Goal: Task Accomplishment & Management: Complete application form

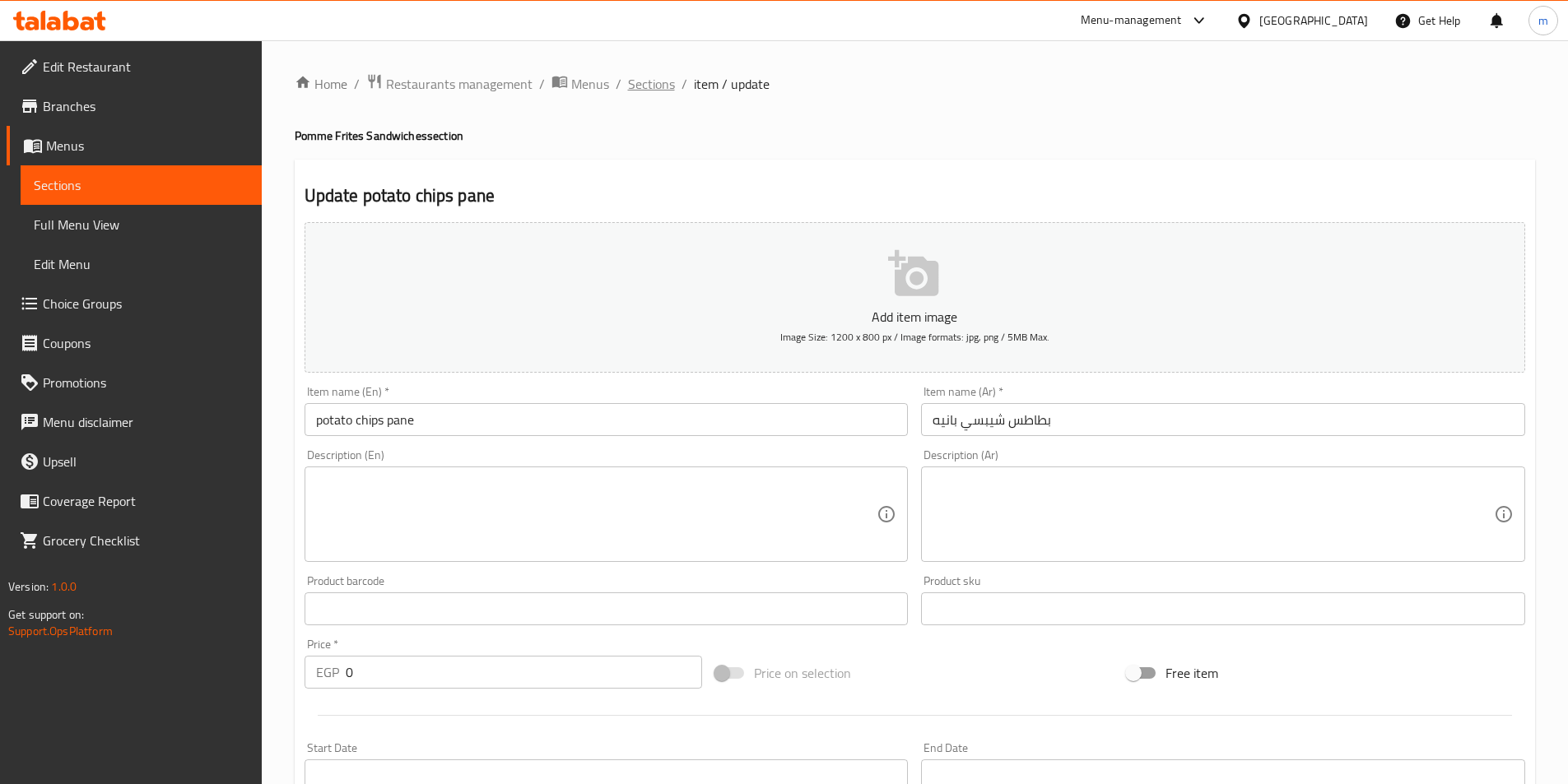
click at [652, 80] on span "Sections" at bounding box center [652, 83] width 47 height 20
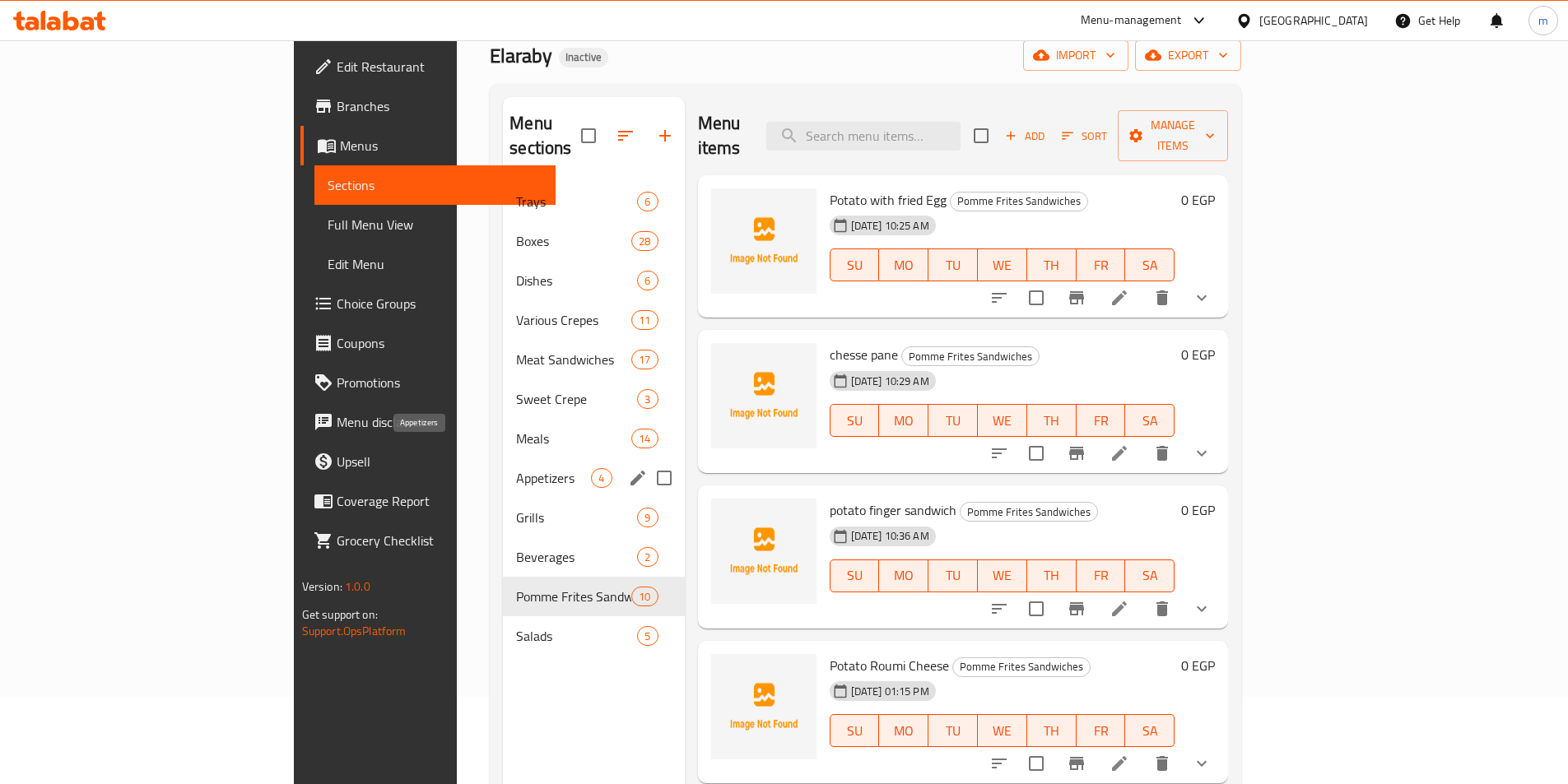
scroll to position [66, 0]
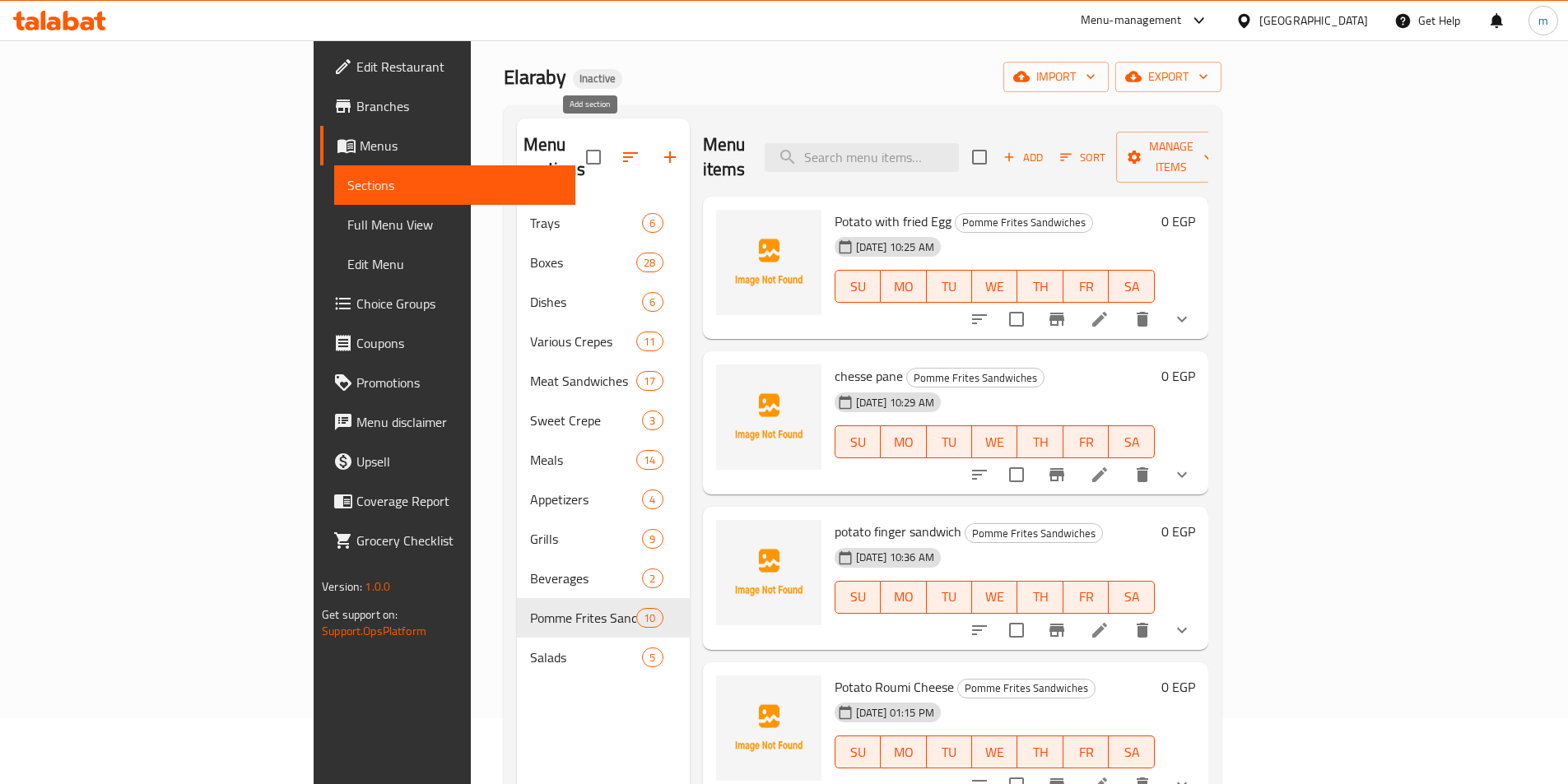
click at [660, 147] on icon "button" at bounding box center [670, 157] width 20 height 20
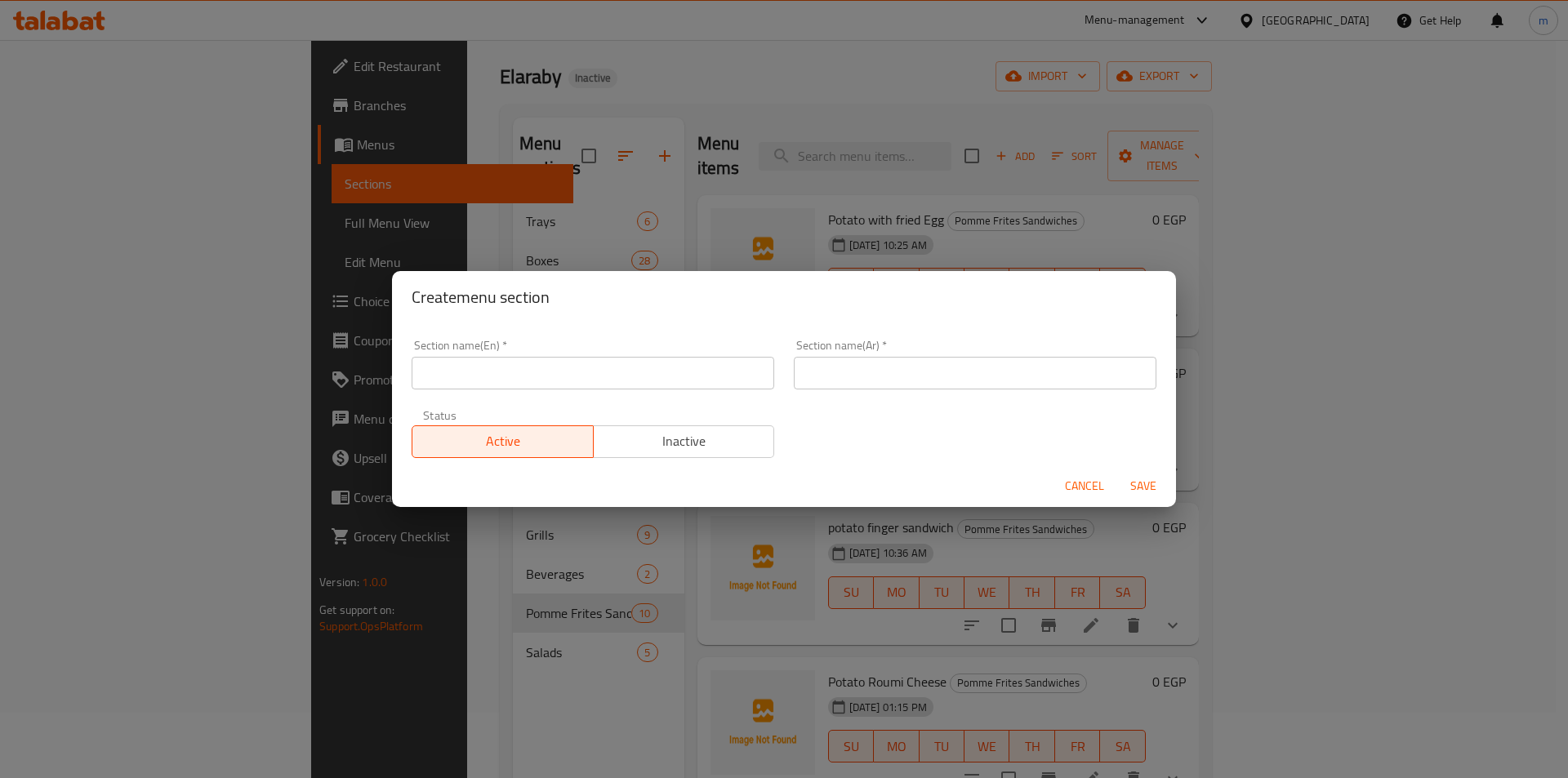
click at [559, 373] on input "text" at bounding box center [592, 373] width 363 height 33
click at [890, 379] on input "text" at bounding box center [975, 373] width 363 height 33
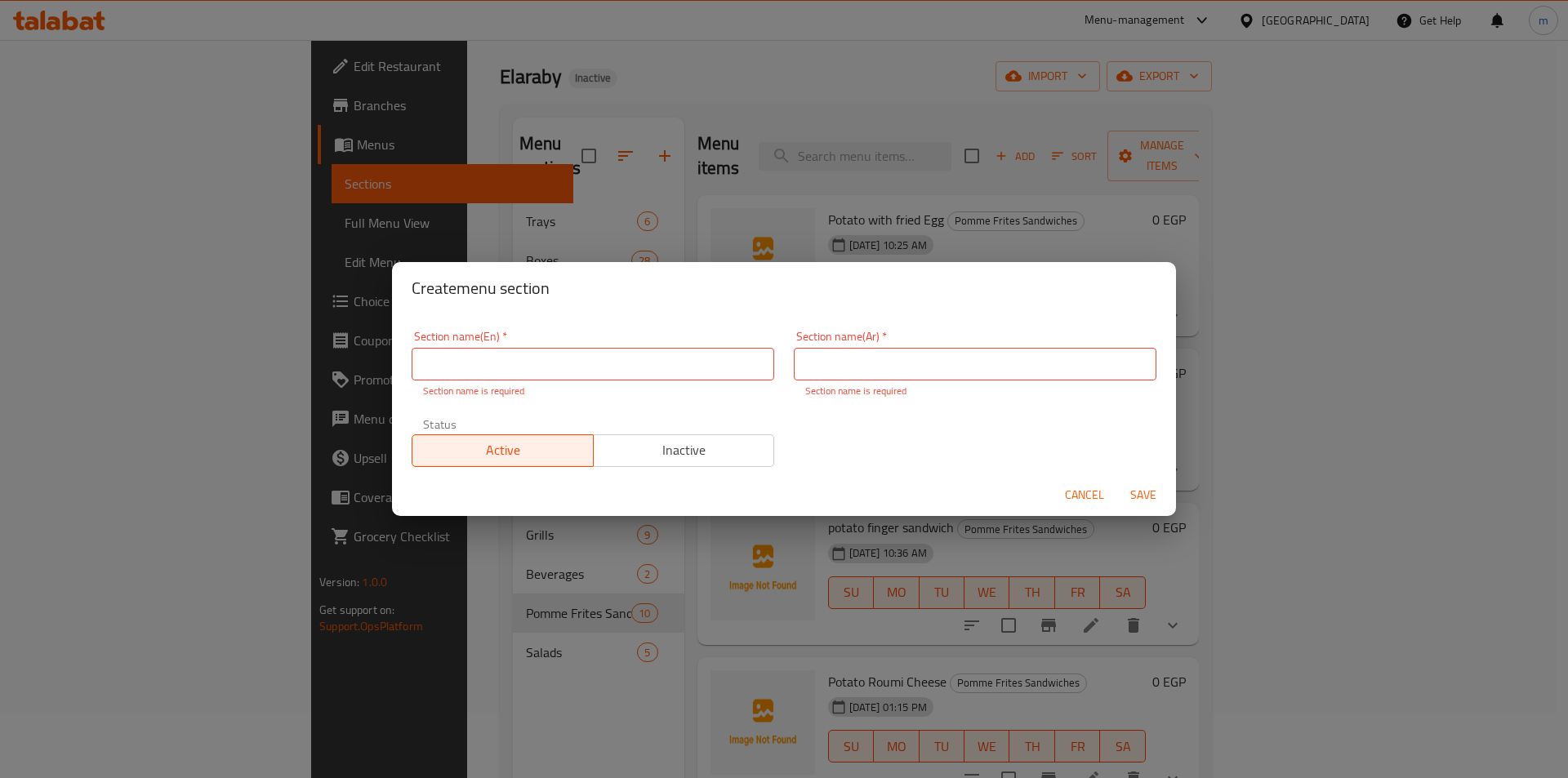
click at [894, 371] on input "text" at bounding box center [975, 364] width 363 height 33
paste input "ساندوتشات شعبي"
type input "ساندوتشات شعبي"
click at [582, 373] on input "text" at bounding box center [592, 364] width 363 height 33
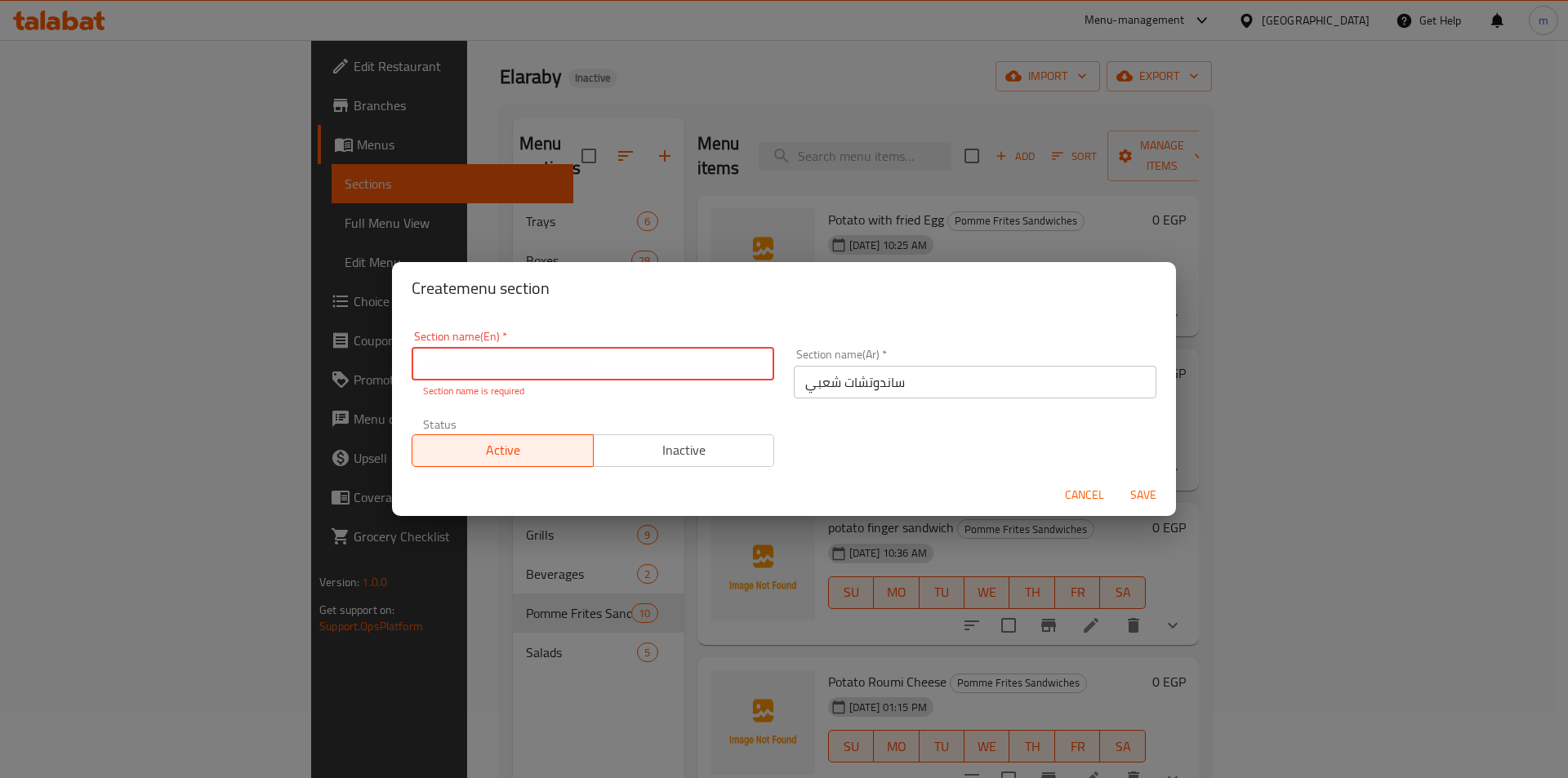
paste input "Popular sandwiches"
type input "Popular sandwiches"
click at [1154, 491] on span "Save" at bounding box center [1143, 496] width 39 height 21
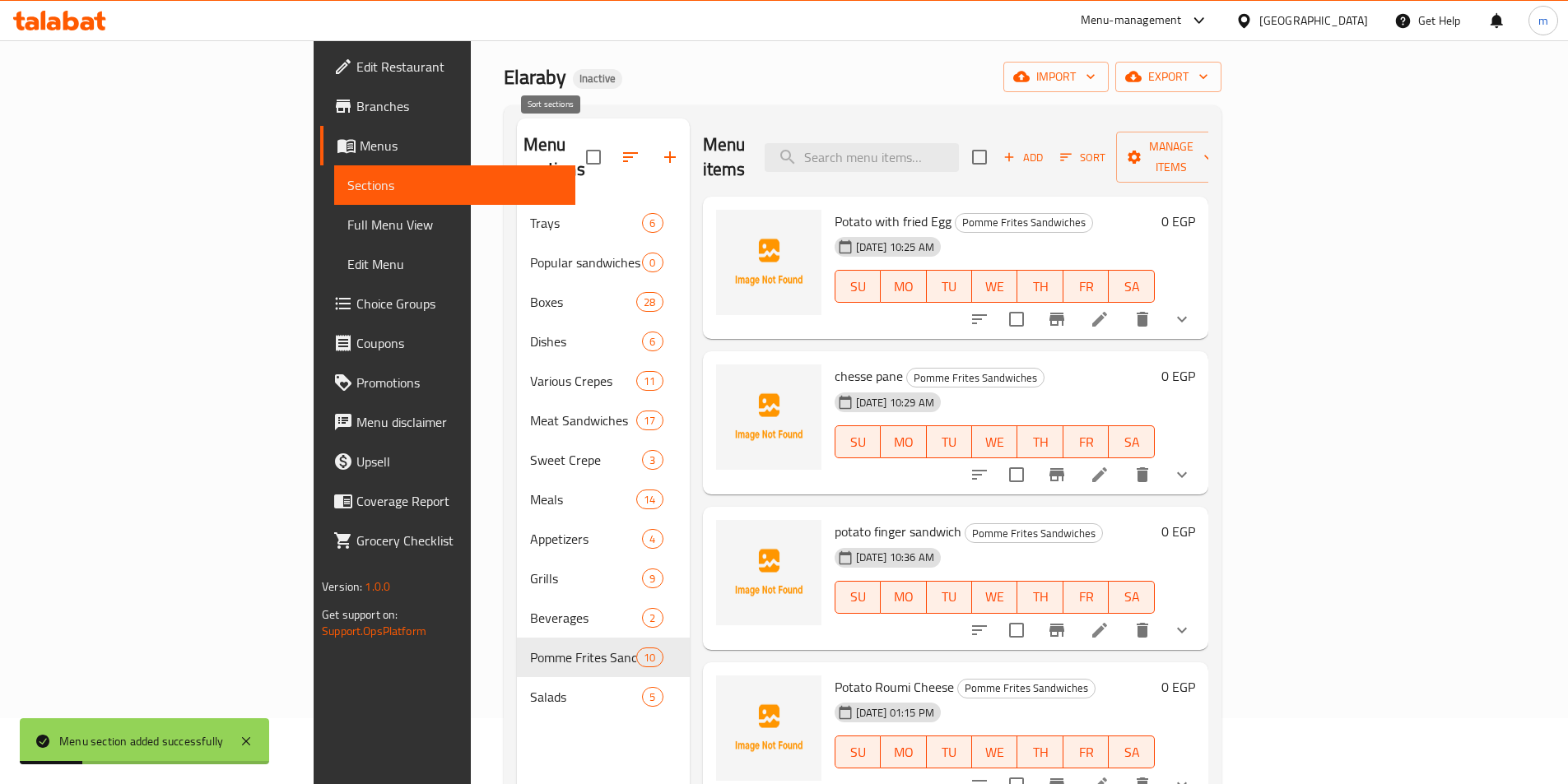
click at [611, 157] on button "button" at bounding box center [631, 158] width 40 height 40
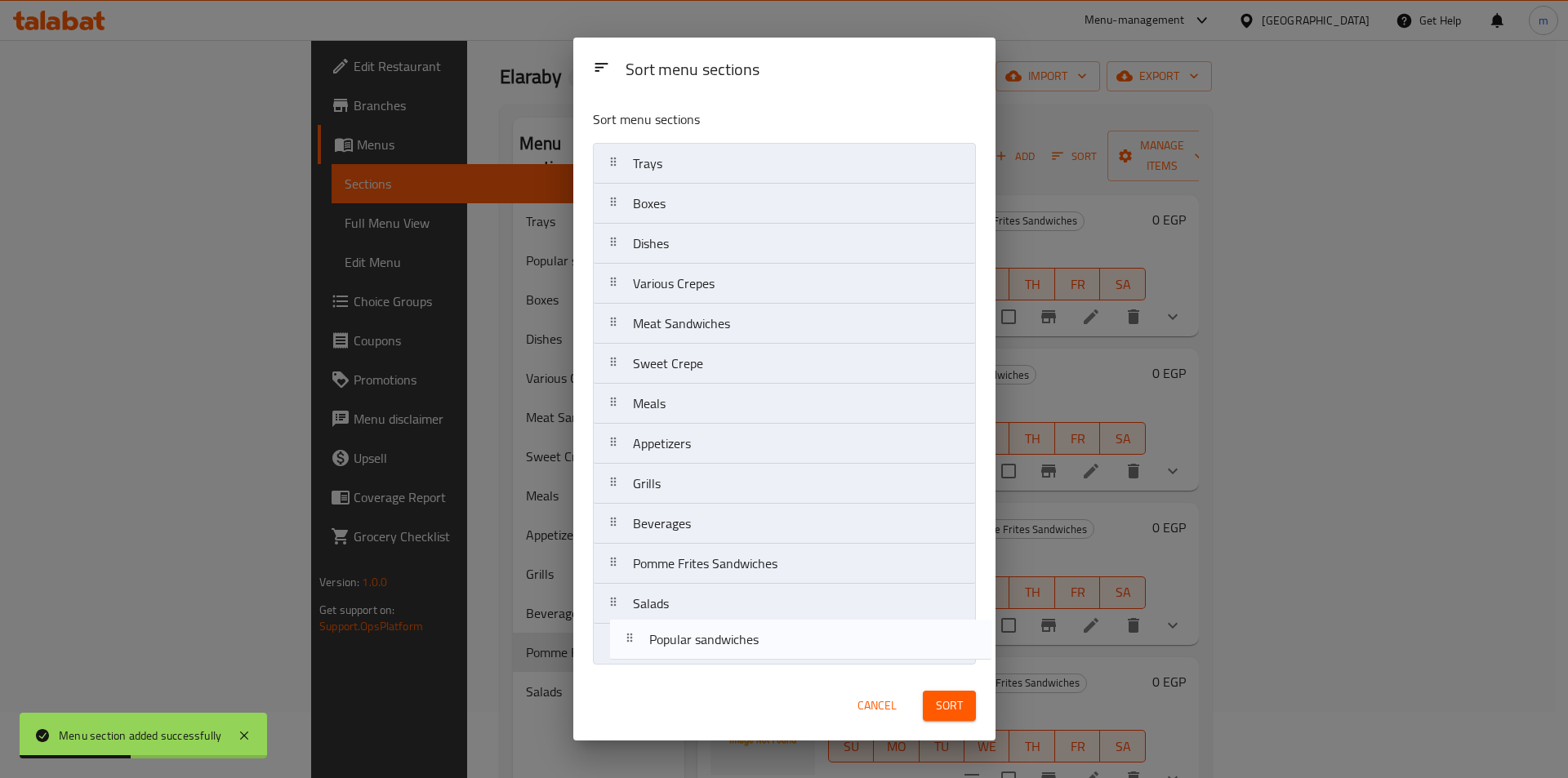
drag, startPoint x: 676, startPoint y: 210, endPoint x: 693, endPoint y: 652, distance: 442.3
click at [693, 652] on nav "Trays Popular sandwiches Boxes Dishes Various Crepes Meat Sandwiches Sweet Crep…" at bounding box center [784, 403] width 383 height 522
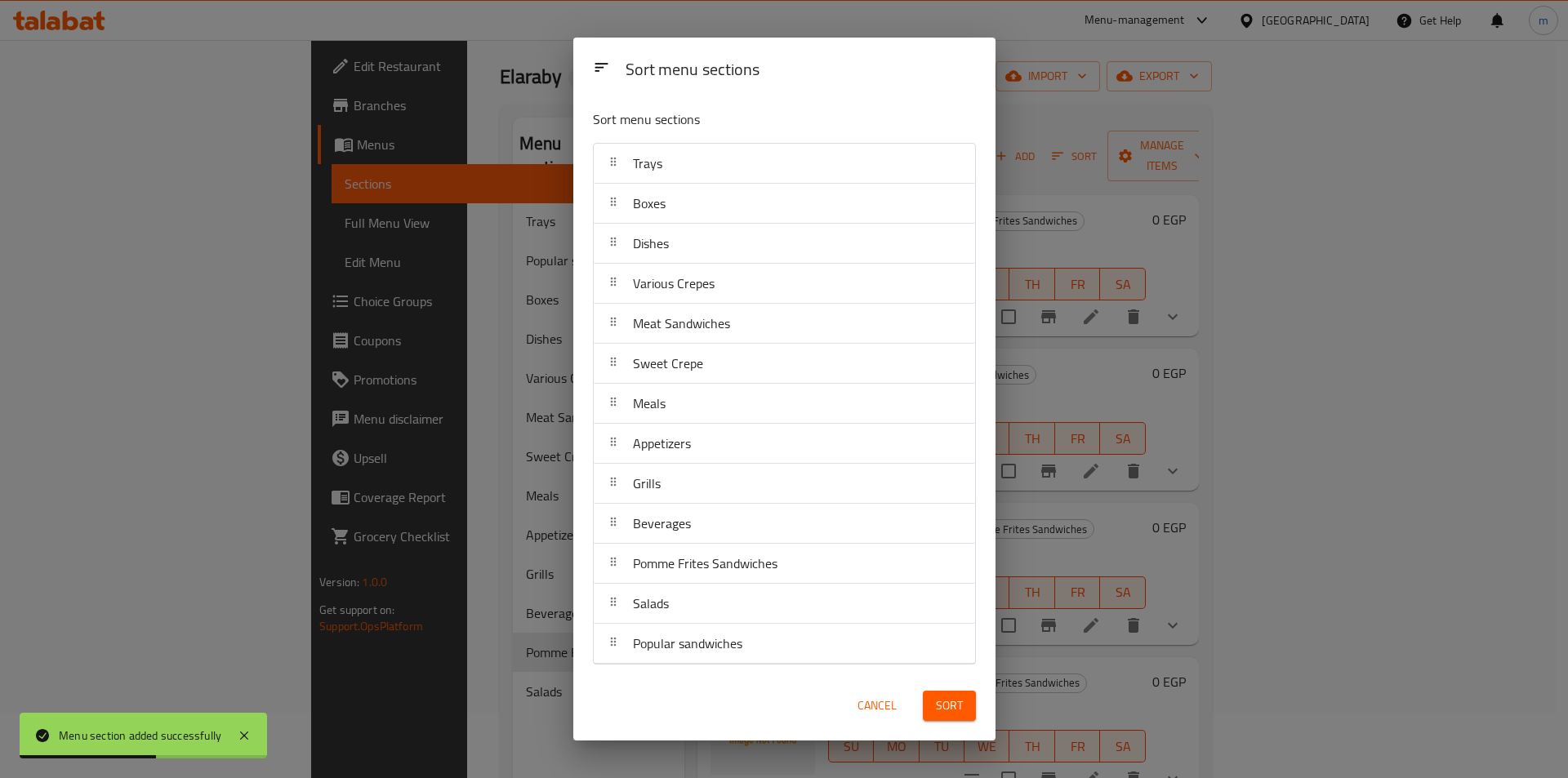
click at [943, 702] on span "Sort" at bounding box center [949, 706] width 27 height 21
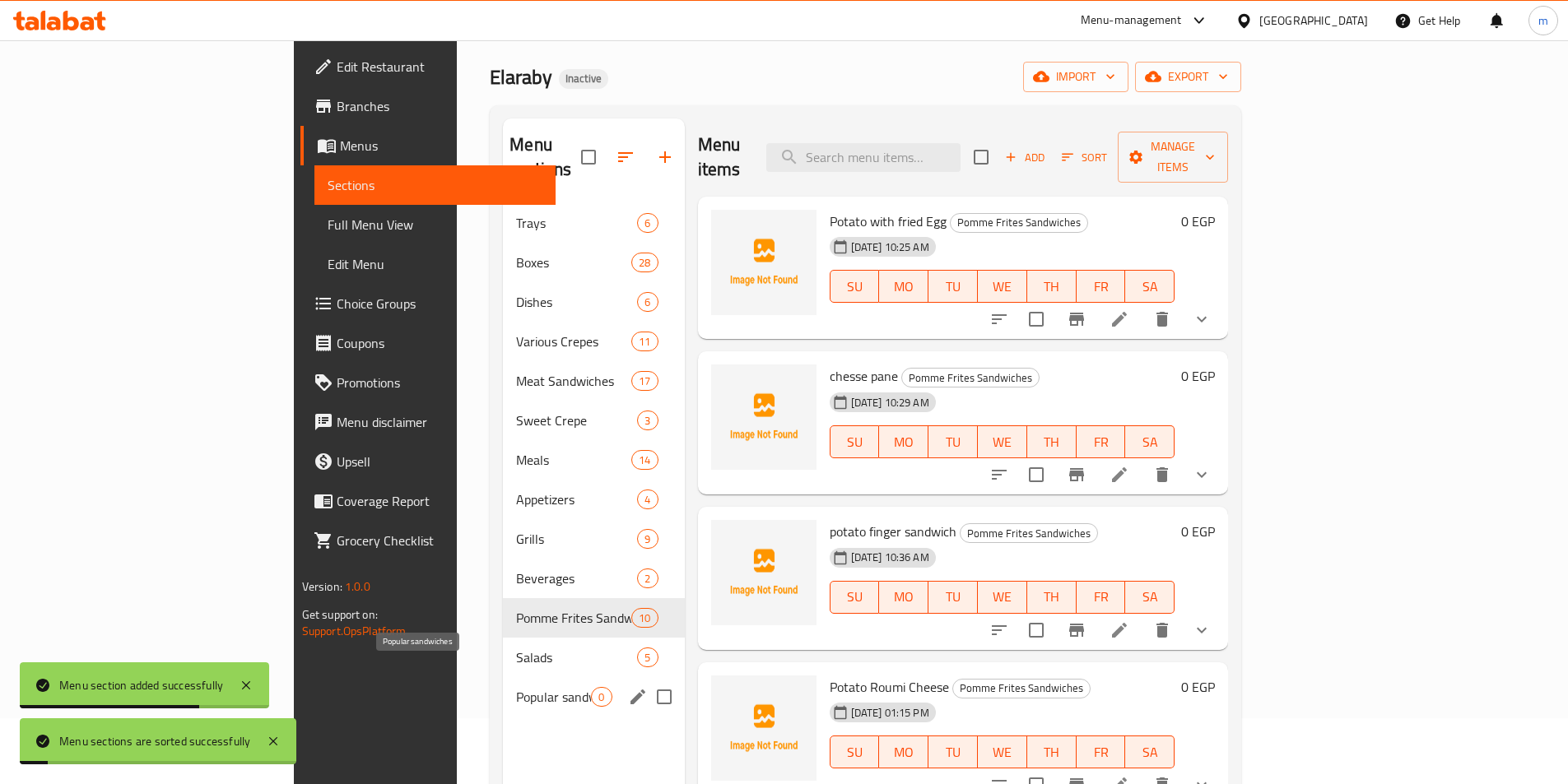
click at [516, 688] on span "Popular sandwiches" at bounding box center [553, 697] width 75 height 20
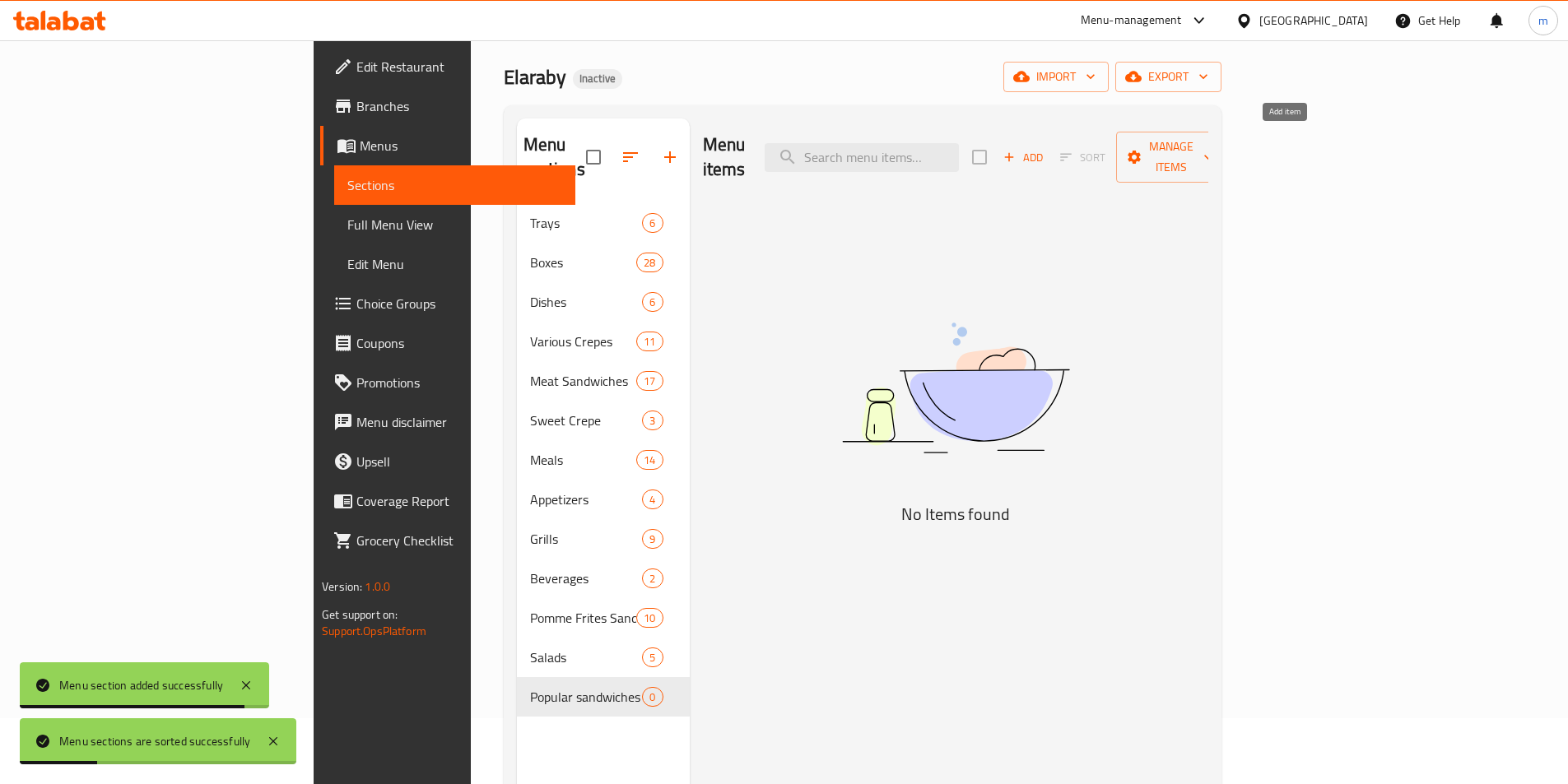
click at [1046, 148] on span "Add" at bounding box center [1023, 158] width 44 height 19
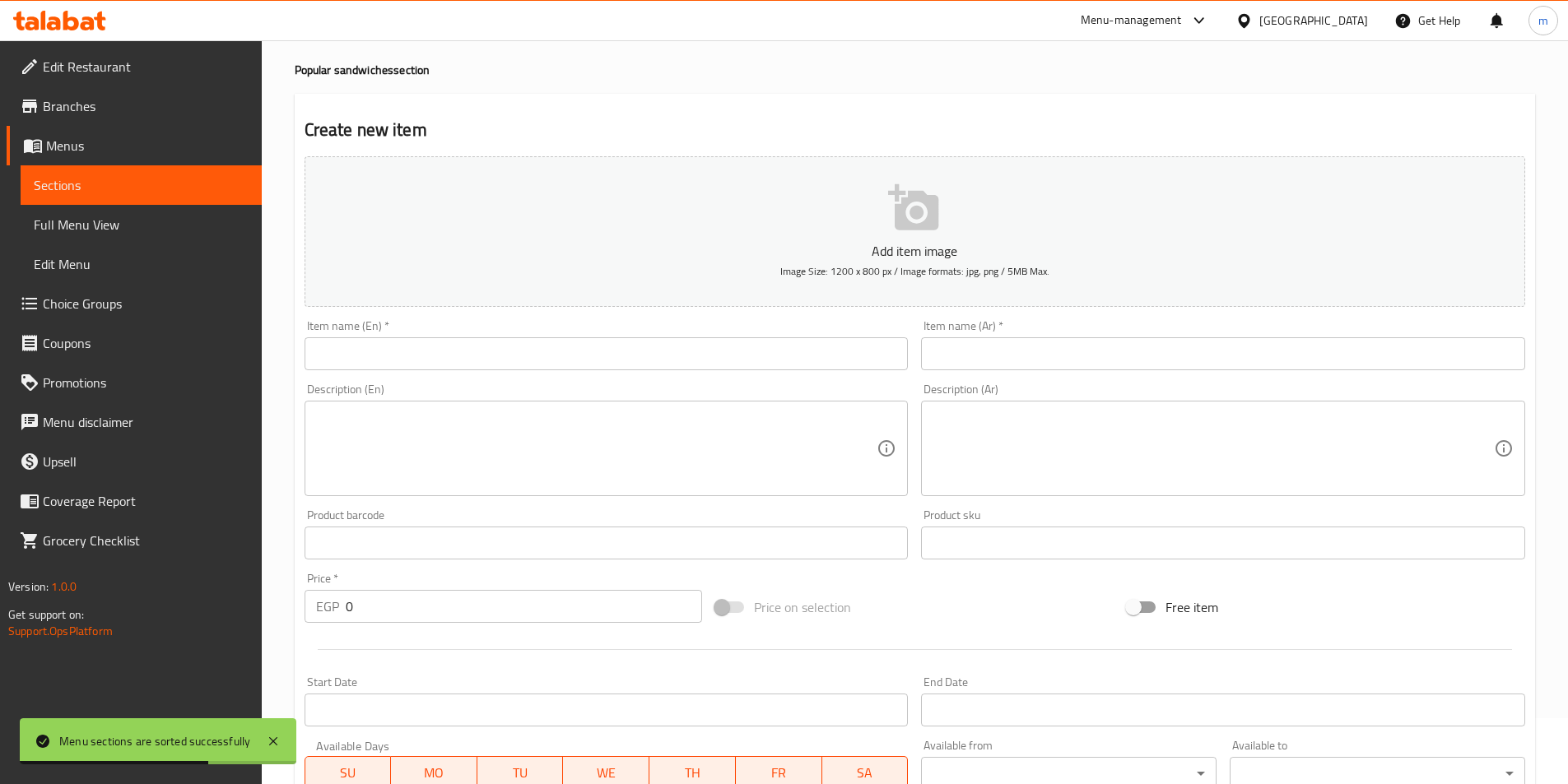
click at [1059, 362] on input "text" at bounding box center [1223, 353] width 605 height 33
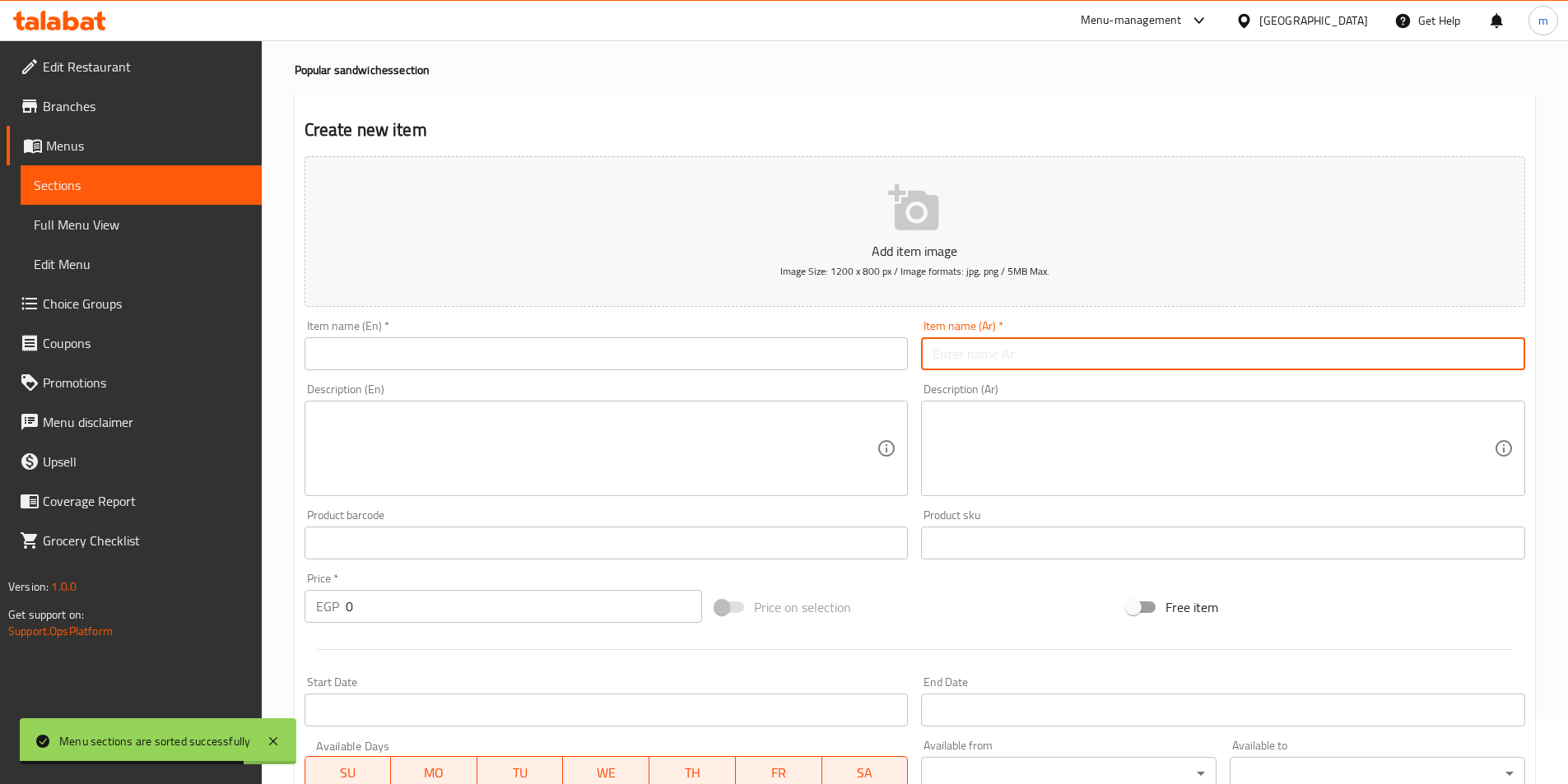
type input "s"
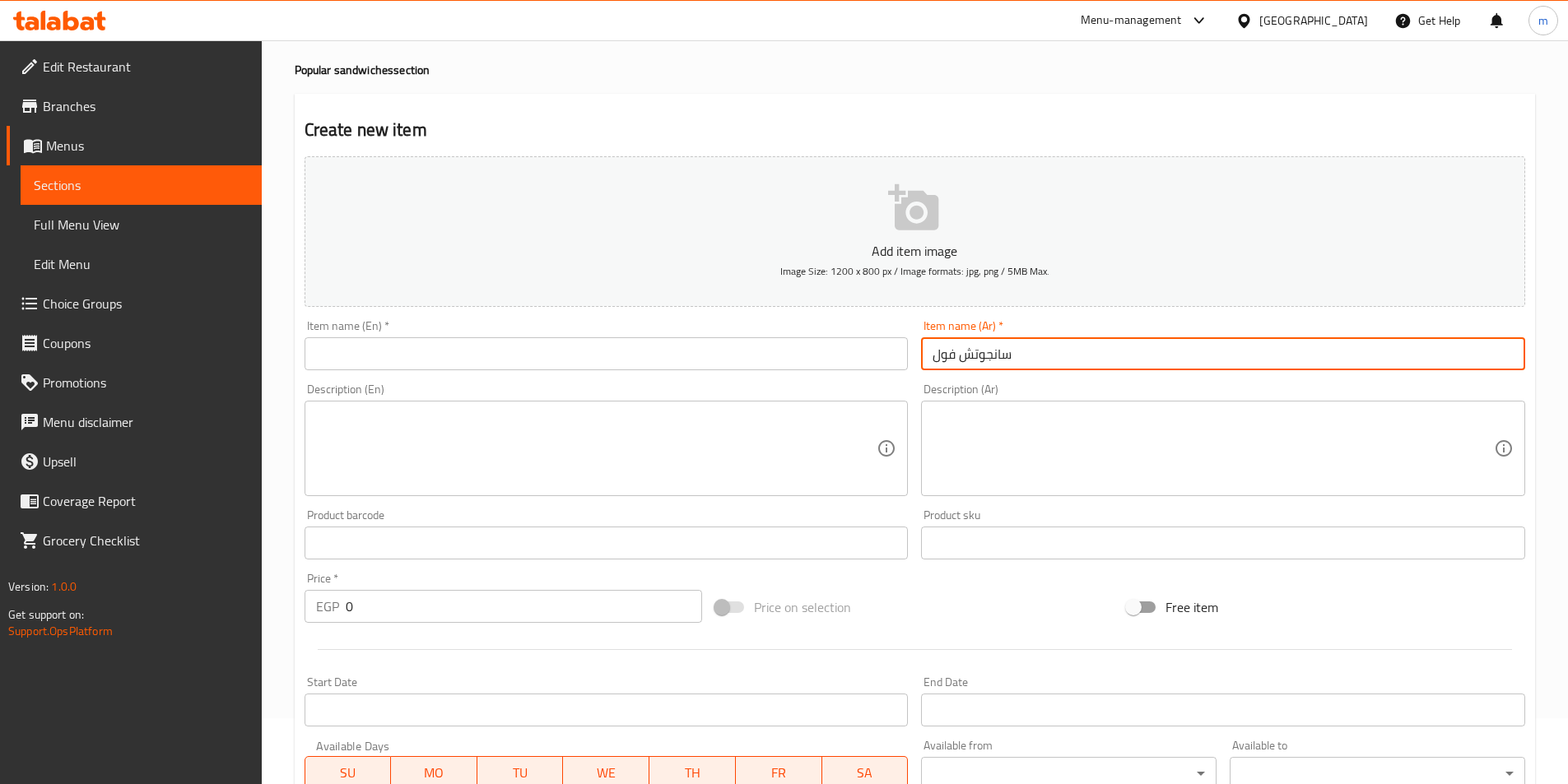
click at [982, 355] on input "سانجوتش فول" at bounding box center [1223, 353] width 605 height 33
click at [989, 362] on input "ساندوتش فول" at bounding box center [1223, 353] width 605 height 33
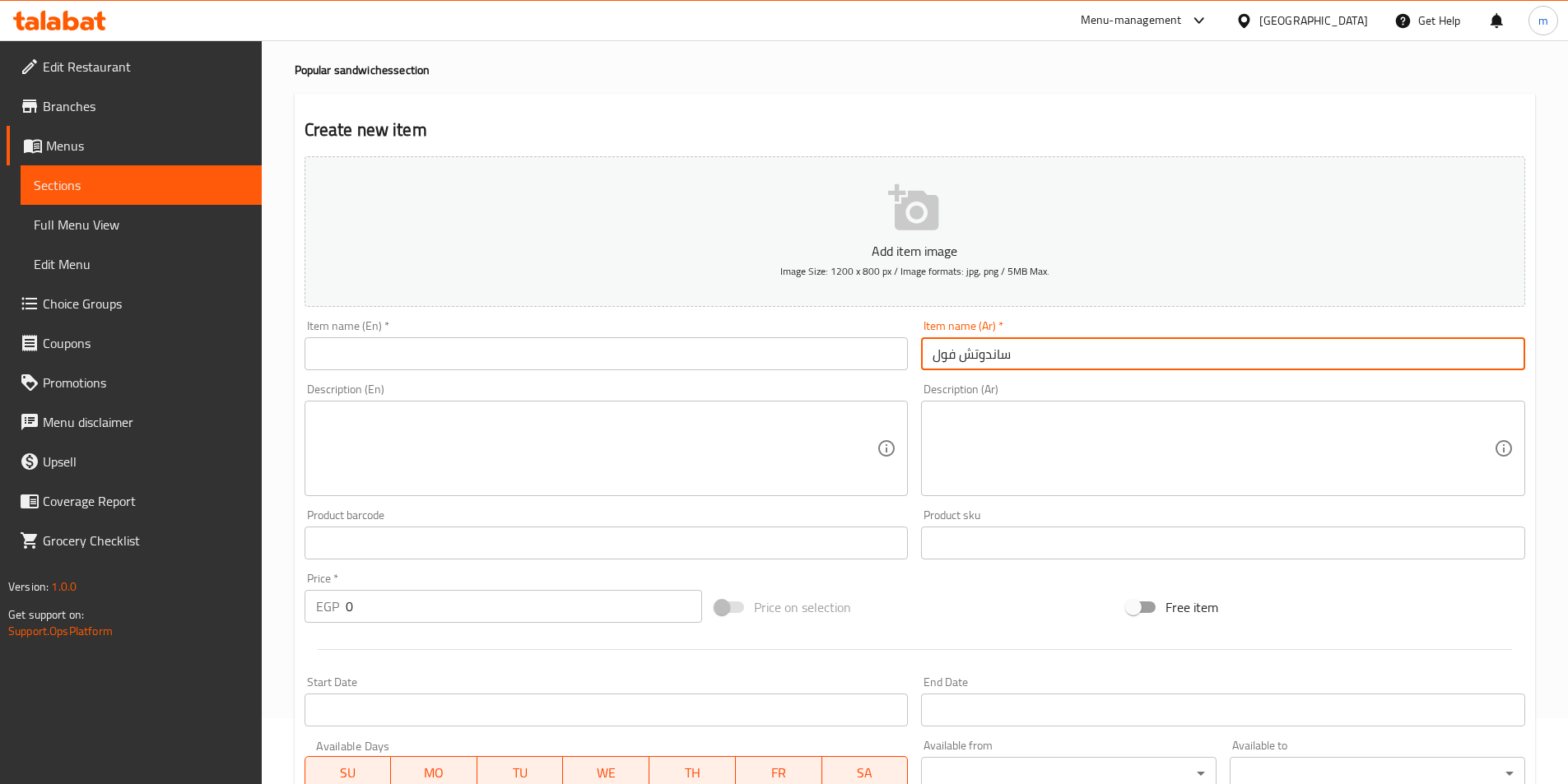
click at [989, 362] on input "ساندوتش فول" at bounding box center [1223, 353] width 605 height 33
type input "ساندوتش فول"
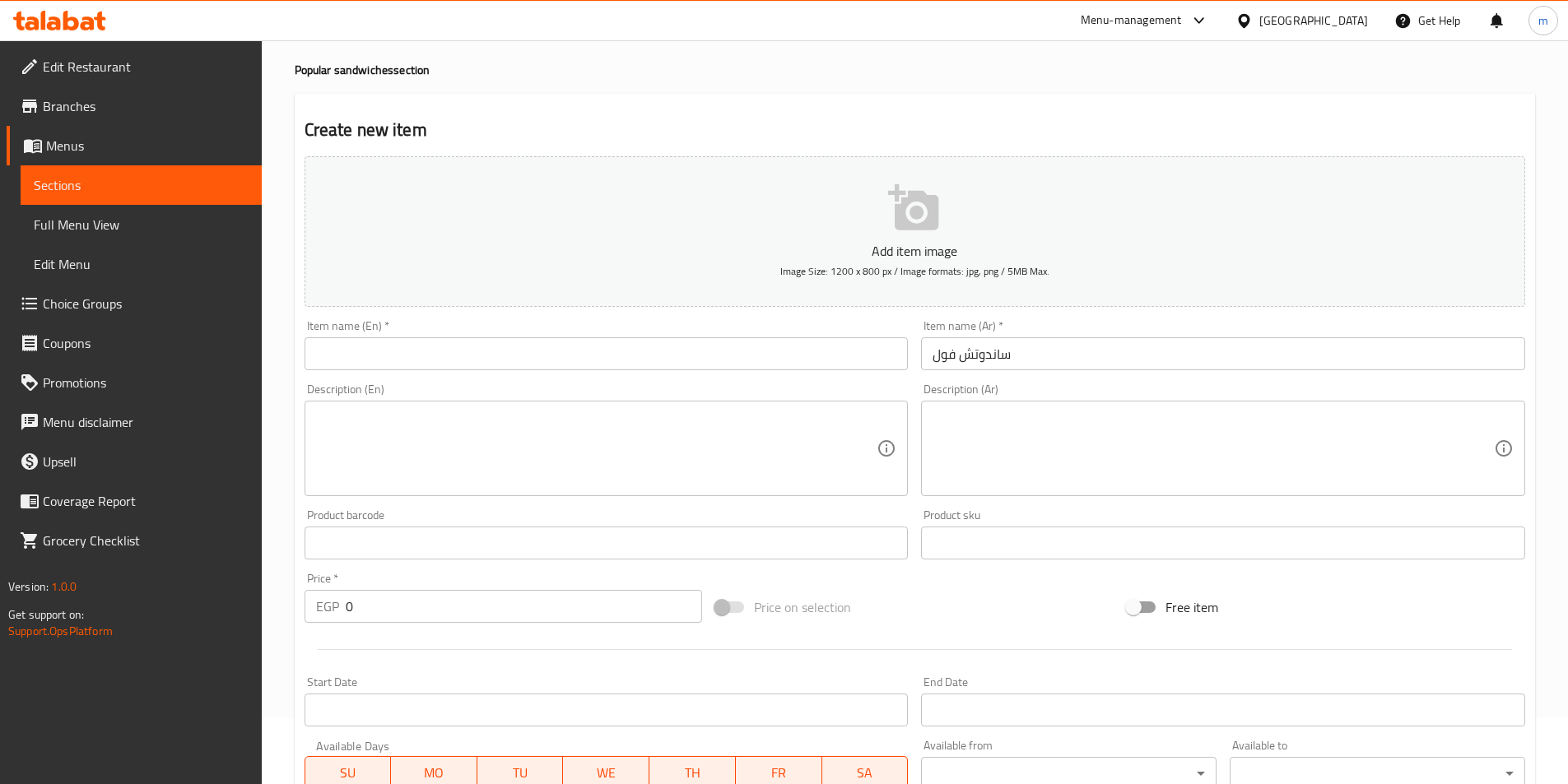
click at [791, 349] on input "text" at bounding box center [606, 353] width 605 height 33
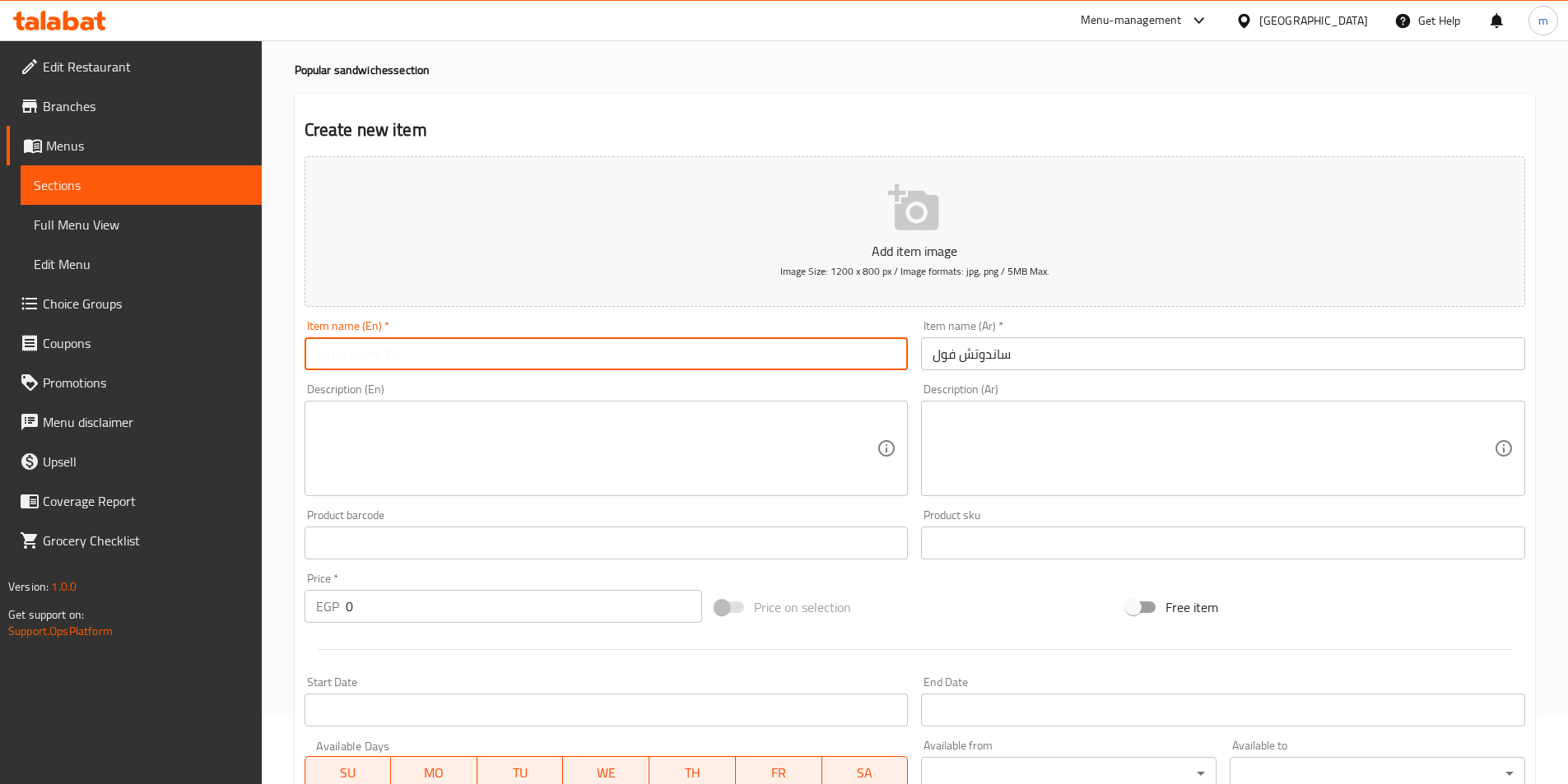
paste input "Foul sandwich"
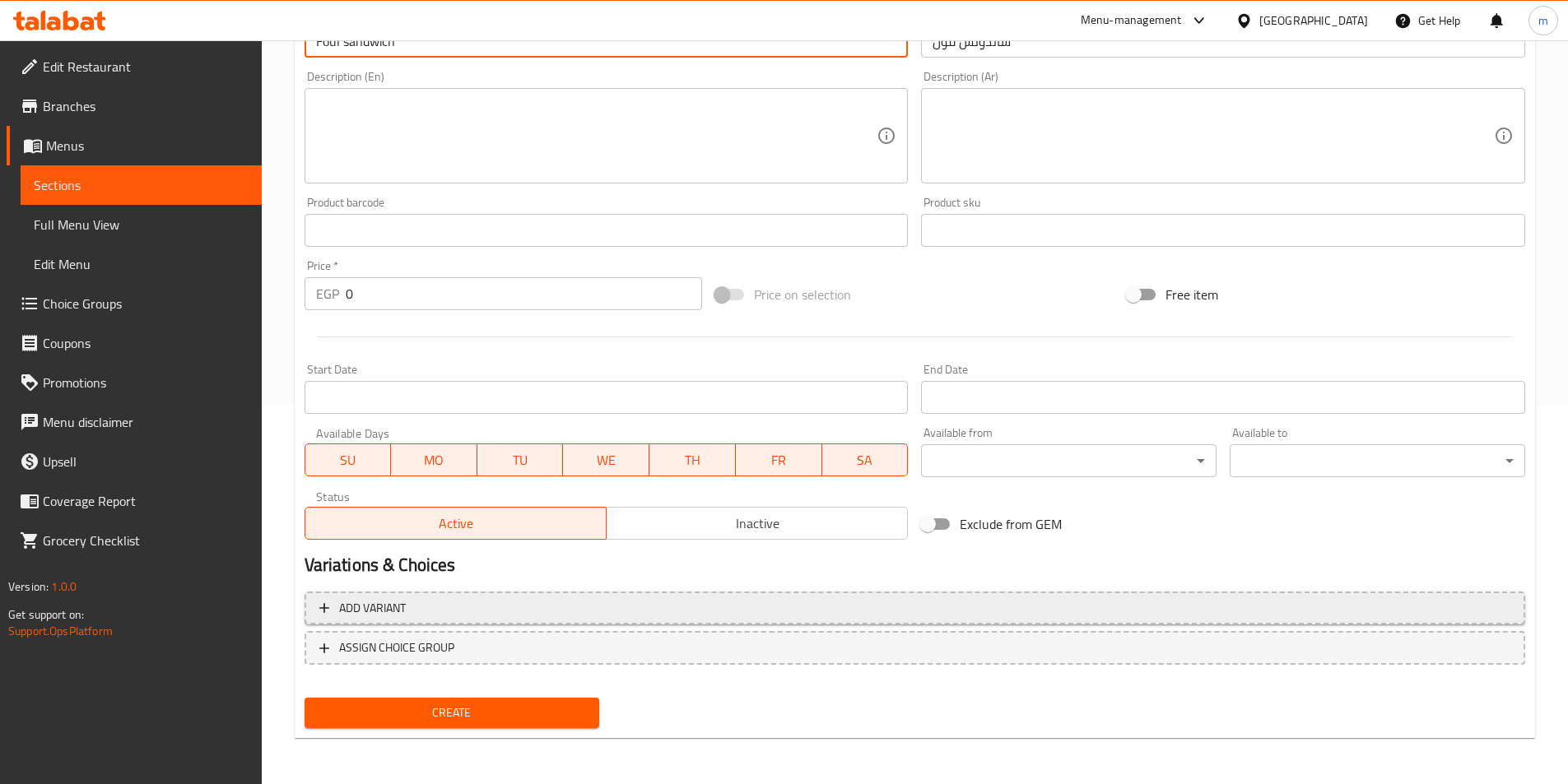
type input "Foul sandwich"
click at [568, 606] on span "Add variant" at bounding box center [914, 608] width 1191 height 21
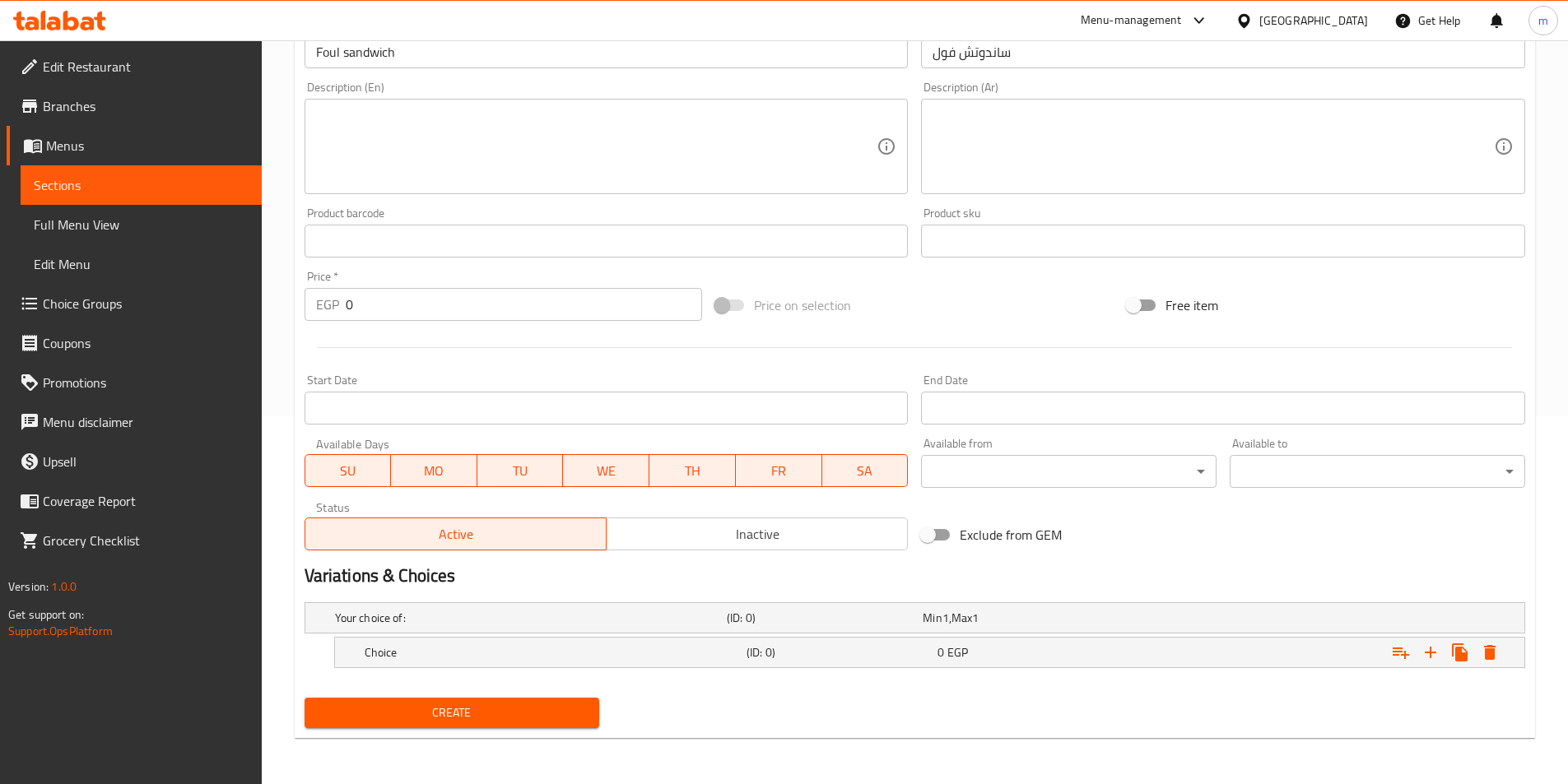
scroll to position [368, 0]
click at [518, 660] on h5 "Choice" at bounding box center [552, 652] width 375 height 16
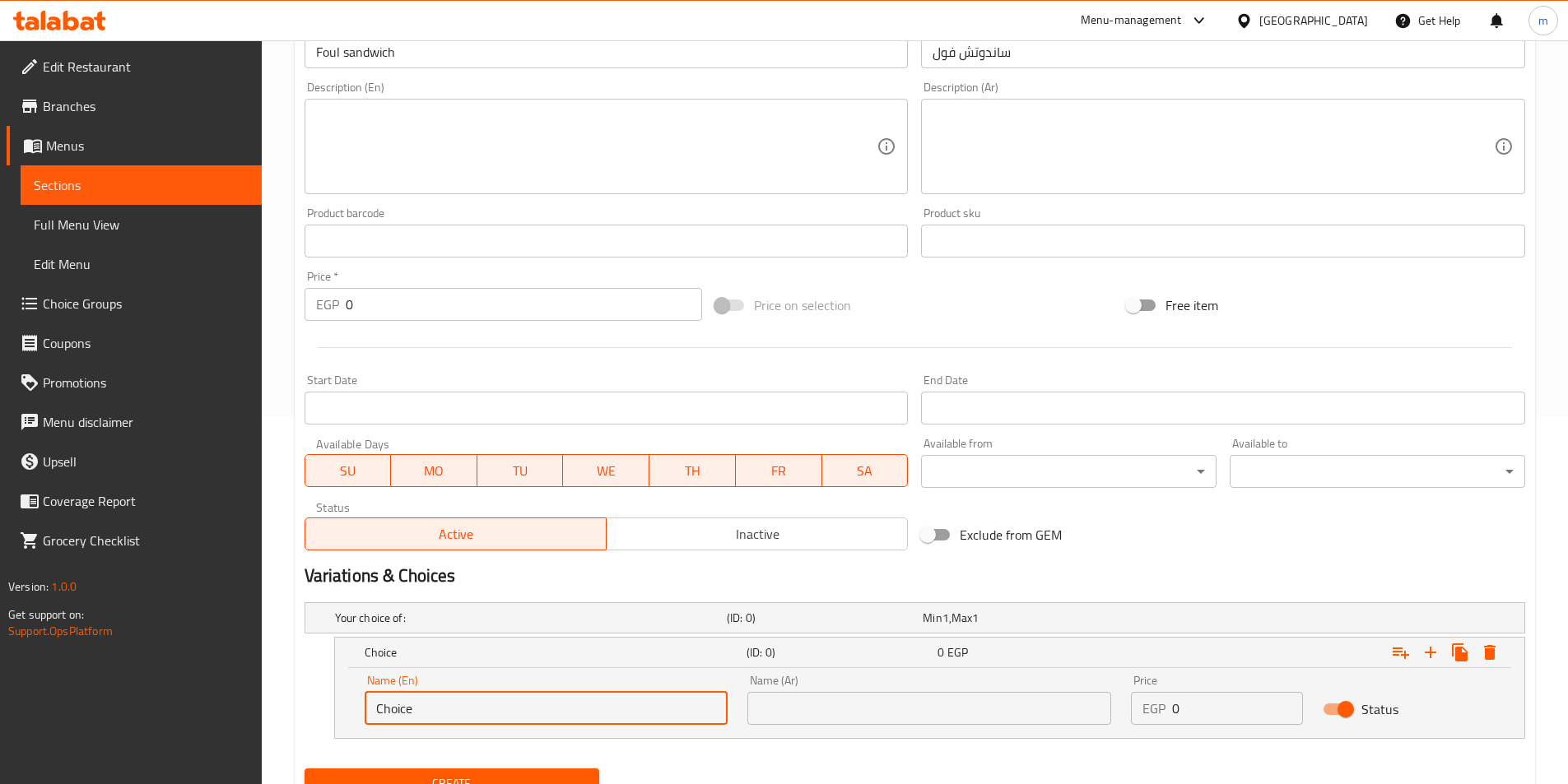
drag, startPoint x: 453, startPoint y: 702, endPoint x: 221, endPoint y: 716, distance: 232.4
click at [221, 716] on div "Edit Restaurant Branches Menus Sections Full Menu View Edit Menu Choice Groups …" at bounding box center [784, 264] width 1568 height 1183
type input "س"
type input "Shami"
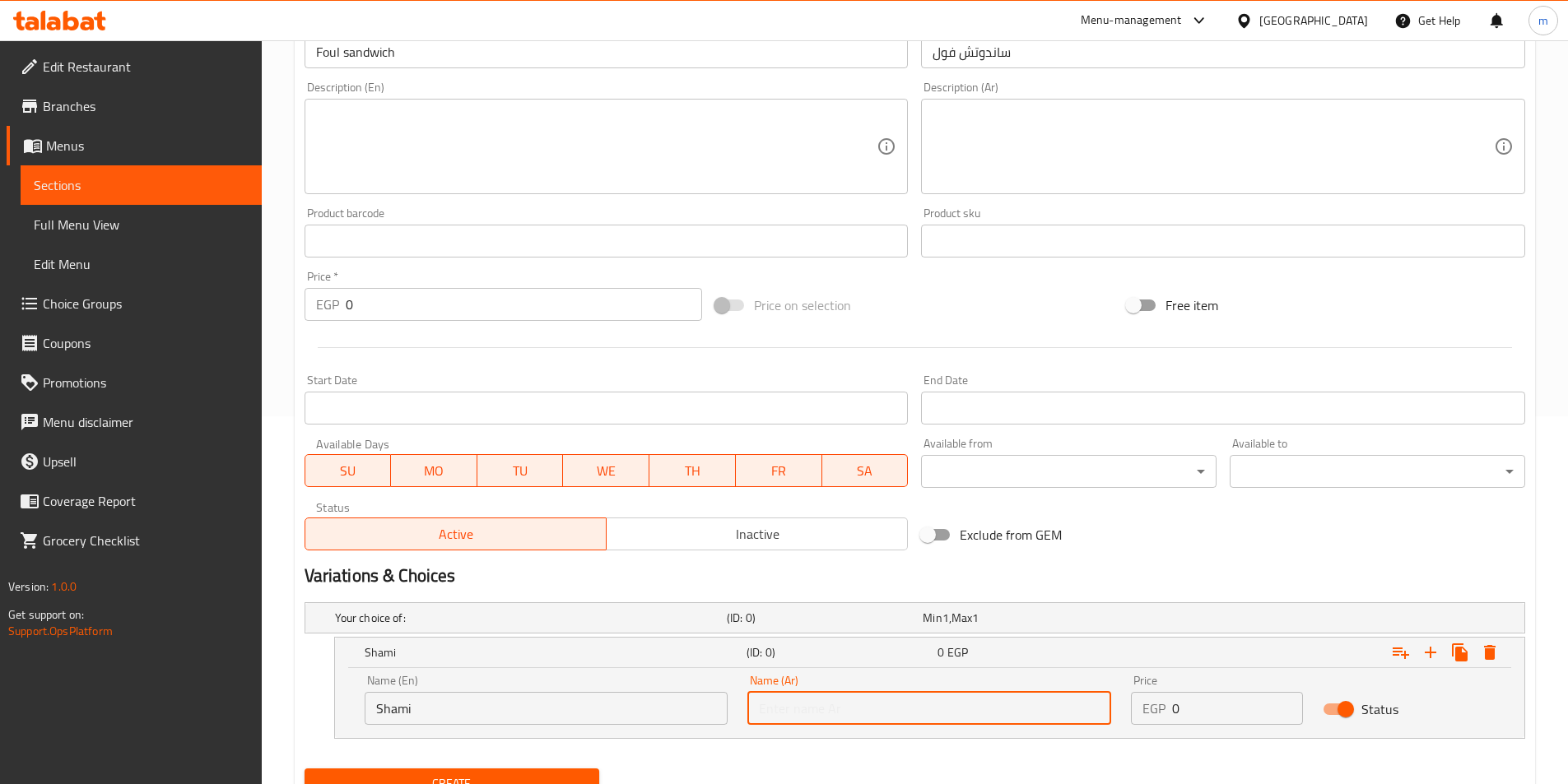
click at [902, 707] on input "text" at bounding box center [929, 708] width 364 height 33
type input "س"
type input "شامي"
click at [1443, 656] on button "Expand" at bounding box center [1430, 652] width 29 height 29
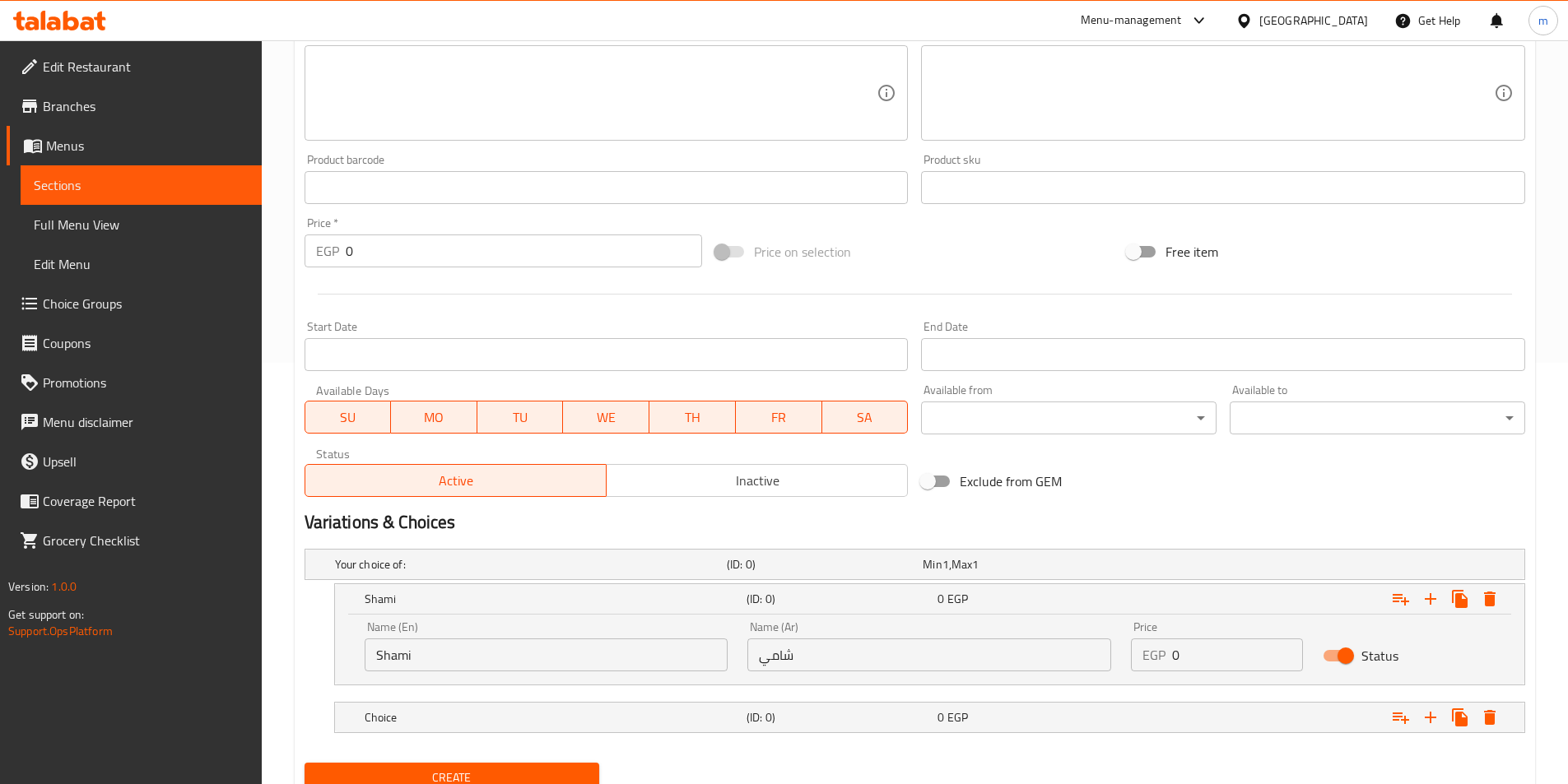
scroll to position [486, 0]
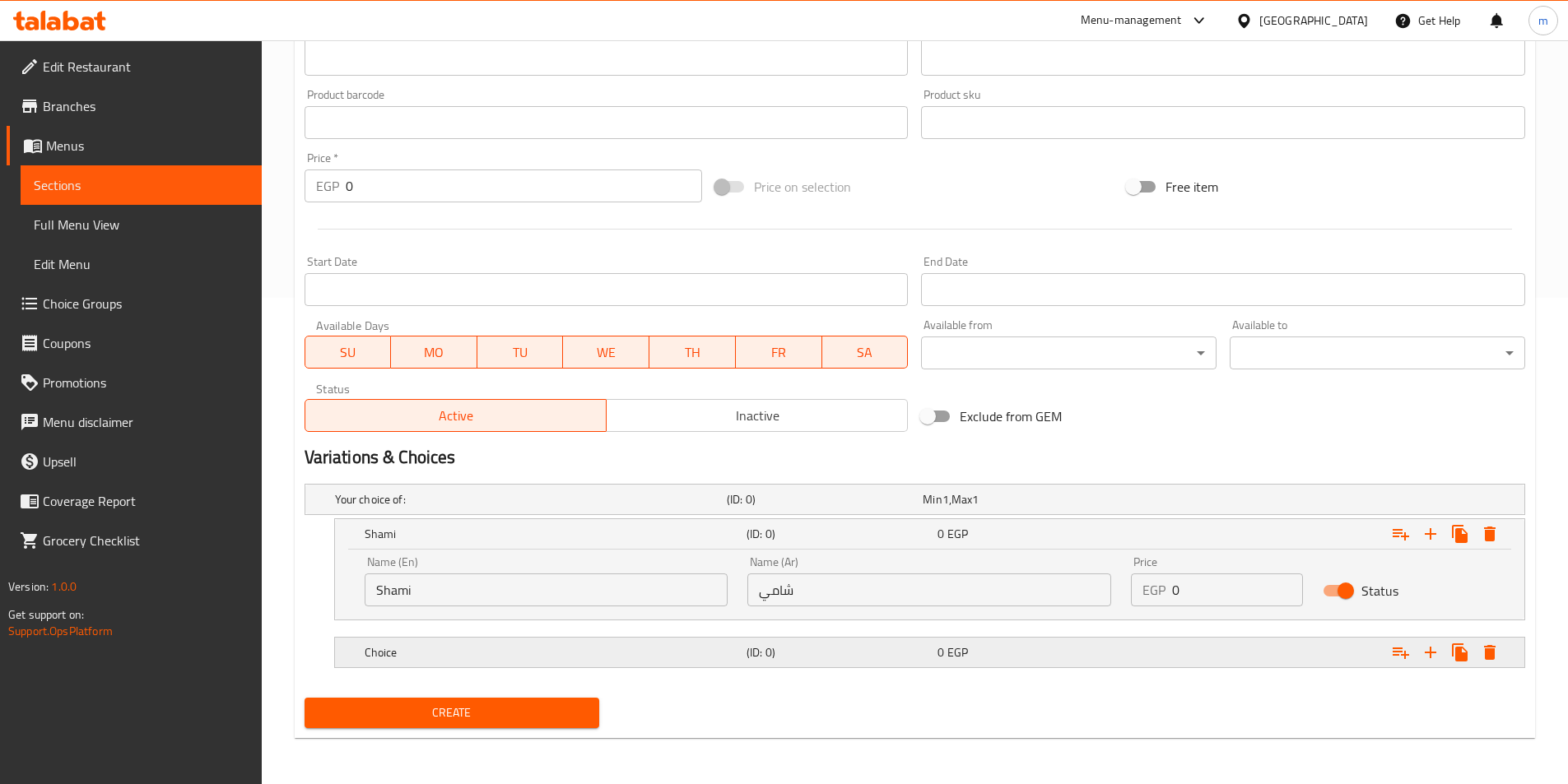
click at [618, 651] on h5 "Choice" at bounding box center [552, 652] width 375 height 16
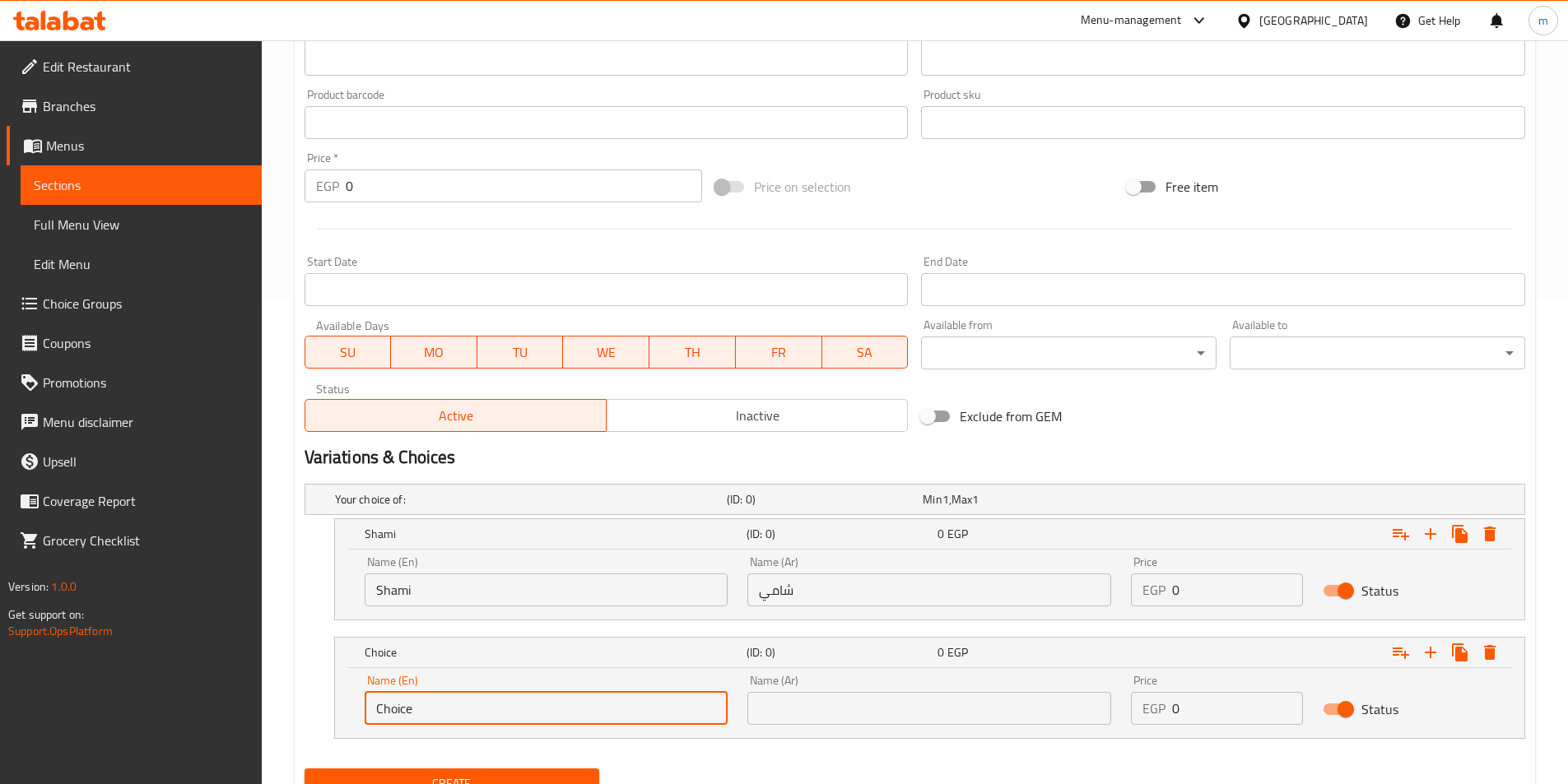
drag, startPoint x: 499, startPoint y: 719, endPoint x: 360, endPoint y: 693, distance: 141.4
click at [355, 693] on div "Name (En) Choice Name (En)" at bounding box center [547, 700] width 383 height 70
click at [483, 697] on input "Choice" at bounding box center [546, 708] width 364 height 33
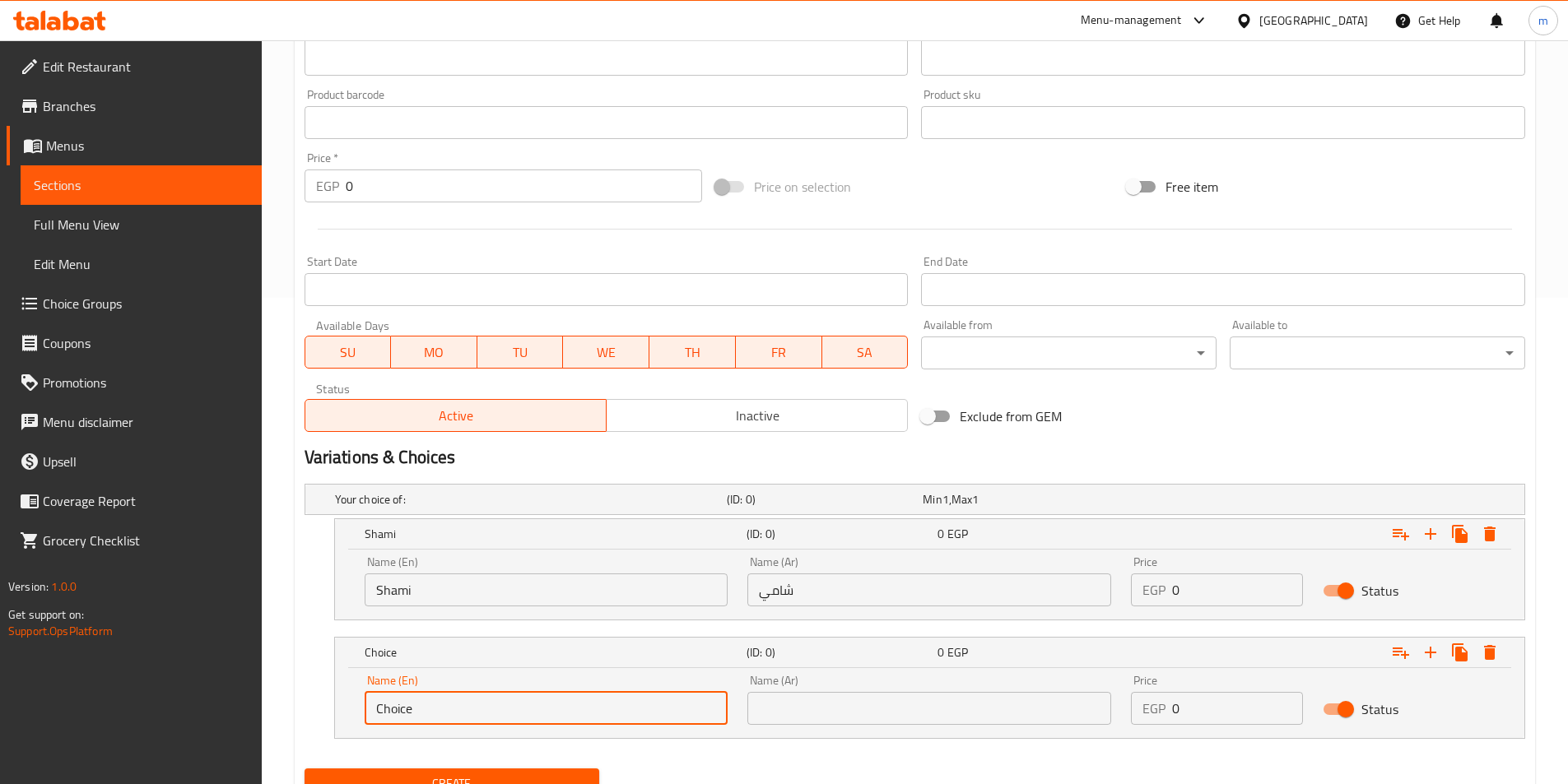
click at [483, 697] on input "Choice" at bounding box center [546, 708] width 364 height 33
type input "ل"
click at [483, 697] on input "baladi" at bounding box center [546, 708] width 364 height 33
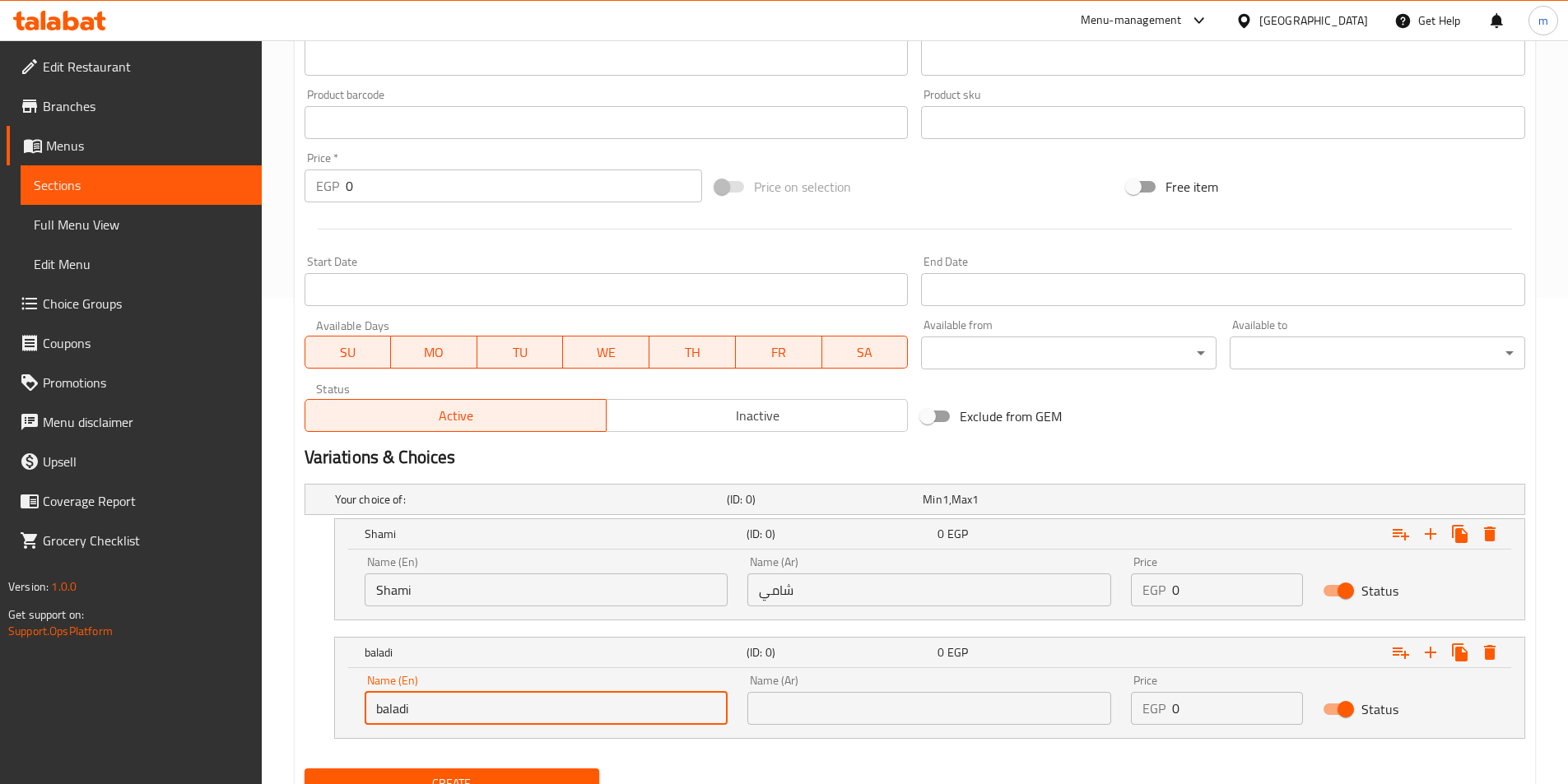
type input "Baladi"
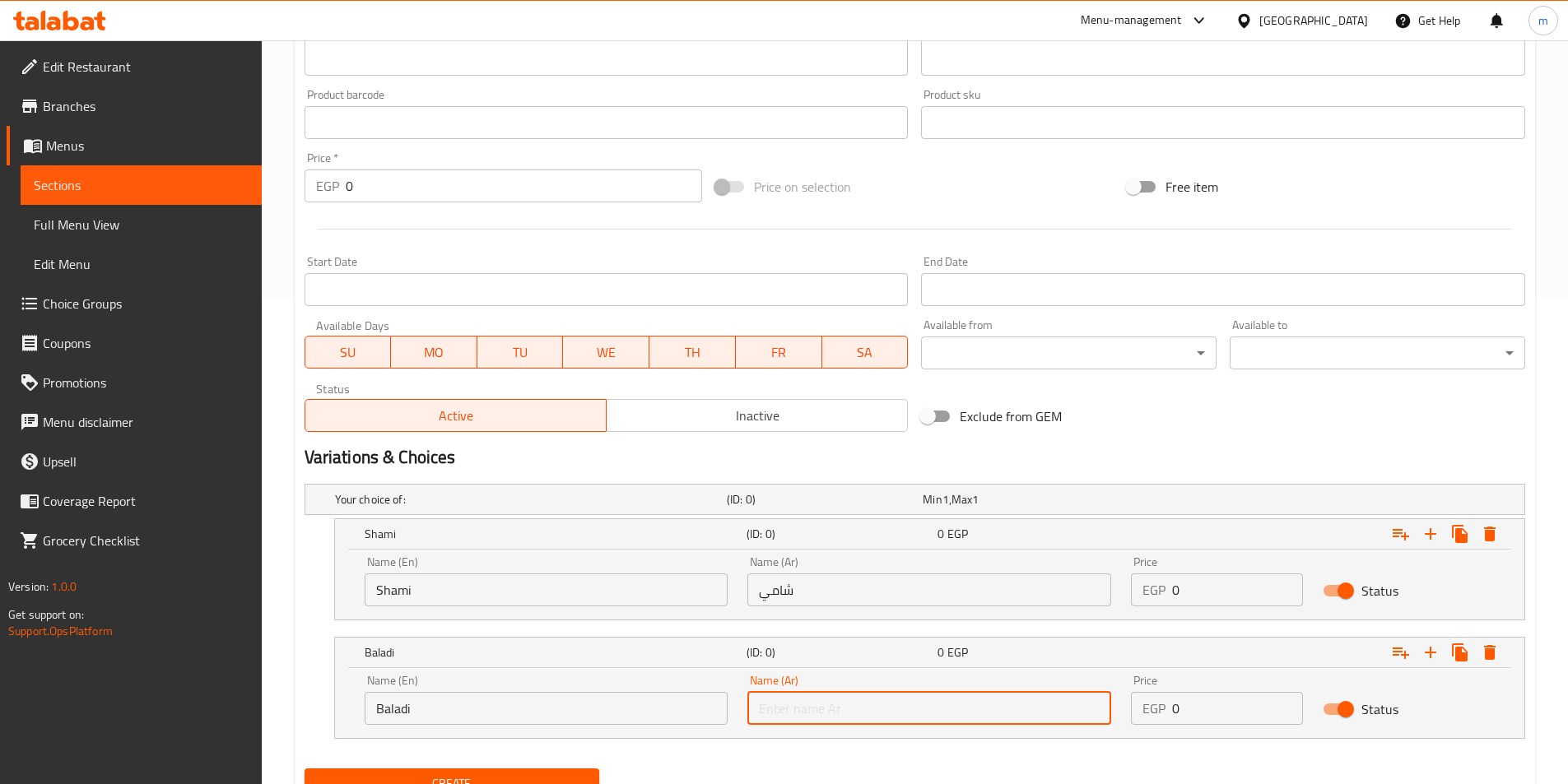
click at [855, 712] on input "text" at bounding box center [929, 708] width 364 height 33
type input "["
type input "بلدي"
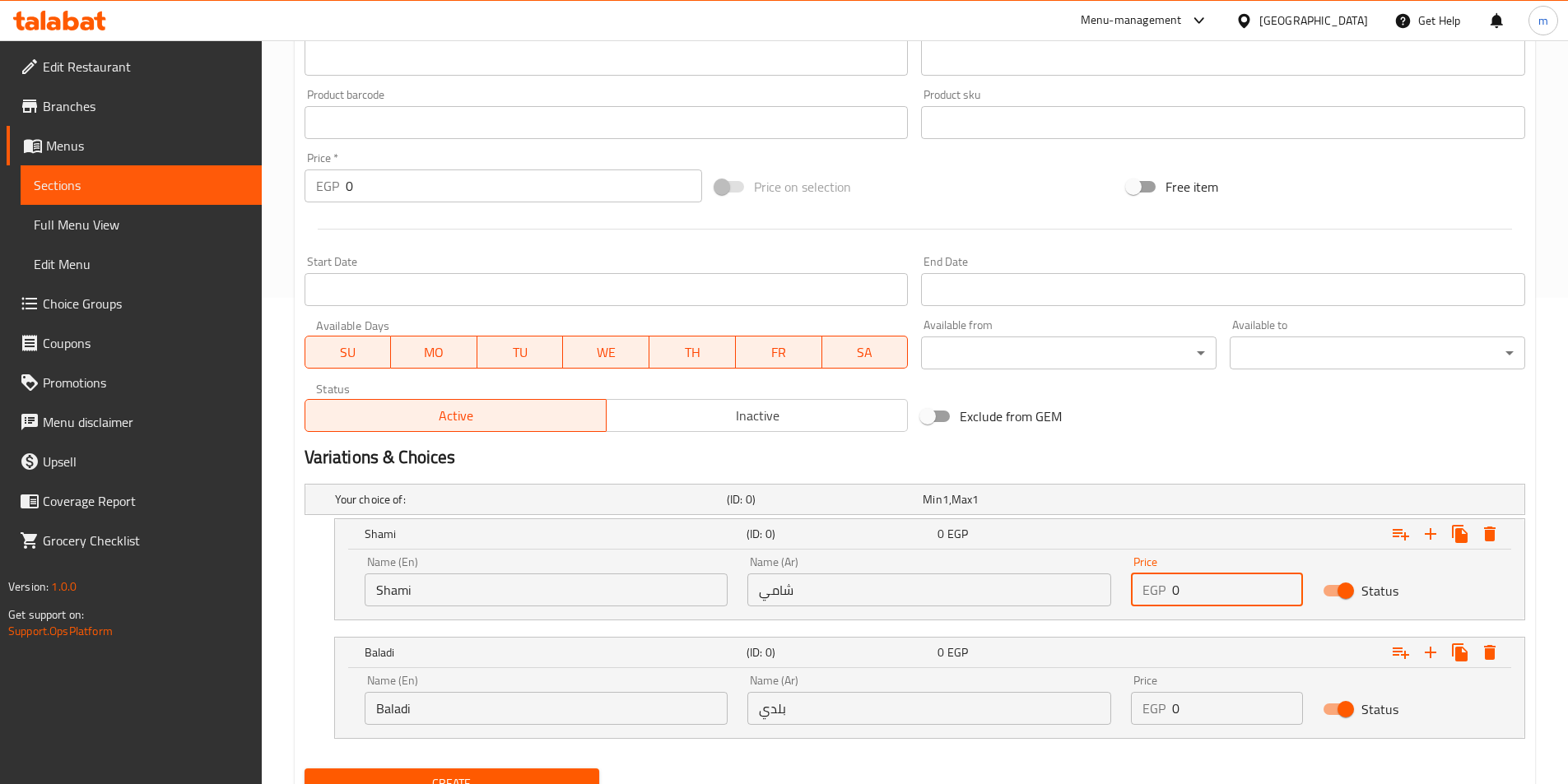
drag, startPoint x: 1208, startPoint y: 590, endPoint x: 1139, endPoint y: 582, distance: 69.5
click at [1139, 582] on div "EGP 0 Price" at bounding box center [1217, 589] width 172 height 33
type input "14"
drag, startPoint x: 1195, startPoint y: 712, endPoint x: 1167, endPoint y: 715, distance: 28.2
click at [1167, 715] on div "EGP 0 Price" at bounding box center [1217, 708] width 172 height 33
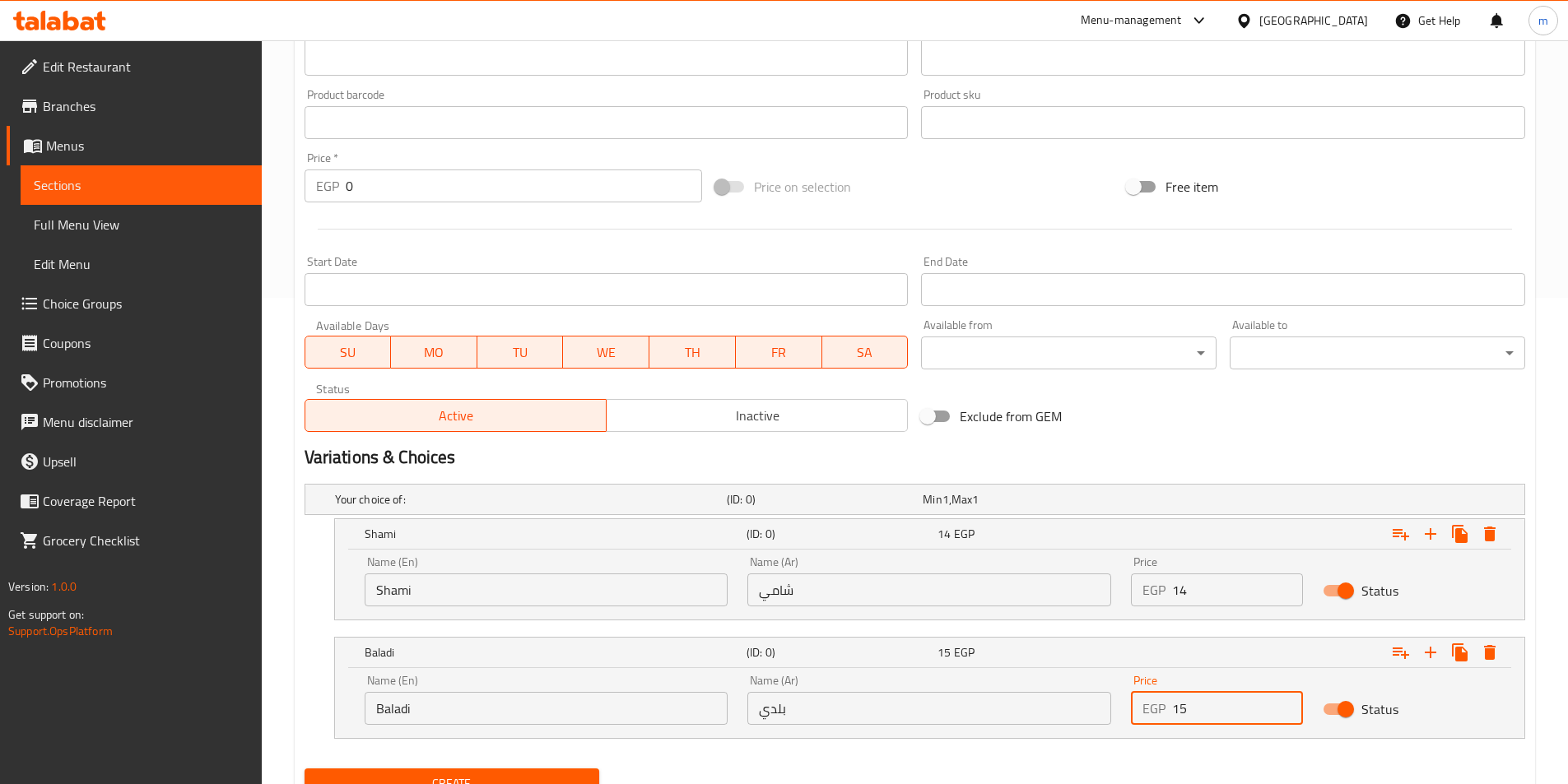
type input "15"
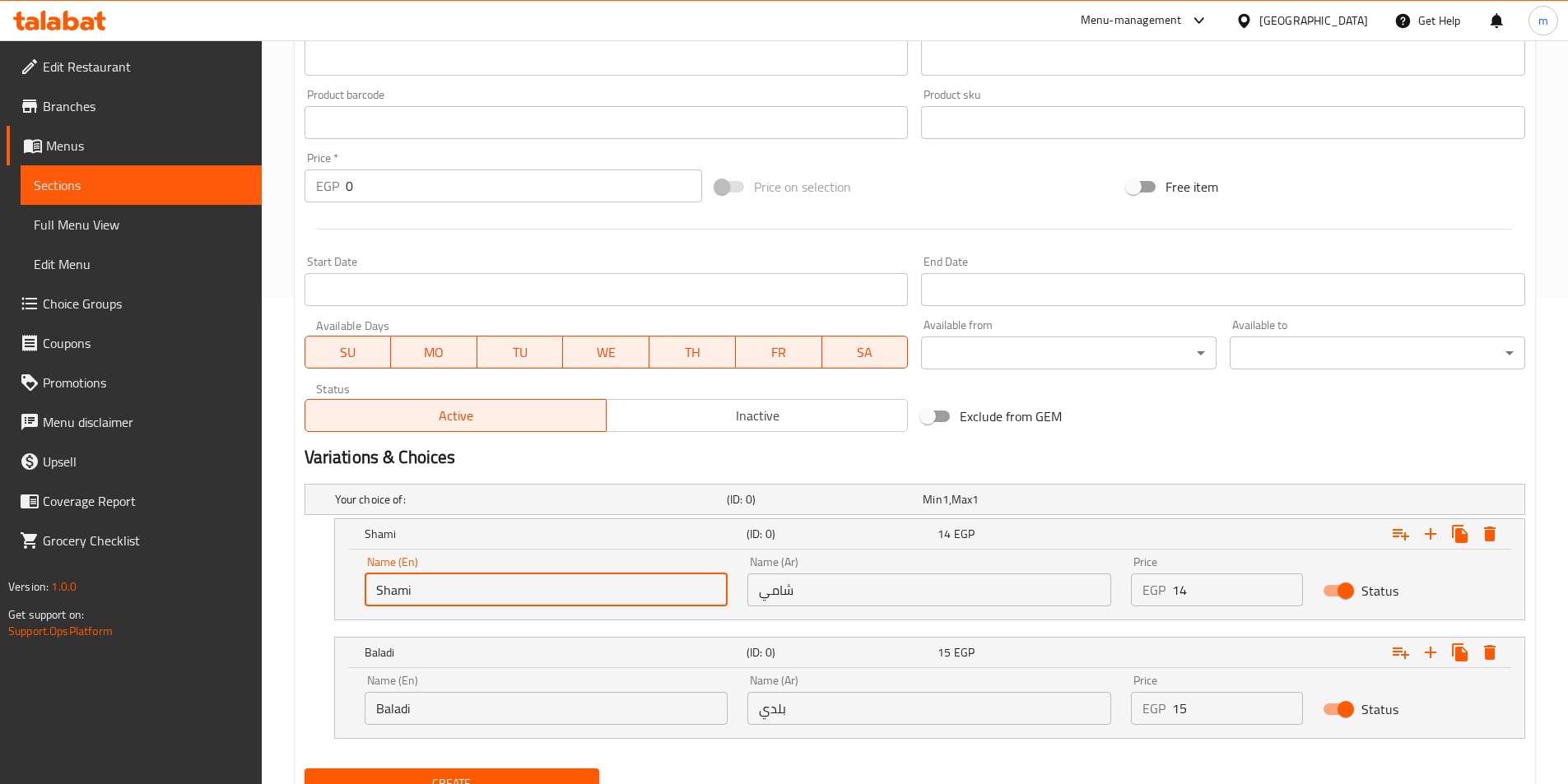
click at [399, 599] on input "Shami" at bounding box center [546, 589] width 364 height 33
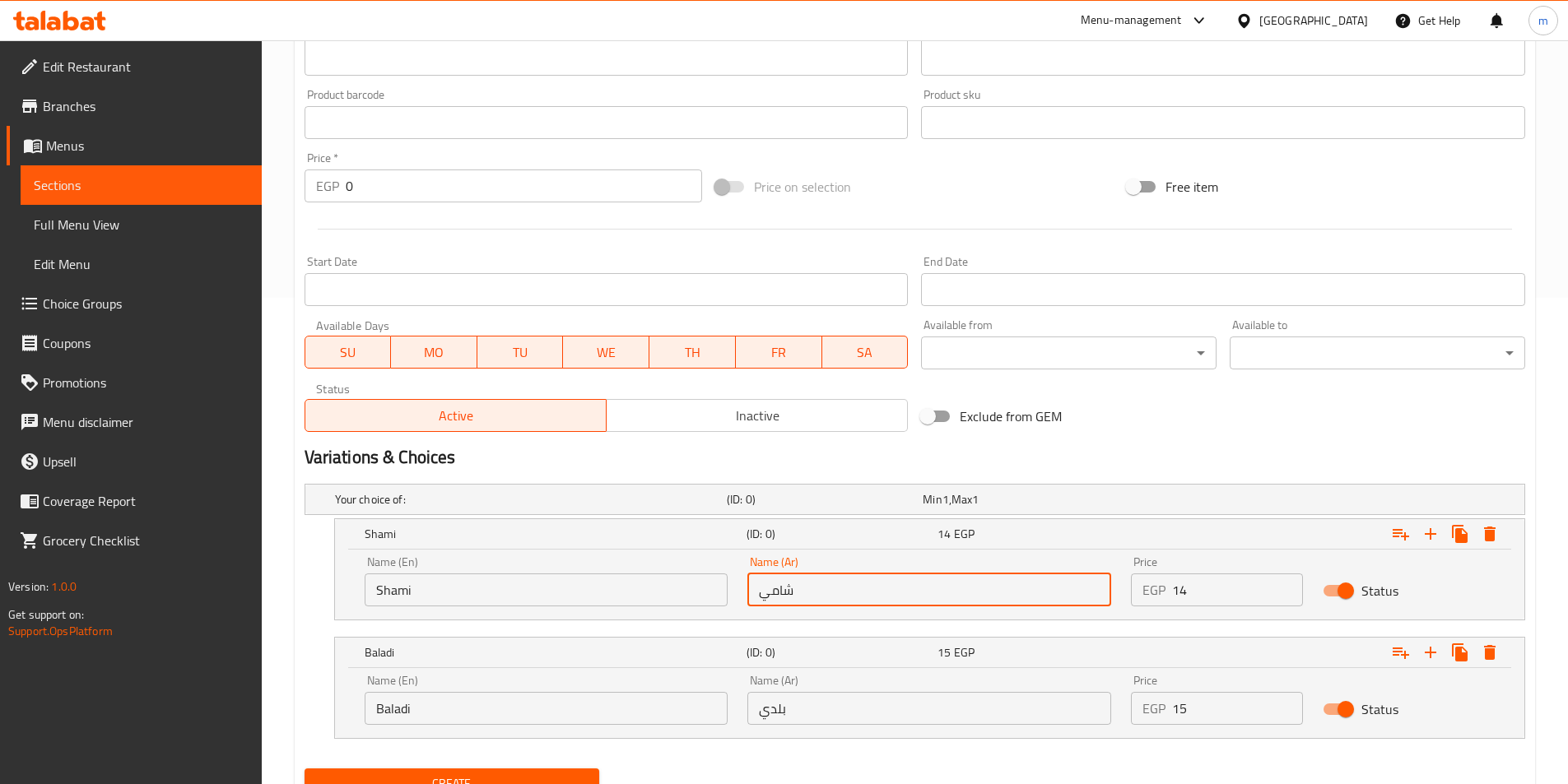
click at [791, 590] on input "شامي" at bounding box center [929, 589] width 364 height 33
click at [382, 705] on input "Baladi" at bounding box center [546, 708] width 364 height 33
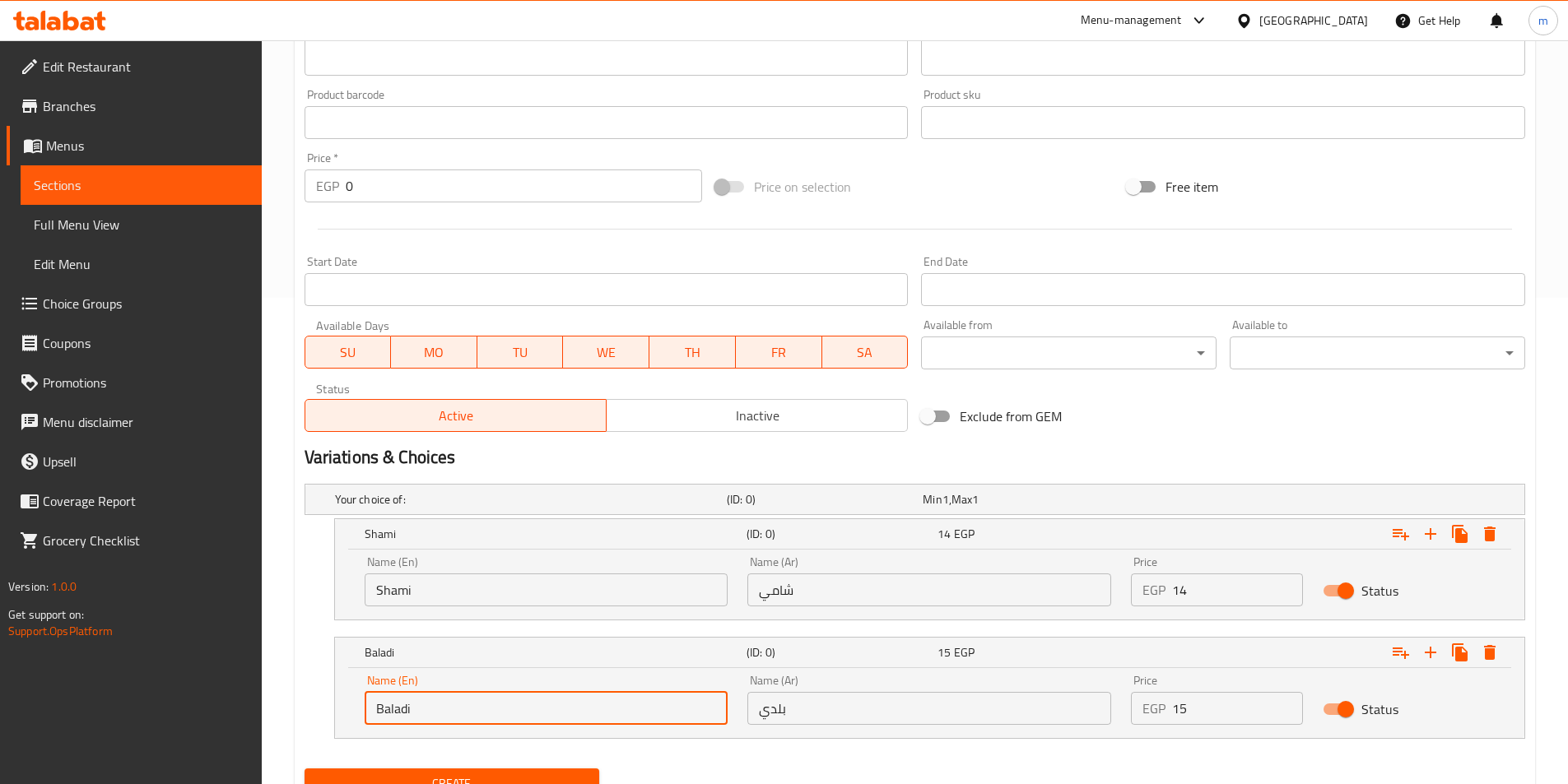
click at [382, 705] on input "Baladi" at bounding box center [546, 708] width 364 height 33
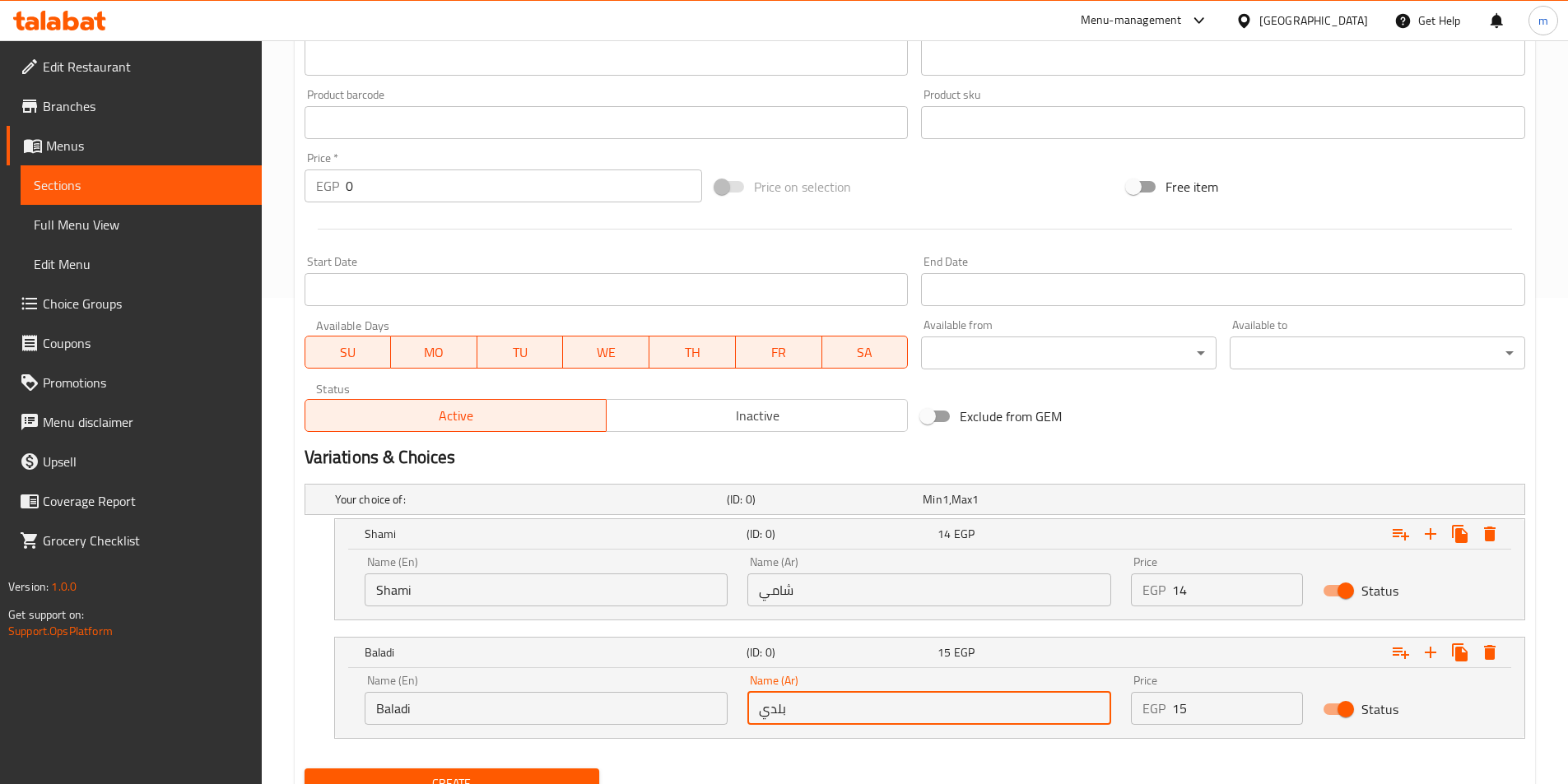
click at [762, 701] on input "بلدي" at bounding box center [929, 708] width 364 height 33
click at [304, 769] on button "Create" at bounding box center [452, 784] width 296 height 30
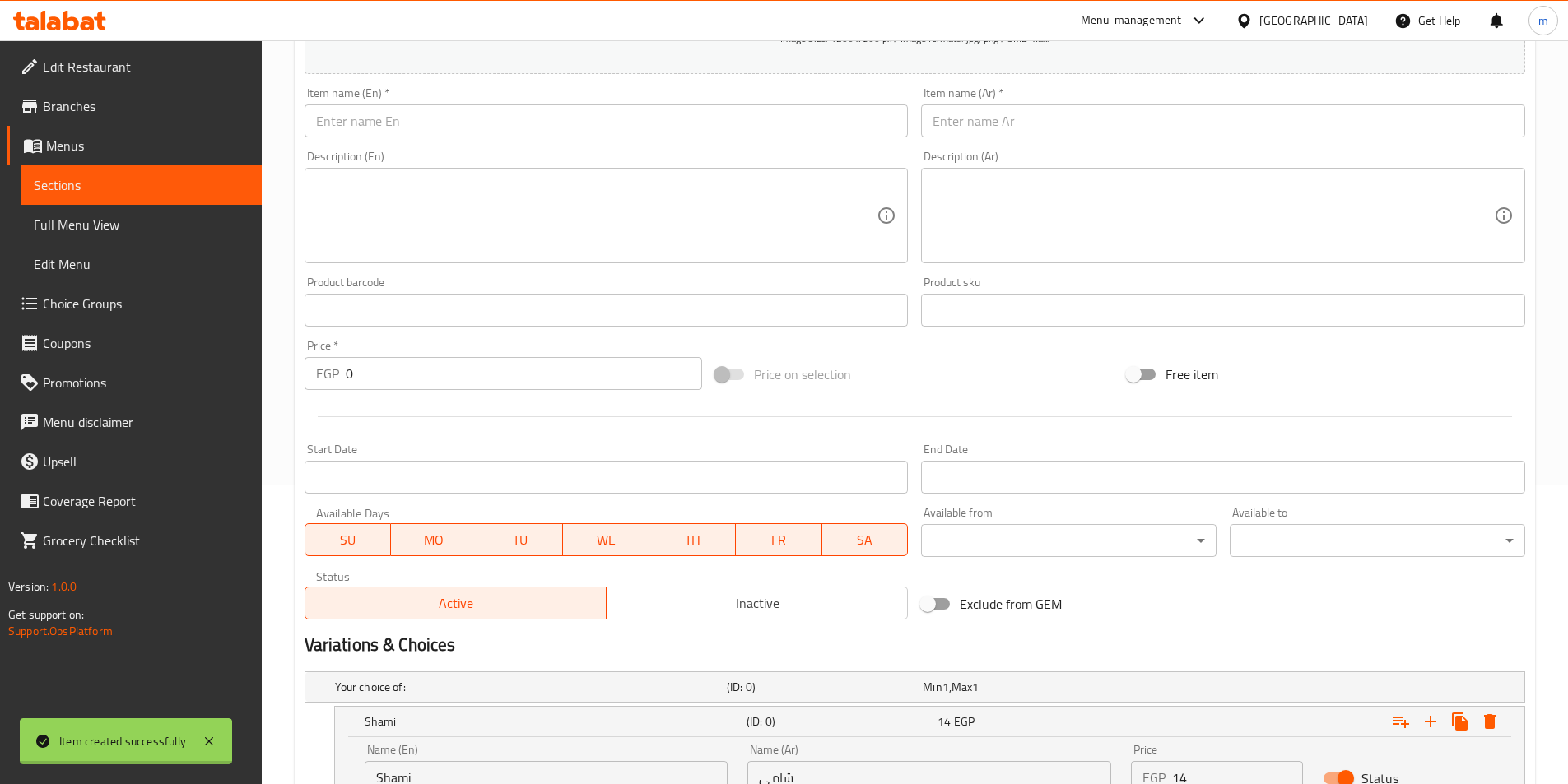
scroll to position [75, 0]
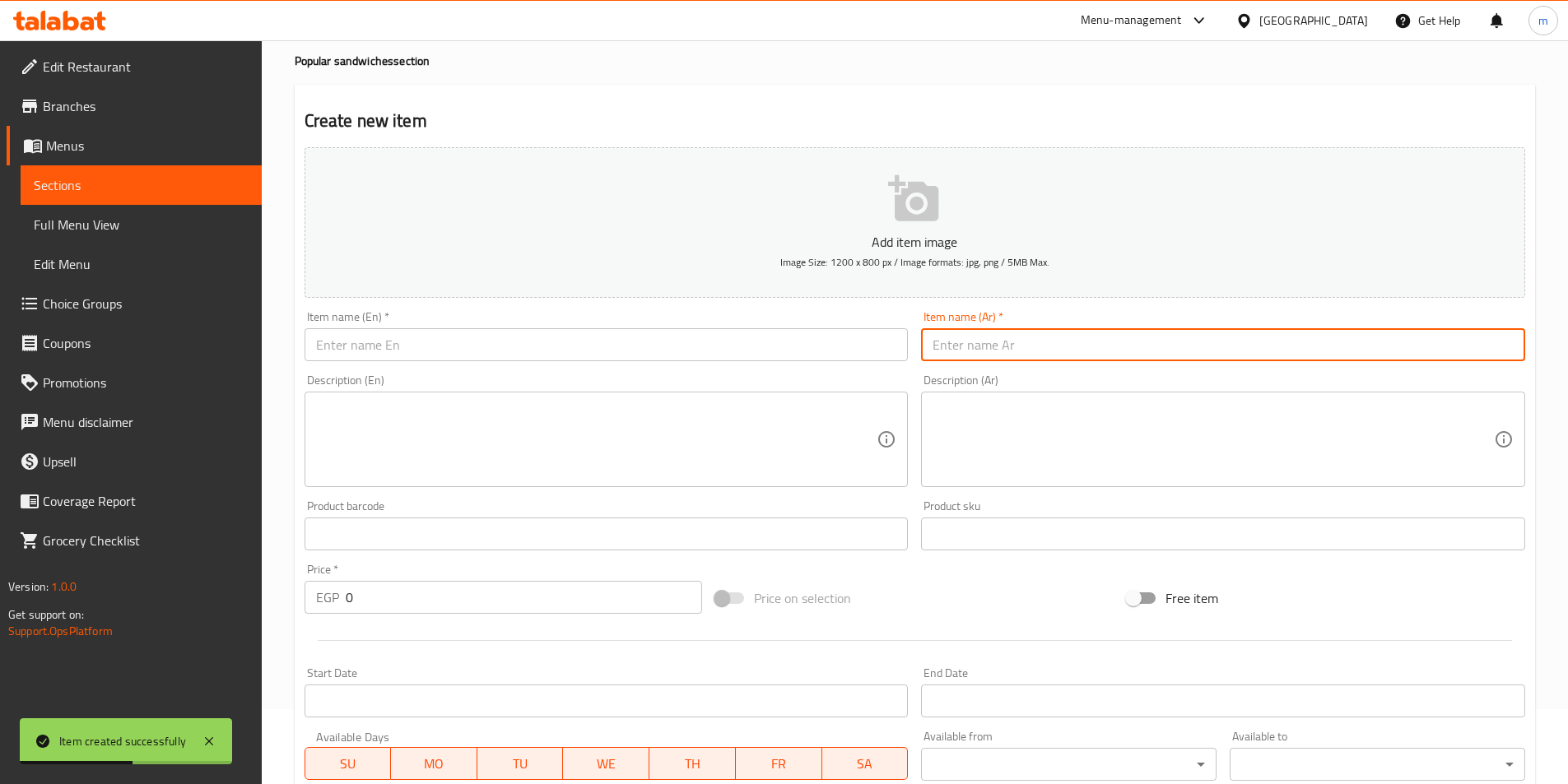
click at [1052, 360] on input "text" at bounding box center [1223, 345] width 605 height 33
click at [983, 343] on input "ساندوتش فلافل" at bounding box center [1223, 345] width 605 height 33
type input "ساندوتش فلافل"
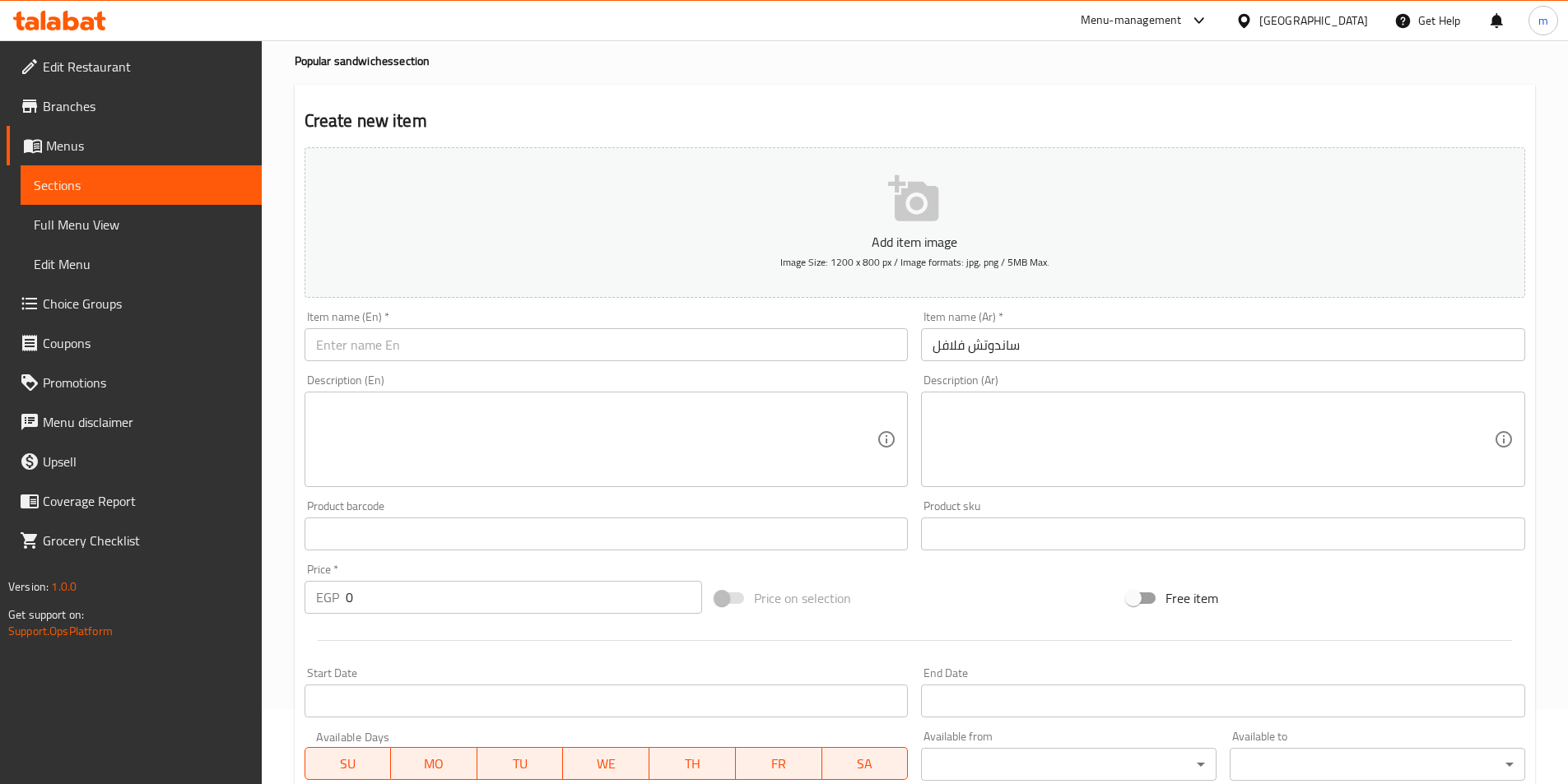
click at [814, 326] on div "Item name (En)   * Item name (En) *" at bounding box center [606, 335] width 605 height 50
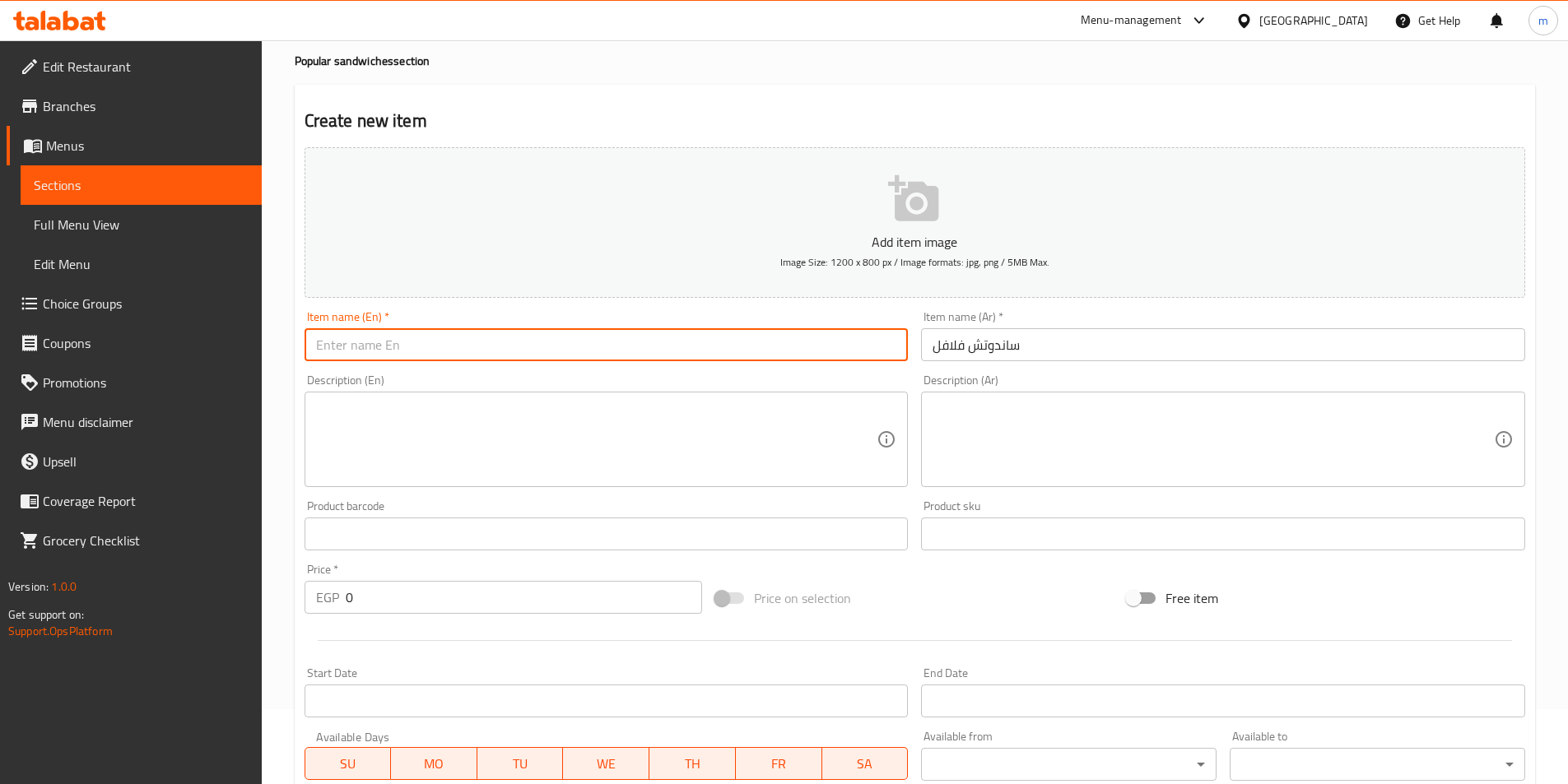
click at [835, 349] on input "text" at bounding box center [606, 345] width 605 height 33
paste input "falafel sandwich"
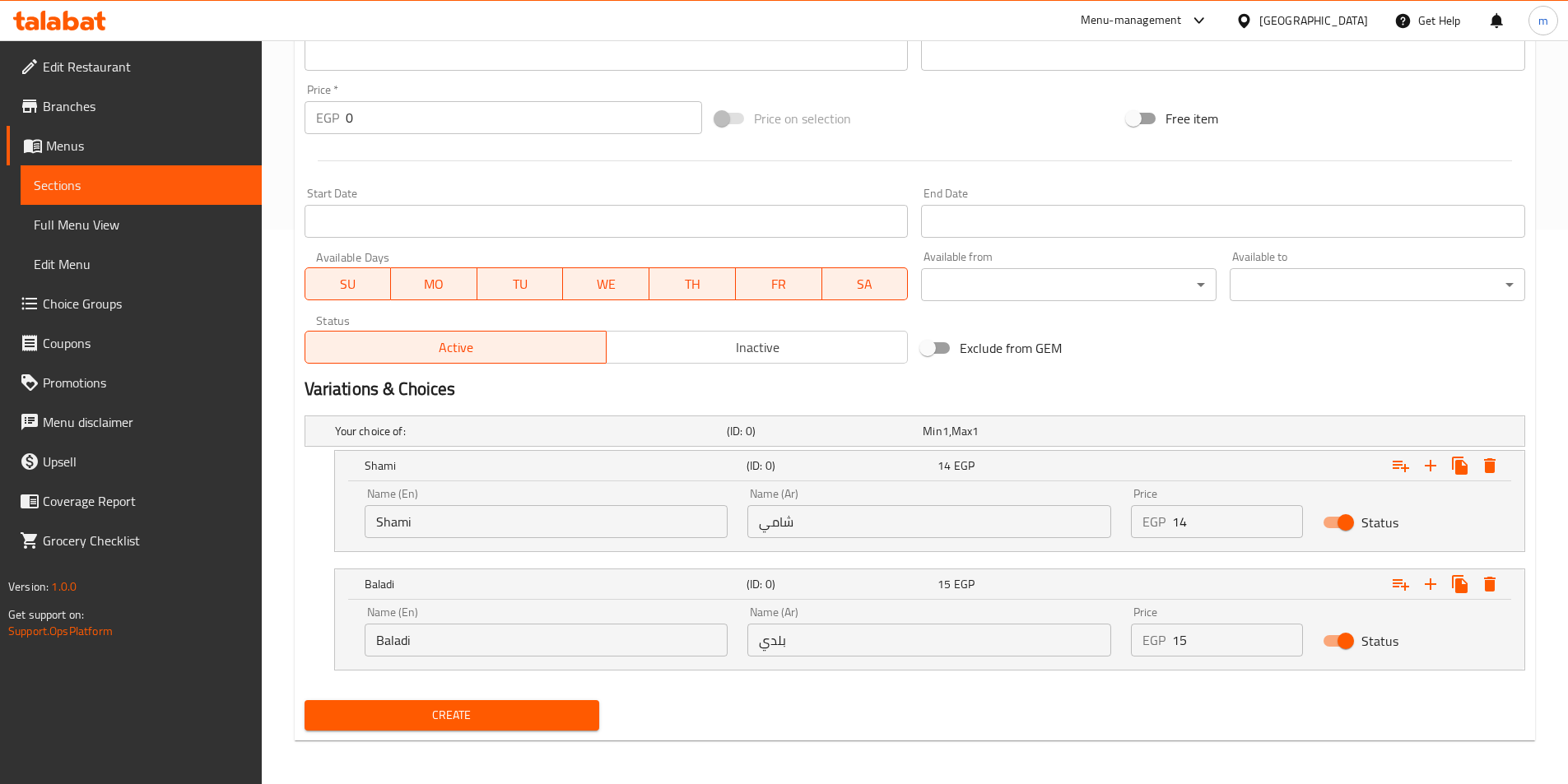
scroll to position [557, 0]
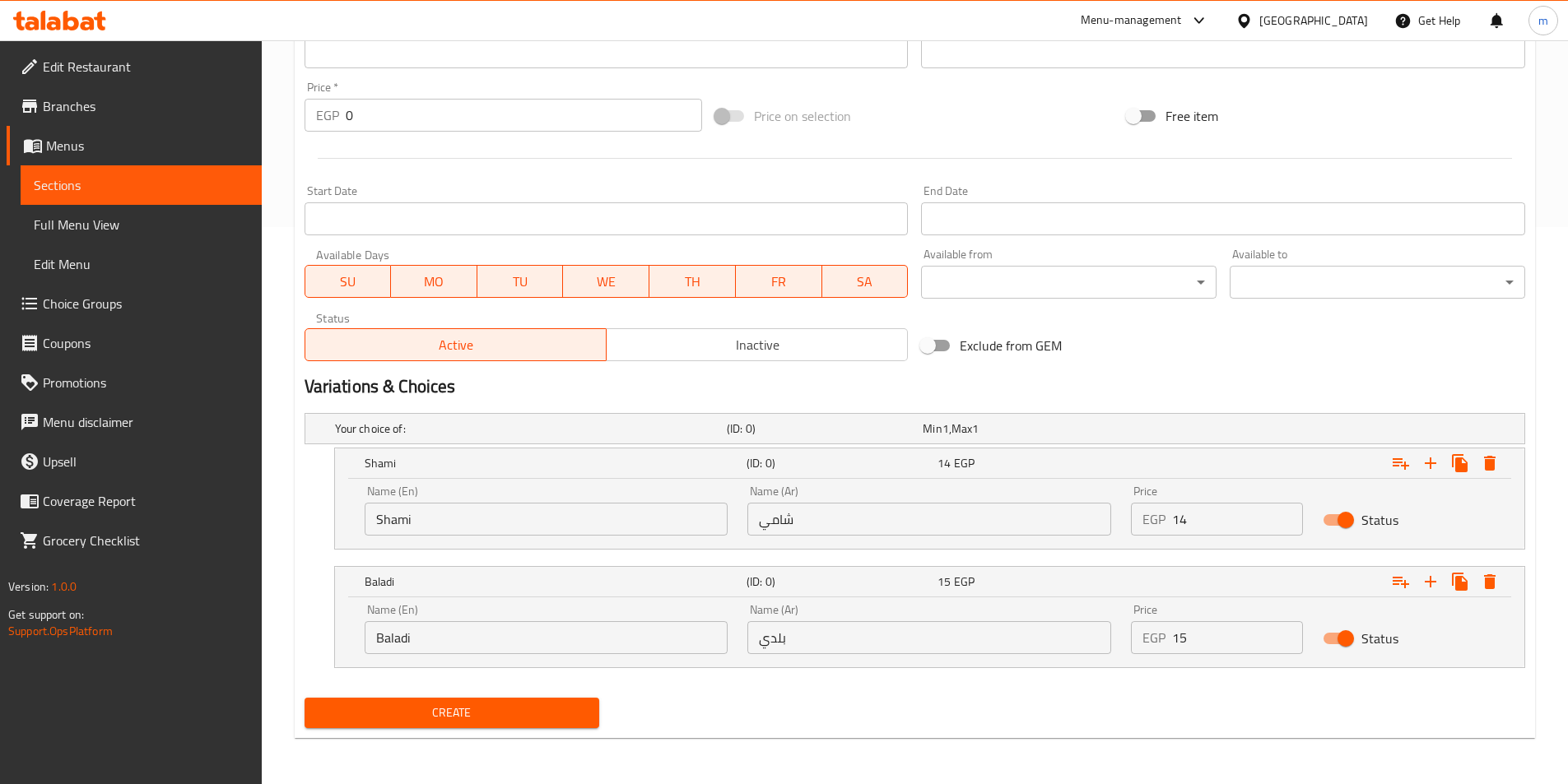
type input "falafel sandwich"
drag, startPoint x: 554, startPoint y: 534, endPoint x: 268, endPoint y: 491, distance: 289.2
click at [268, 491] on div "Home / Restaurants management / Menus / Sections / item / create Popular sandwi…" at bounding box center [914, 134] width 1306 height 1302
paste input "Shami"
type input "Shami"
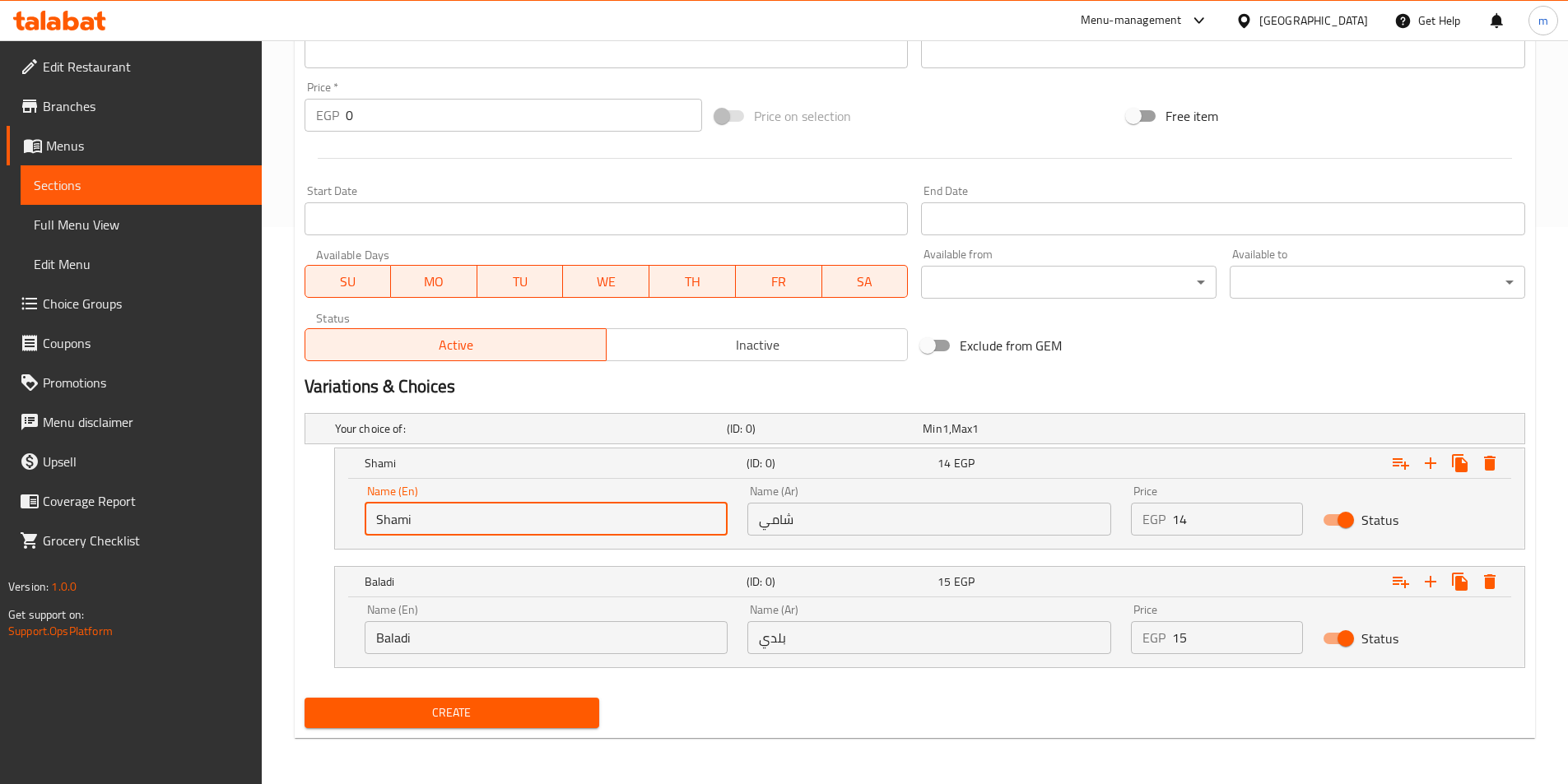
click at [819, 520] on input "شامي" at bounding box center [929, 519] width 364 height 33
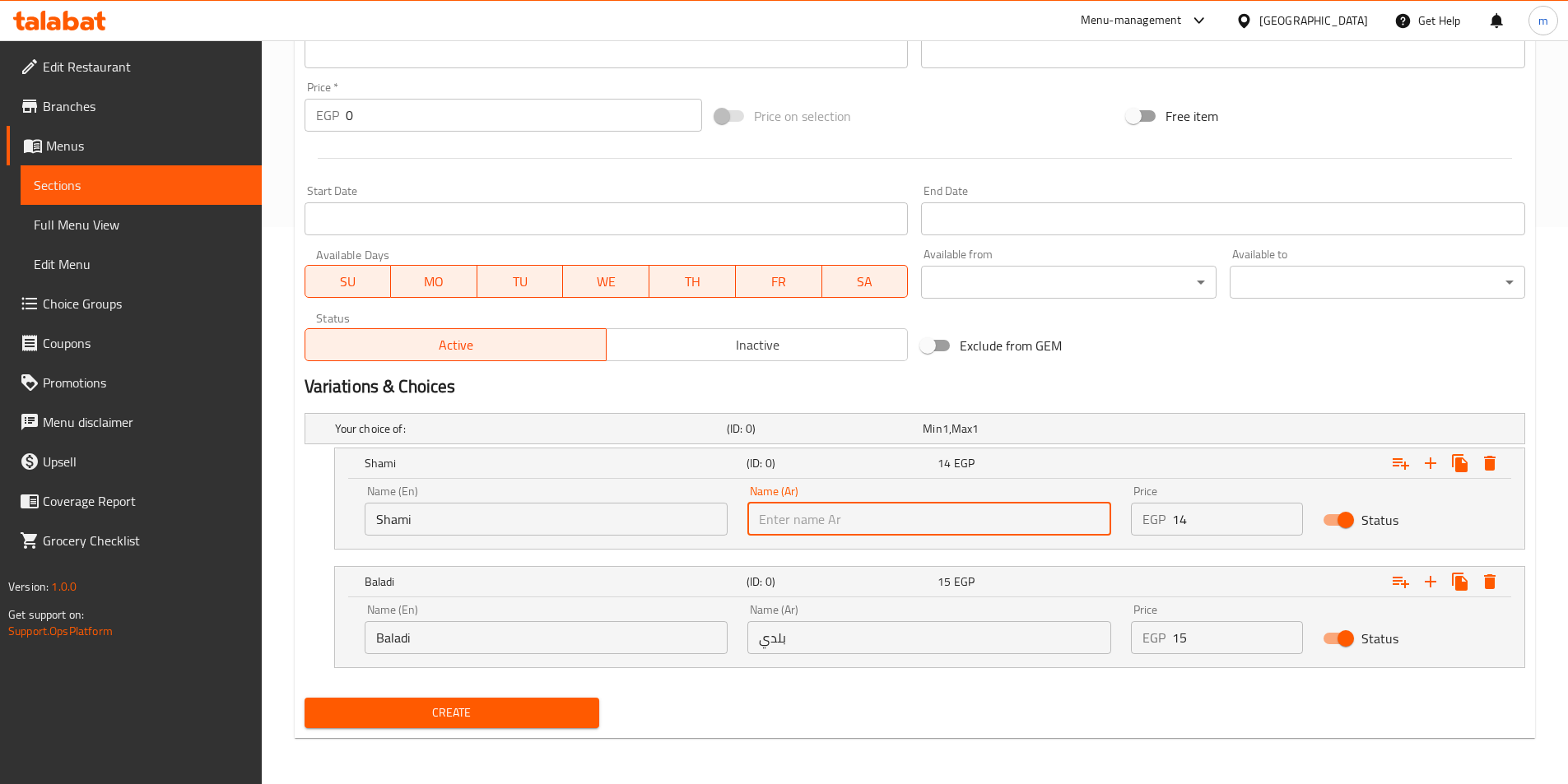
paste input "شامي"
type input "شامي"
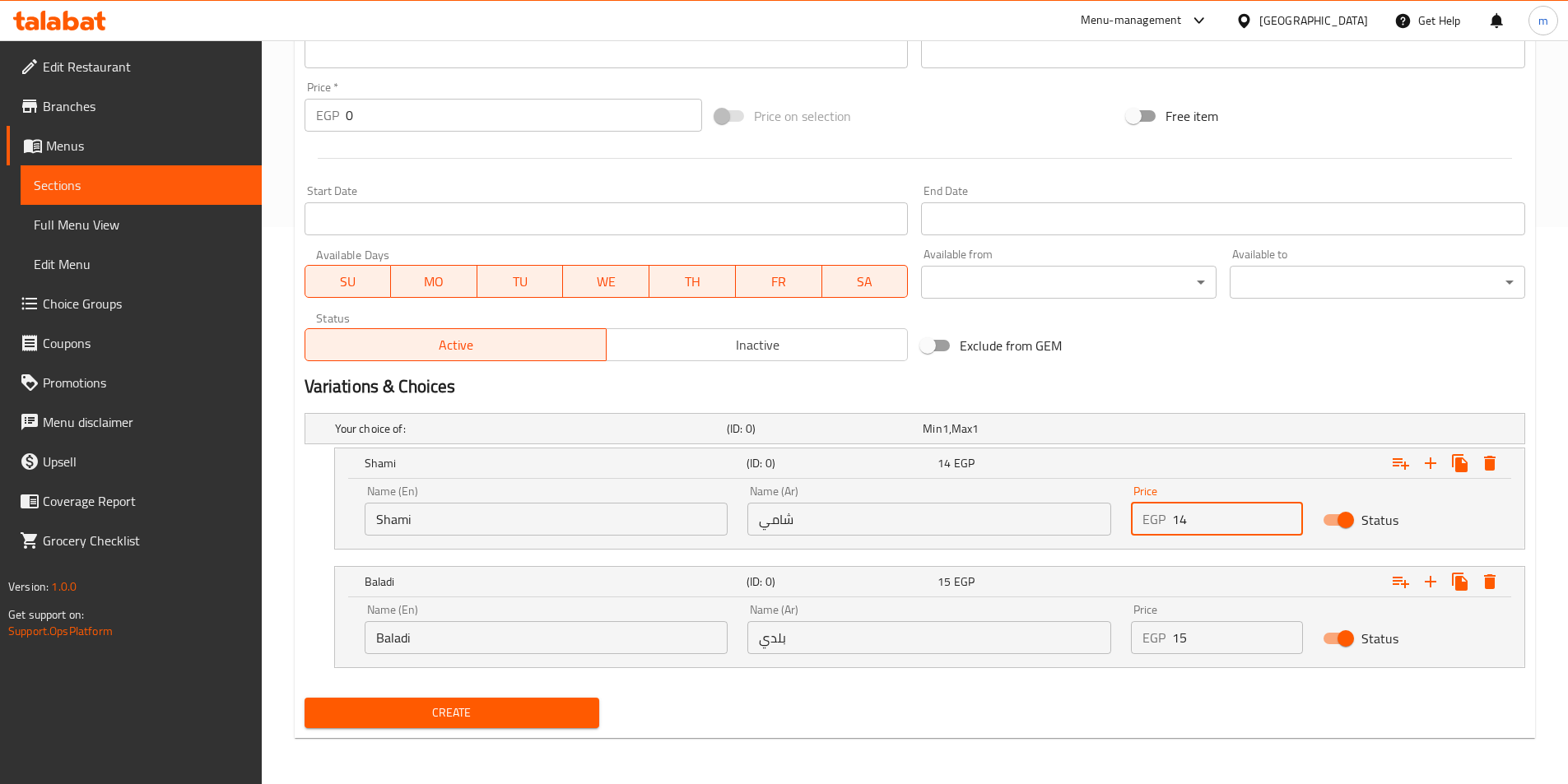
drag, startPoint x: 1199, startPoint y: 532, endPoint x: 1146, endPoint y: 522, distance: 53.9
click at [1146, 522] on div "EGP 14 Price" at bounding box center [1217, 519] width 172 height 33
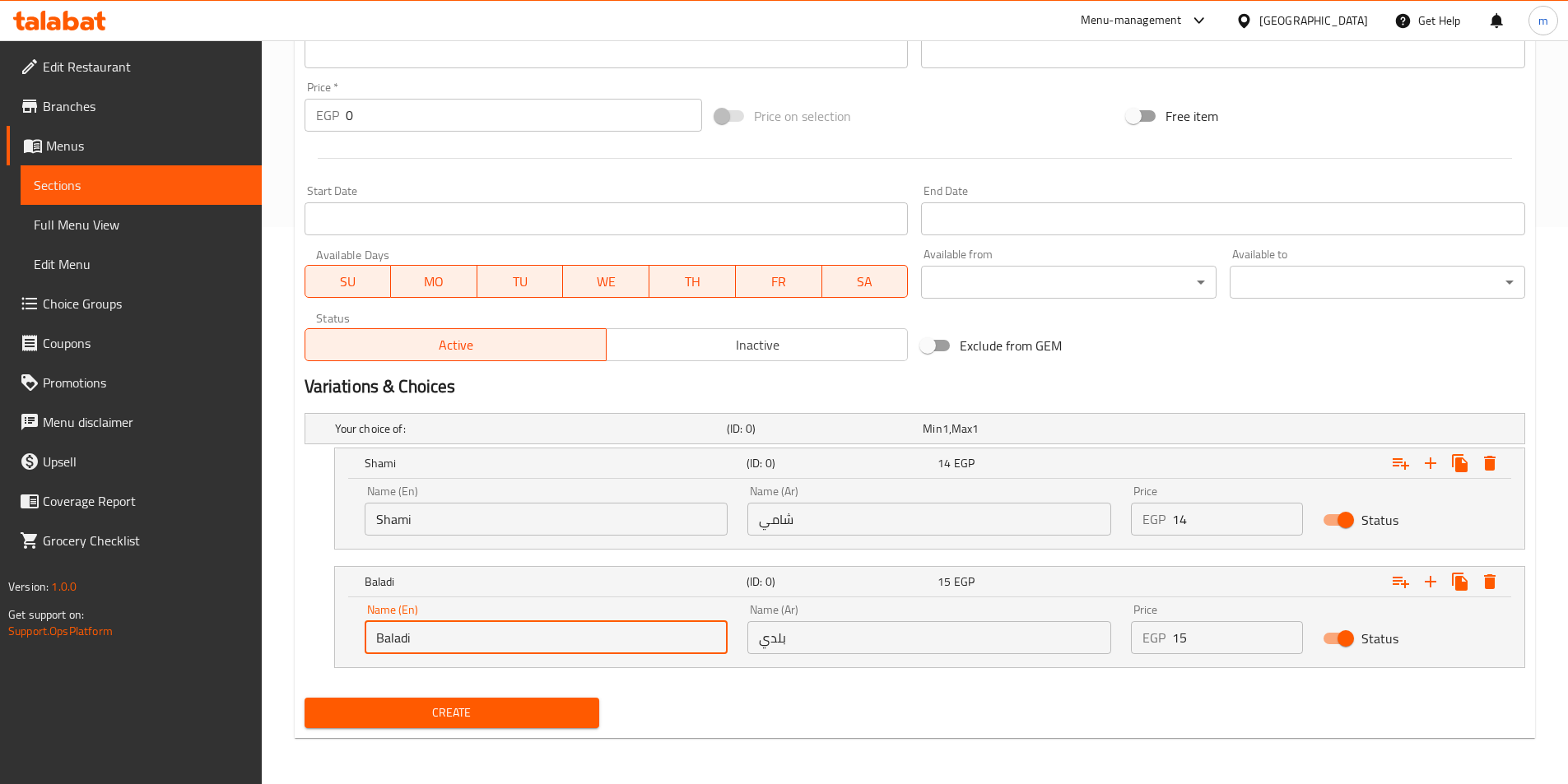
drag, startPoint x: 454, startPoint y: 644, endPoint x: 326, endPoint y: 646, distance: 128.0
click at [326, 646] on div "Baladi (ID: 0) 15 EGP Name (En) Baladi Name (En) Name (Ar) بلدي Name (Ar) Price…" at bounding box center [914, 618] width 1220 height 102
paste input "Baladi"
type input "Baladi"
click at [877, 626] on input "بلدي" at bounding box center [929, 638] width 364 height 33
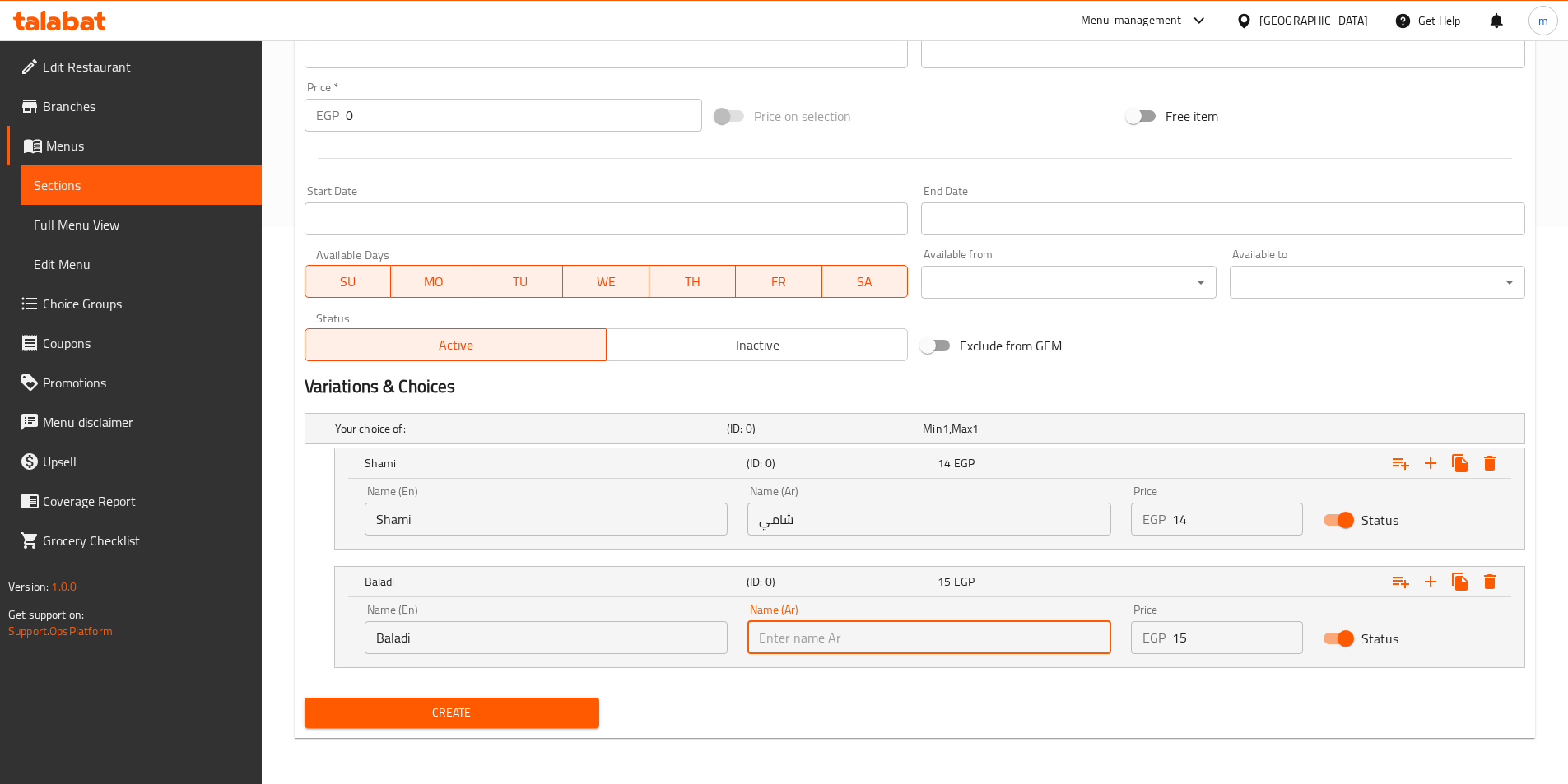
paste input "بلدي"
type input "بلدي"
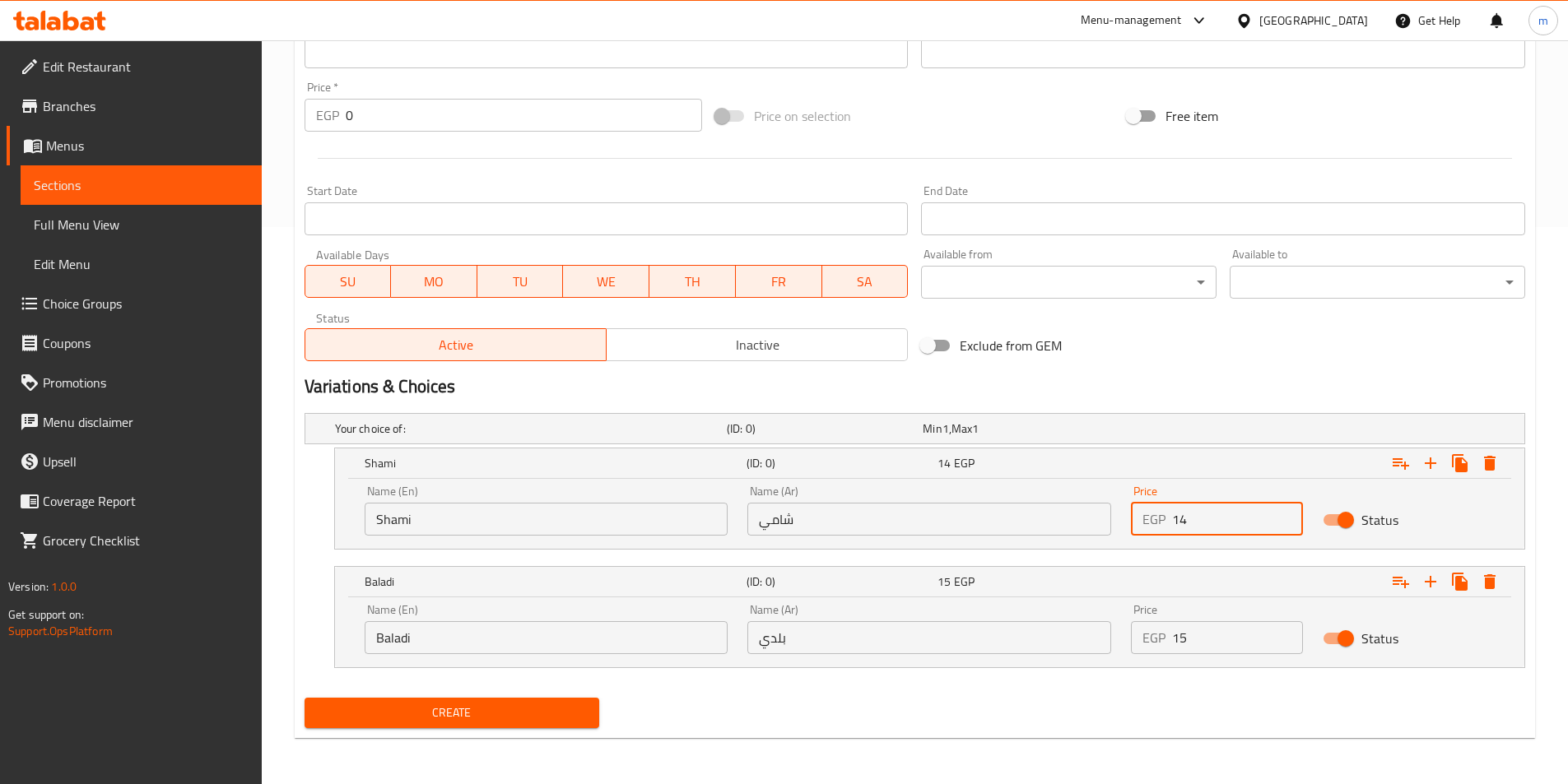
drag, startPoint x: 1207, startPoint y: 529, endPoint x: 1183, endPoint y: 528, distance: 24.0
click at [1183, 528] on input "14" at bounding box center [1237, 519] width 131 height 33
drag, startPoint x: 1183, startPoint y: 528, endPoint x: 1146, endPoint y: 534, distance: 37.5
click at [1146, 534] on div "EGP 14 Price" at bounding box center [1217, 519] width 172 height 33
type input "14"
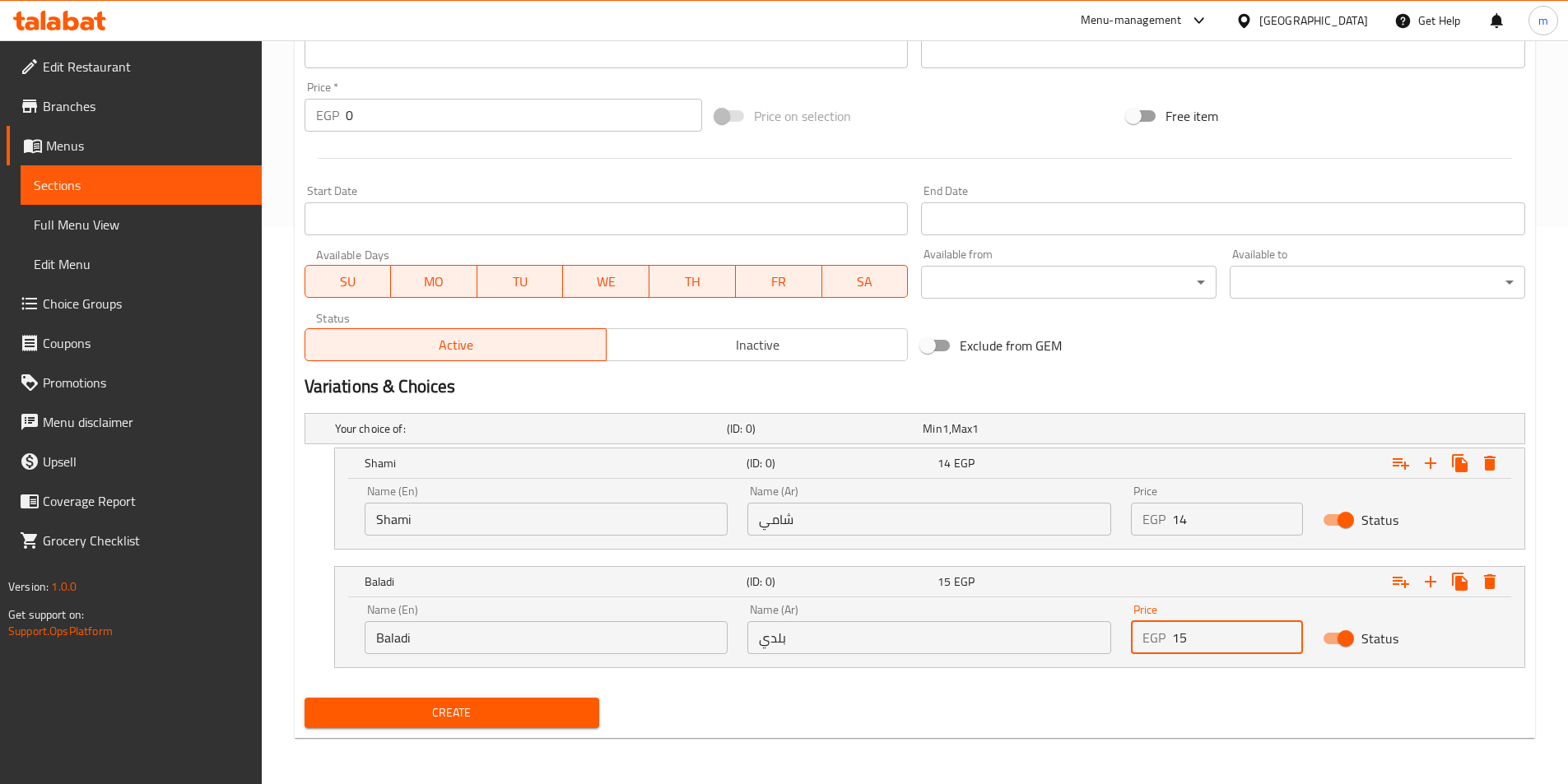
drag, startPoint x: 1185, startPoint y: 637, endPoint x: 1150, endPoint y: 644, distance: 35.7
click at [1151, 644] on div "EGP 15 Price" at bounding box center [1217, 638] width 172 height 33
type input "15"
click at [304, 698] on button "Create" at bounding box center [452, 713] width 296 height 30
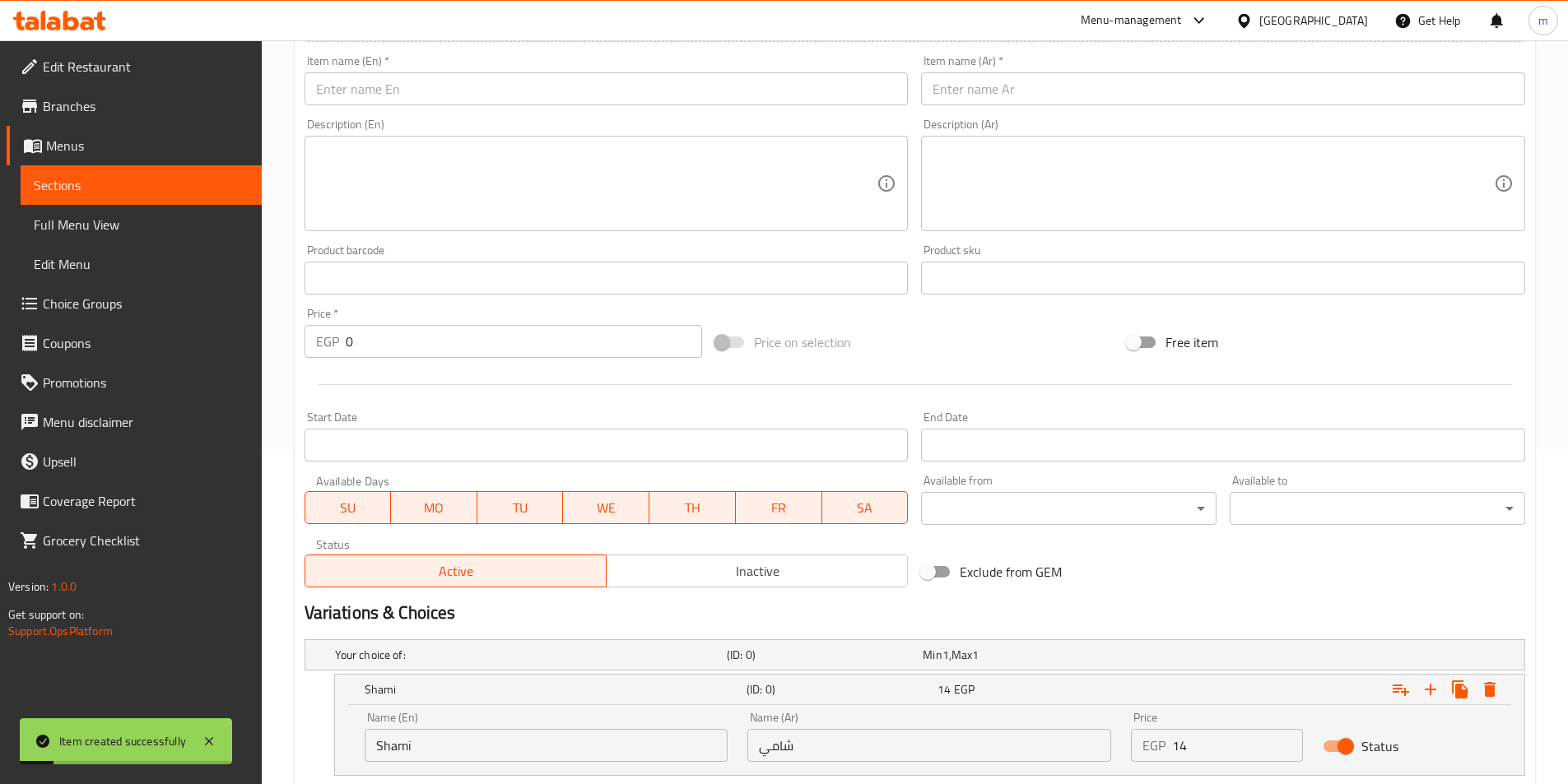
scroll to position [311, 0]
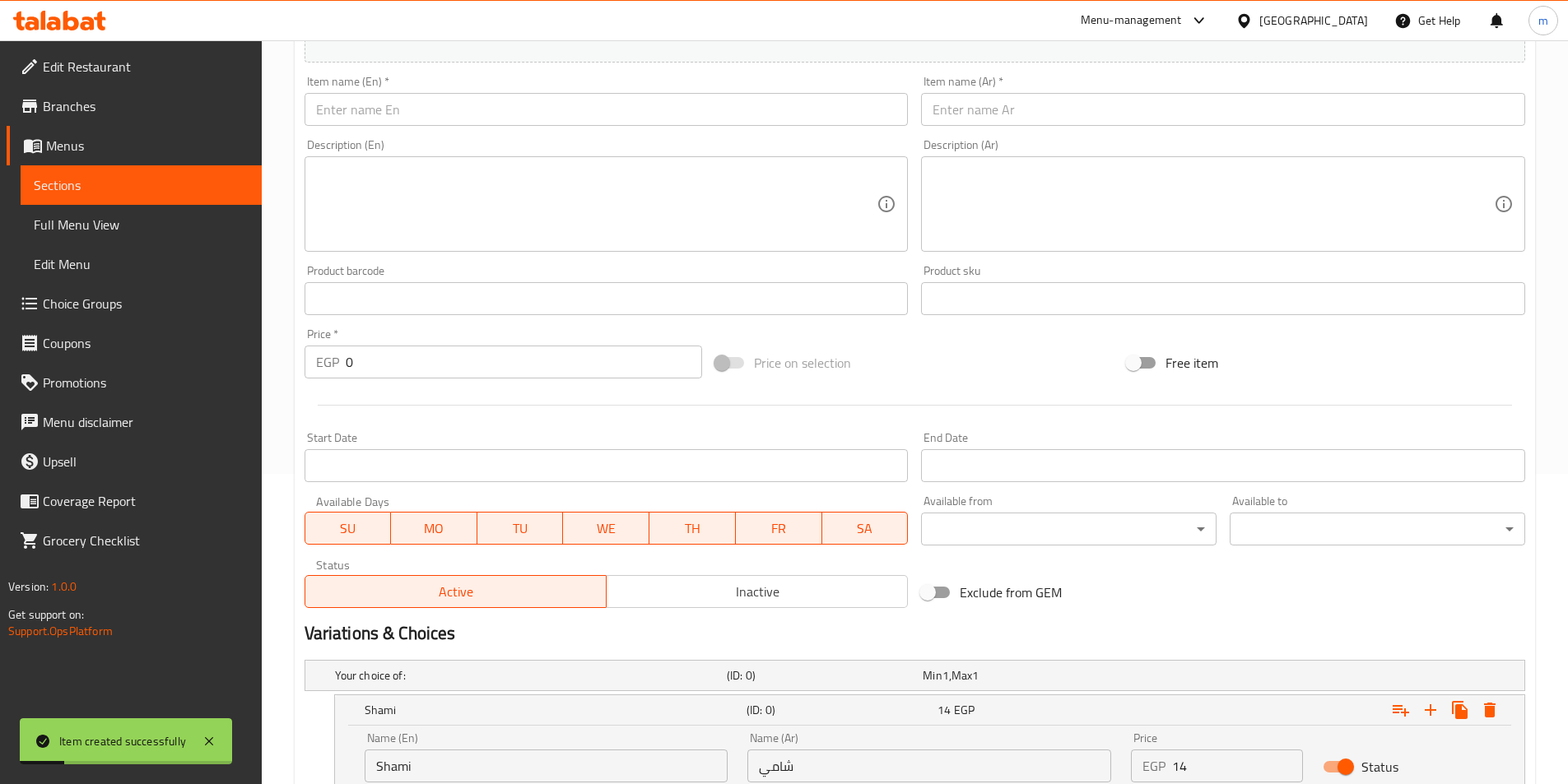
click at [1079, 110] on input "text" at bounding box center [1223, 109] width 605 height 33
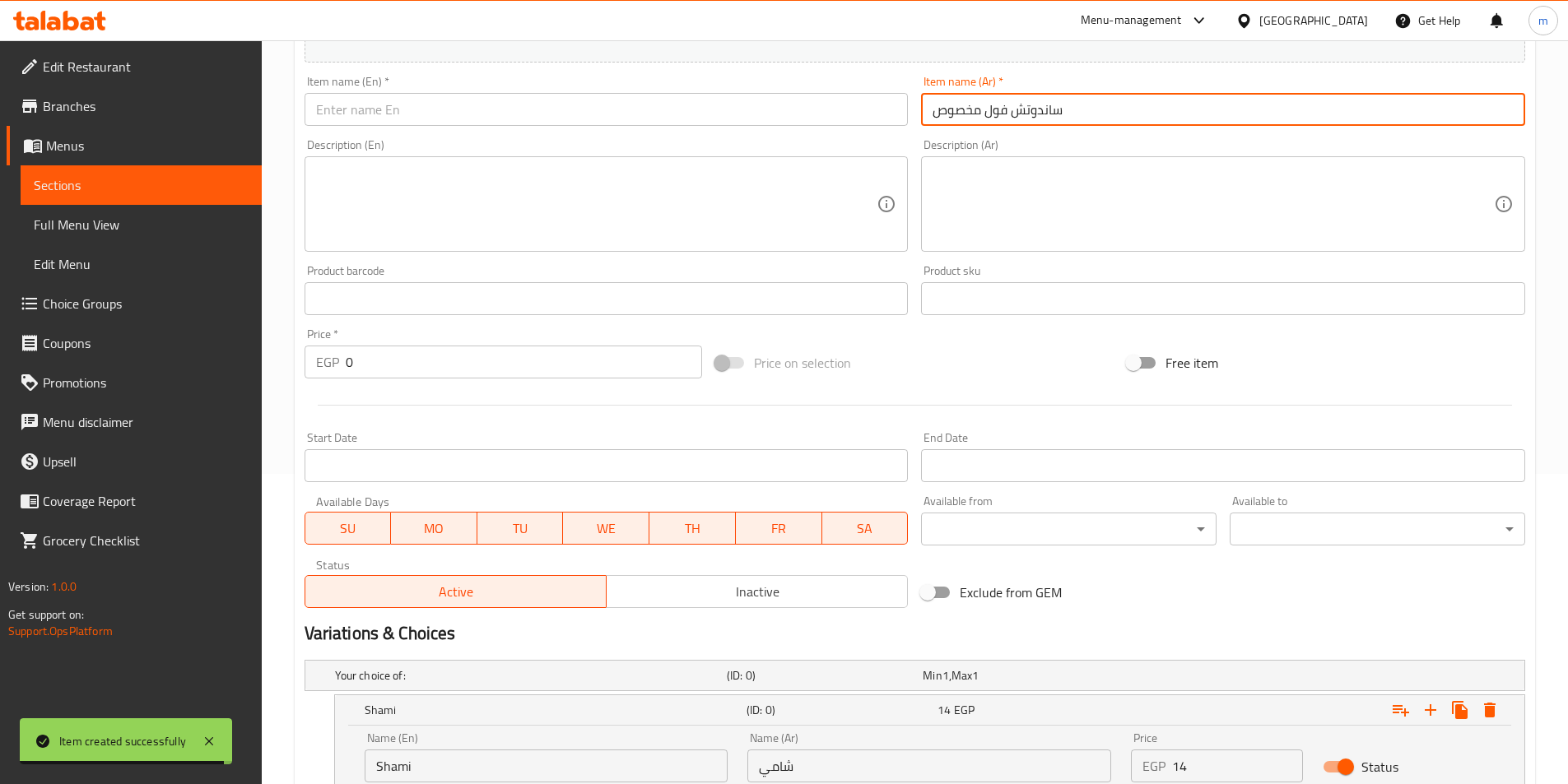
type input "ساندوتش فول مخصوص"
click at [1010, 93] on div "Item name (Ar)   * ساندوتش فول مخصوص Item name (Ar) *" at bounding box center [1223, 100] width 605 height 50
click at [1018, 113] on input "ساندوتش فول مخصوص" at bounding box center [1223, 109] width 605 height 33
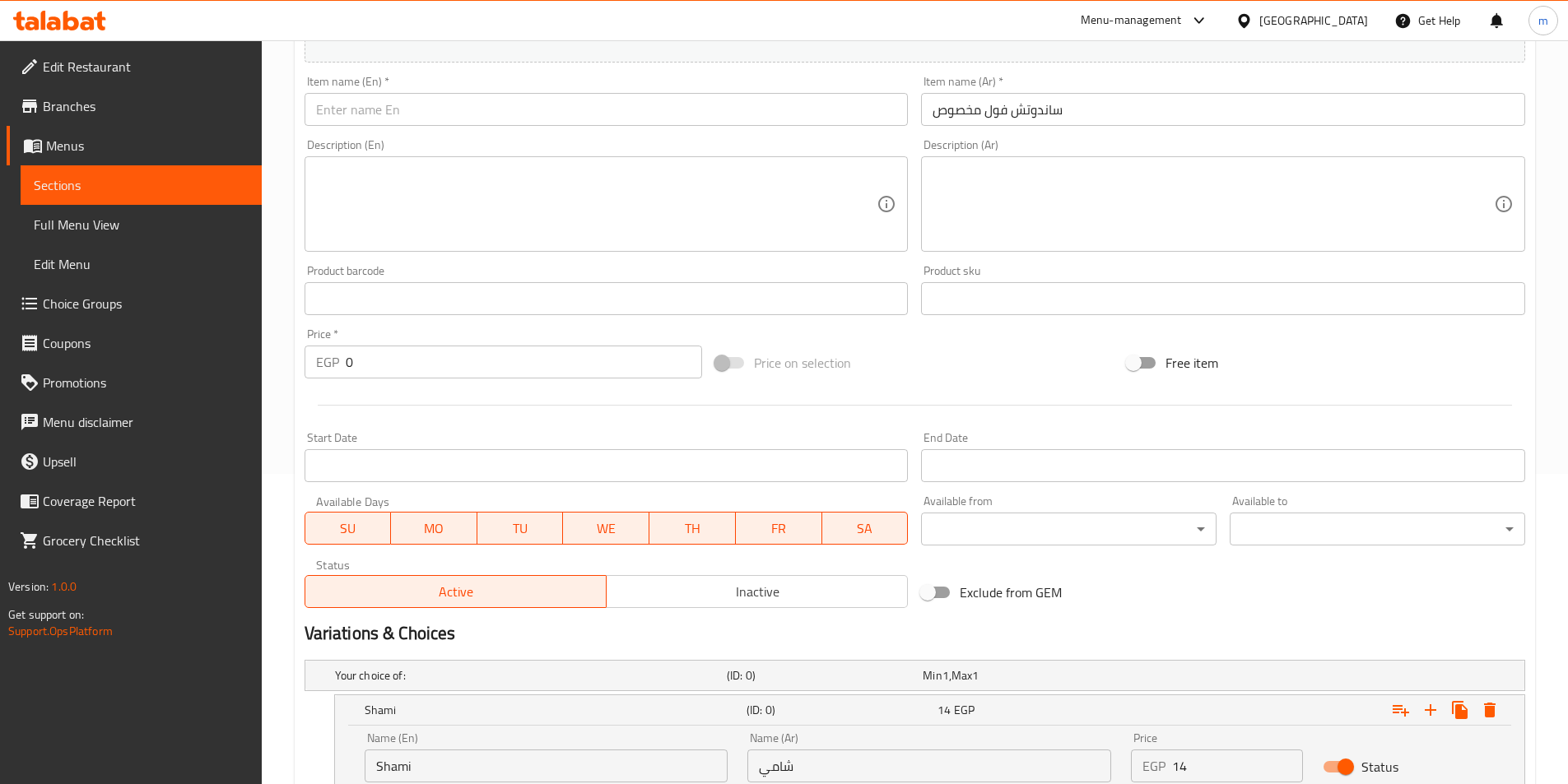
click at [669, 107] on input "text" at bounding box center [606, 109] width 605 height 33
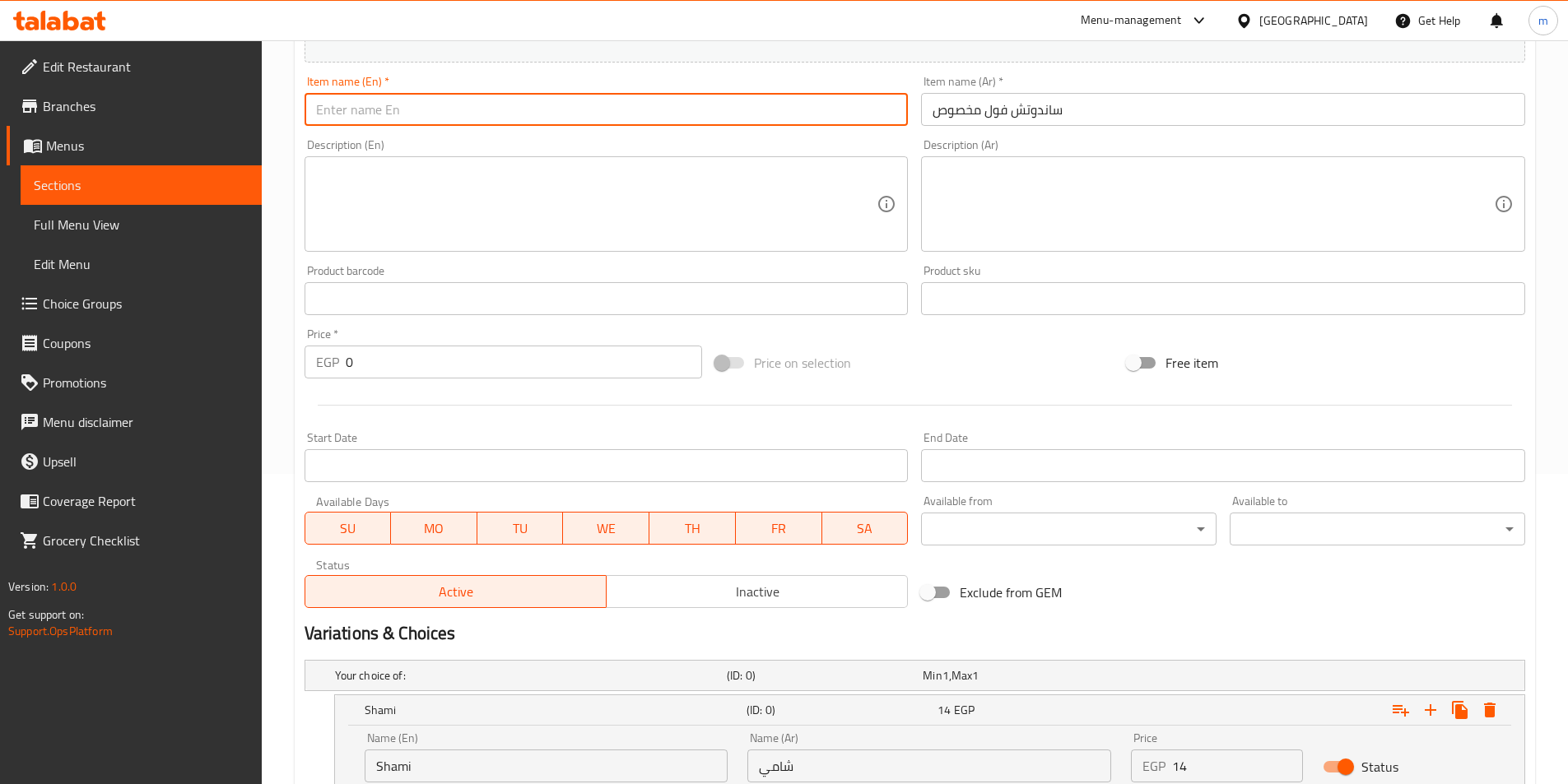
paste input "Special bean sandwich"
click at [370, 110] on input "Special bean sandwich" at bounding box center [606, 109] width 605 height 33
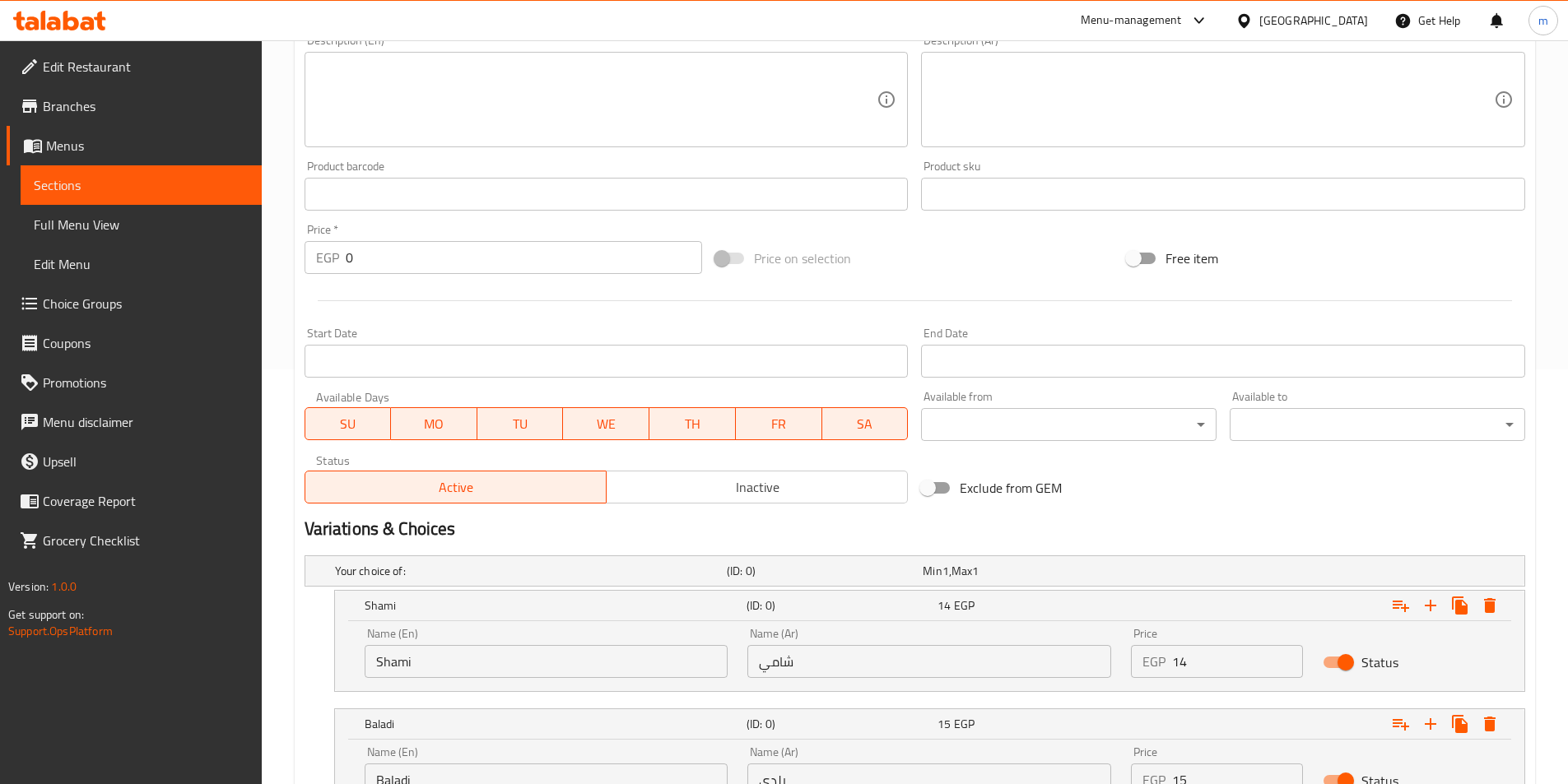
scroll to position [475, 0]
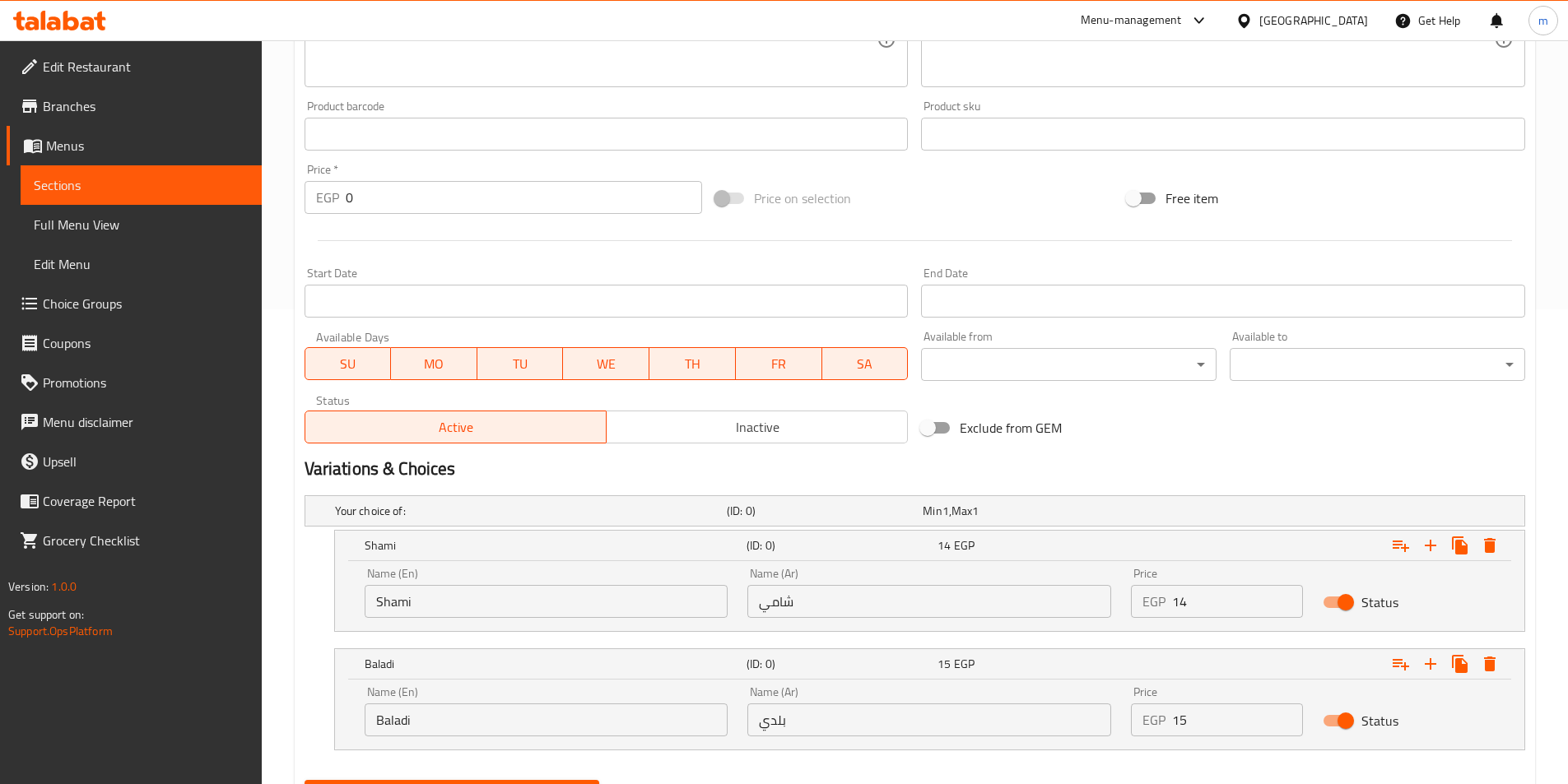
type input "Special foul sandwich"
click at [452, 605] on input "Shami" at bounding box center [546, 602] width 364 height 33
click at [389, 605] on input "Choice" at bounding box center [546, 602] width 364 height 33
click at [410, 605] on input "Choice" at bounding box center [546, 602] width 364 height 33
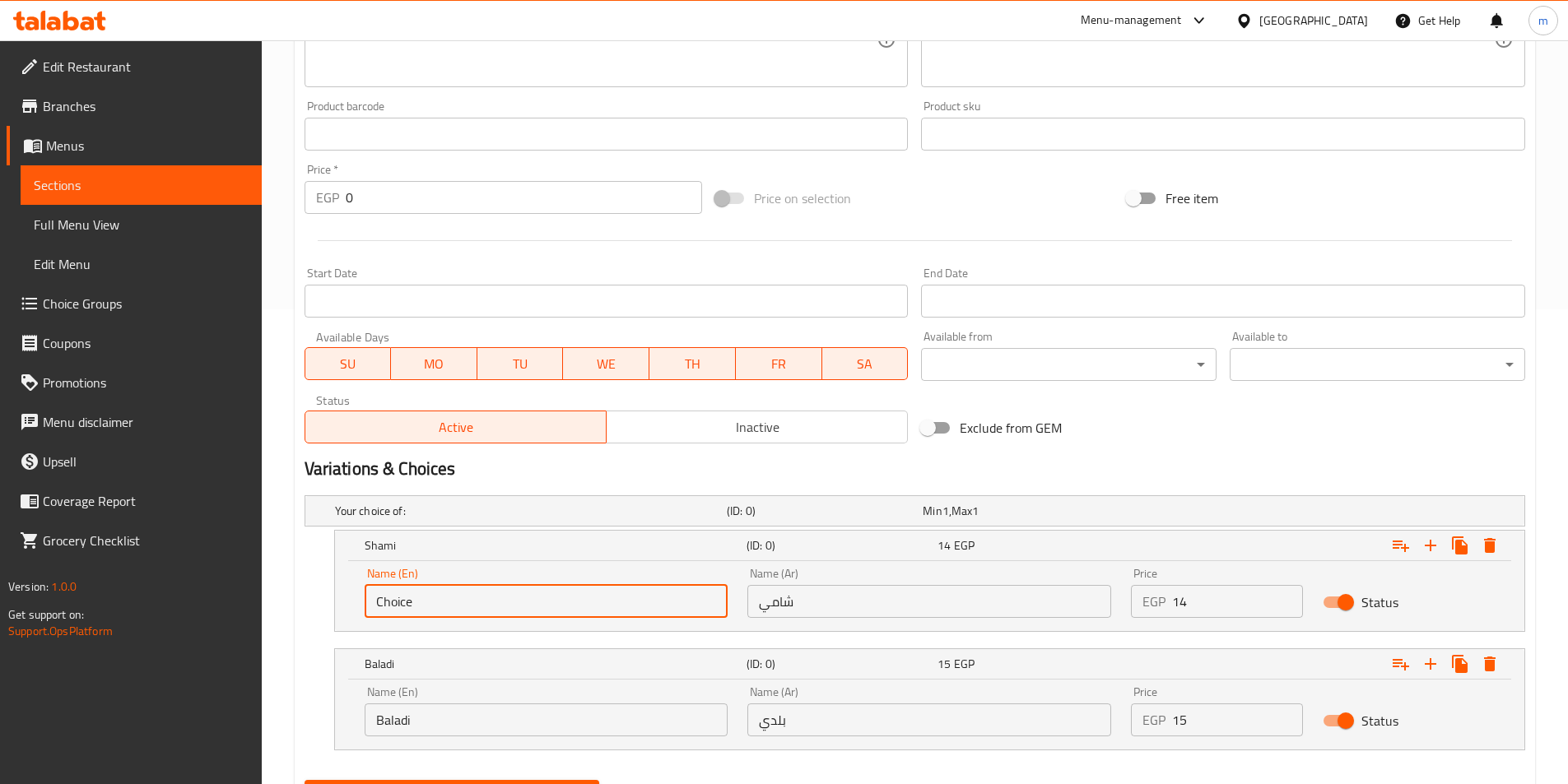
click at [410, 605] on input "Choice" at bounding box center [546, 602] width 364 height 33
paste input "Shami"
type input "Shami"
click at [814, 605] on input "شامي" at bounding box center [929, 602] width 364 height 33
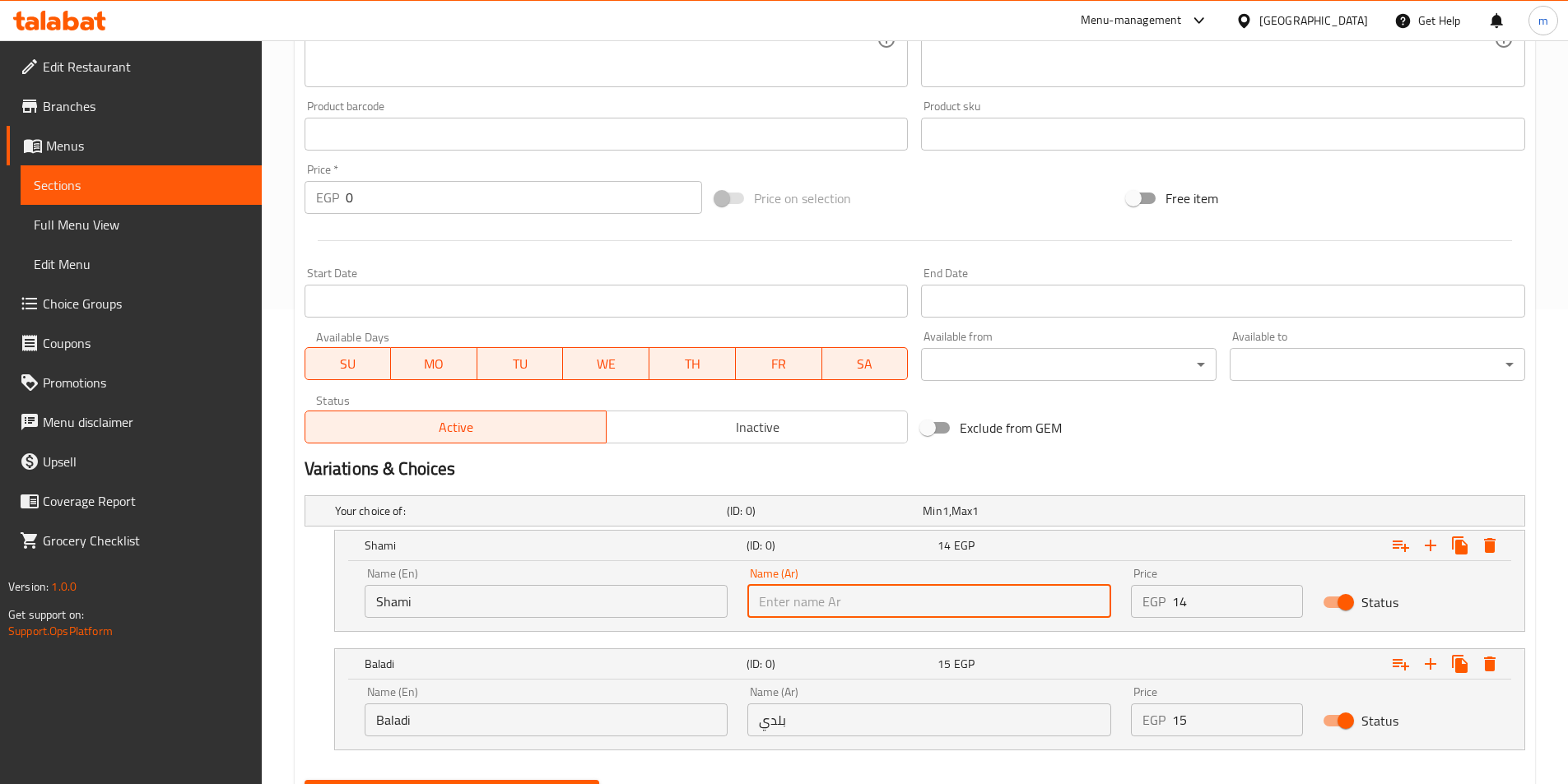
paste input "شامي"
type input "شامي"
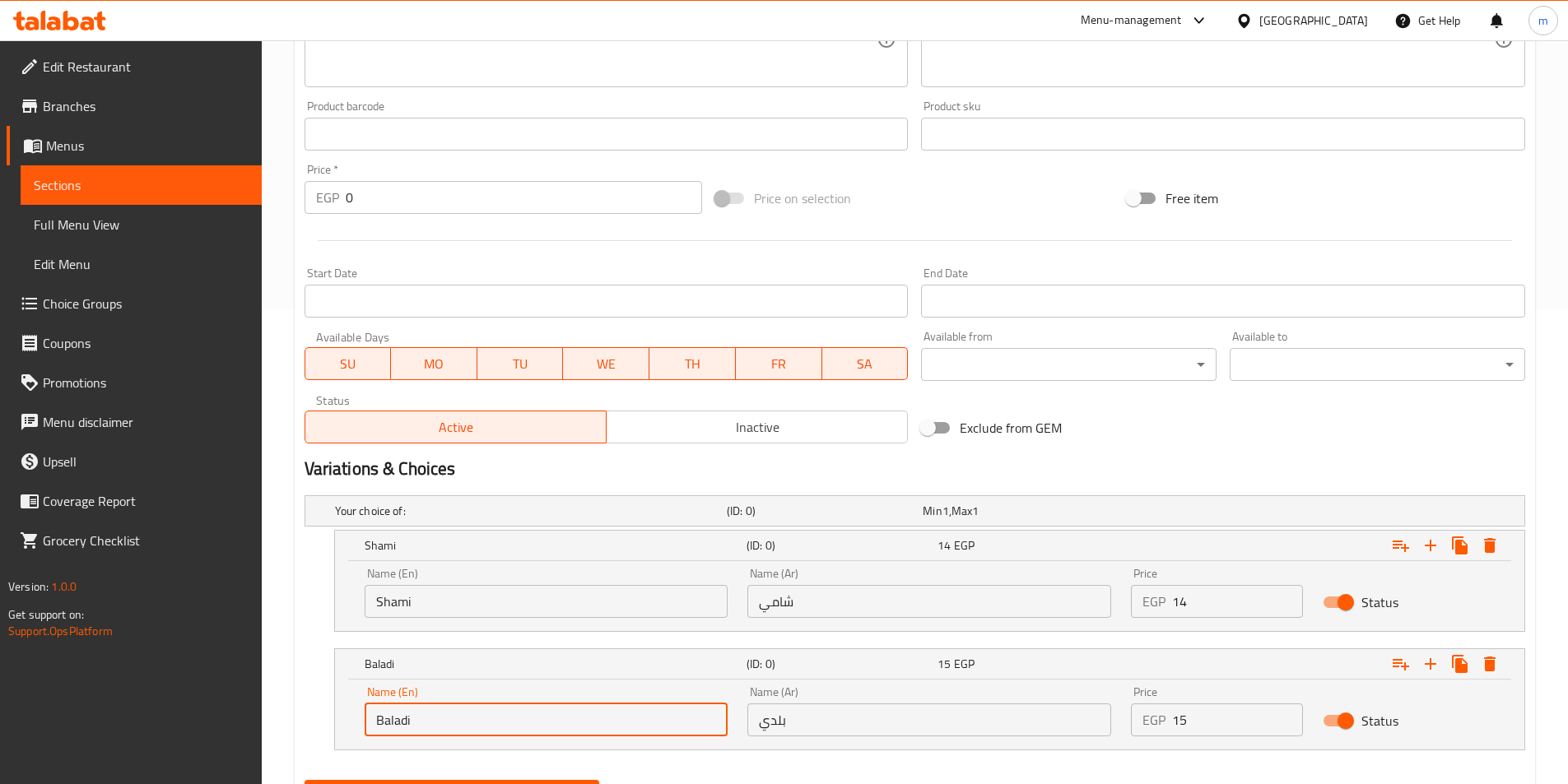
click at [485, 729] on input "Baladi" at bounding box center [546, 720] width 364 height 33
paste input "Baladi"
type input "Baladi"
click at [814, 718] on input "بلدي" at bounding box center [929, 720] width 364 height 33
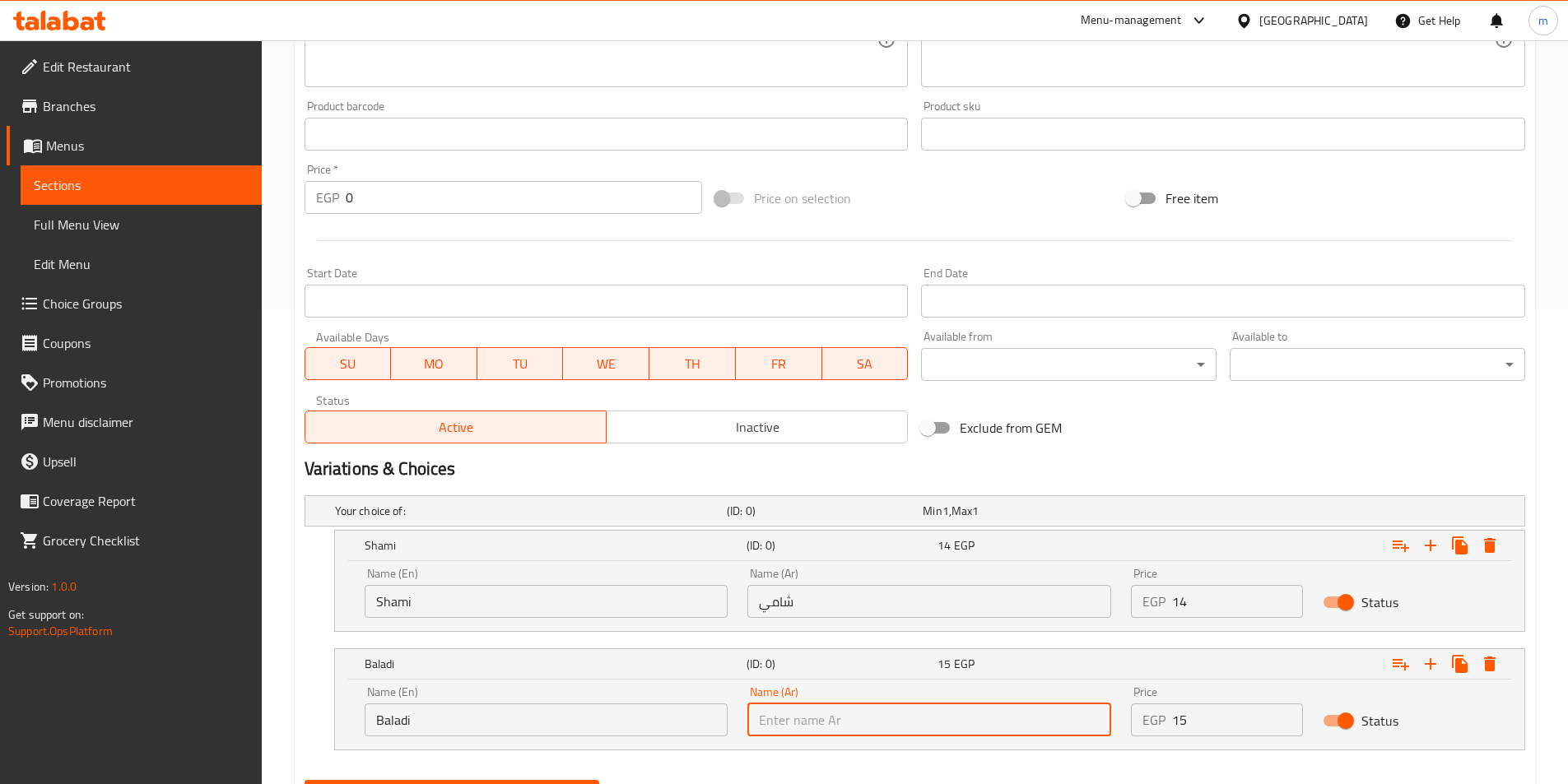
paste input "بلدي"
type input "بلدي"
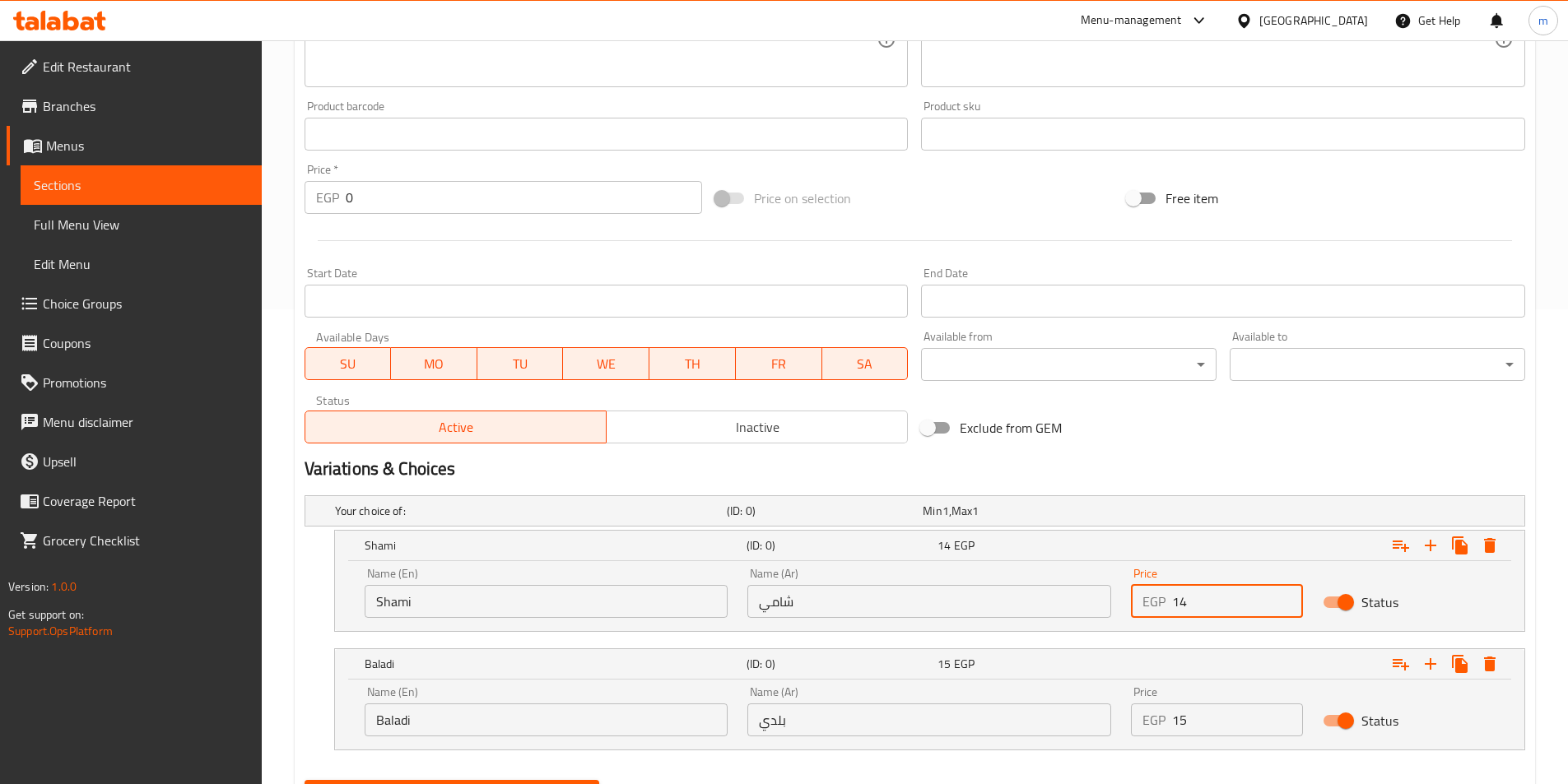
click at [1174, 609] on input "14" at bounding box center [1237, 602] width 131 height 33
type input "17"
drag, startPoint x: 1187, startPoint y: 719, endPoint x: 1152, endPoint y: 726, distance: 35.7
click at [1152, 726] on div "EGP 15 Price" at bounding box center [1217, 720] width 172 height 33
type input "18"
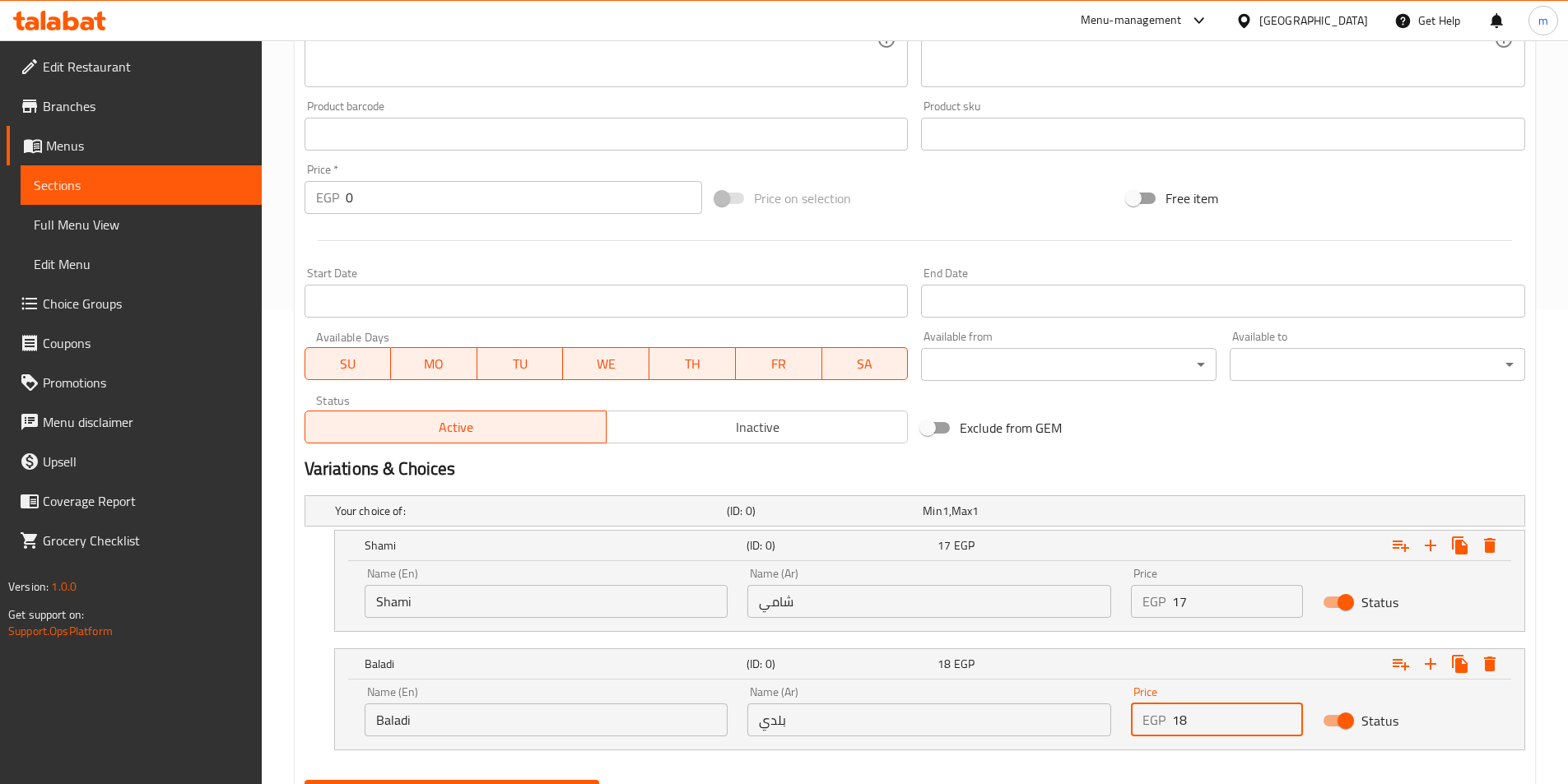
click at [304, 780] on button "Create" at bounding box center [452, 795] width 296 height 30
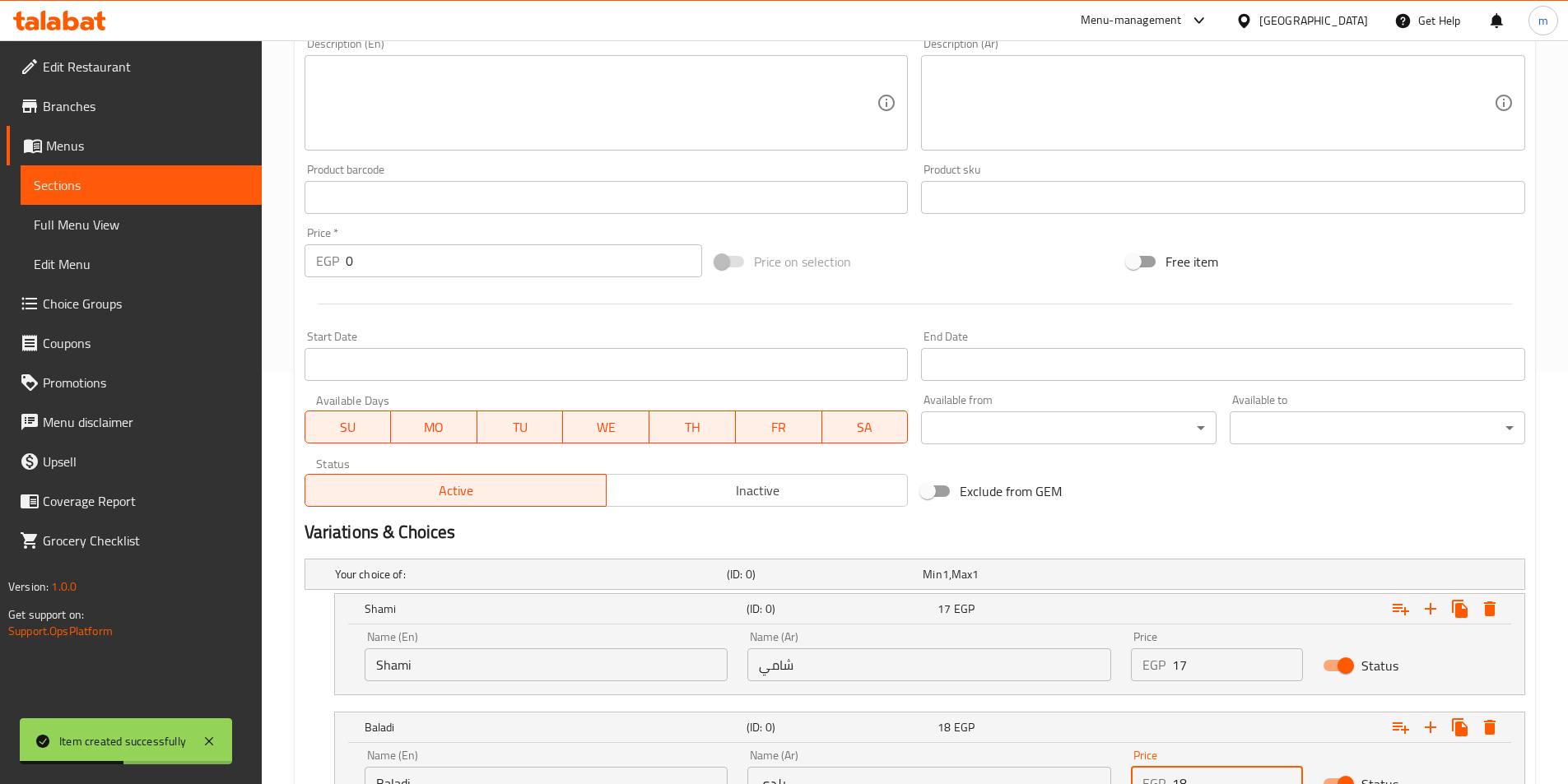
scroll to position [228, 0]
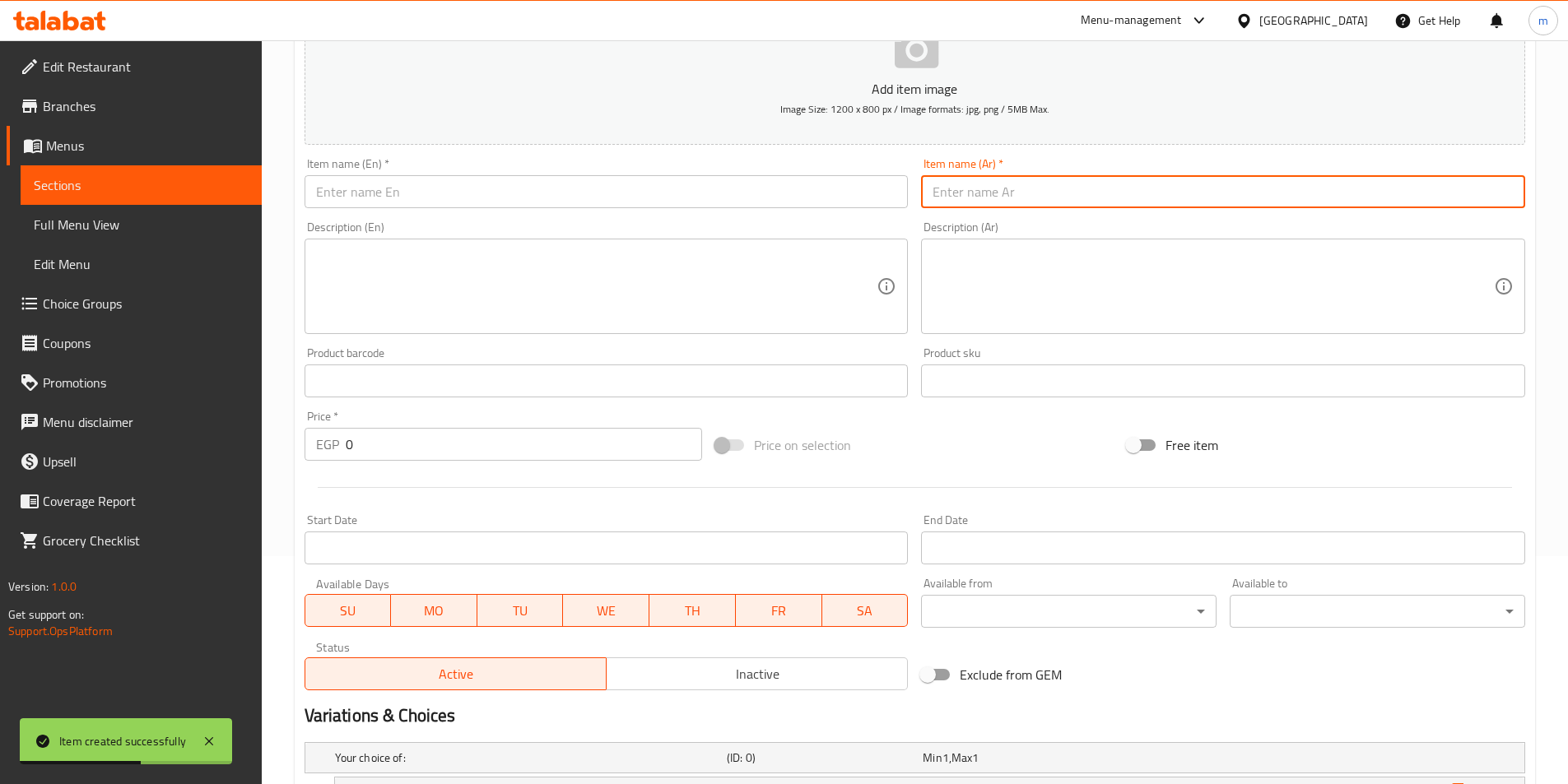
click at [1142, 198] on input "text" at bounding box center [1223, 192] width 605 height 33
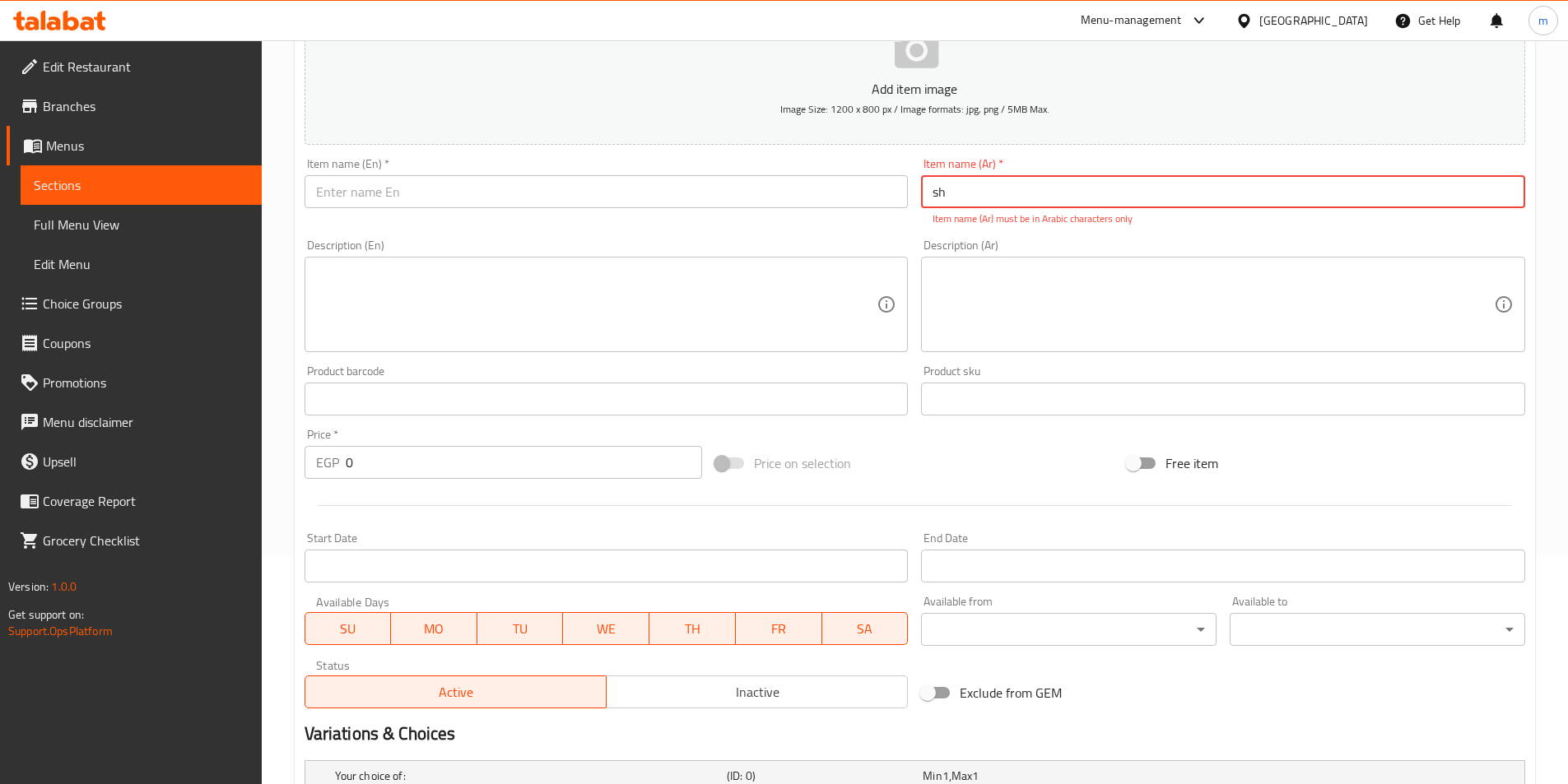
type input "s"
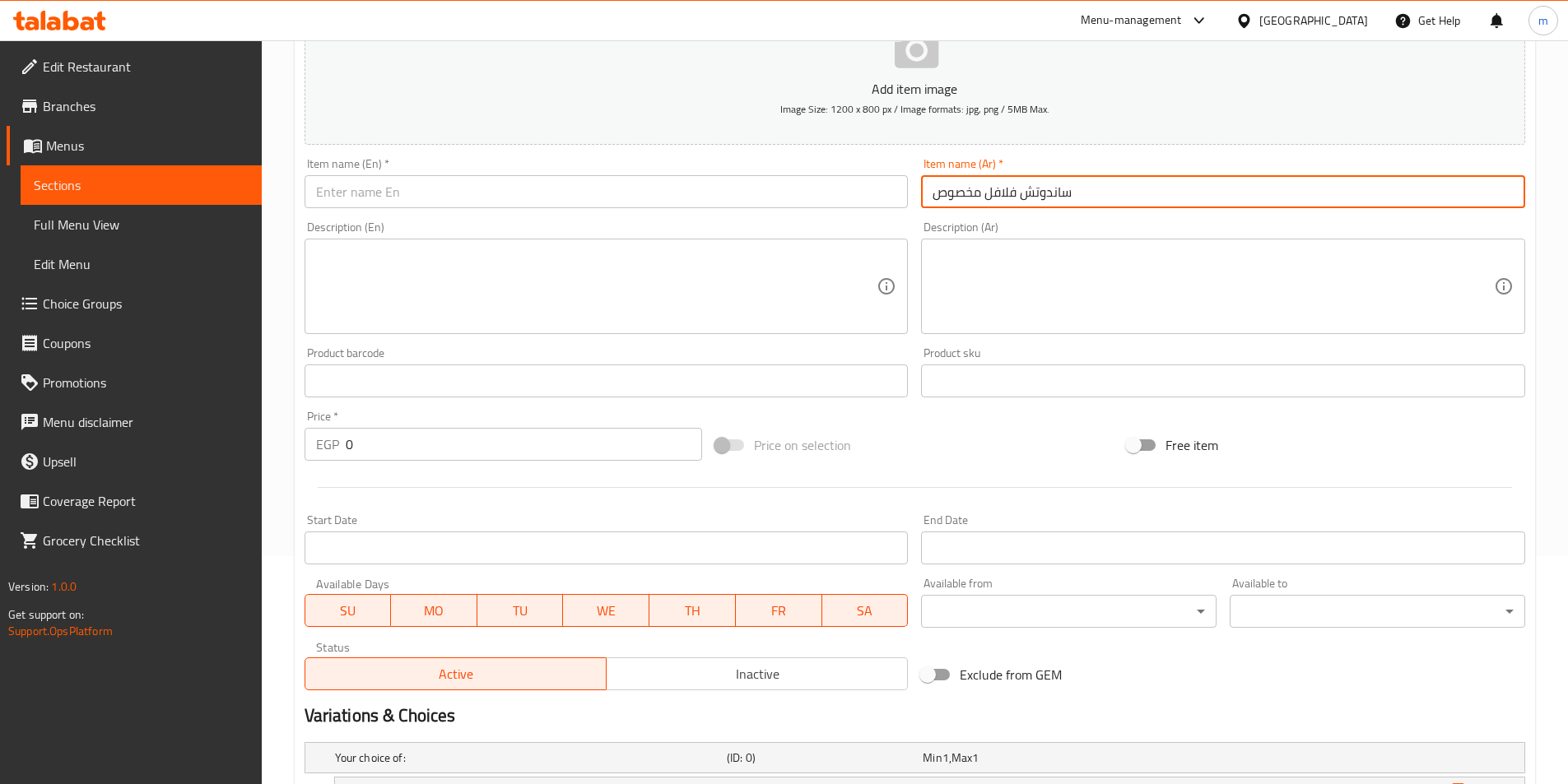
click at [1065, 202] on input "ساندوتش فلافل مخصوص" at bounding box center [1223, 192] width 605 height 33
type input "ساندوتش فلافل مخصوص"
click at [641, 189] on input "text" at bounding box center [606, 192] width 605 height 33
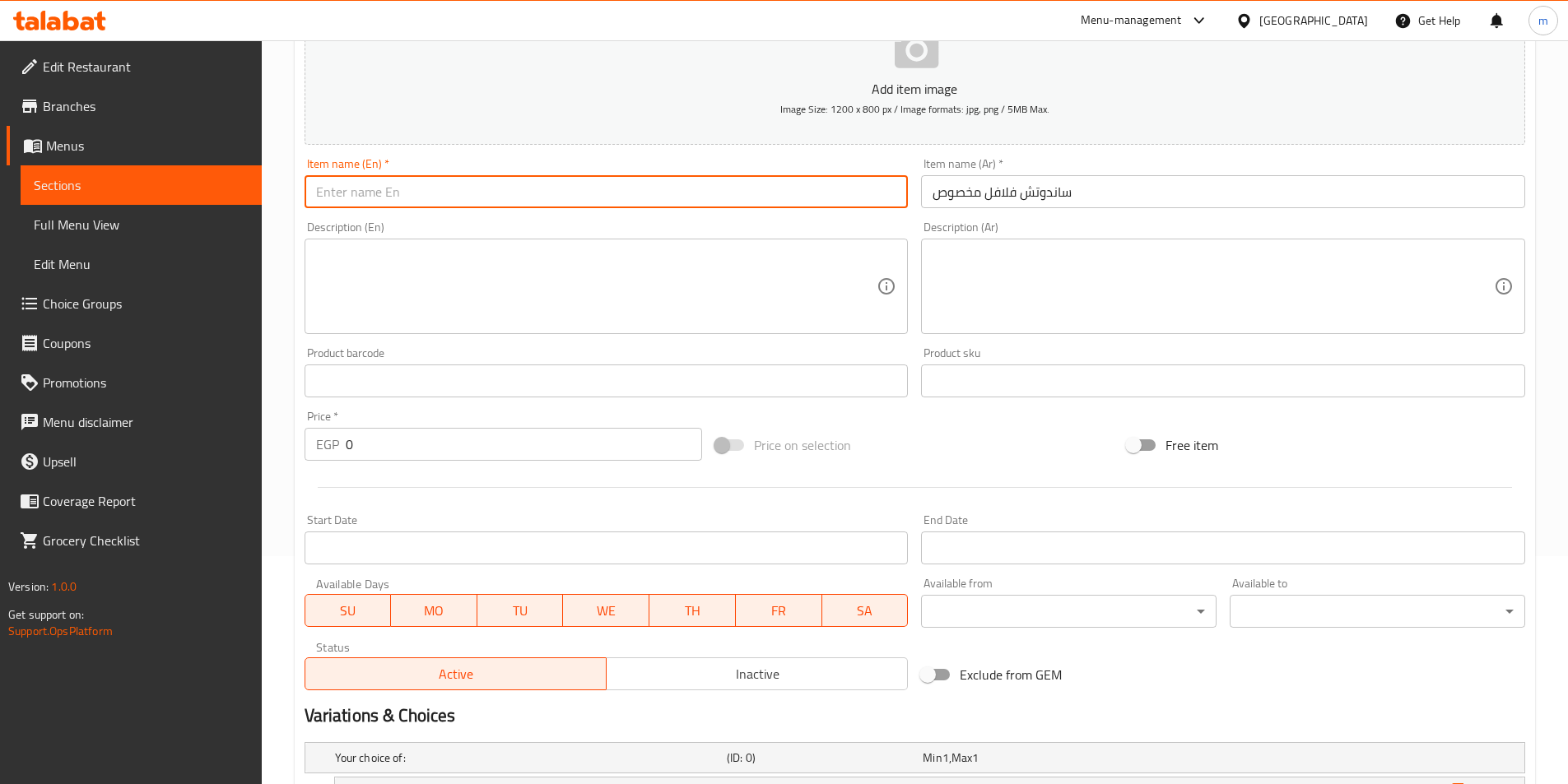
paste input "Special falafel sandwich"
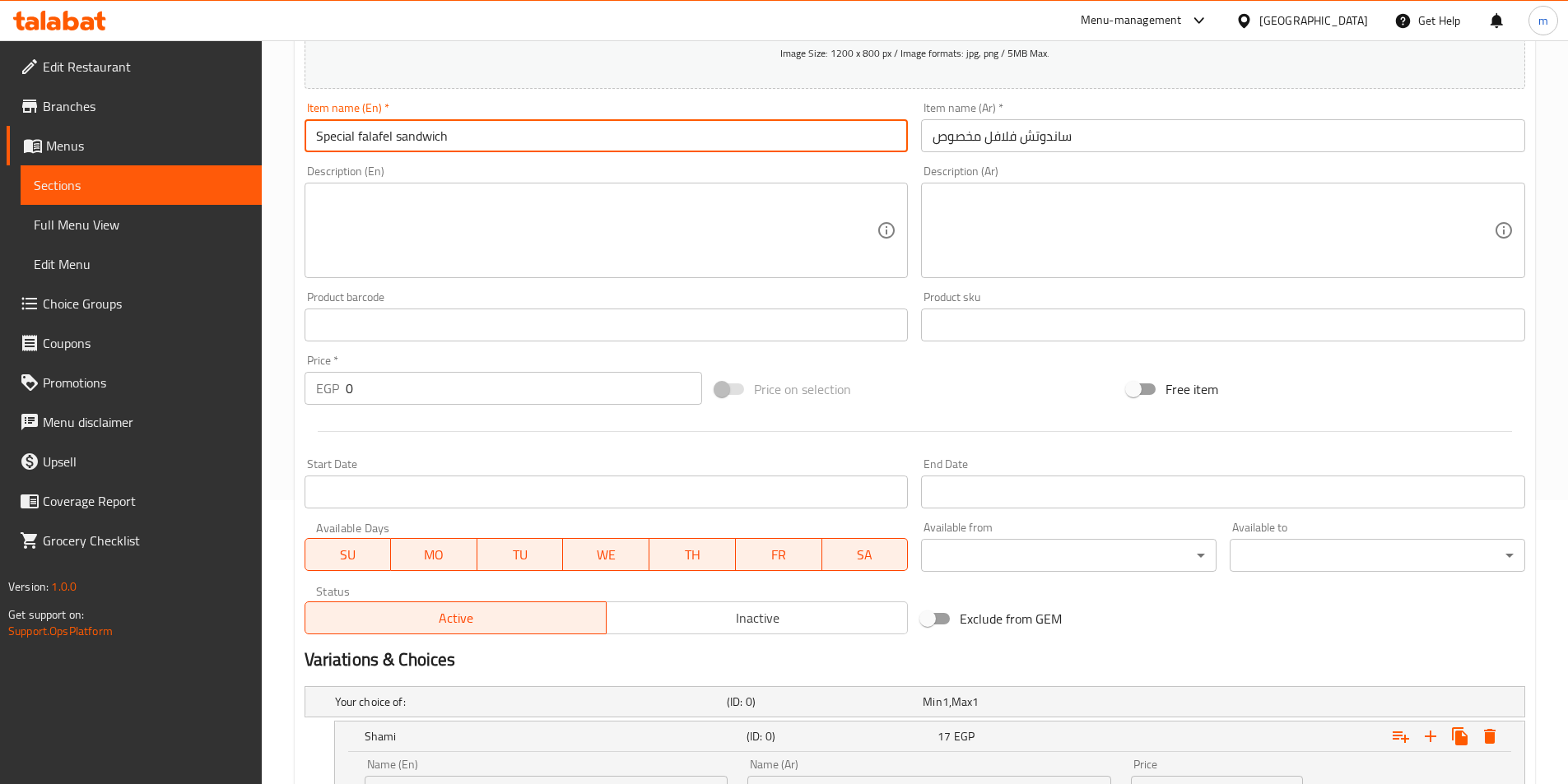
scroll to position [557, 0]
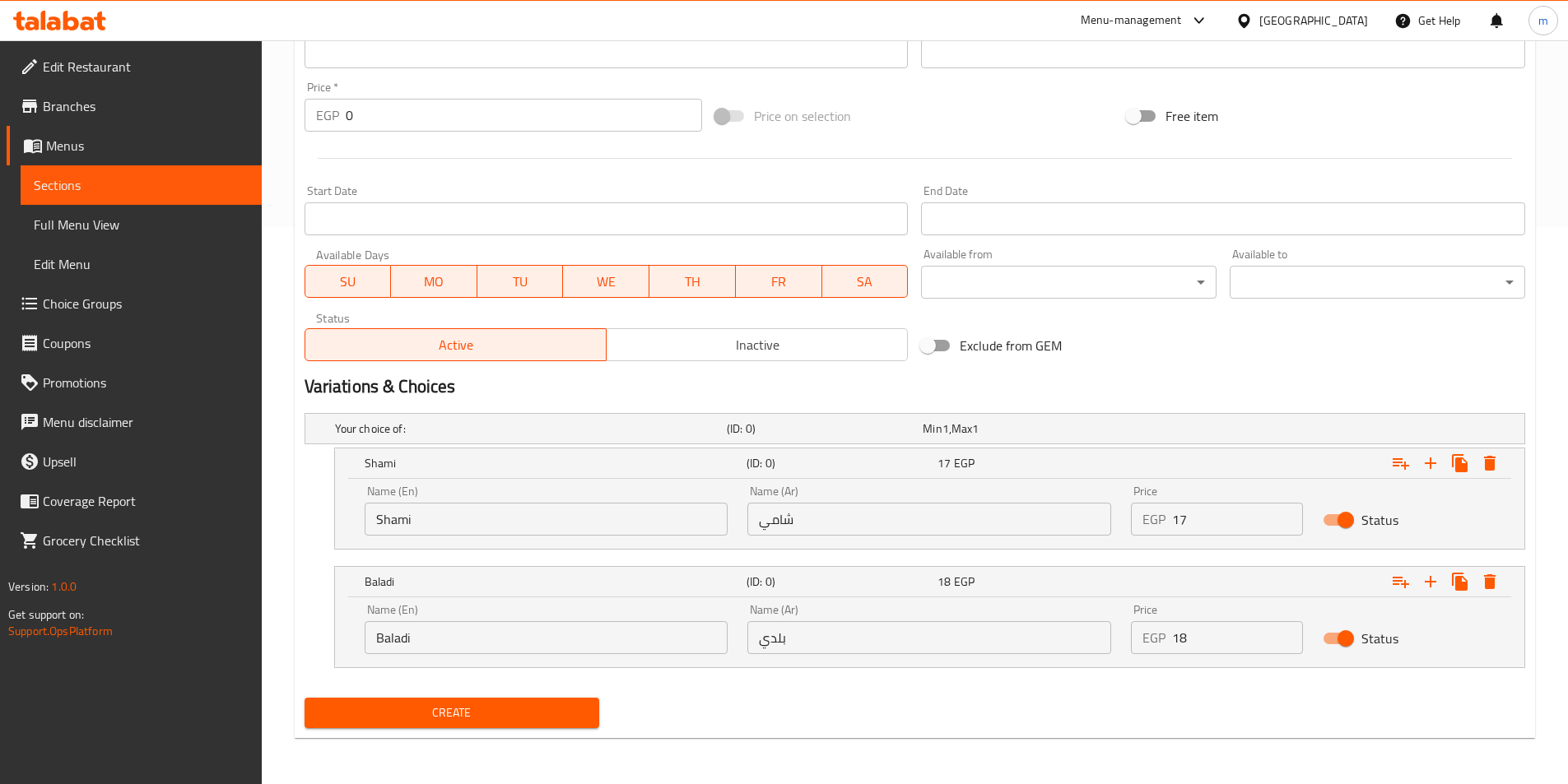
type input "Special falafel sandwich"
drag, startPoint x: 503, startPoint y: 531, endPoint x: 176, endPoint y: 525, distance: 327.1
click at [176, 525] on div "Edit Restaurant Branches Menus Sections Full Menu View Edit Menu Choice Groups …" at bounding box center [784, 134] width 1568 height 1302
click at [405, 582] on h5 "Baladi" at bounding box center [552, 581] width 375 height 16
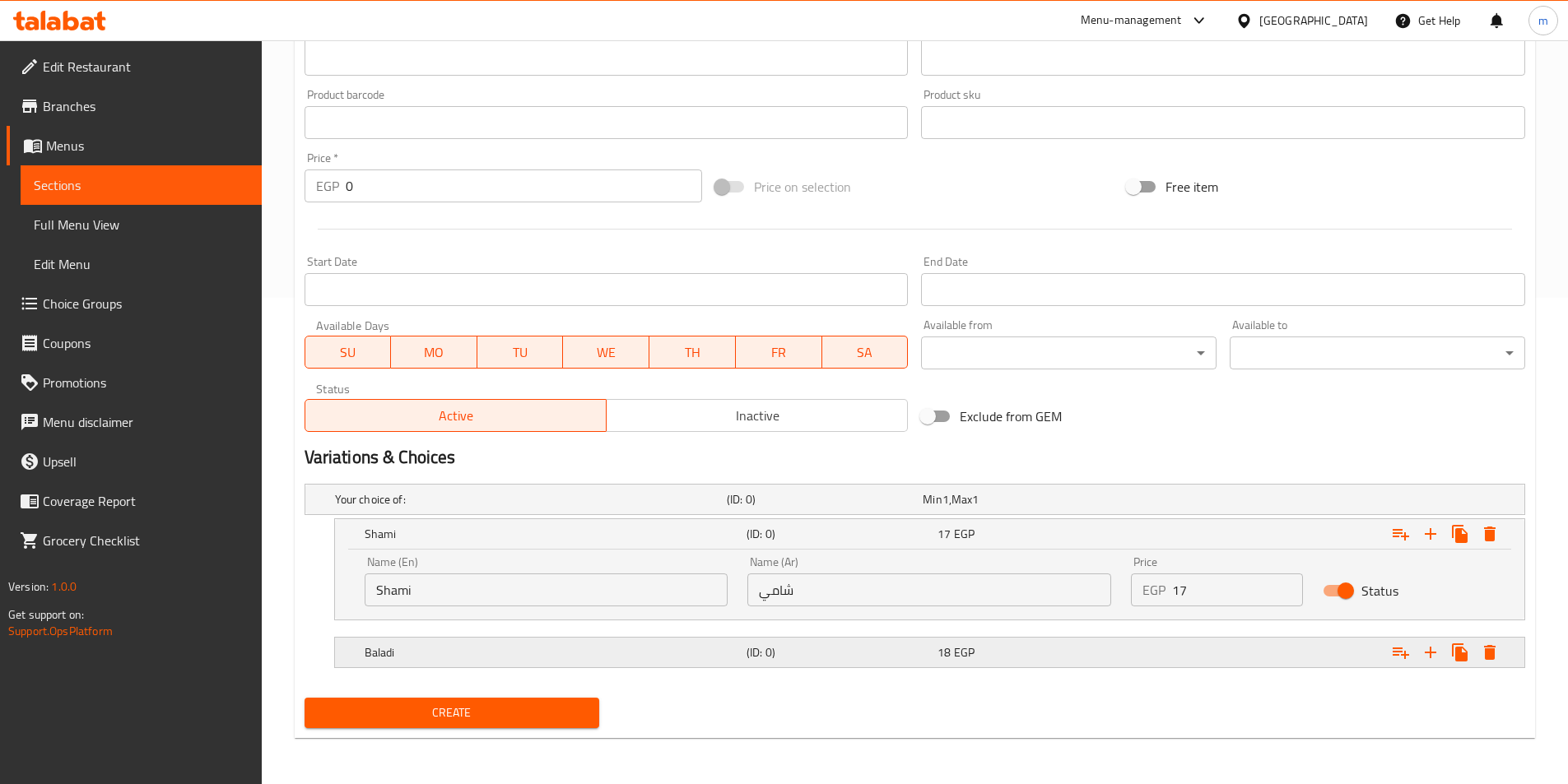
scroll to position [486, 0]
click at [387, 531] on h5 "Shami" at bounding box center [552, 534] width 375 height 16
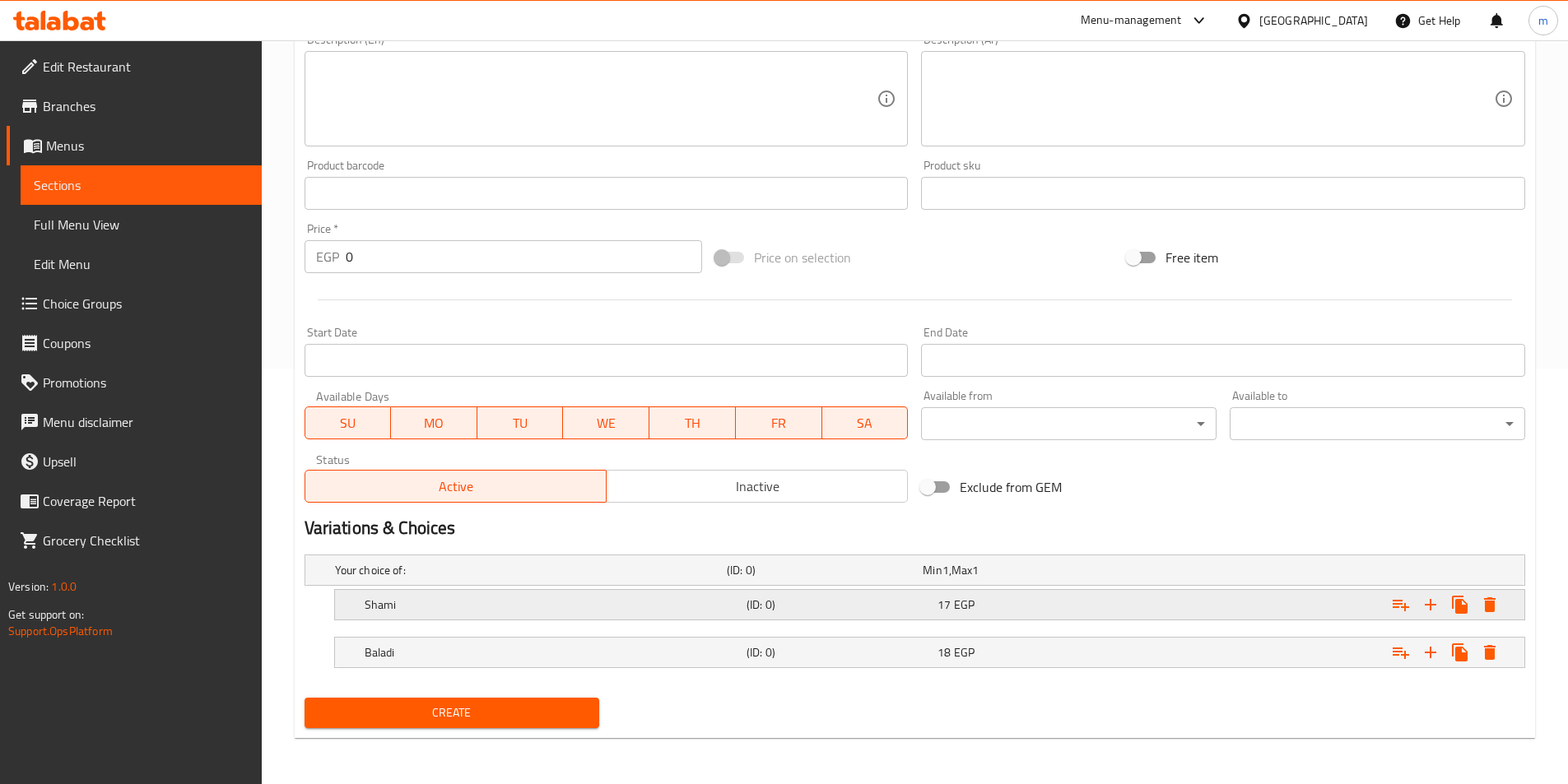
click at [495, 605] on h5 "Shami" at bounding box center [552, 605] width 375 height 16
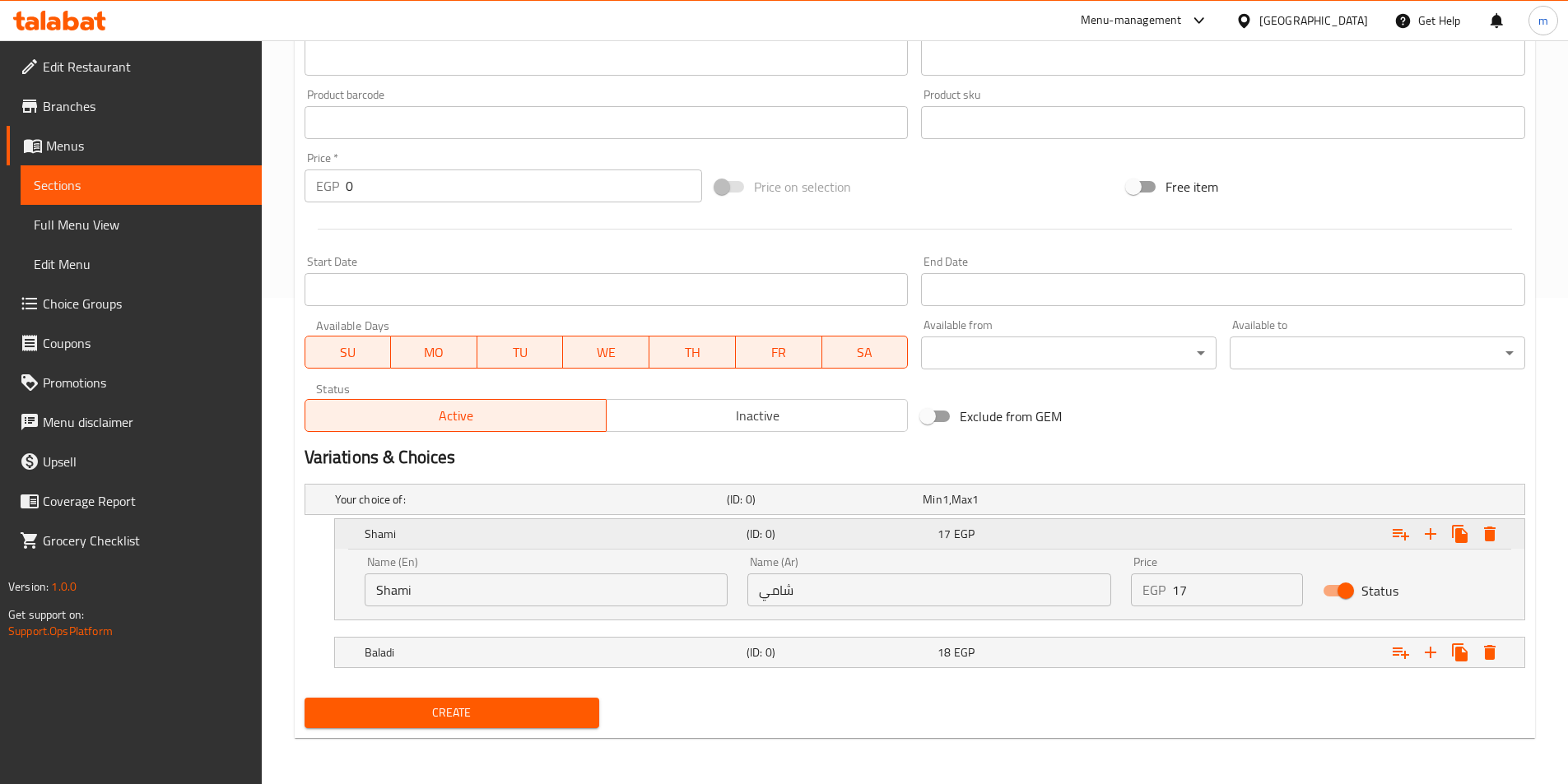
click at [366, 539] on h5 "Shami" at bounding box center [552, 534] width 375 height 16
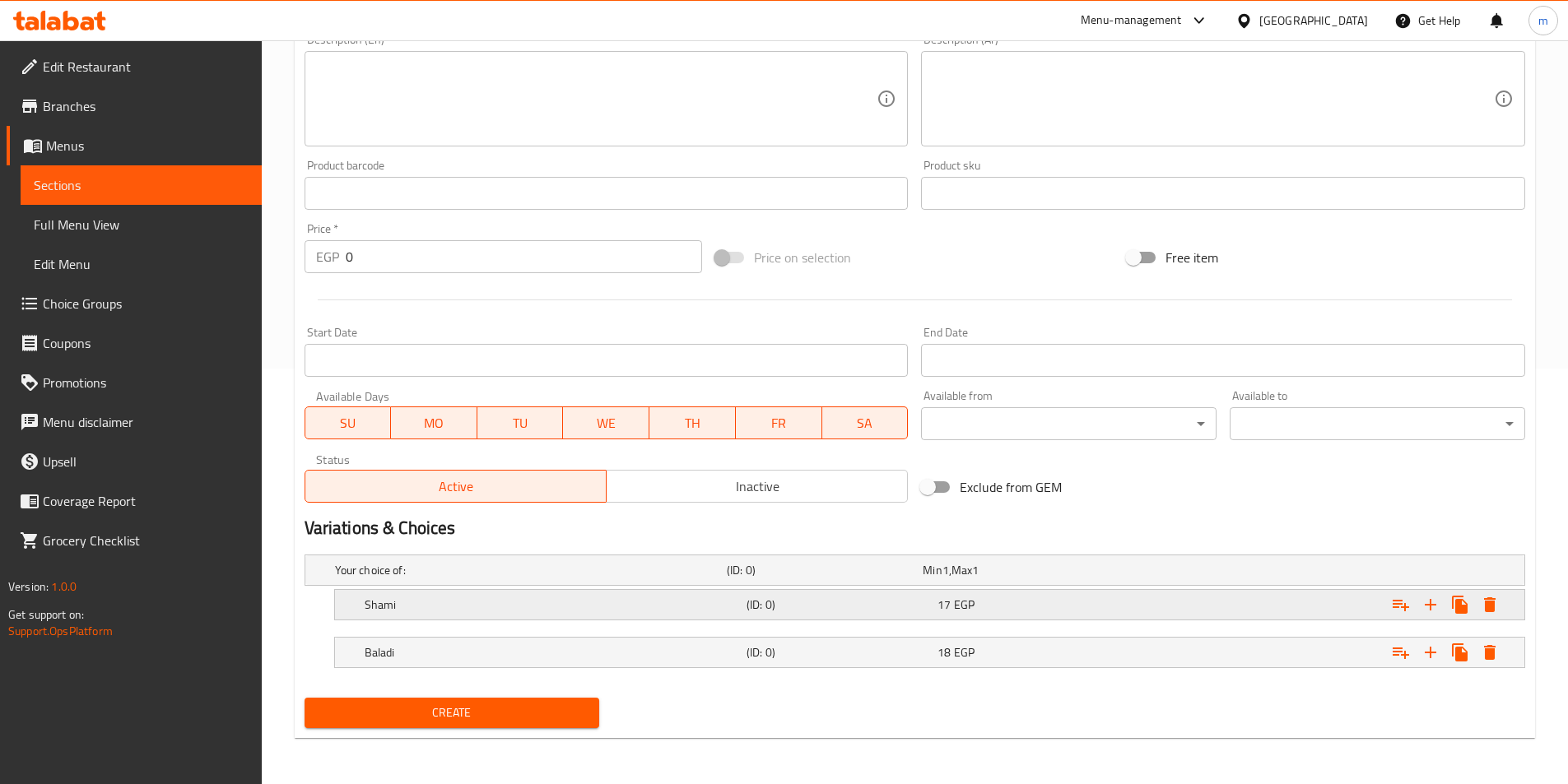
scroll to position [416, 0]
click at [894, 614] on div "(ID: 0)" at bounding box center [839, 605] width 191 height 23
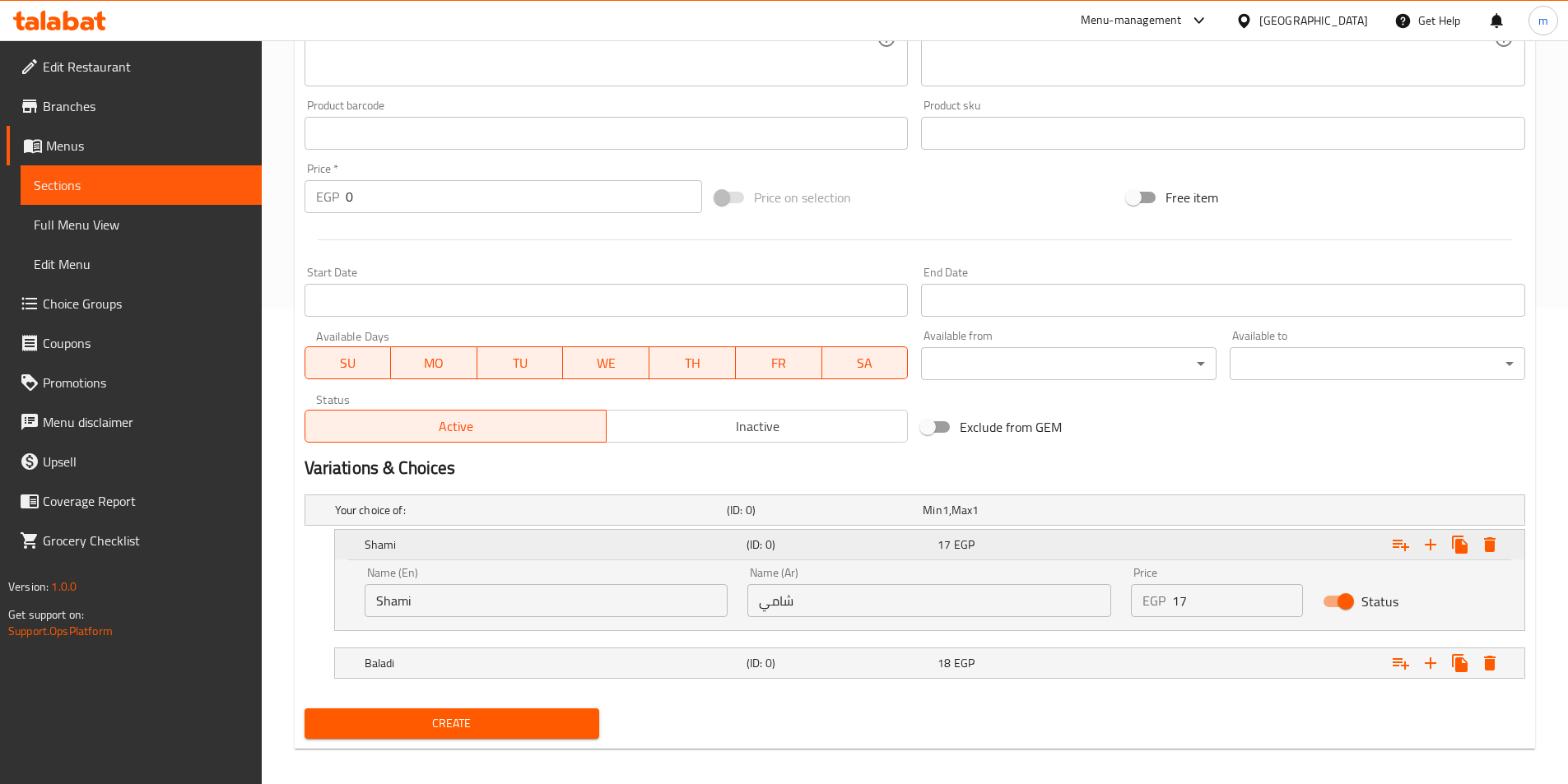
scroll to position [486, 0]
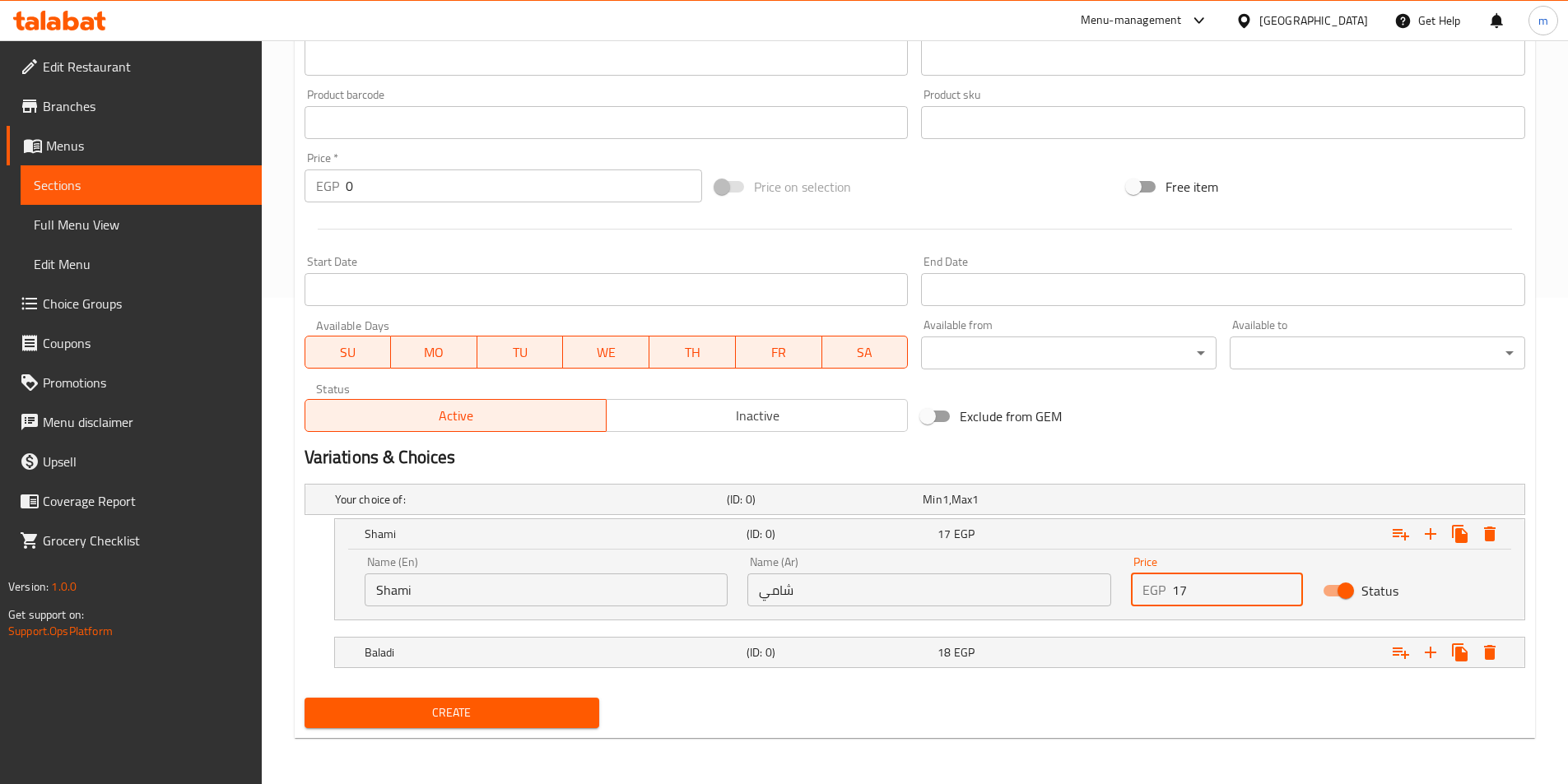
drag, startPoint x: 1181, startPoint y: 605, endPoint x: 1135, endPoint y: 599, distance: 46.4
click at [1135, 599] on div "EGP 17 Price" at bounding box center [1217, 589] width 172 height 33
type input "17"
click at [1105, 656] on div "18 EGP" at bounding box center [1029, 652] width 184 height 16
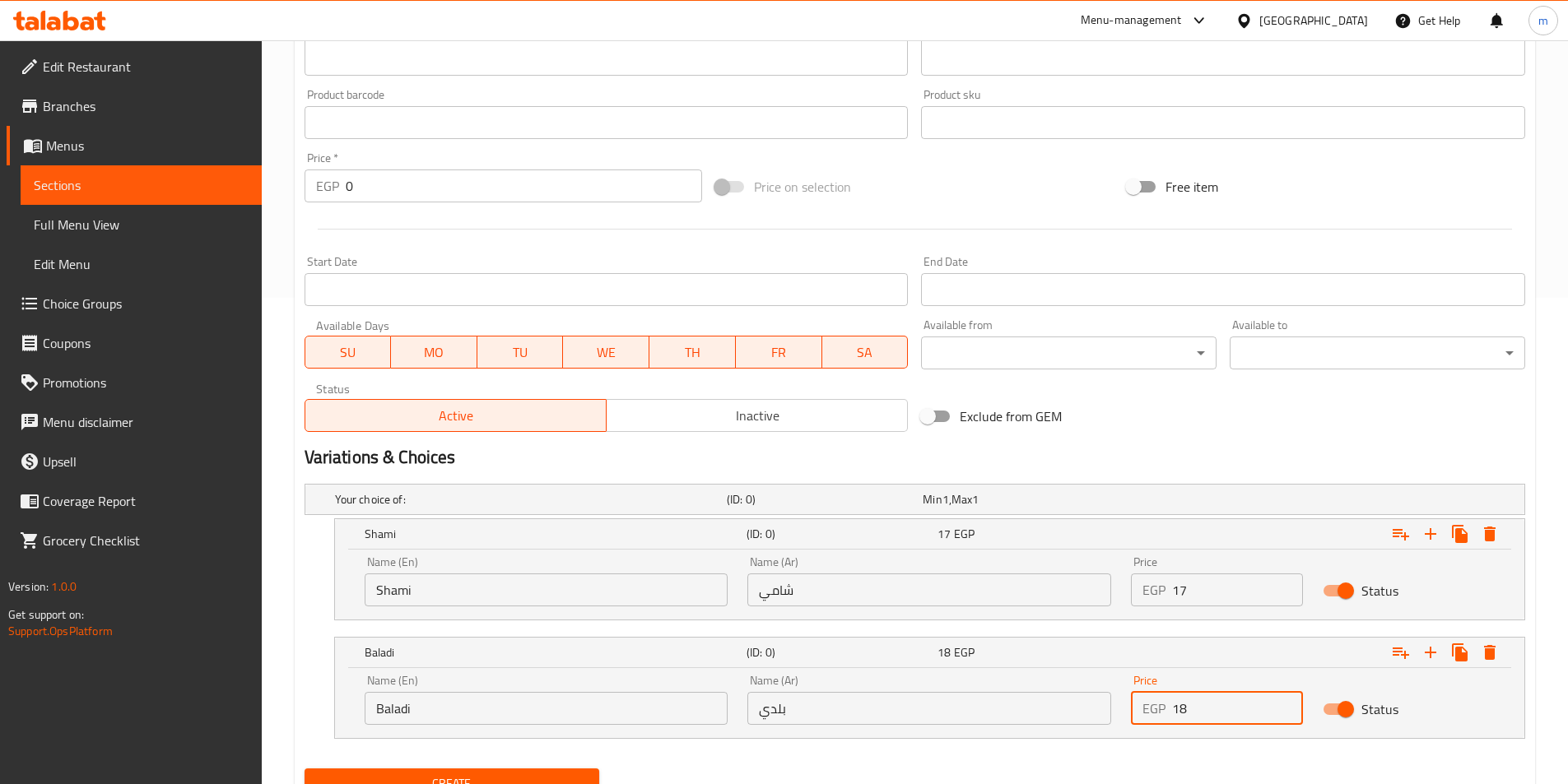
drag, startPoint x: 1193, startPoint y: 718, endPoint x: 1153, endPoint y: 719, distance: 40.0
click at [1154, 719] on div "EGP 18 Price" at bounding box center [1217, 708] width 172 height 33
type input "18"
click at [304, 769] on button "Create" at bounding box center [452, 784] width 296 height 30
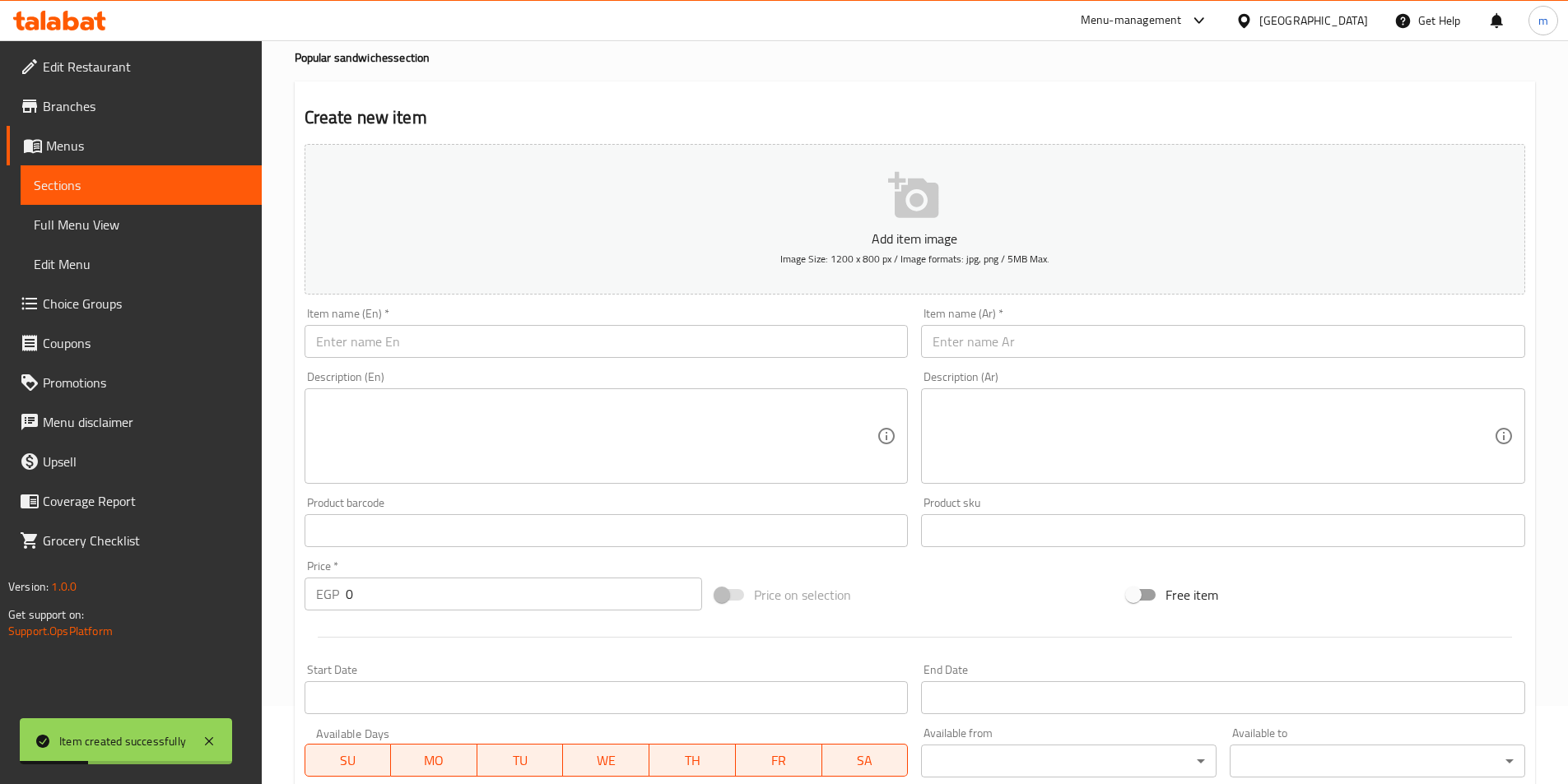
scroll to position [0, 0]
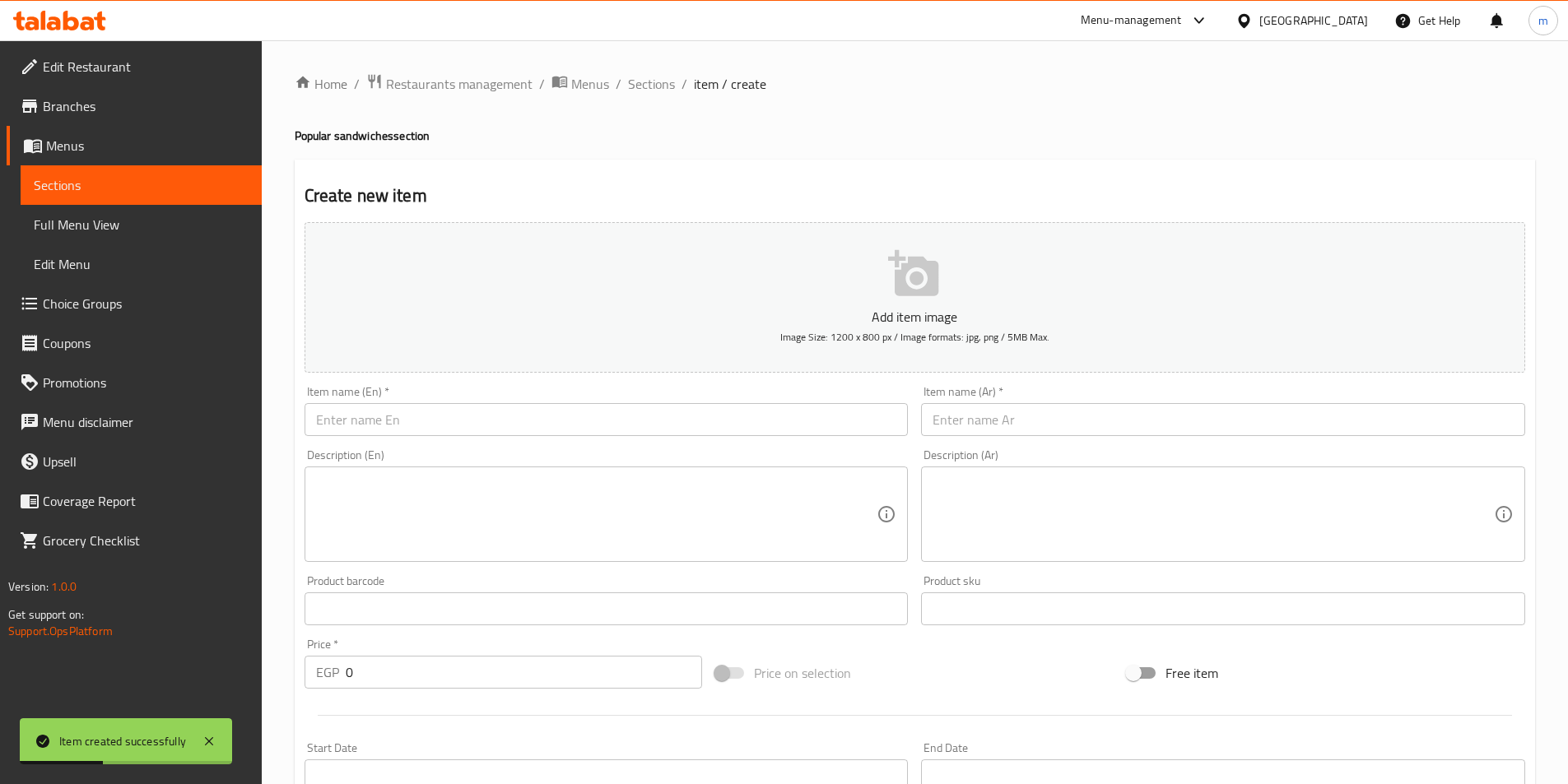
click at [624, 92] on ol "Home / Restaurants management / Menus / Sections / item / create" at bounding box center [914, 84] width 1240 height 22
click at [629, 90] on span "Sections" at bounding box center [652, 83] width 47 height 20
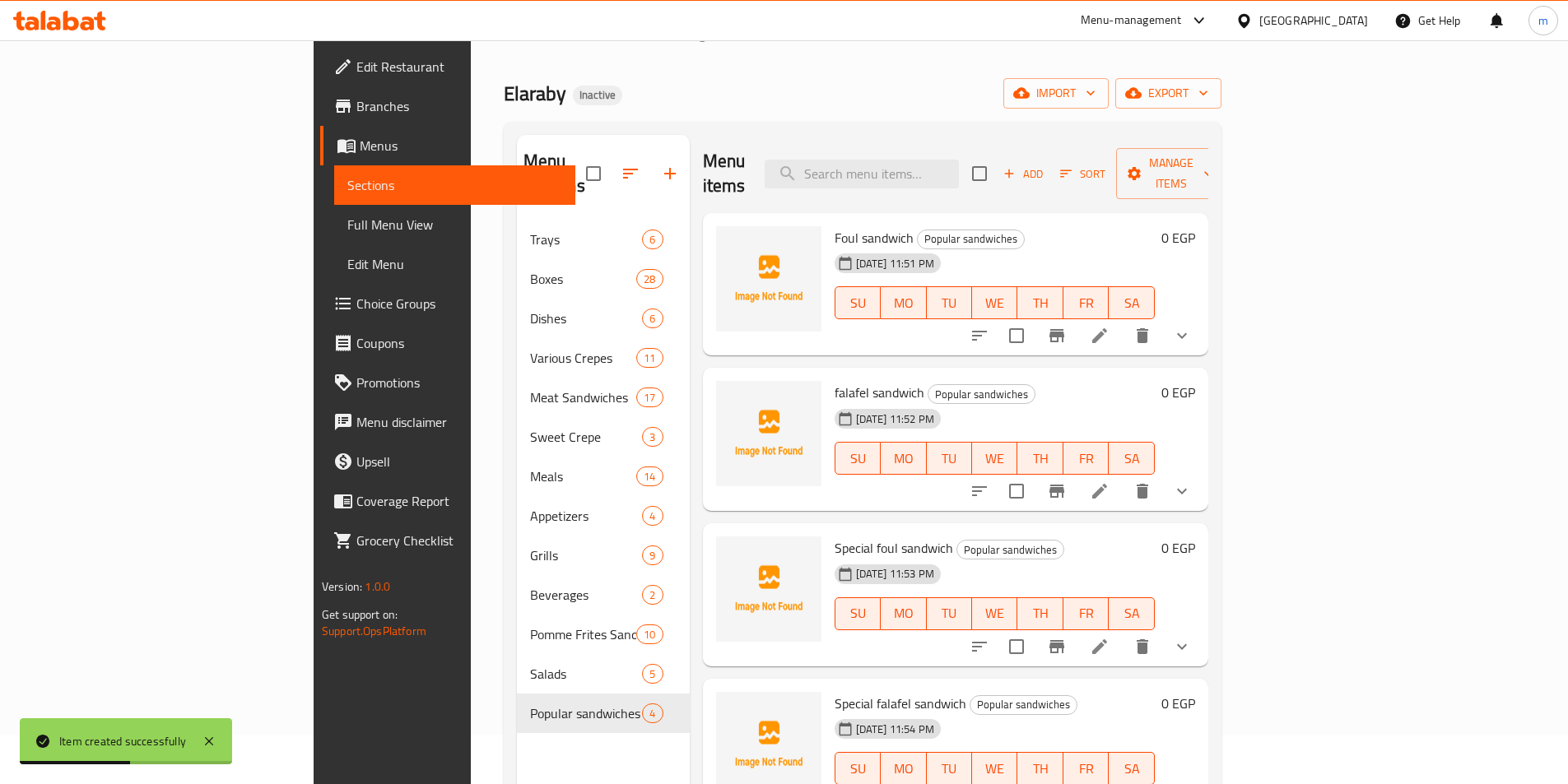
scroll to position [230, 0]
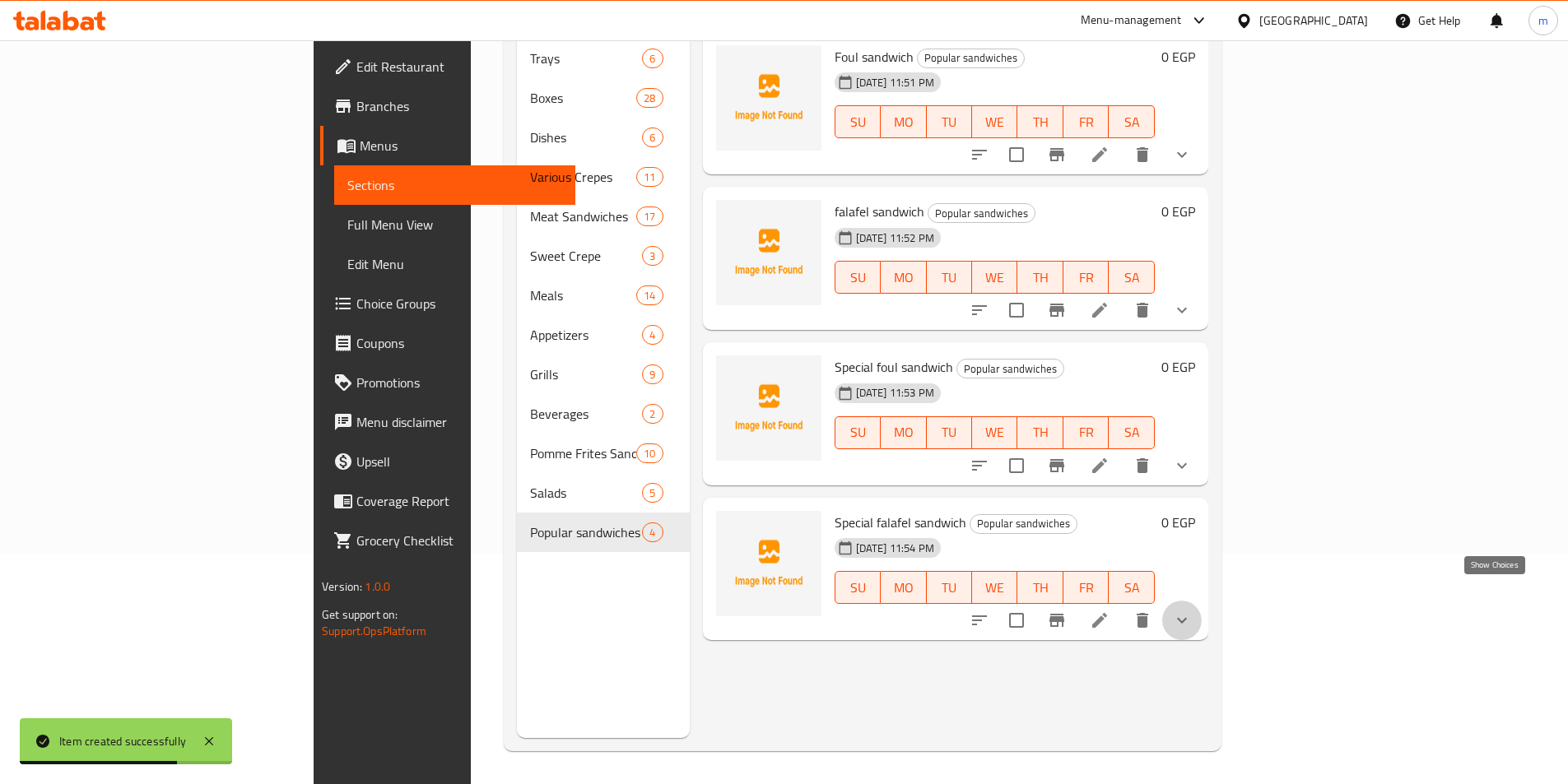
click at [1192, 611] on icon "show more" at bounding box center [1182, 621] width 20 height 20
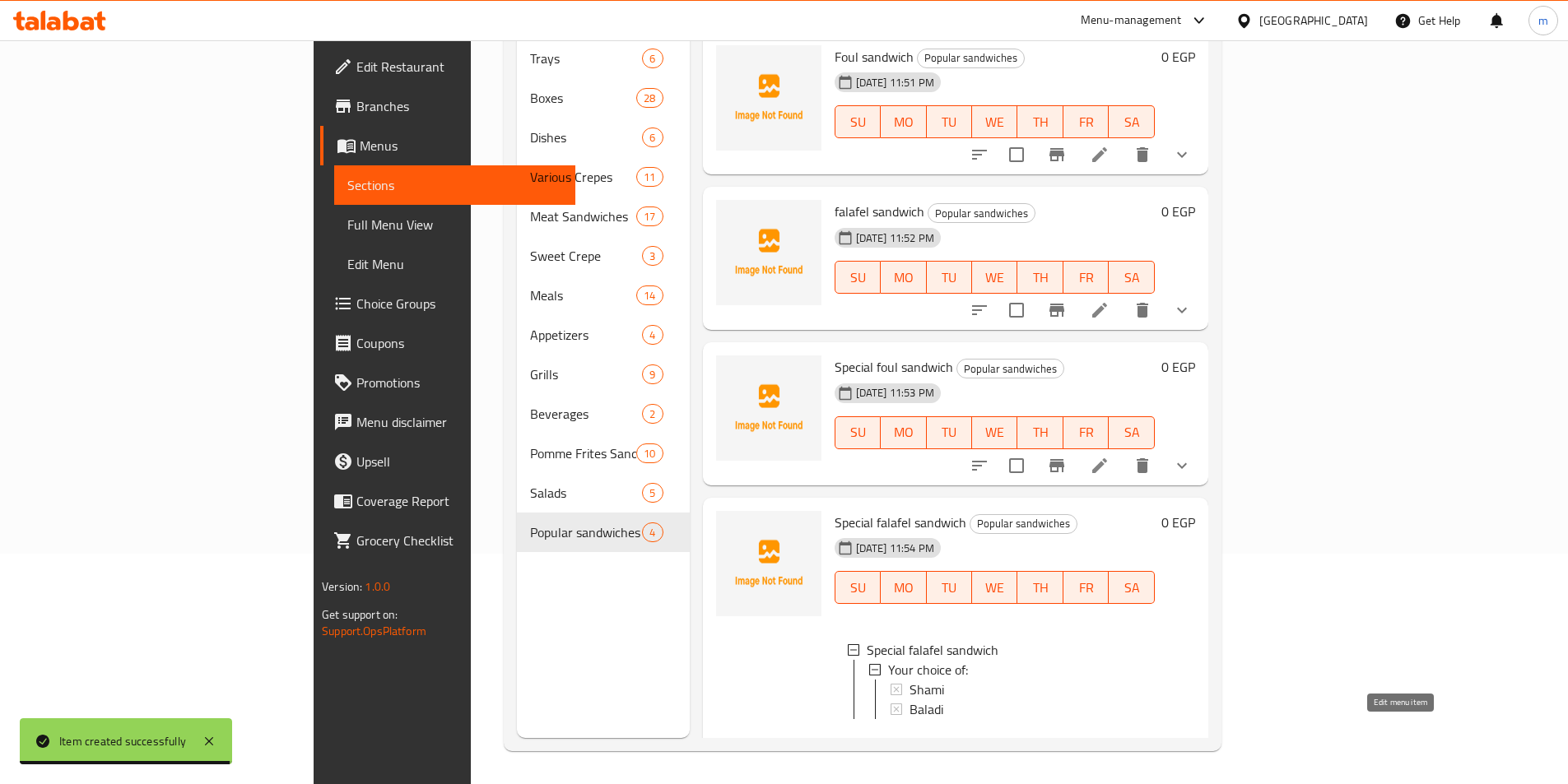
click at [1110, 736] on icon at bounding box center [1099, 745] width 20 height 20
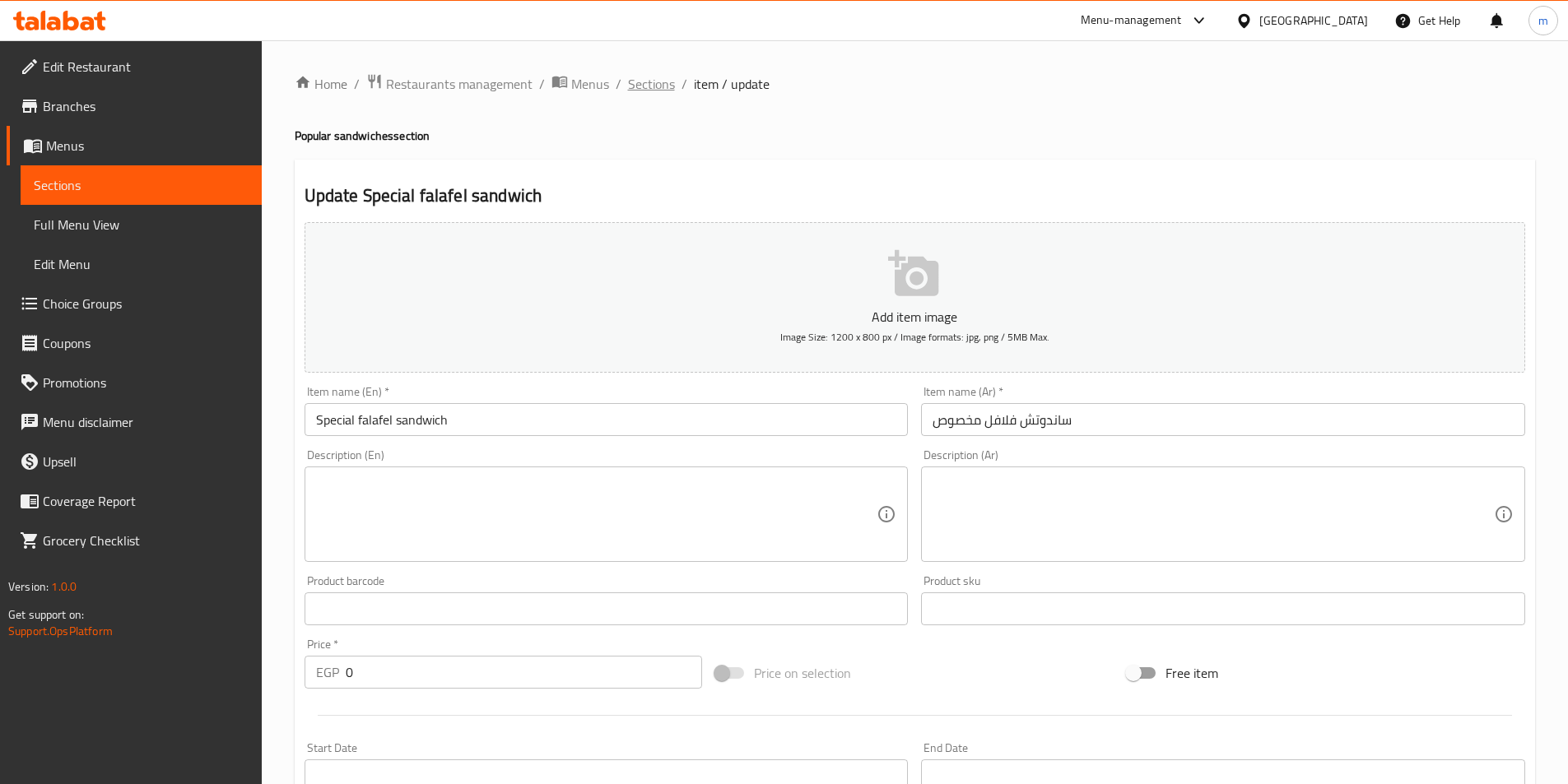
click at [653, 77] on span "Sections" at bounding box center [652, 83] width 47 height 20
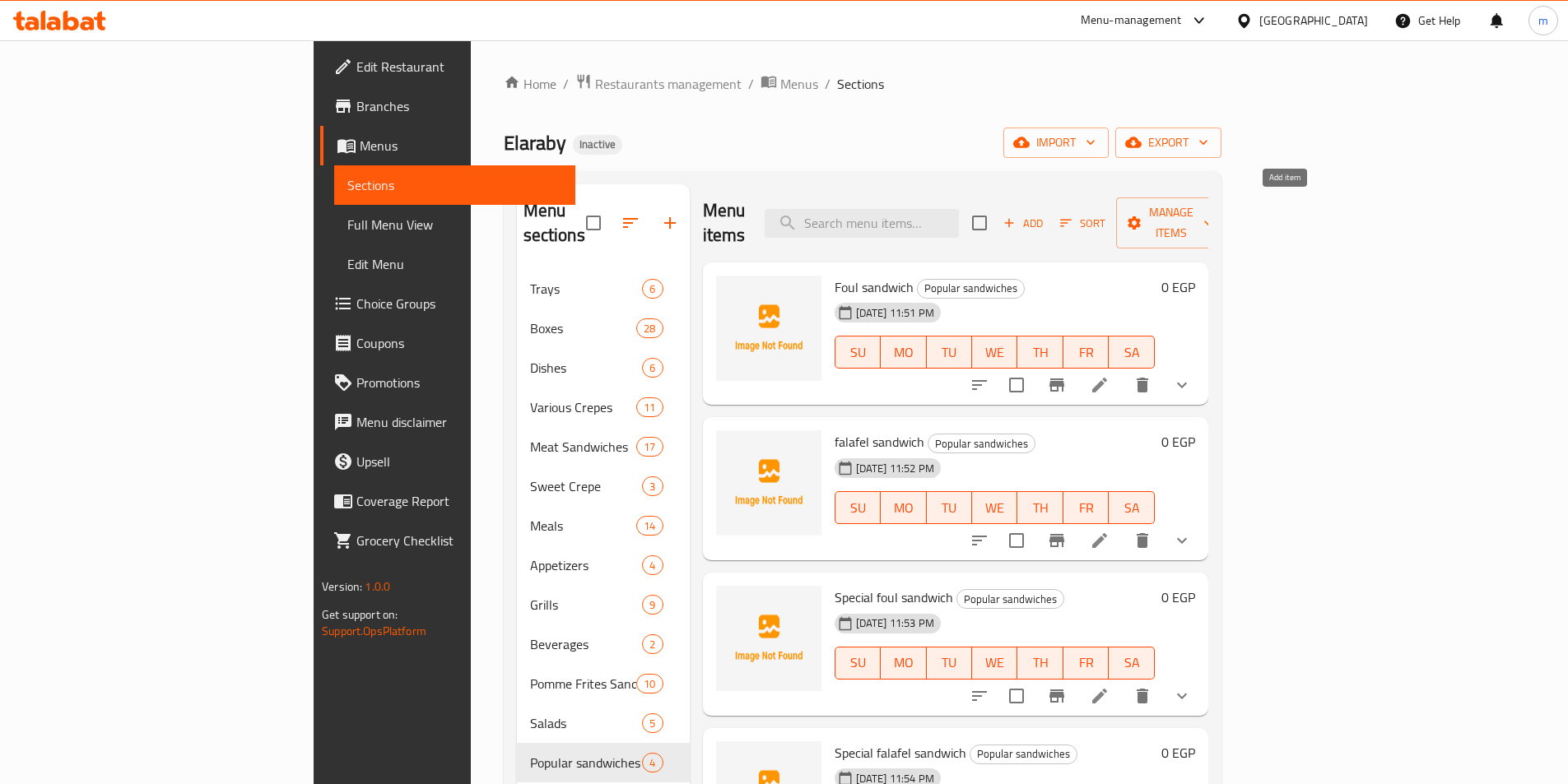
click at [1046, 214] on span "Add" at bounding box center [1023, 224] width 44 height 19
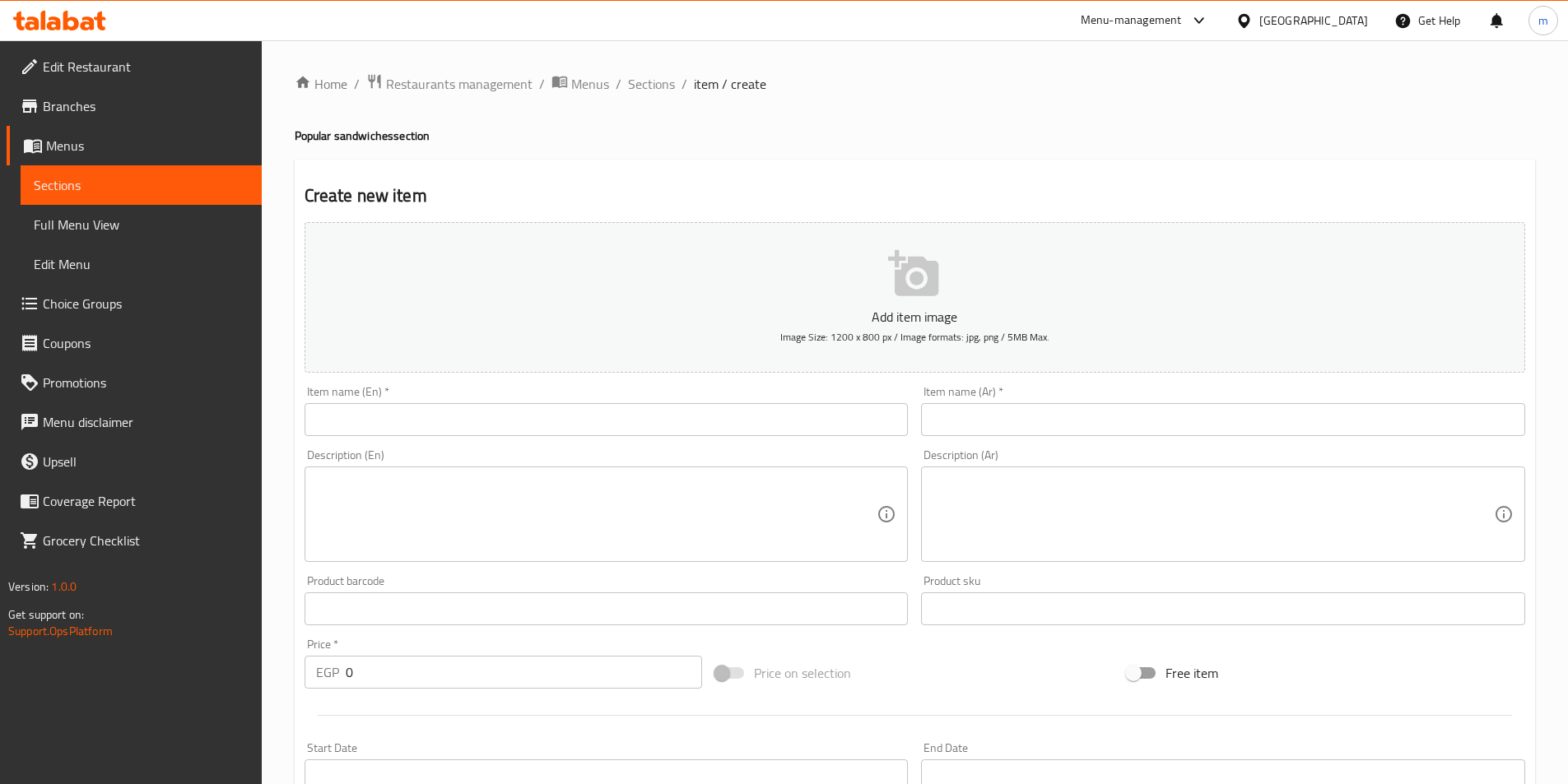
click at [1021, 426] on input "text" at bounding box center [1223, 419] width 605 height 33
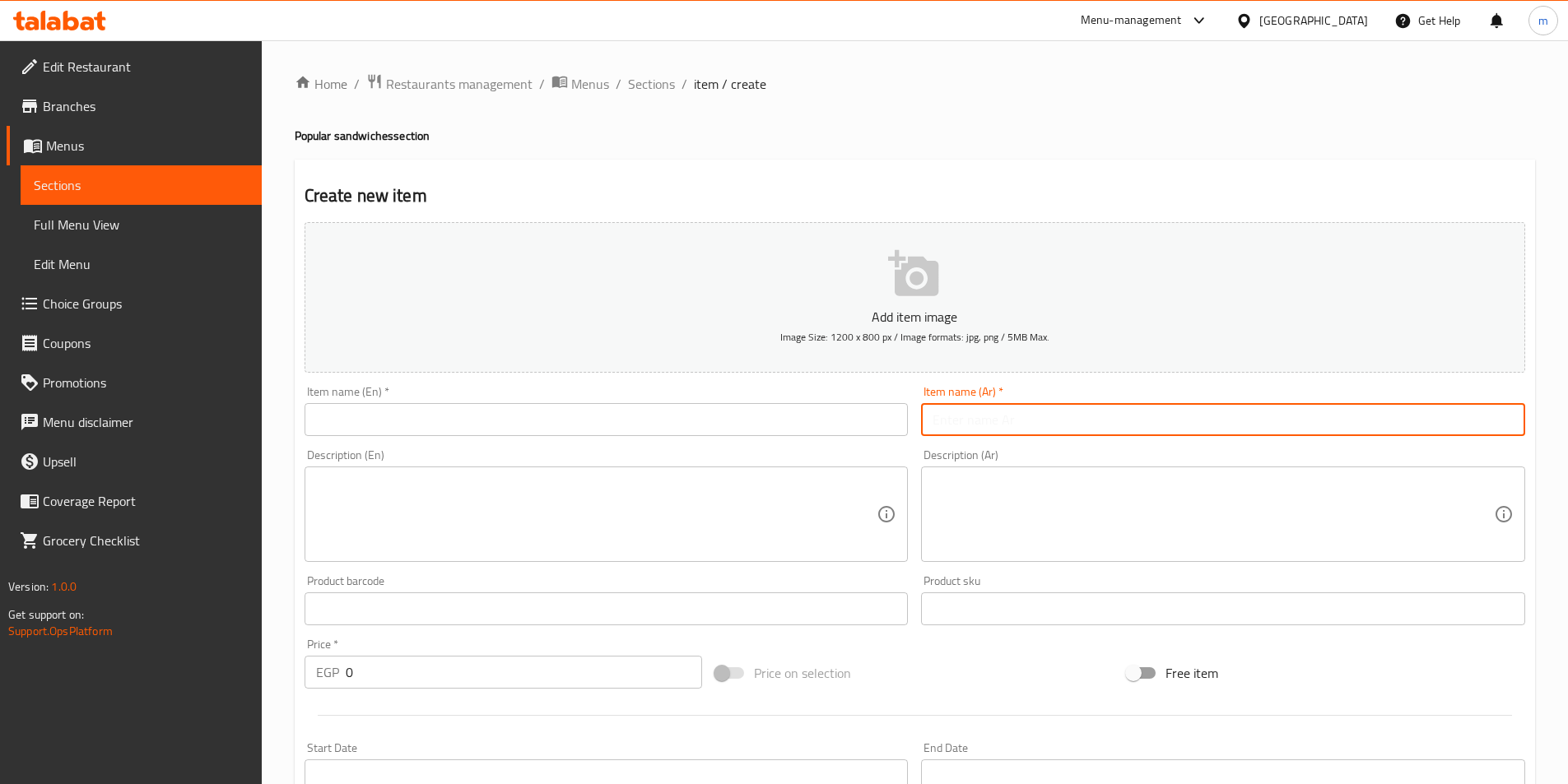
paste input "فول بالسمن"
click at [1022, 423] on input "فول بالسمن" at bounding box center [1223, 419] width 605 height 33
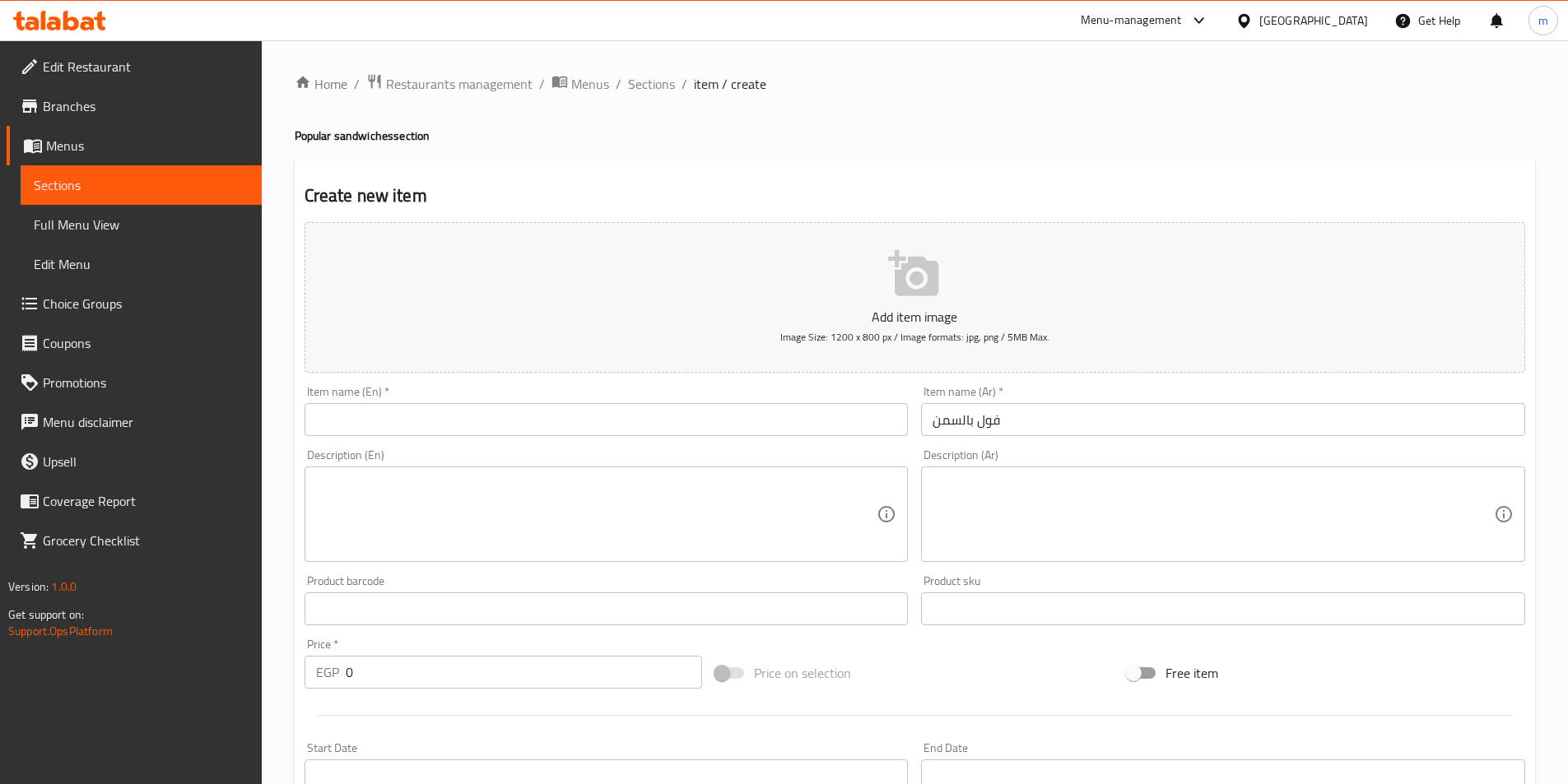
click at [984, 432] on input "فول بالسمن" at bounding box center [1223, 419] width 605 height 33
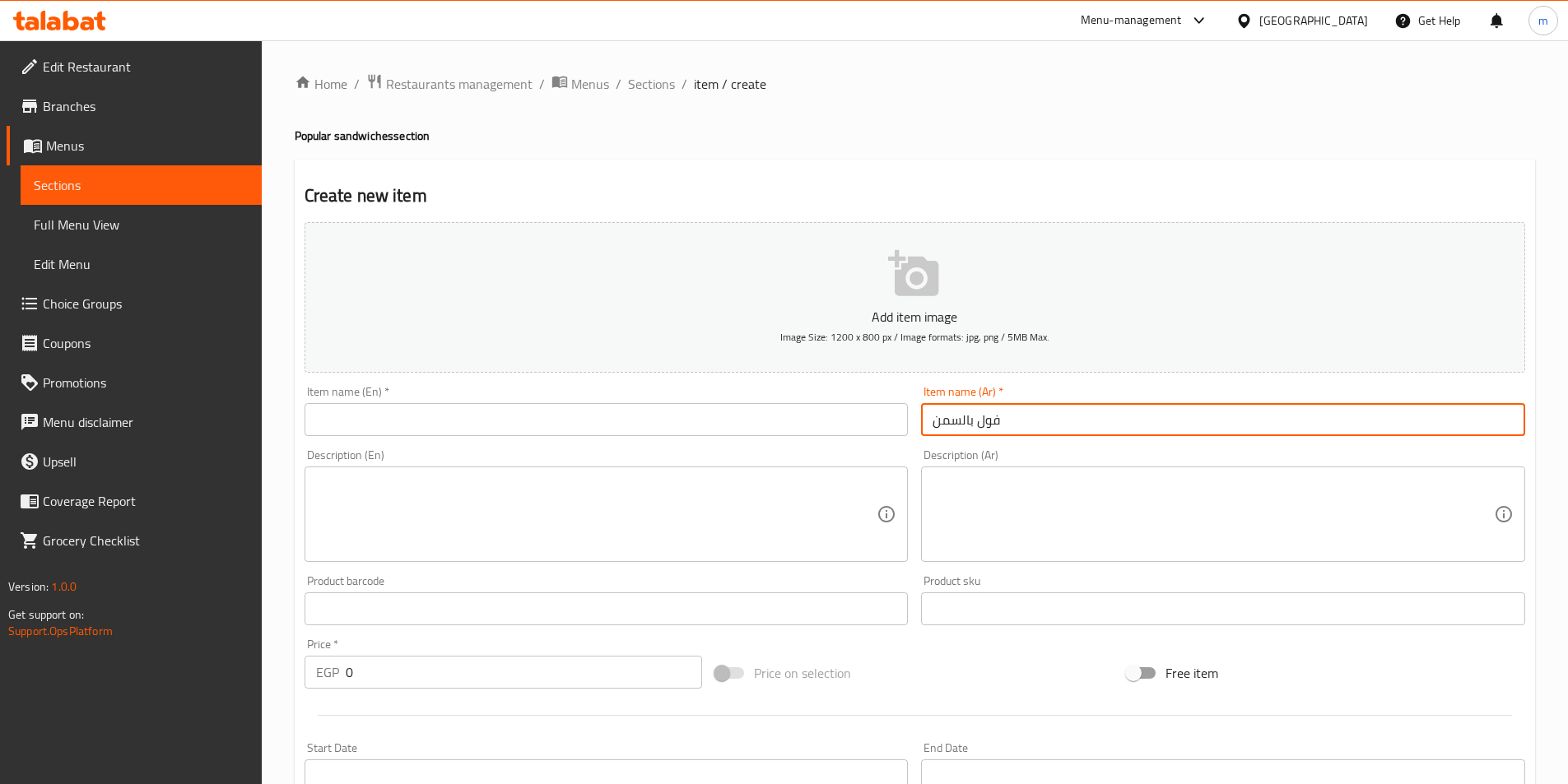
click at [984, 432] on input "فول بالسمن" at bounding box center [1223, 419] width 605 height 33
paste input "ساندوتش فول بالسمن"
type input "ساندوتش فول بالسمن"
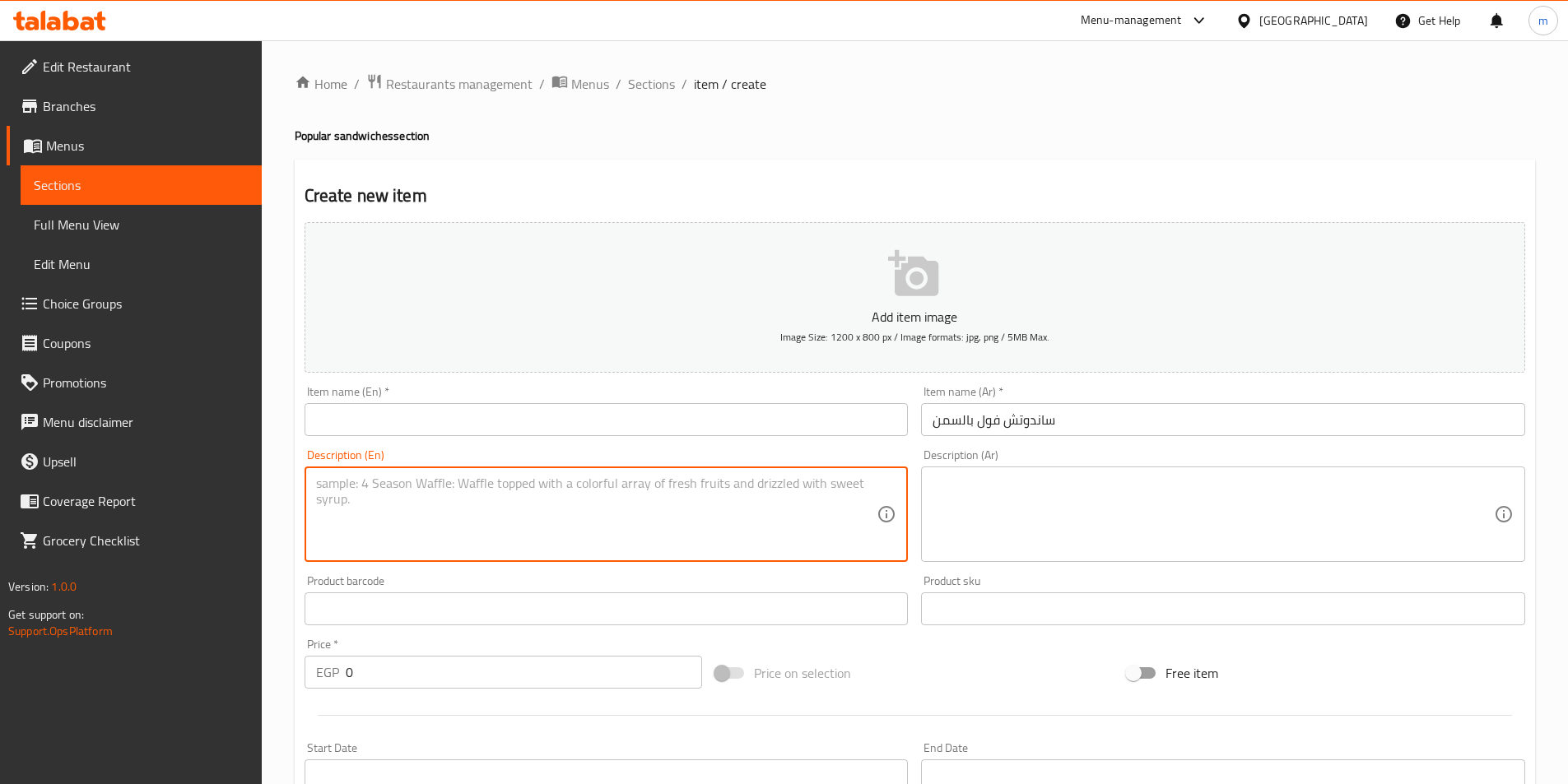
click at [783, 476] on textarea at bounding box center [597, 515] width 561 height 78
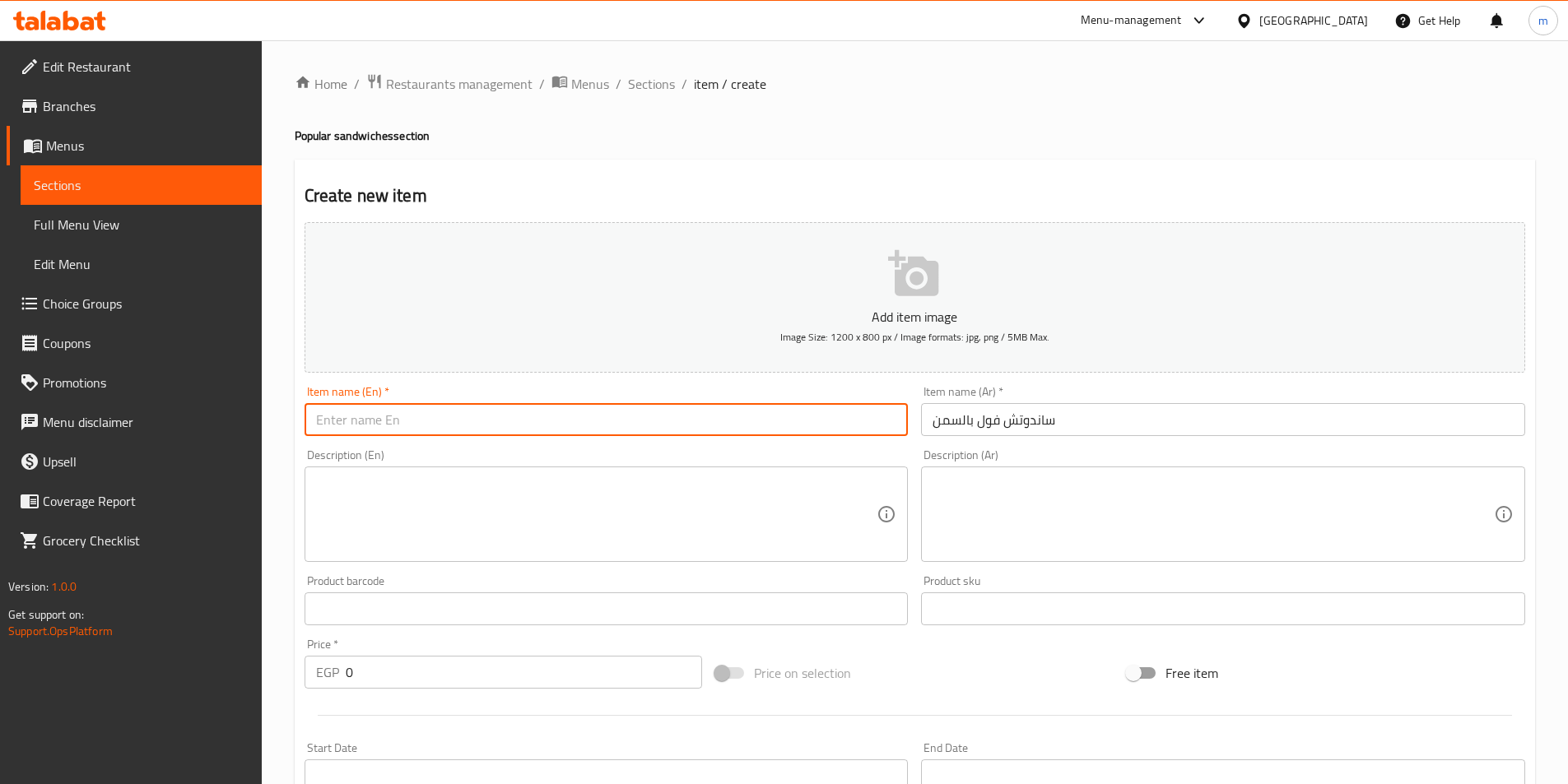
click at [808, 430] on input "text" at bounding box center [606, 419] width 605 height 33
paste input "Fava bean sandwich with ghee"
drag, startPoint x: 371, startPoint y: 428, endPoint x: 325, endPoint y: 428, distance: 46.0
click at [325, 428] on input "Fava bean sandwich with ghee" at bounding box center [606, 419] width 605 height 33
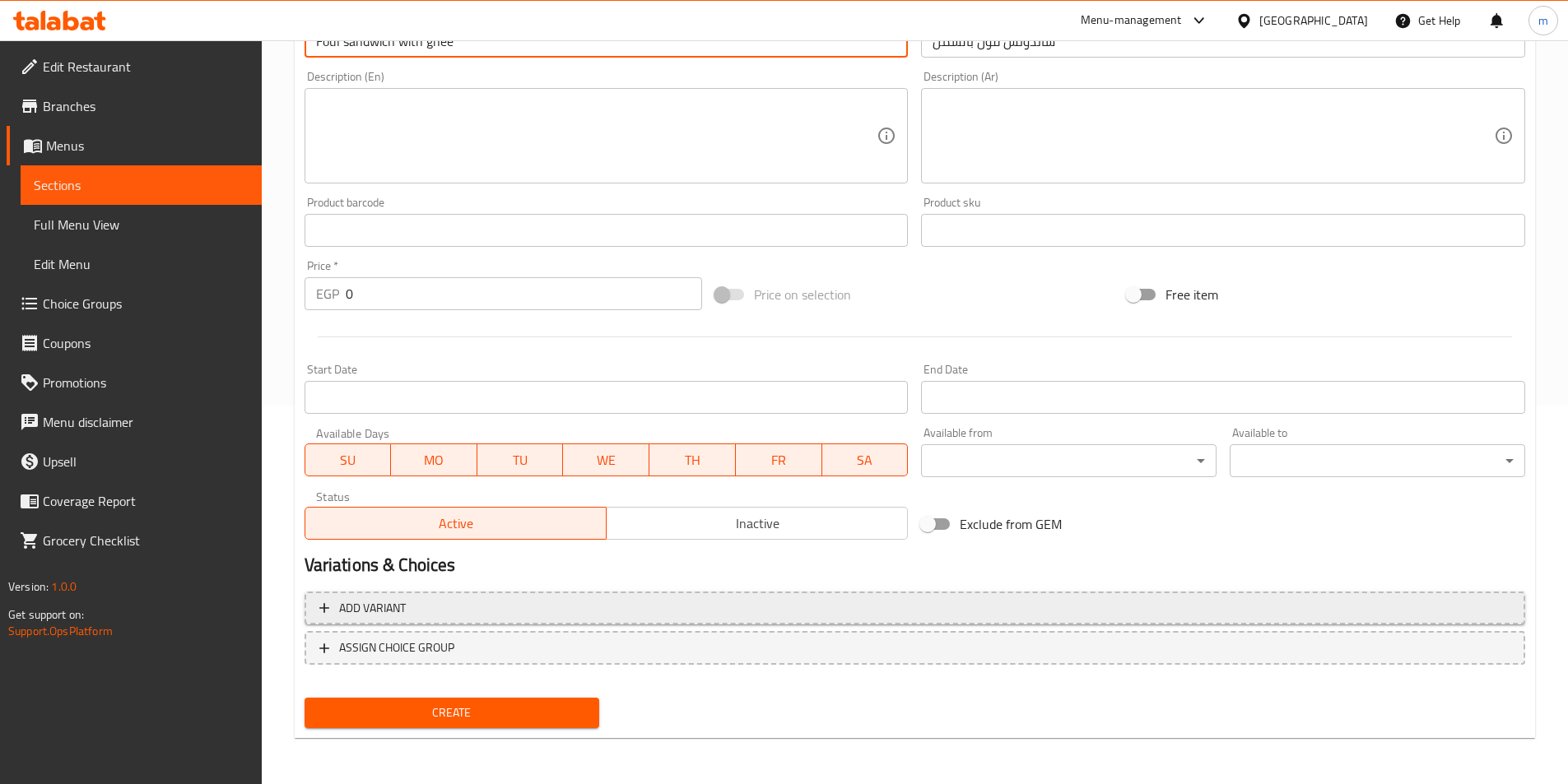
type input "Foul sandwich with ghee"
click at [567, 622] on button "Add variant" at bounding box center [914, 609] width 1220 height 34
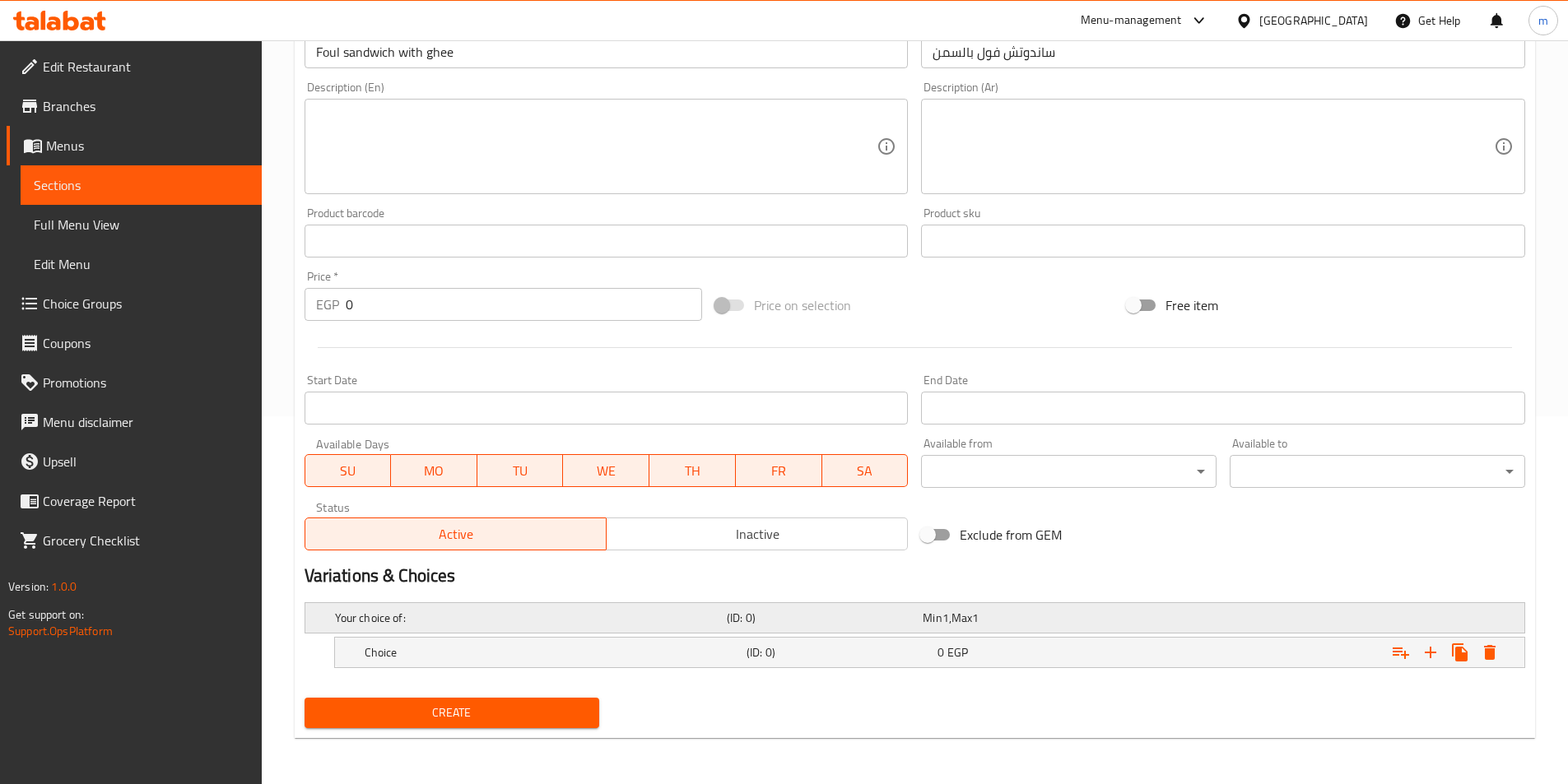
scroll to position [368, 0]
click at [662, 660] on h5 "Choice" at bounding box center [552, 652] width 375 height 16
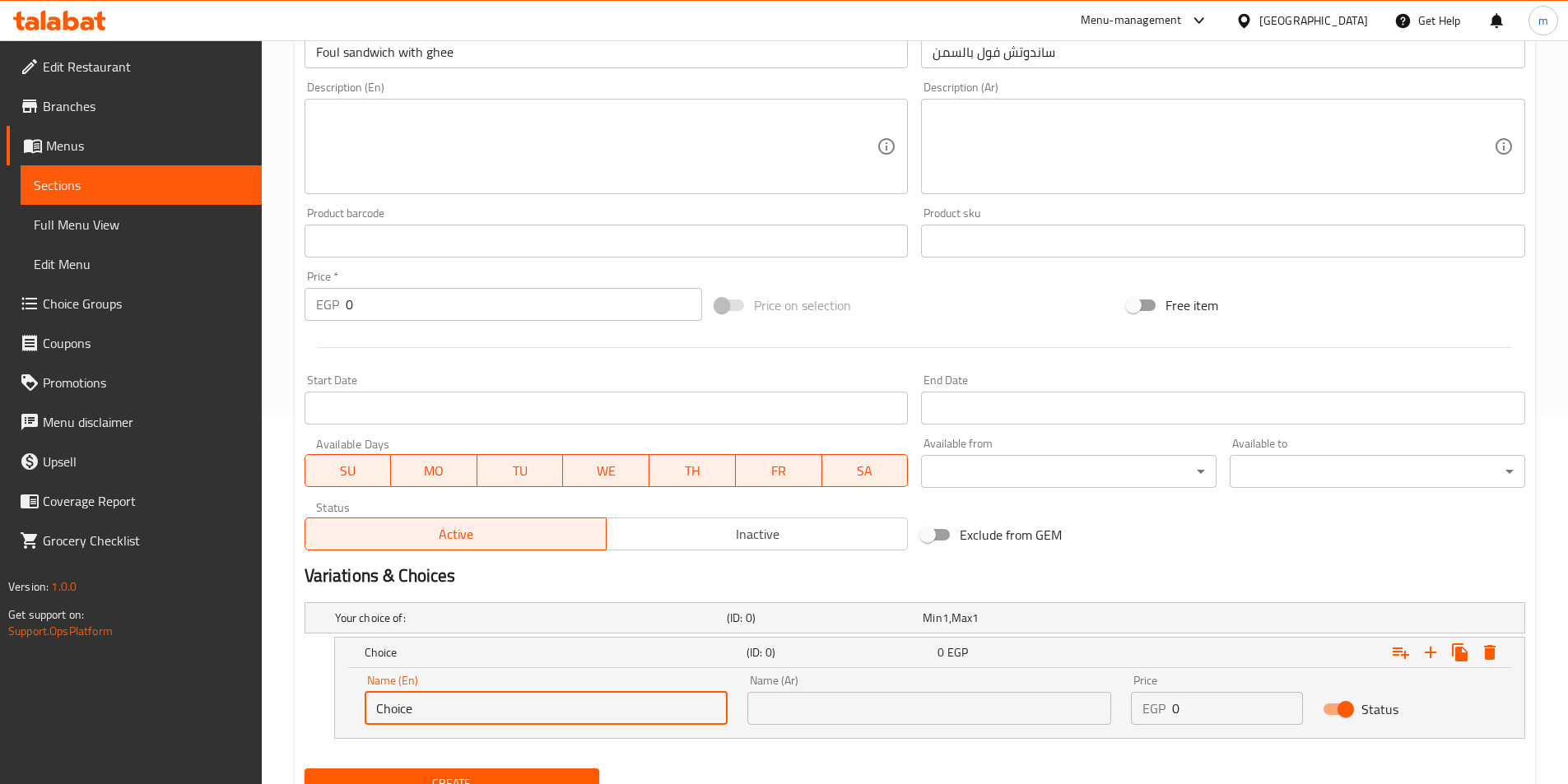
drag, startPoint x: 429, startPoint y: 710, endPoint x: 326, endPoint y: 715, distance: 103.1
click at [326, 715] on div "Choice (ID: 0) 0 EGP Name (En) Choice Name (En) Name (Ar) Name (Ar) Price EGP 0…" at bounding box center [914, 688] width 1220 height 102
type input "Shami"
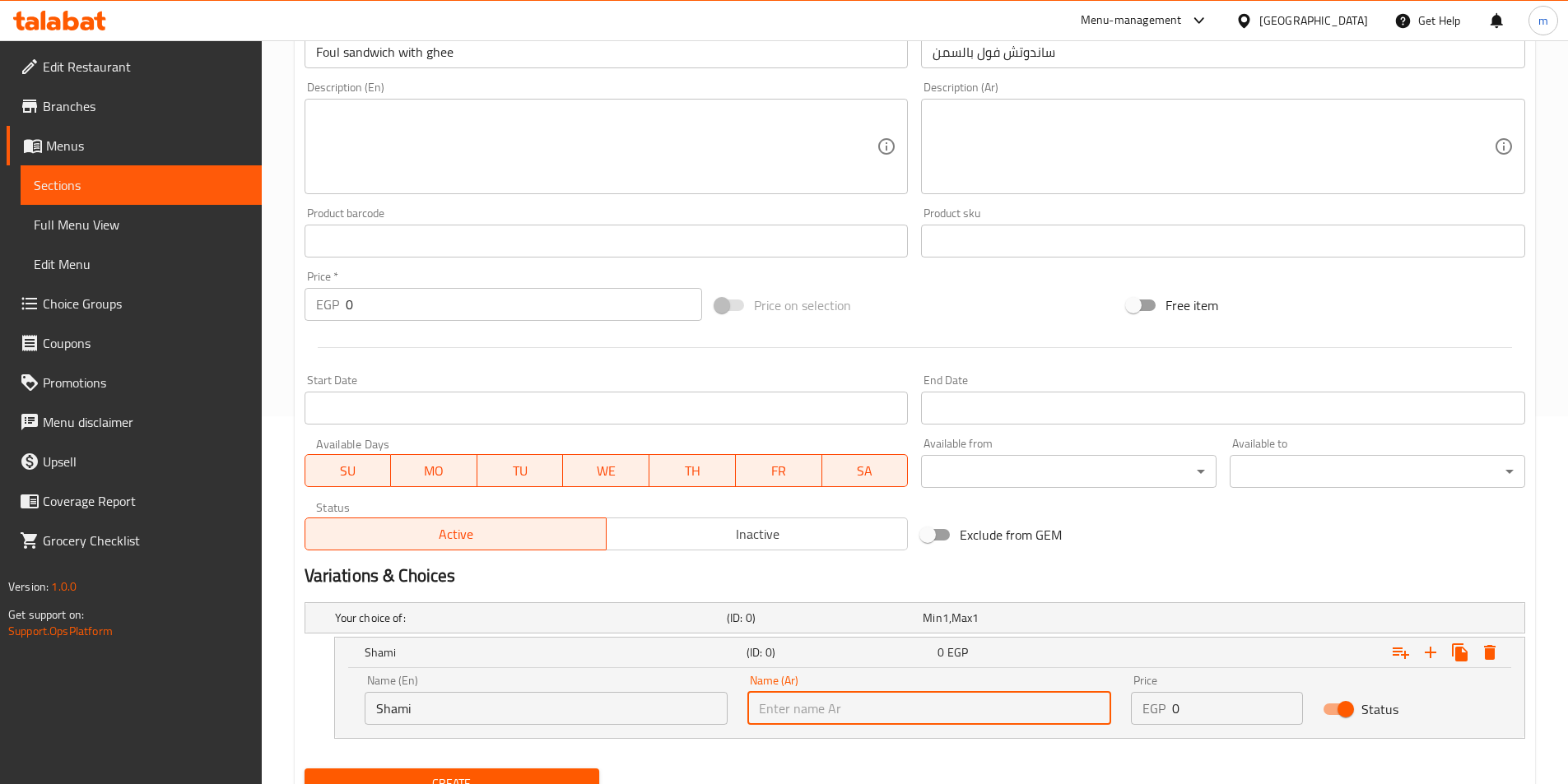
click at [899, 709] on input "text" at bounding box center [929, 708] width 364 height 33
type input "شامي"
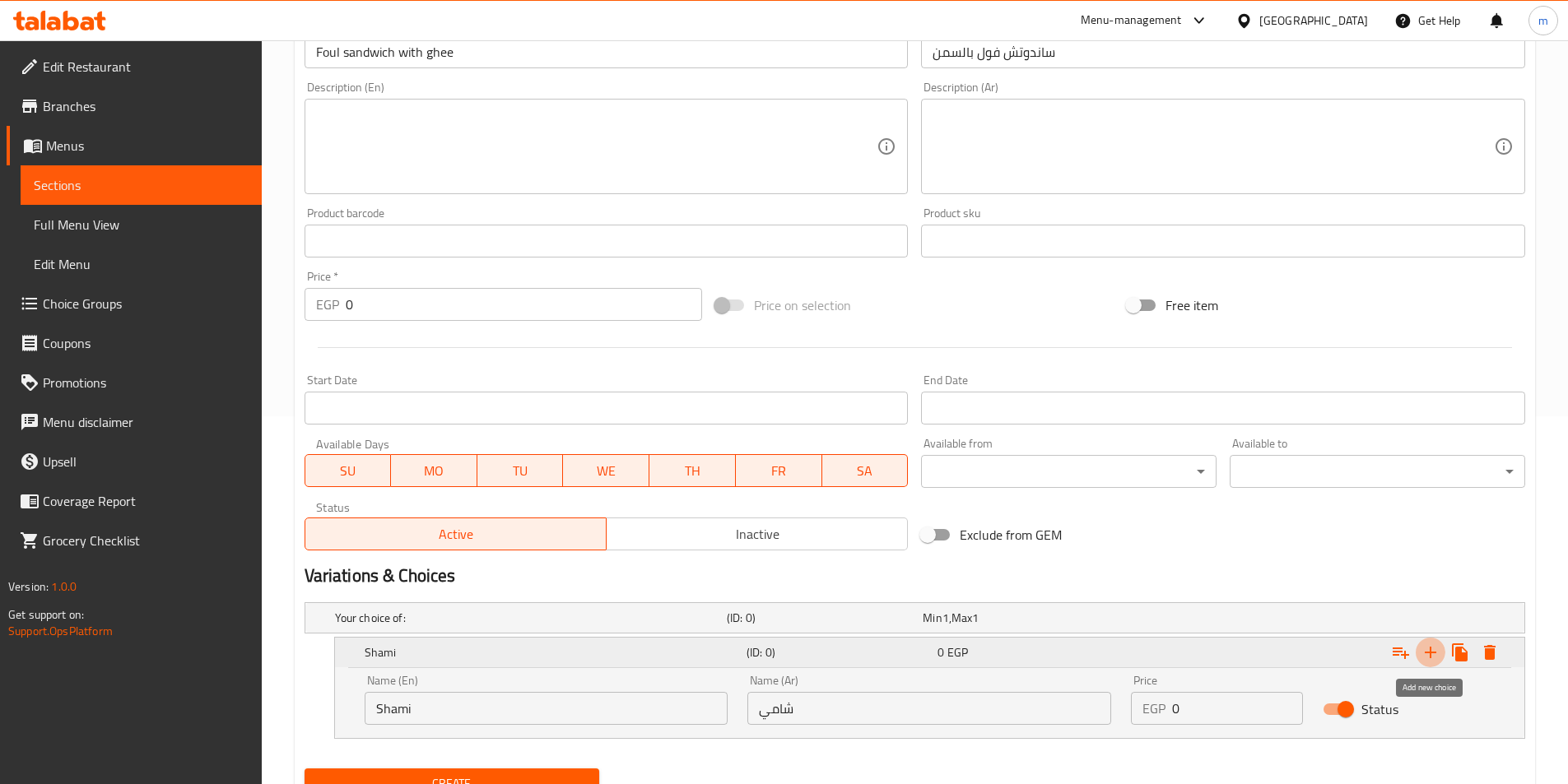
click at [1439, 647] on icon "Expand" at bounding box center [1430, 653] width 20 height 20
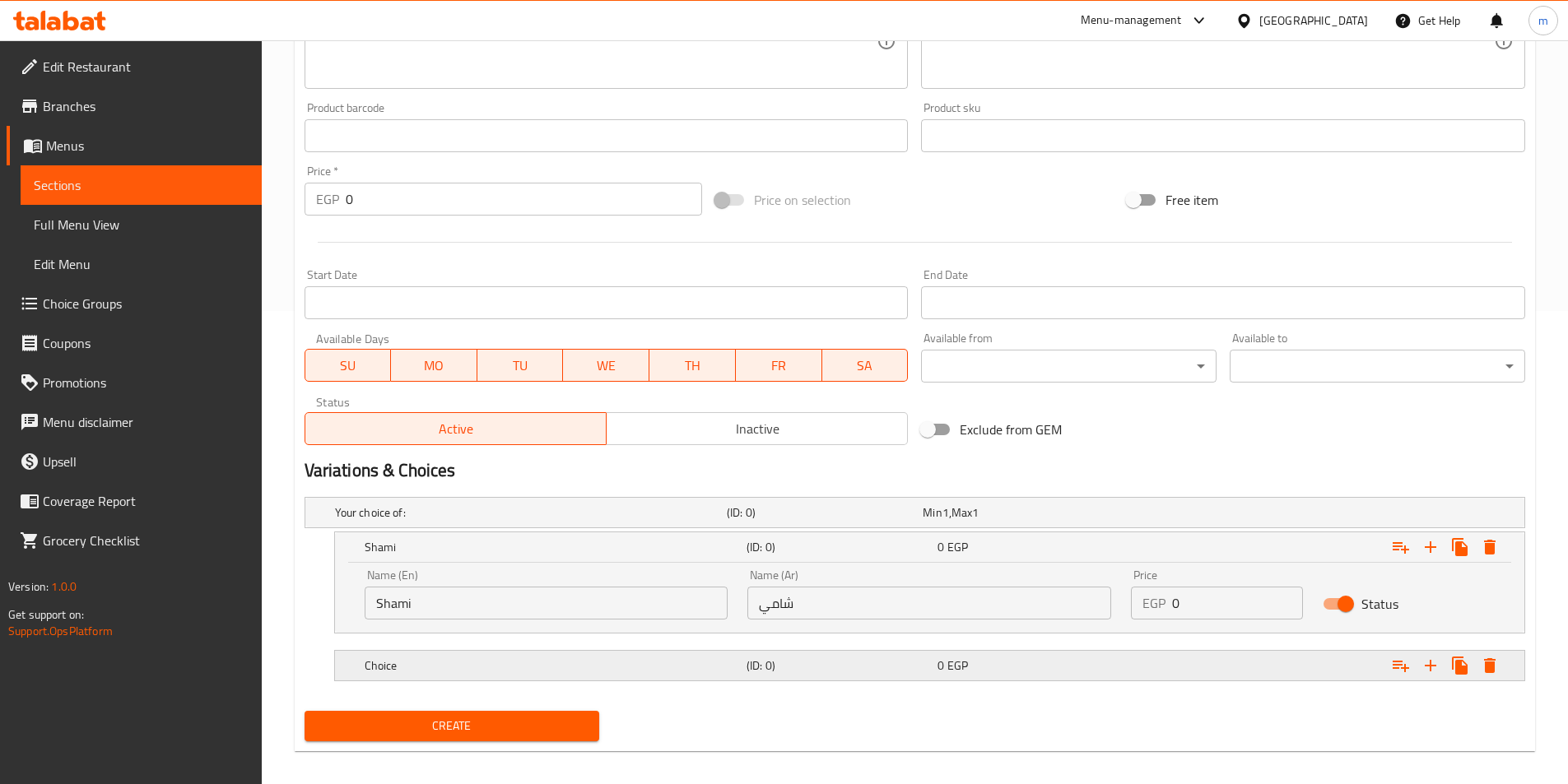
scroll to position [486, 0]
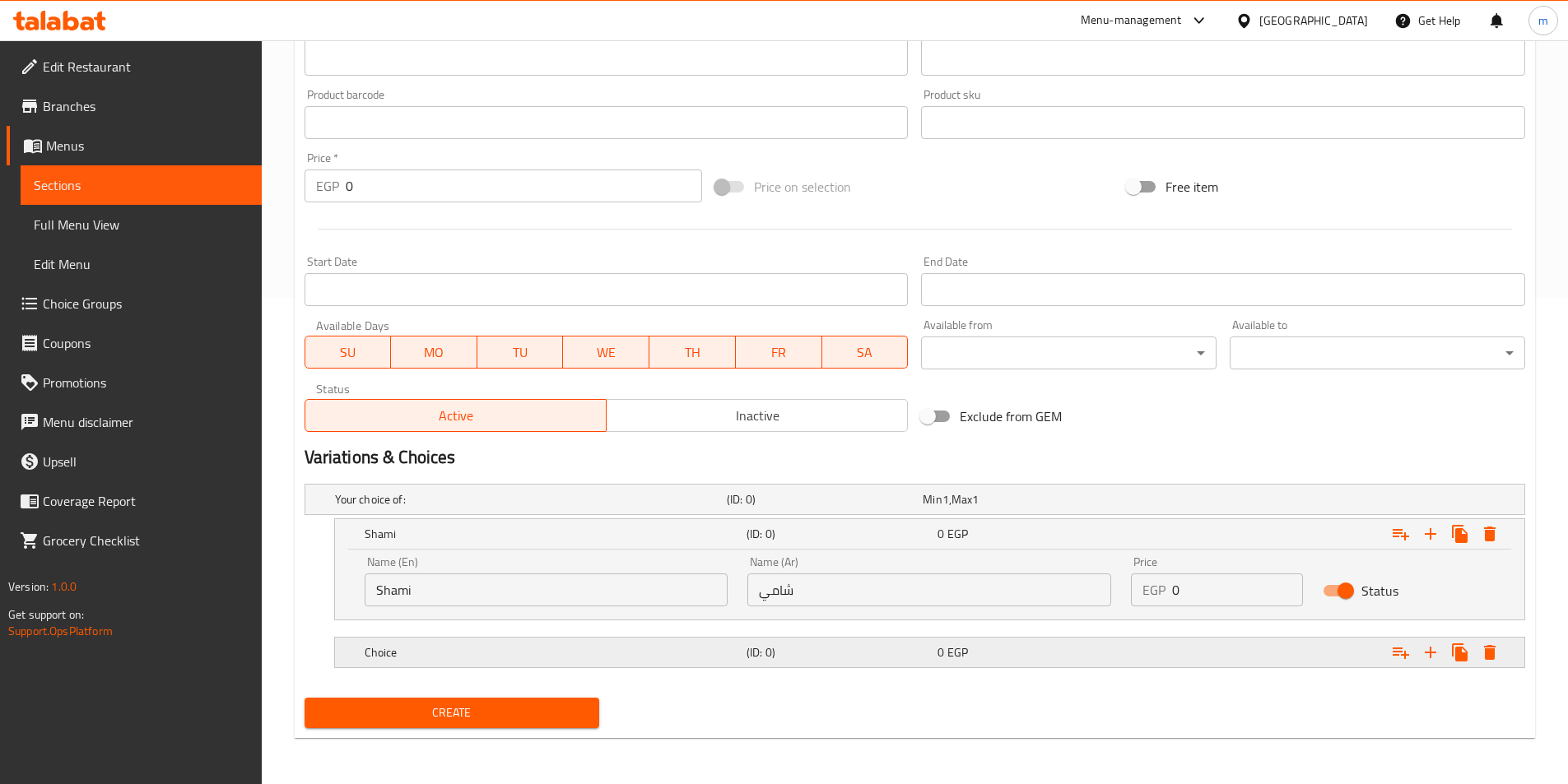
click at [493, 670] on div "Choice (ID: 0) 0 EGP" at bounding box center [935, 653] width 1147 height 36
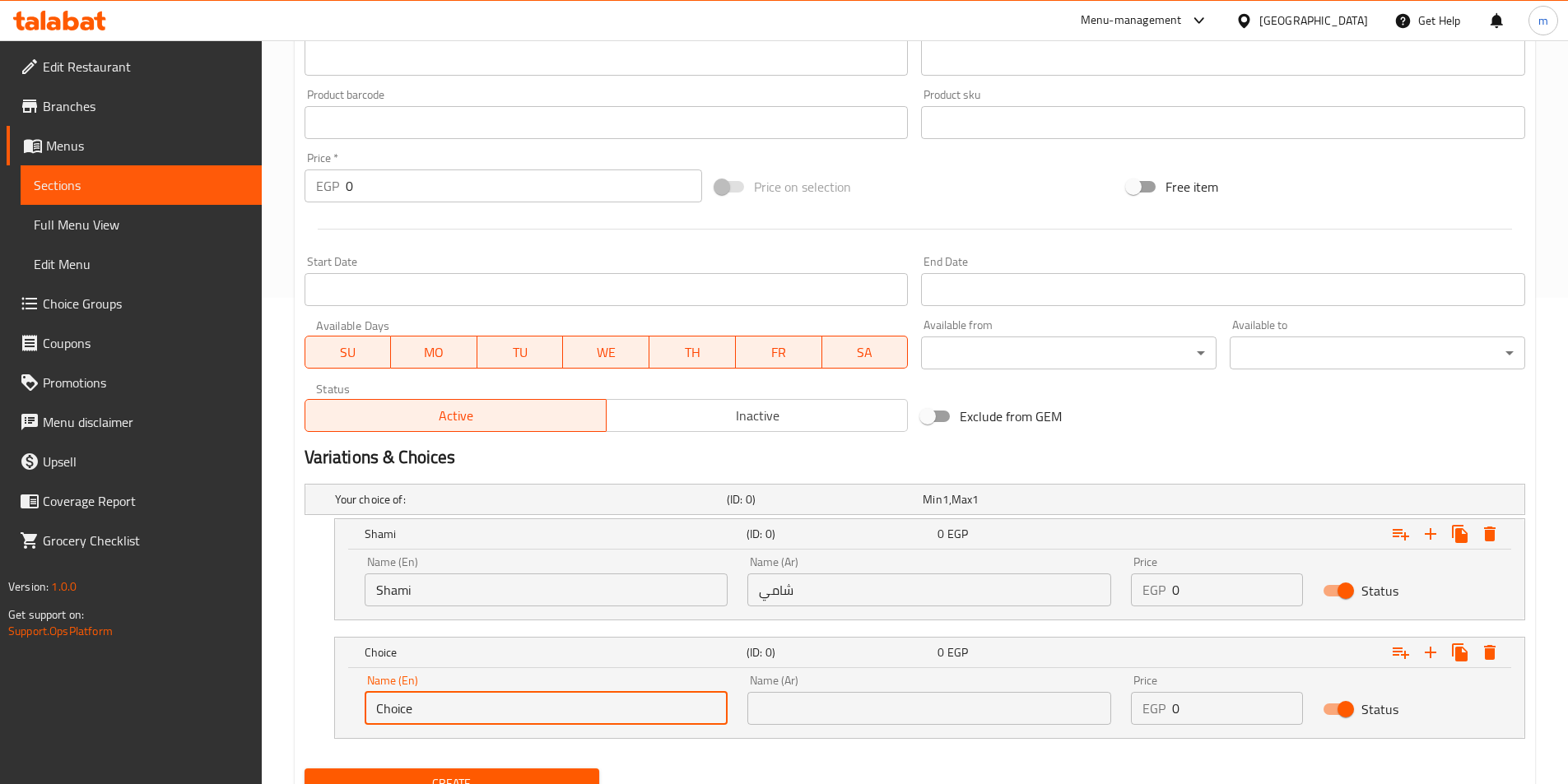
drag, startPoint x: 503, startPoint y: 720, endPoint x: 372, endPoint y: 707, distance: 131.6
click at [372, 707] on input "Choice" at bounding box center [546, 708] width 364 height 33
type input "Baladi"
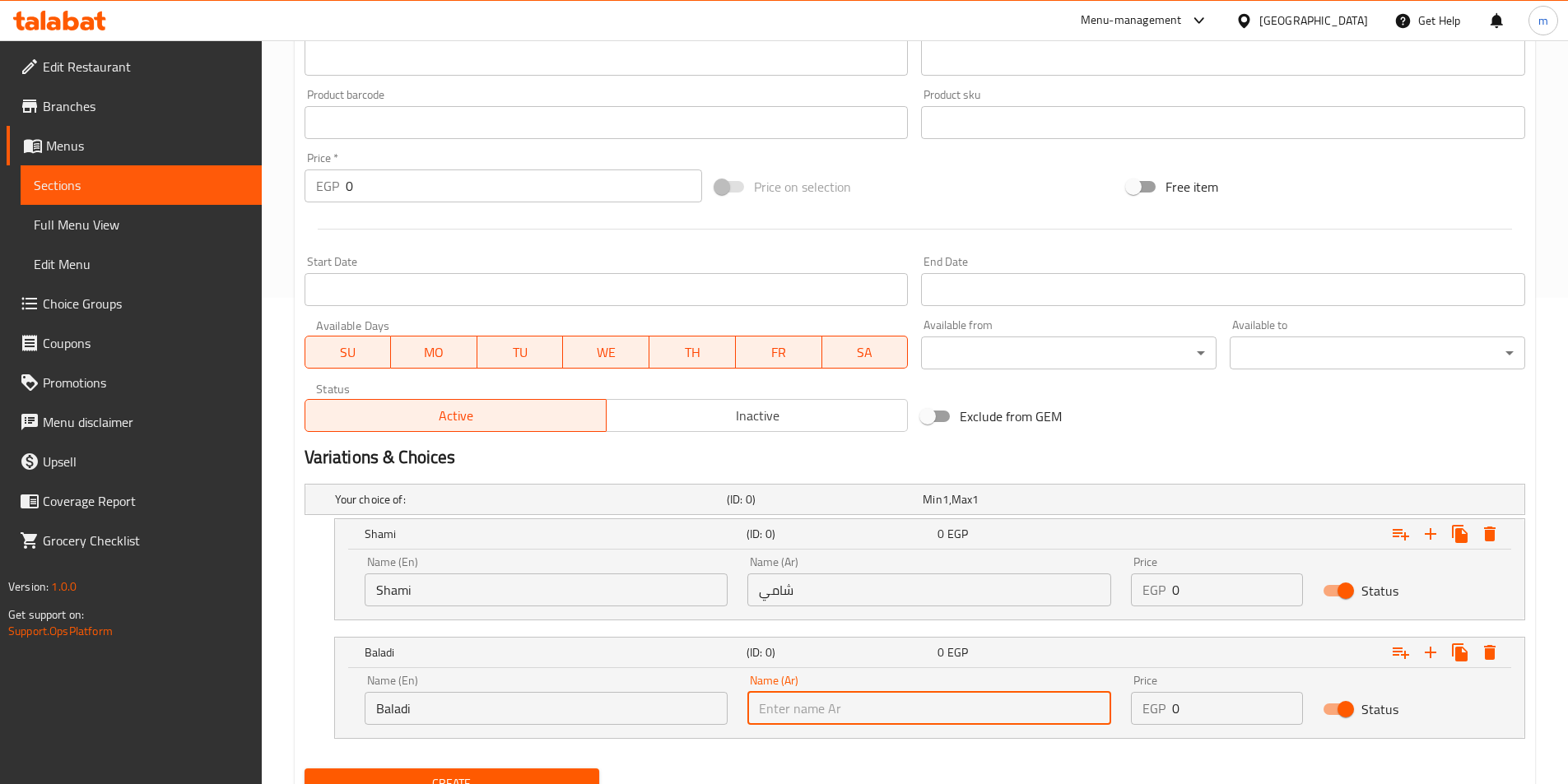
click at [774, 709] on input "text" at bounding box center [929, 708] width 364 height 33
type input "بلدي"
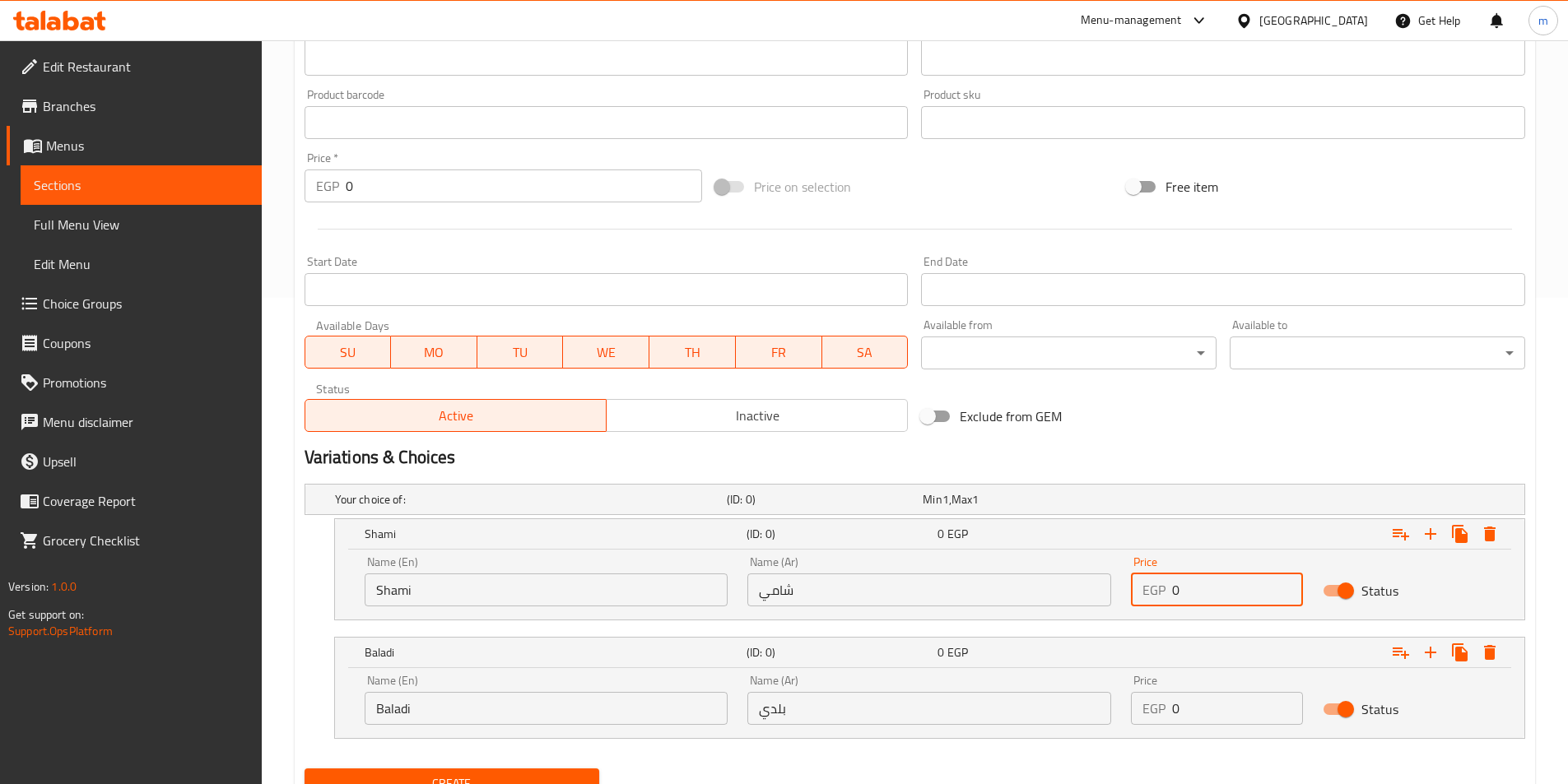
drag, startPoint x: 1191, startPoint y: 603, endPoint x: 1160, endPoint y: 598, distance: 31.4
click at [1160, 598] on div "EGP 0 Price" at bounding box center [1217, 589] width 172 height 33
type input "17"
drag, startPoint x: 1188, startPoint y: 717, endPoint x: 1143, endPoint y: 724, distance: 45.5
click at [1143, 724] on div "EGP 0 Price" at bounding box center [1217, 708] width 172 height 33
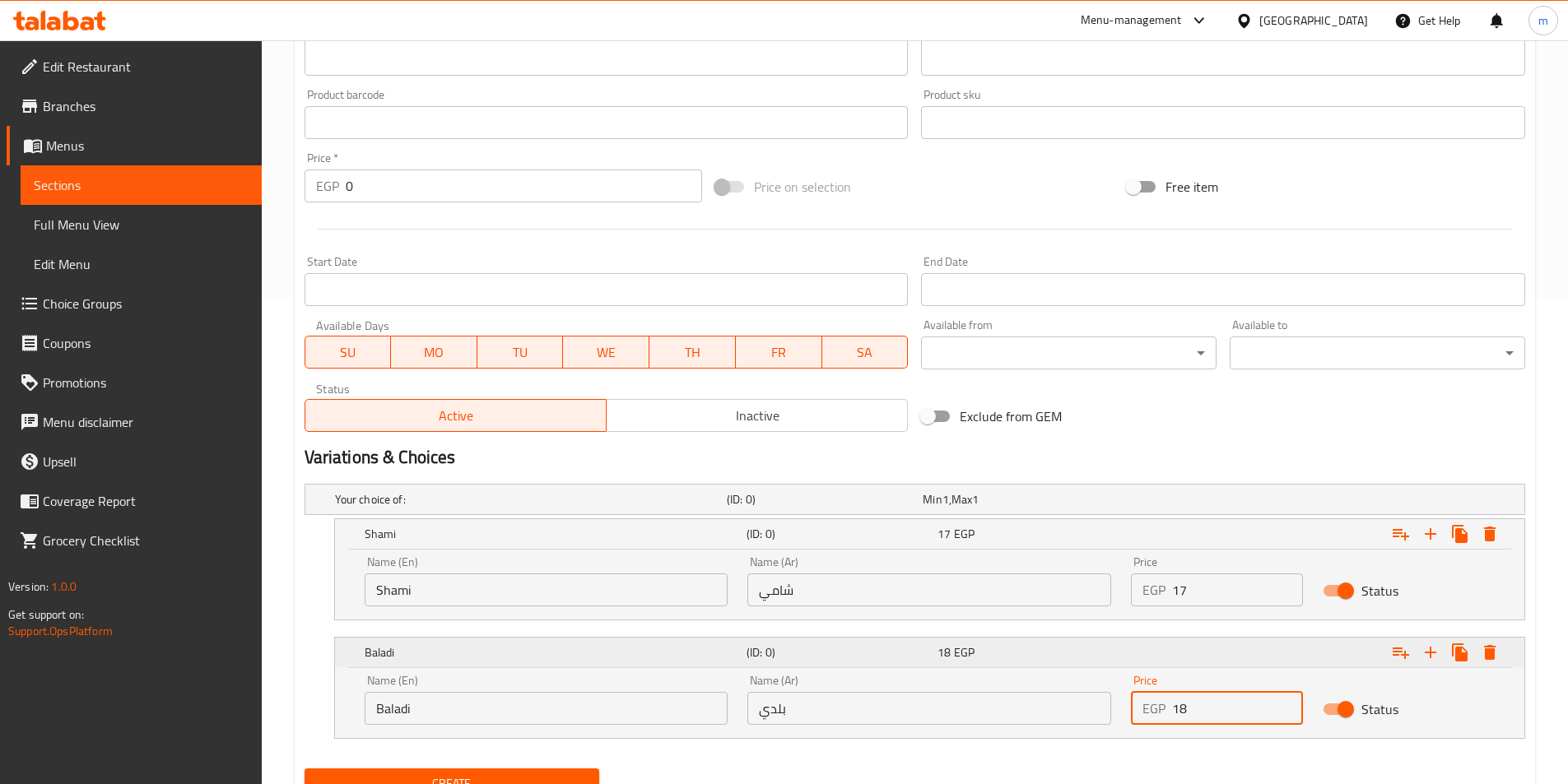
scroll to position [557, 0]
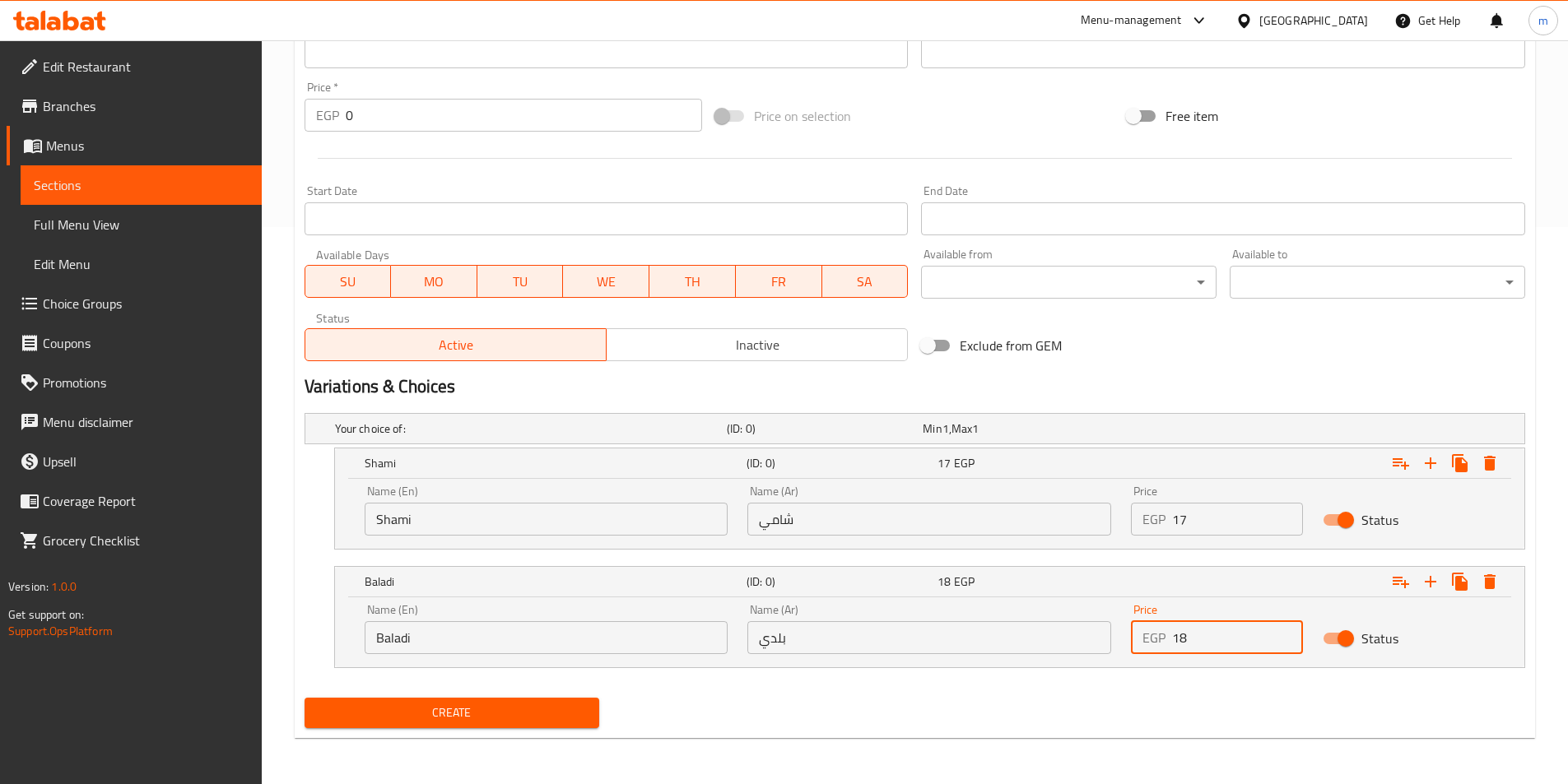
type input "18"
click at [536, 715] on span "Create" at bounding box center [452, 713] width 269 height 21
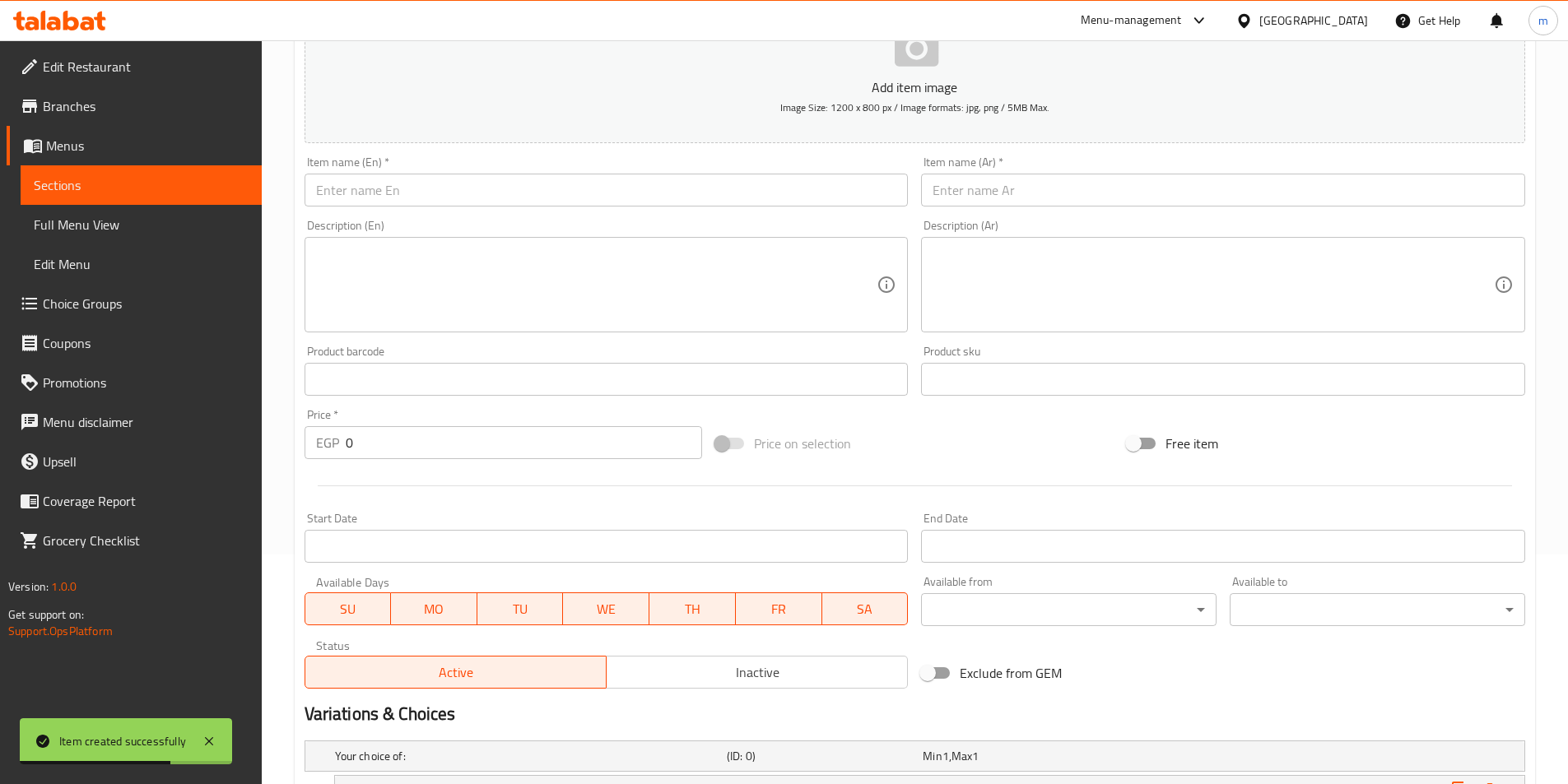
scroll to position [228, 0]
click at [1080, 194] on input "text" at bounding box center [1223, 192] width 605 height 33
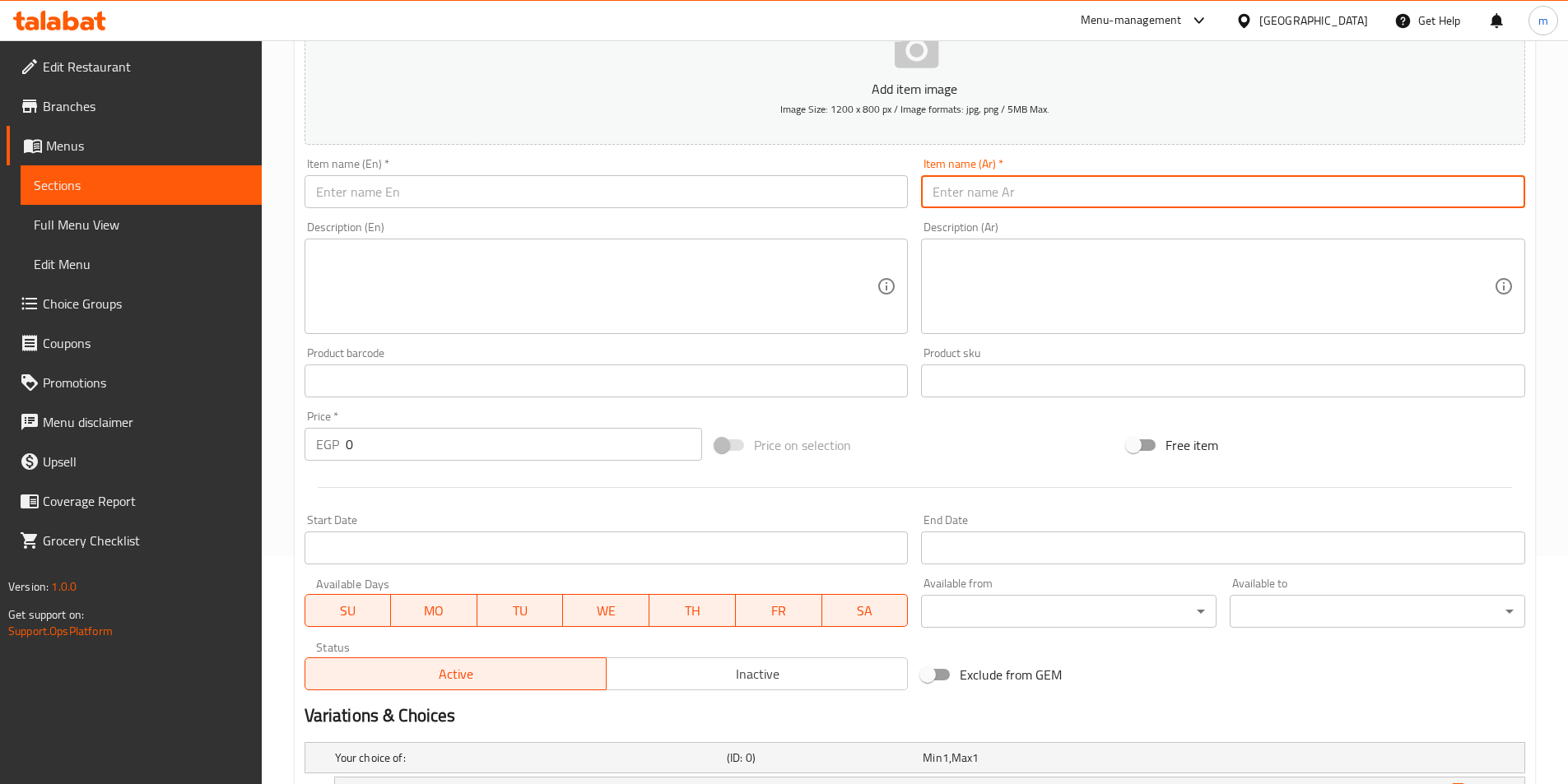
paste input "ساندوتش فول بالزبدة"
type input "ساندوتش فول بالزبدة"
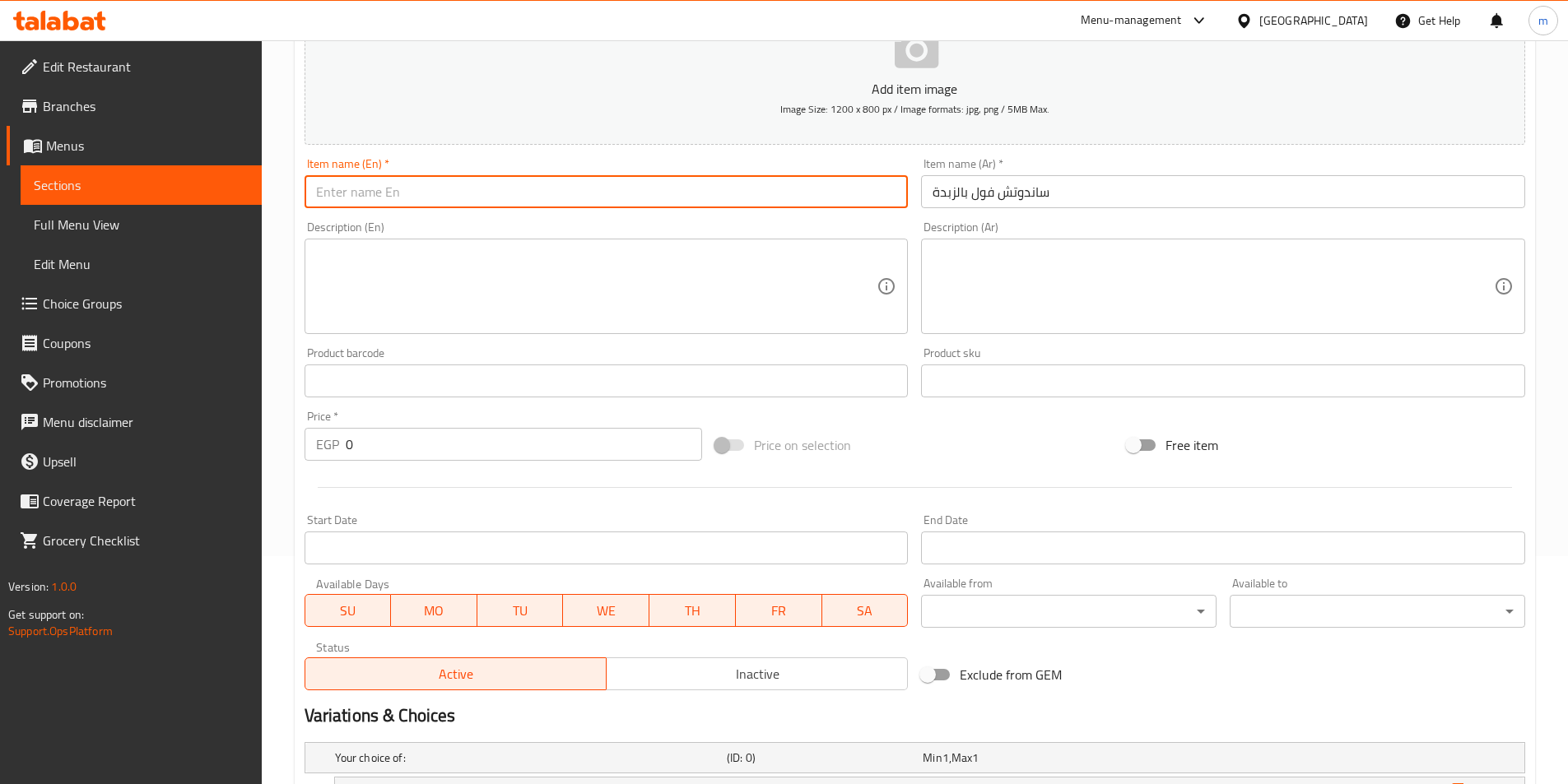
click at [790, 203] on input "text" at bounding box center [606, 192] width 605 height 33
paste input "Bean and butter sandwich"
click at [343, 193] on input "Bean and butter sandwich" at bounding box center [606, 192] width 605 height 33
click at [337, 193] on input "Bean and butter sandwich" at bounding box center [606, 192] width 605 height 33
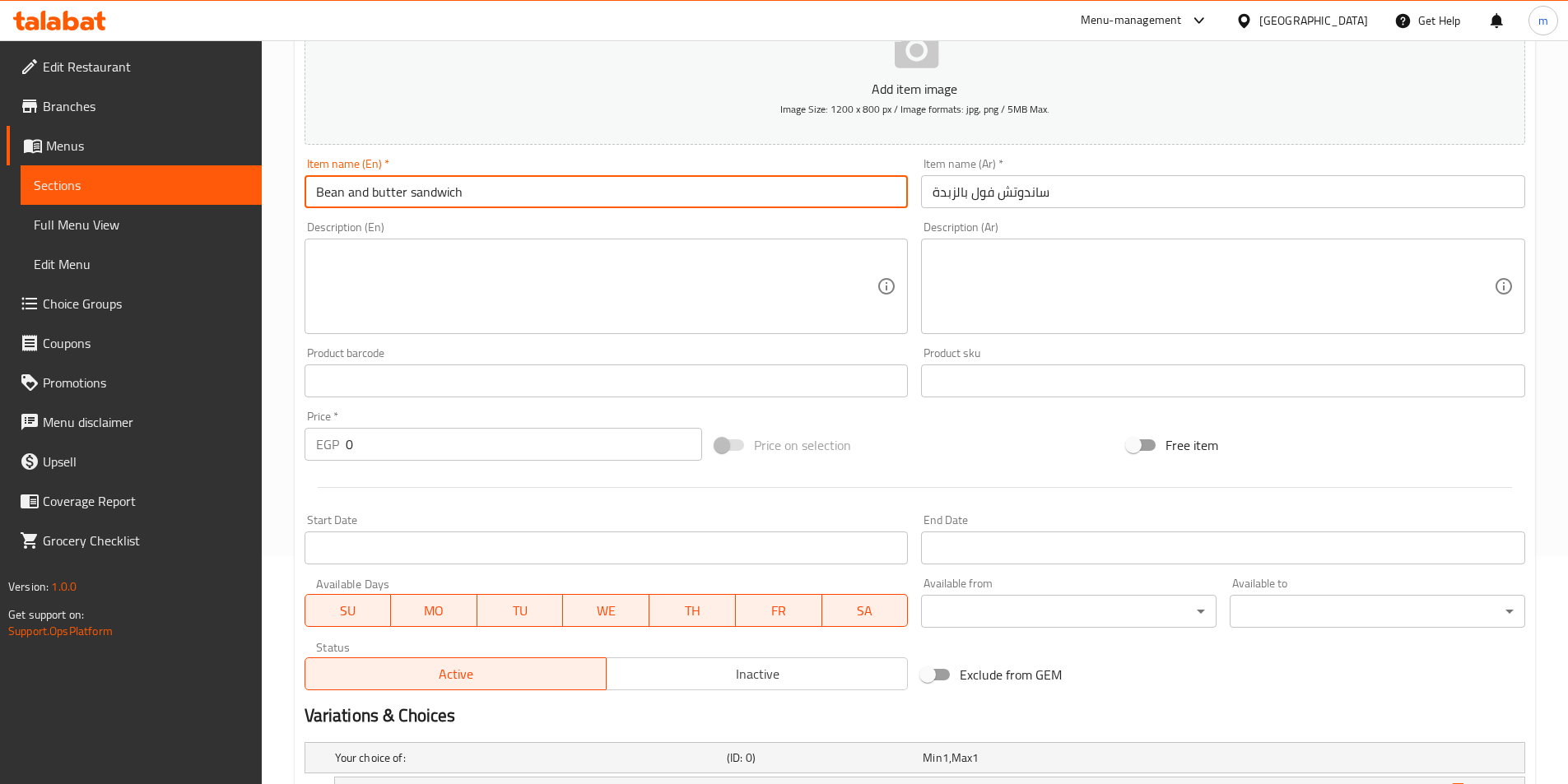
click at [337, 193] on input "Bean and butter sandwich" at bounding box center [606, 192] width 605 height 33
click at [337, 193] on input "foul and butter sandwich" at bounding box center [606, 192] width 605 height 33
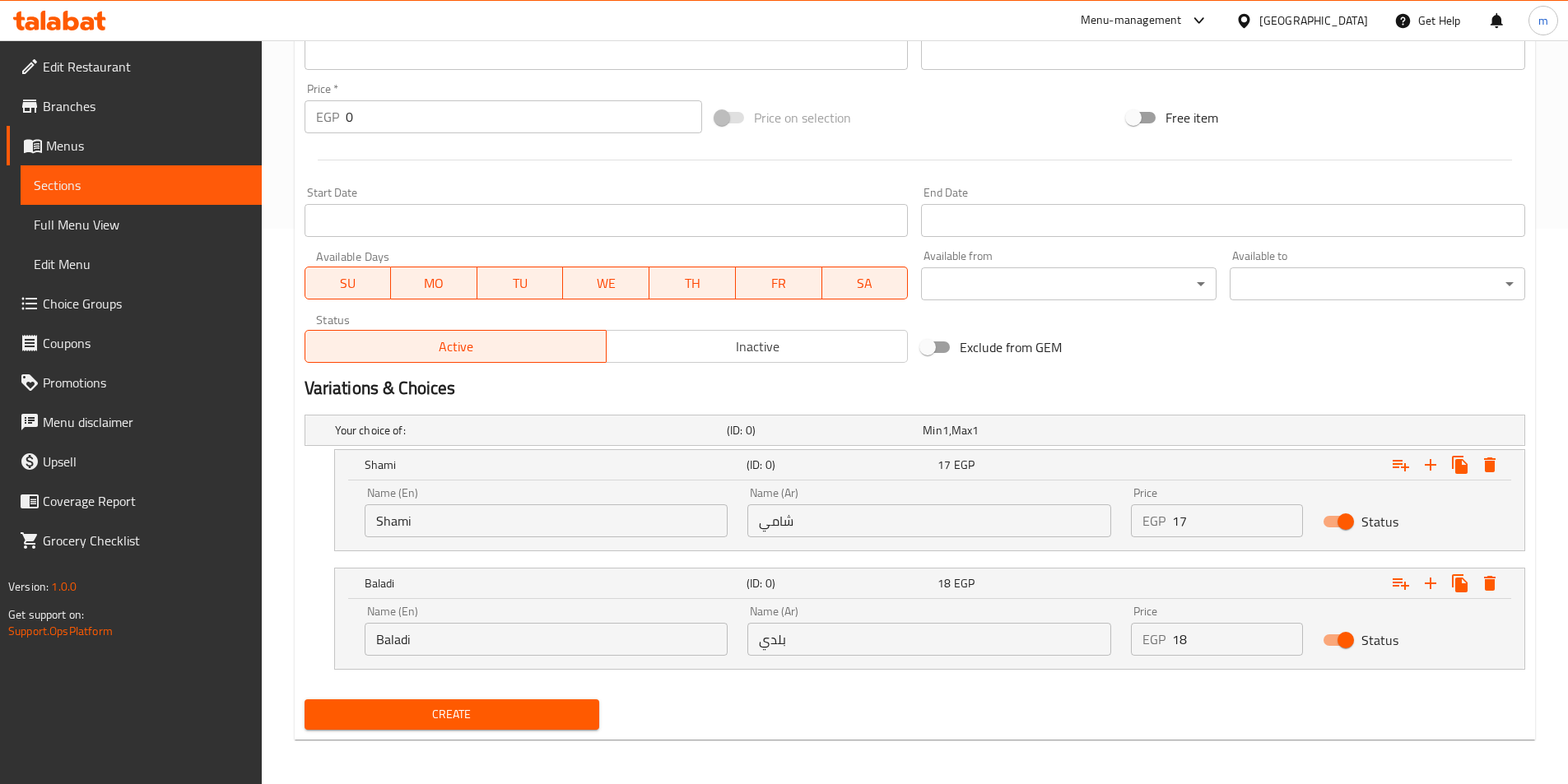
scroll to position [557, 0]
type input "Foul And Butter Sandwich"
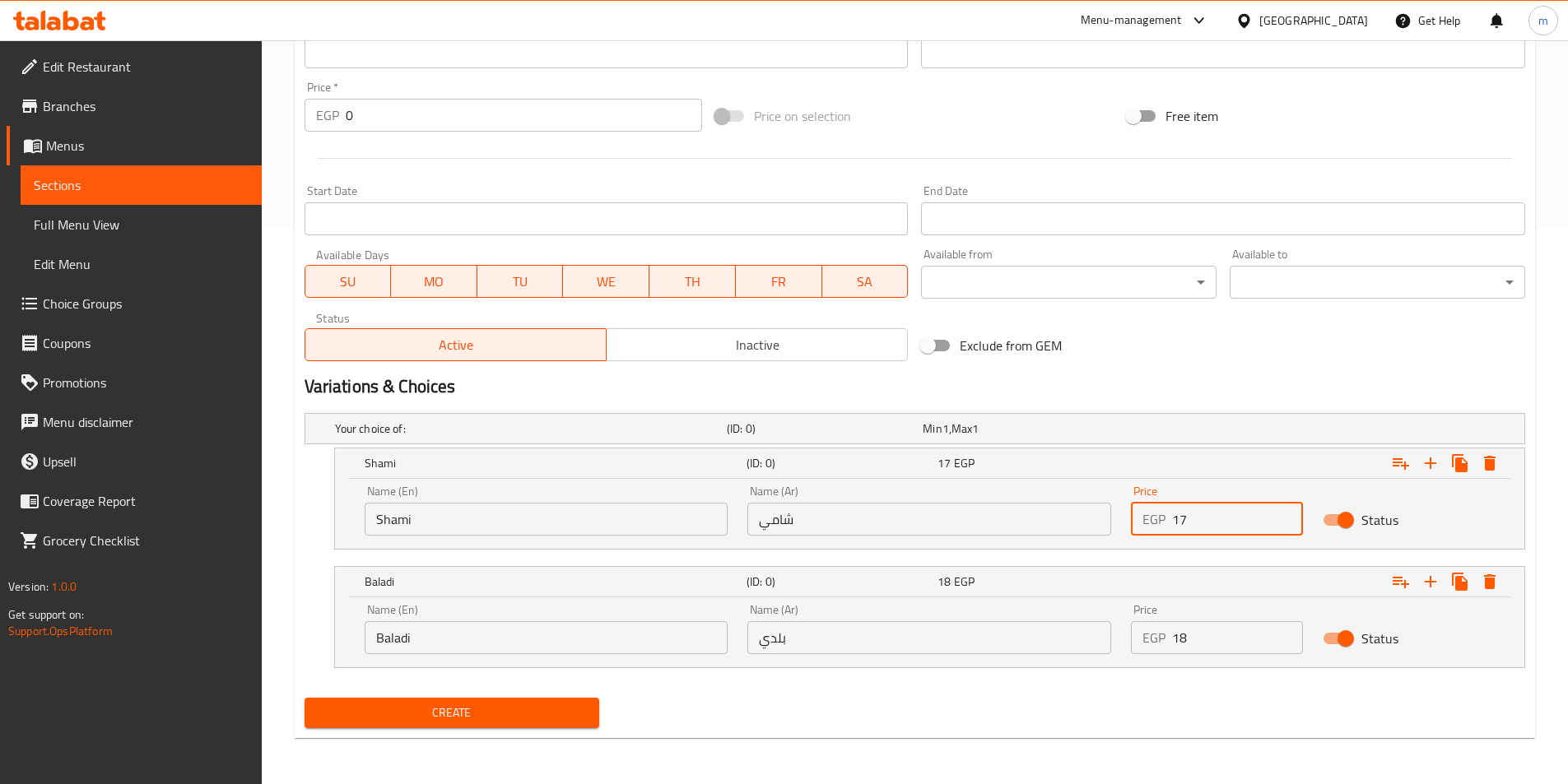
drag, startPoint x: 1150, startPoint y: 535, endPoint x: 1138, endPoint y: 537, distance: 12.2
click at [1138, 537] on div "Price EGP 17 Price" at bounding box center [1217, 511] width 192 height 70
type input "17"
drag, startPoint x: 1178, startPoint y: 644, endPoint x: 1122, endPoint y: 650, distance: 56.3
click at [1122, 650] on div "Price EGP 18 Price" at bounding box center [1217, 629] width 192 height 70
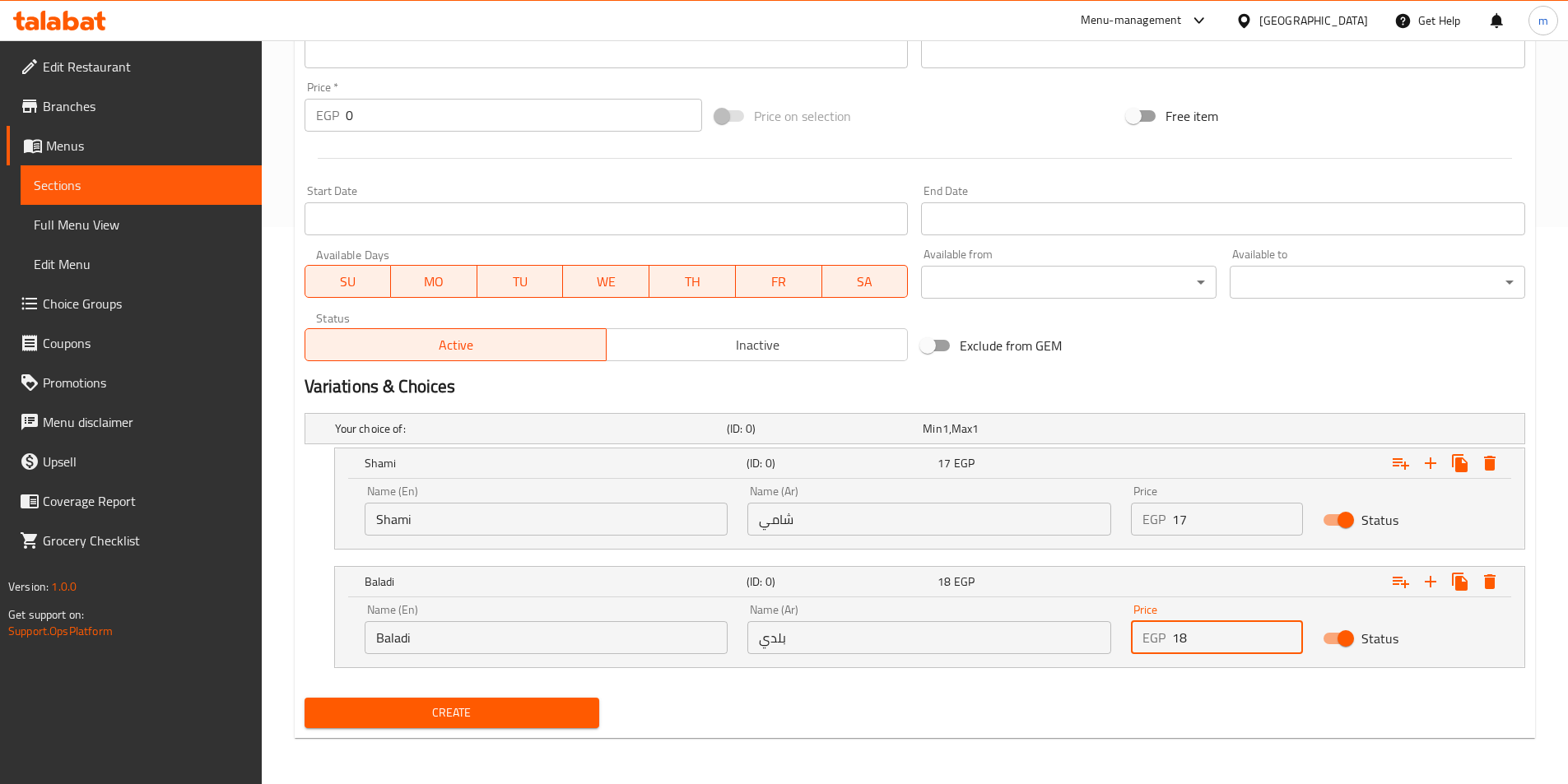
type input "18"
click at [477, 723] on span "Create" at bounding box center [452, 713] width 269 height 21
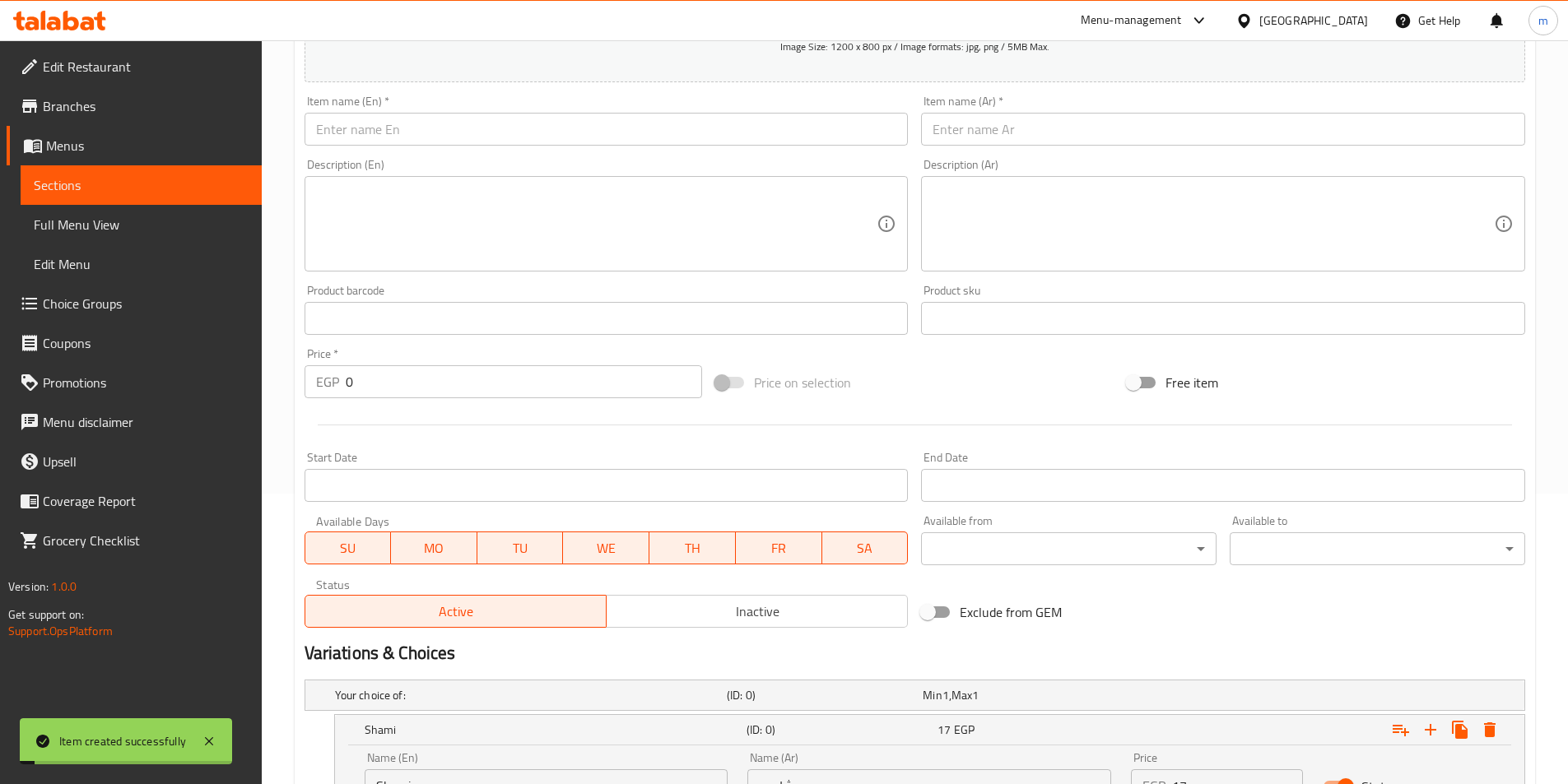
scroll to position [228, 0]
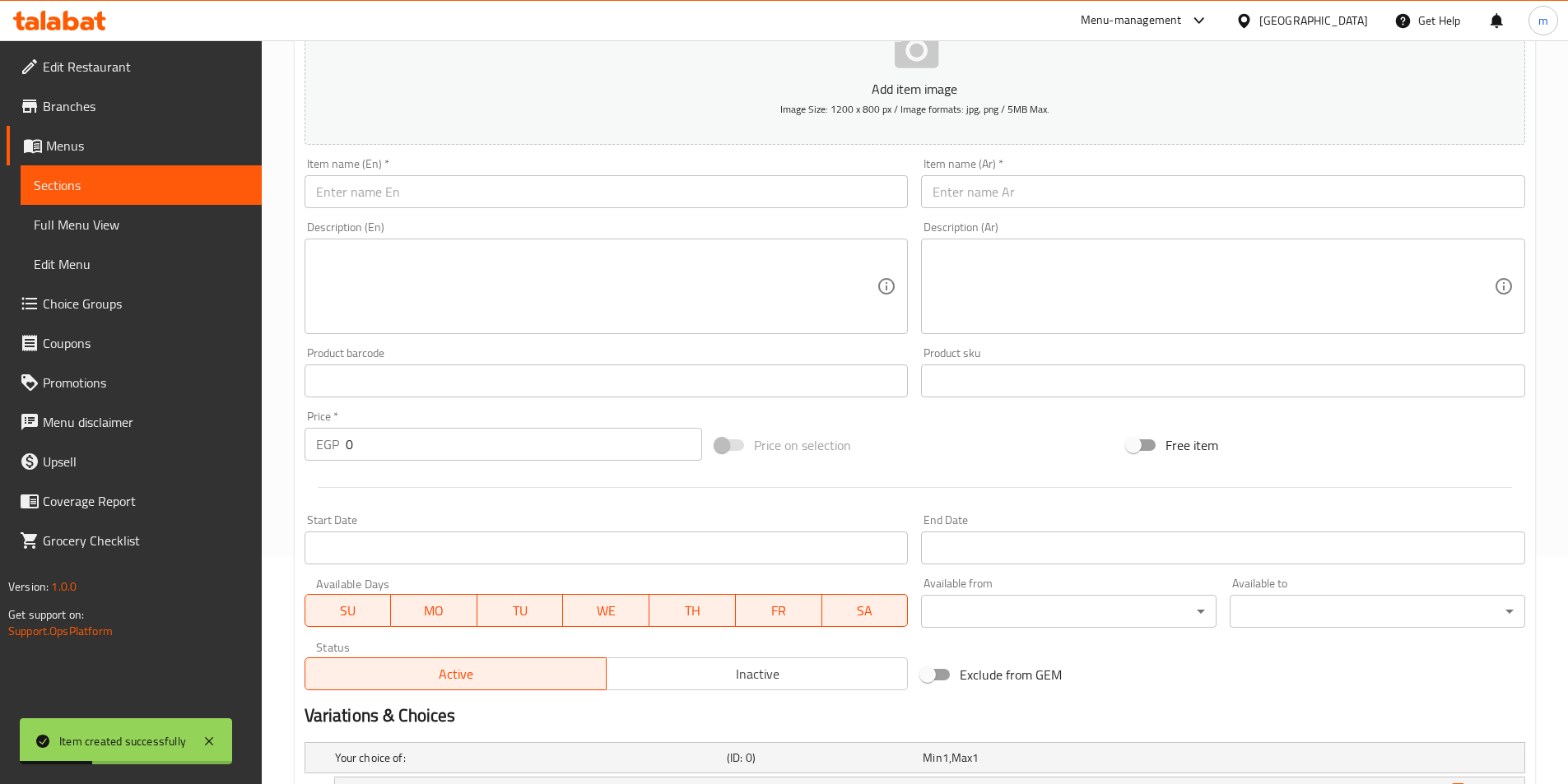
click at [998, 210] on div "Item name (Ar)   * Item name (Ar) *" at bounding box center [1223, 182] width 618 height 63
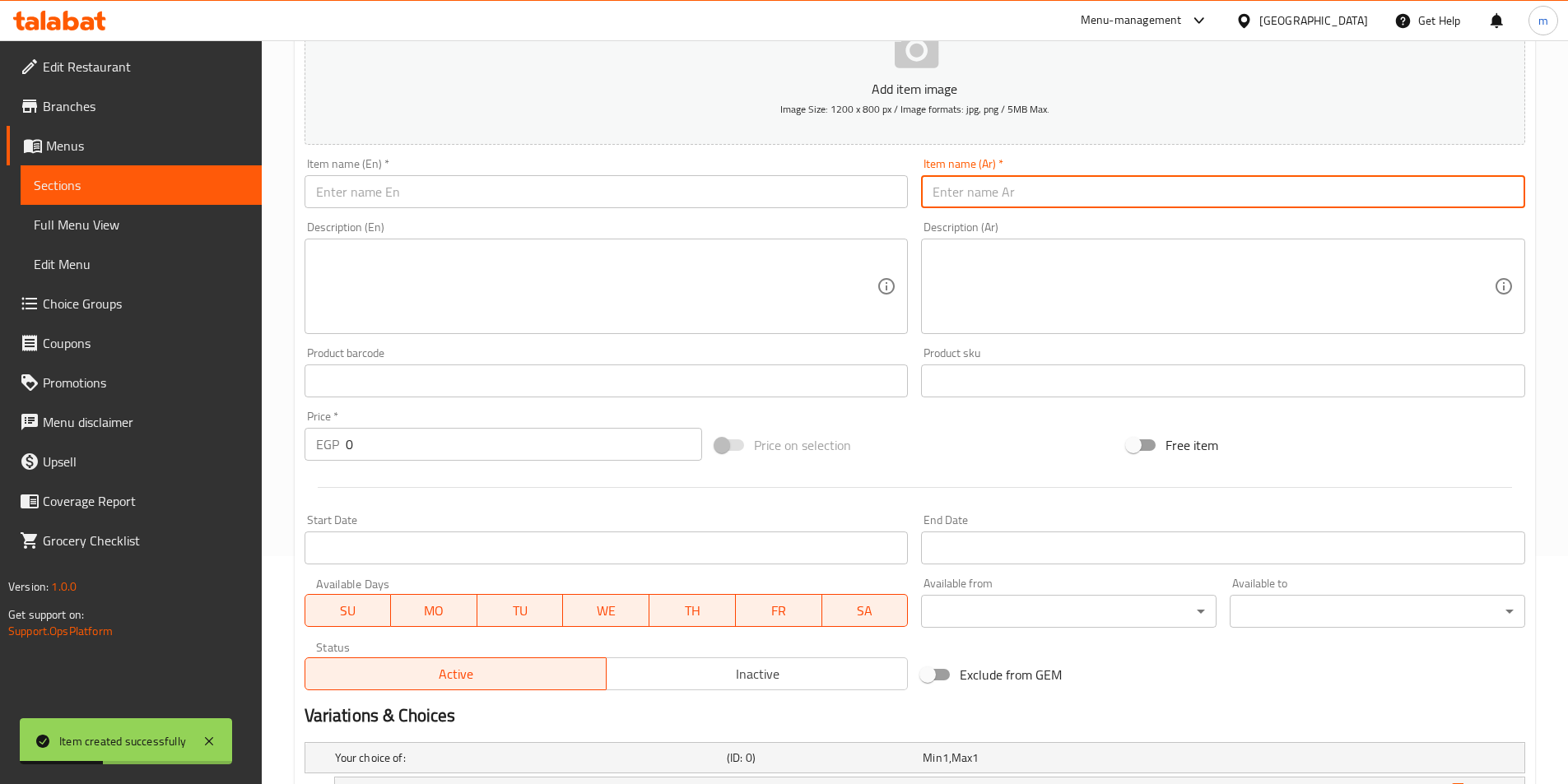
click at [1014, 186] on input "text" at bounding box center [1223, 192] width 605 height 33
paste input "ساندوتش فول بالصلصة"
type input "ساندوتش فول بالصلصة"
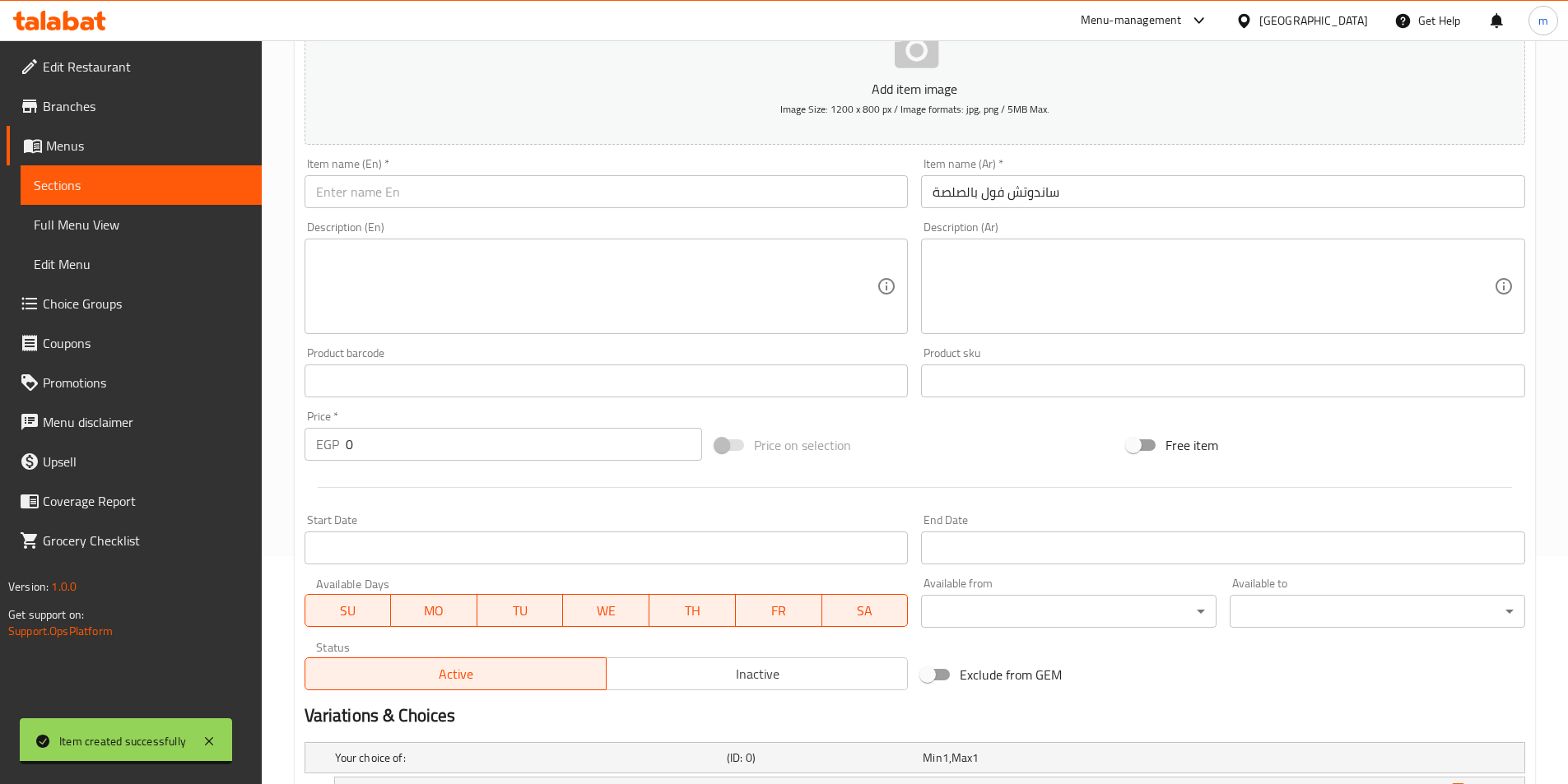
click at [856, 176] on input "text" at bounding box center [606, 192] width 605 height 33
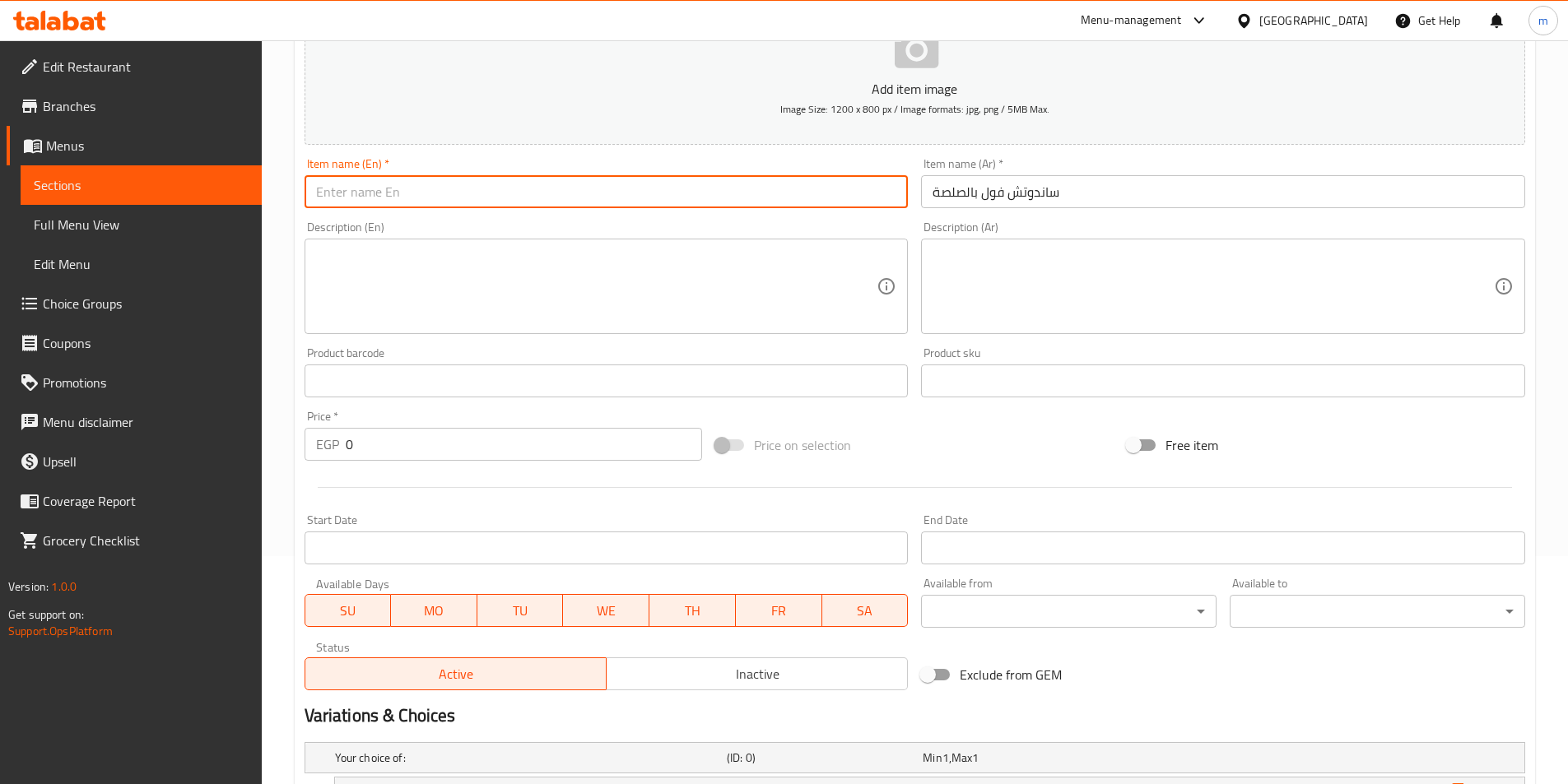
paste input "Fava bean sandwich with sauce"
drag, startPoint x: 369, startPoint y: 201, endPoint x: 210, endPoint y: 231, distance: 161.8
click at [210, 231] on div "Edit Restaurant Branches Menus Sections Full Menu View Edit Menu Choice Groups …" at bounding box center [784, 463] width 1568 height 1302
click at [477, 201] on input "foul sandwich with sauce" at bounding box center [606, 192] width 605 height 33
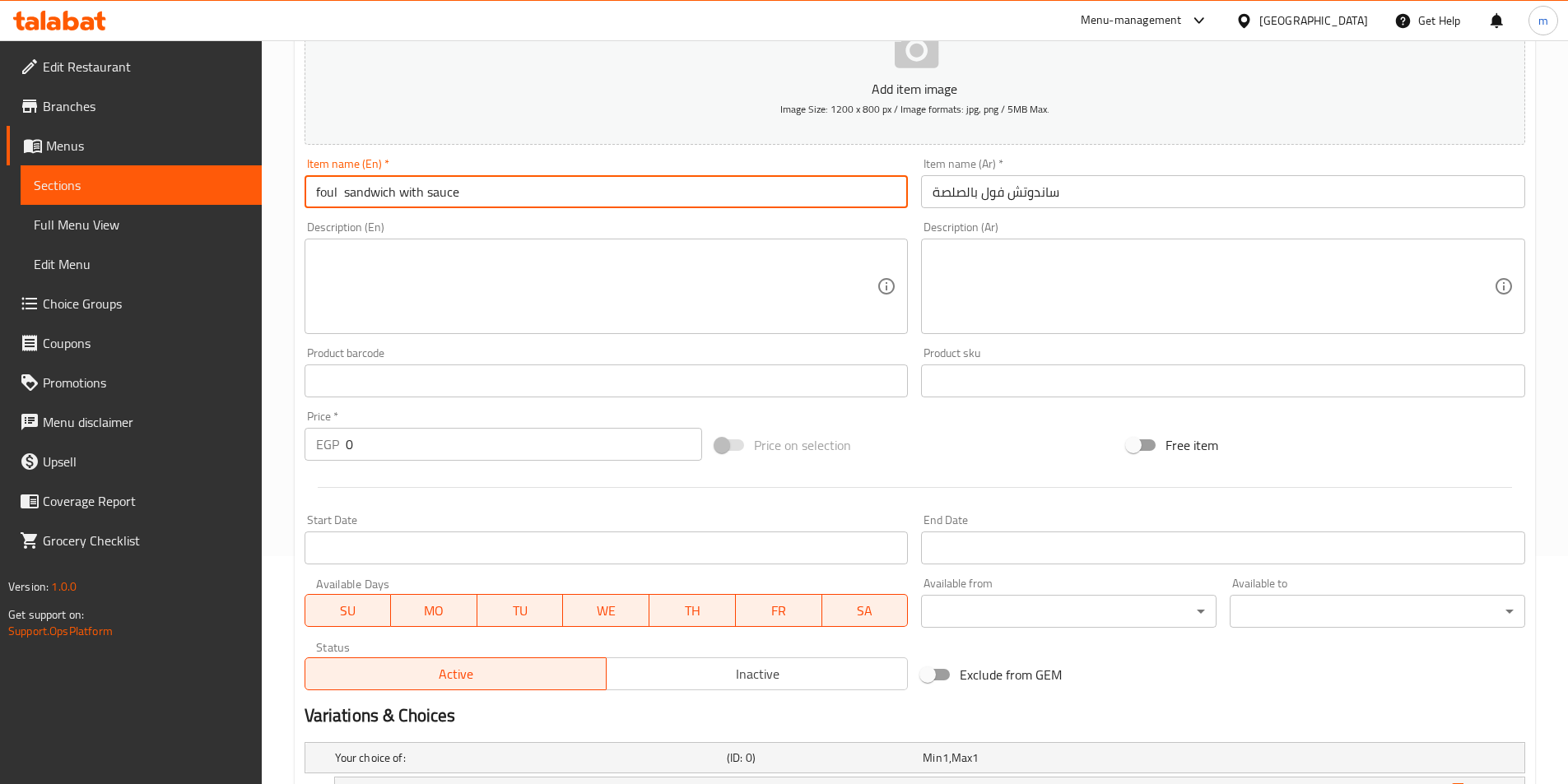
click at [477, 201] on input "foul sandwich with sauce" at bounding box center [606, 192] width 605 height 33
click at [341, 205] on input "foul sandwich with sauce" at bounding box center [606, 192] width 605 height 33
click at [343, 203] on input "foul sandwich with sauce" at bounding box center [606, 192] width 605 height 33
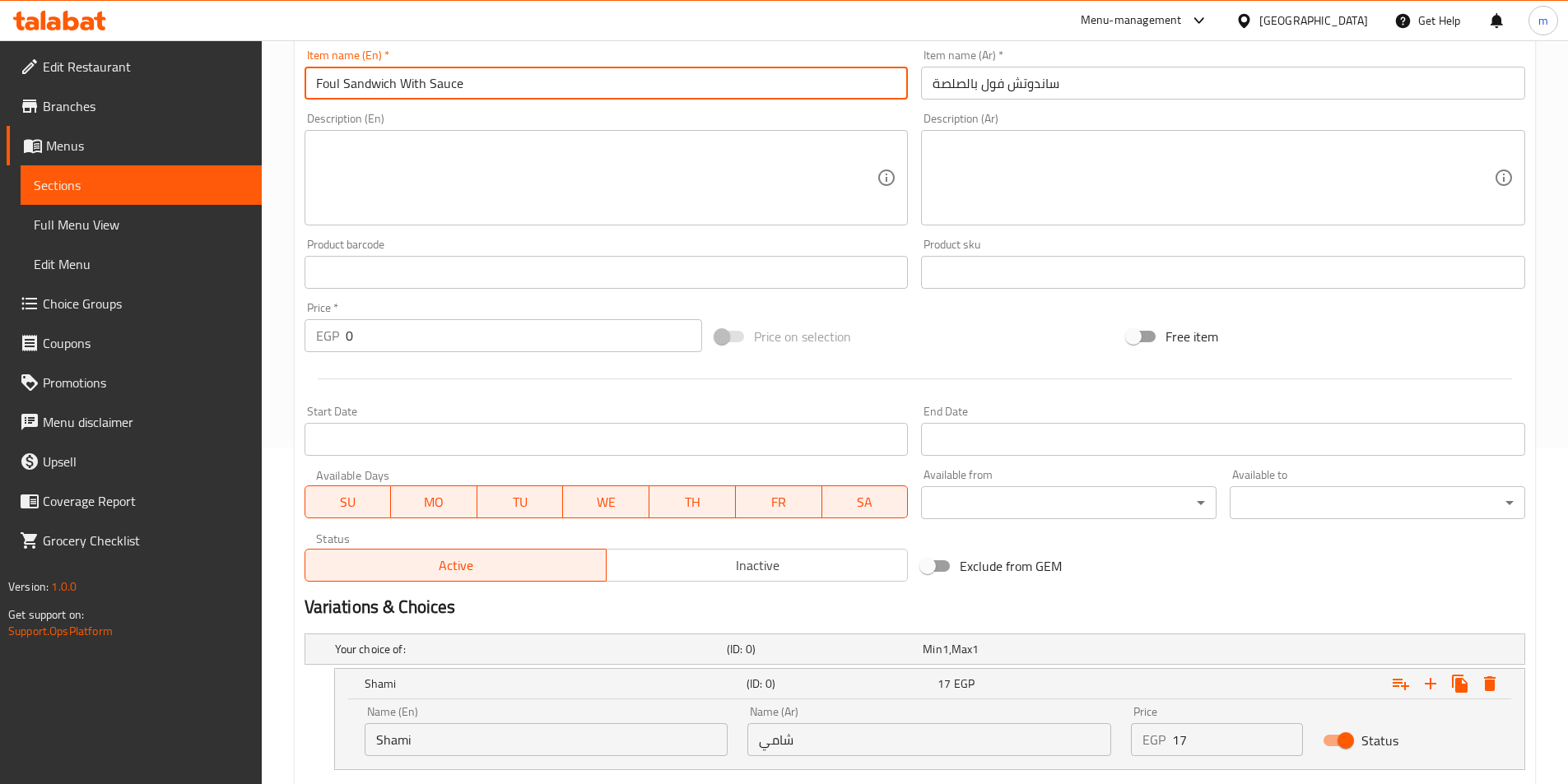
scroll to position [557, 0]
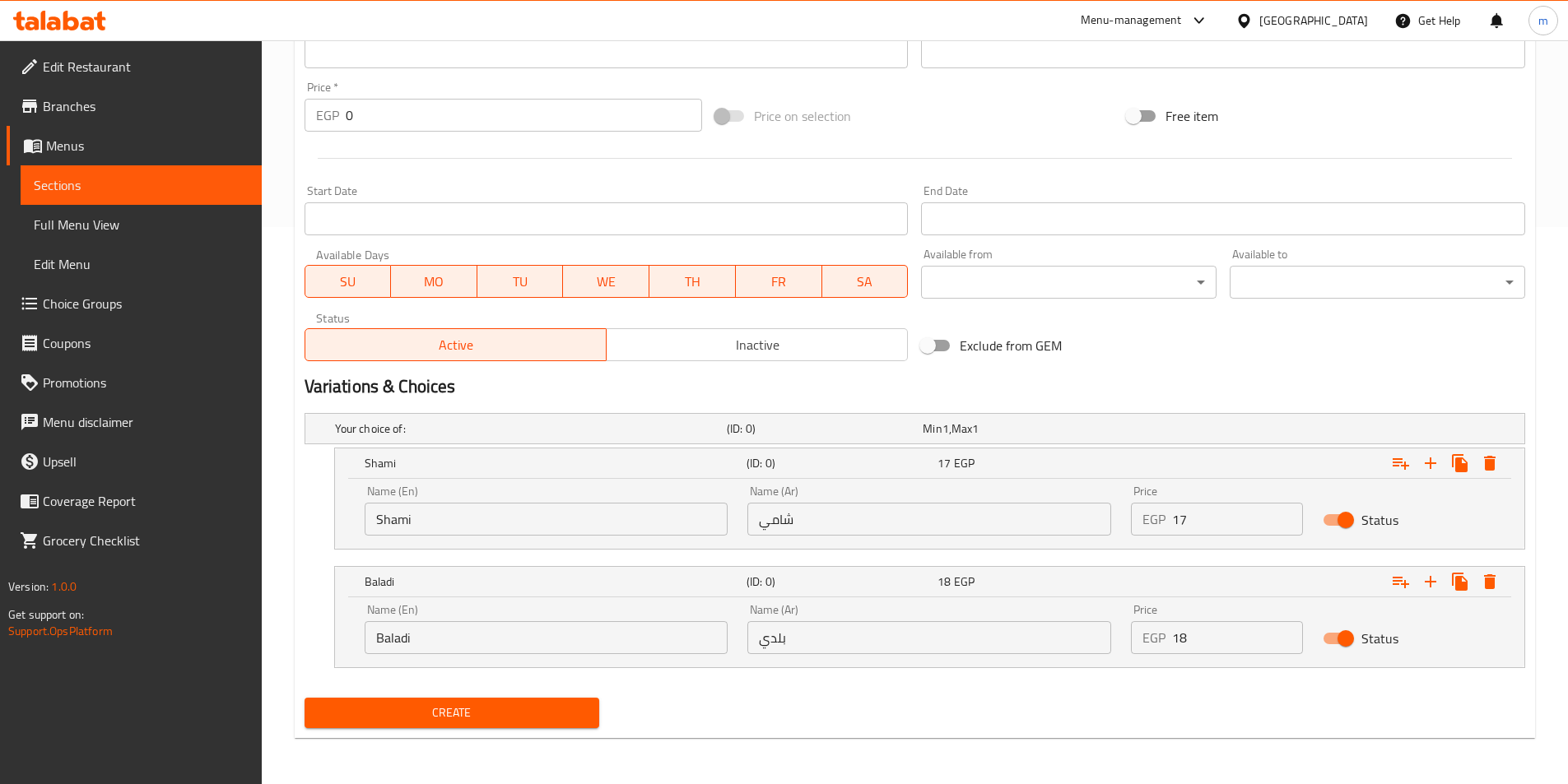
type input "Foul Sandwich With Sauce"
drag, startPoint x: 1213, startPoint y: 519, endPoint x: 1142, endPoint y: 523, distance: 71.1
click at [1142, 523] on div "EGP 17 Price" at bounding box center [1217, 519] width 172 height 33
type input "17"
drag, startPoint x: 1178, startPoint y: 637, endPoint x: 1160, endPoint y: 639, distance: 18.1
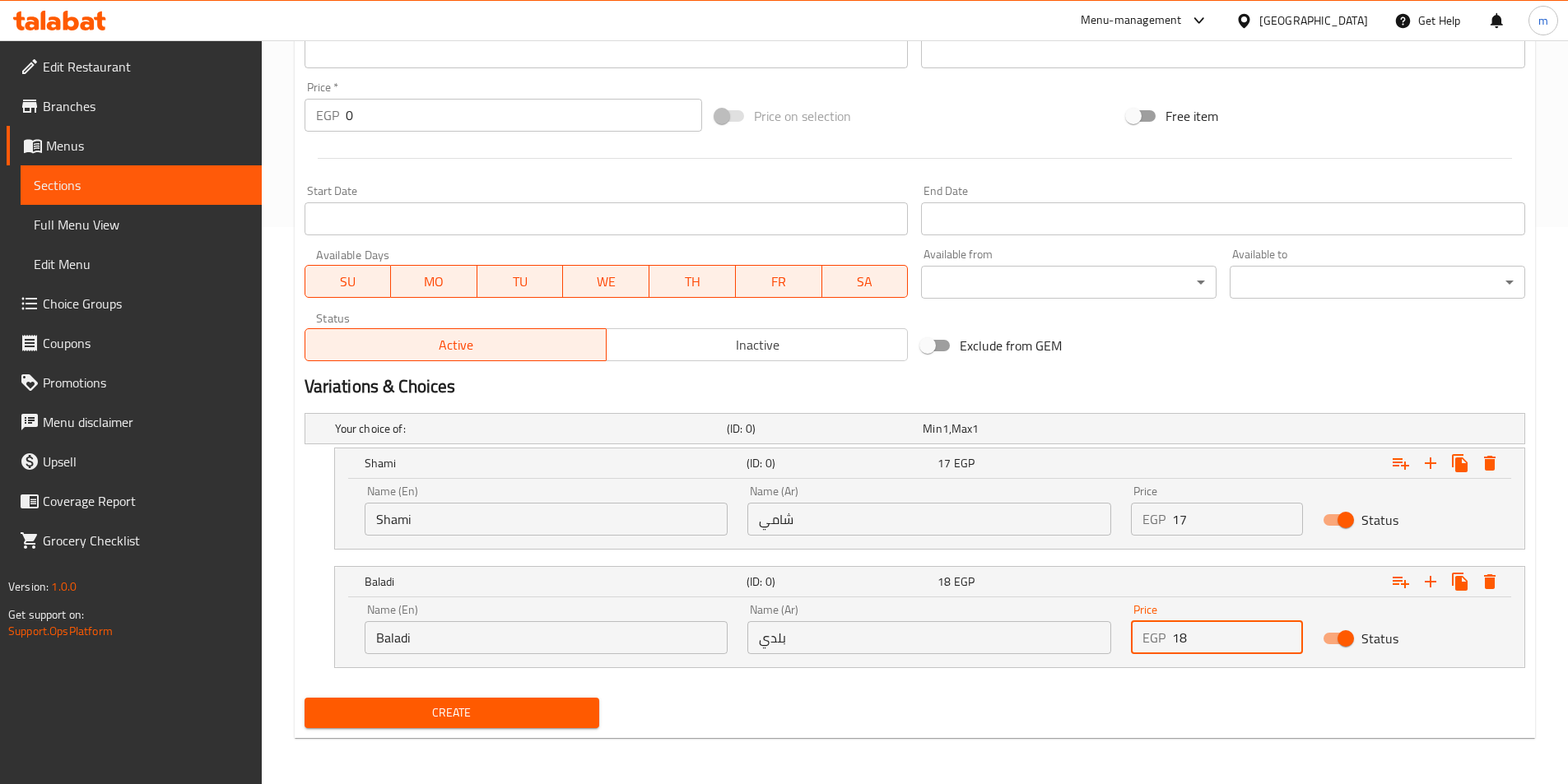
click at [1160, 639] on div "EGP 18 Price" at bounding box center [1217, 638] width 172 height 33
type input "18"
click at [304, 698] on button "Create" at bounding box center [452, 713] width 296 height 30
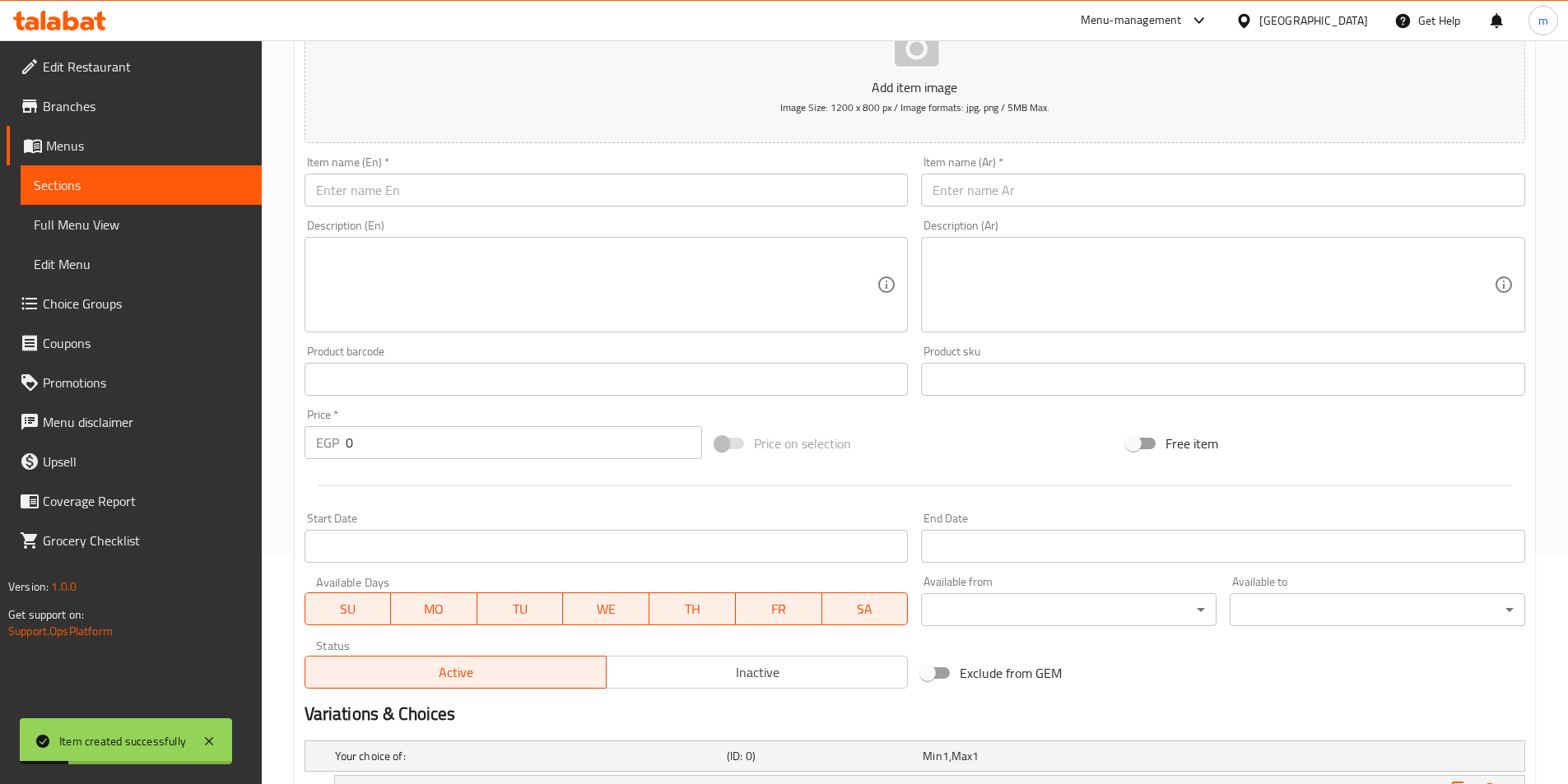
scroll to position [228, 0]
click at [1006, 198] on input "text" at bounding box center [1223, 192] width 605 height 33
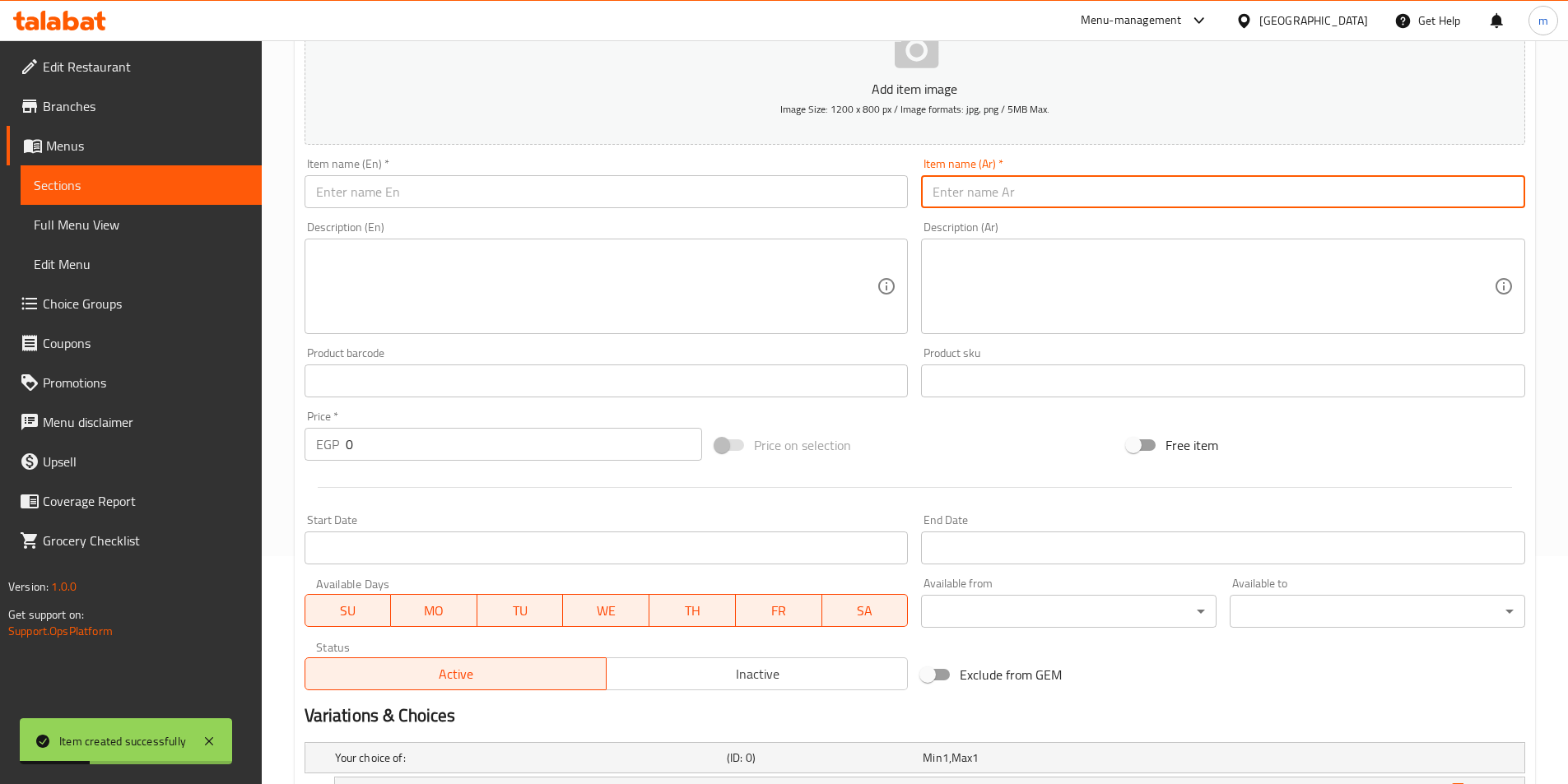
paste input "ساندوتش فول بالزيت الحار"
drag, startPoint x: 982, startPoint y: 196, endPoint x: 918, endPoint y: 206, distance: 64.8
click at [918, 206] on div "Item name (Ar)   * ساندوتش فول بالزيت الحار Item name (Ar) *" at bounding box center [1223, 182] width 618 height 63
type input "ساندوتش فول بالزيت الحار"
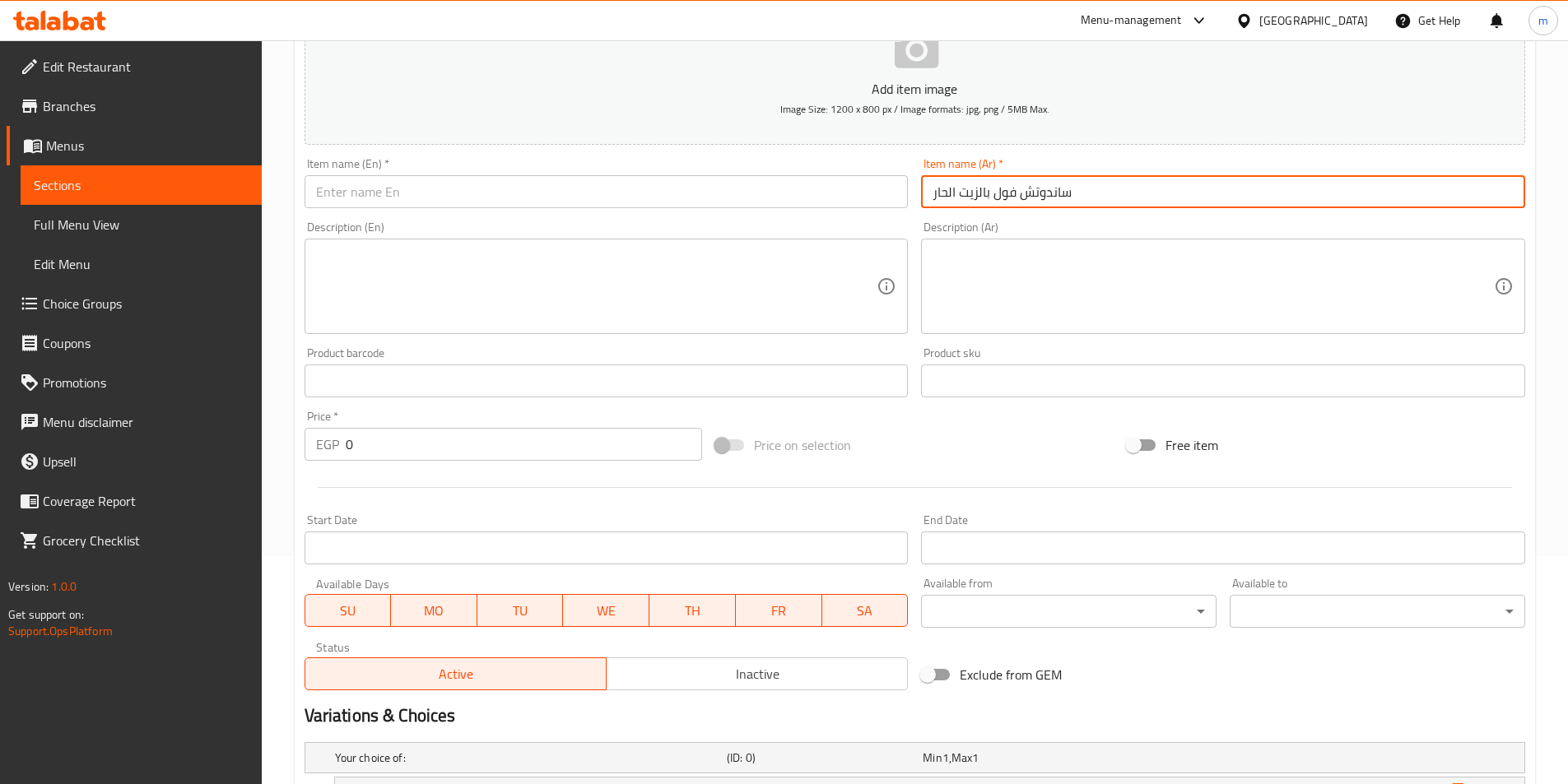
click at [746, 196] on input "text" at bounding box center [606, 192] width 605 height 33
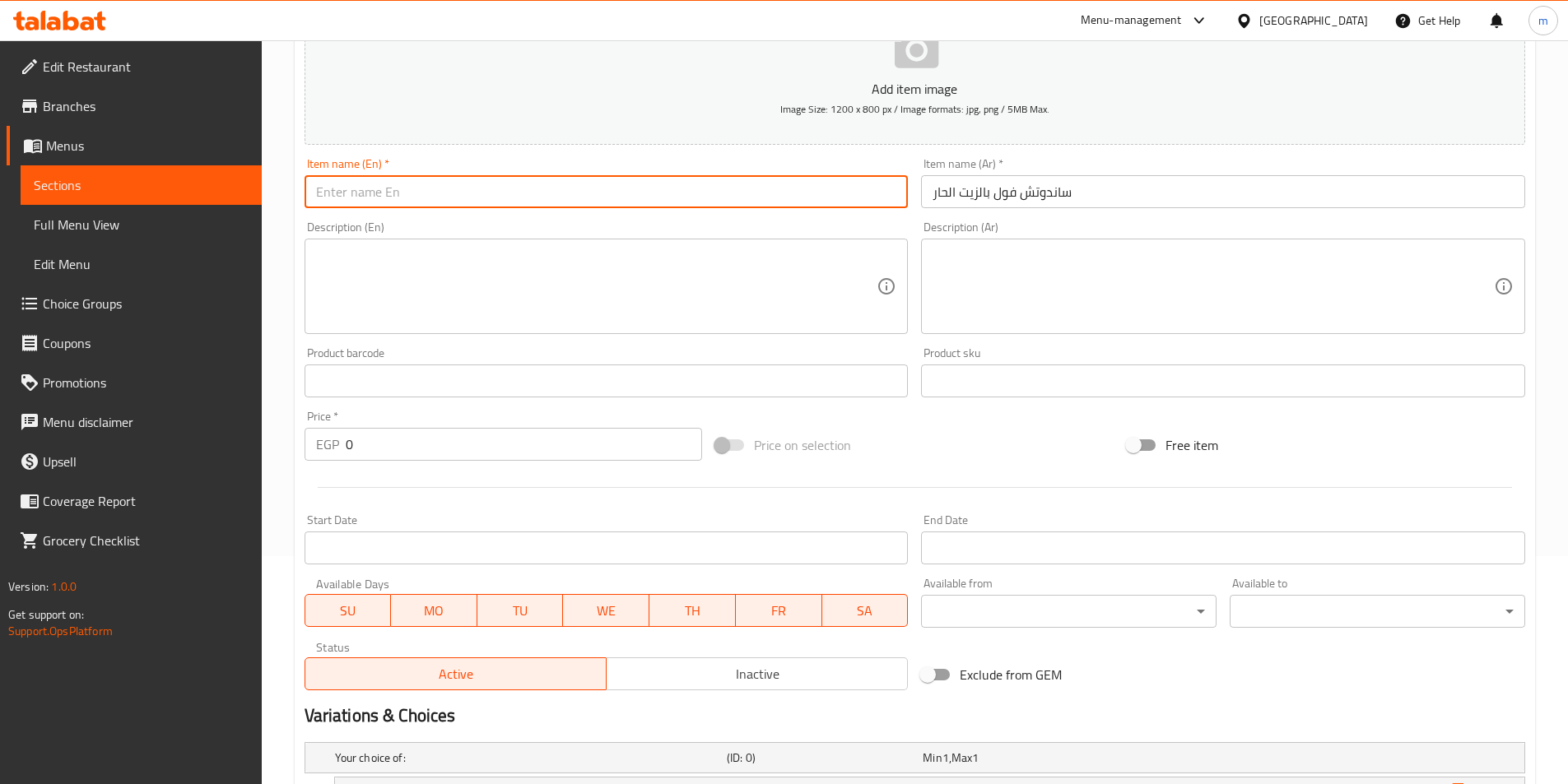
paste input "Fava bean sandwich with hot oil"
drag, startPoint x: 373, startPoint y: 196, endPoint x: 242, endPoint y: 199, distance: 131.0
click at [242, 199] on div "Edit Restaurant Branches Menus Sections Full Menu View Edit Menu Choice Groups …" at bounding box center [784, 463] width 1568 height 1302
drag, startPoint x: 422, startPoint y: 197, endPoint x: 572, endPoint y: 200, distance: 150.0
click at [572, 200] on input "foul sandwich with hot oil" at bounding box center [606, 192] width 605 height 33
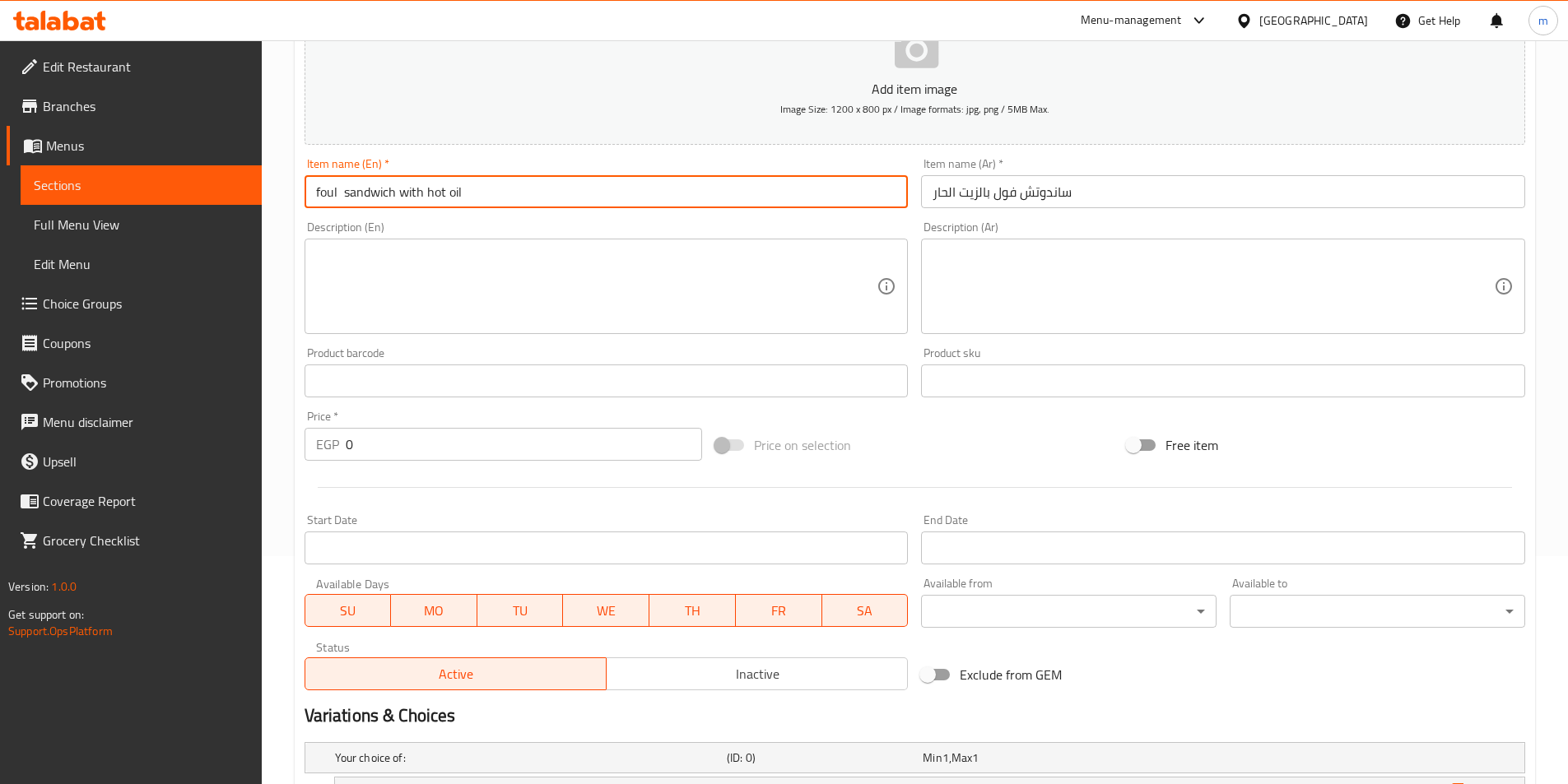
paste input "Flaxseed O"
click at [425, 198] on input "foul sandwich withFlaxseed Oil" at bounding box center [606, 192] width 605 height 33
click at [511, 205] on input "foul sandwich with Flaxseed Oil" at bounding box center [606, 192] width 605 height 33
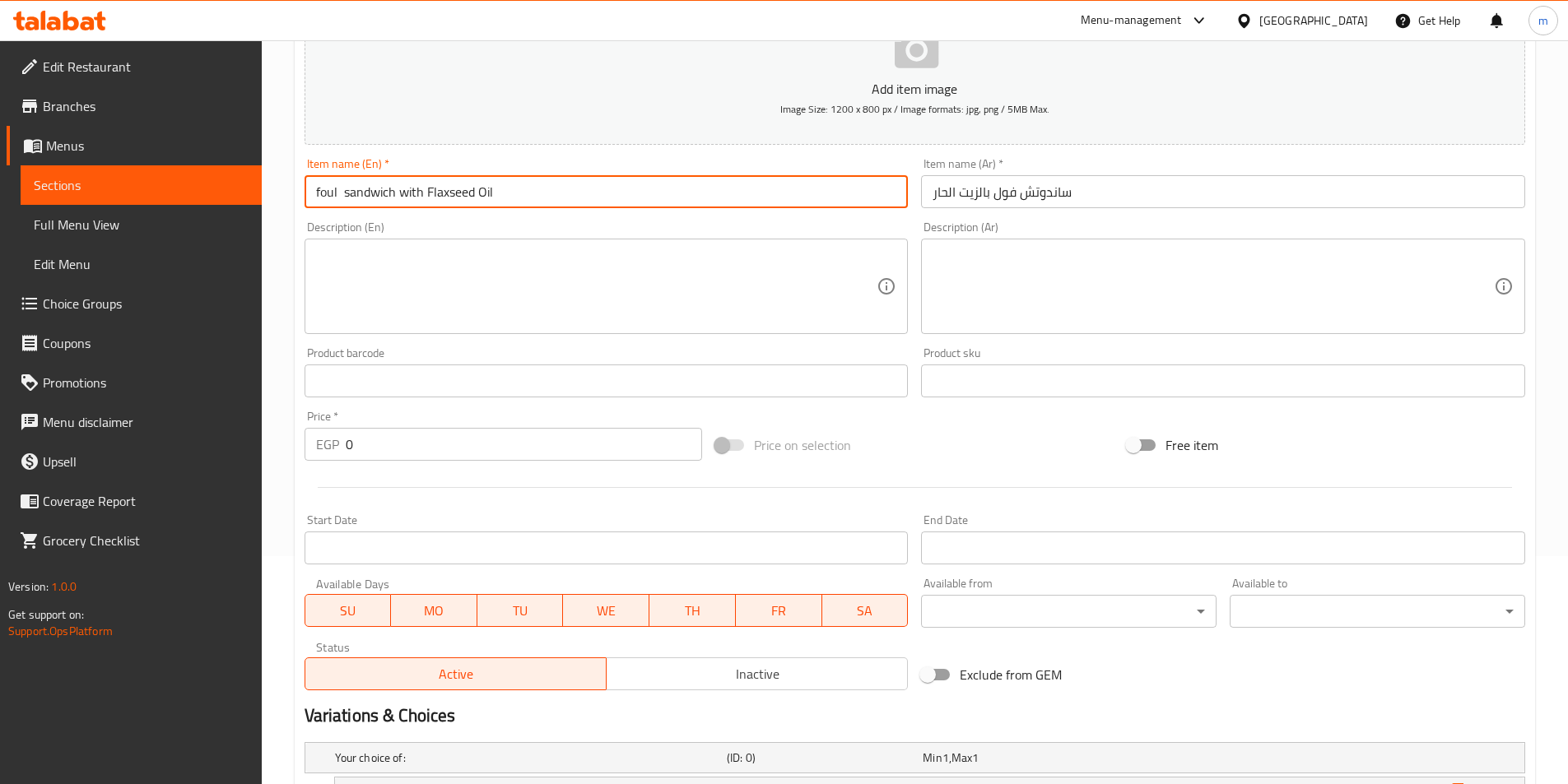
click at [344, 192] on input "foul sandwich with Flaxseed Oil" at bounding box center [606, 192] width 605 height 33
type input "Foul Sandwich With Flaxseed Oil"
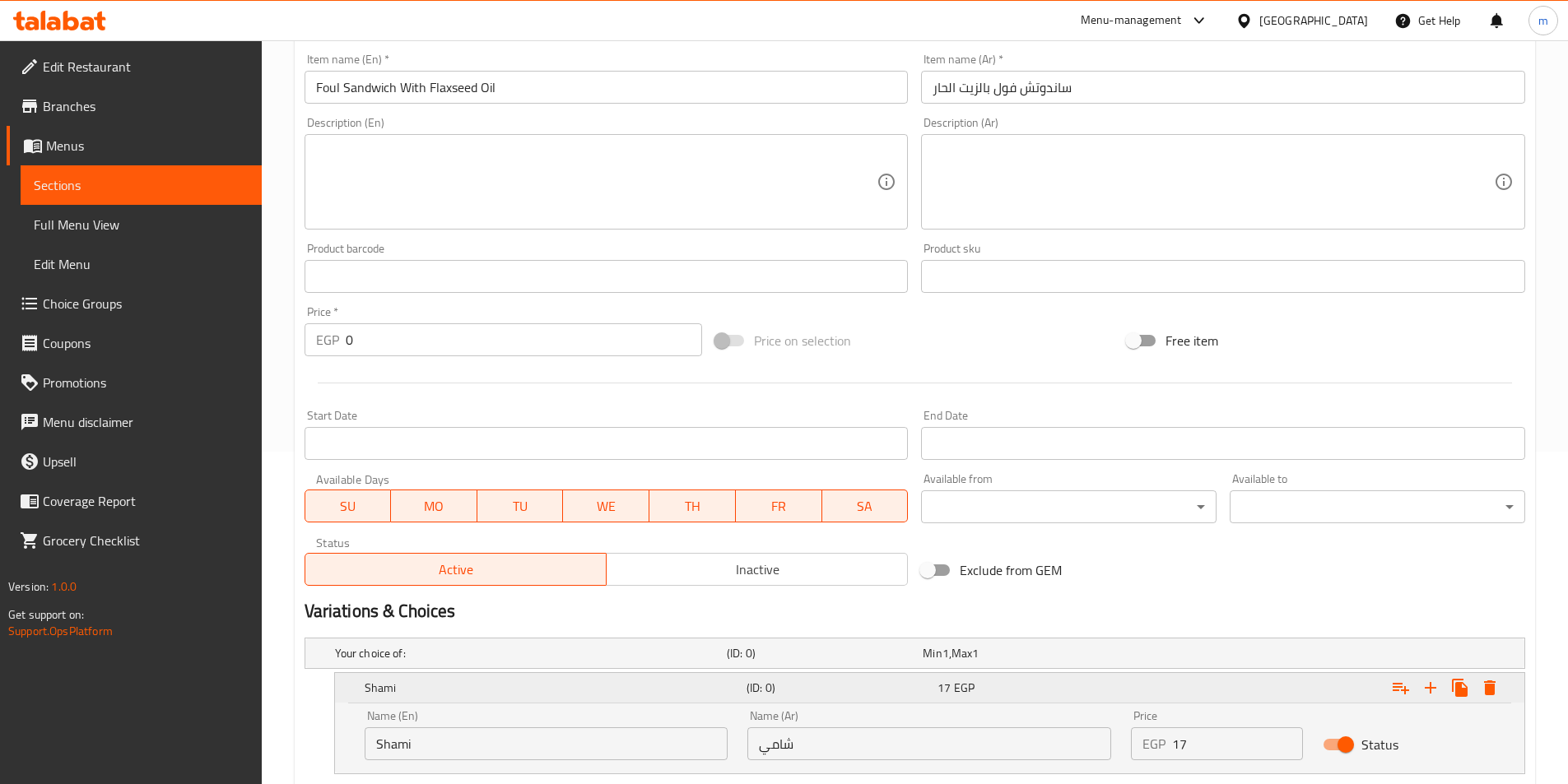
scroll to position [393, 0]
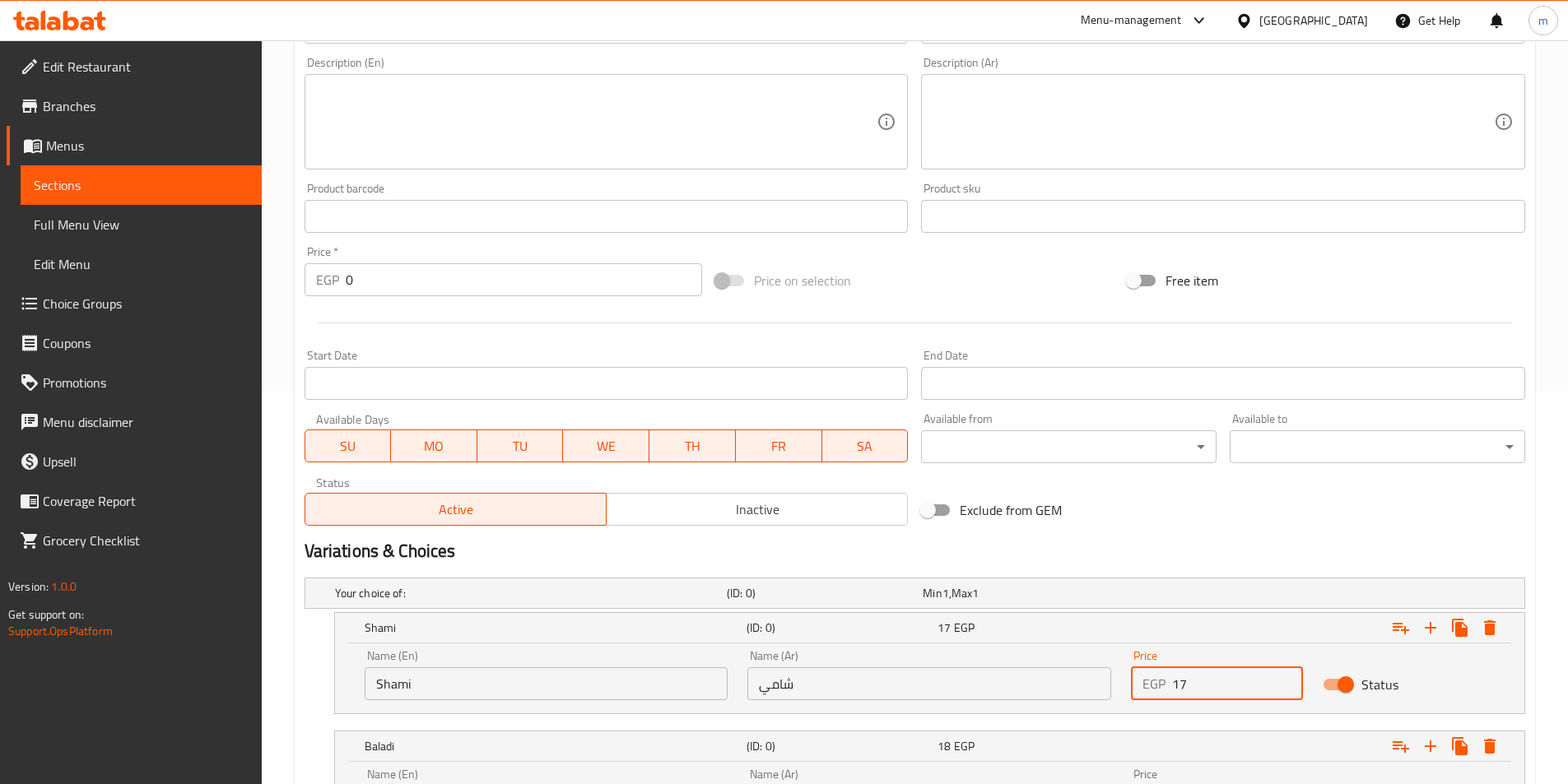
drag, startPoint x: 1184, startPoint y: 669, endPoint x: 1158, endPoint y: 672, distance: 26.2
click at [1158, 672] on div "EGP 17 Price" at bounding box center [1217, 684] width 172 height 33
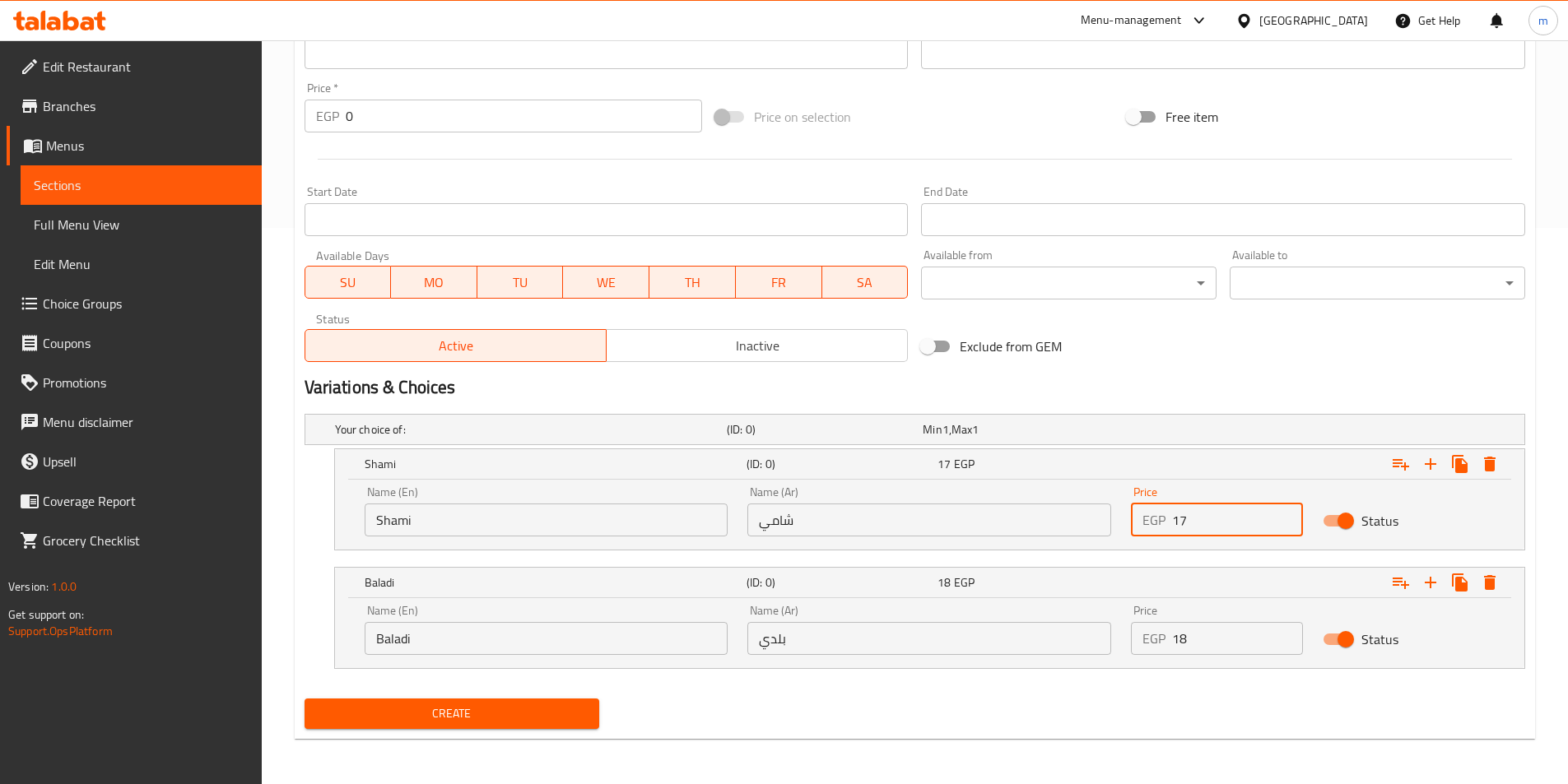
scroll to position [557, 0]
type input "17"
click at [1163, 638] on div "EGP 18 Price" at bounding box center [1217, 638] width 172 height 33
type input "18"
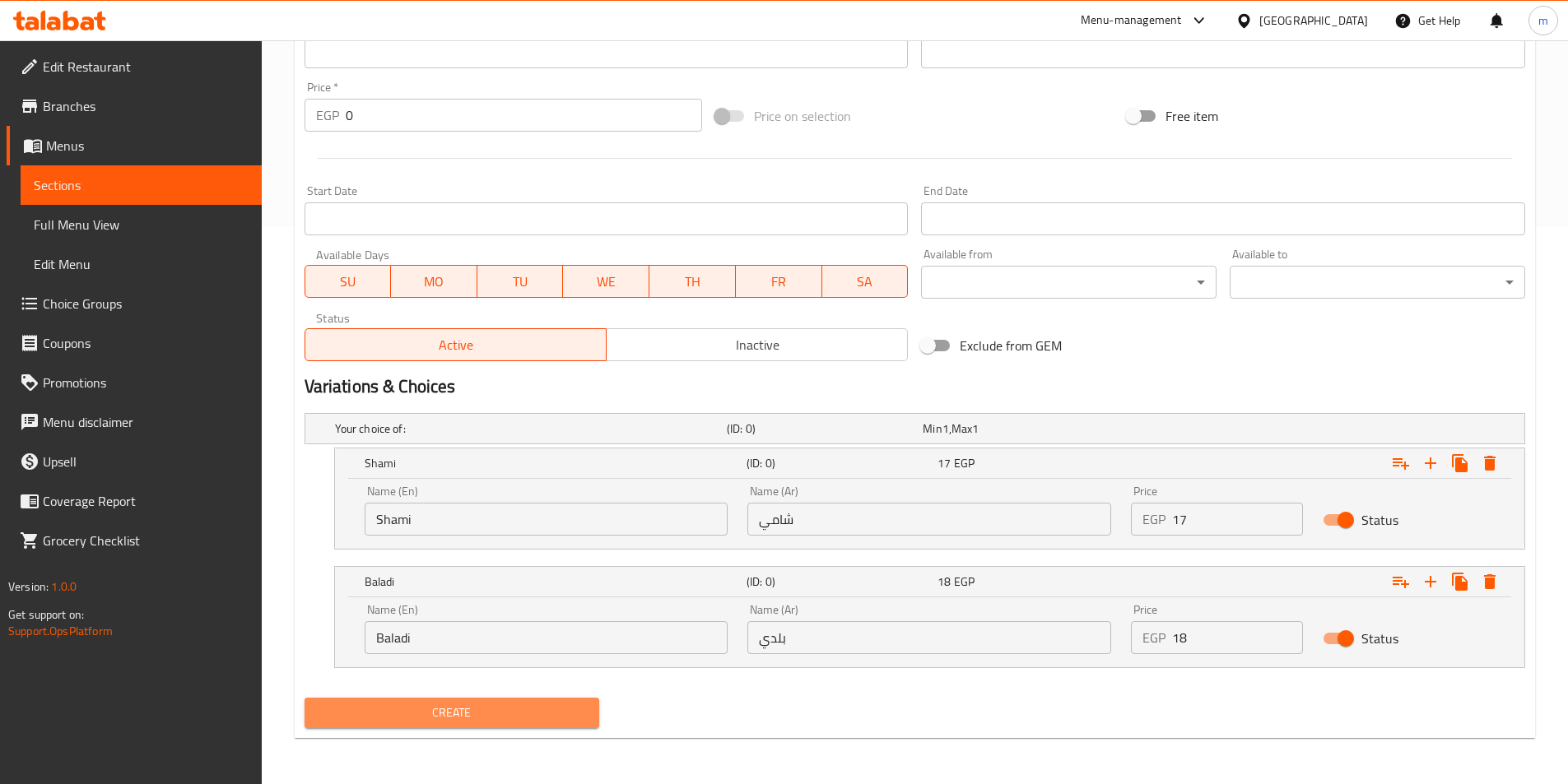
click at [415, 703] on span "Create" at bounding box center [452, 713] width 269 height 21
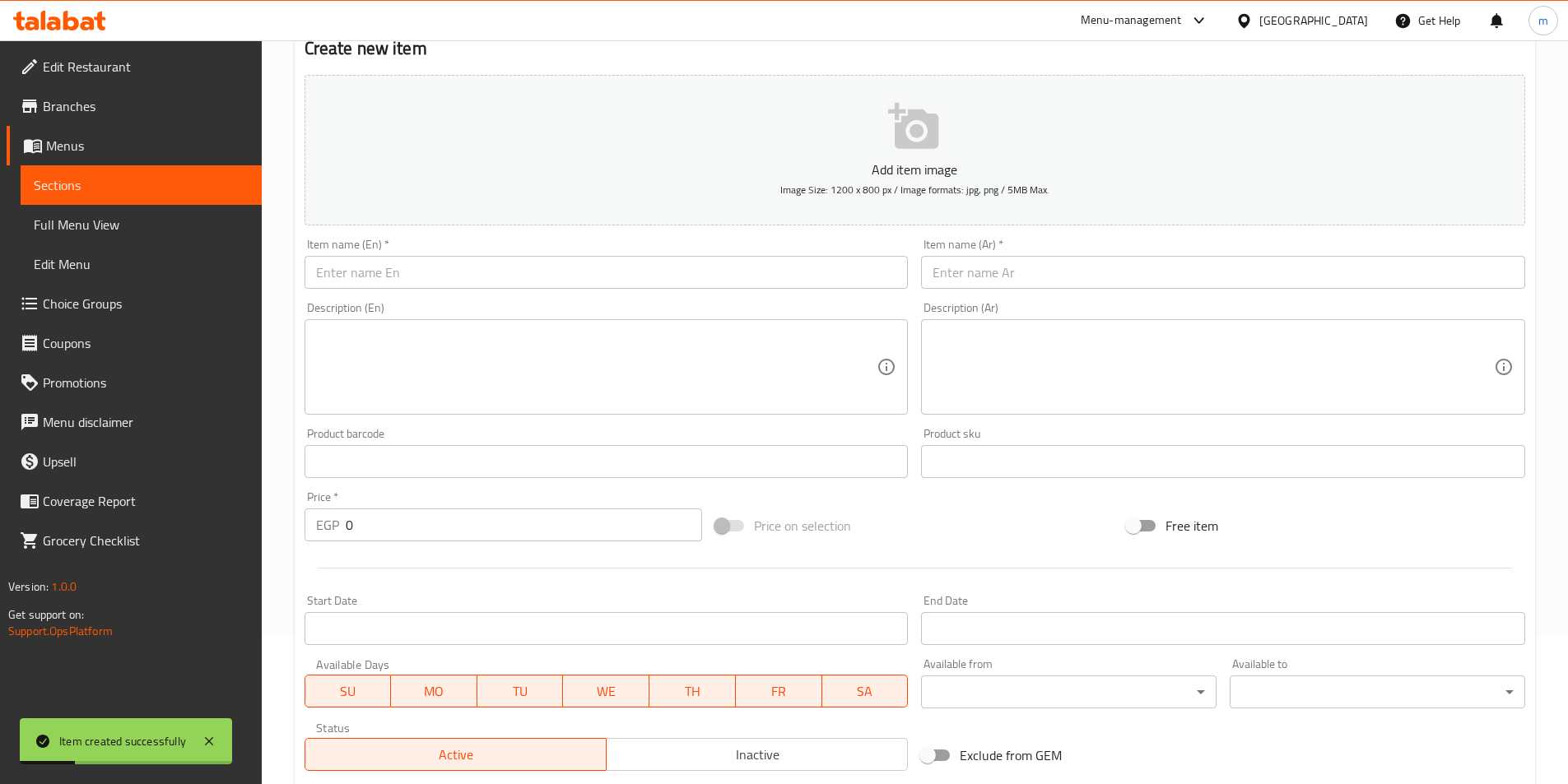
scroll to position [145, 0]
click at [1084, 256] on div "Item name (Ar)   * Item name (Ar) *" at bounding box center [1223, 264] width 605 height 50
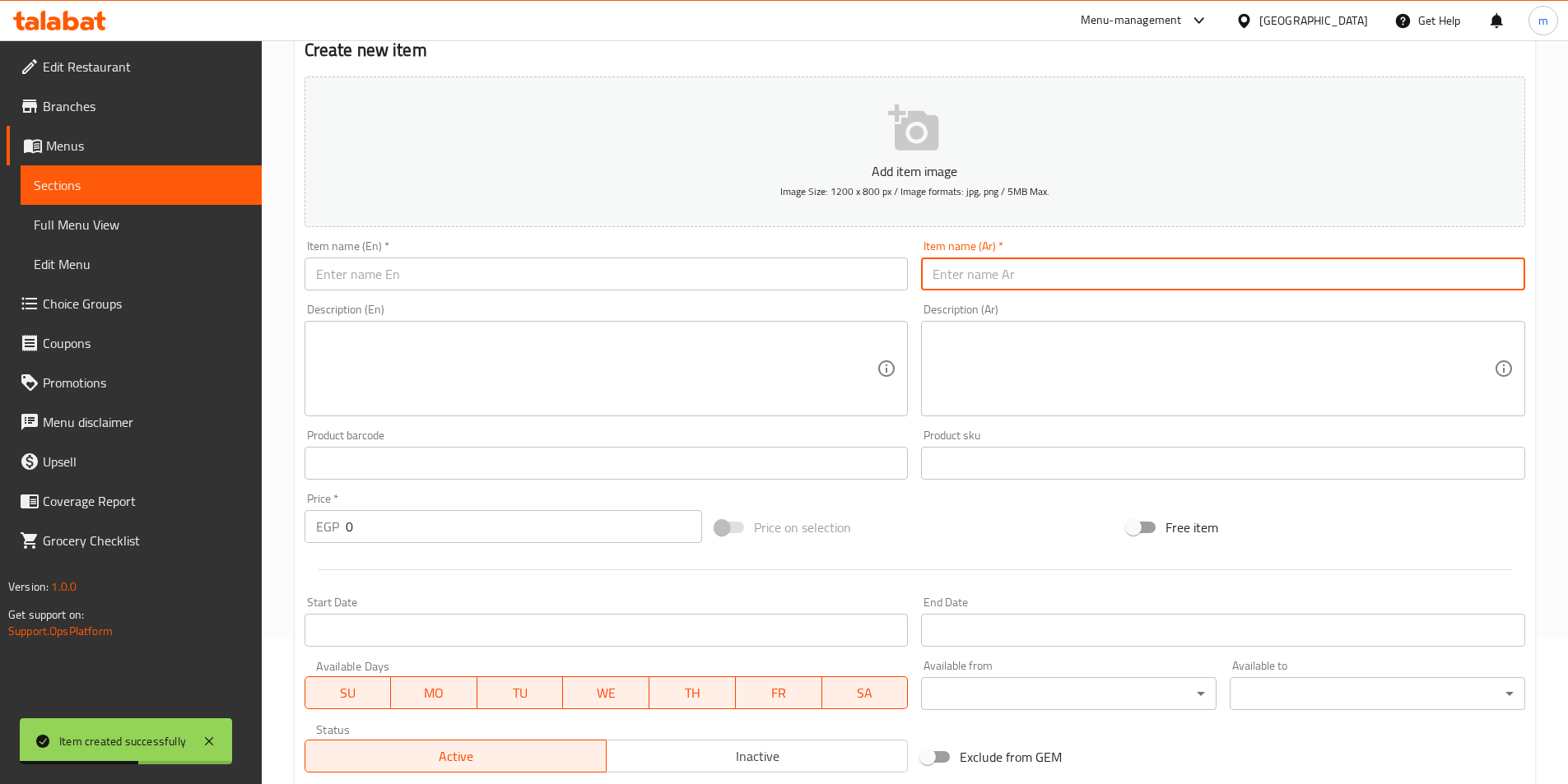
click at [1097, 276] on input "text" at bounding box center [1223, 274] width 605 height 33
paste input "ساندوتش فول علي فلافل"
type input "ساندوتش فول علي فلافل"
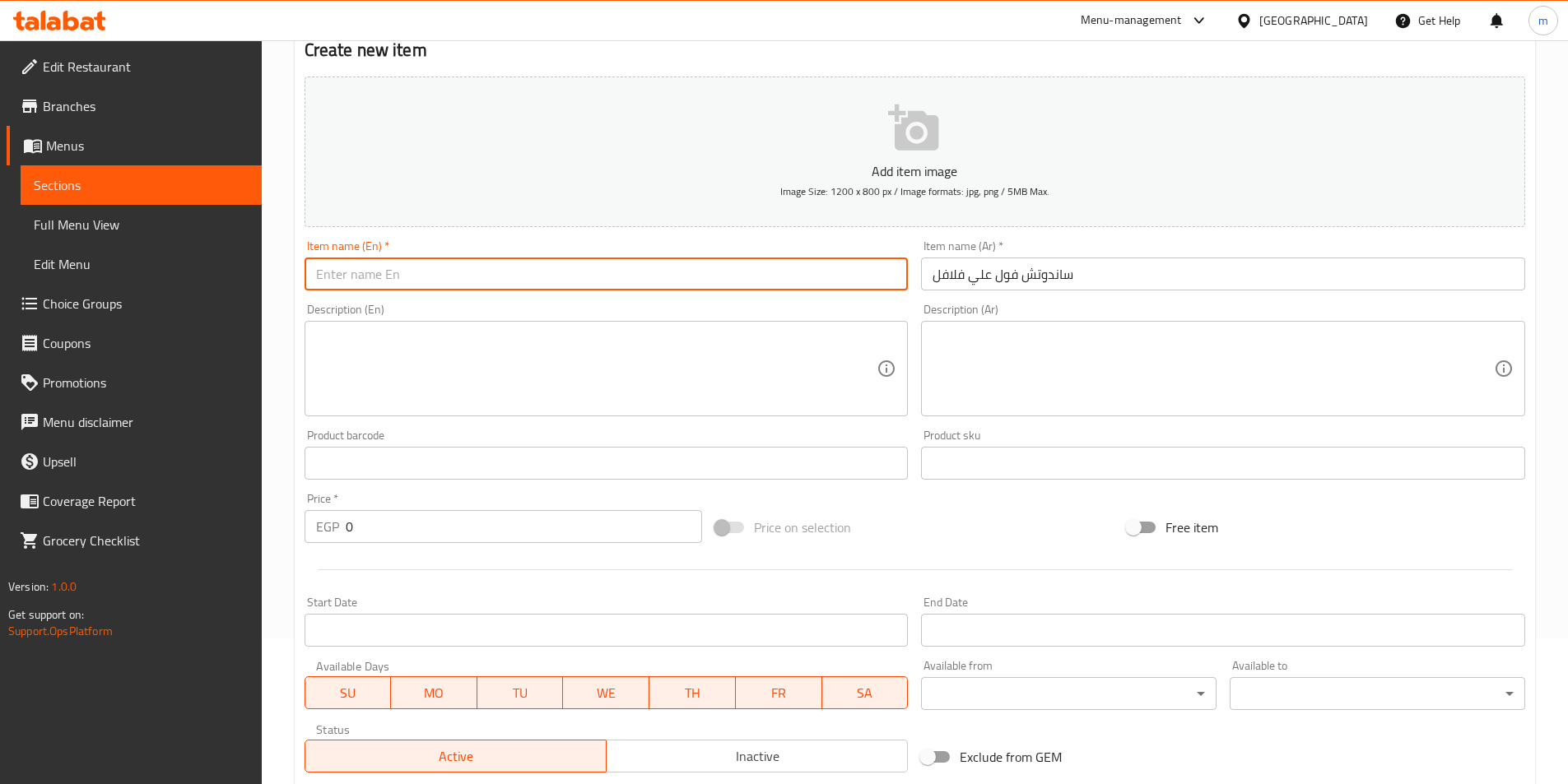
click at [678, 281] on input "text" at bounding box center [606, 274] width 605 height 33
paste input "Foul and falafel sandwich"
click at [349, 281] on input "Foul and falafel sandwich" at bounding box center [606, 274] width 605 height 33
click at [397, 277] on input "Foul on falafel sandwich" at bounding box center [606, 274] width 605 height 33
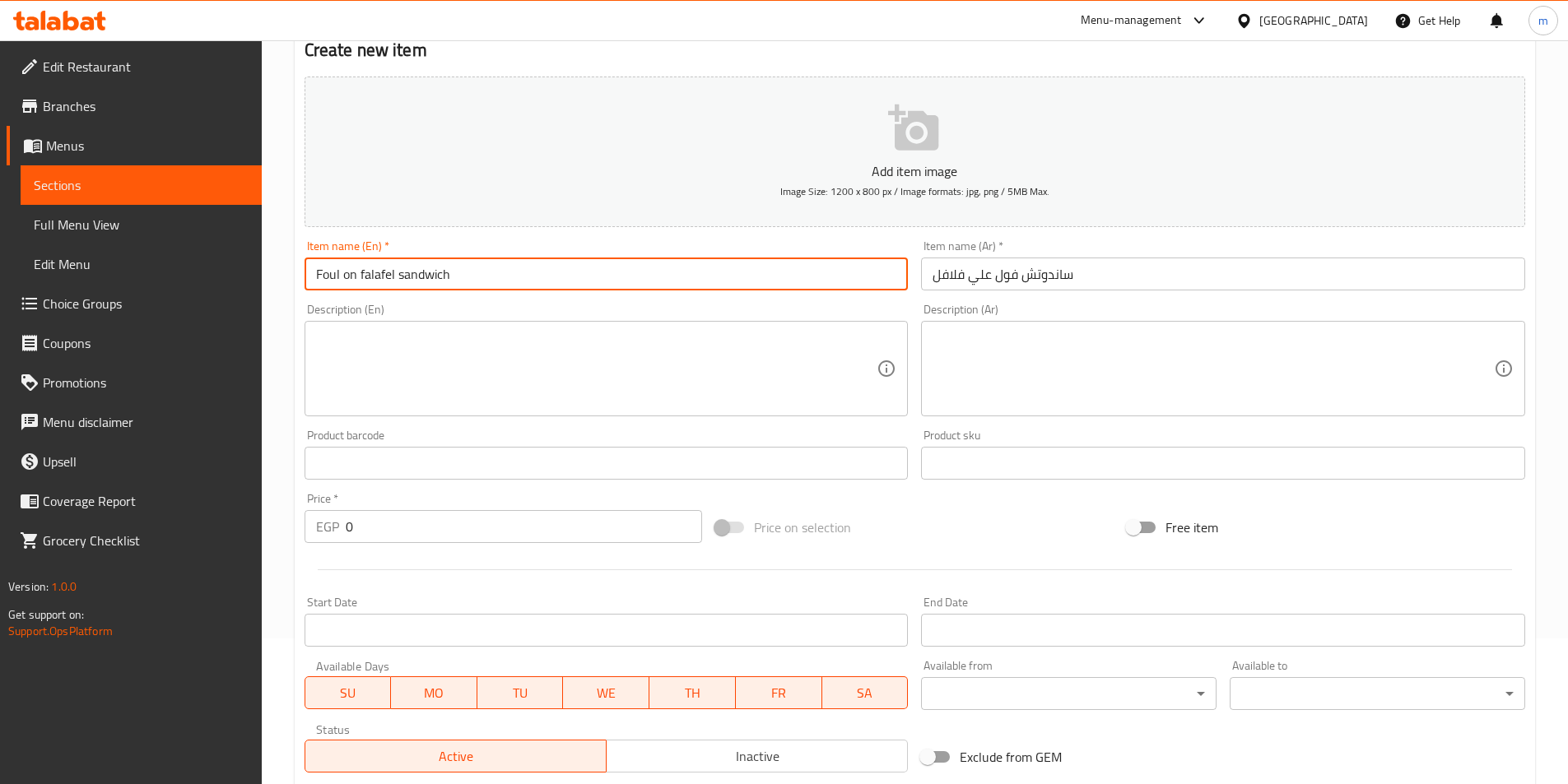
click at [397, 277] on input "Foul on falafel sandwich" at bounding box center [606, 274] width 605 height 33
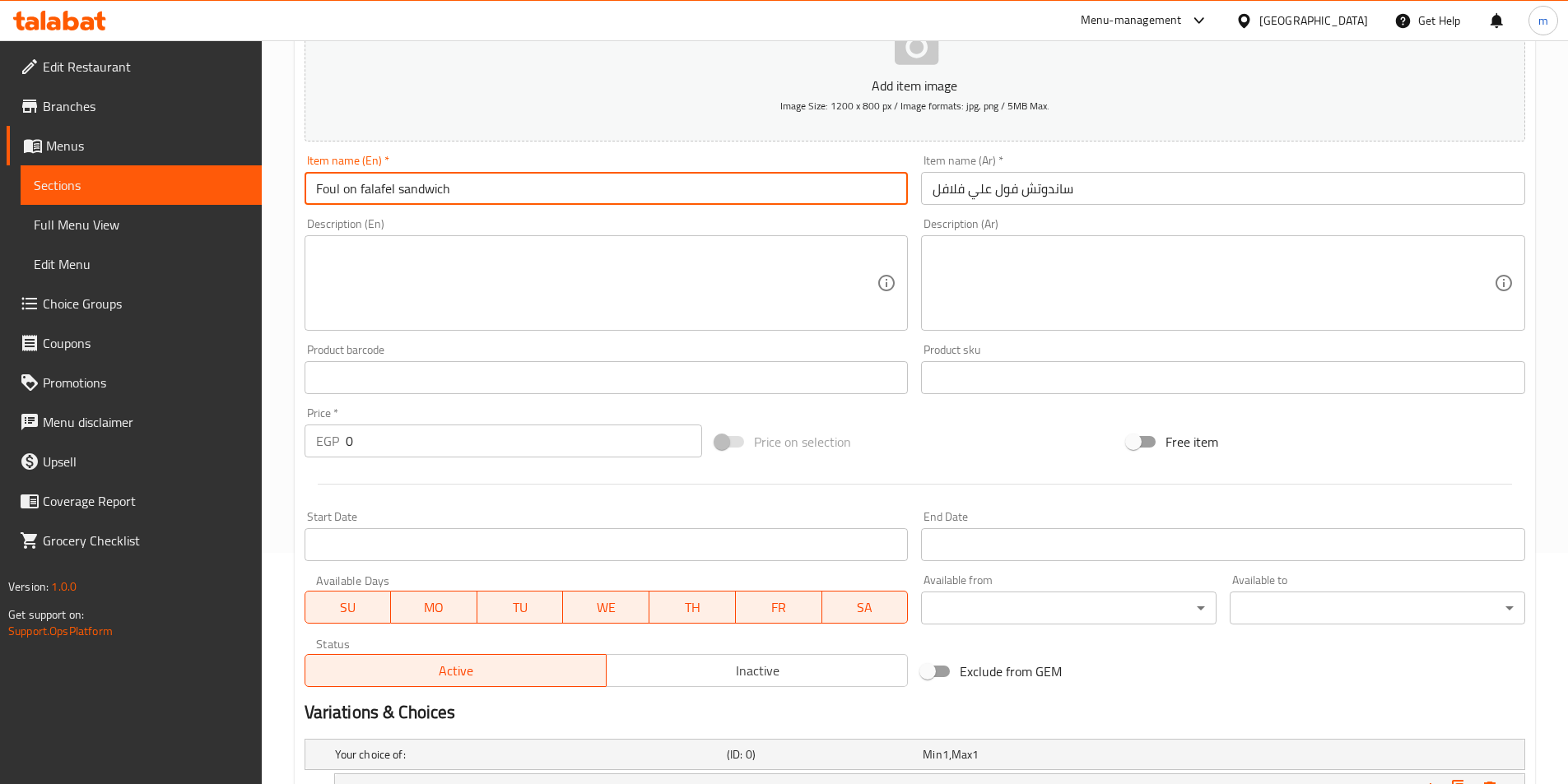
scroll to position [393, 0]
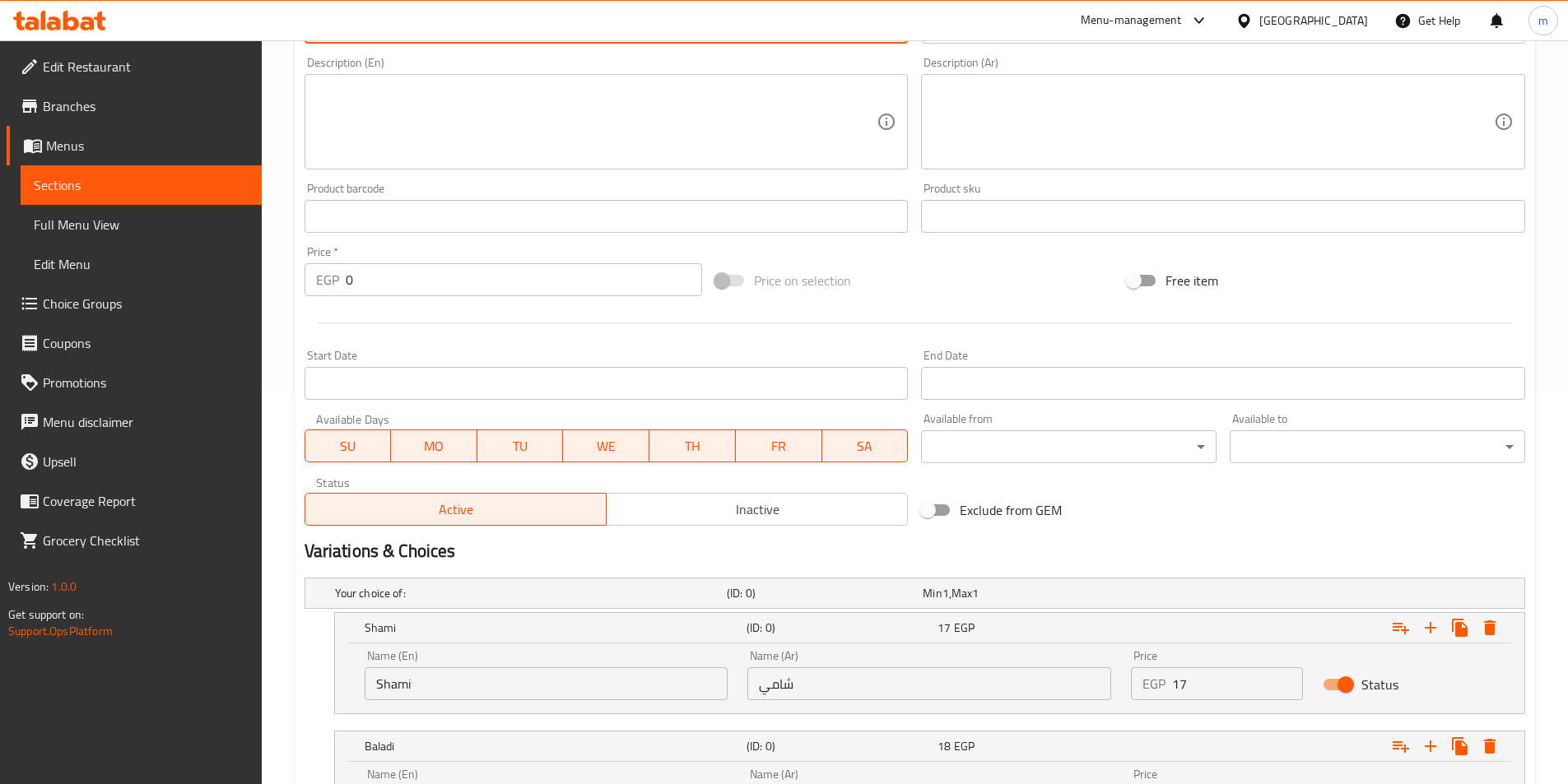
type input "Foul On Falafel Sandwich"
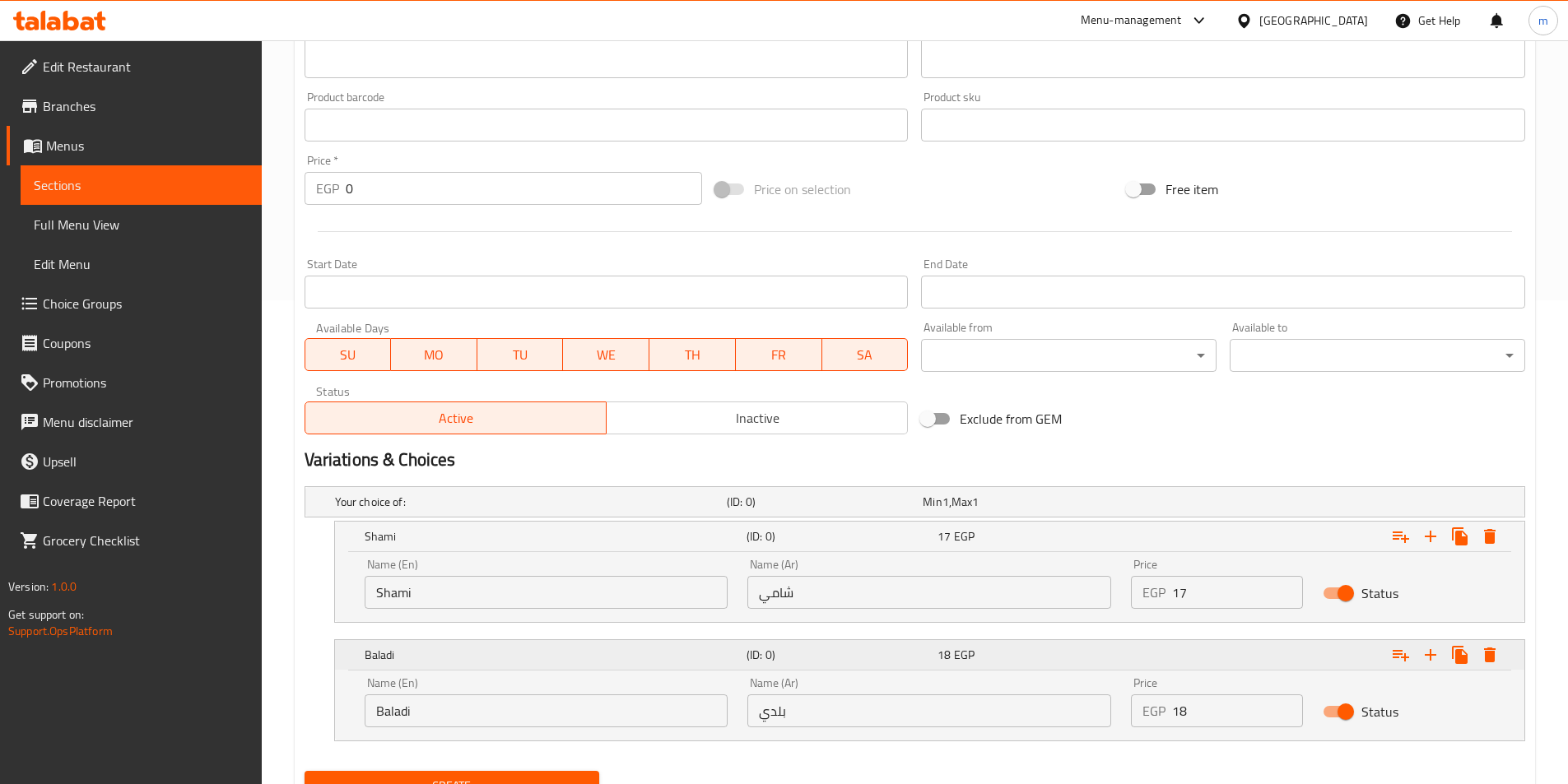
scroll to position [557, 0]
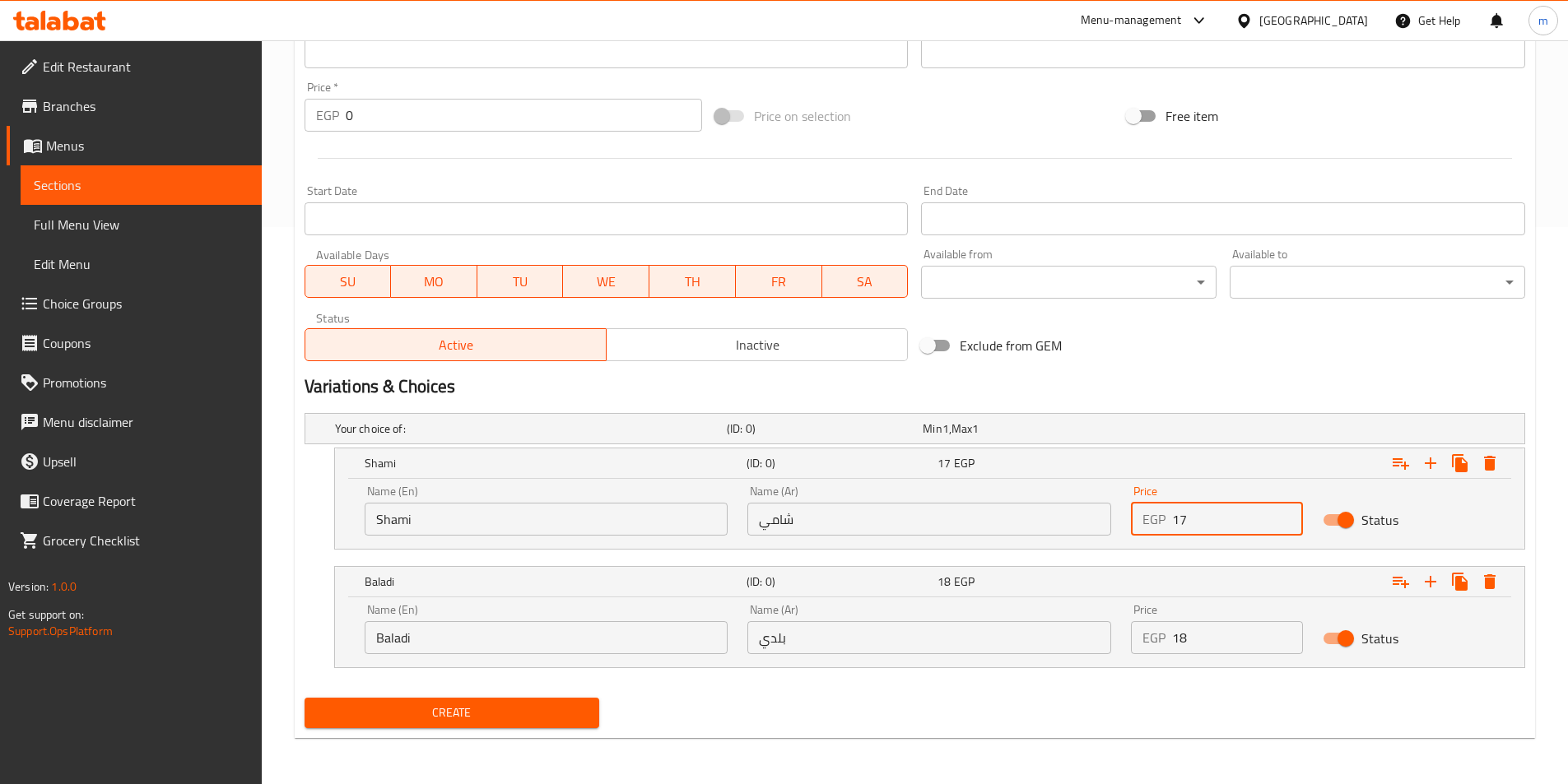
drag, startPoint x: 1182, startPoint y: 521, endPoint x: 1142, endPoint y: 520, distance: 40.0
click at [1142, 520] on div "EGP 17 Price" at bounding box center [1217, 519] width 172 height 33
type input "21"
drag, startPoint x: 1212, startPoint y: 634, endPoint x: 1127, endPoint y: 647, distance: 86.0
click at [1127, 647] on div "Price EGP 18 Price" at bounding box center [1217, 629] width 192 height 70
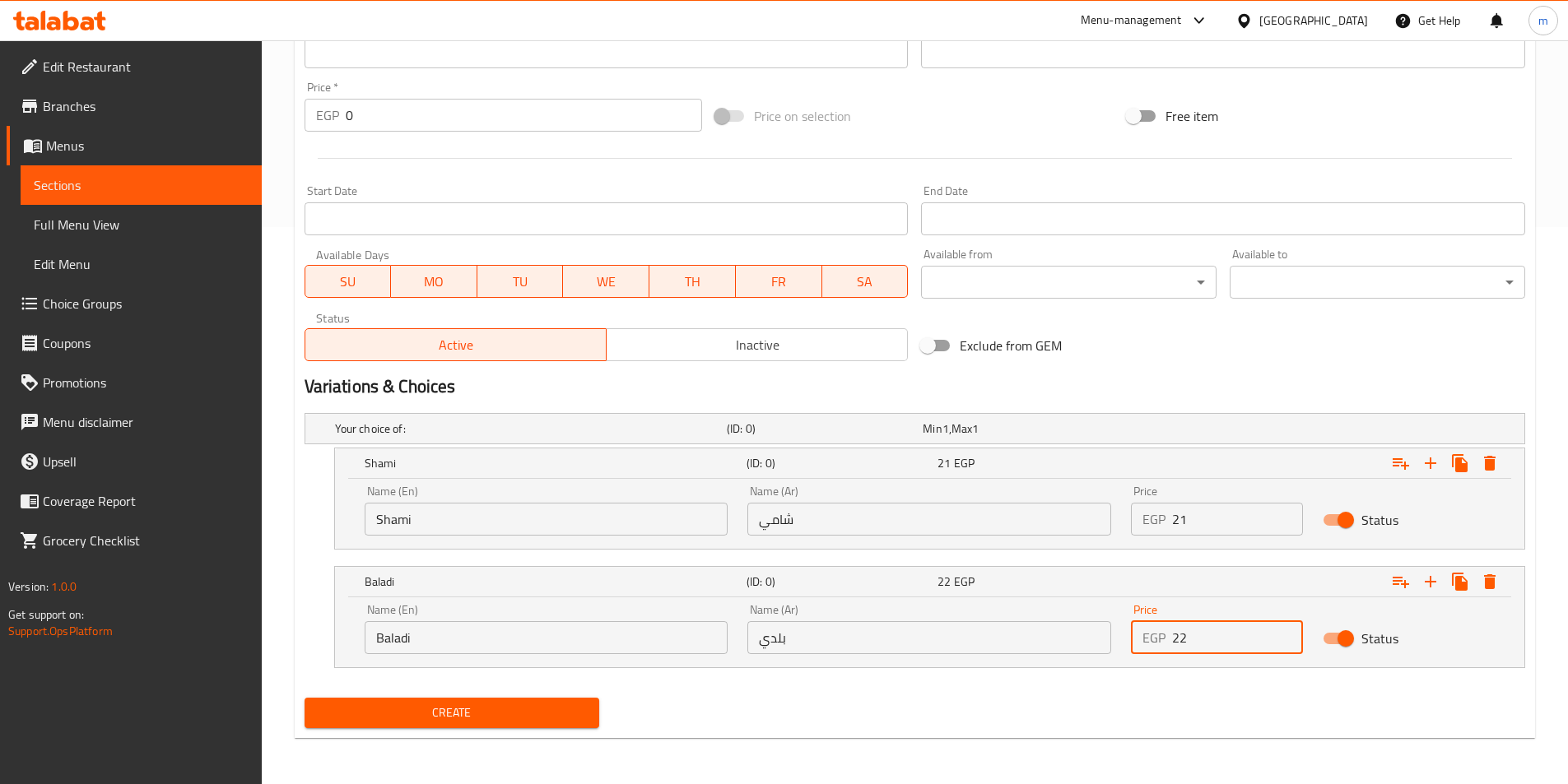
type input "22"
click at [304, 698] on button "Create" at bounding box center [452, 713] width 296 height 30
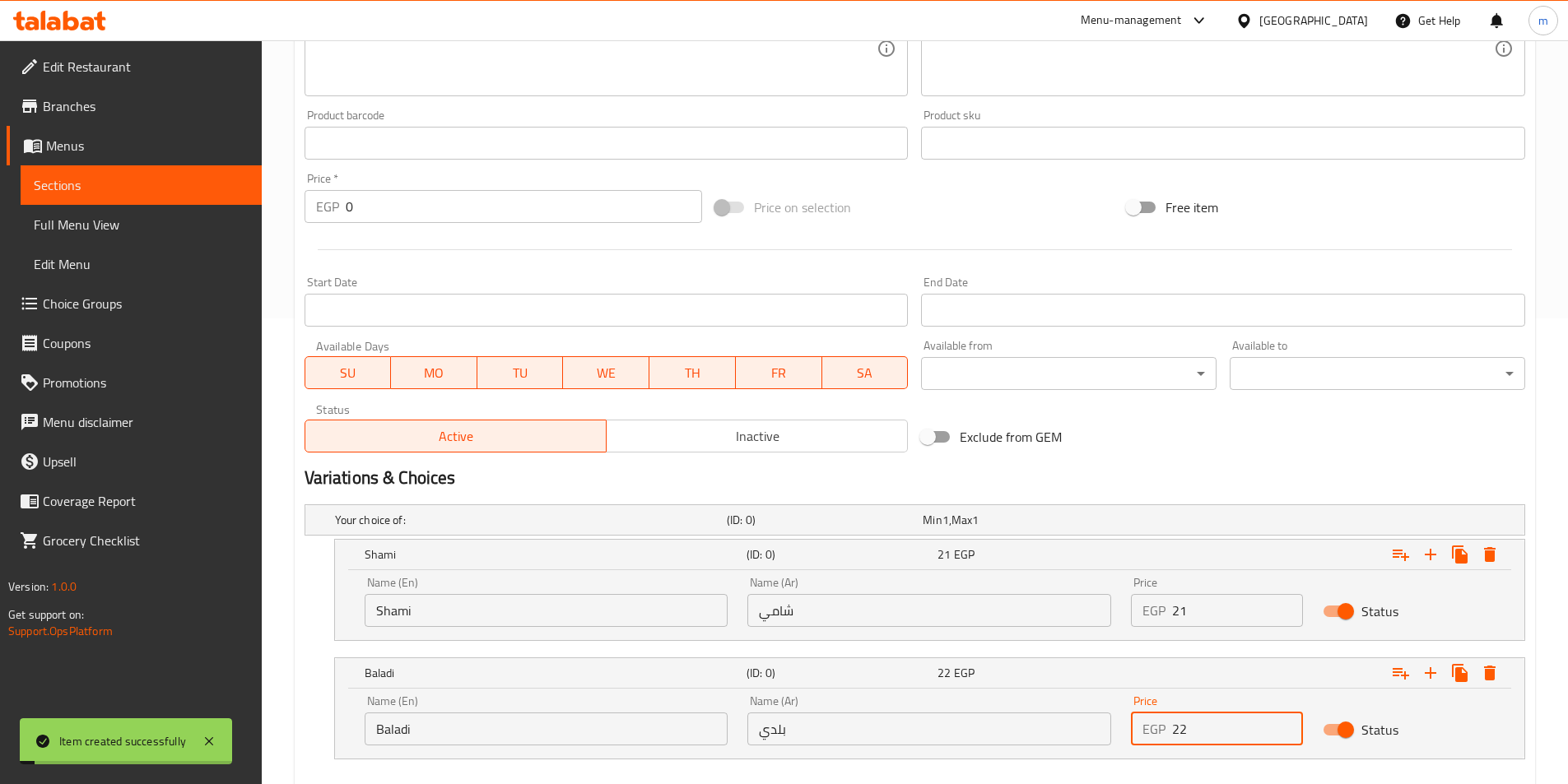
scroll to position [228, 0]
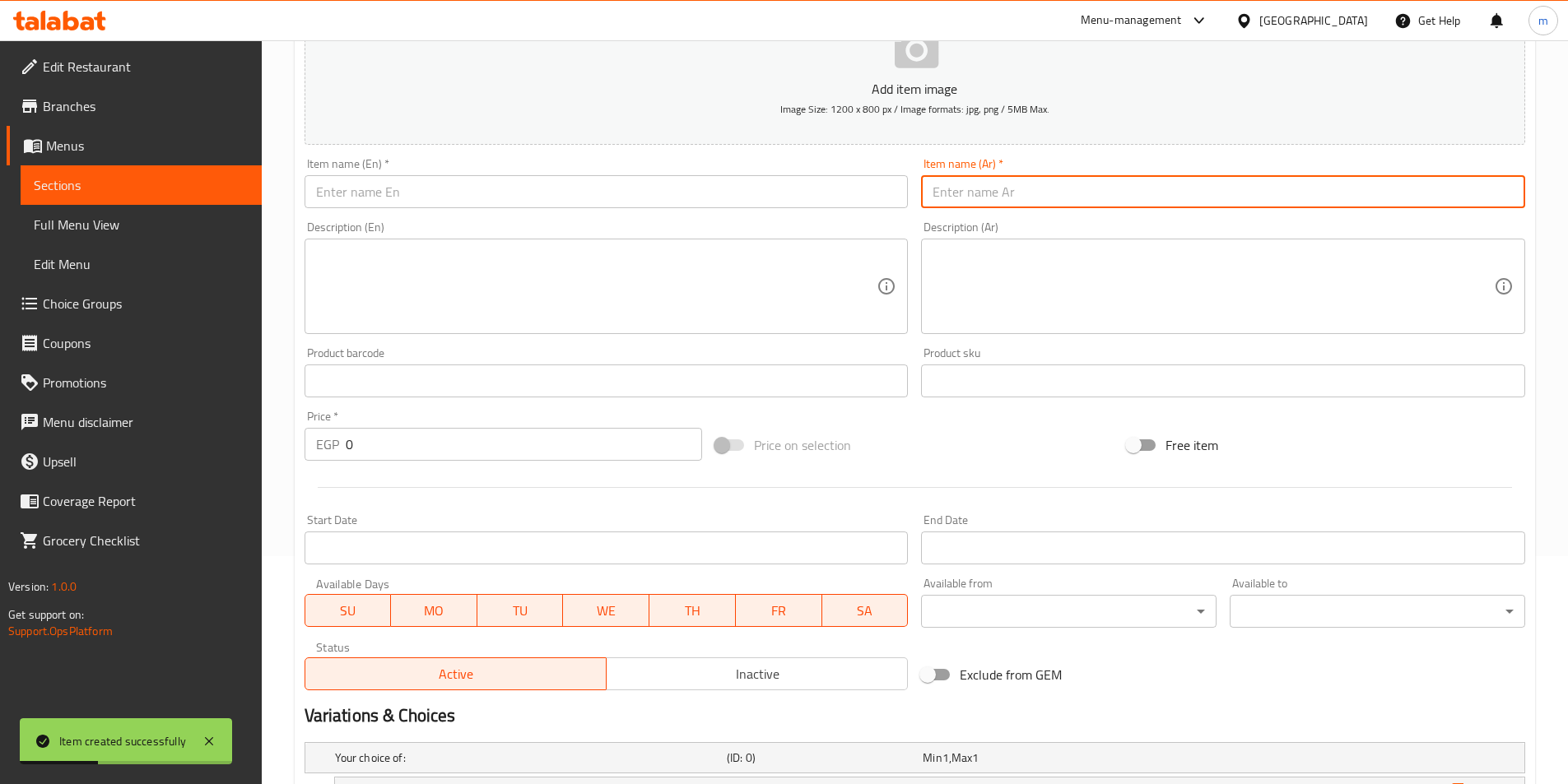
click at [1009, 194] on input "text" at bounding box center [1223, 192] width 605 height 33
paste input "ساندوتش فول باللية"
type input "ساندوتش فول باللية"
click at [757, 187] on input "text" at bounding box center [606, 192] width 605 height 33
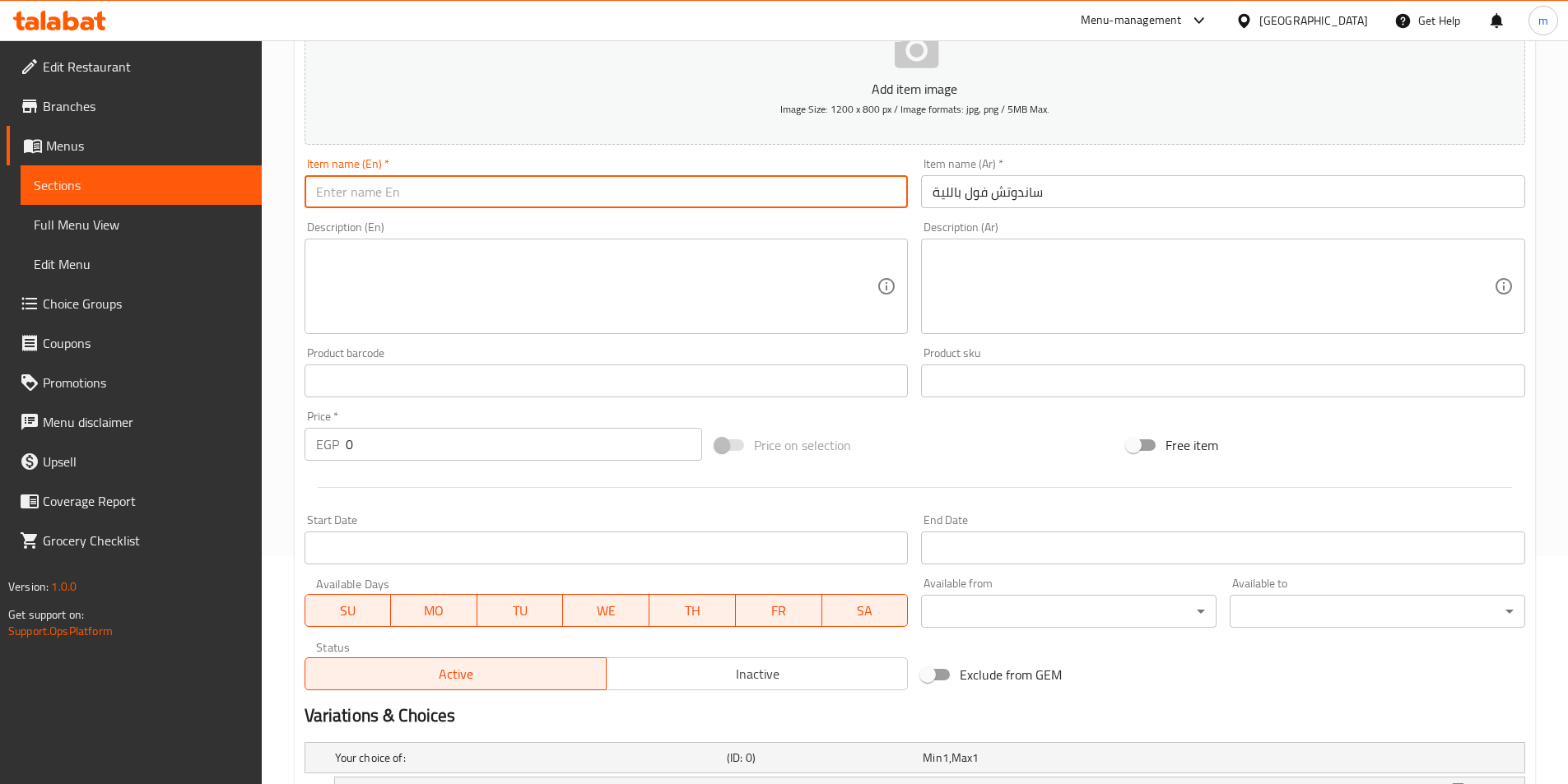
paste input "Foul sandwich with lentils"
click at [455, 189] on input "Foul sandwich with lentils" at bounding box center [606, 192] width 605 height 33
type input "Foul sandwich with leyah"
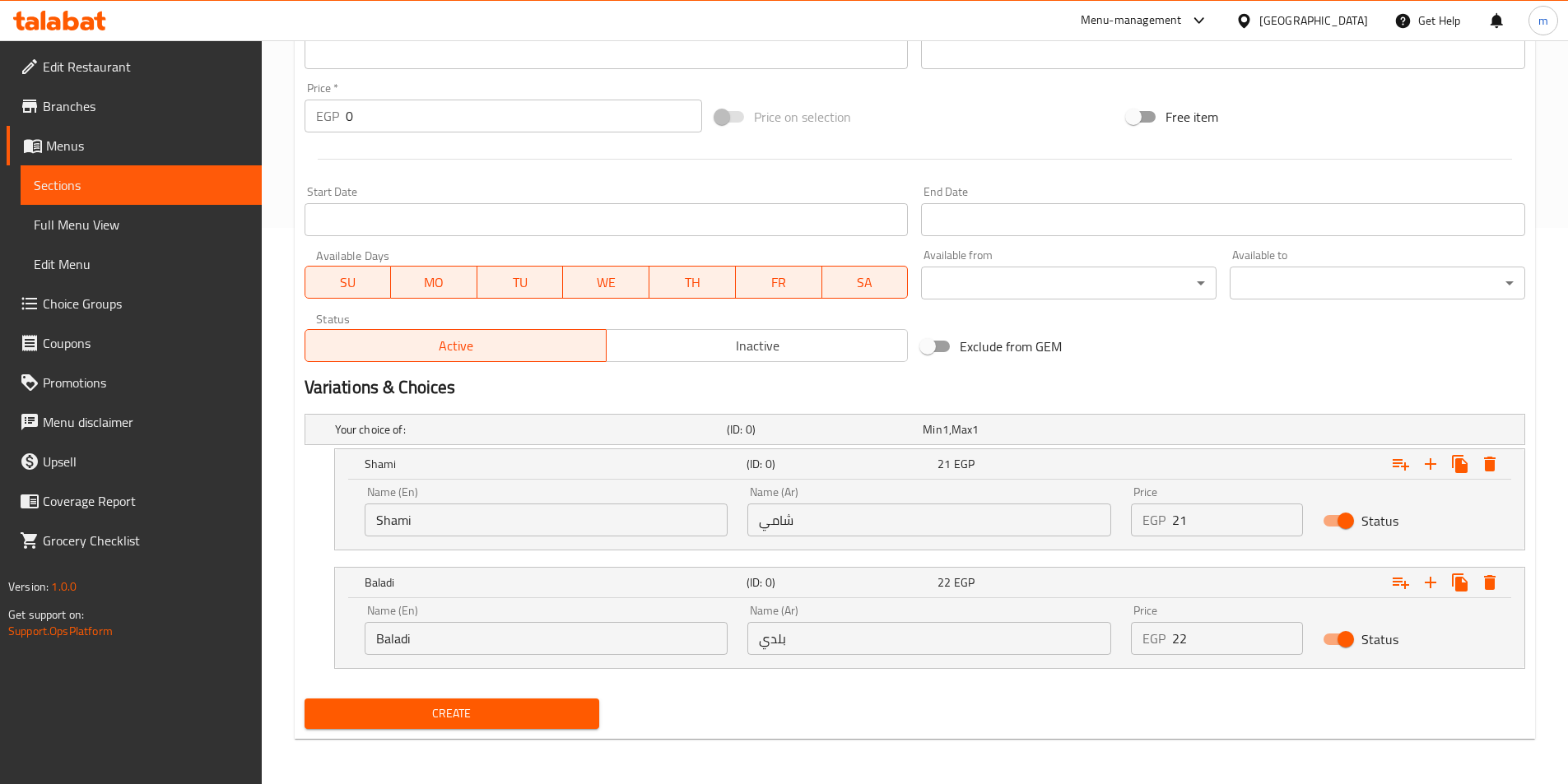
scroll to position [557, 0]
drag, startPoint x: 1183, startPoint y: 539, endPoint x: 1155, endPoint y: 522, distance: 32.8
click at [1155, 522] on div "Price EGP 21 Price" at bounding box center [1217, 511] width 192 height 70
click at [1181, 512] on input "21" at bounding box center [1237, 519] width 131 height 33
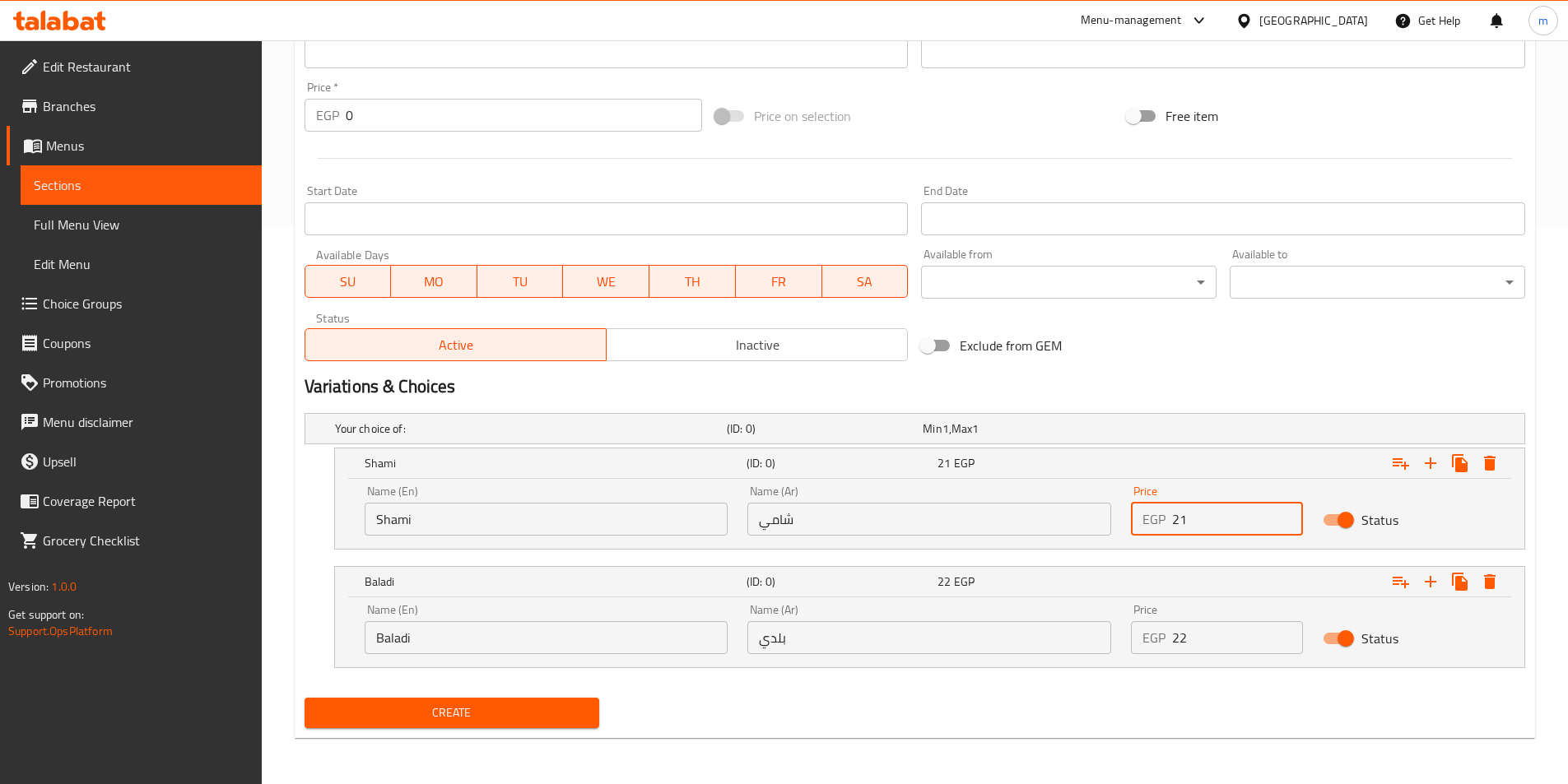
click at [1181, 512] on input "21" at bounding box center [1237, 519] width 131 height 33
type input "17"
click at [1156, 651] on div "EGP 22 Price" at bounding box center [1217, 638] width 172 height 33
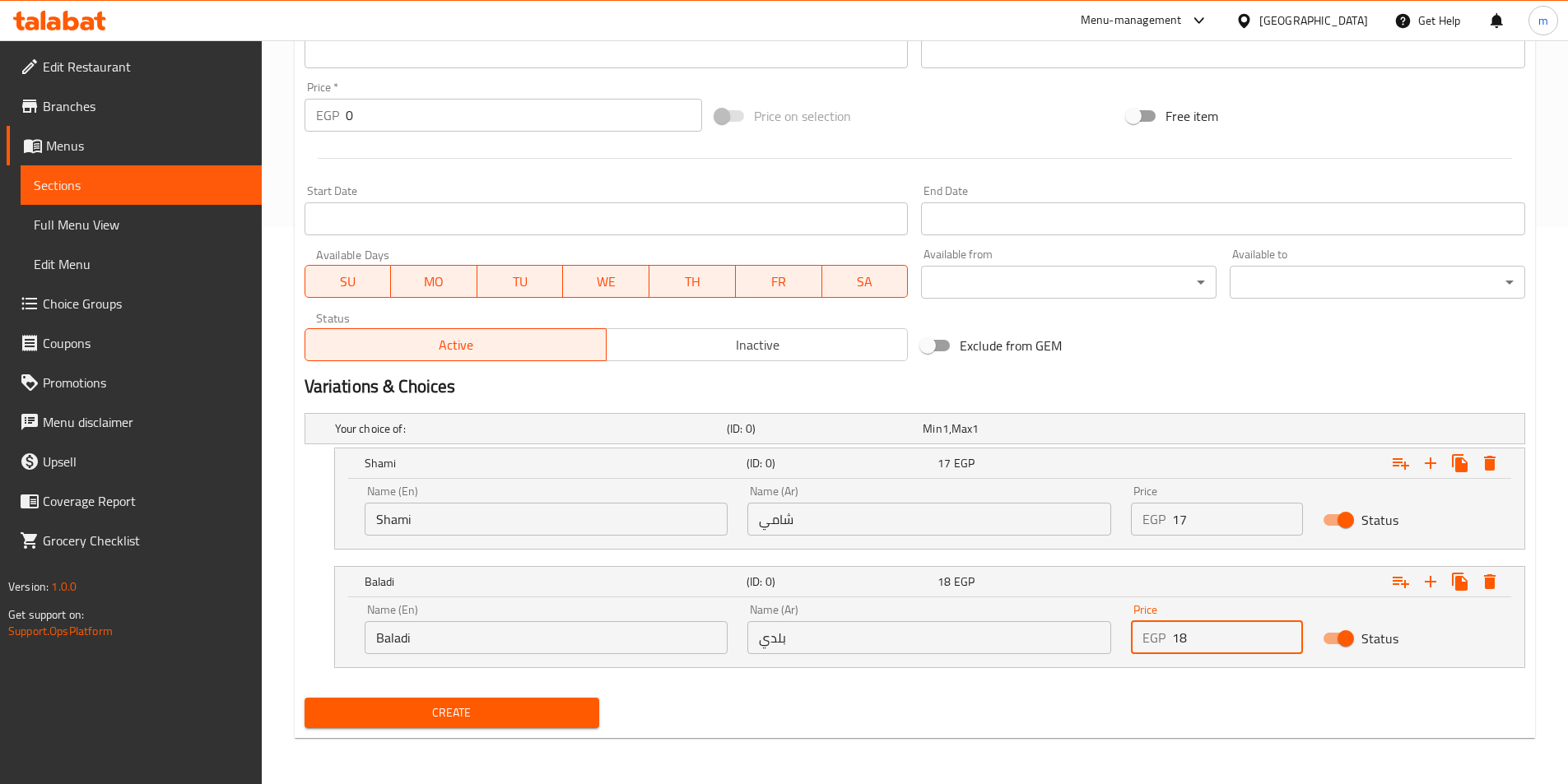
type input "18"
click at [304, 698] on button "Create" at bounding box center [452, 713] width 296 height 30
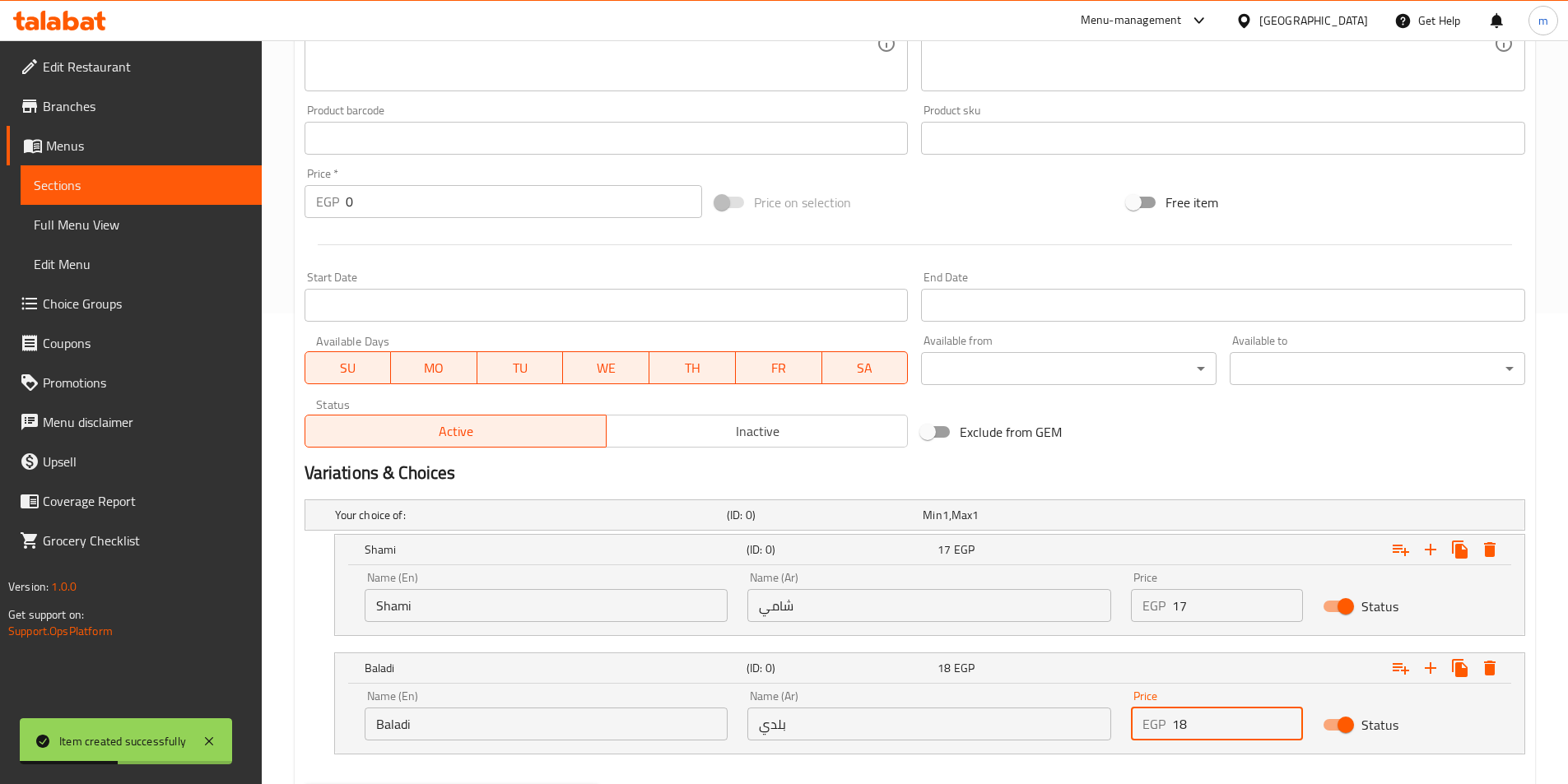
scroll to position [228, 0]
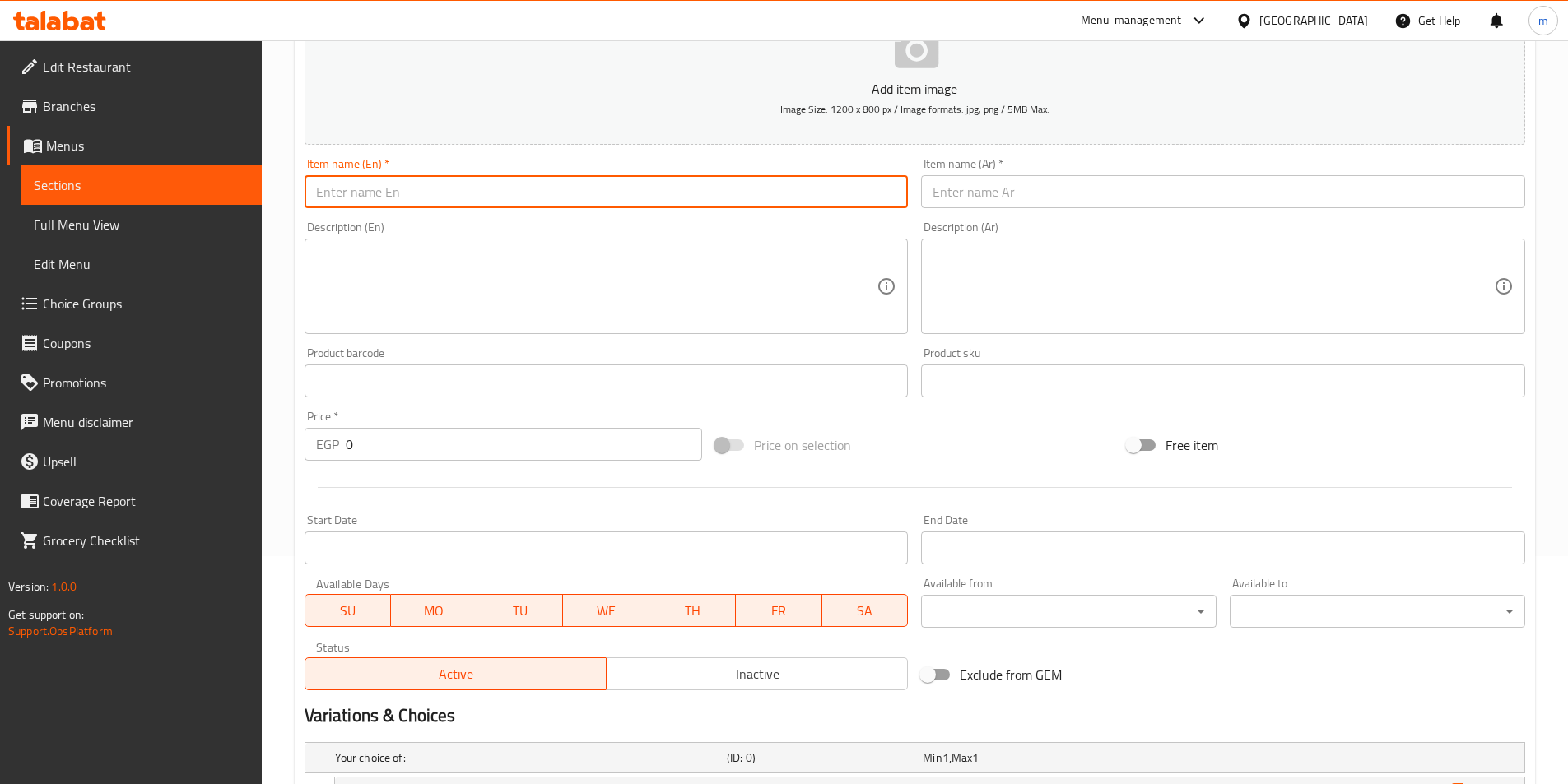
click at [812, 198] on input "text" at bounding box center [606, 192] width 605 height 33
paste input "Fava bean sandwich with olive oil"
type input "Fava bean sandwich with olive oil"
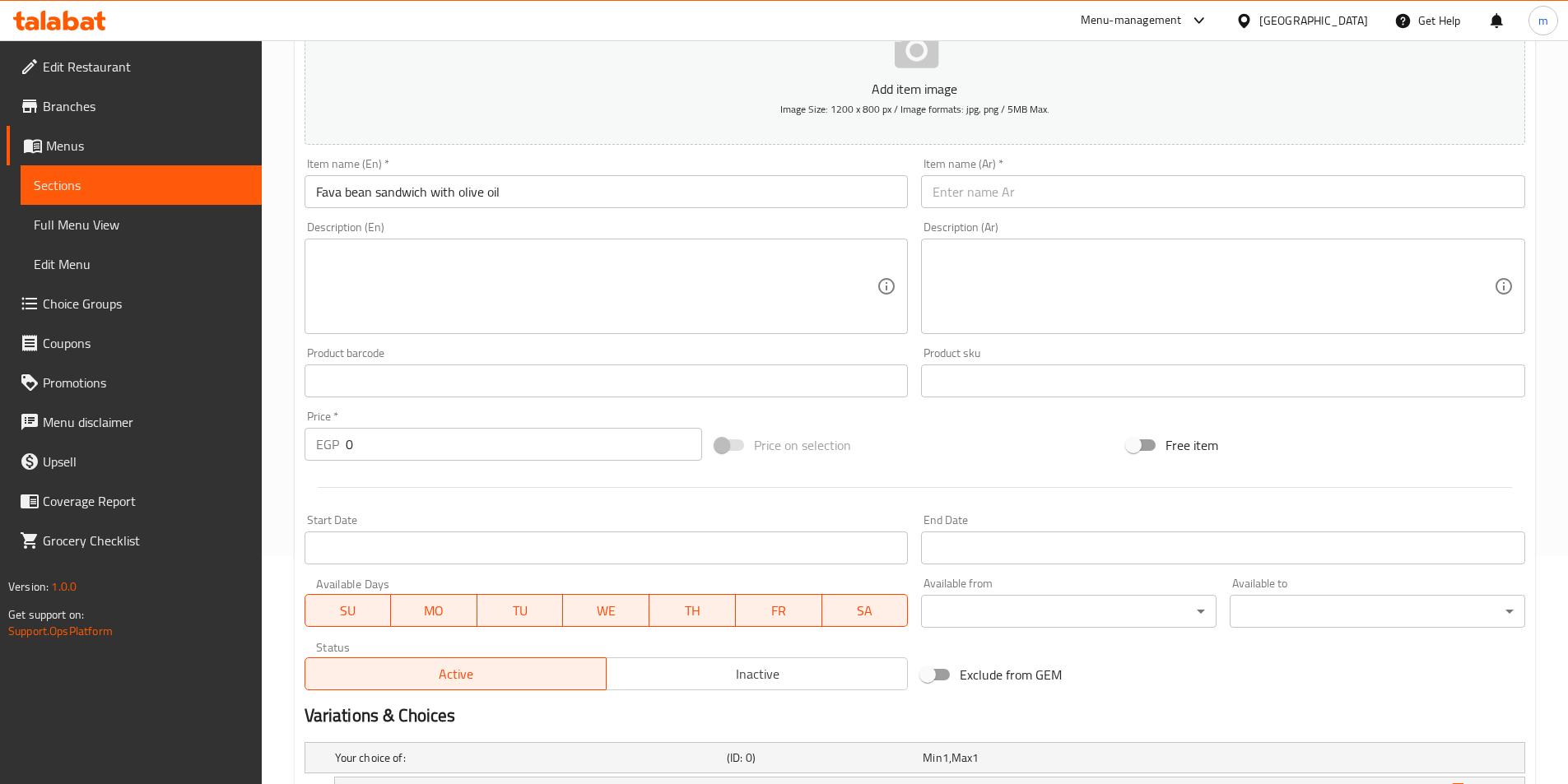
click at [1098, 196] on input "text" at bounding box center [1223, 192] width 605 height 33
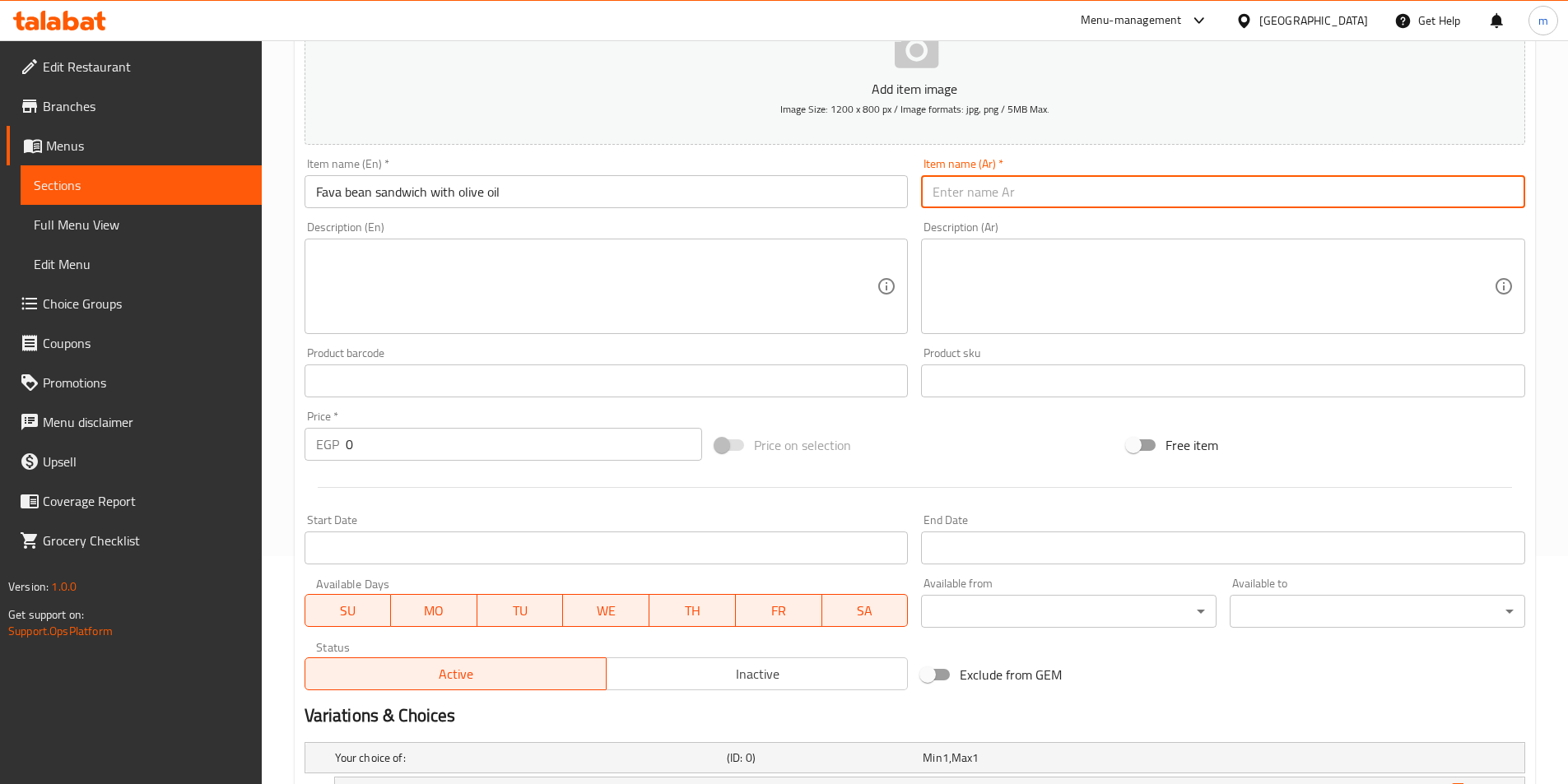
paste input "ساندوتش فول بزيت الزيتون"
type input "ساندوتش فول بزيت الزيتون"
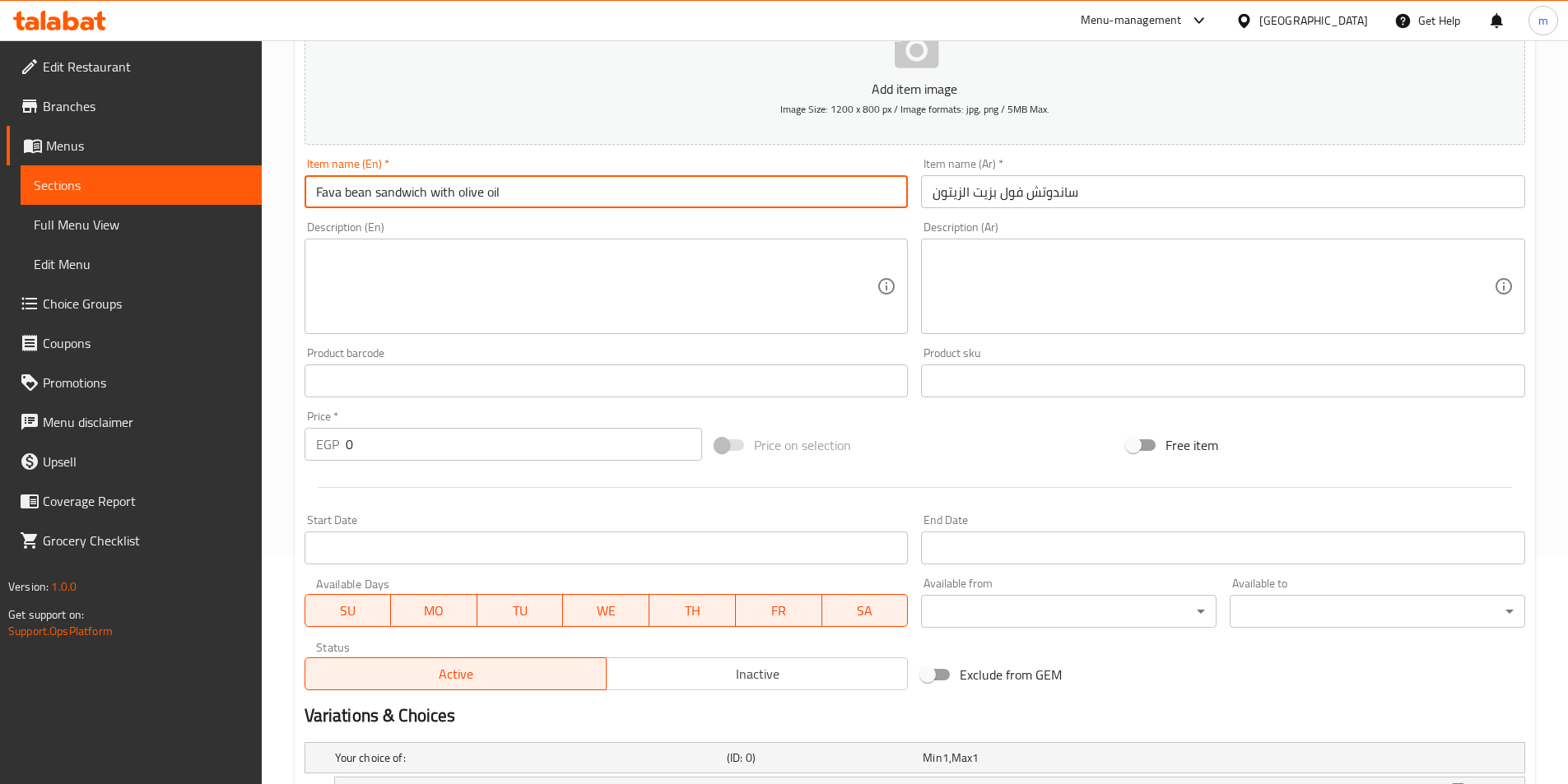
drag, startPoint x: 371, startPoint y: 198, endPoint x: 221, endPoint y: 208, distance: 150.3
click at [221, 208] on div "Edit Restaurant Branches Menus Sections Full Menu View Edit Menu Choice Groups …" at bounding box center [784, 463] width 1568 height 1302
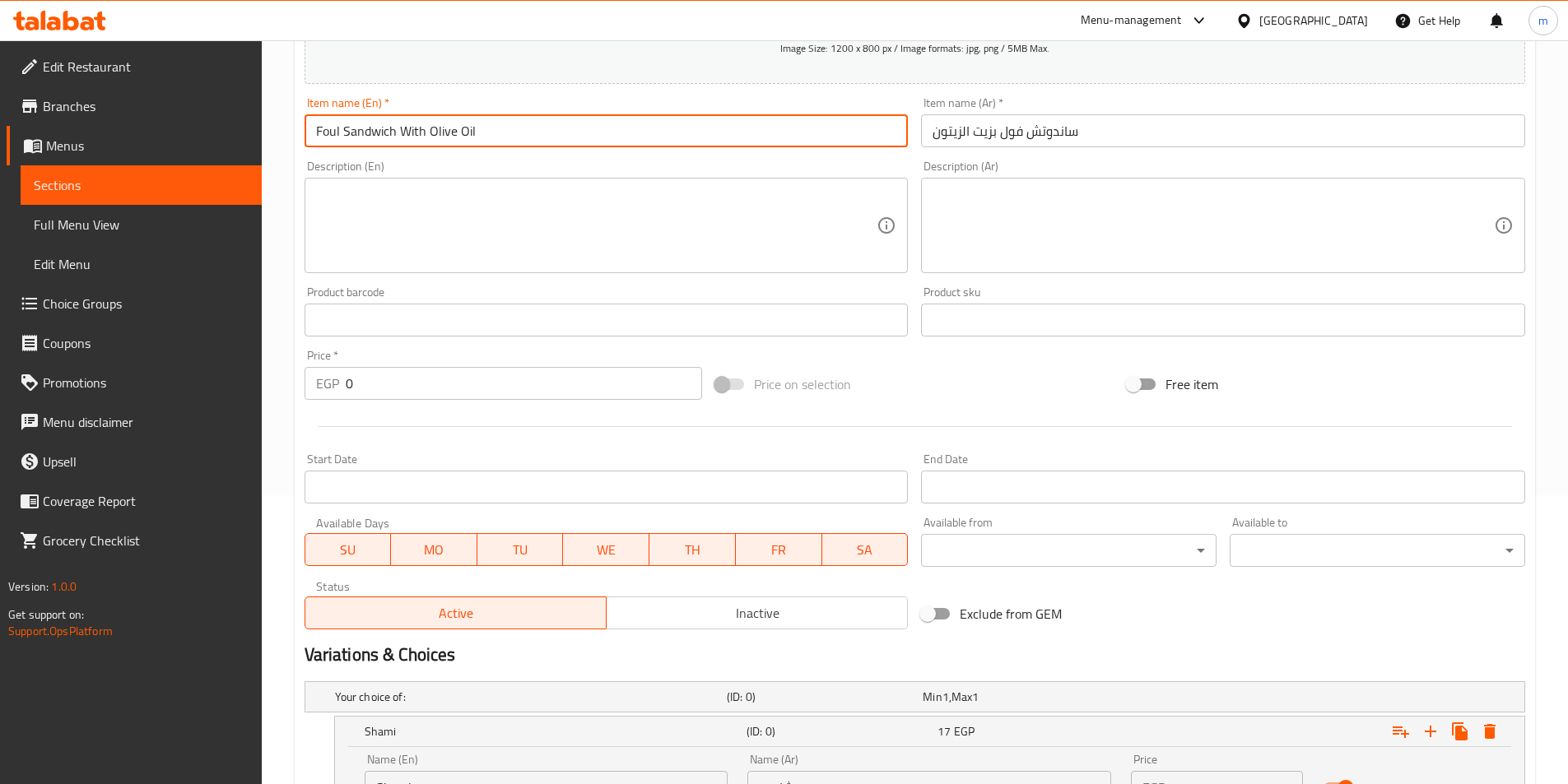
scroll to position [475, 0]
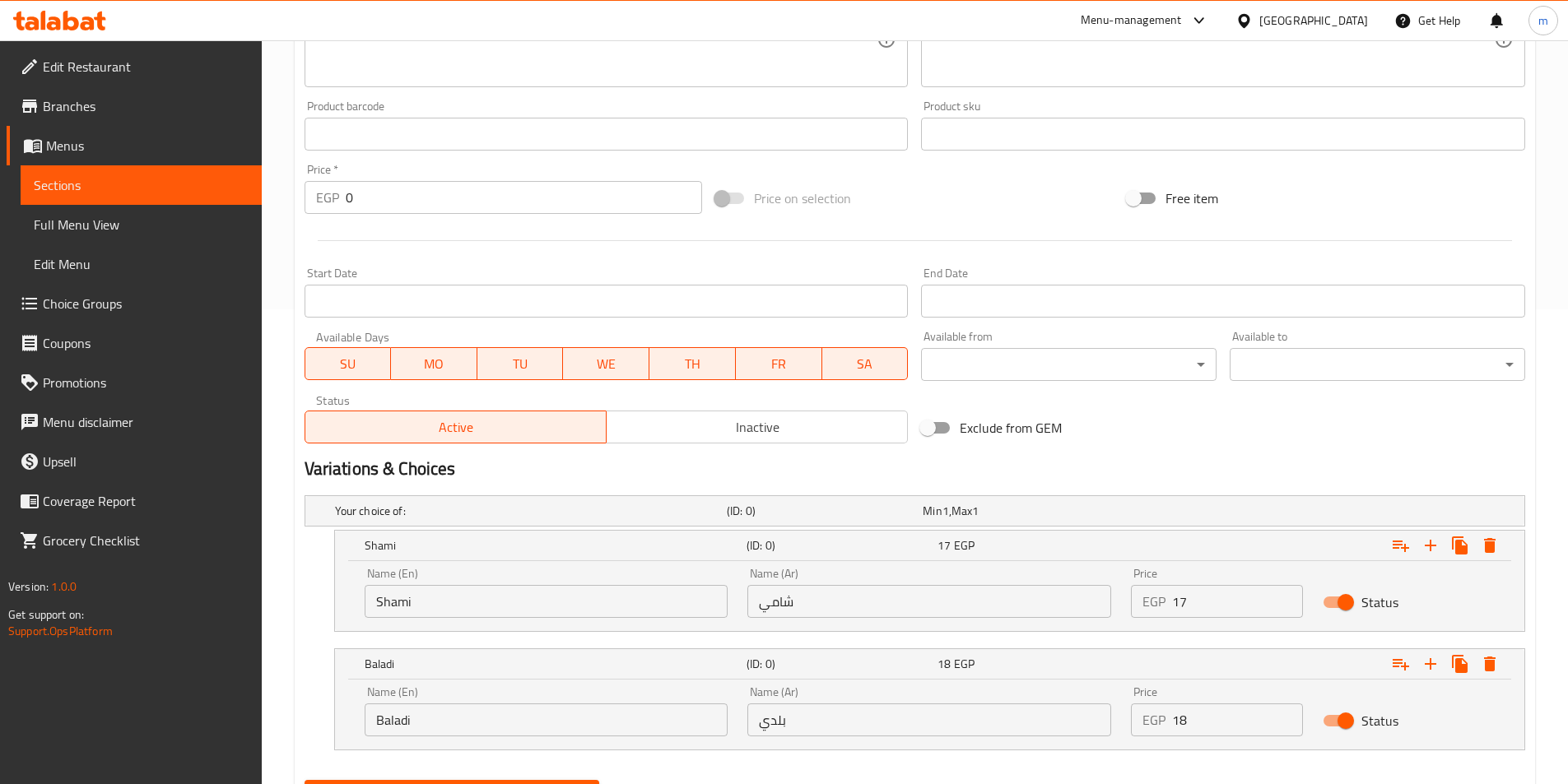
type input "Foul Sandwich With Olive Oil"
drag, startPoint x: 1189, startPoint y: 613, endPoint x: 1154, endPoint y: 613, distance: 35.0
click at [1154, 613] on div "EGP 17 Price" at bounding box center [1217, 602] width 172 height 33
type input "17"
drag, startPoint x: 1177, startPoint y: 725, endPoint x: 1167, endPoint y: 727, distance: 10.2
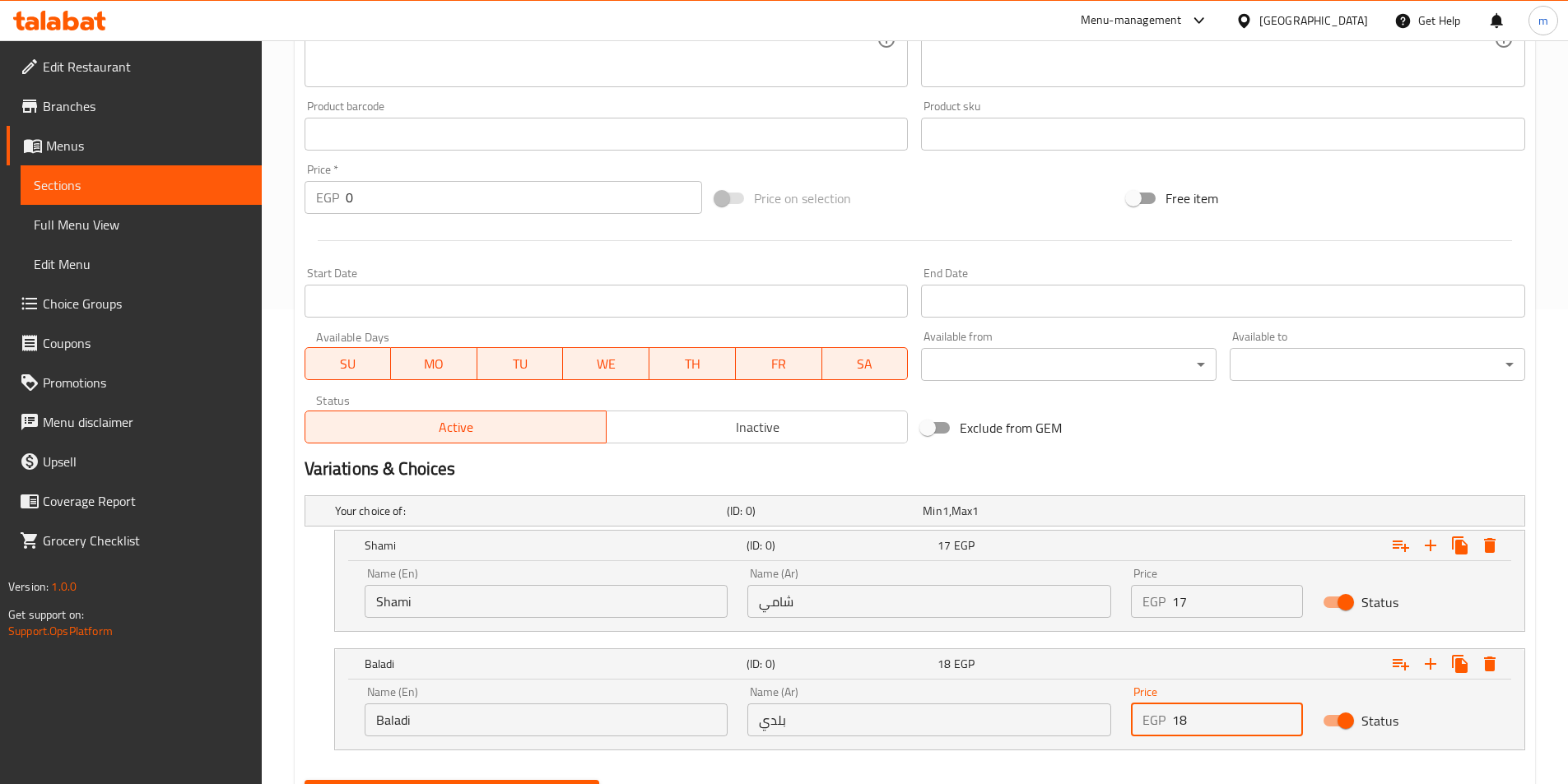
click at [1167, 727] on div "EGP 18 Price" at bounding box center [1217, 720] width 172 height 33
type input "18"
click at [304, 780] on button "Create" at bounding box center [452, 795] width 296 height 30
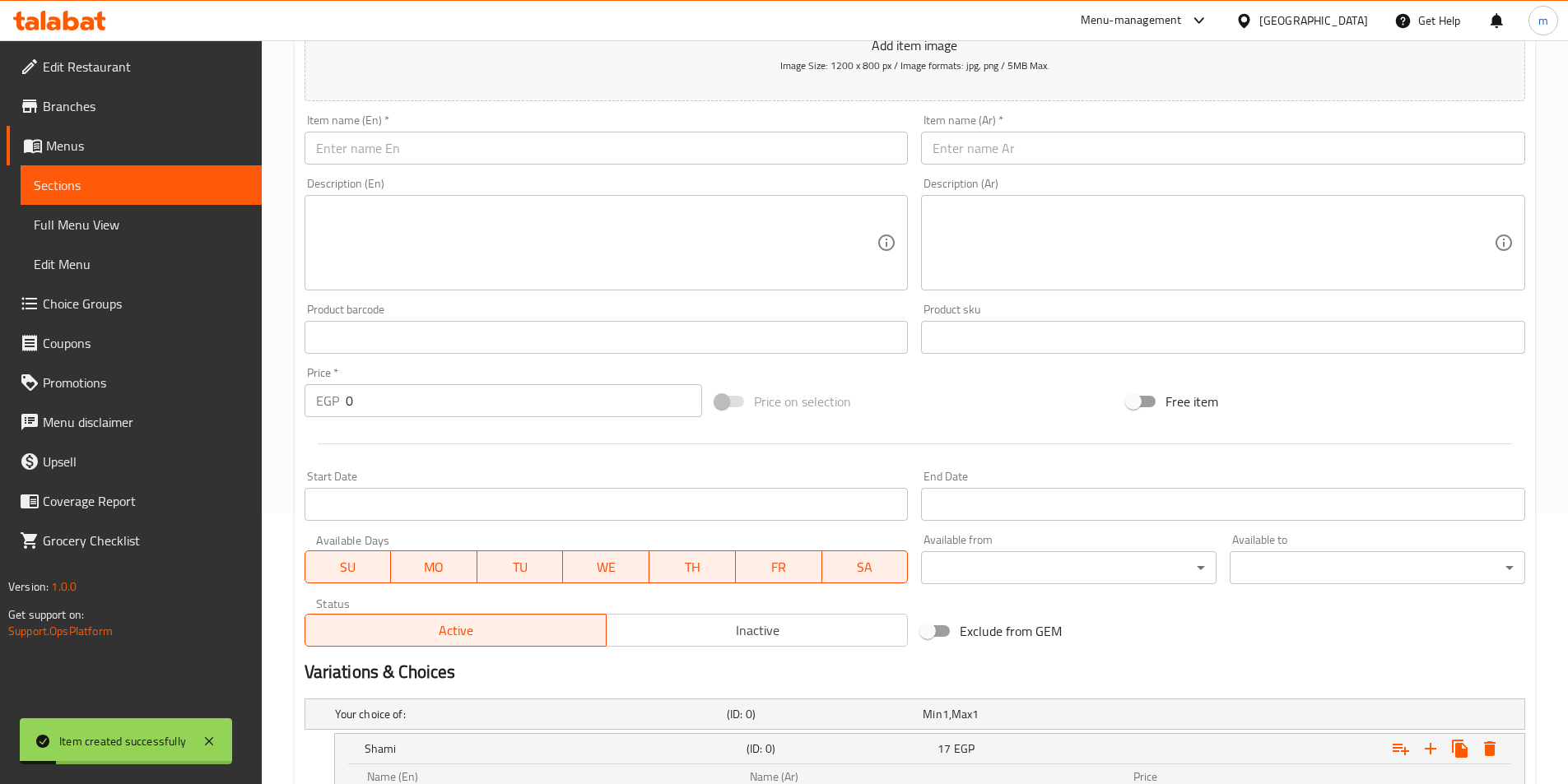
scroll to position [63, 0]
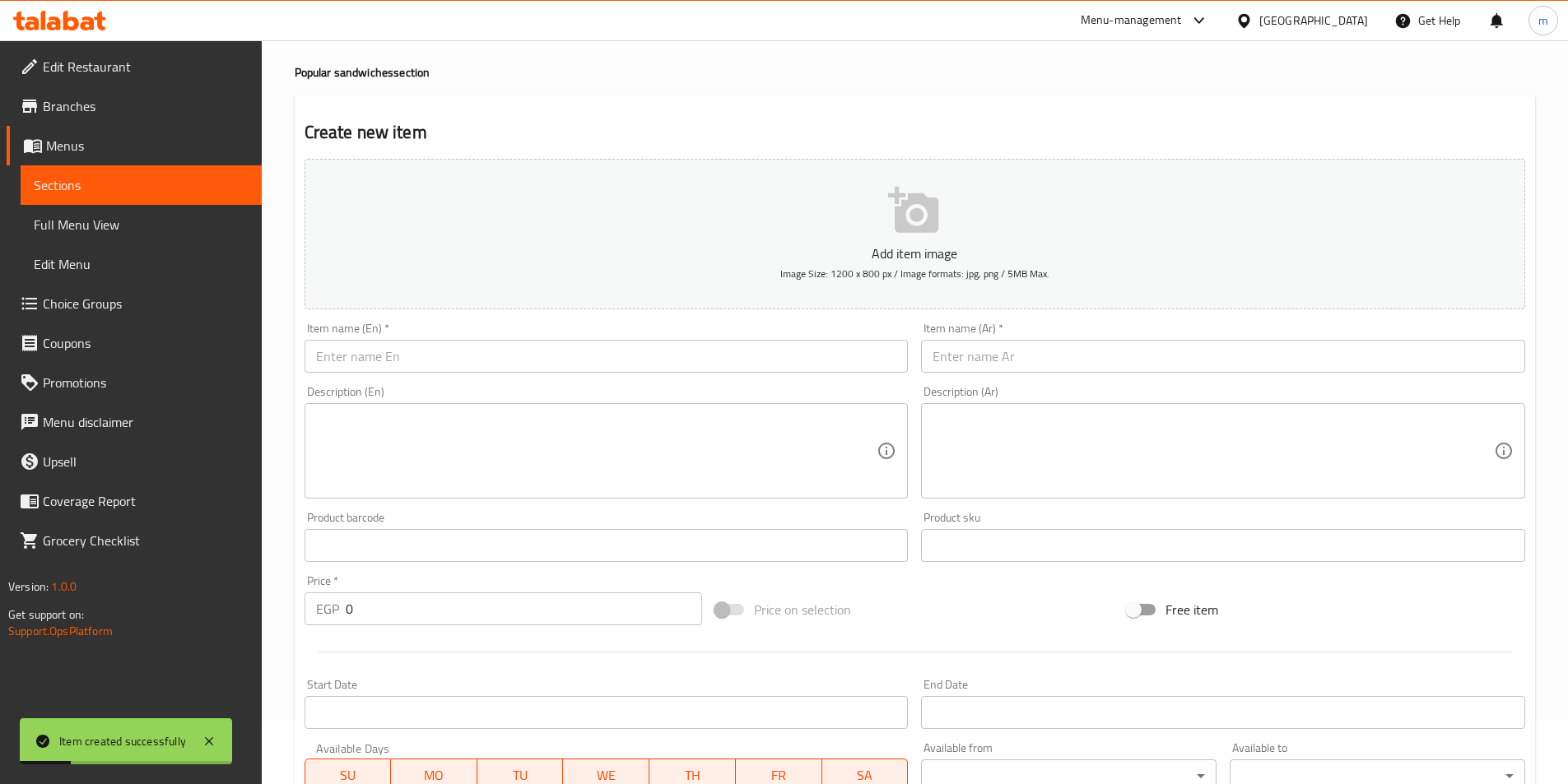
click at [1033, 366] on input "text" at bounding box center [1223, 356] width 605 height 33
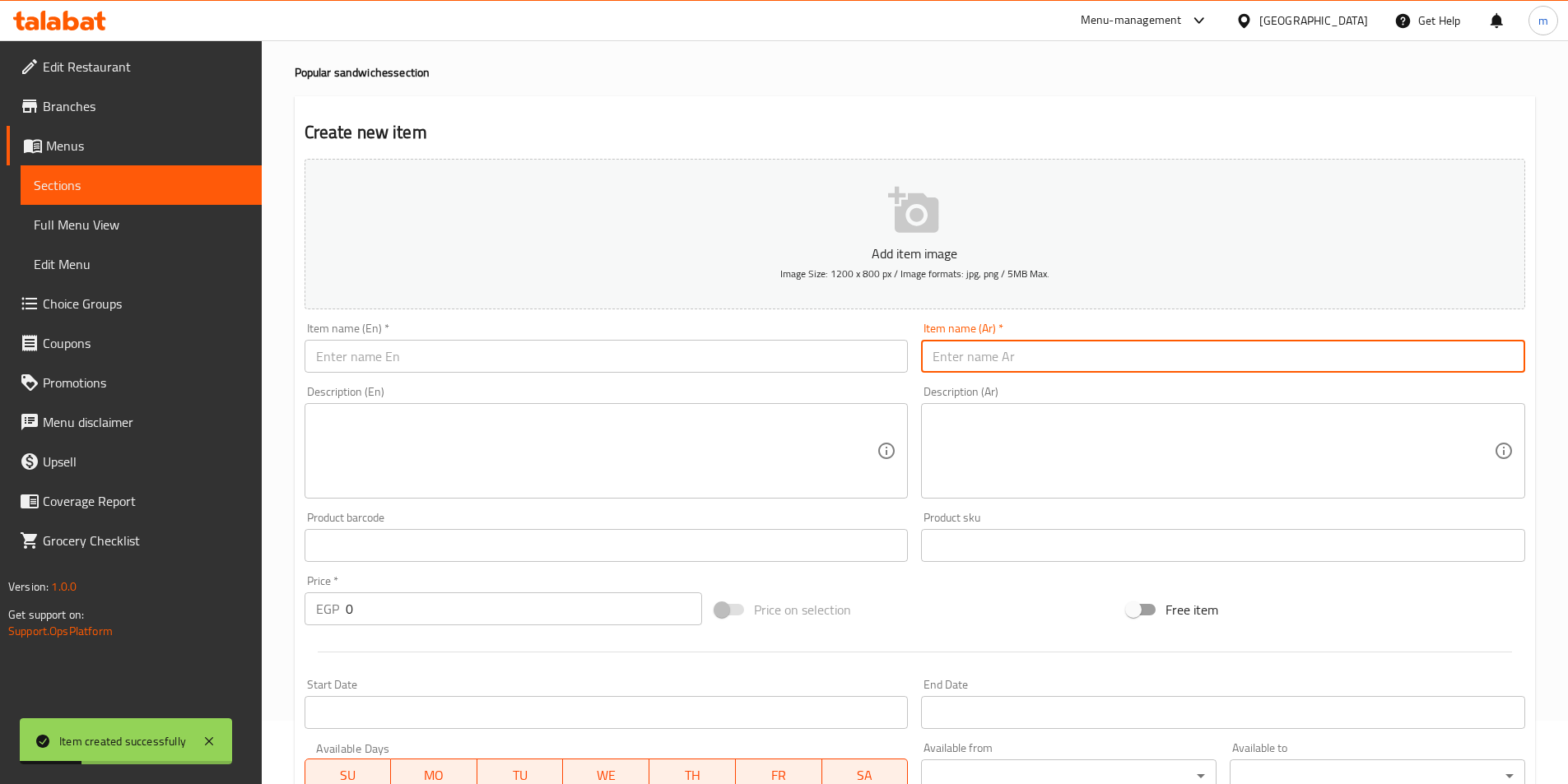
paste input "ساندوتش فول اسكندراني"
type input "ساندوتش فول اسكندراني"
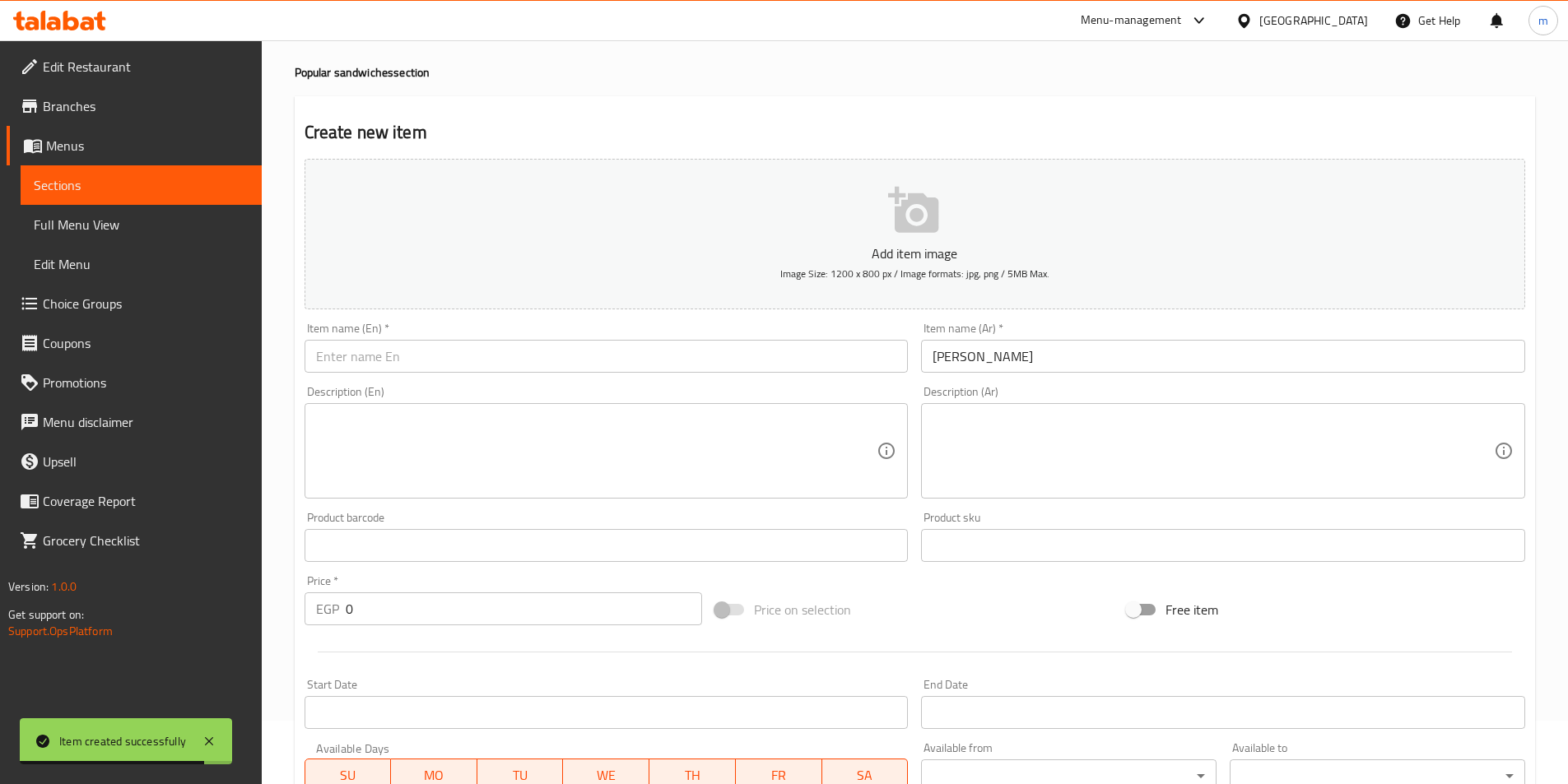
click at [782, 362] on input "text" at bounding box center [606, 356] width 605 height 33
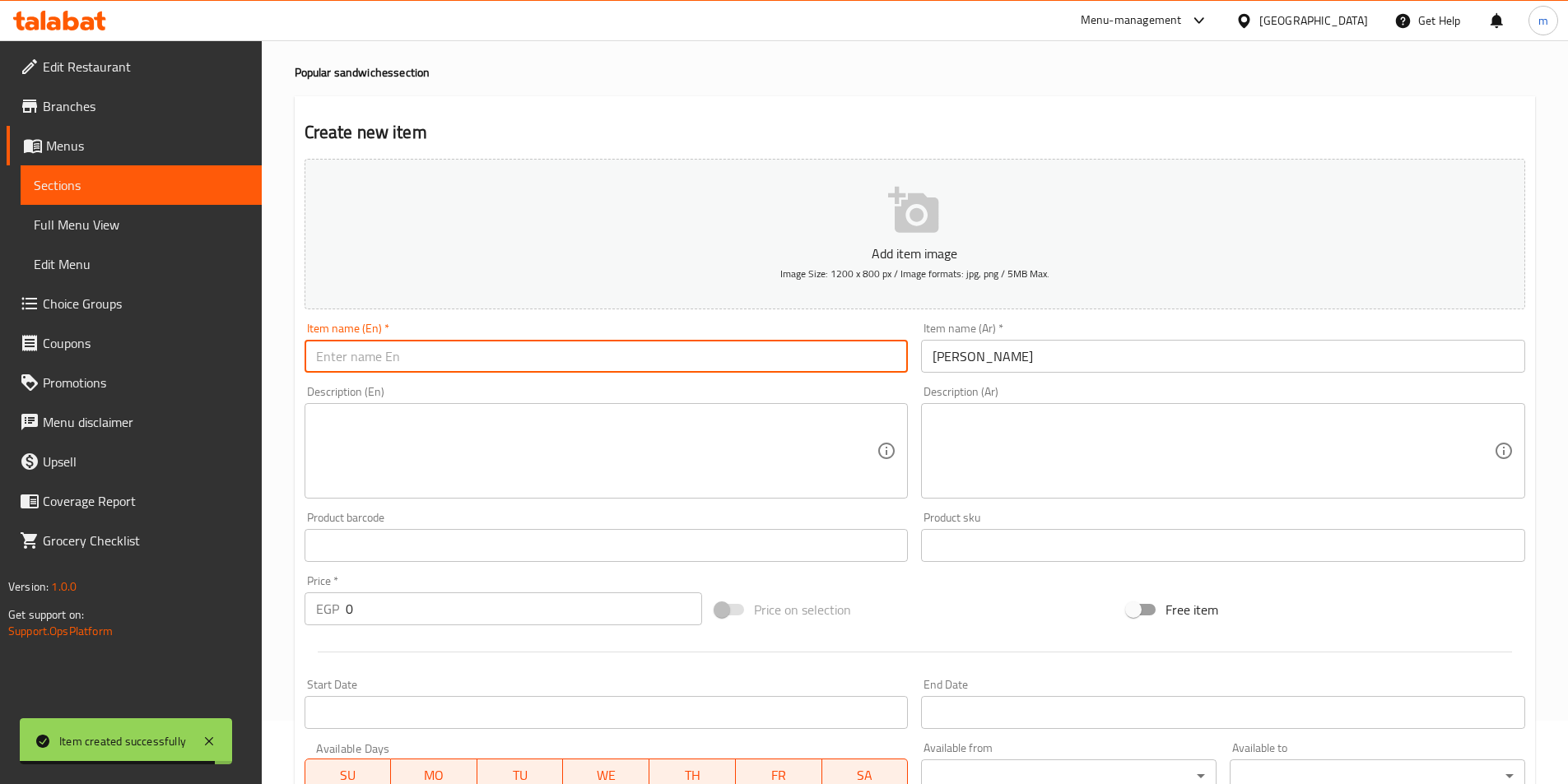
paste input "Alexandrian fava bean sandwich"
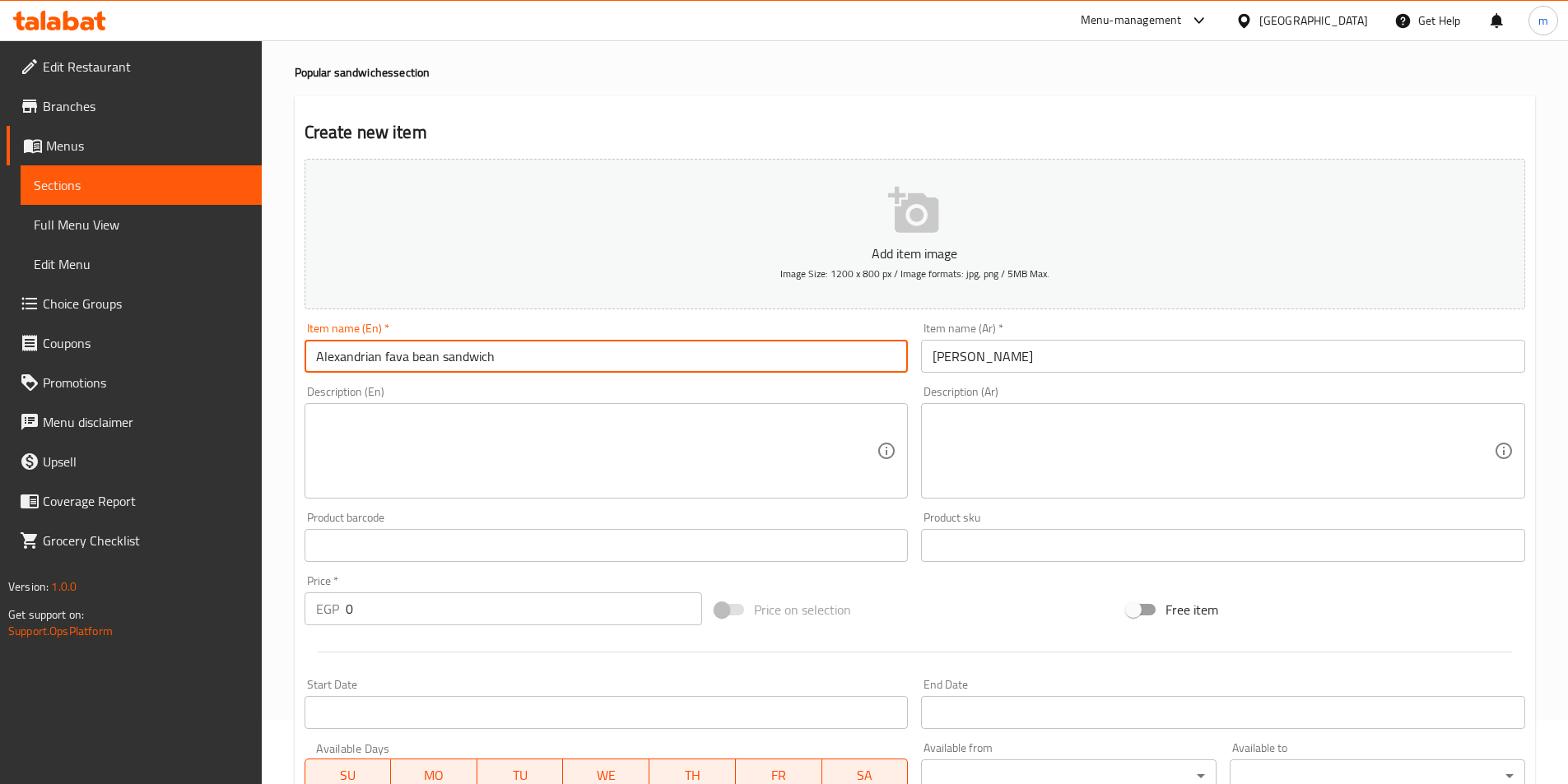
drag, startPoint x: 439, startPoint y: 365, endPoint x: 383, endPoint y: 365, distance: 56.0
click at [383, 365] on input "Alexandrian fava bean sandwich" at bounding box center [606, 356] width 605 height 33
type input "Alexandrian Foul Sandwich"
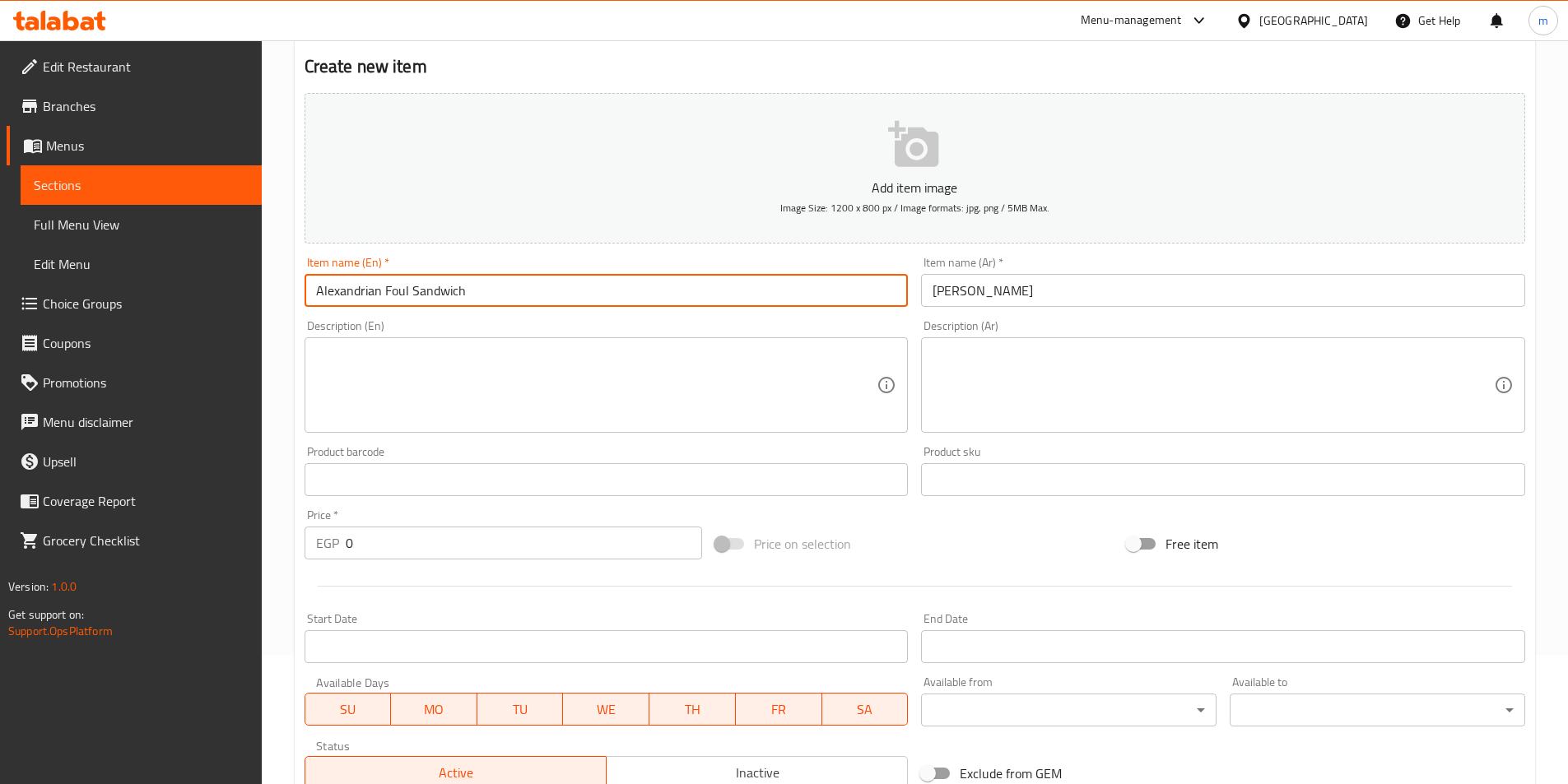
scroll to position [393, 0]
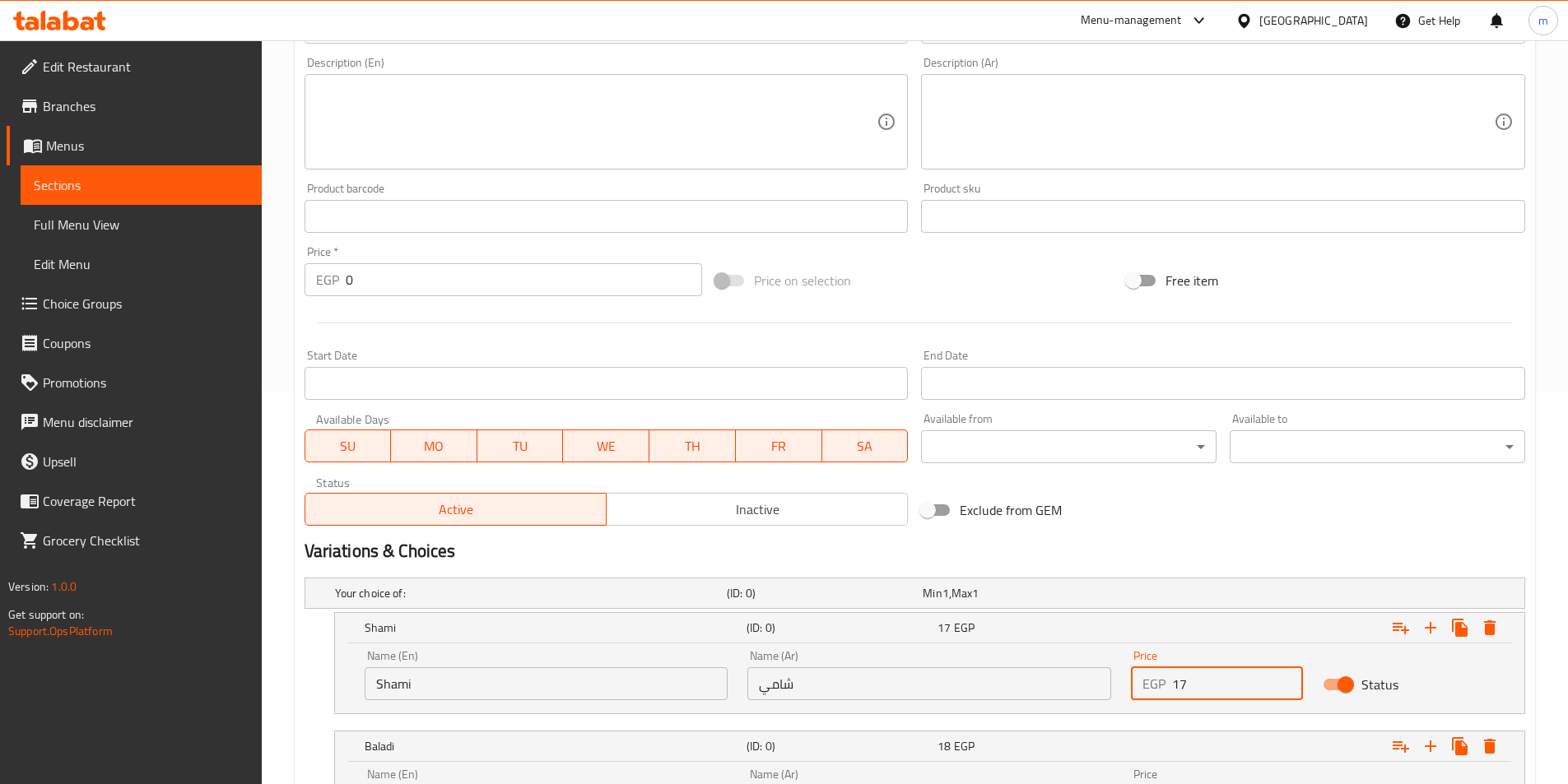
drag, startPoint x: 1225, startPoint y: 681, endPoint x: 1172, endPoint y: 683, distance: 53.0
click at [1172, 683] on input "17" at bounding box center [1237, 684] width 131 height 33
click at [1163, 674] on p "EGP" at bounding box center [1153, 684] width 23 height 20
drag, startPoint x: 1190, startPoint y: 681, endPoint x: 1156, endPoint y: 681, distance: 34.0
click at [1156, 681] on div "EGP 17 Price" at bounding box center [1217, 684] width 172 height 33
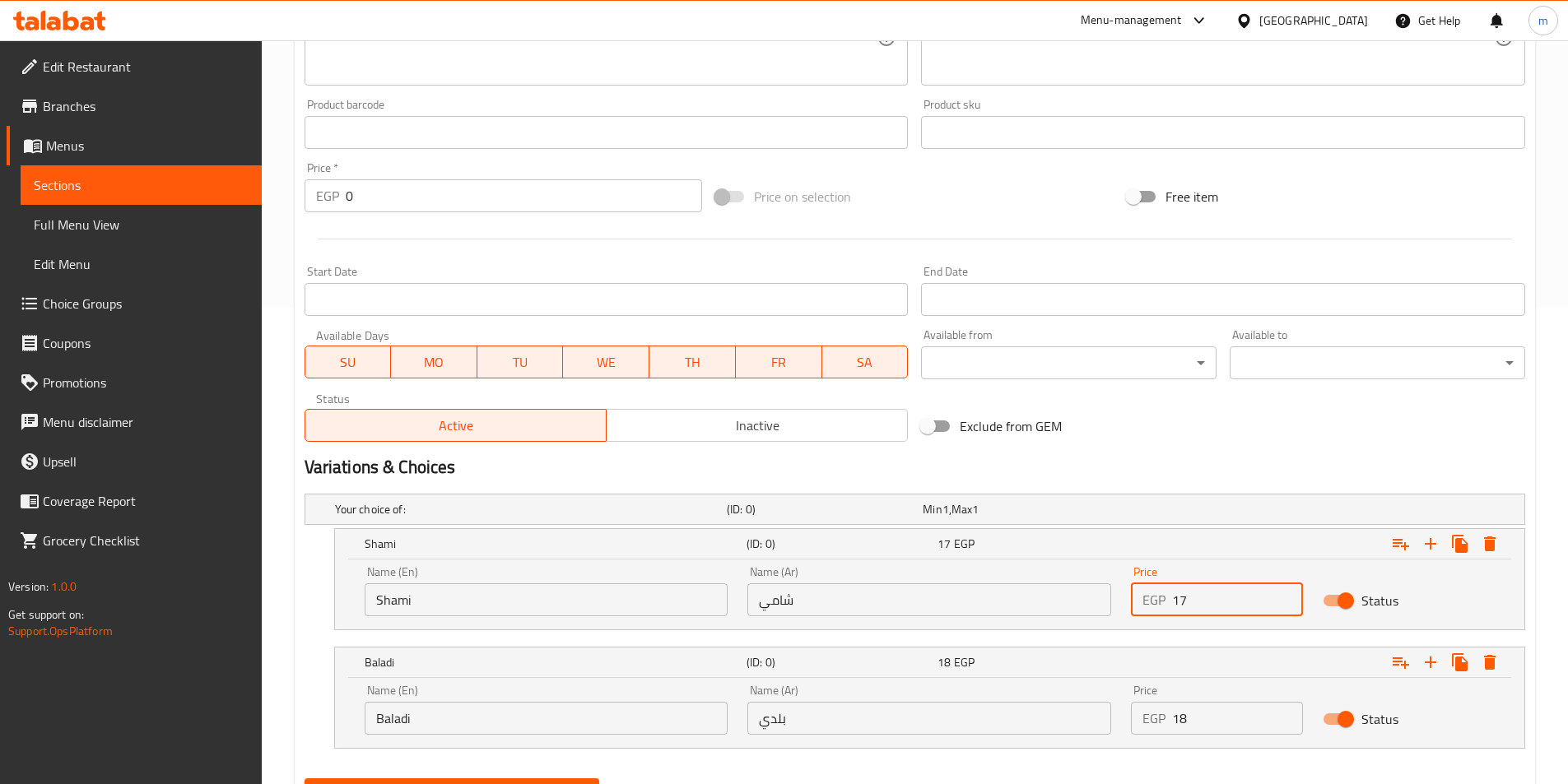
scroll to position [557, 0]
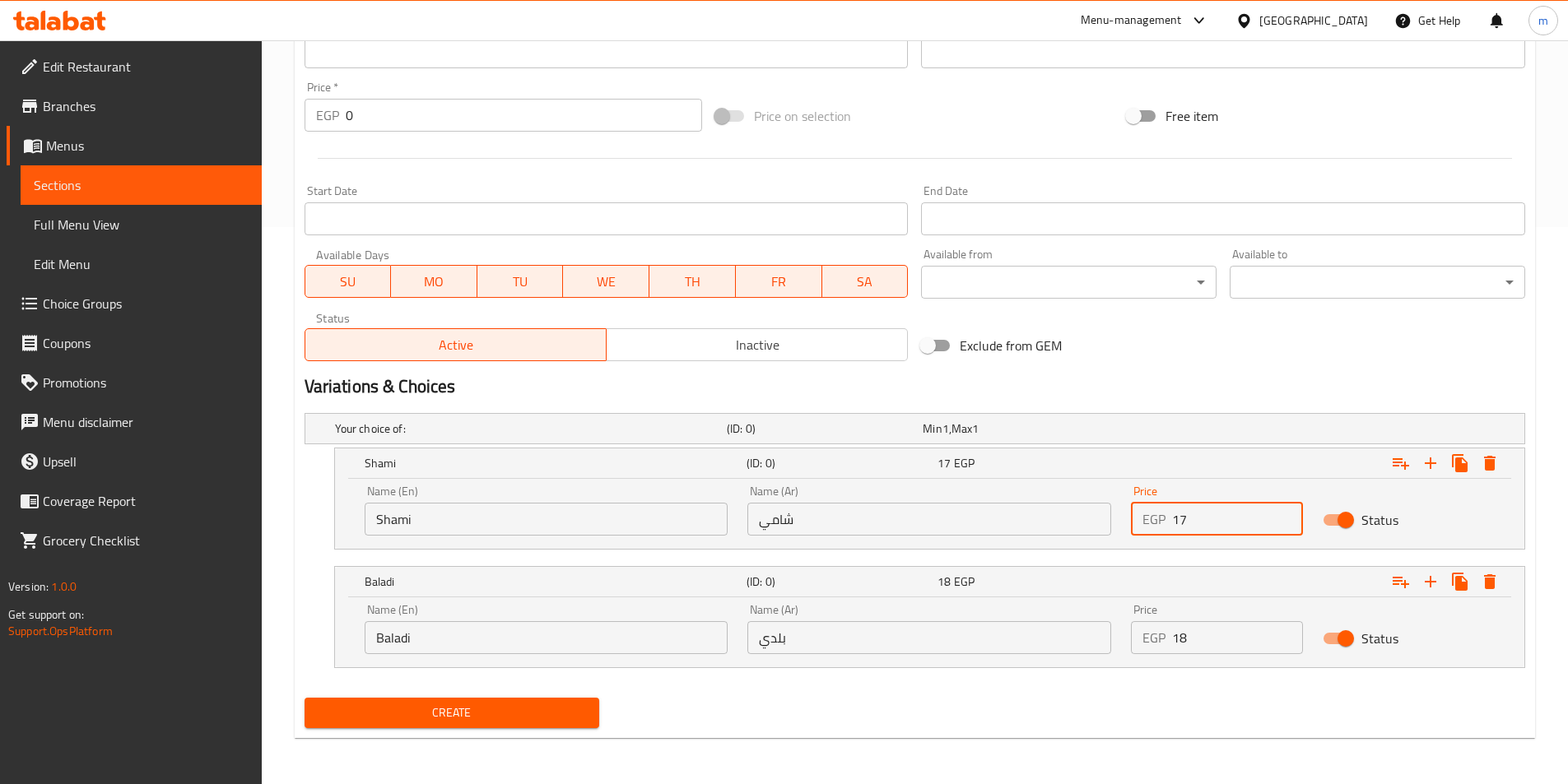
type input "17"
drag, startPoint x: 1187, startPoint y: 633, endPoint x: 1142, endPoint y: 647, distance: 47.1
click at [1142, 647] on div "EGP 18 Price" at bounding box center [1217, 638] width 172 height 33
type input "18"
click at [304, 698] on button "Create" at bounding box center [452, 713] width 296 height 30
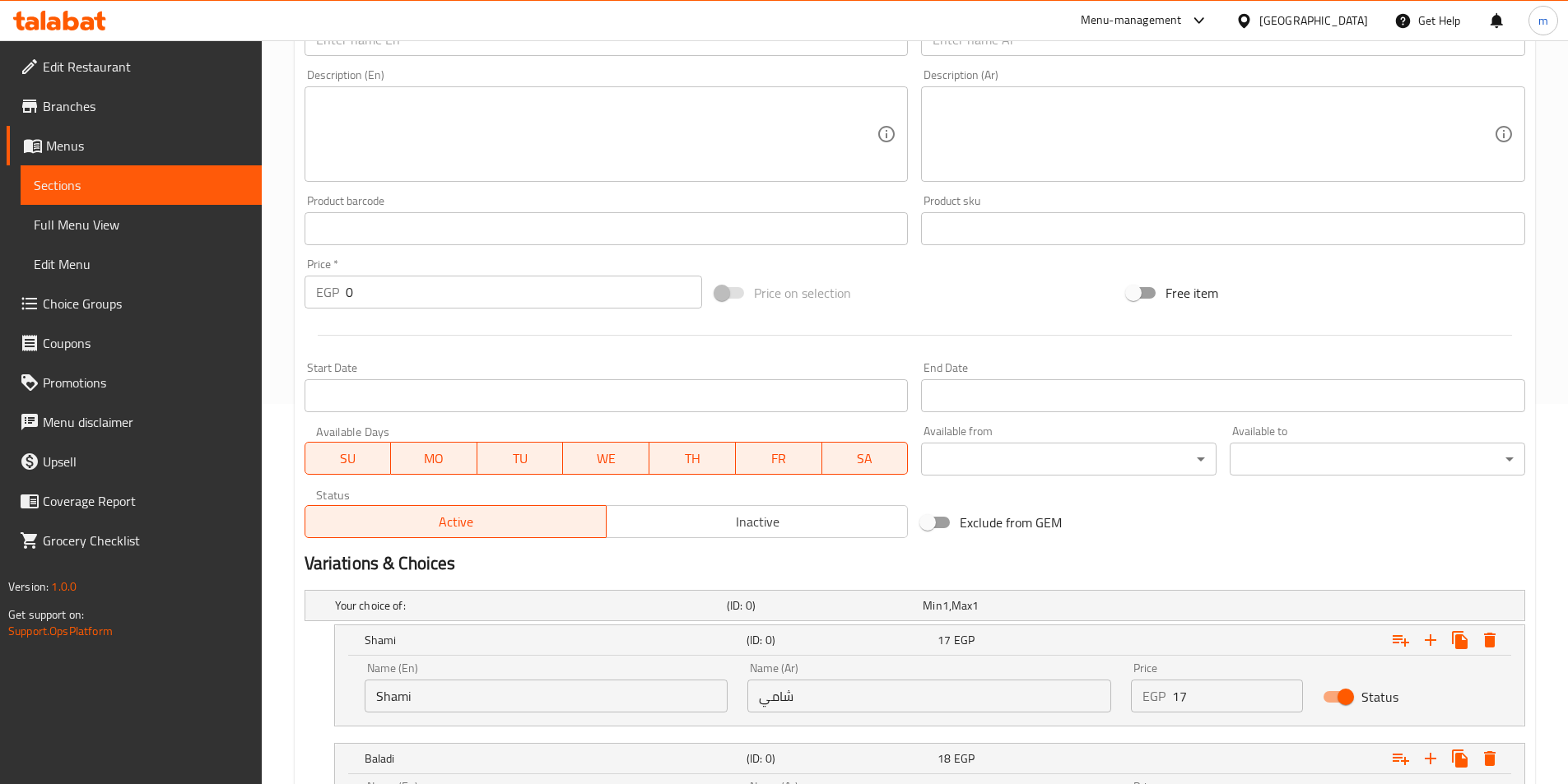
scroll to position [0, 0]
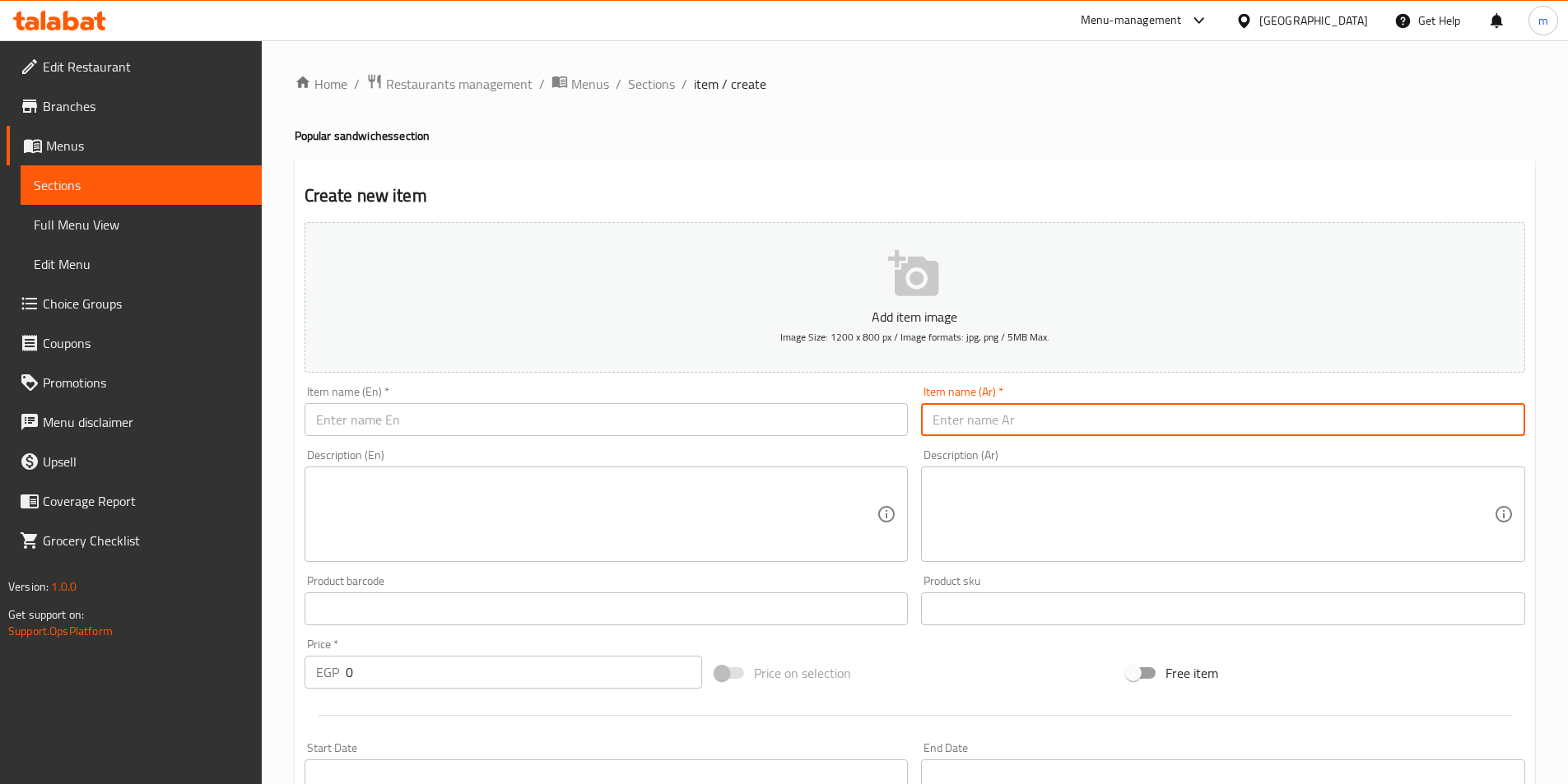
click at [987, 434] on input "text" at bounding box center [1223, 419] width 605 height 33
paste input "ساندوتش فول معصفر"
type input "ساندوتش فول معصفر"
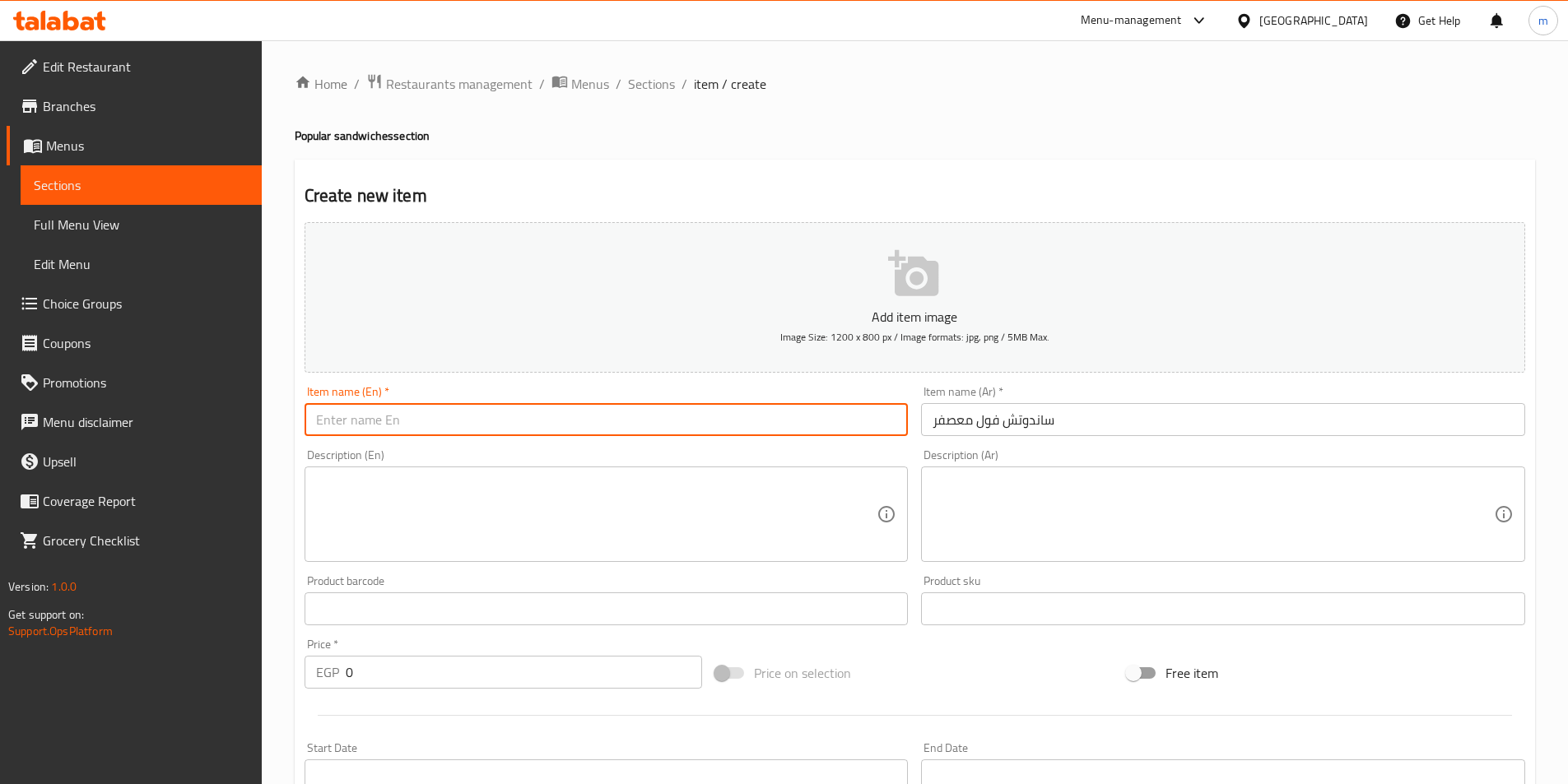
click at [798, 410] on input "text" at bounding box center [606, 419] width 605 height 33
paste input "Fava beans sandwich"
drag, startPoint x: 377, startPoint y: 418, endPoint x: 131, endPoint y: 432, distance: 246.4
click at [119, 432] on div "Edit Restaurant Branches Menus Sections Full Menu View Edit Menu Choice Groups …" at bounding box center [784, 691] width 1568 height 1302
click at [345, 428] on input "Foul sandwich" at bounding box center [606, 419] width 605 height 33
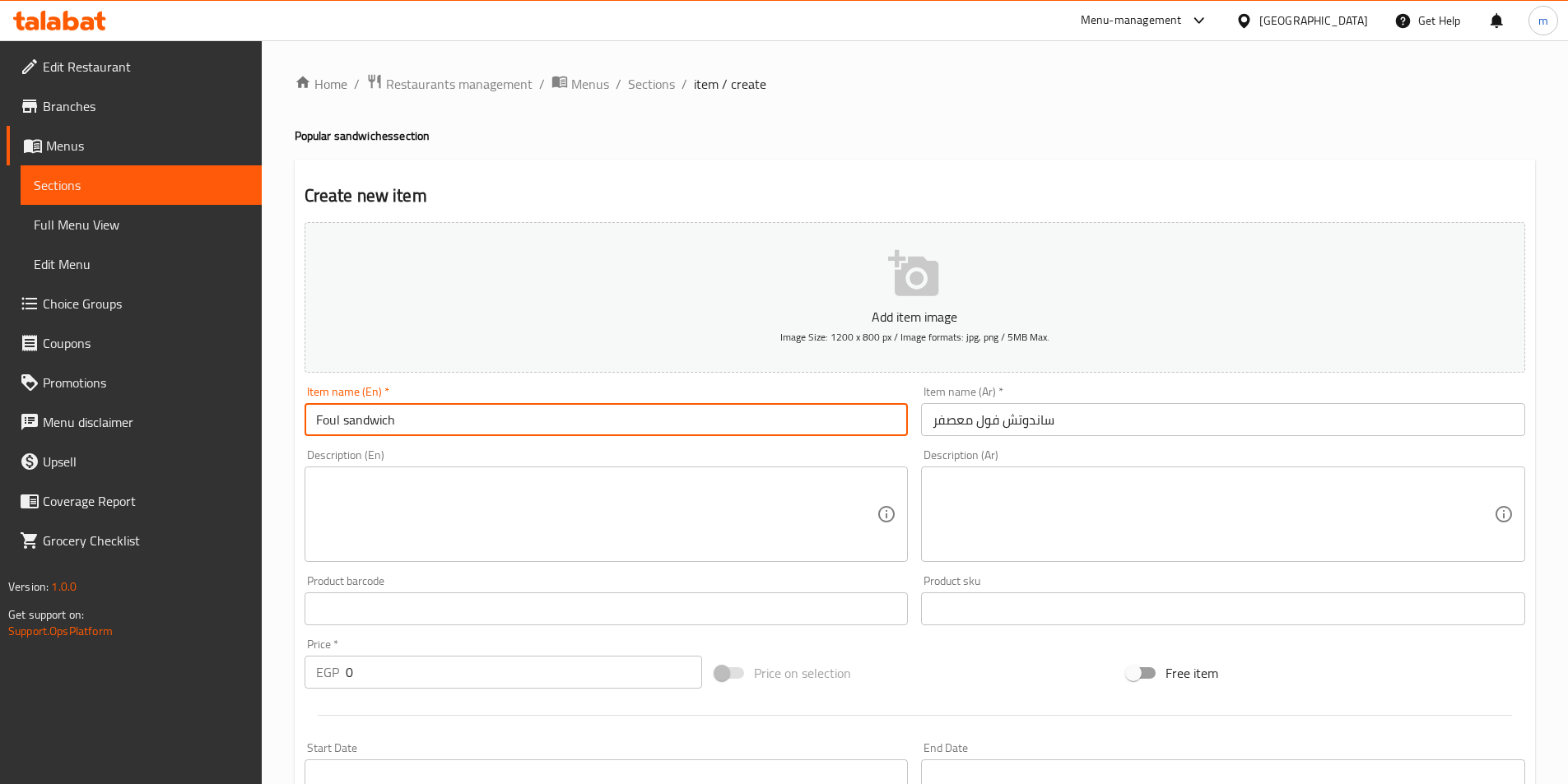
paste input "Safflower"
click at [381, 426] on input "Foul Safflower sandwich" at bounding box center [606, 419] width 605 height 33
type input "Foul Safflower Sandwich"
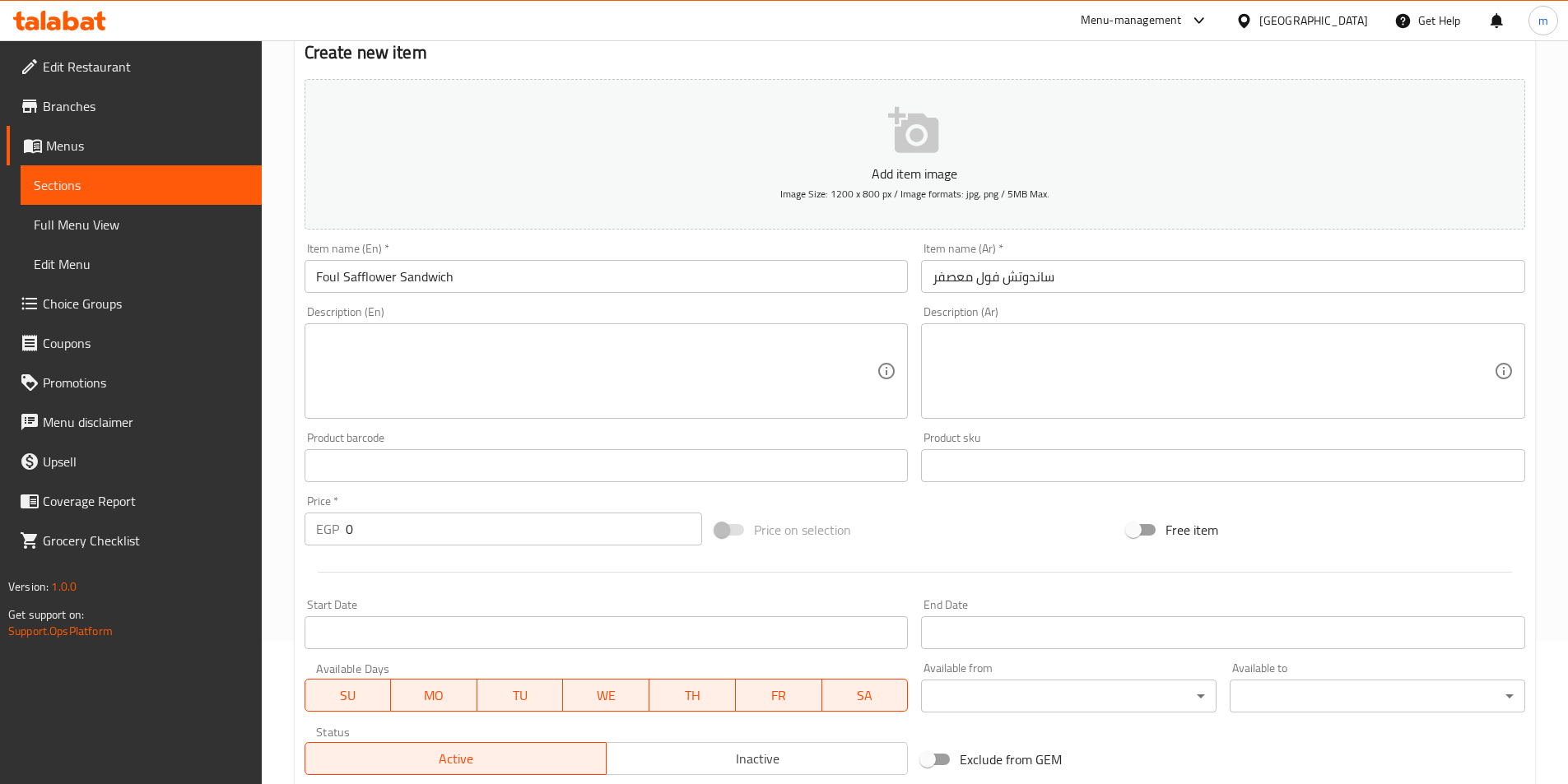
scroll to position [330, 0]
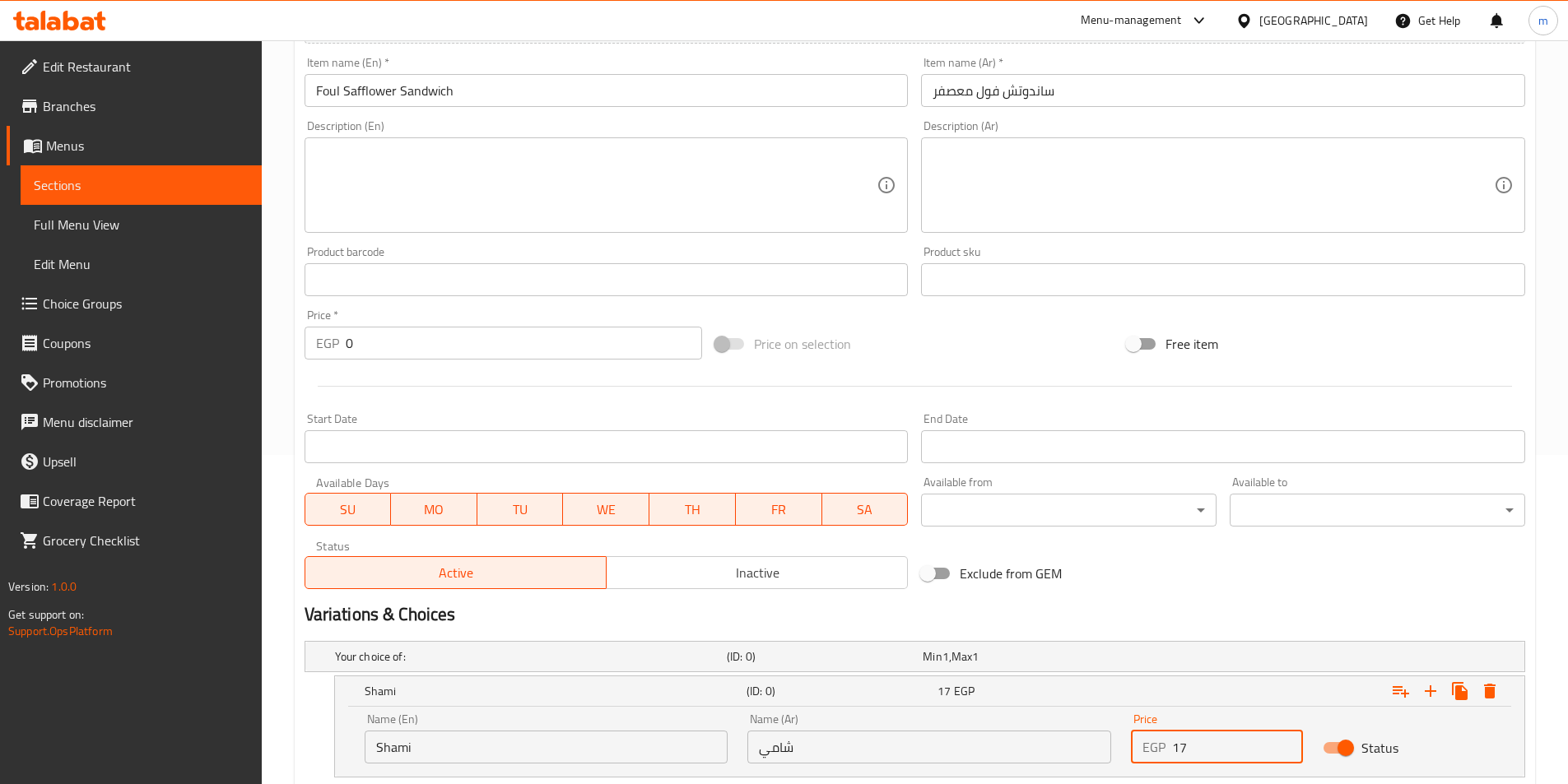
drag, startPoint x: 1205, startPoint y: 732, endPoint x: 1167, endPoint y: 739, distance: 38.6
click at [1167, 739] on div "EGP 17 Price" at bounding box center [1217, 747] width 172 height 33
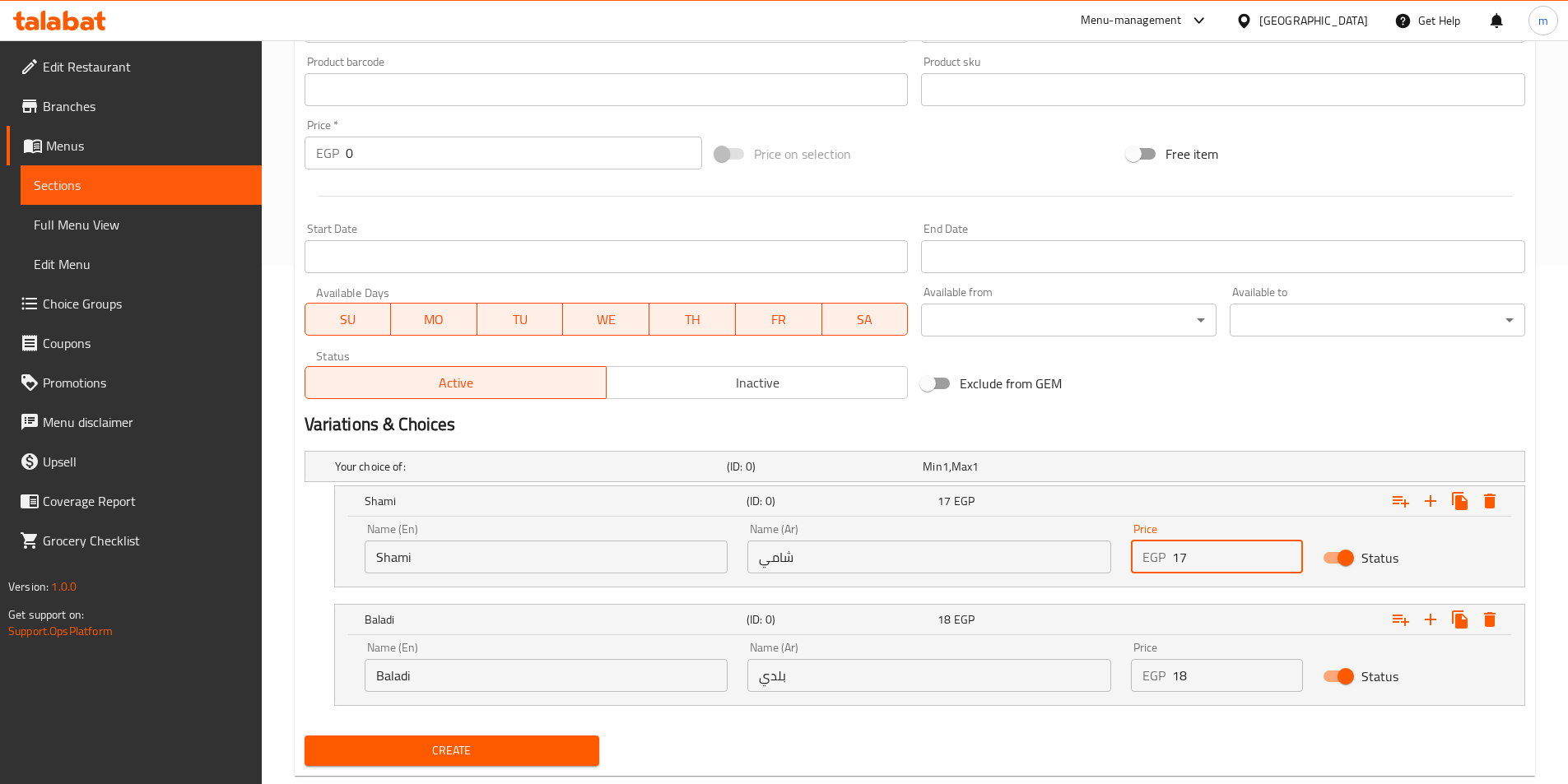
scroll to position [557, 0]
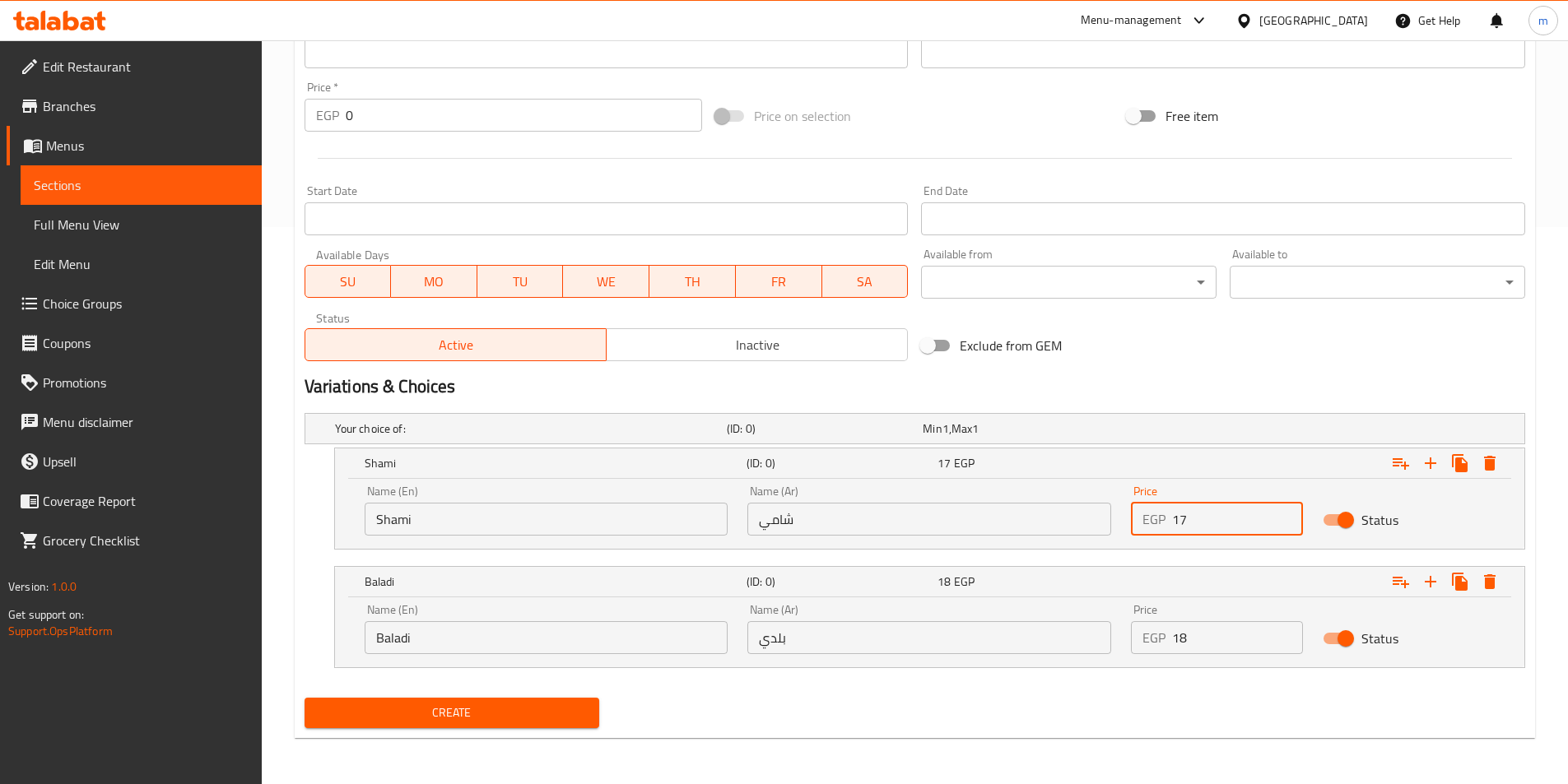
type input "17"
drag, startPoint x: 1201, startPoint y: 625, endPoint x: 1173, endPoint y: 637, distance: 30.5
click at [1173, 637] on input "18" at bounding box center [1237, 638] width 131 height 33
type input "18"
click at [304, 698] on button "Create" at bounding box center [452, 713] width 296 height 30
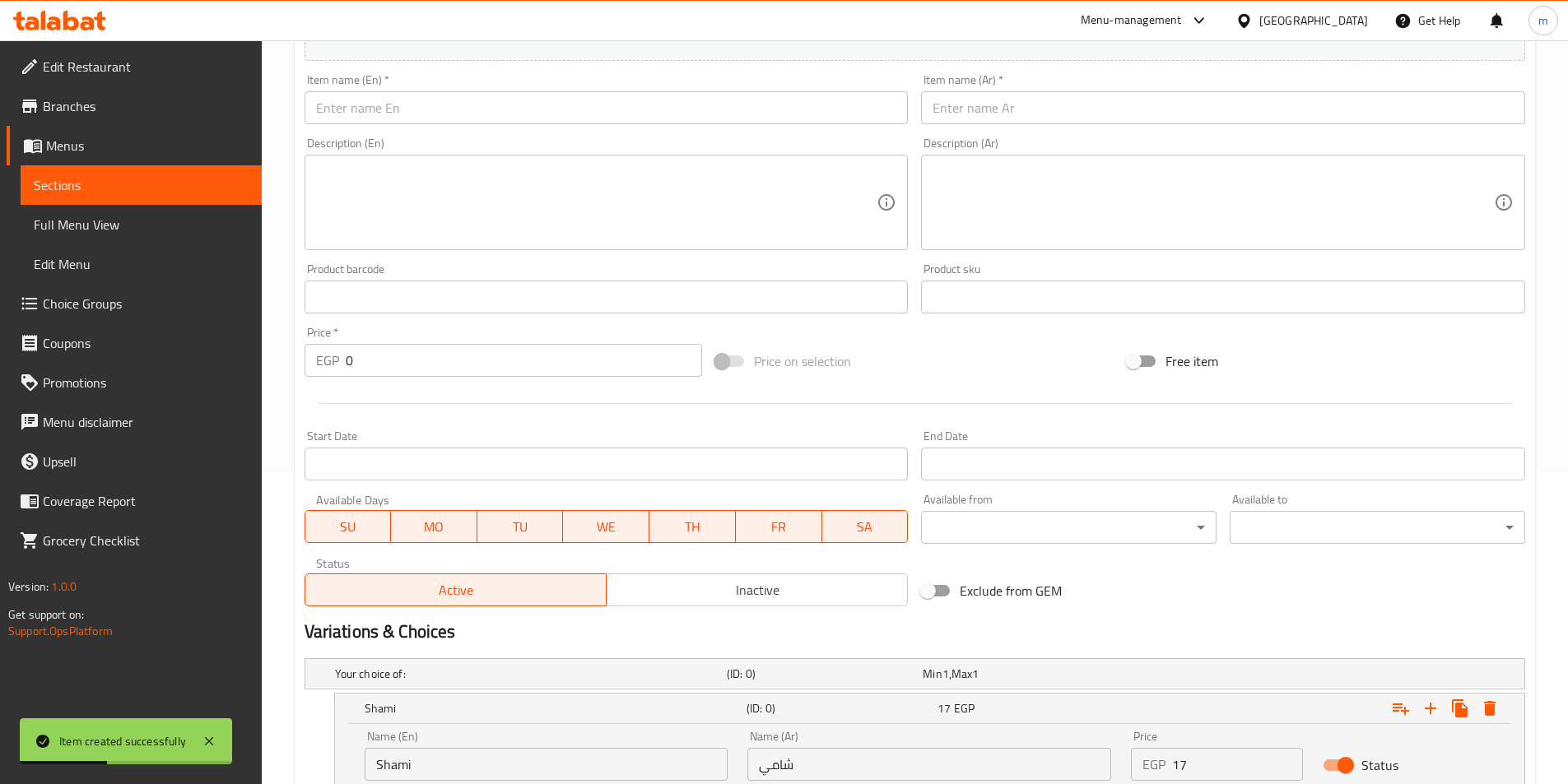
scroll to position [311, 0]
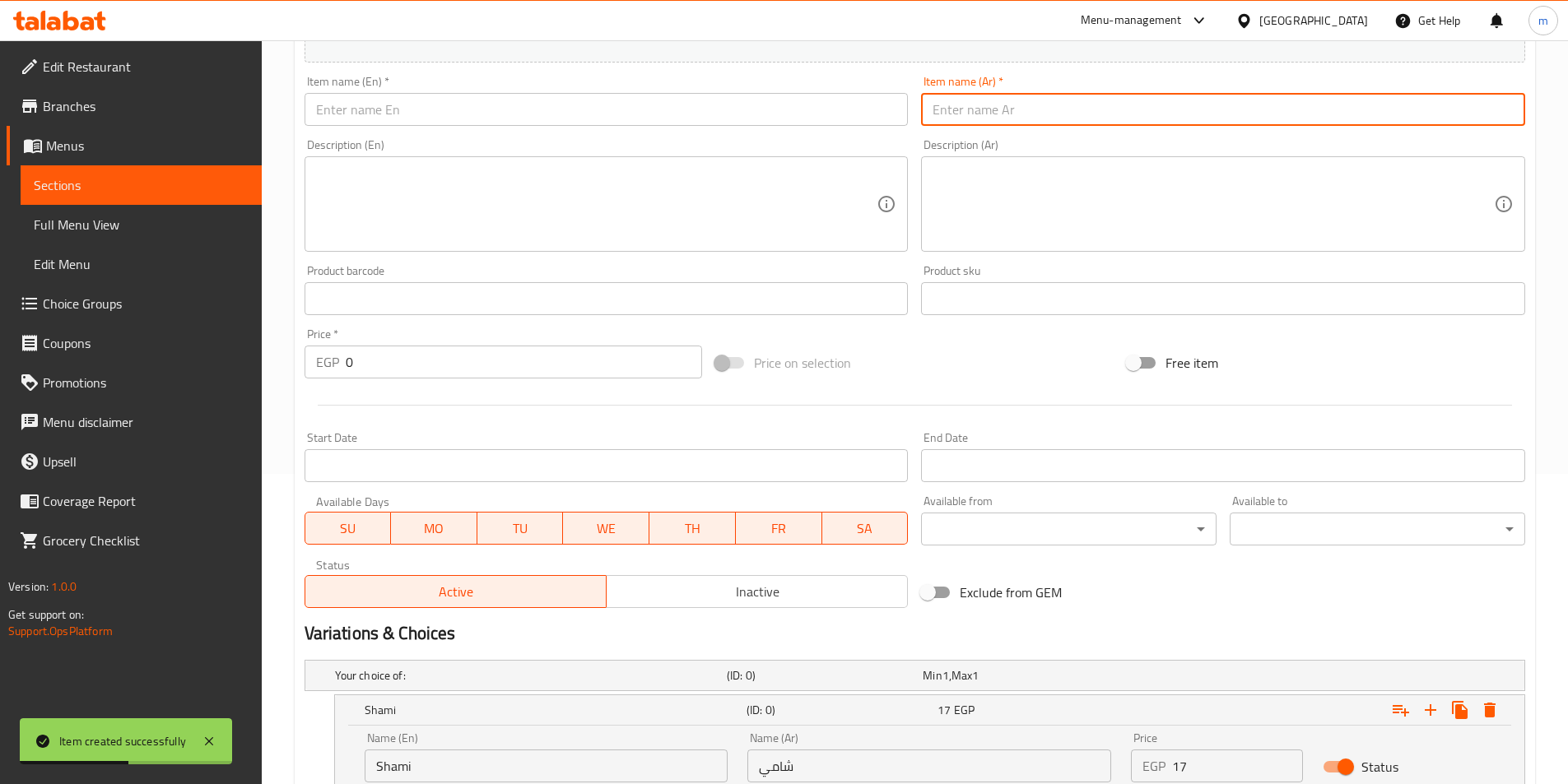
click at [1019, 124] on input "text" at bounding box center [1223, 109] width 605 height 33
paste input "ساندوتش طعمية محشيه"
type input "ساندوتش طعمية محشيه"
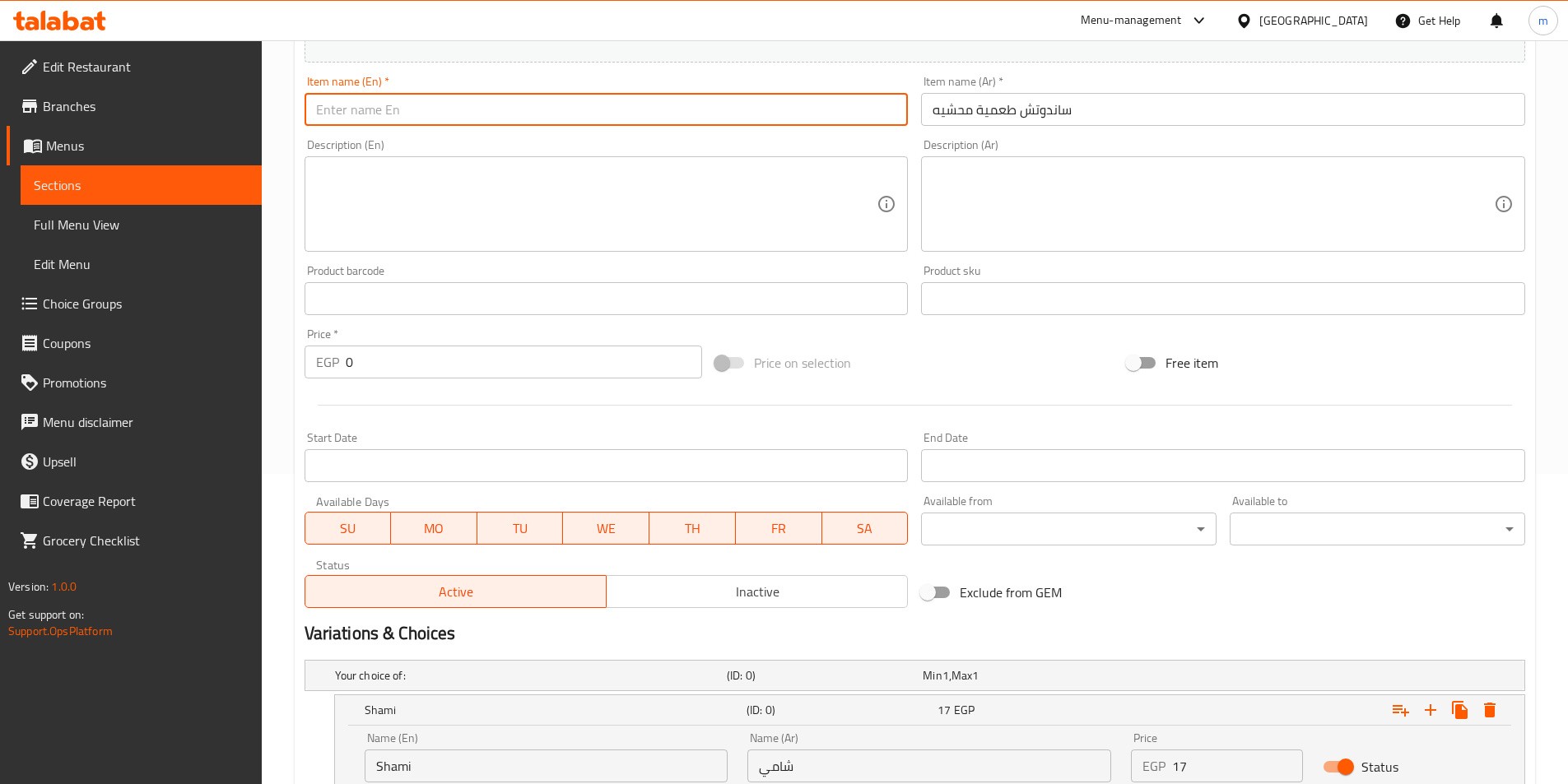
click at [789, 121] on input "text" at bounding box center [606, 109] width 605 height 33
paste input "Stuffed falafel sandwich"
click at [415, 121] on input "Stuffed falafel sandwich" at bounding box center [606, 109] width 605 height 33
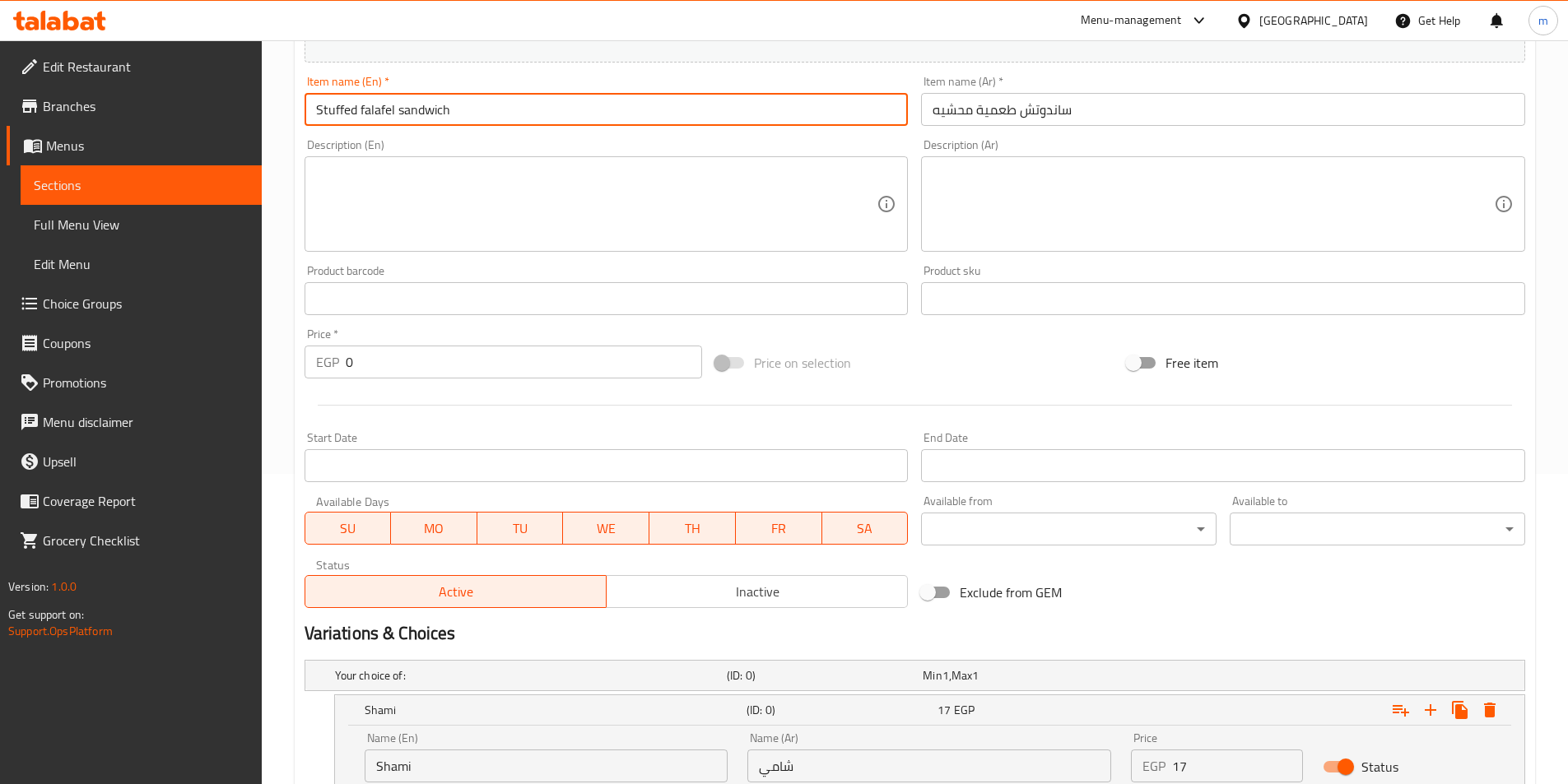
click at [415, 121] on input "Stuffed falafel sandwich" at bounding box center [606, 109] width 605 height 33
type input "Stuffed Falafel Sandwich"
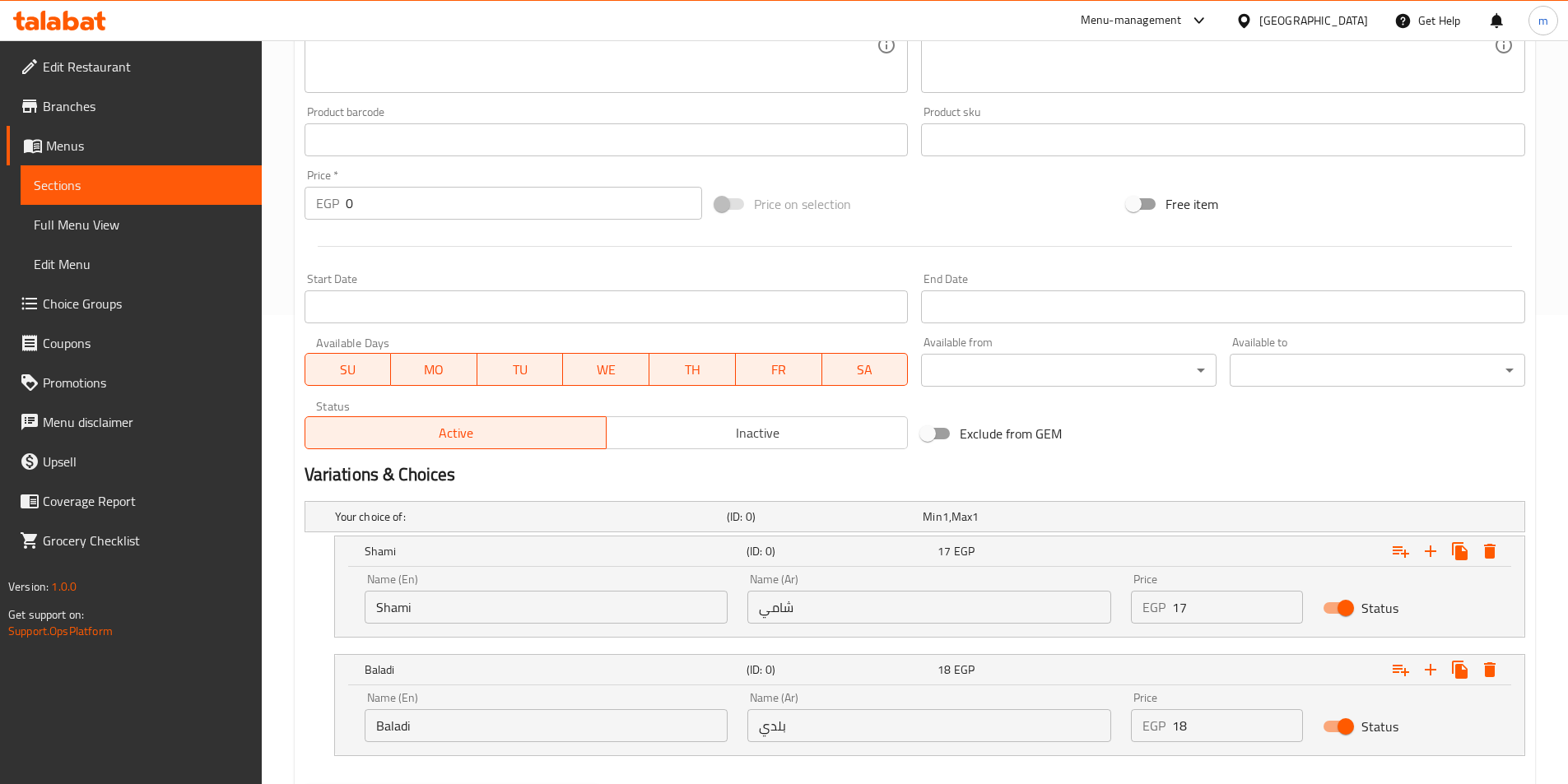
scroll to position [475, 0]
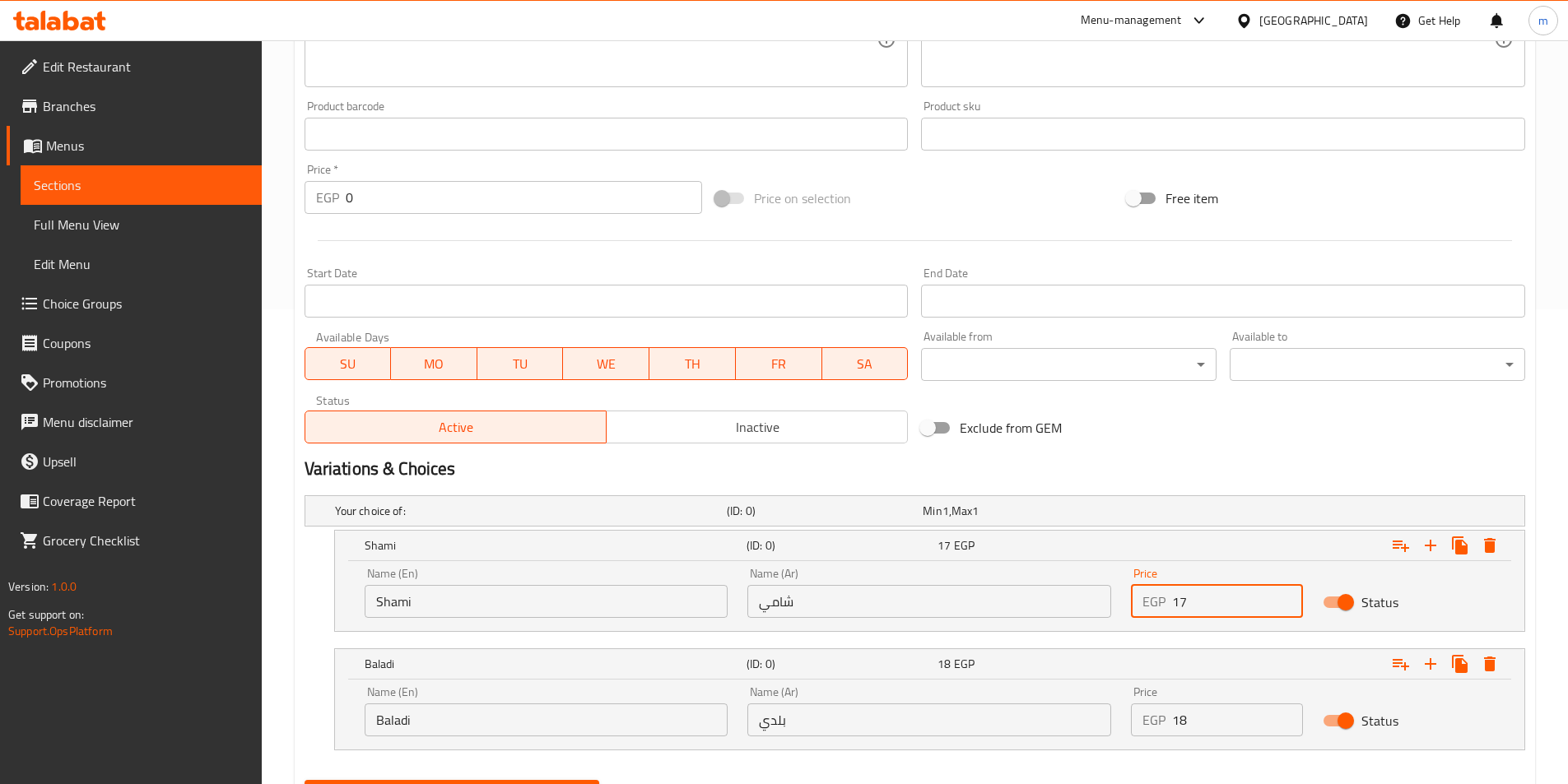
drag, startPoint x: 1190, startPoint y: 597, endPoint x: 1180, endPoint y: 600, distance: 10.4
click at [1180, 600] on input "17" at bounding box center [1237, 602] width 131 height 33
drag, startPoint x: 1180, startPoint y: 600, endPoint x: 1164, endPoint y: 604, distance: 16.5
click at [1164, 604] on div "EGP 17 Price" at bounding box center [1217, 602] width 172 height 33
type input "15"
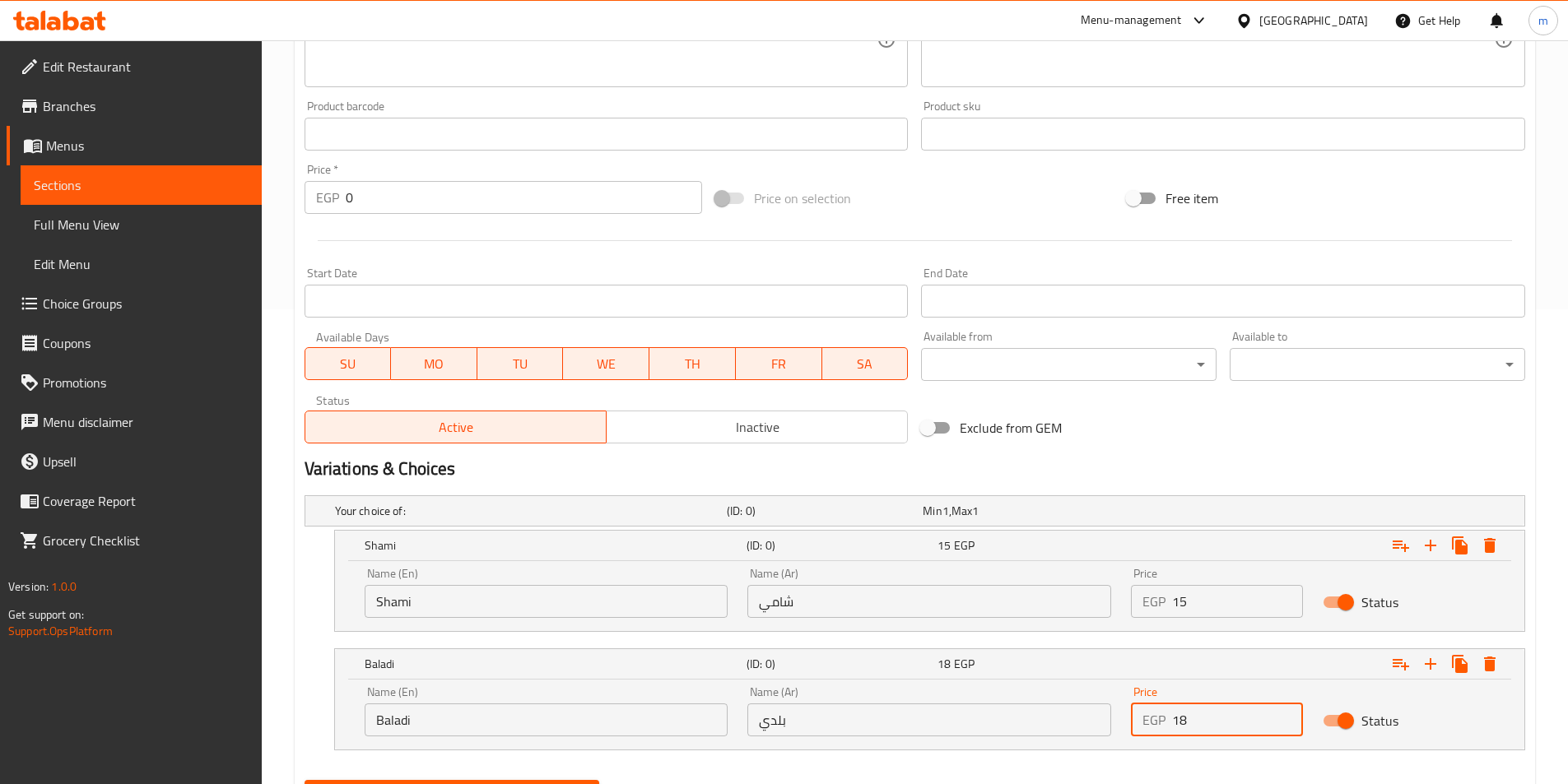
drag, startPoint x: 1213, startPoint y: 726, endPoint x: 1104, endPoint y: 747, distance: 111.0
click at [1104, 747] on div "Name (En) Baladi Name (En) Name (Ar) بلدي Name (Ar) Price EGP 18 Price Status" at bounding box center [929, 715] width 1189 height 70
type input "17"
click at [304, 780] on button "Create" at bounding box center [452, 795] width 296 height 30
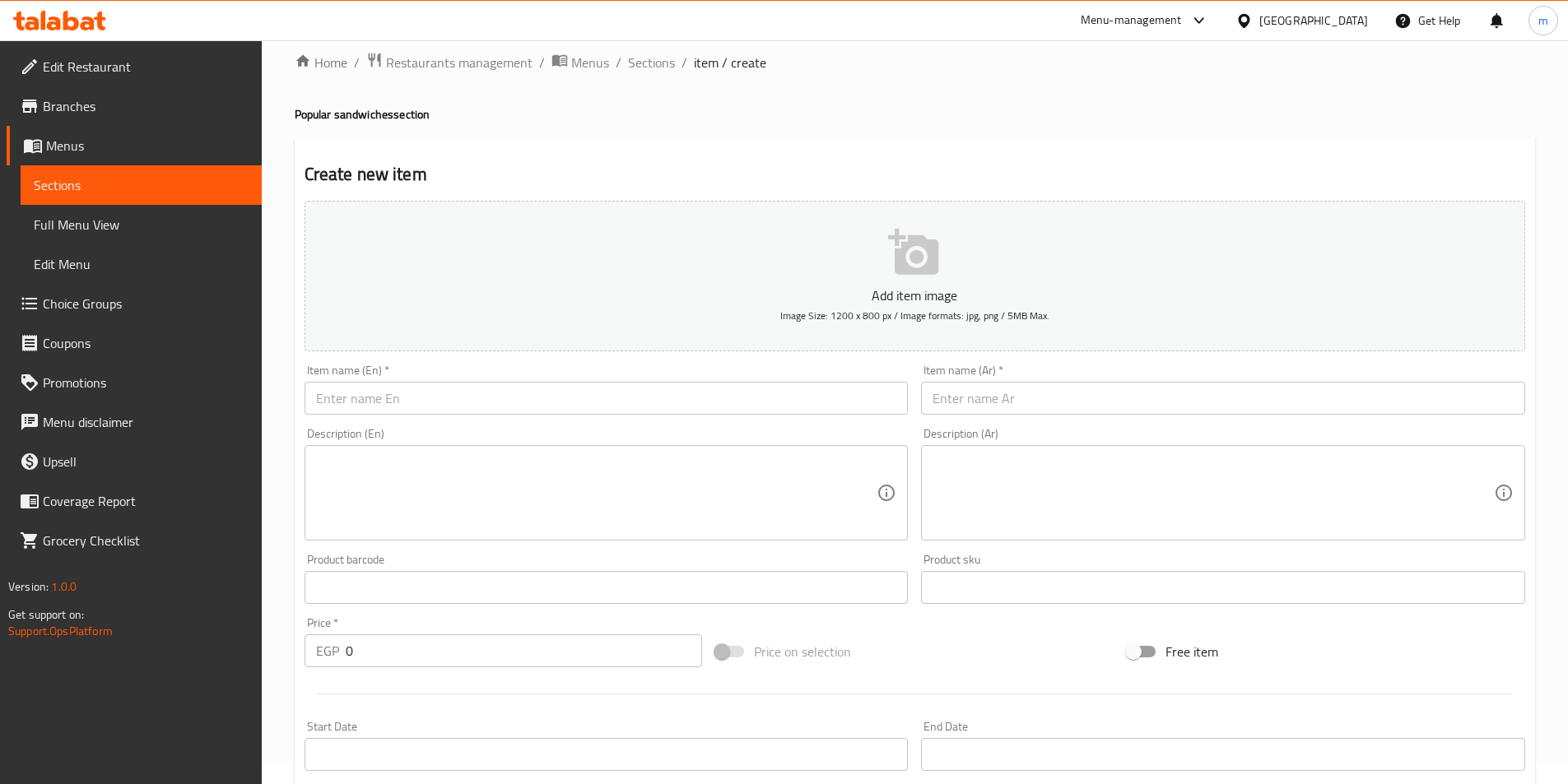
scroll to position [0, 0]
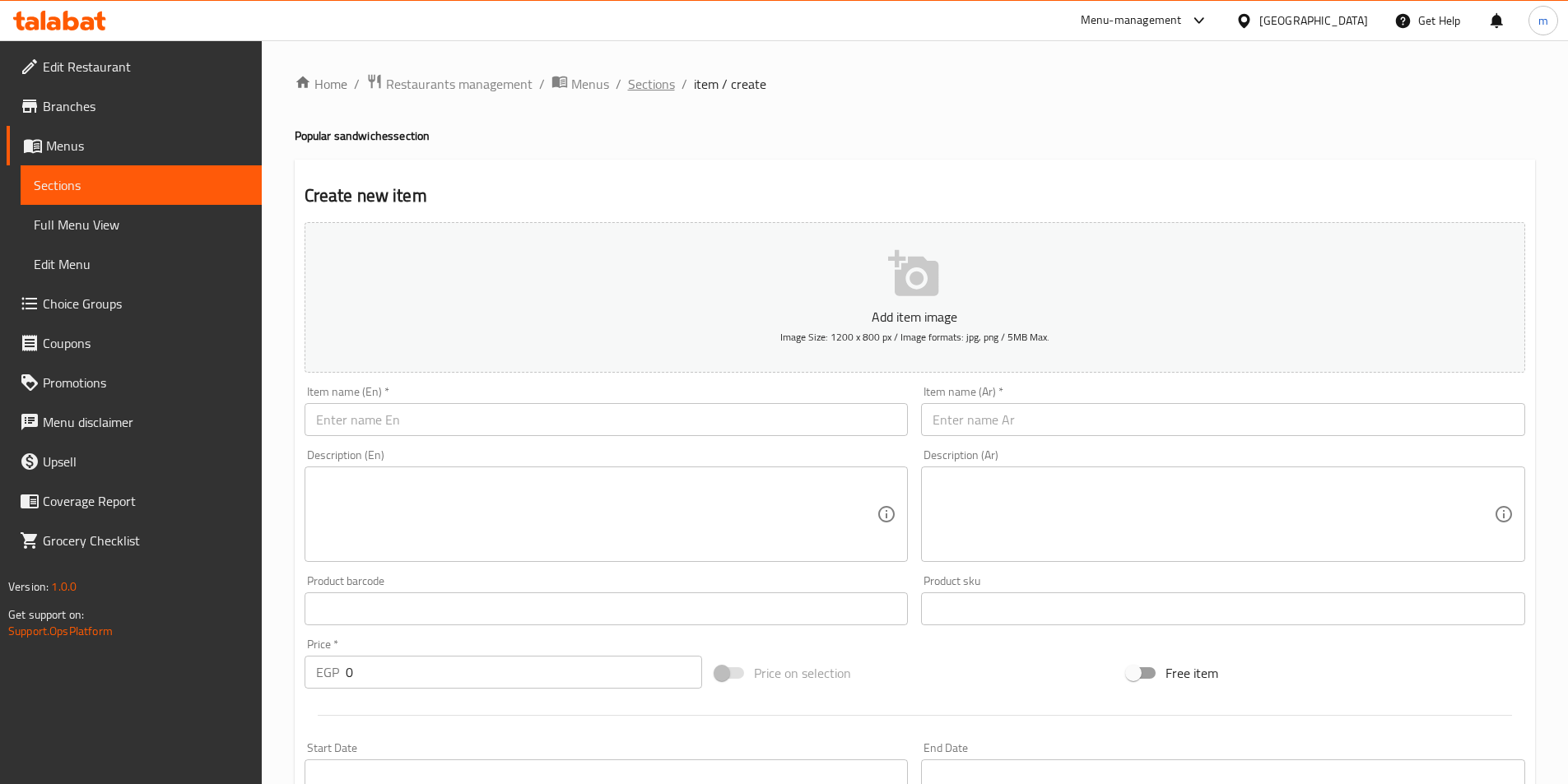
click at [666, 86] on span "Sections" at bounding box center [652, 83] width 47 height 20
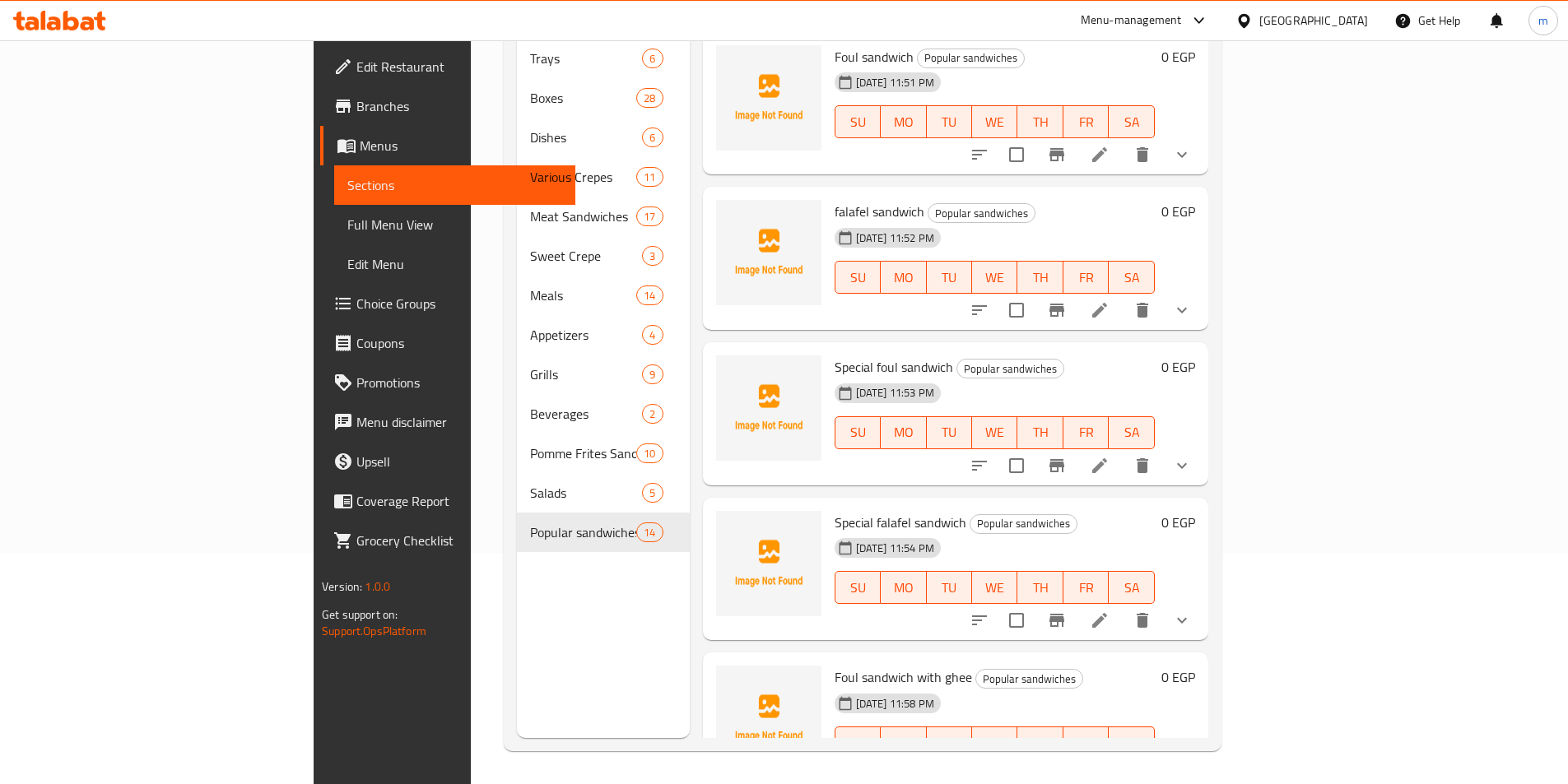
scroll to position [148, 0]
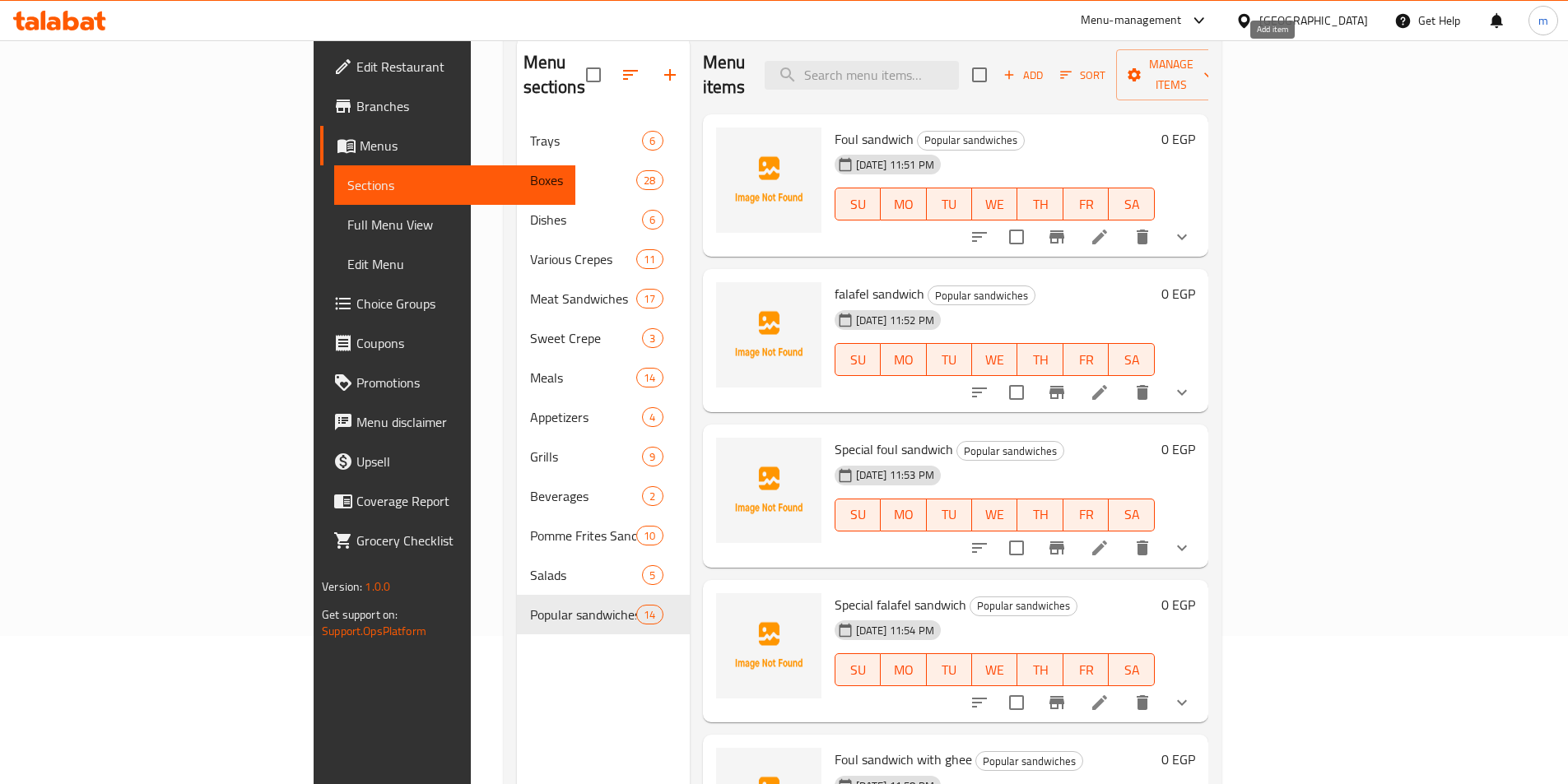
click at [1046, 67] on span "Add" at bounding box center [1023, 76] width 44 height 19
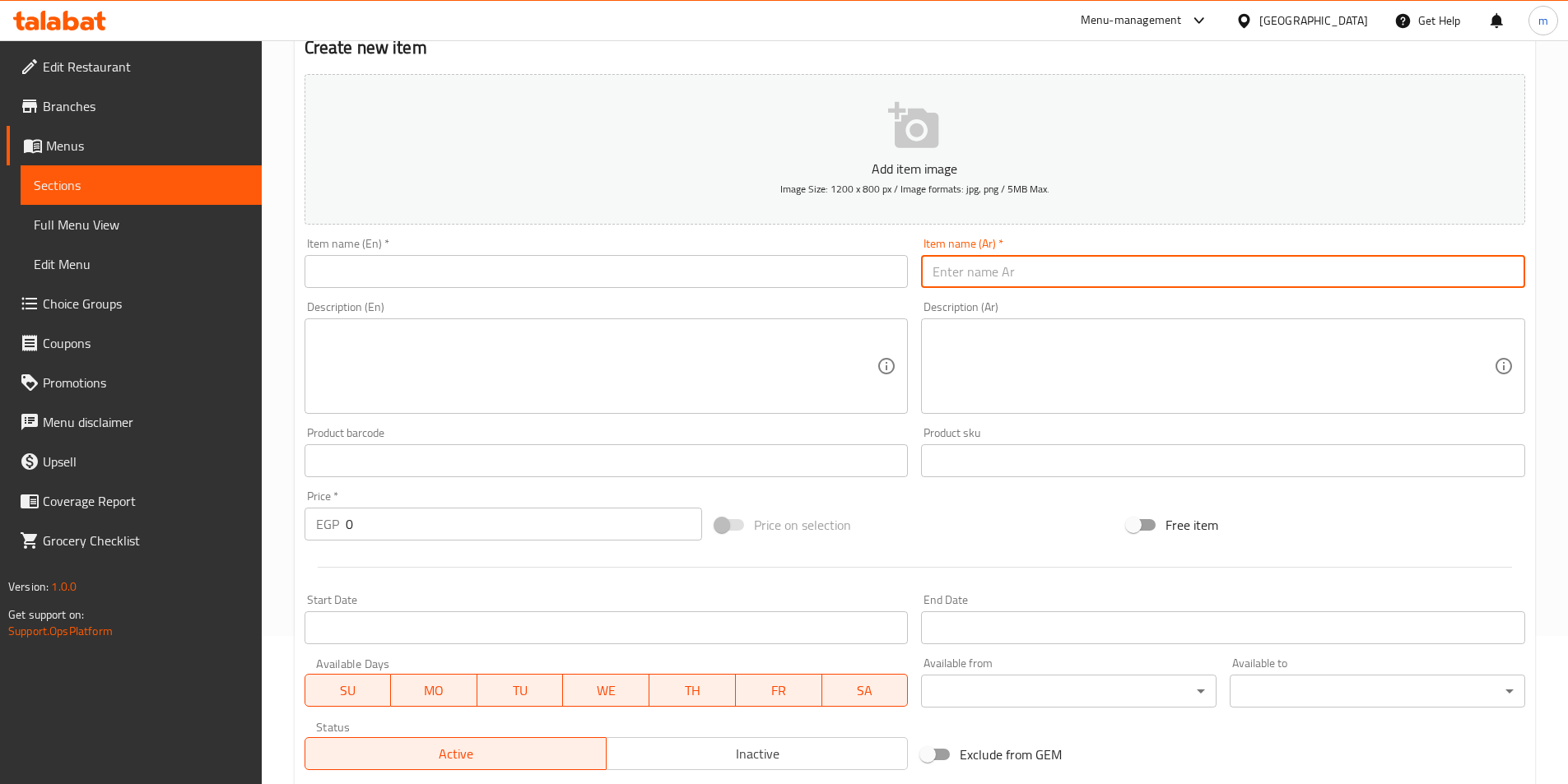
click at [1065, 281] on input "text" at bounding box center [1223, 271] width 605 height 33
paste input "ساندوتش فول بالبيض المسلوق"
type input "ساندوتش فول بالبيض المسلوق"
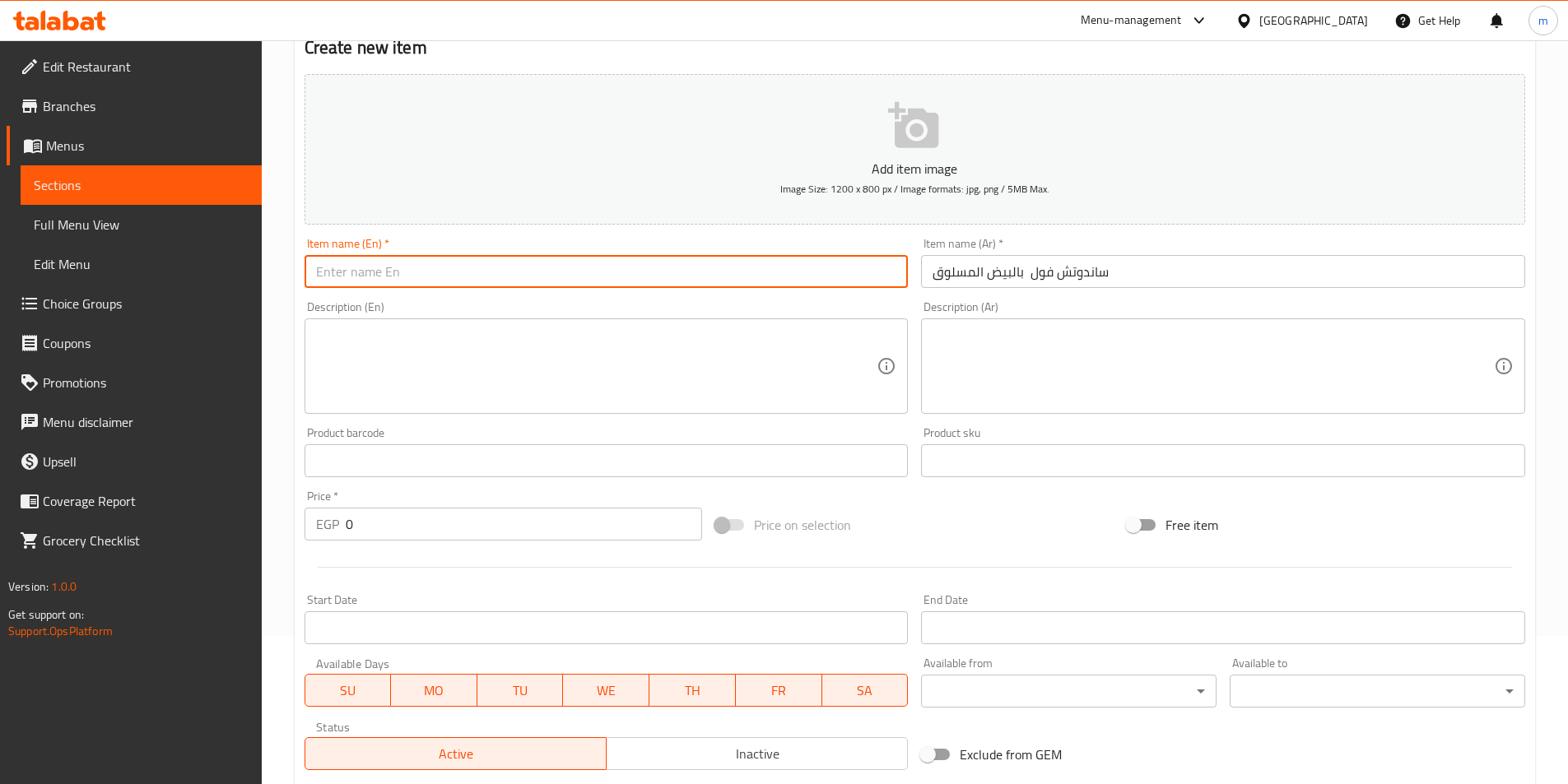
click at [706, 287] on input "text" at bounding box center [606, 271] width 605 height 33
paste input "Bean and boiled egg sandwich"
click at [307, 275] on input "Bean and boiled egg sandwich" at bounding box center [606, 271] width 605 height 33
click at [319, 273] on input "Bean and boiled egg sandwich" at bounding box center [606, 271] width 605 height 33
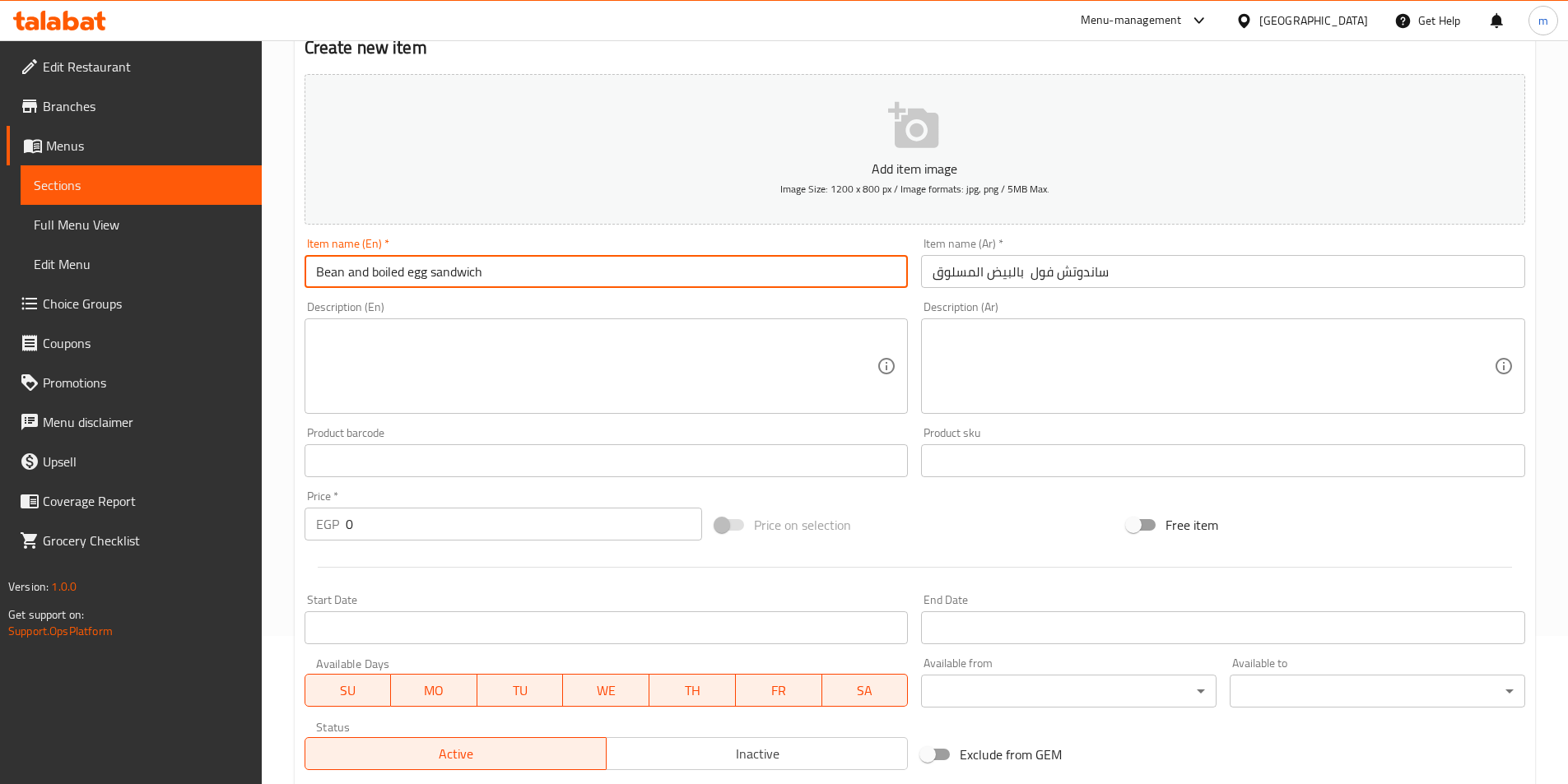
click at [332, 266] on input "Bean and boiled egg sandwich" at bounding box center [606, 271] width 605 height 33
click at [332, 266] on input "Foul and boiled egg sandwich" at bounding box center [606, 271] width 605 height 33
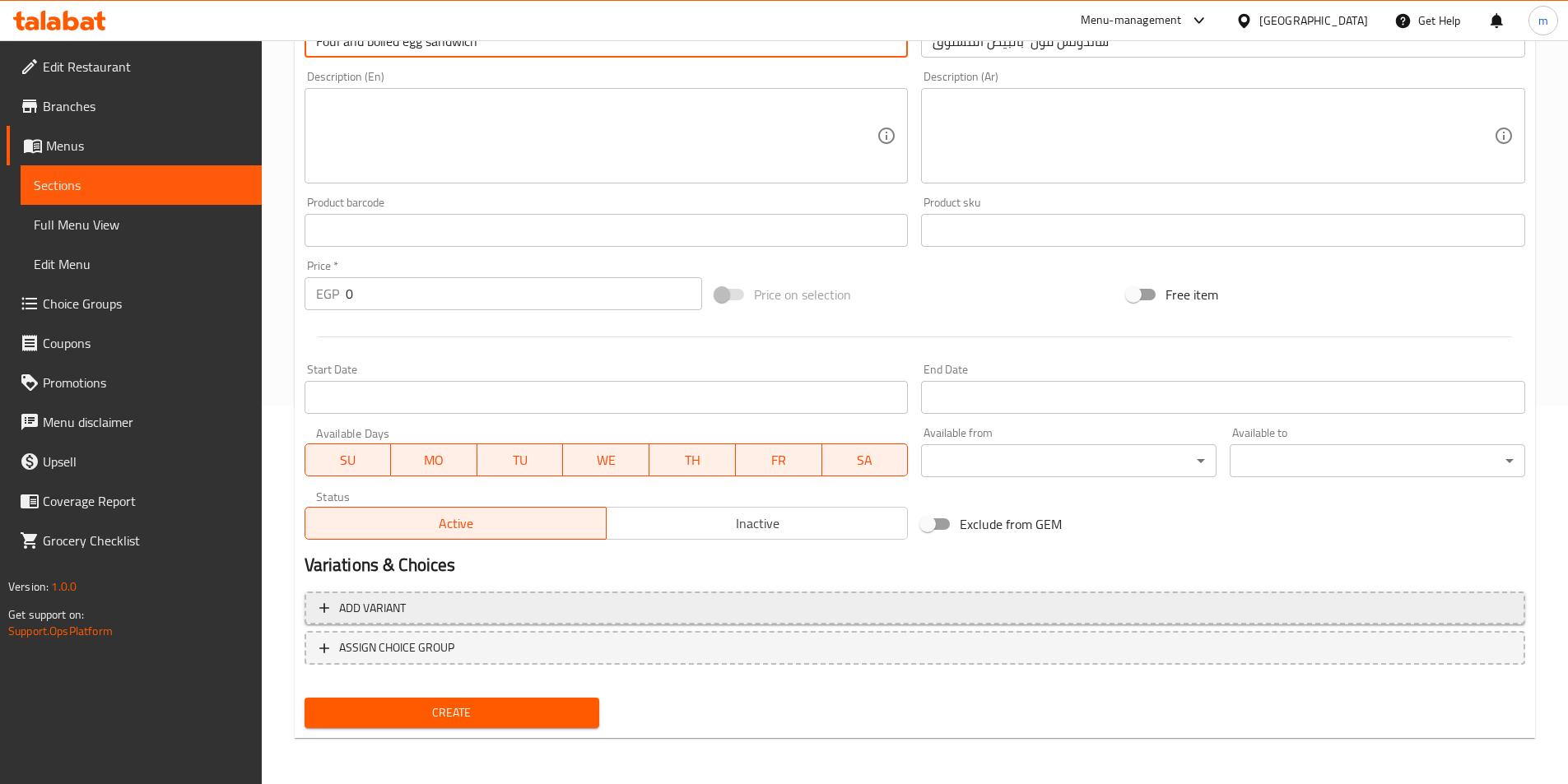
type input "Foul and boiled egg sandwich"
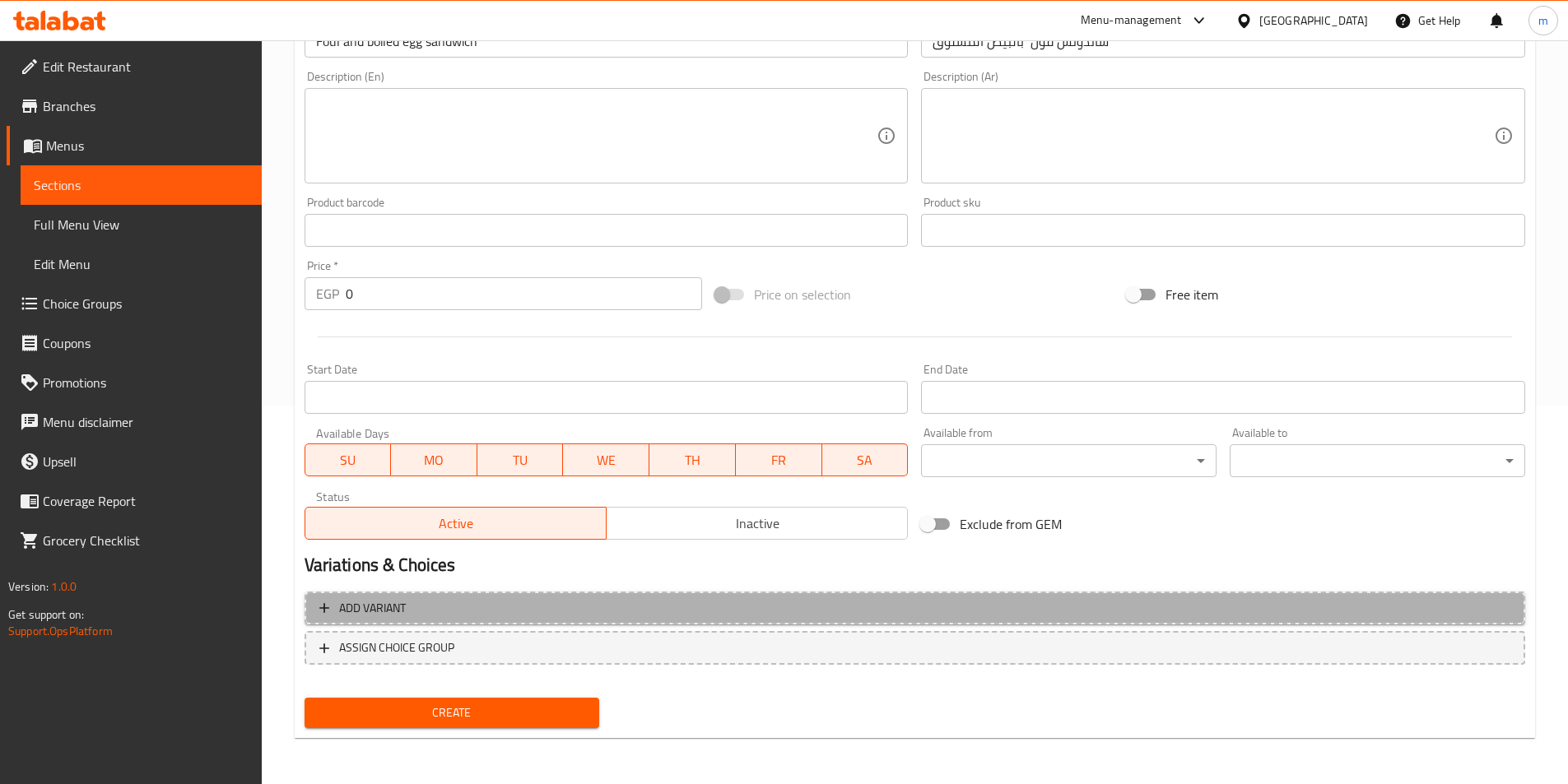
click at [509, 612] on span "Add variant" at bounding box center [914, 608] width 1191 height 21
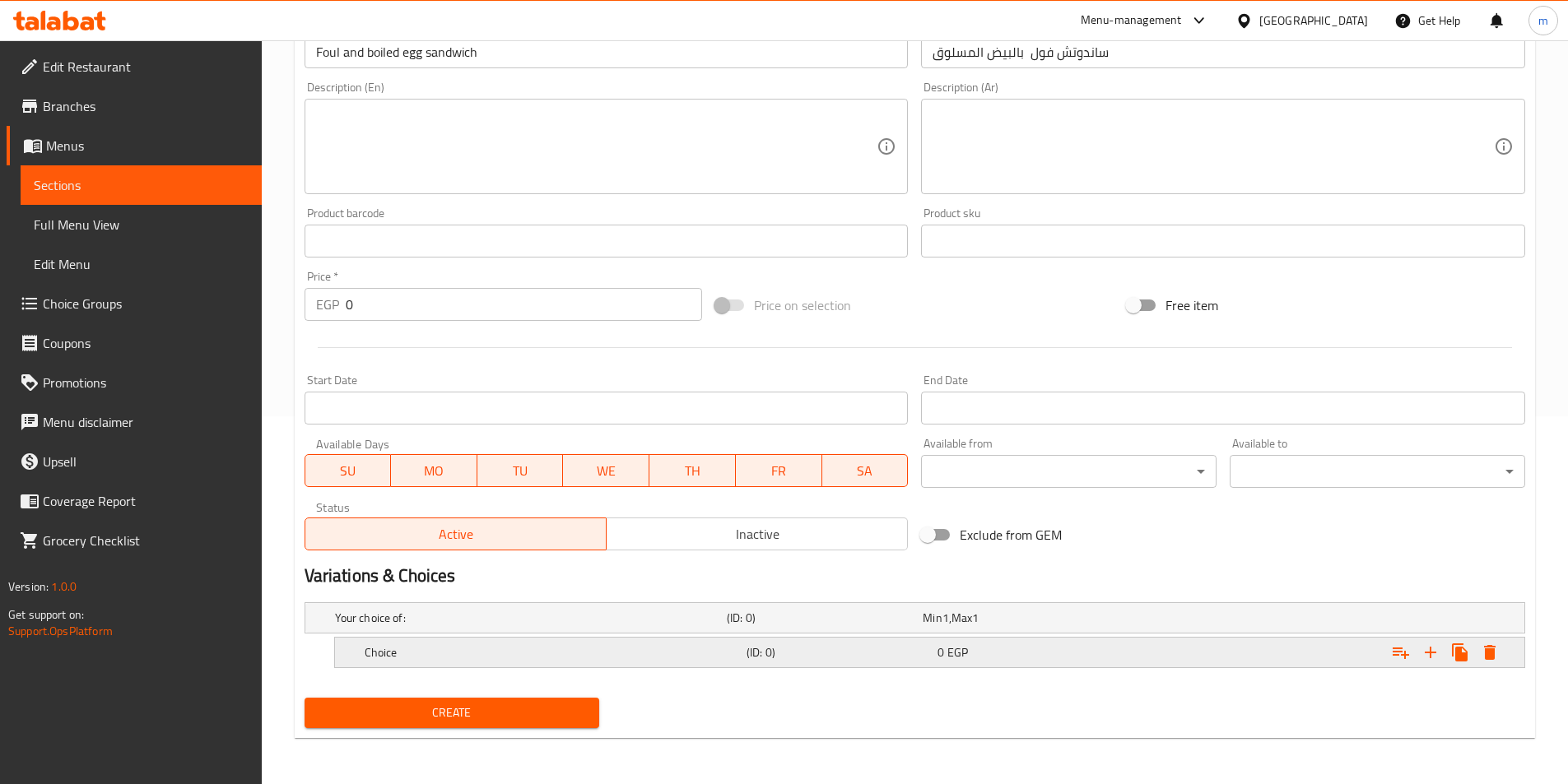
click at [491, 657] on h5 "Choice" at bounding box center [552, 652] width 375 height 16
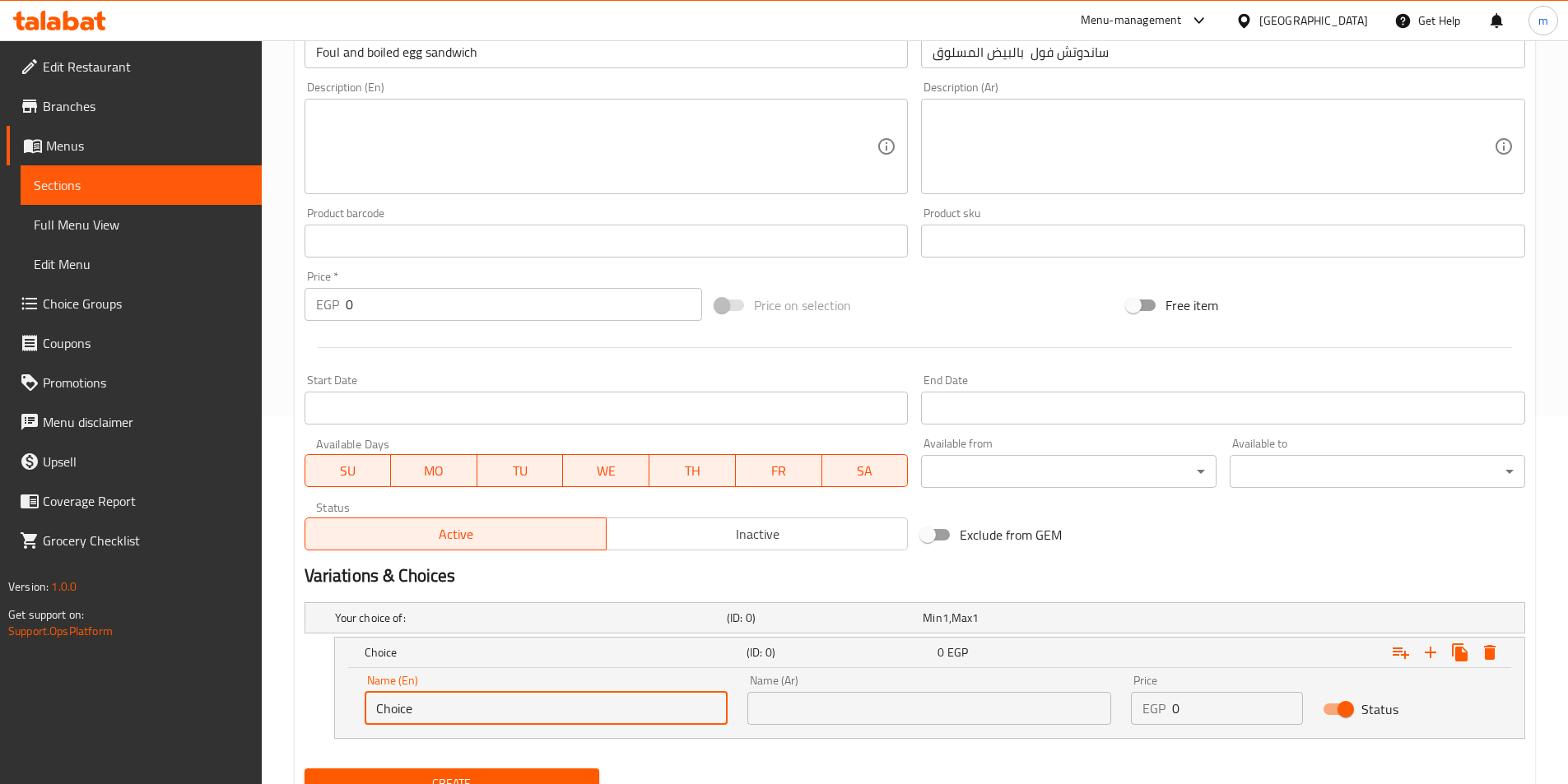
drag, startPoint x: 415, startPoint y: 714, endPoint x: 323, endPoint y: 703, distance: 92.7
click at [323, 703] on div "Choice (ID: 0) 0 EGP Name (En) Choice Name (En) Name (Ar) Name (Ar) Price EGP 0…" at bounding box center [914, 688] width 1220 height 102
type input "s"
type input "Shami"
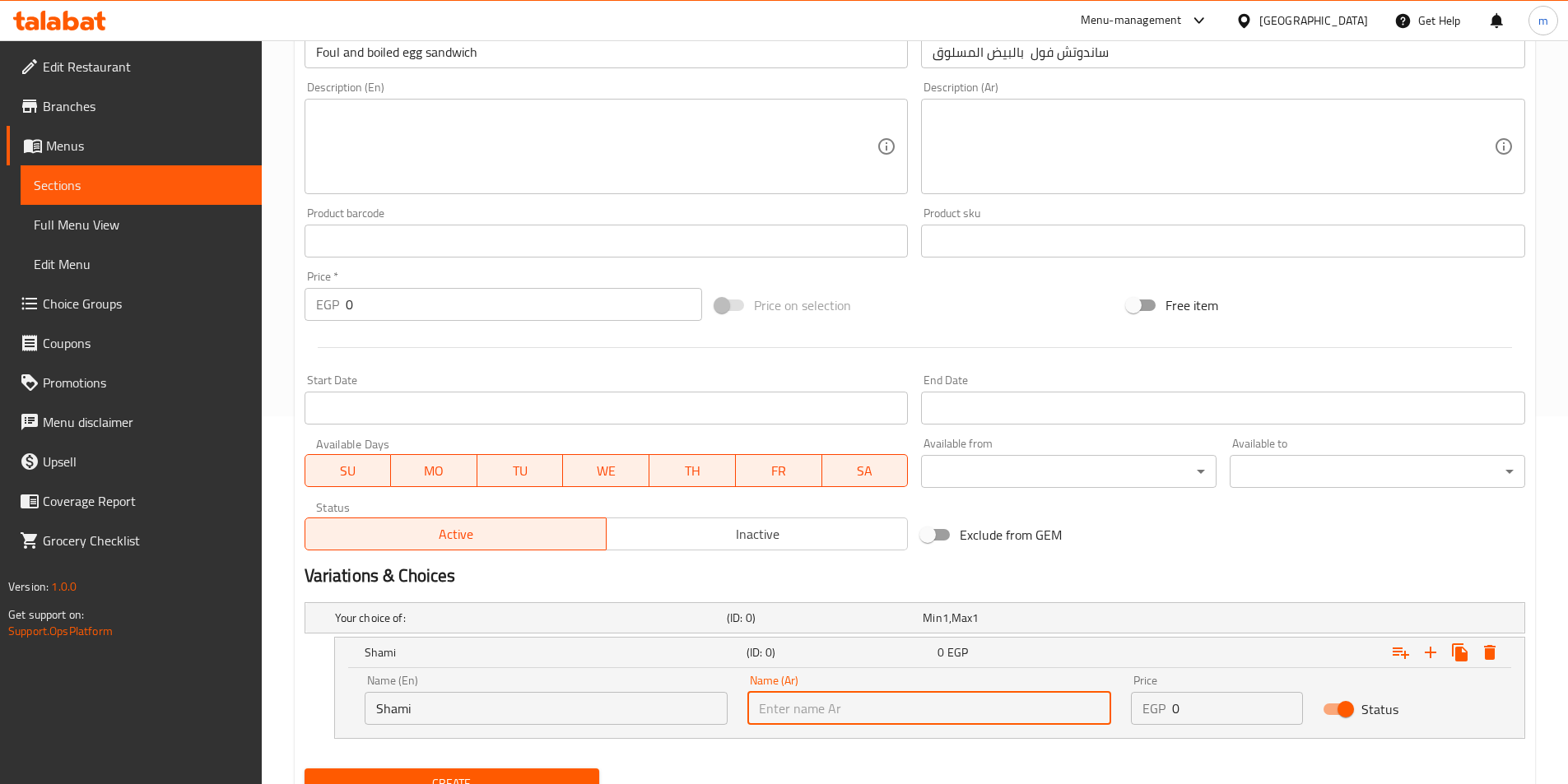
click at [972, 713] on input "text" at bounding box center [929, 708] width 364 height 33
type input "شامي"
click at [1421, 643] on icon "Expand" at bounding box center [1430, 653] width 20 height 20
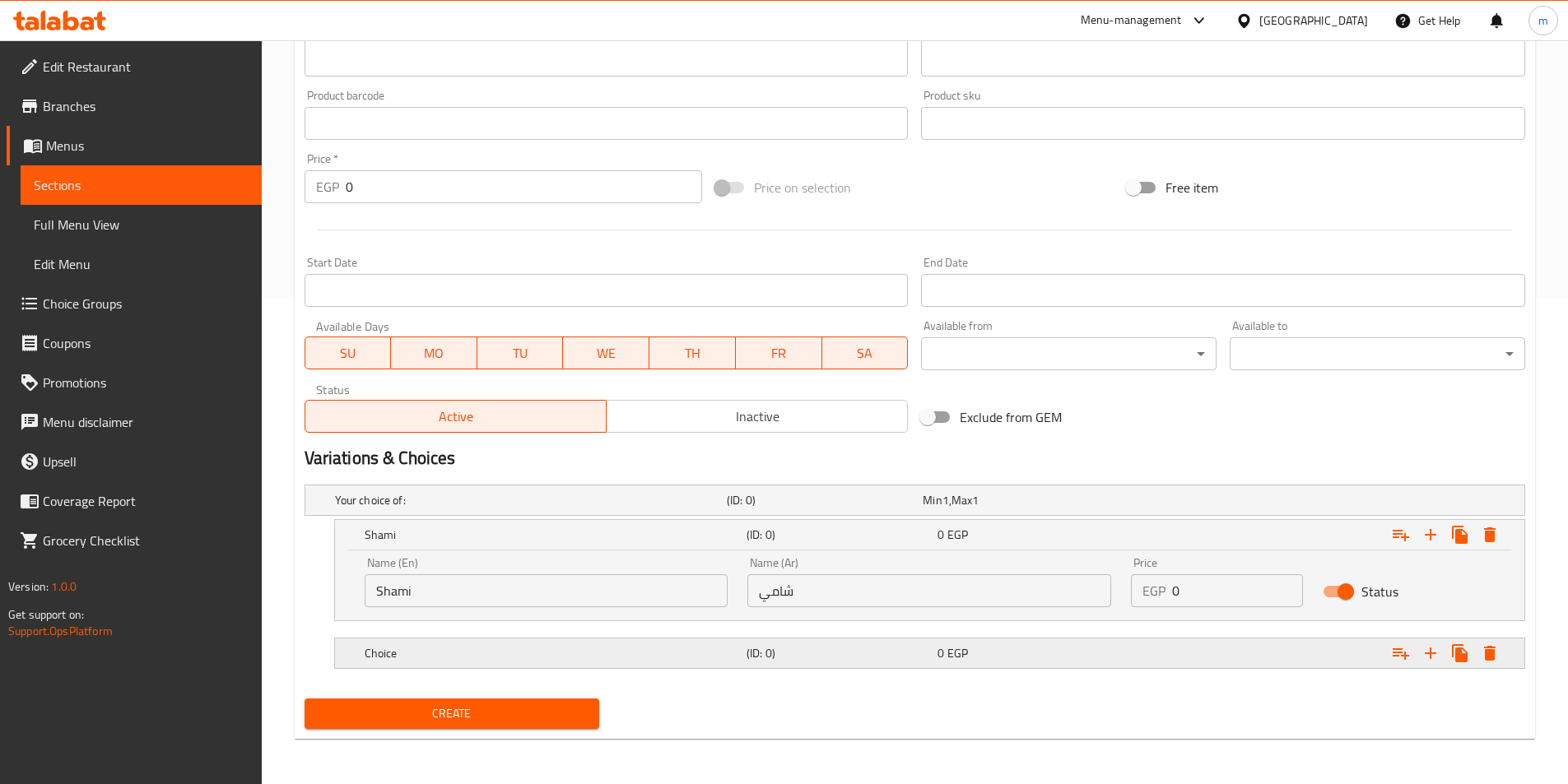
scroll to position [486, 0]
click at [677, 648] on h5 "Choice" at bounding box center [552, 652] width 375 height 16
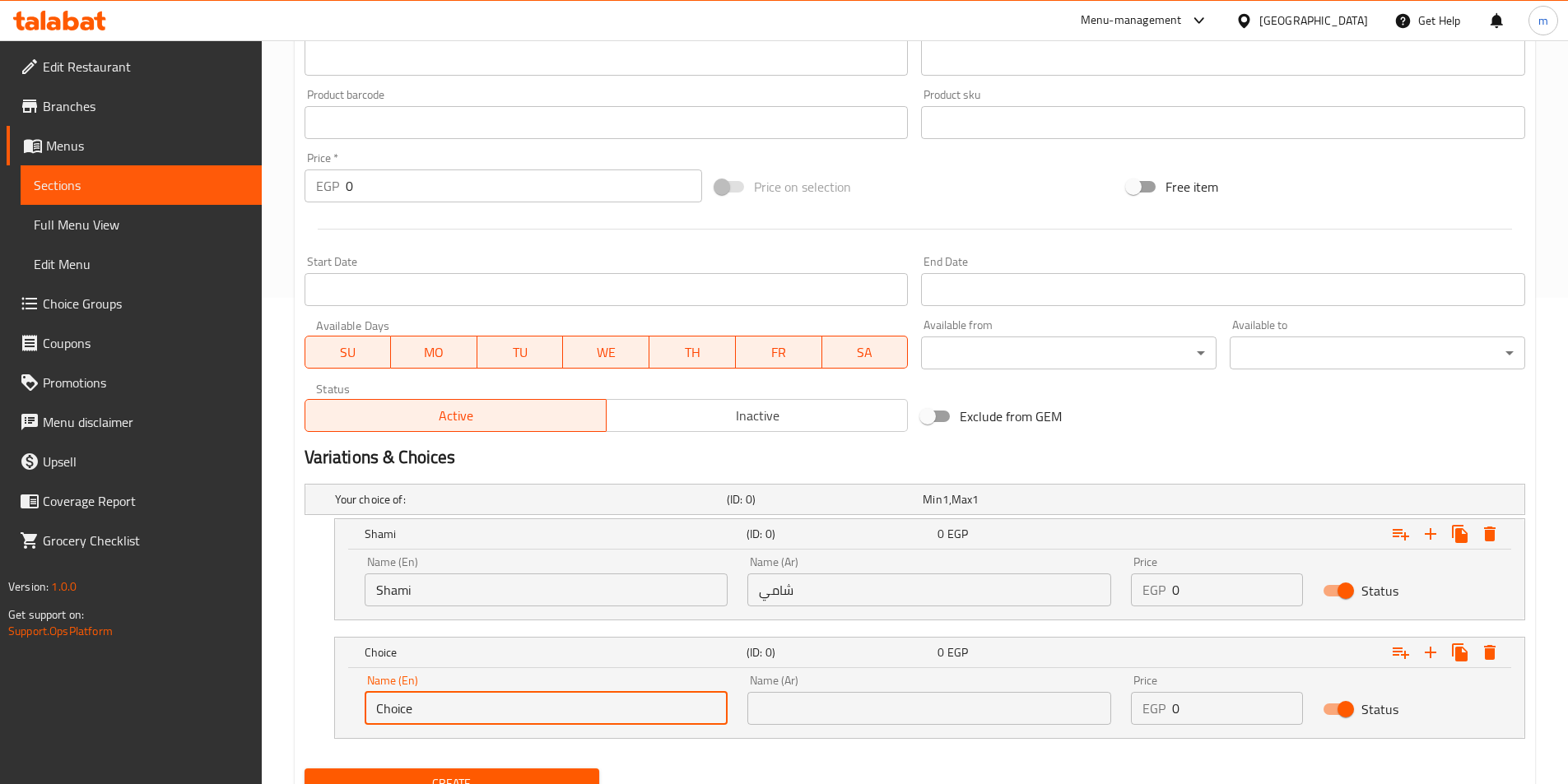
drag, startPoint x: 455, startPoint y: 709, endPoint x: 290, endPoint y: 708, distance: 165.0
click at [290, 708] on div "Home / Restaurants management / Menus / Sections / item / create Popular sandwi…" at bounding box center [914, 205] width 1306 height 1302
type input "Baladi"
click at [934, 690] on div "Name (Ar) Name (Ar)" at bounding box center [929, 700] width 364 height 50
click at [938, 707] on input "text" at bounding box center [929, 708] width 364 height 33
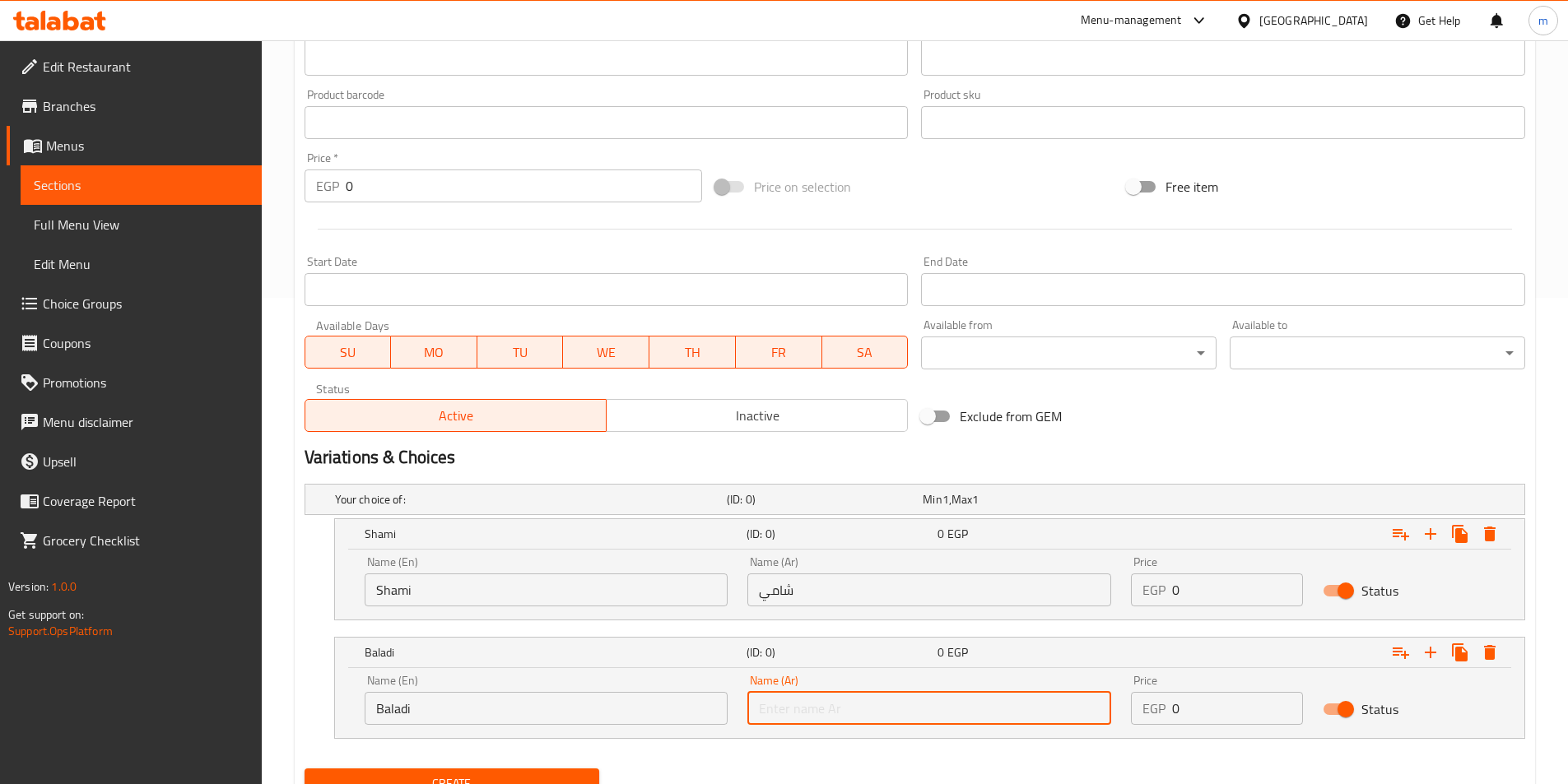
type input "f"
type input "["
type input "بلدي"
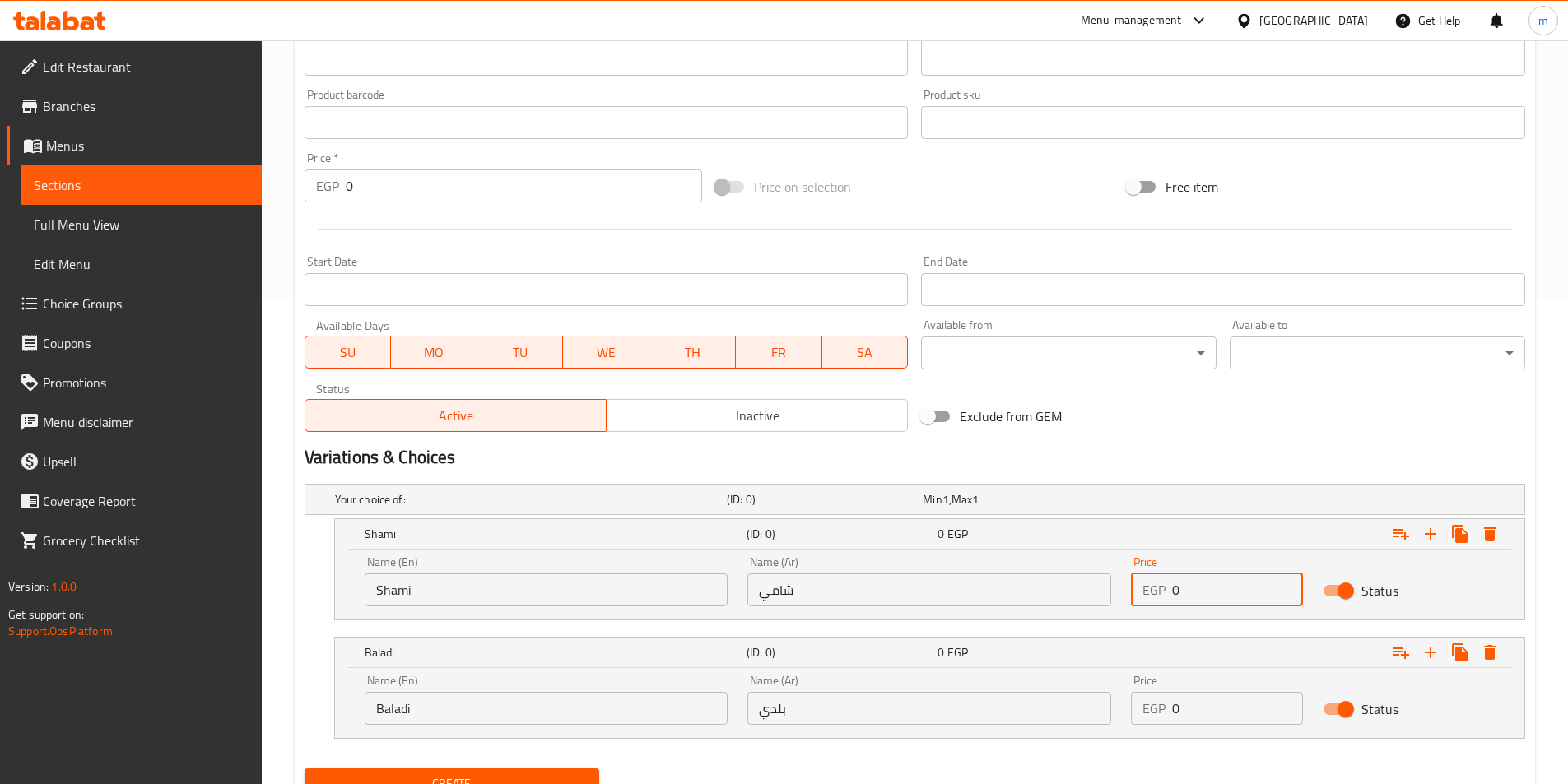
drag, startPoint x: 1198, startPoint y: 585, endPoint x: 1165, endPoint y: 586, distance: 33.0
click at [1165, 586] on div "EGP 0 Price" at bounding box center [1217, 589] width 172 height 33
type input "26"
drag, startPoint x: 1182, startPoint y: 706, endPoint x: 1171, endPoint y: 707, distance: 11.0
click at [1171, 707] on div "EGP 0 Price" at bounding box center [1217, 708] width 172 height 33
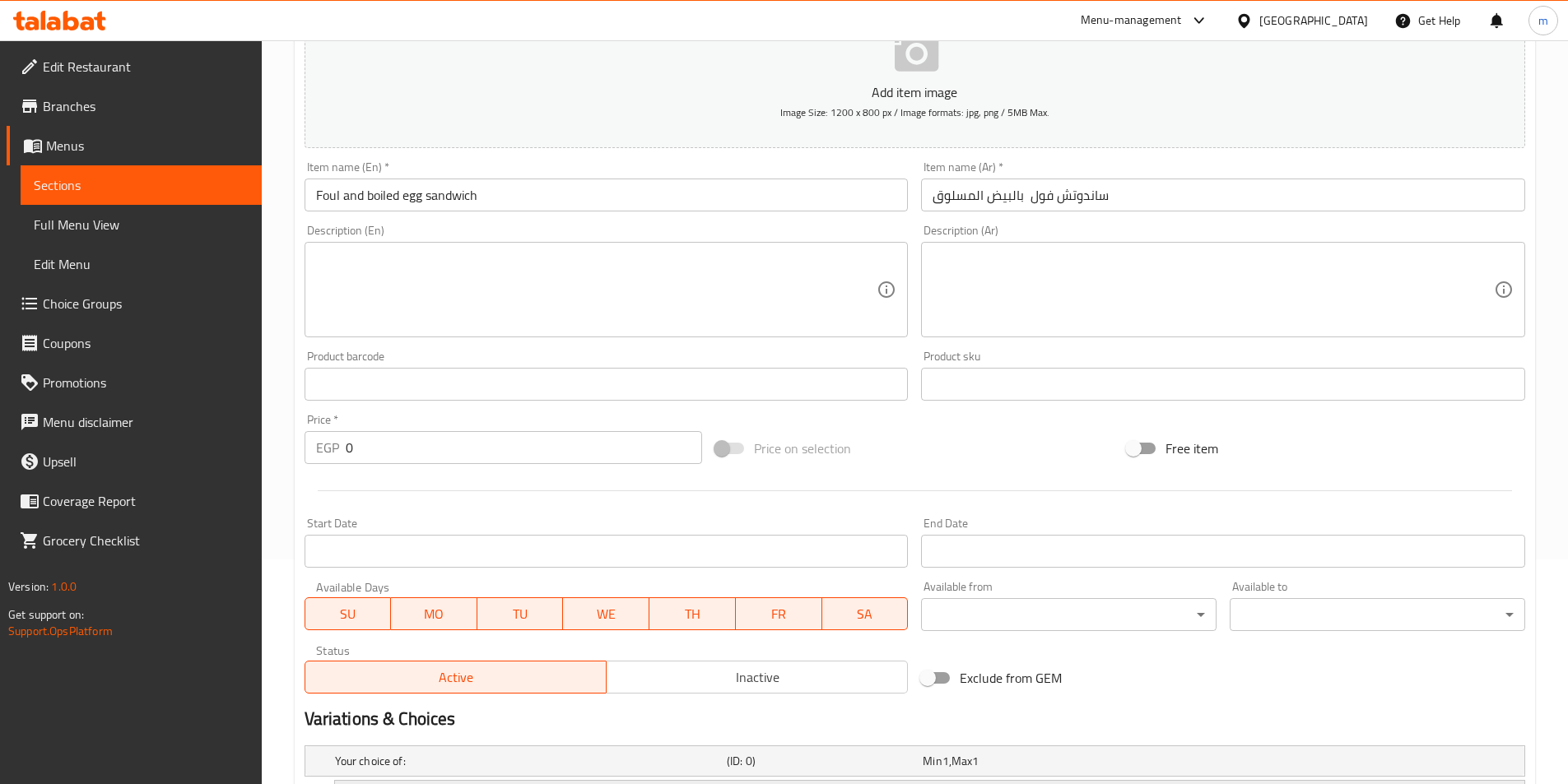
scroll to position [157, 0]
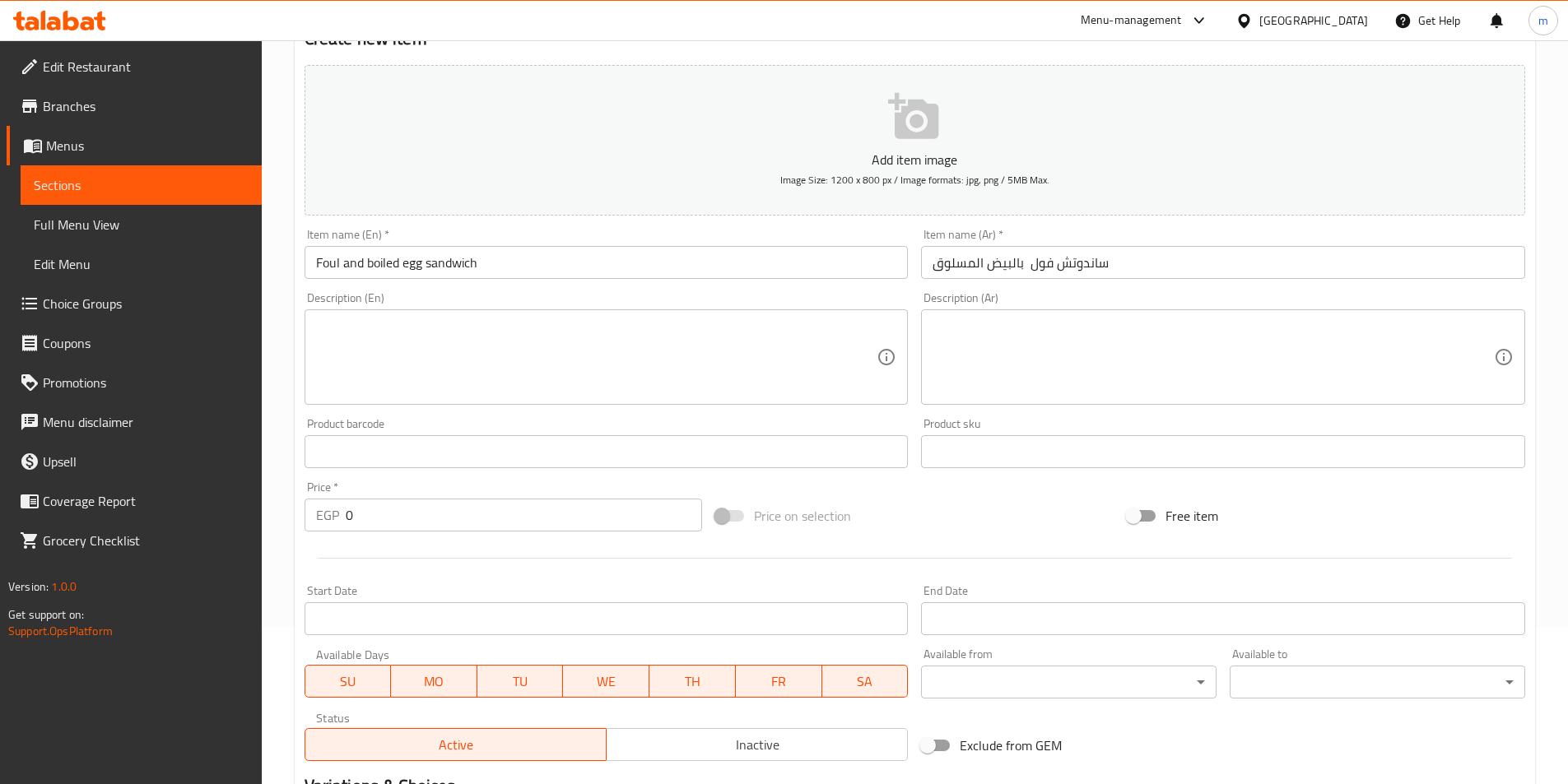
type input "27"
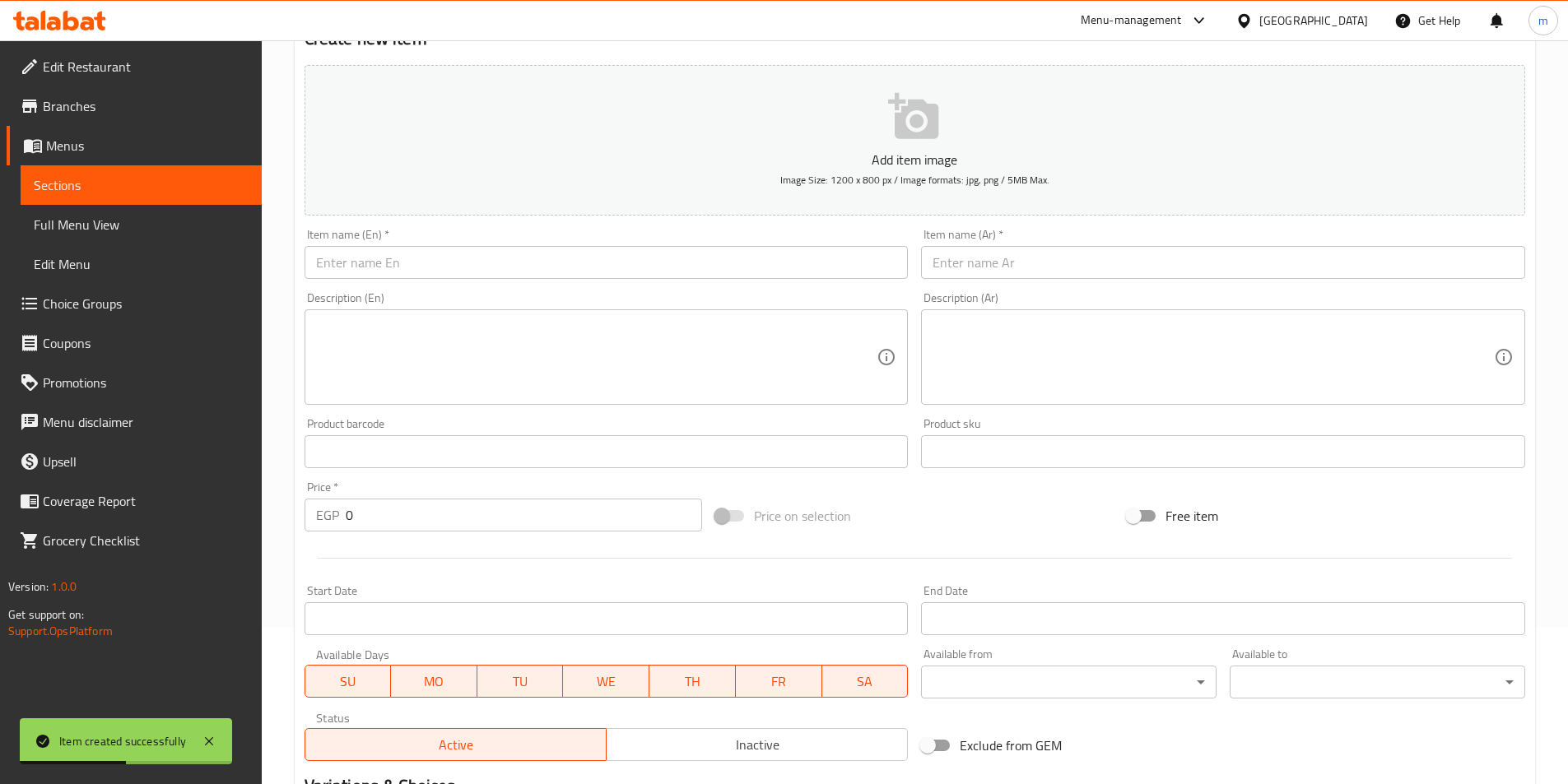
click at [1130, 263] on input "text" at bounding box center [1223, 263] width 605 height 33
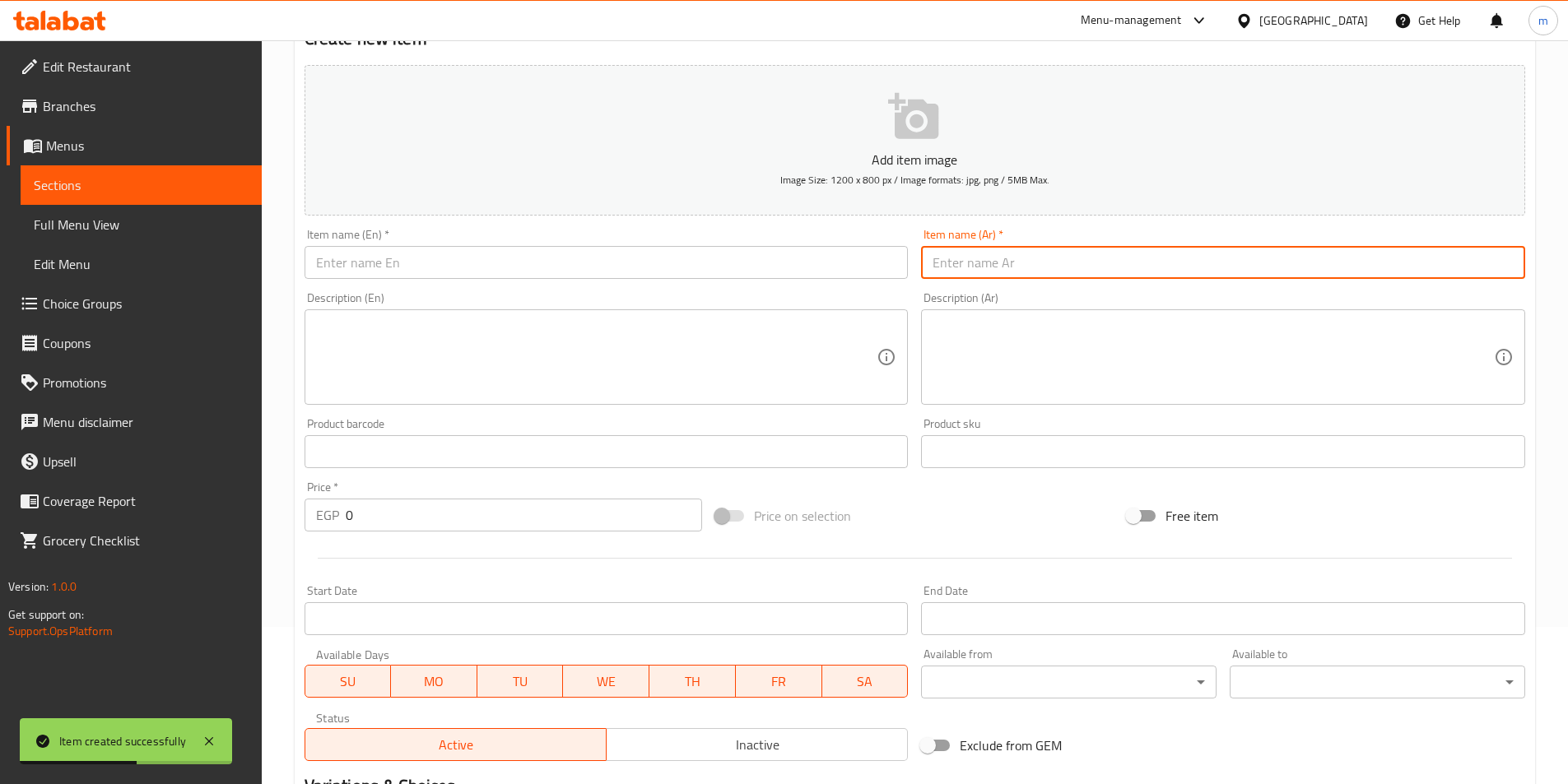
paste input "ساندوتش طعمية بالبيض المسلوق"
type input "ساندوتش طعمية بالبيض المسلوق"
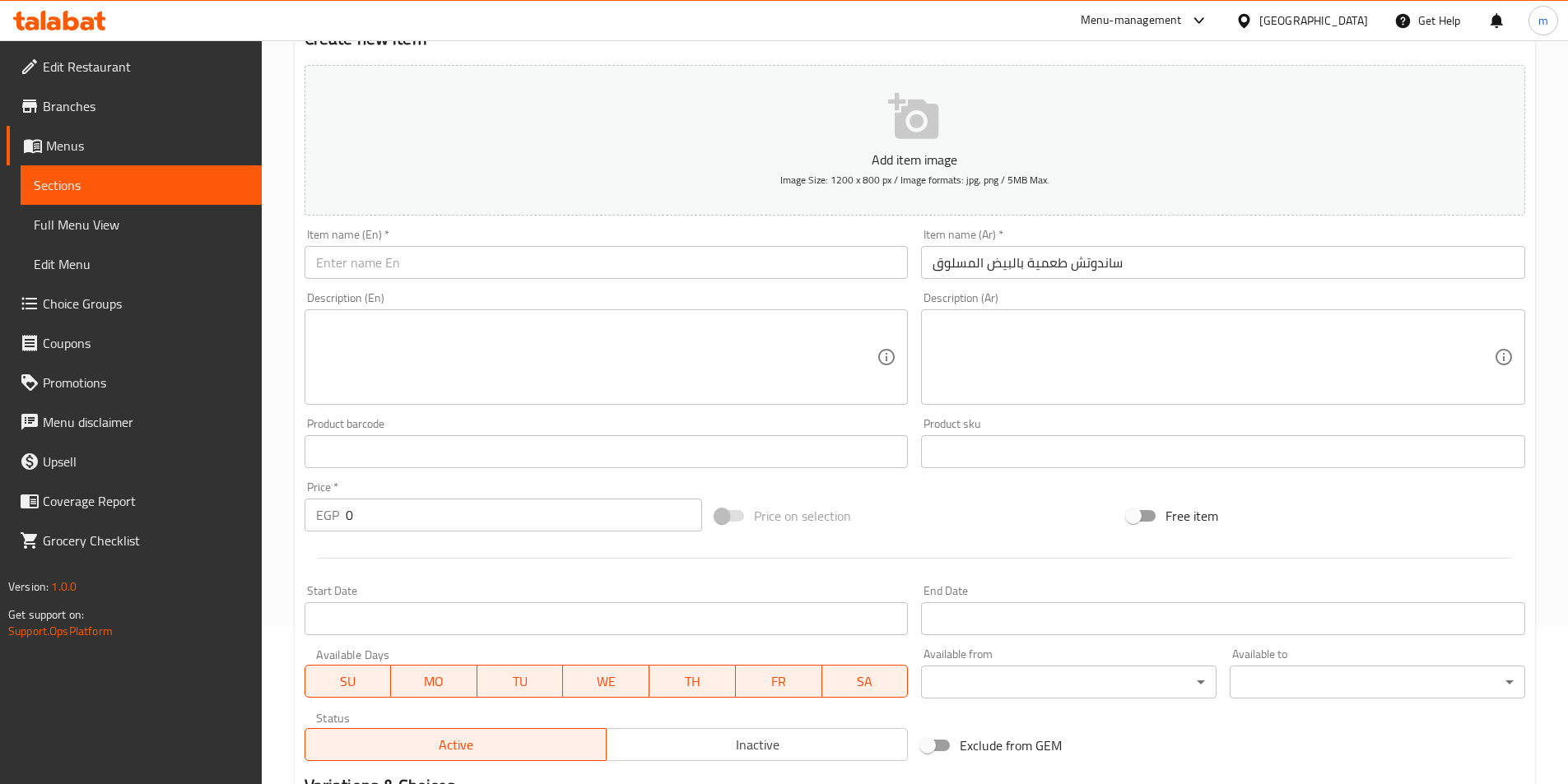
click at [868, 269] on input "text" at bounding box center [606, 263] width 605 height 33
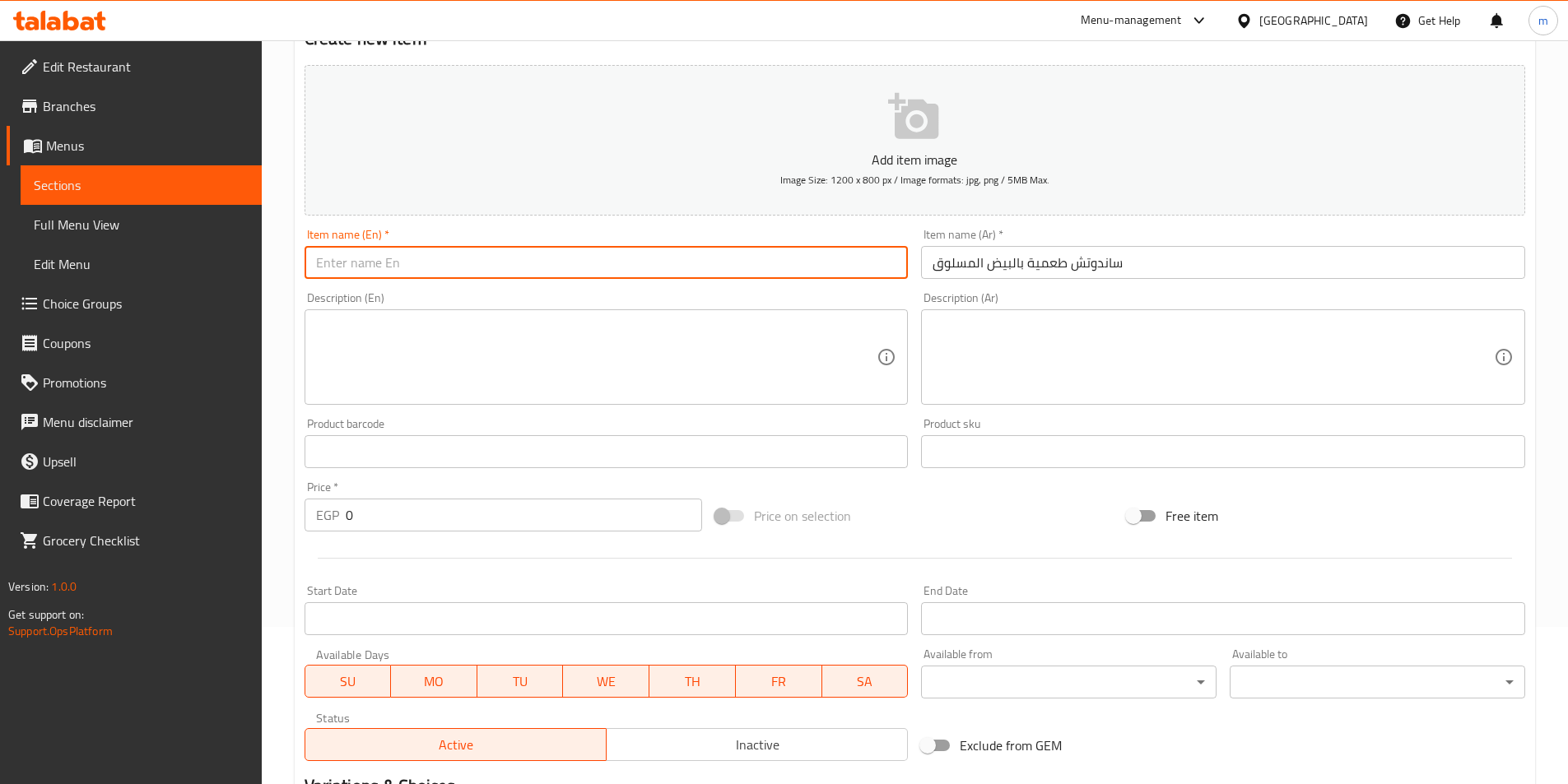
paste input "Falafel sandwich with boiled eggs"
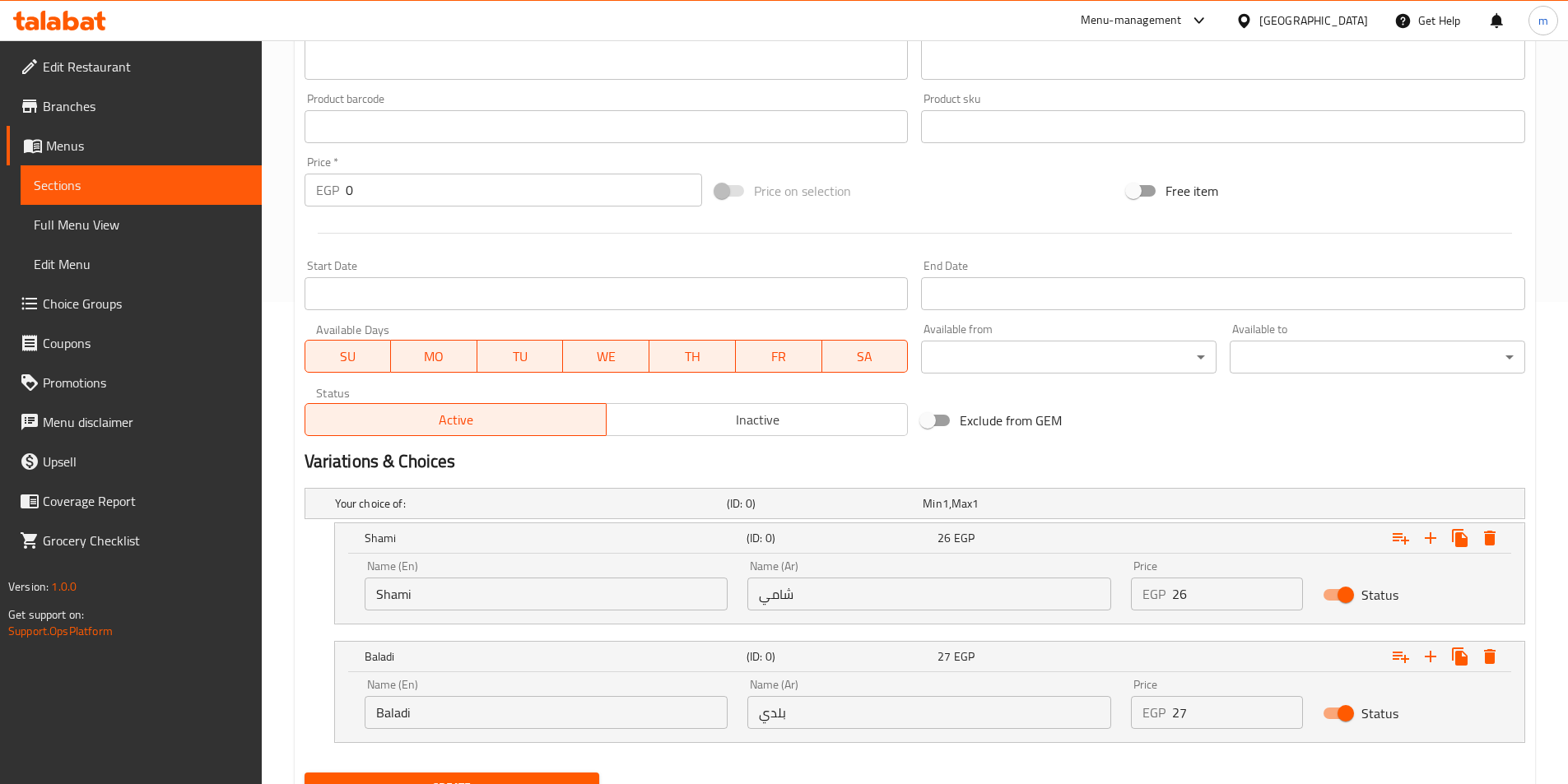
scroll to position [486, 0]
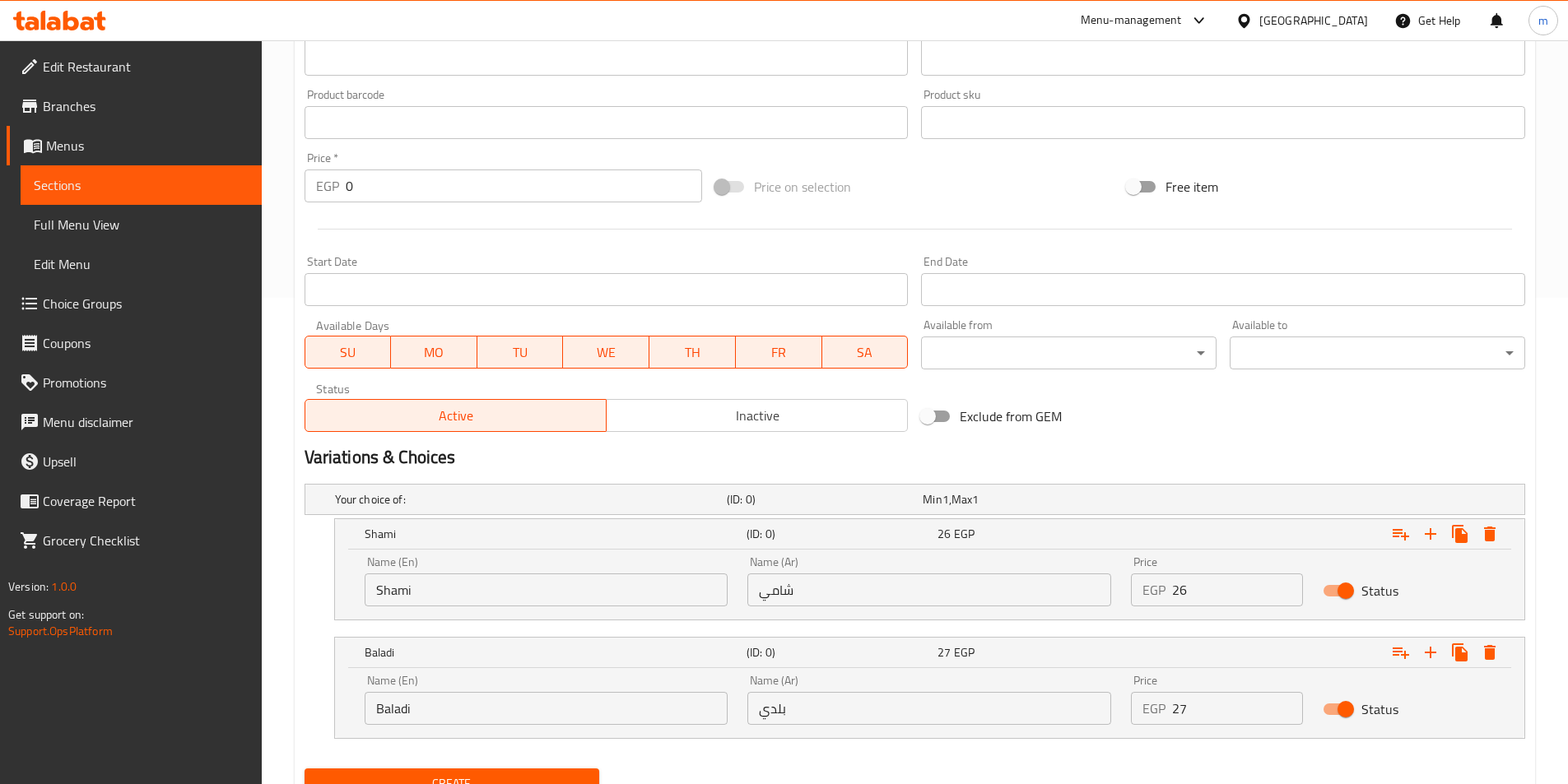
type input "Falafel sandwich with boiled eggs"
drag, startPoint x: 1150, startPoint y: 583, endPoint x: 1139, endPoint y: 584, distance: 11.0
click at [1139, 584] on div "EGP 26 Price" at bounding box center [1217, 589] width 172 height 33
type input "26"
drag, startPoint x: 1182, startPoint y: 711, endPoint x: 1101, endPoint y: 707, distance: 81.1
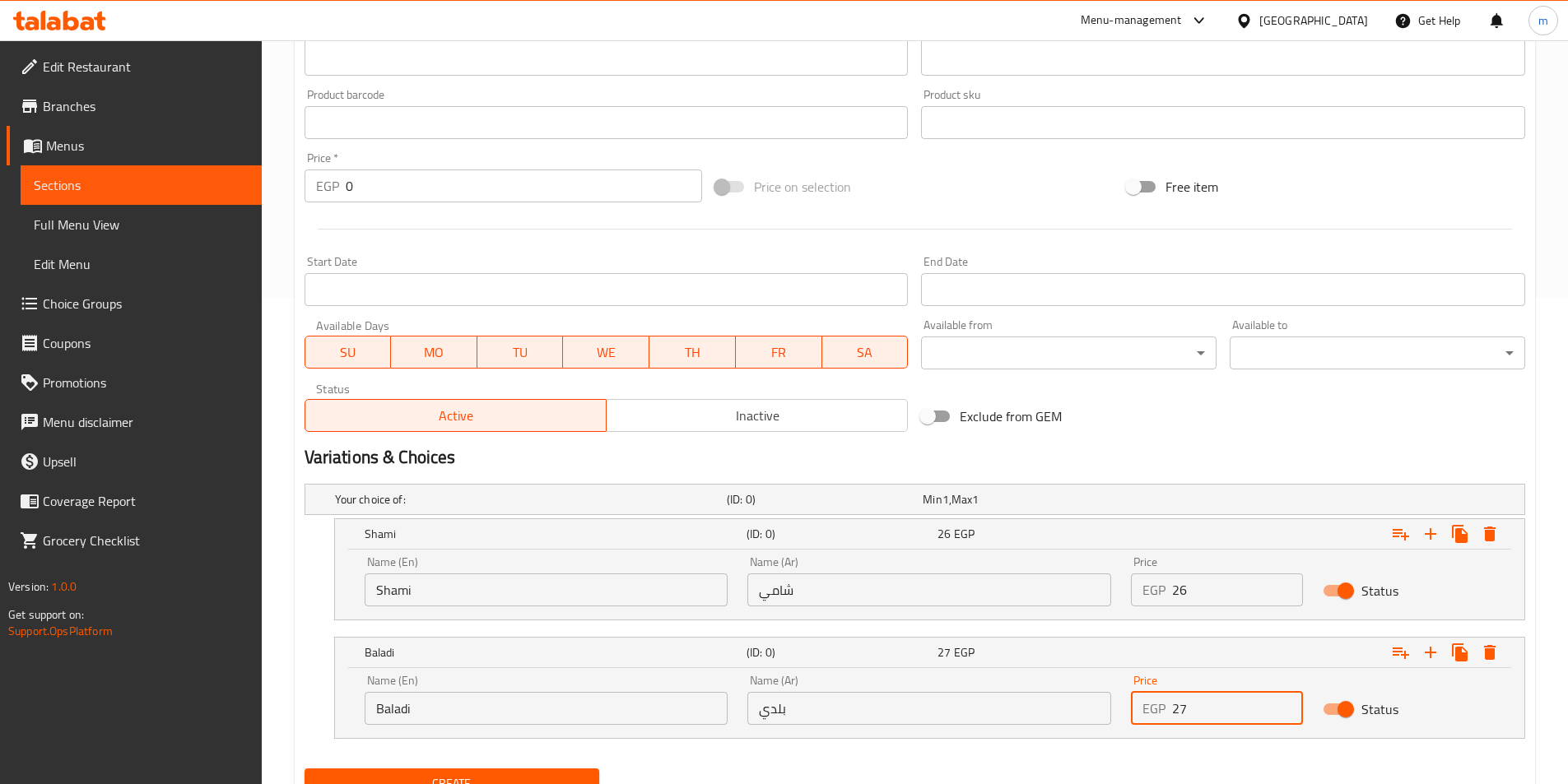
click at [1109, 708] on div "Name (En) Baladi Name (En) Name (Ar) بلدي Name (Ar) Price EGP 27 Price Status" at bounding box center [929, 700] width 1150 height 70
type input "27"
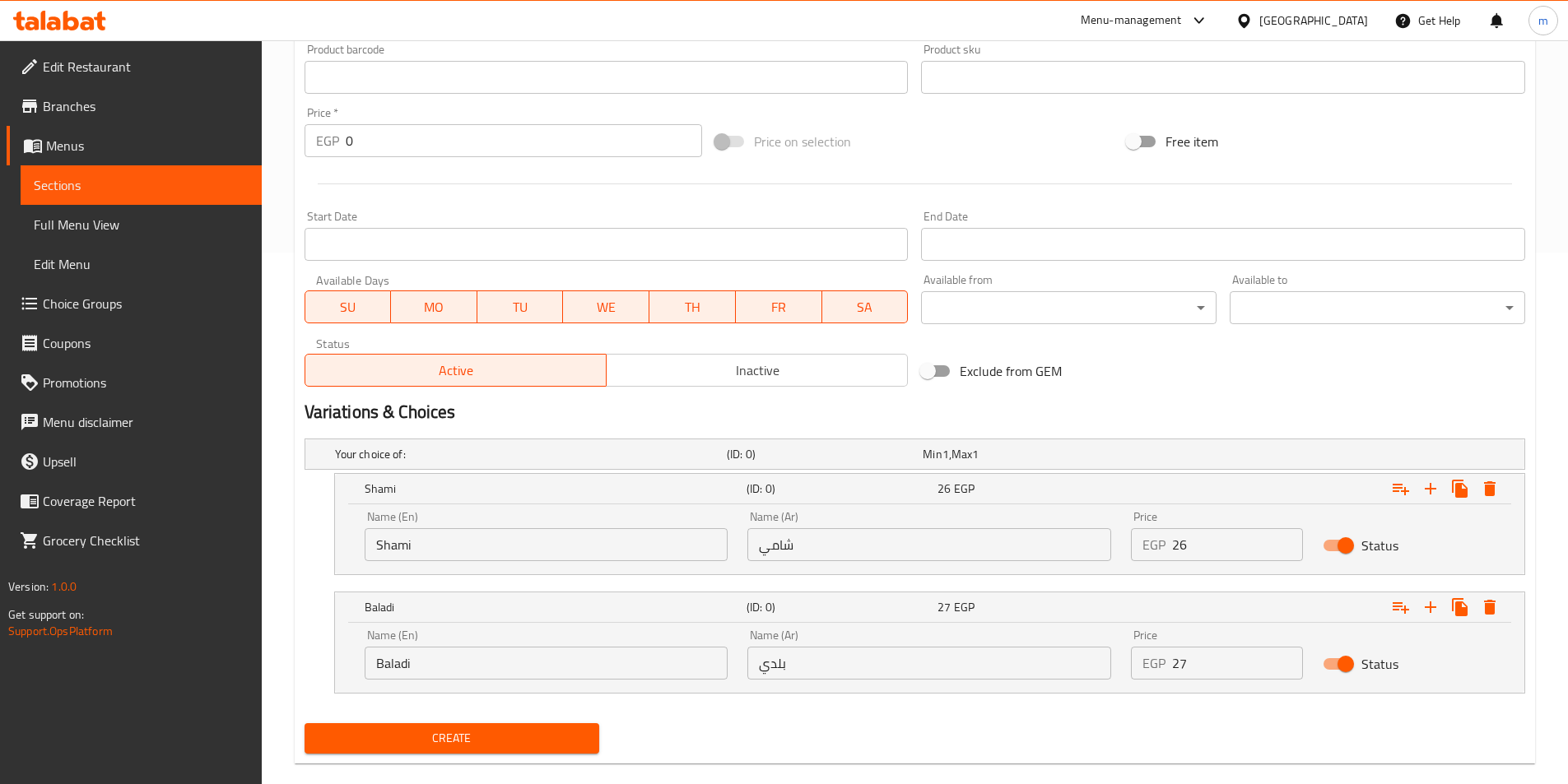
scroll to position [557, 0]
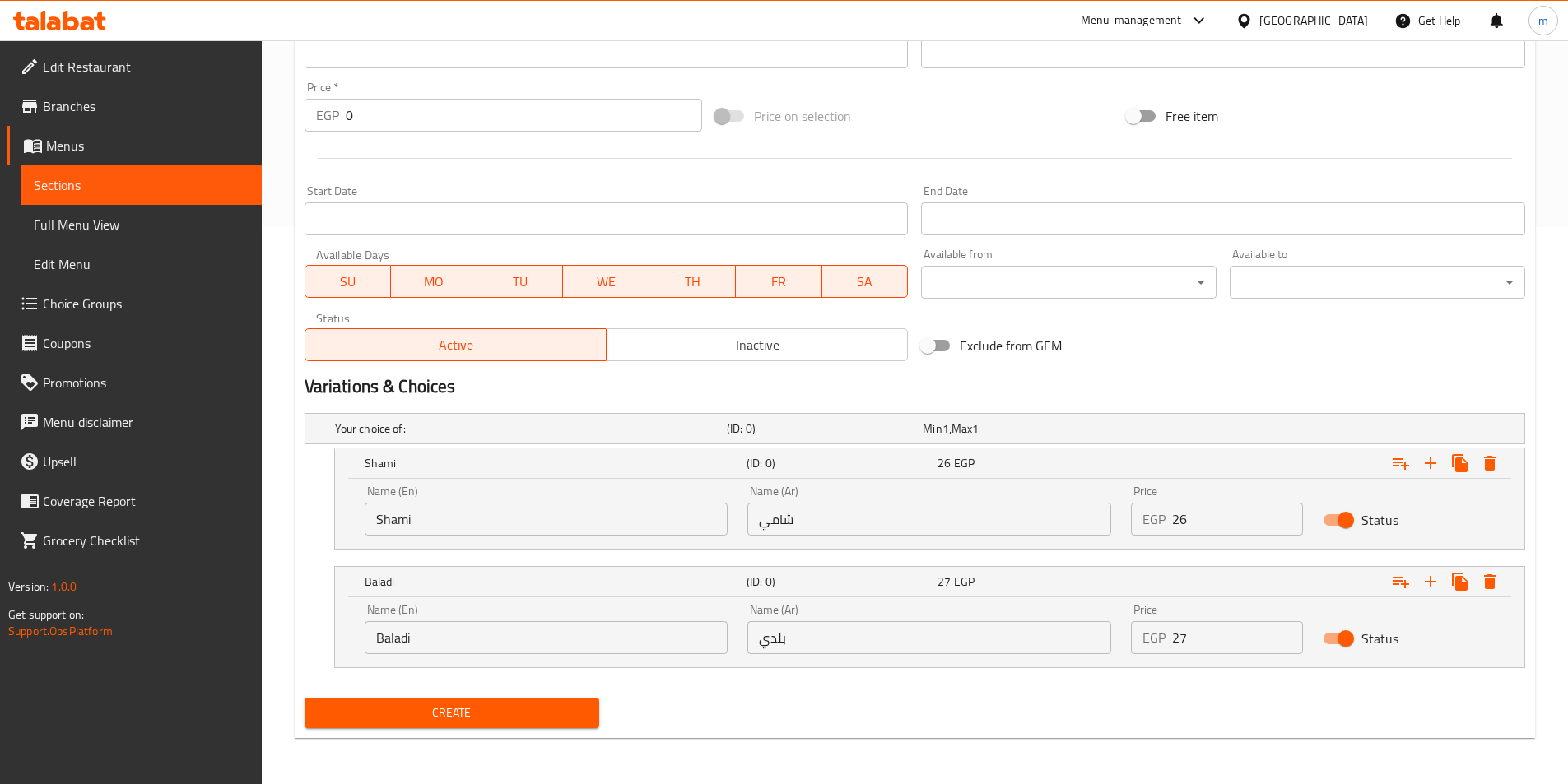
click at [1167, 547] on div "Name (En) Shami Name (En) Name (Ar) شامي Name (Ar) Price EGP 26 Price Status" at bounding box center [929, 514] width 1189 height 70
click at [397, 713] on span "Create" at bounding box center [452, 713] width 269 height 21
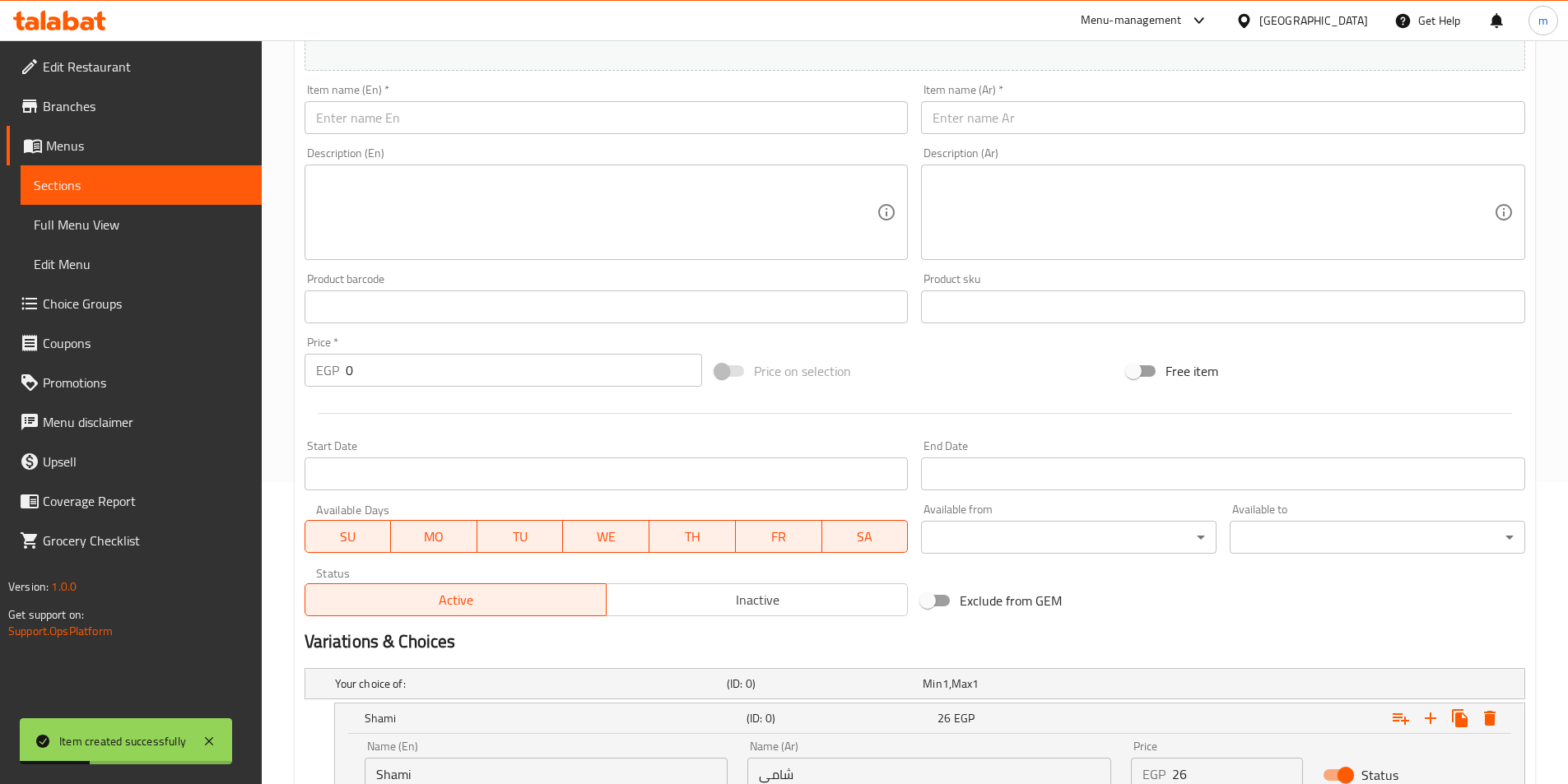
scroll to position [145, 0]
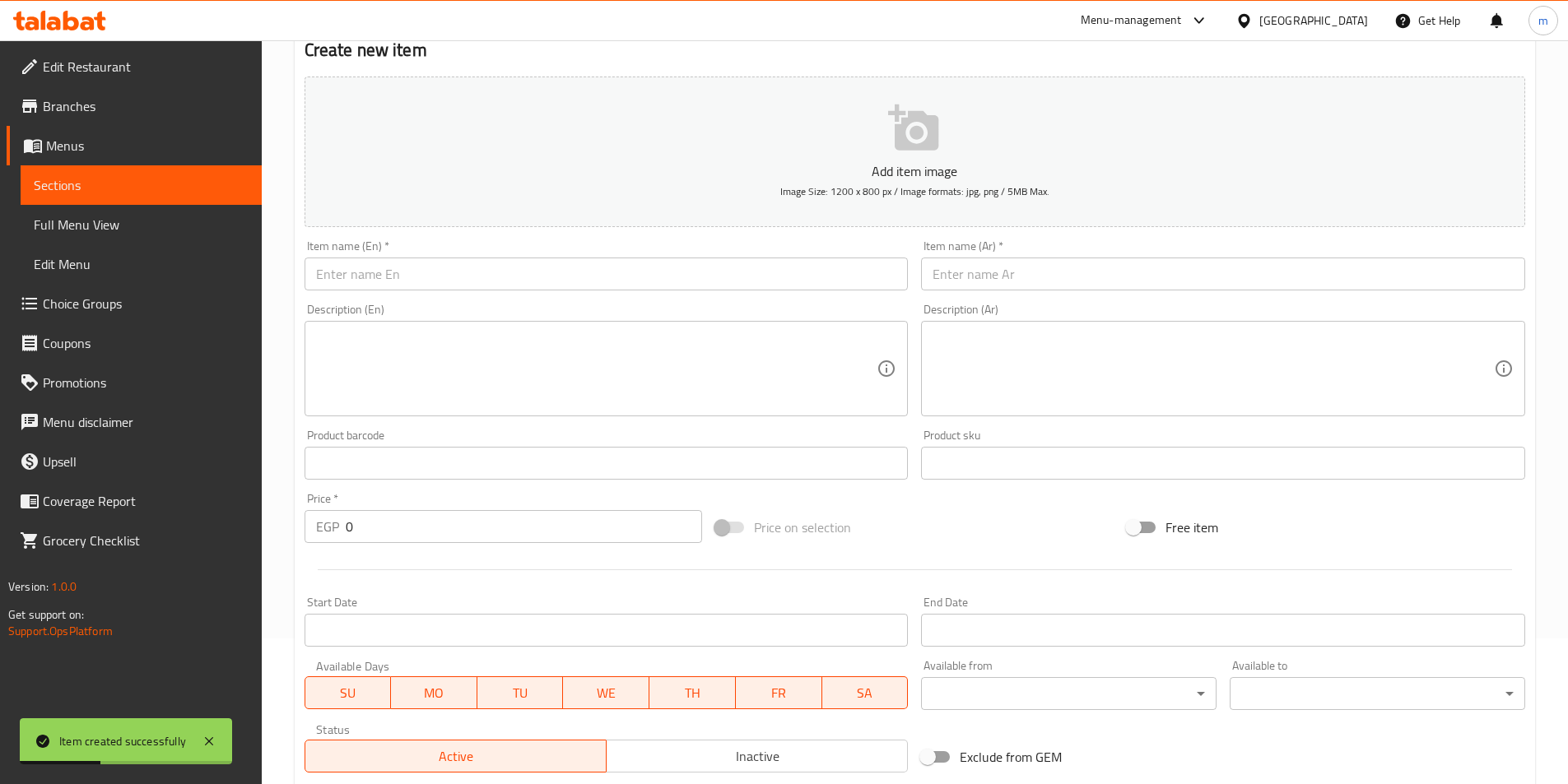
click at [1048, 287] on input "text" at bounding box center [1223, 274] width 605 height 33
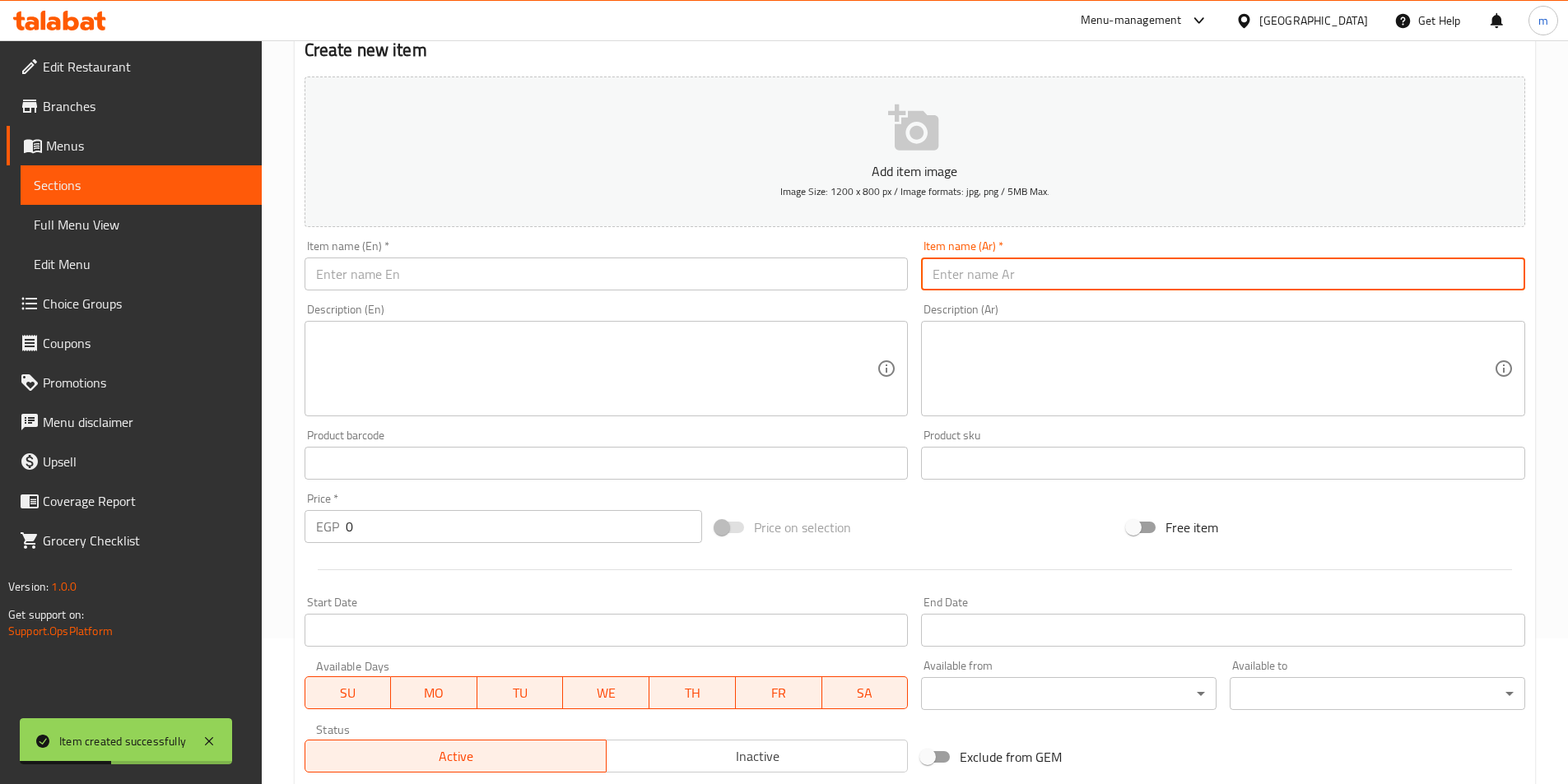
paste input "ساندوتش فول بالبيض المقلي"
type input "ساندوتش فول بالبيض المقلي"
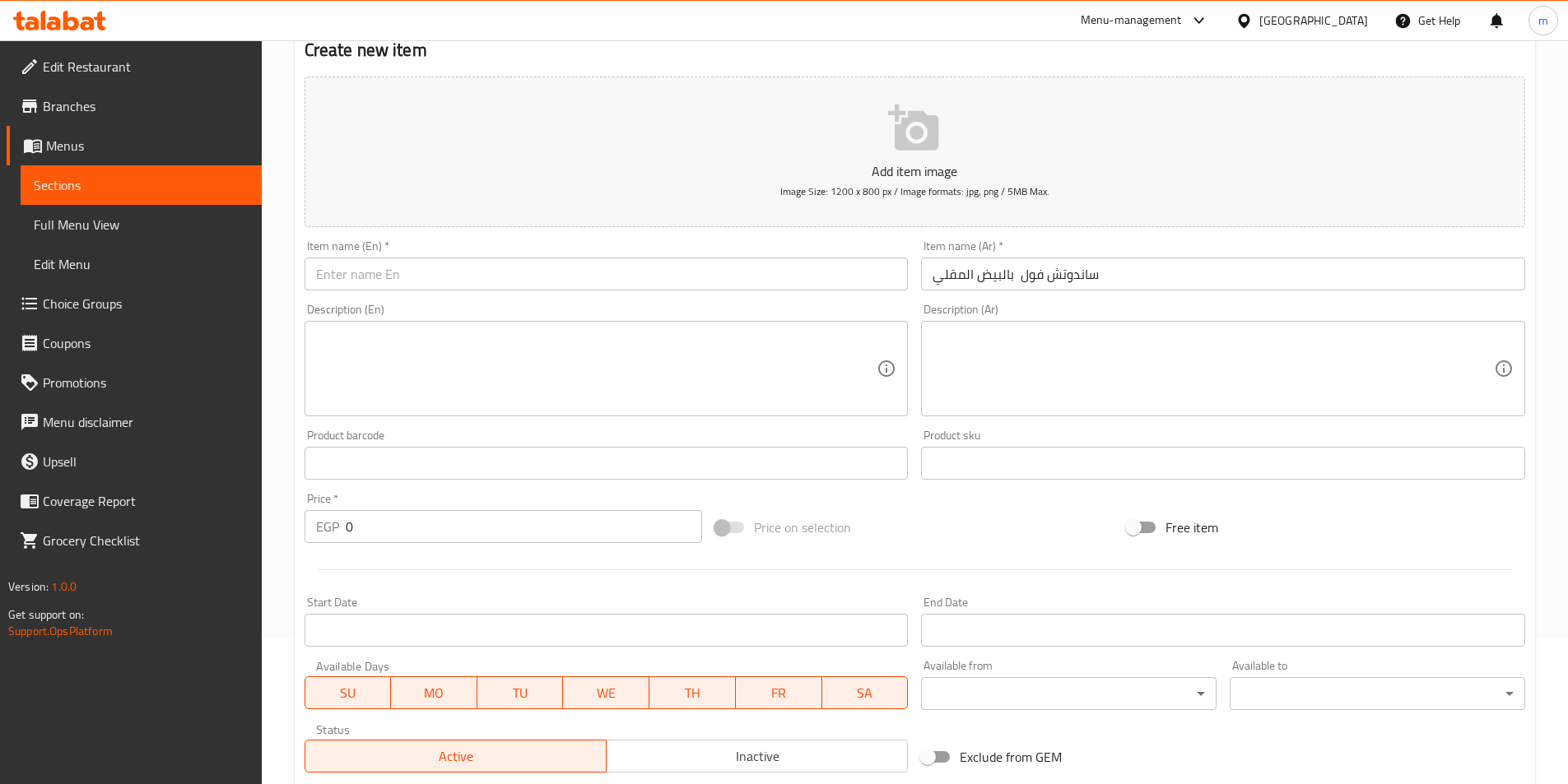
click at [560, 280] on input "text" at bounding box center [606, 274] width 605 height 33
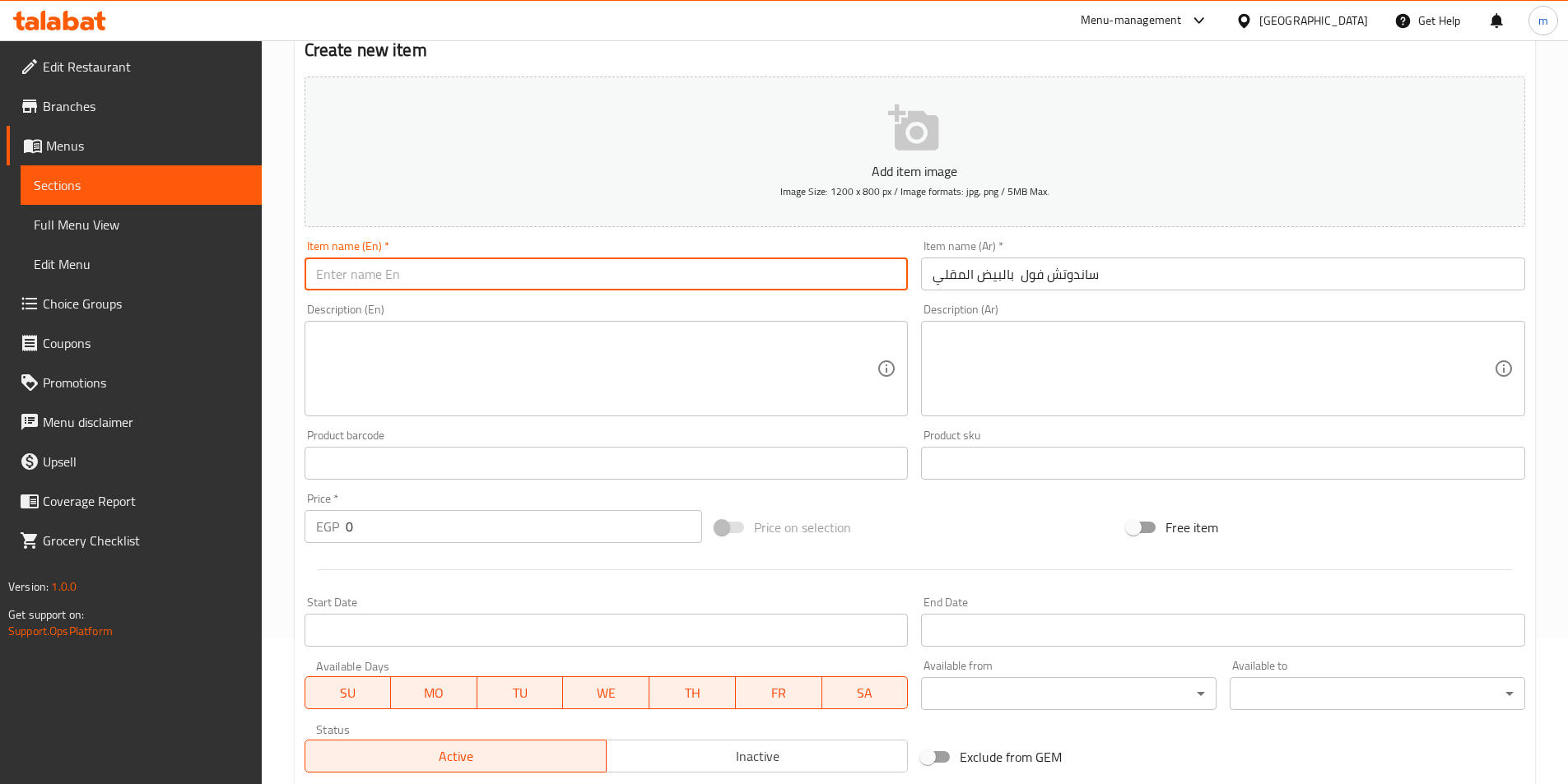
paste input "Fava bean sandwich with fried eggs"
drag, startPoint x: 367, startPoint y: 274, endPoint x: 308, endPoint y: 269, distance: 59.2
click at [278, 273] on div "Home / Restaurants management / Menus / Sections / item / create Popular sandwi…" at bounding box center [914, 545] width 1306 height 1302
click at [353, 276] on input "Fava bean sandwich with fried eggs" at bounding box center [606, 274] width 605 height 33
drag, startPoint x: 368, startPoint y: 279, endPoint x: 264, endPoint y: 272, distance: 104.2
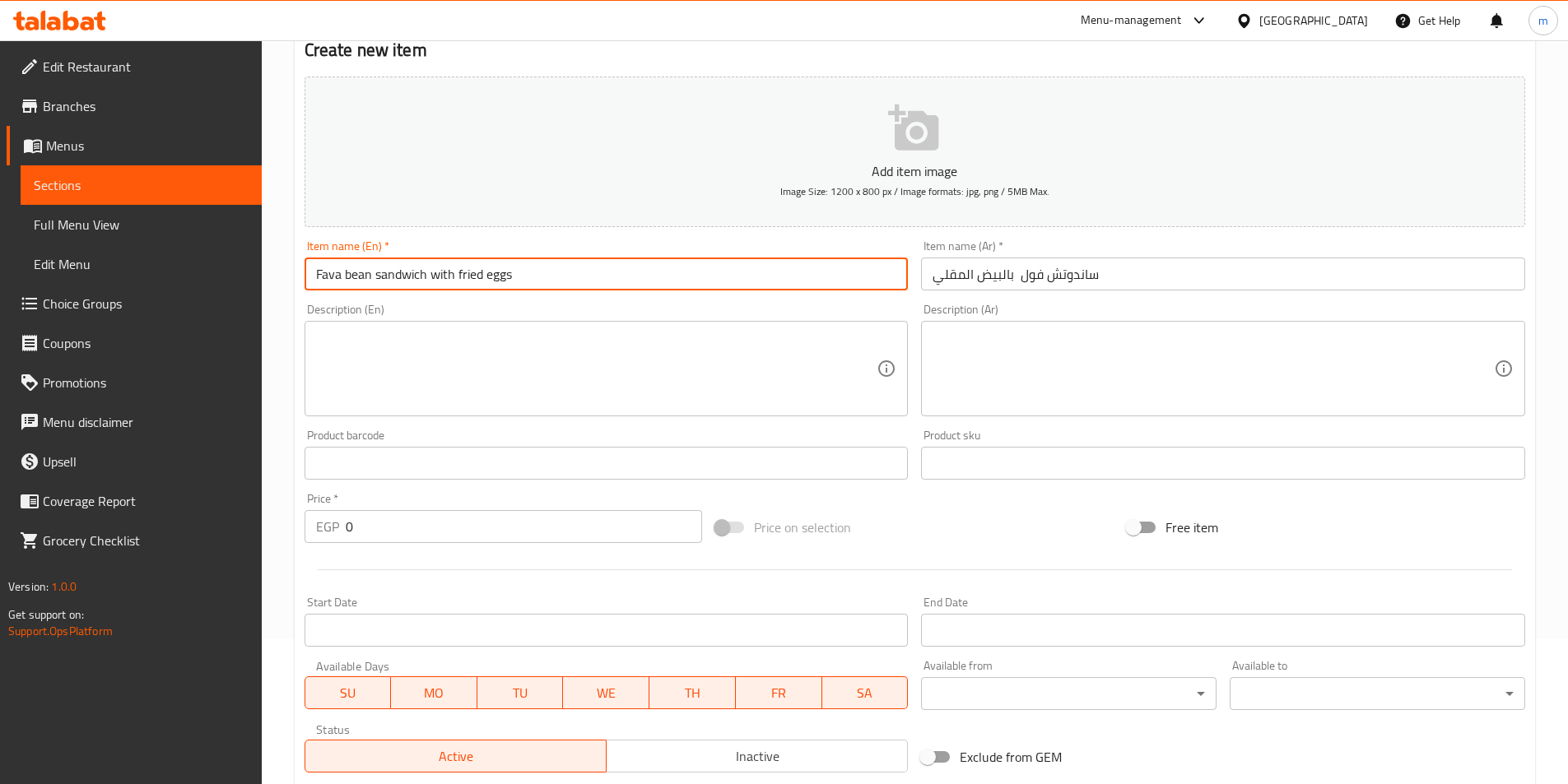
click at [264, 272] on div "Home / Restaurants management / Menus / Sections / item / create Popular sandwi…" at bounding box center [914, 545] width 1306 height 1302
drag, startPoint x: 372, startPoint y: 279, endPoint x: 261, endPoint y: 264, distance: 112.0
click at [261, 264] on div "Edit Restaurant Branches Menus Sections Full Menu View Edit Menu Choice Groups …" at bounding box center [784, 545] width 1568 height 1302
paste input "oul"
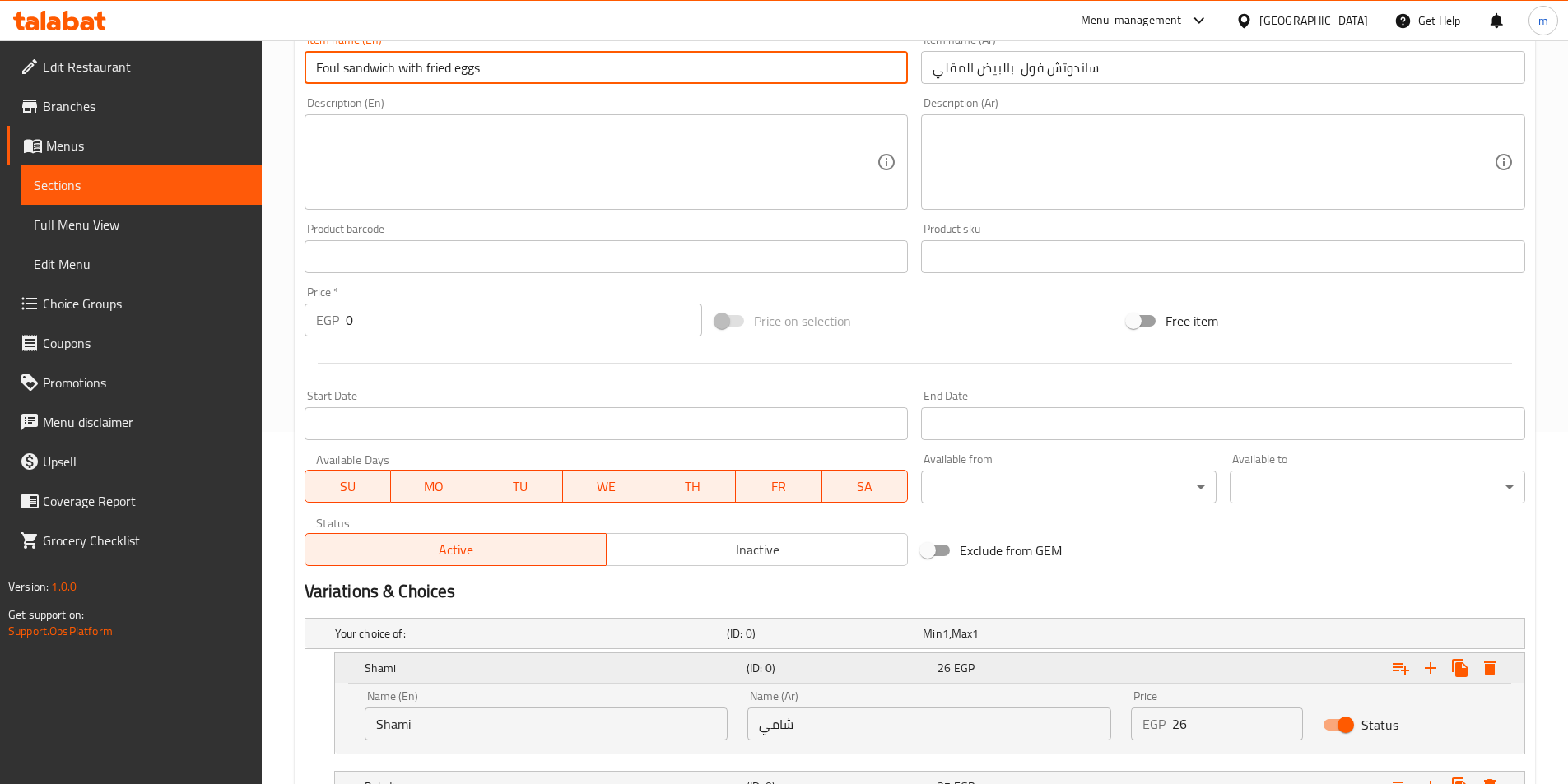
scroll to position [475, 0]
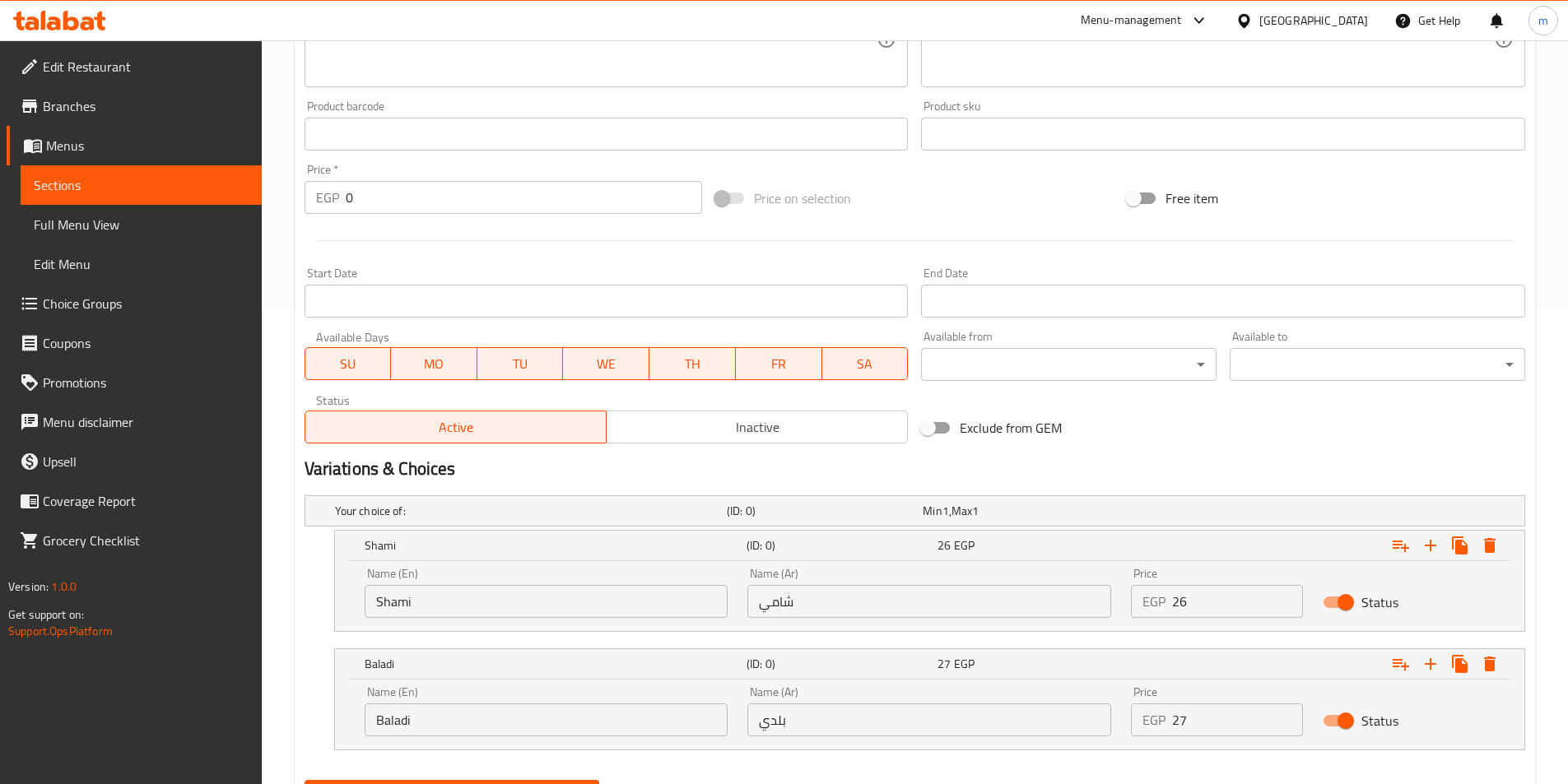
type input "Foul sandwich with fried eggs"
drag, startPoint x: 1200, startPoint y: 599, endPoint x: 1071, endPoint y: 607, distance: 129.2
click at [1071, 607] on div "Name (En) Shami Name (En) Name (Ar) شامي Name (Ar) Price EGP 26 Price Status" at bounding box center [929, 593] width 1150 height 70
type input "23"
drag, startPoint x: 1169, startPoint y: 736, endPoint x: 1147, endPoint y: 734, distance: 22.1
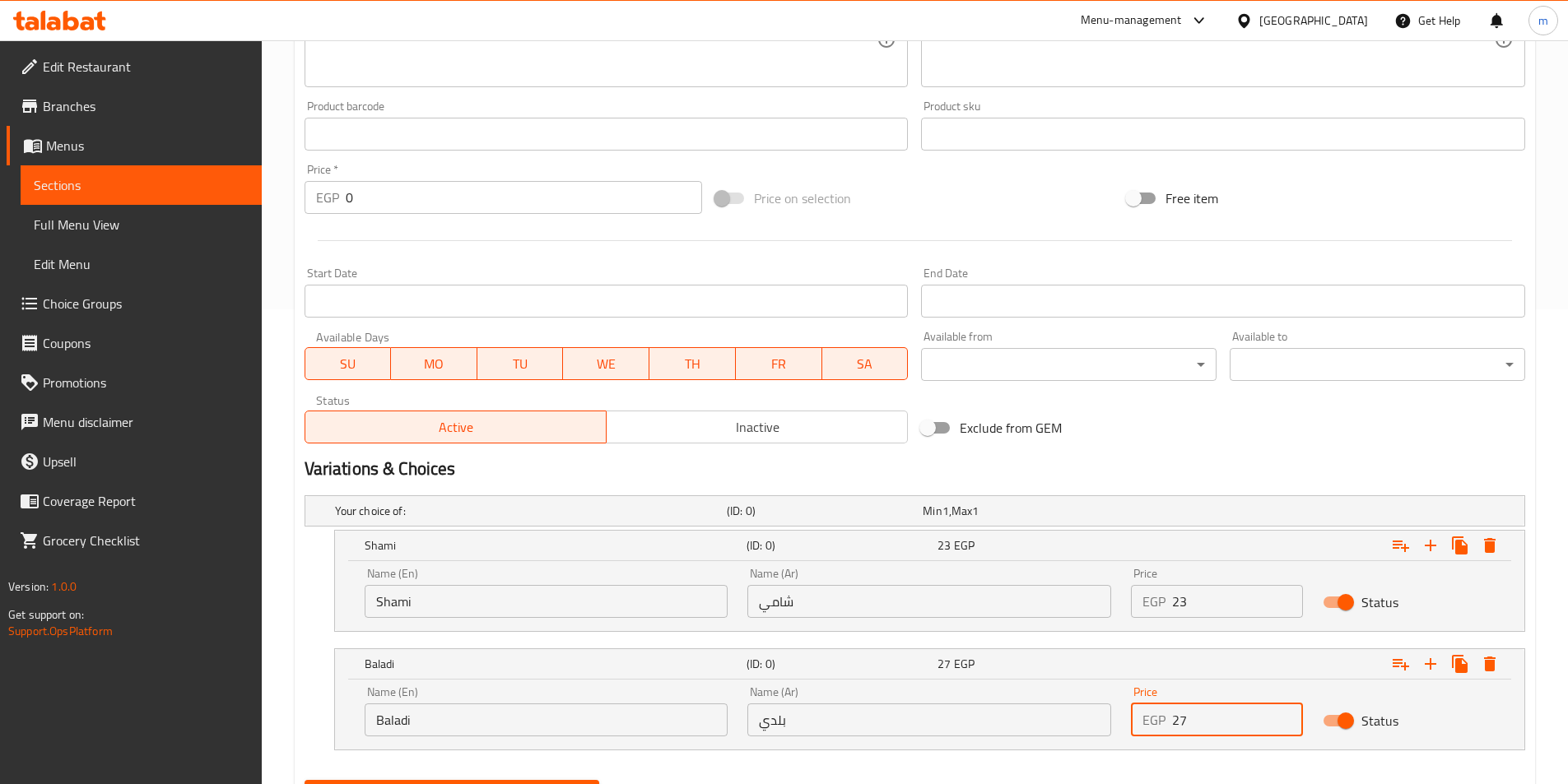
click at [1147, 734] on div "EGP 27 Price" at bounding box center [1217, 720] width 172 height 33
type input "25"
click at [304, 780] on button "Create" at bounding box center [452, 795] width 296 height 30
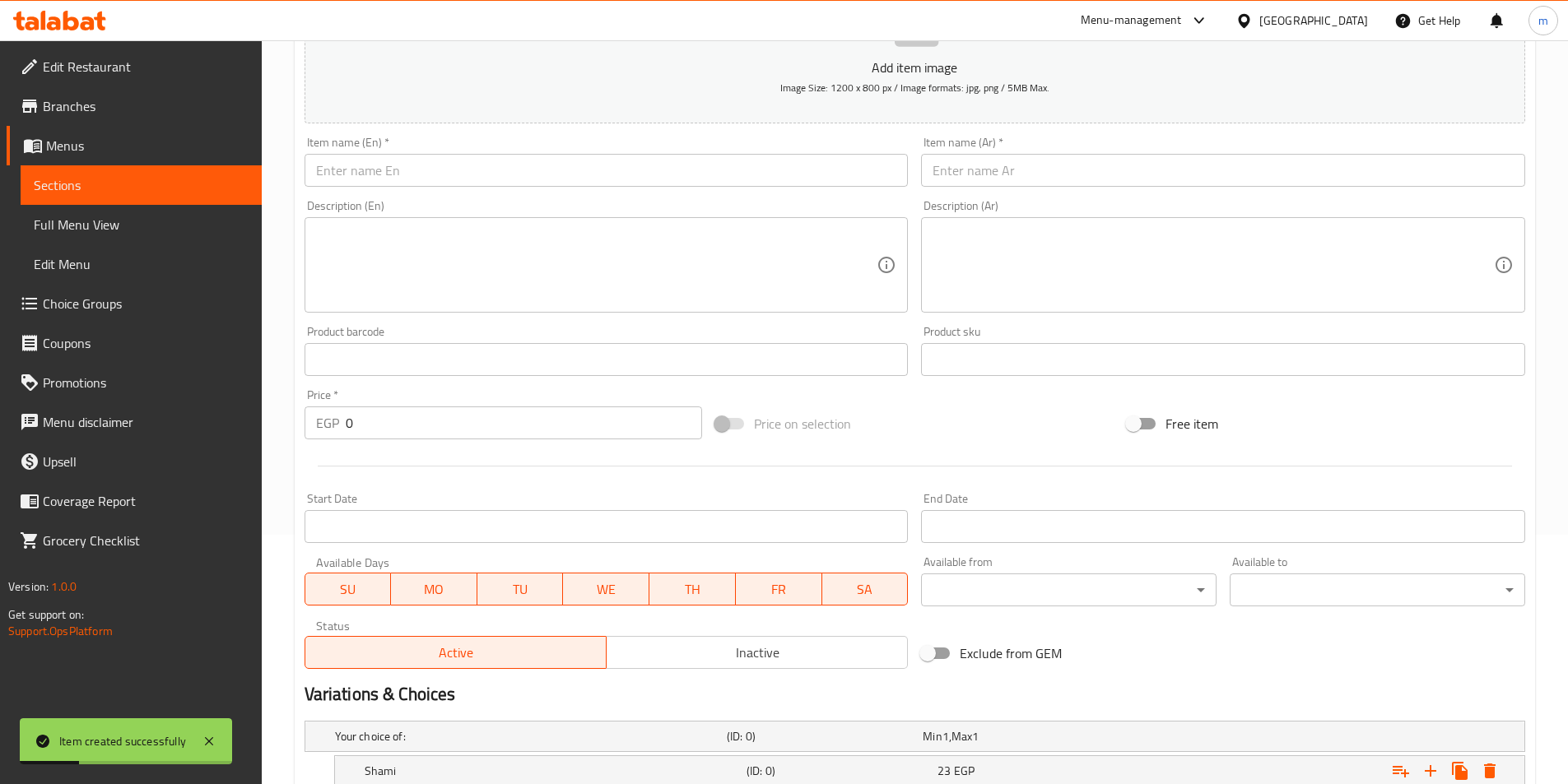
scroll to position [228, 0]
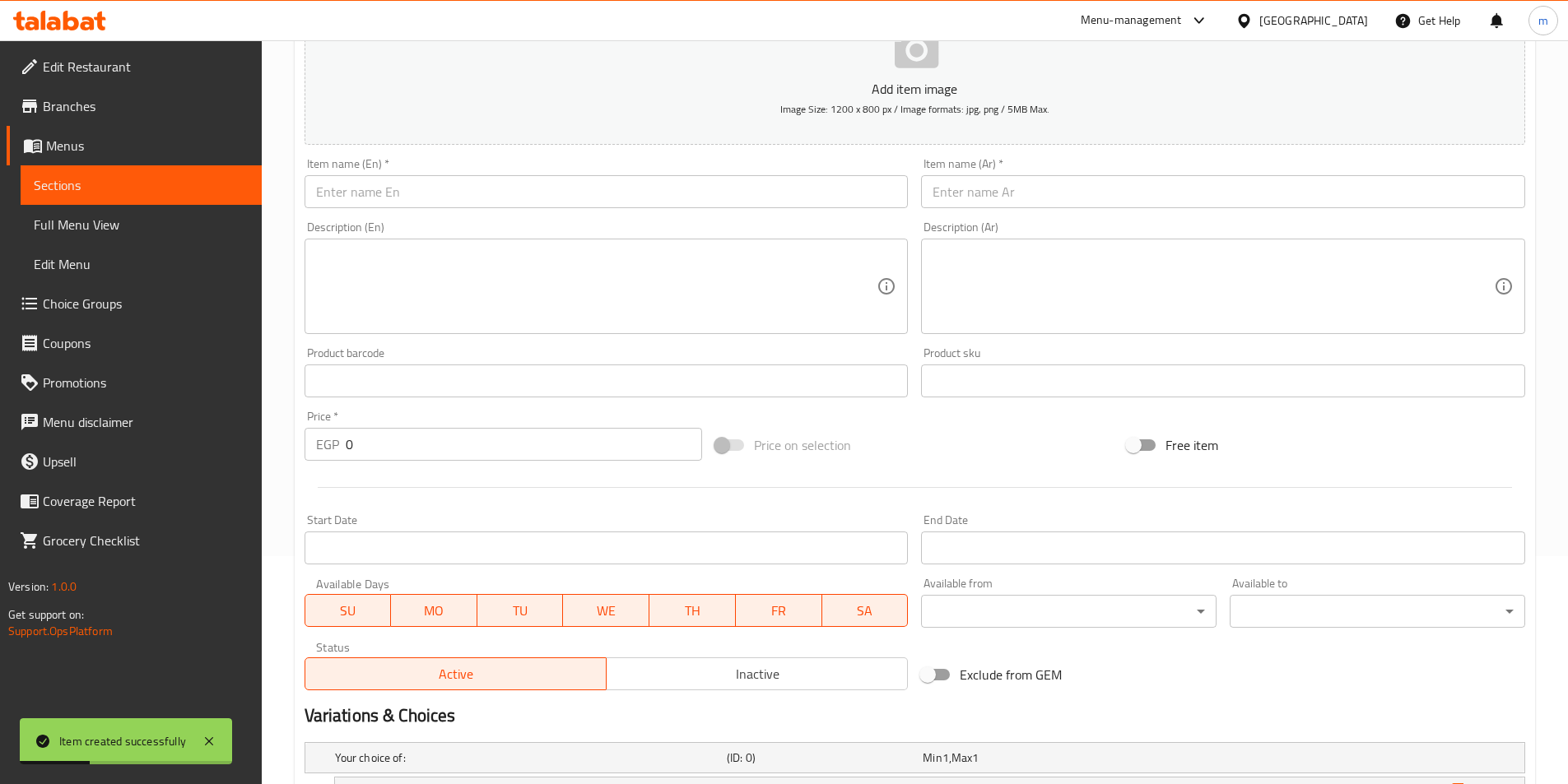
click at [1014, 181] on input "text" at bounding box center [1223, 192] width 605 height 33
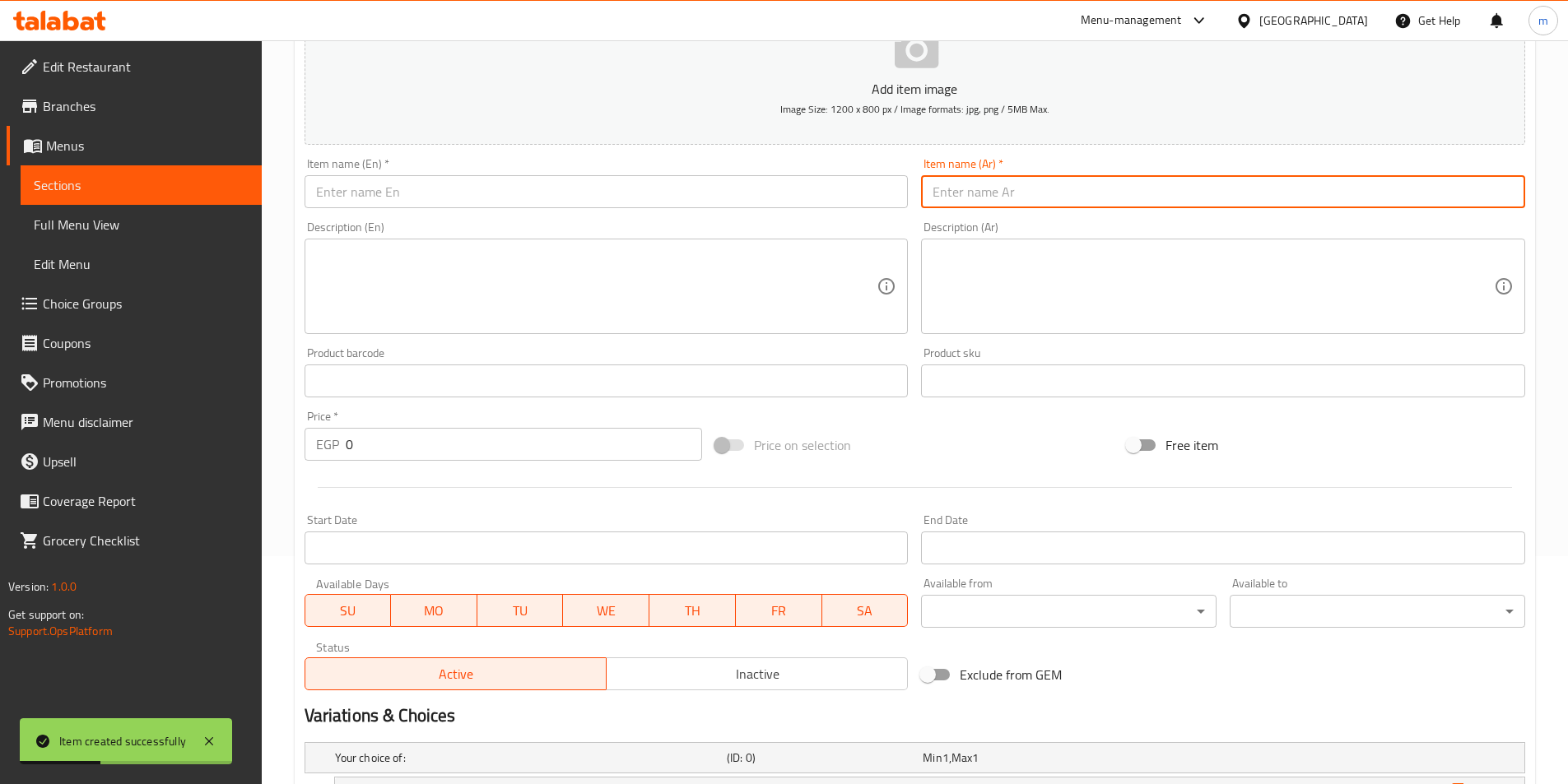
paste input "ساندوتش طعمية بالبيض المقلي"
type input "ساندوتش طعمية بالبيض المقلي"
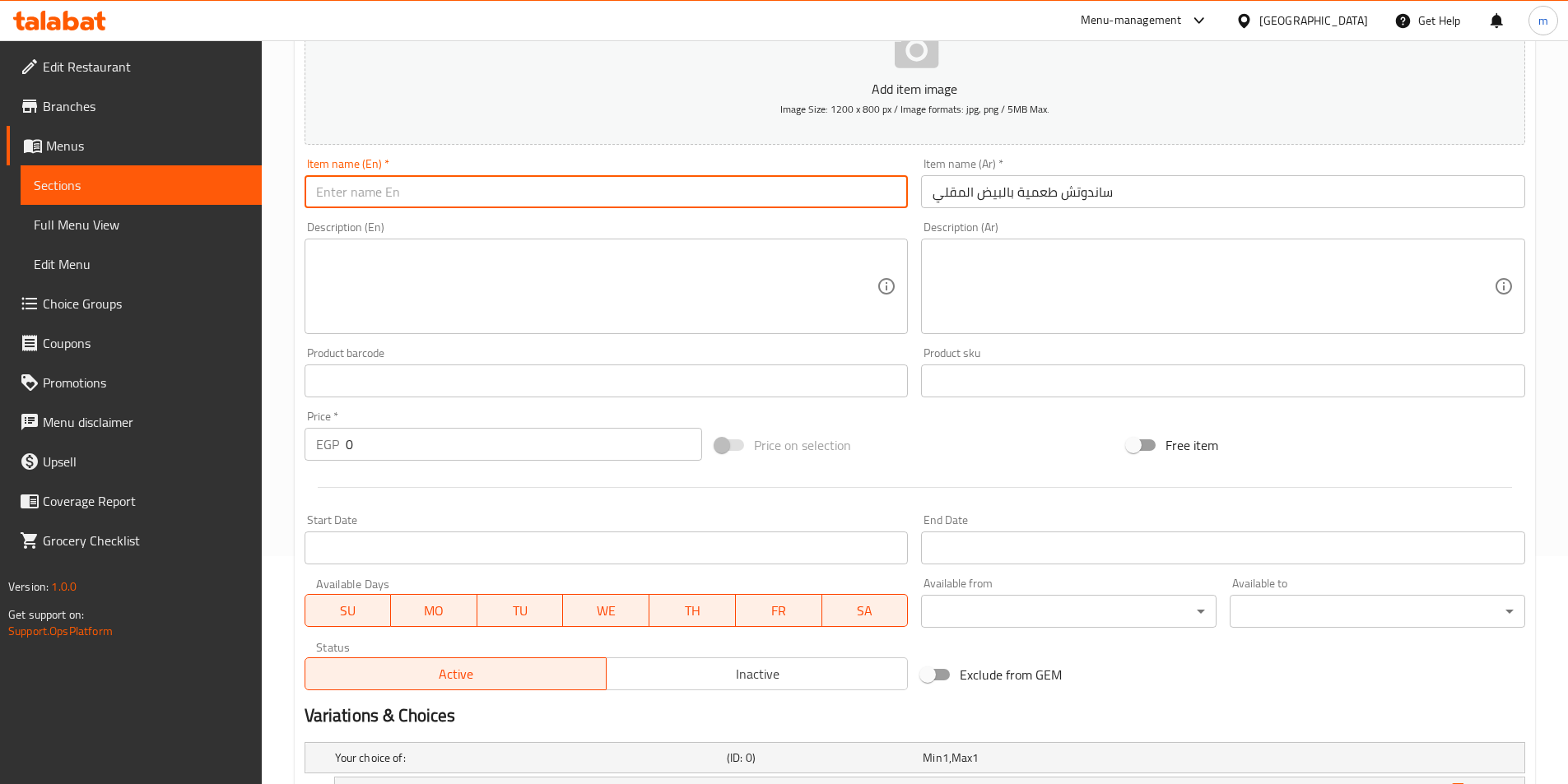
click at [483, 198] on input "text" at bounding box center [606, 192] width 605 height 33
paste input "Falafel sandwich with fried eggs"
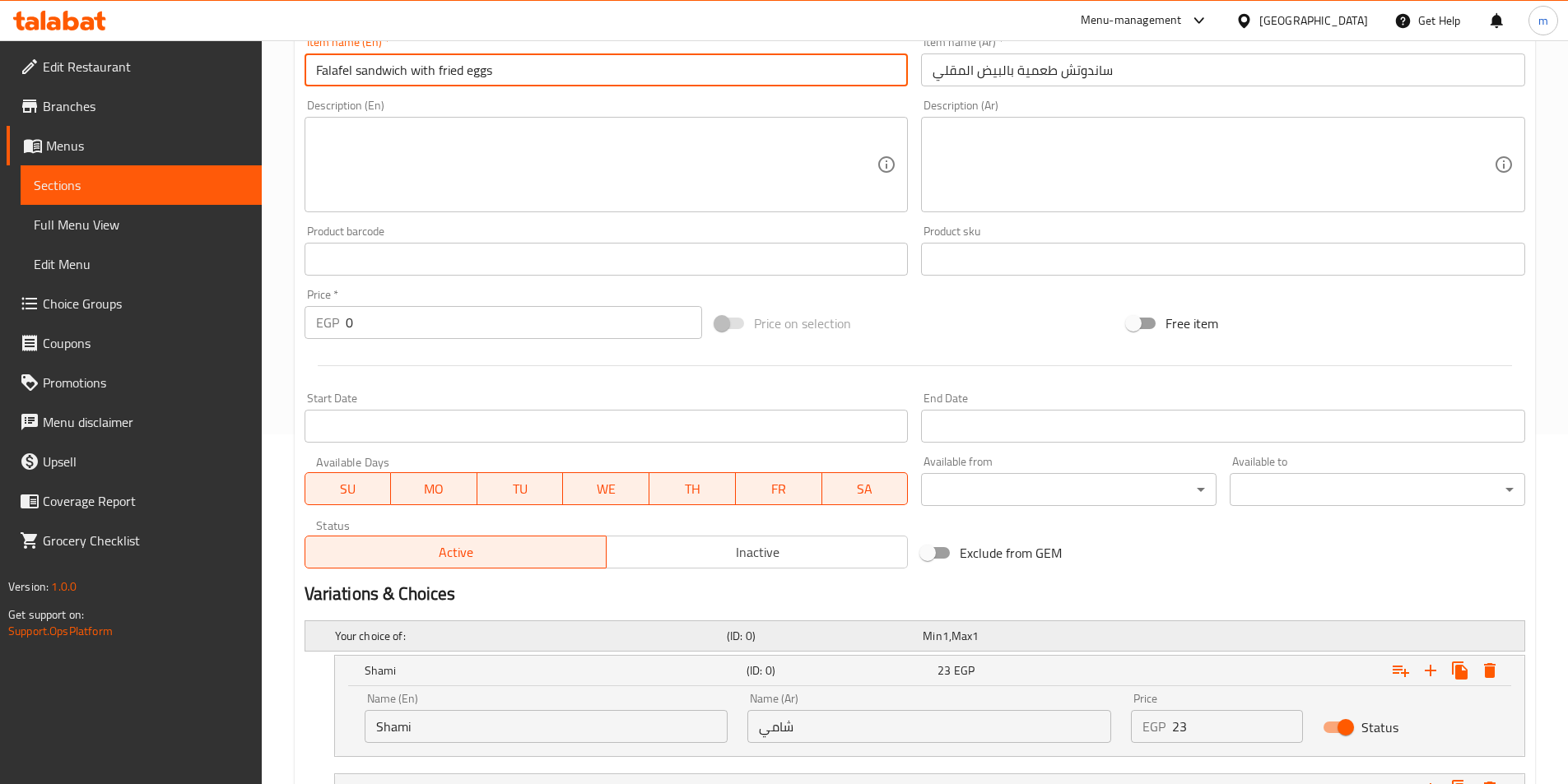
scroll to position [557, 0]
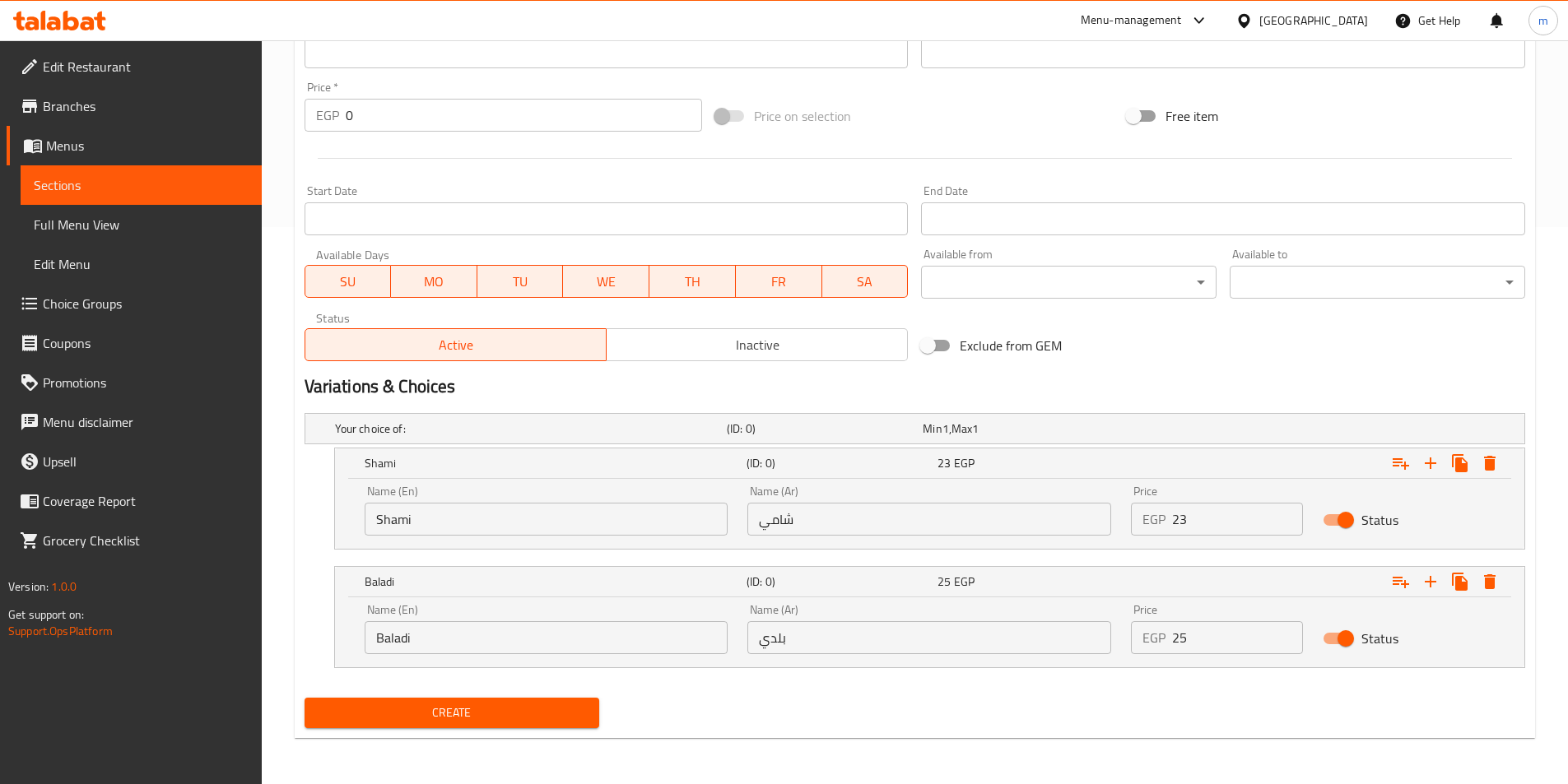
type input "Falafel sandwich with fried eggs"
drag, startPoint x: 1173, startPoint y: 522, endPoint x: 1192, endPoint y: 516, distance: 19.9
click at [1192, 516] on input "23" at bounding box center [1237, 519] width 131 height 33
type input "23"
drag, startPoint x: 1183, startPoint y: 631, endPoint x: 1139, endPoint y: 645, distance: 46.2
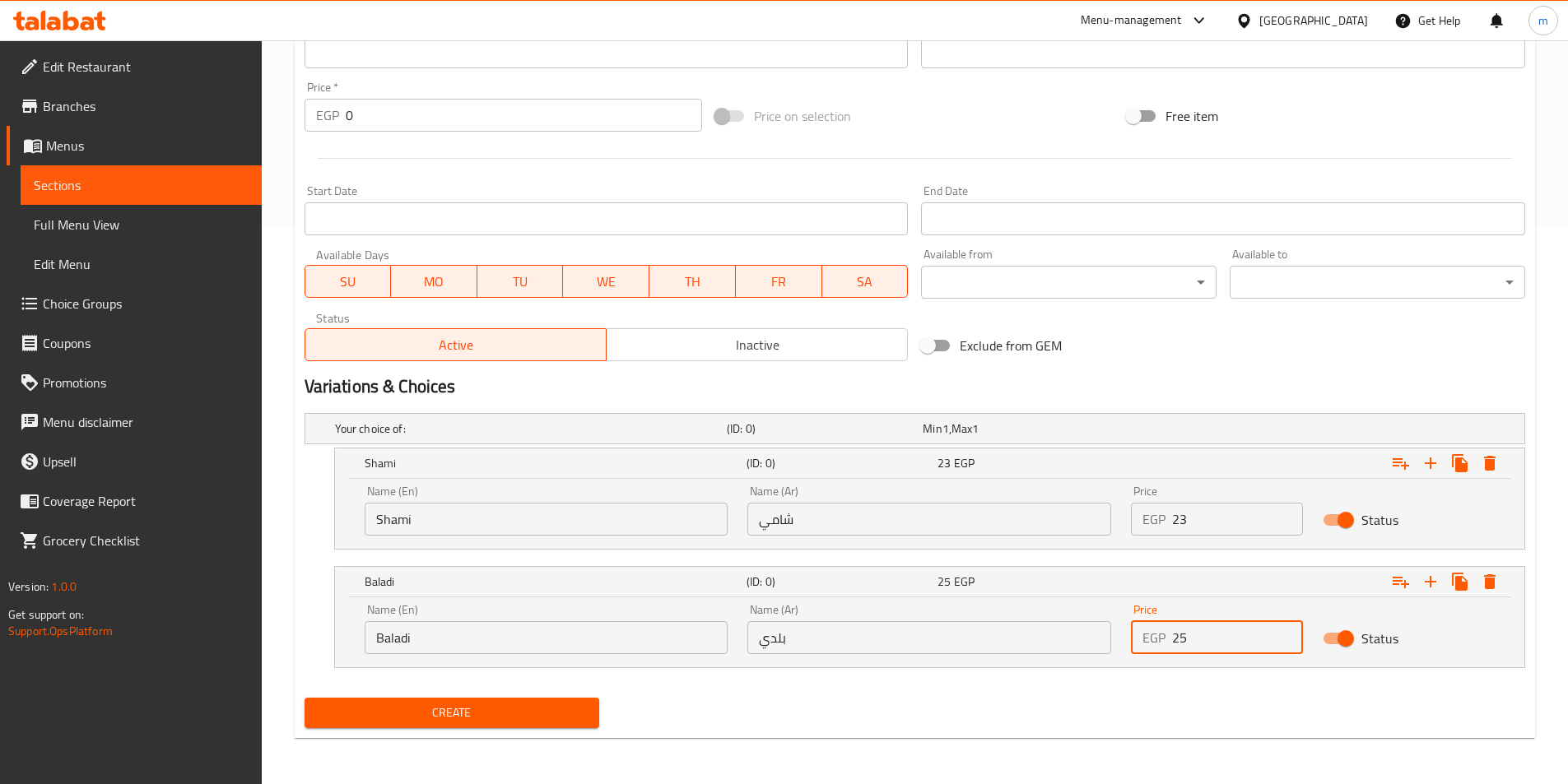
click at [1139, 645] on div "EGP 25 Price" at bounding box center [1217, 638] width 172 height 33
type input "25"
click at [304, 698] on button "Create" at bounding box center [452, 713] width 296 height 30
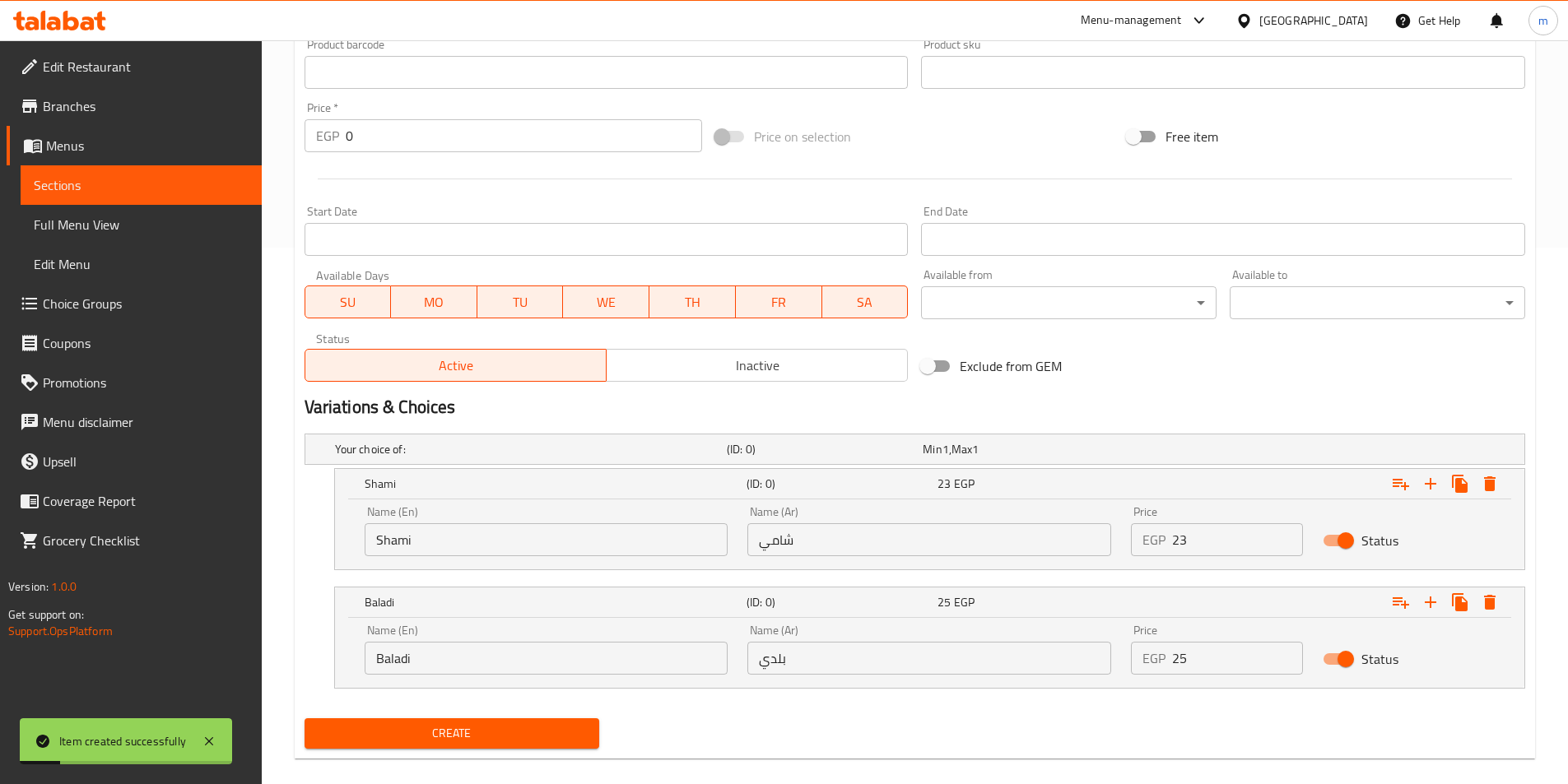
scroll to position [311, 0]
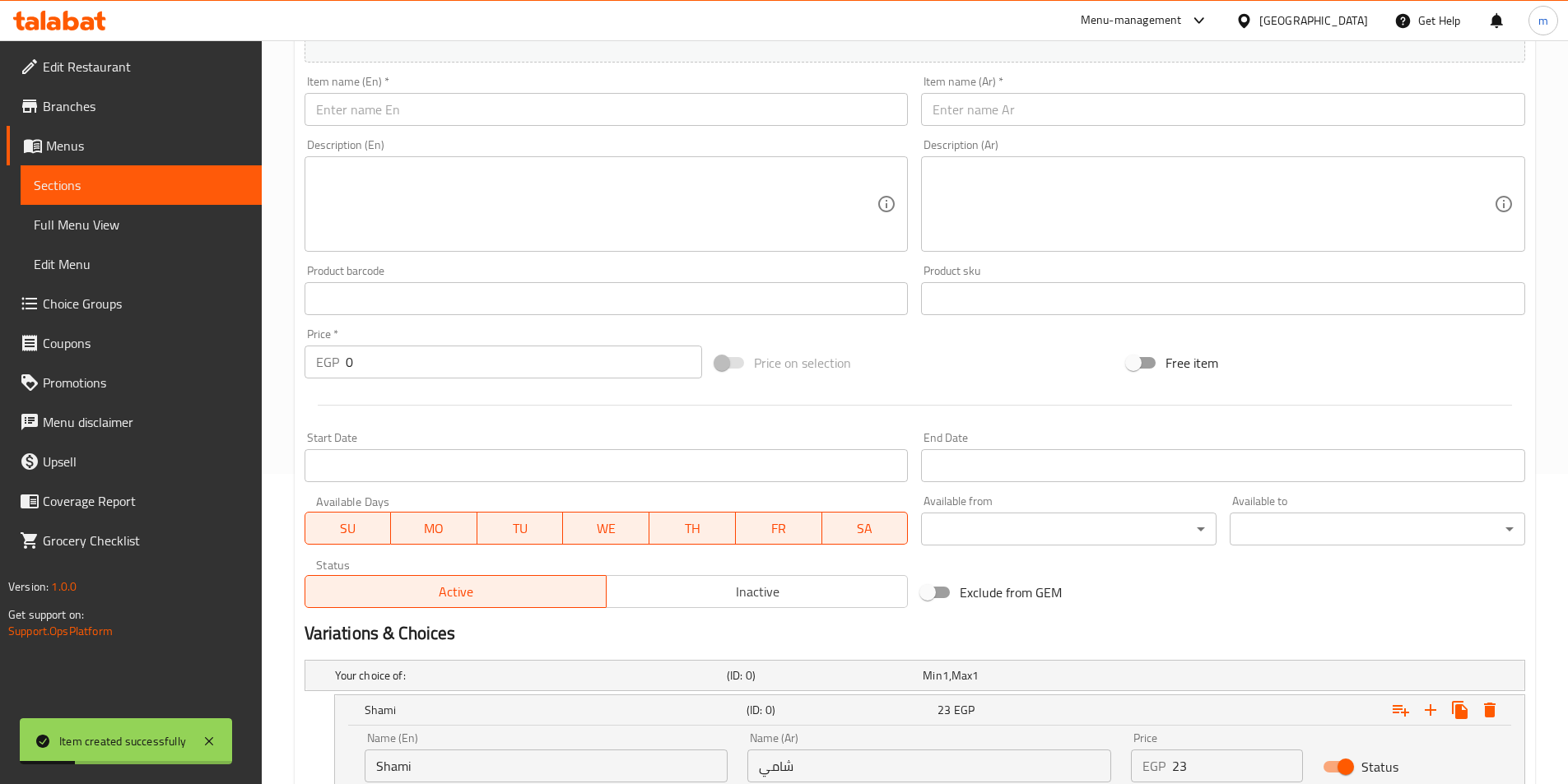
click at [1059, 128] on div "Item name (Ar)   * Item name (Ar) *" at bounding box center [1223, 100] width 618 height 63
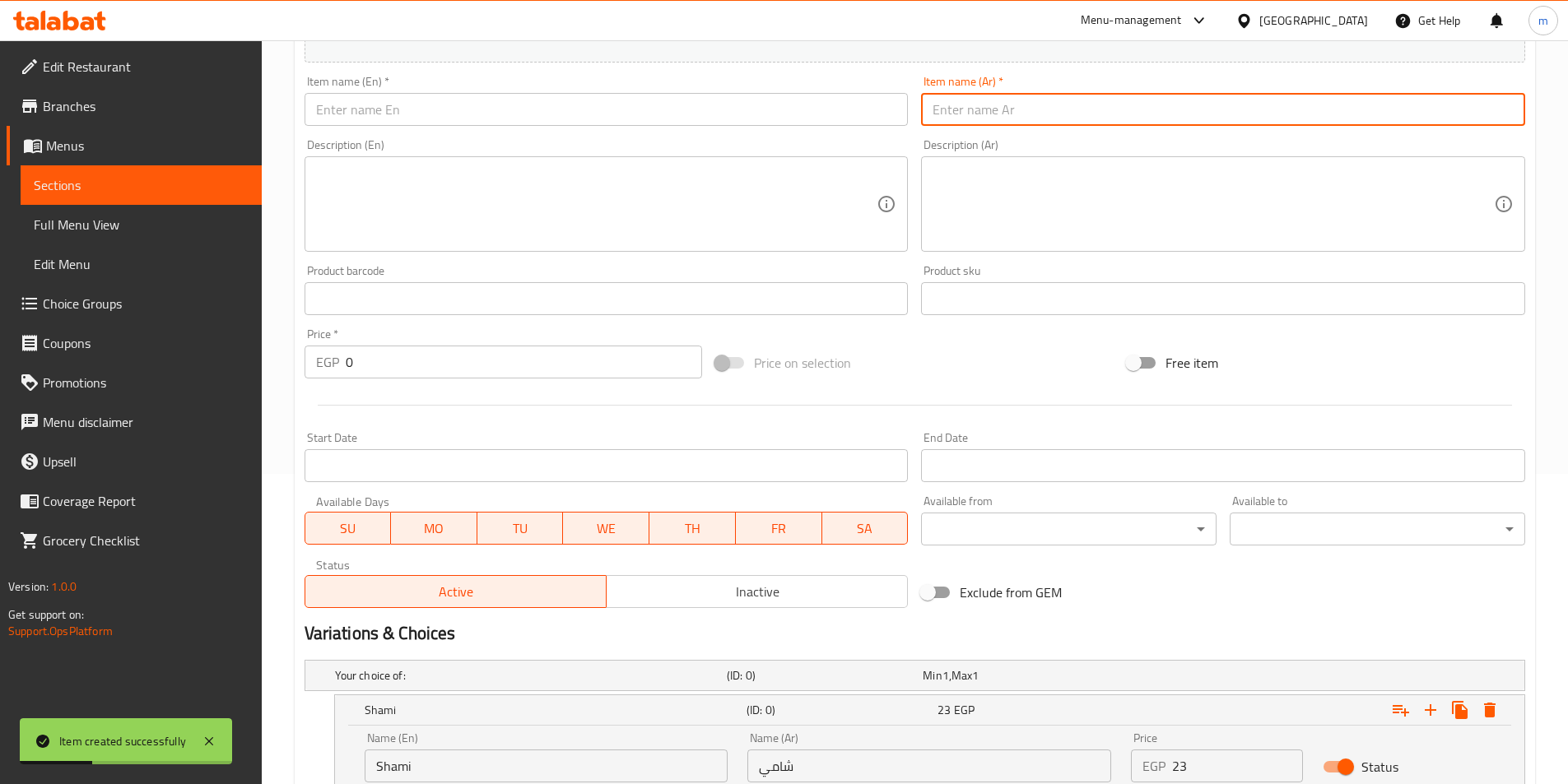
click at [1061, 118] on input "text" at bounding box center [1223, 109] width 605 height 33
paste input "ساندوتش فول سجق"
type input "ساندوتش فول سجق"
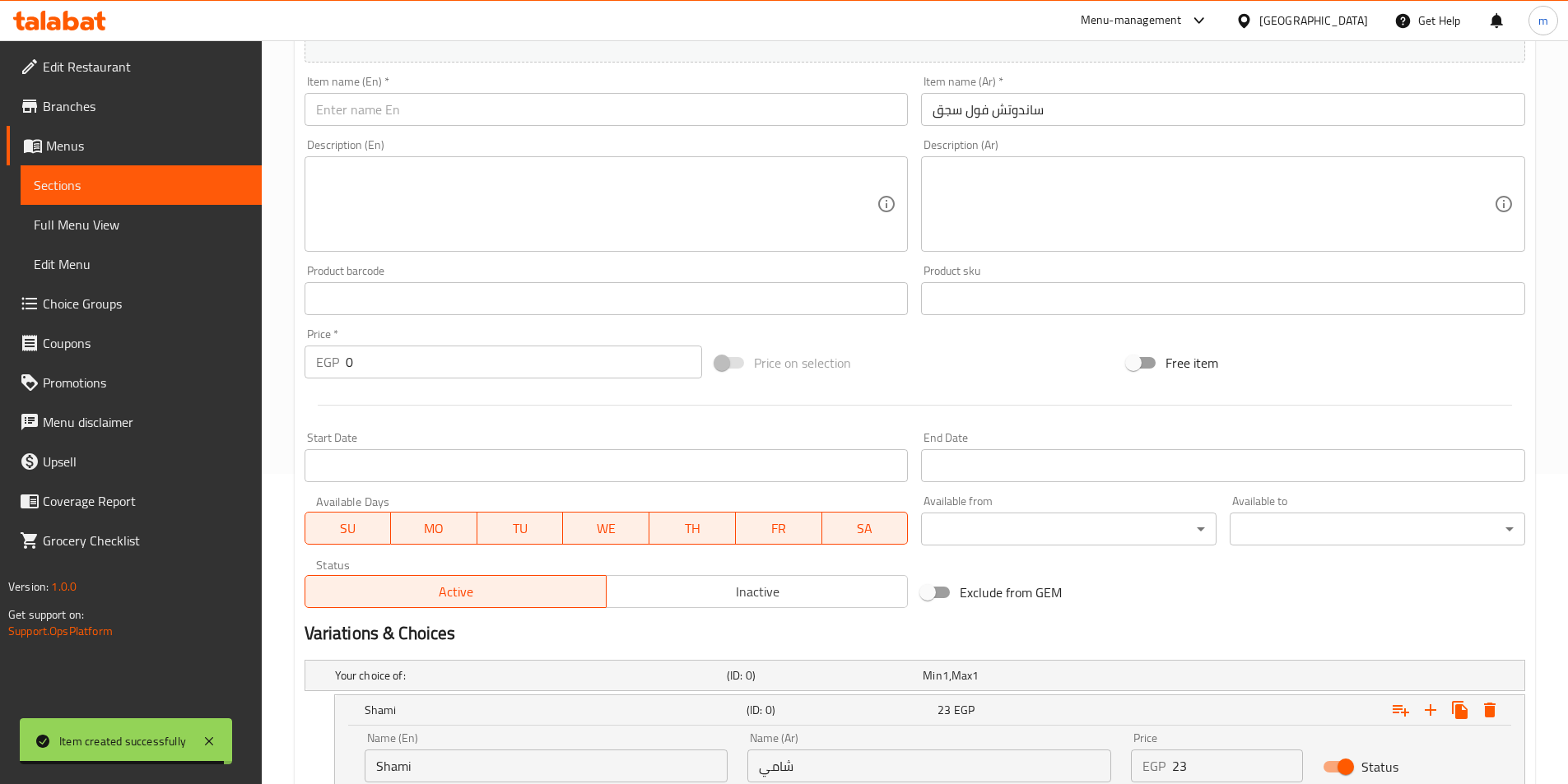
click at [844, 113] on input "text" at bounding box center [606, 109] width 605 height 33
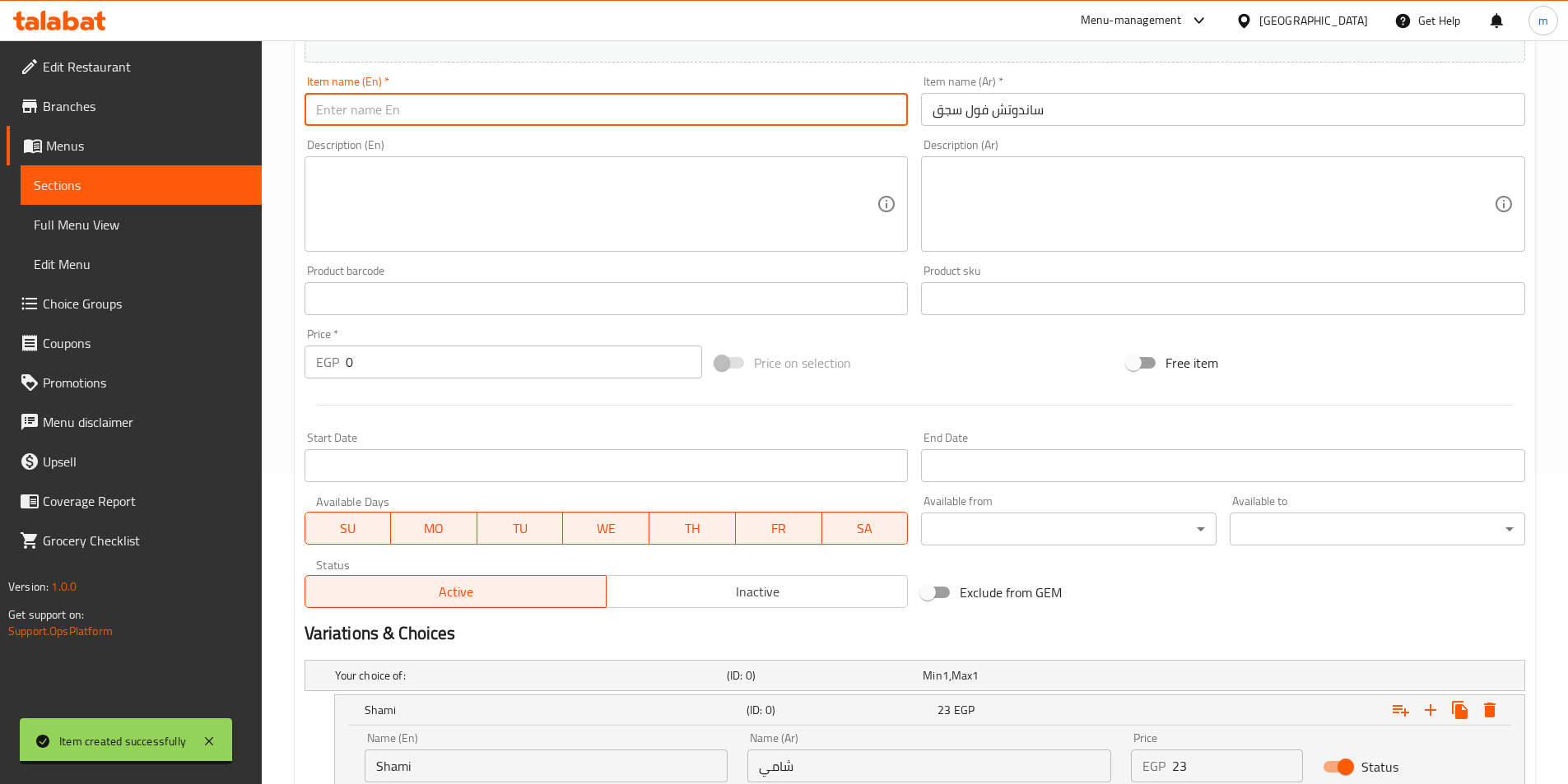
paste input "Bean and sausage sandwich"
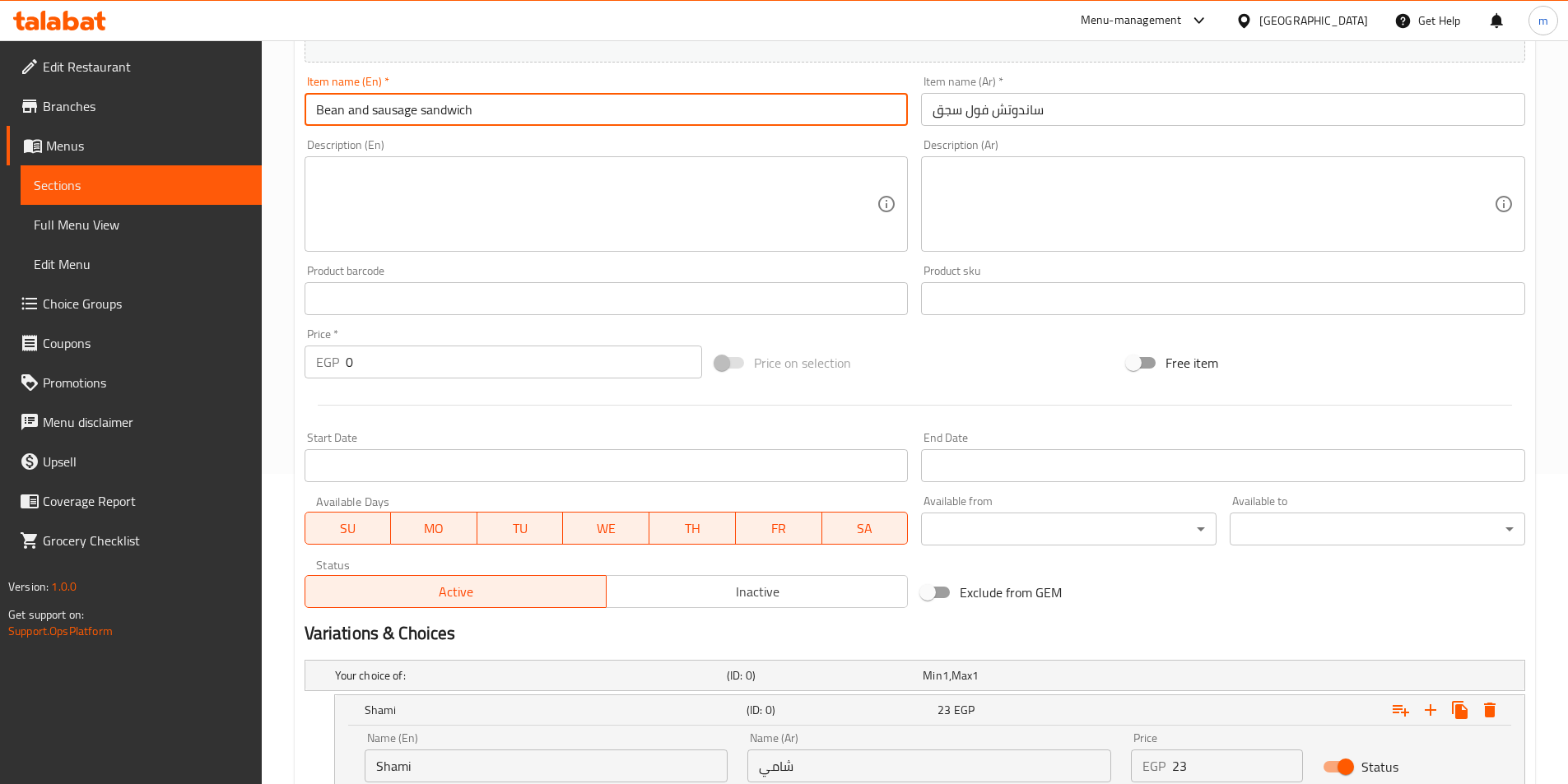
click at [345, 110] on input "Bean and sausage sandwich" at bounding box center [606, 109] width 605 height 33
click at [334, 110] on input "Bean and sausage sandwich" at bounding box center [606, 109] width 605 height 33
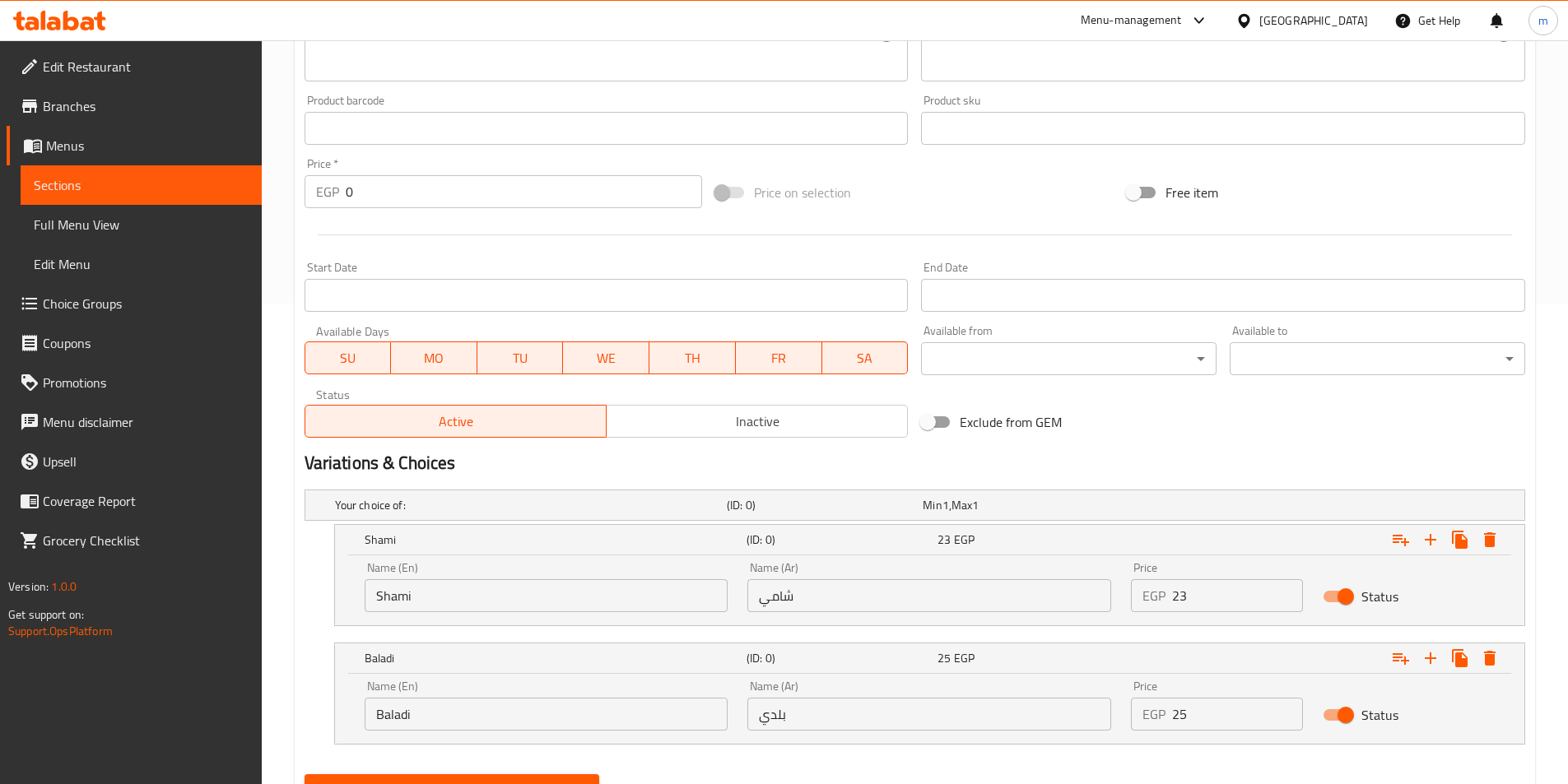
scroll to position [557, 0]
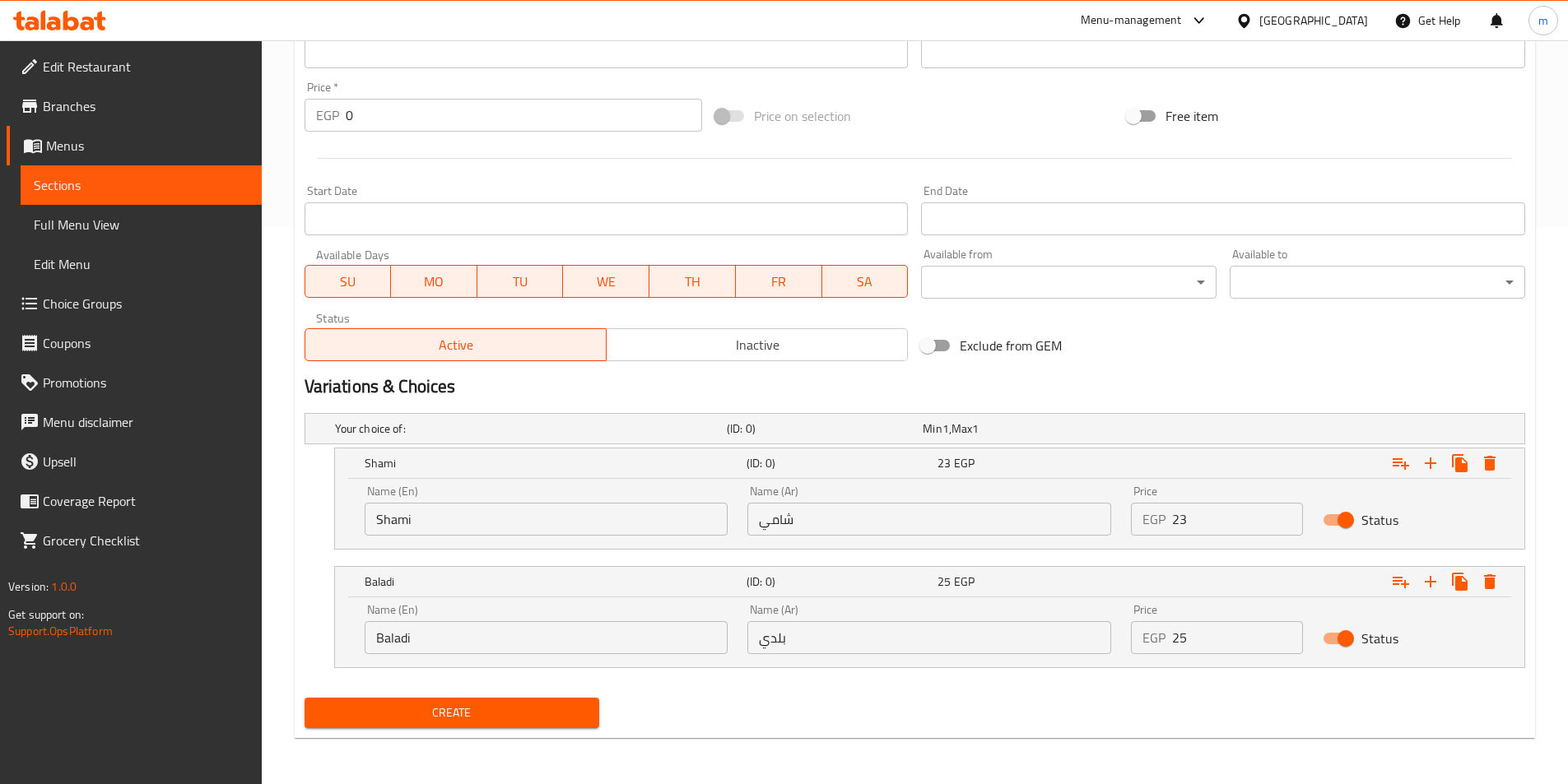
paste input "Foul"
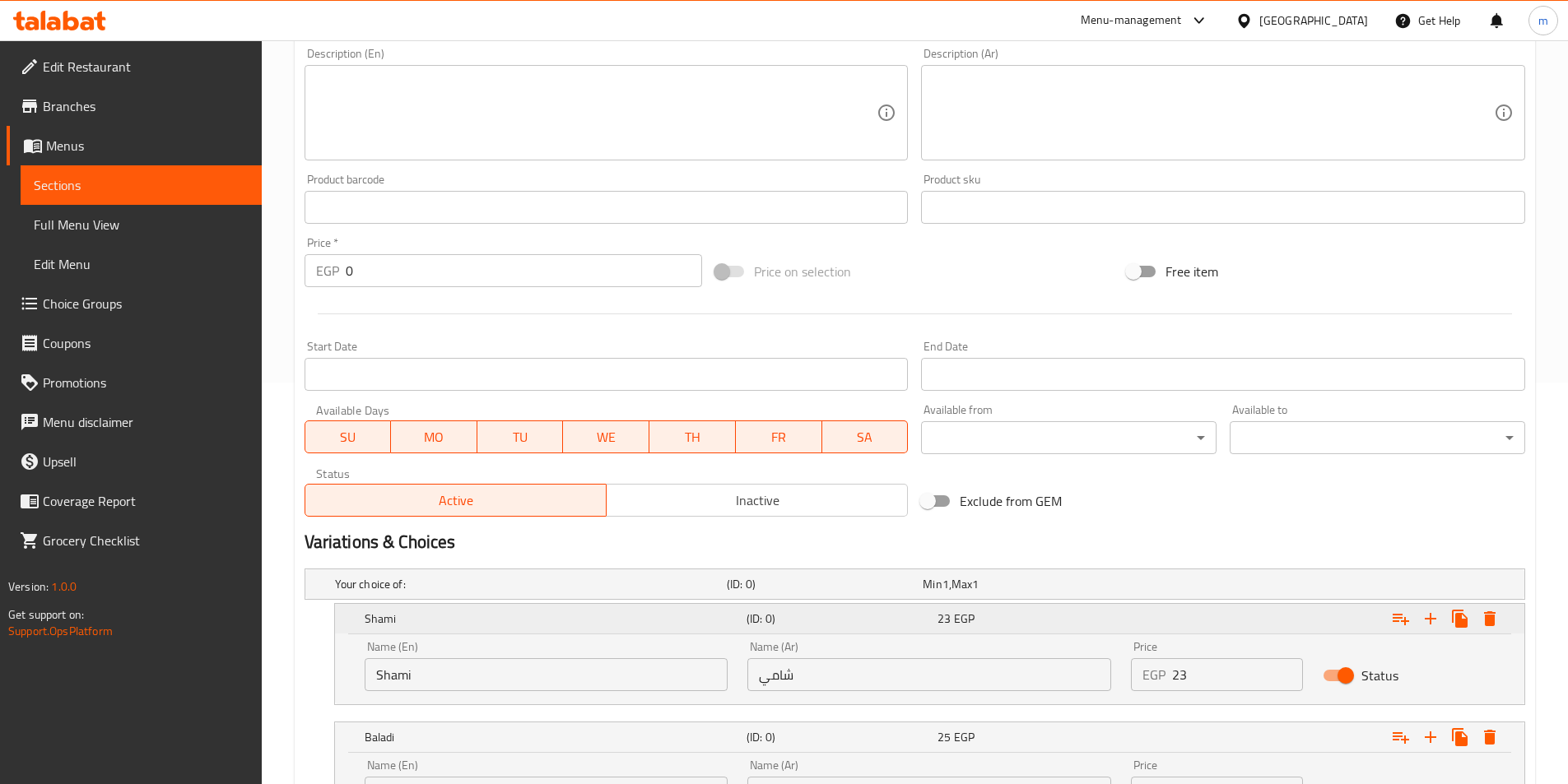
scroll to position [489, 0]
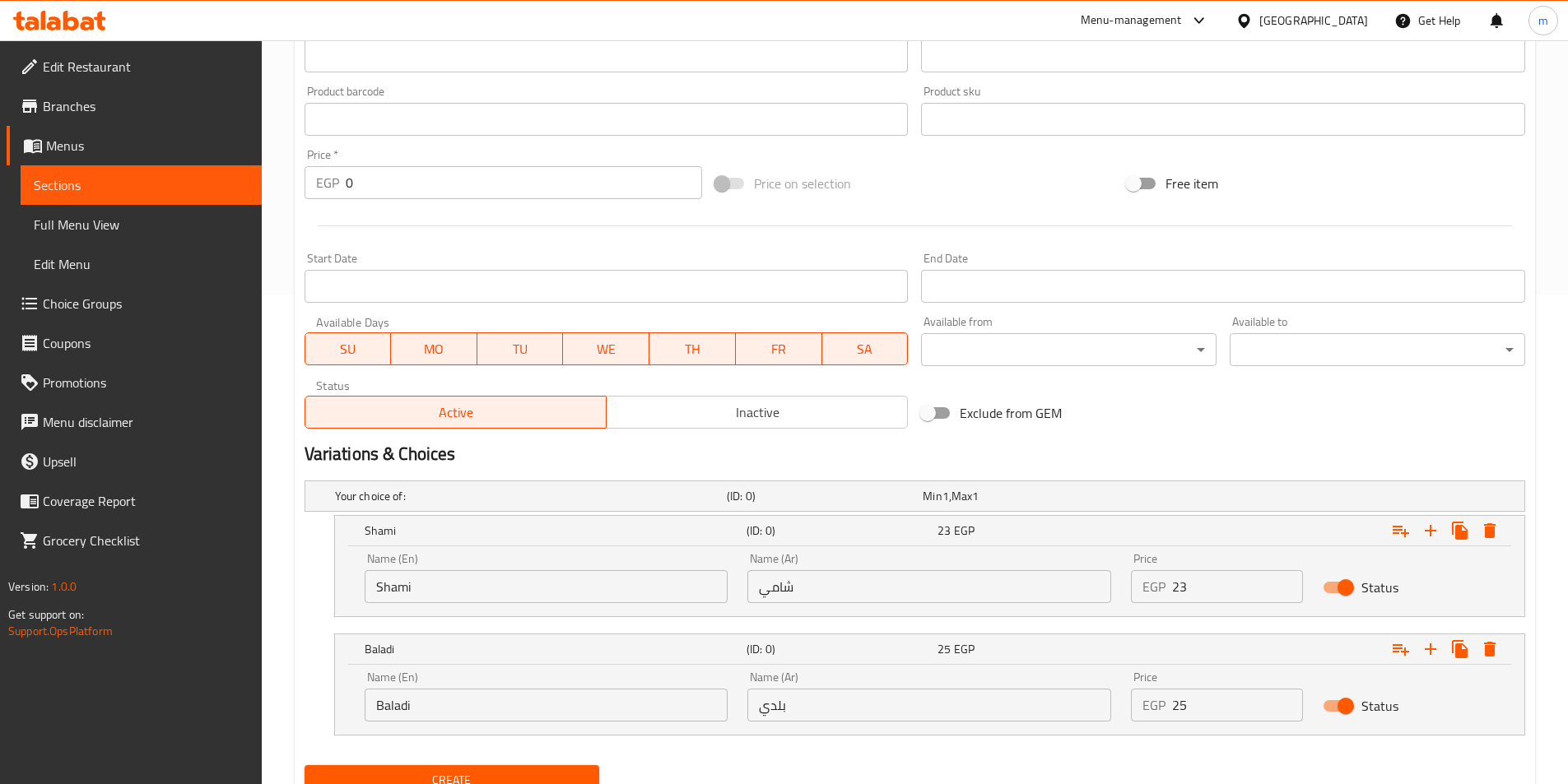
type input "Foul and sausage sandwich"
drag, startPoint x: 1196, startPoint y: 586, endPoint x: 1104, endPoint y: 590, distance: 92.1
click at [1104, 590] on div "Name (En) Shami Name (En) Name (Ar) شامي Name (Ar) Price EGP 23 Price Status" at bounding box center [929, 578] width 1150 height 70
type input "30"
drag, startPoint x: 1203, startPoint y: 707, endPoint x: 1111, endPoint y: 701, distance: 92.2
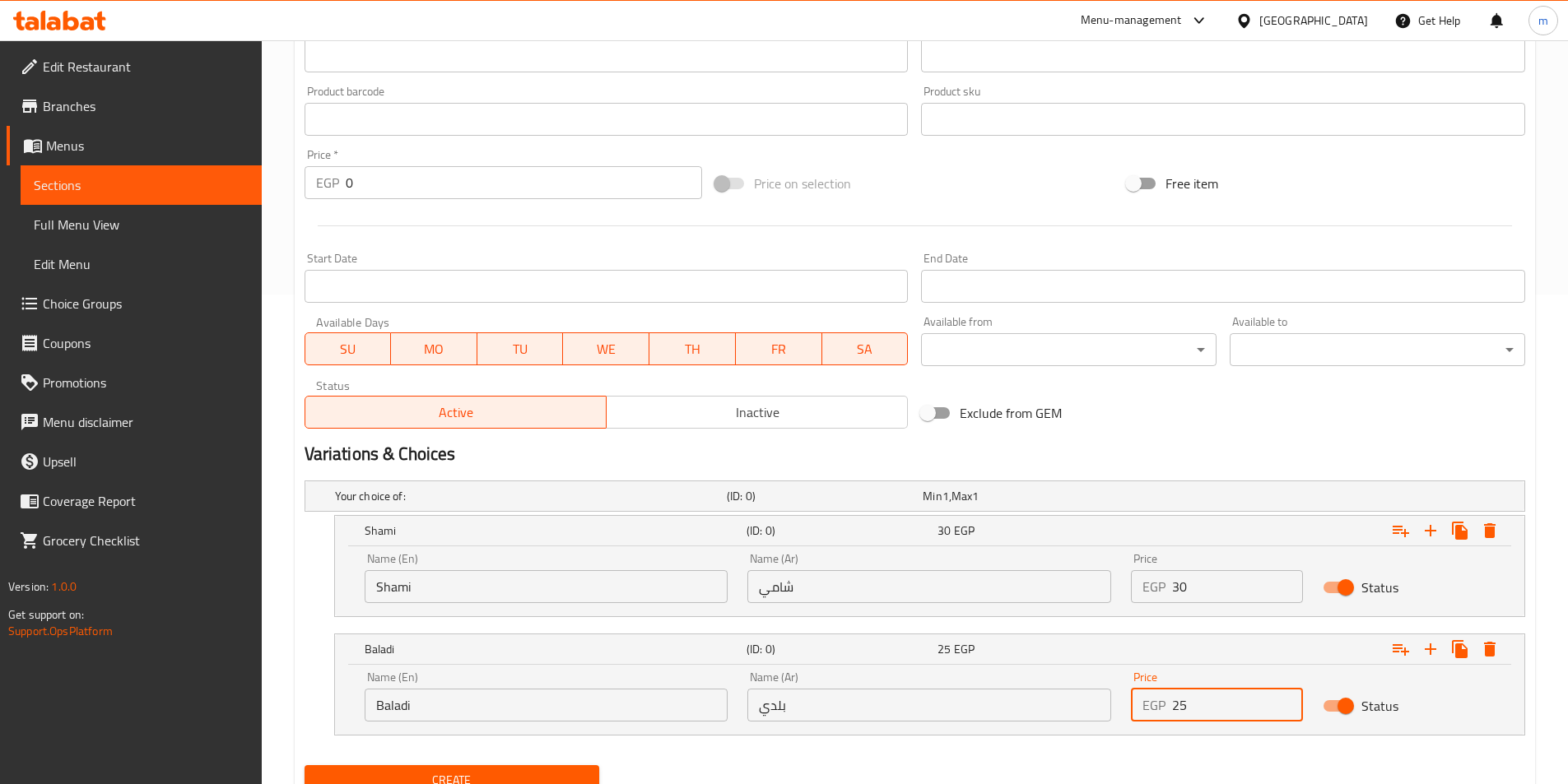
click at [1111, 701] on div "Name (En) Baladi Name (En) Name (Ar) بلدي Name (Ar) Price EGP 25 Price Status" at bounding box center [929, 697] width 1150 height 70
type input "32"
click at [304, 765] on button "Create" at bounding box center [452, 780] width 296 height 30
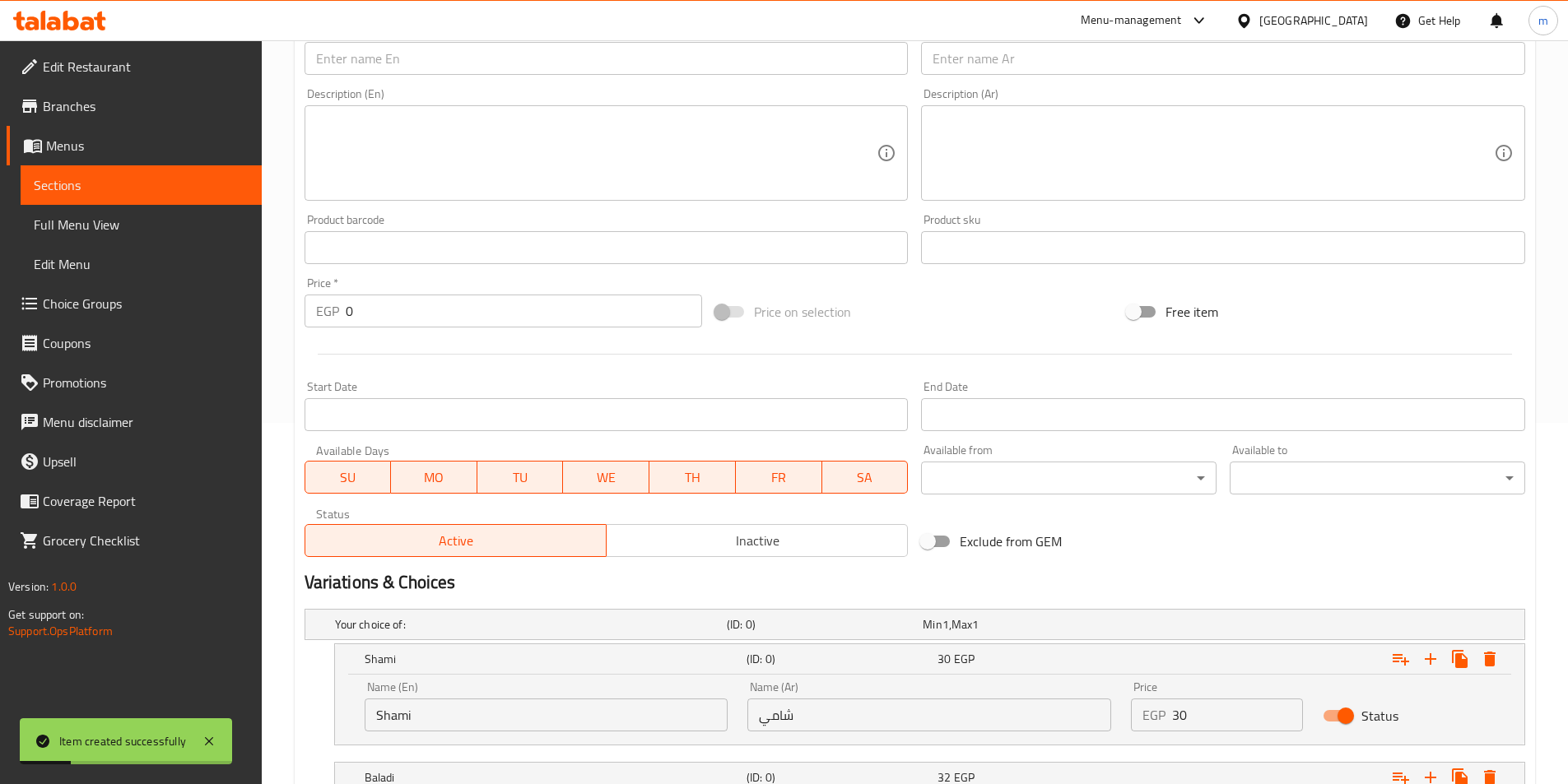
scroll to position [78, 0]
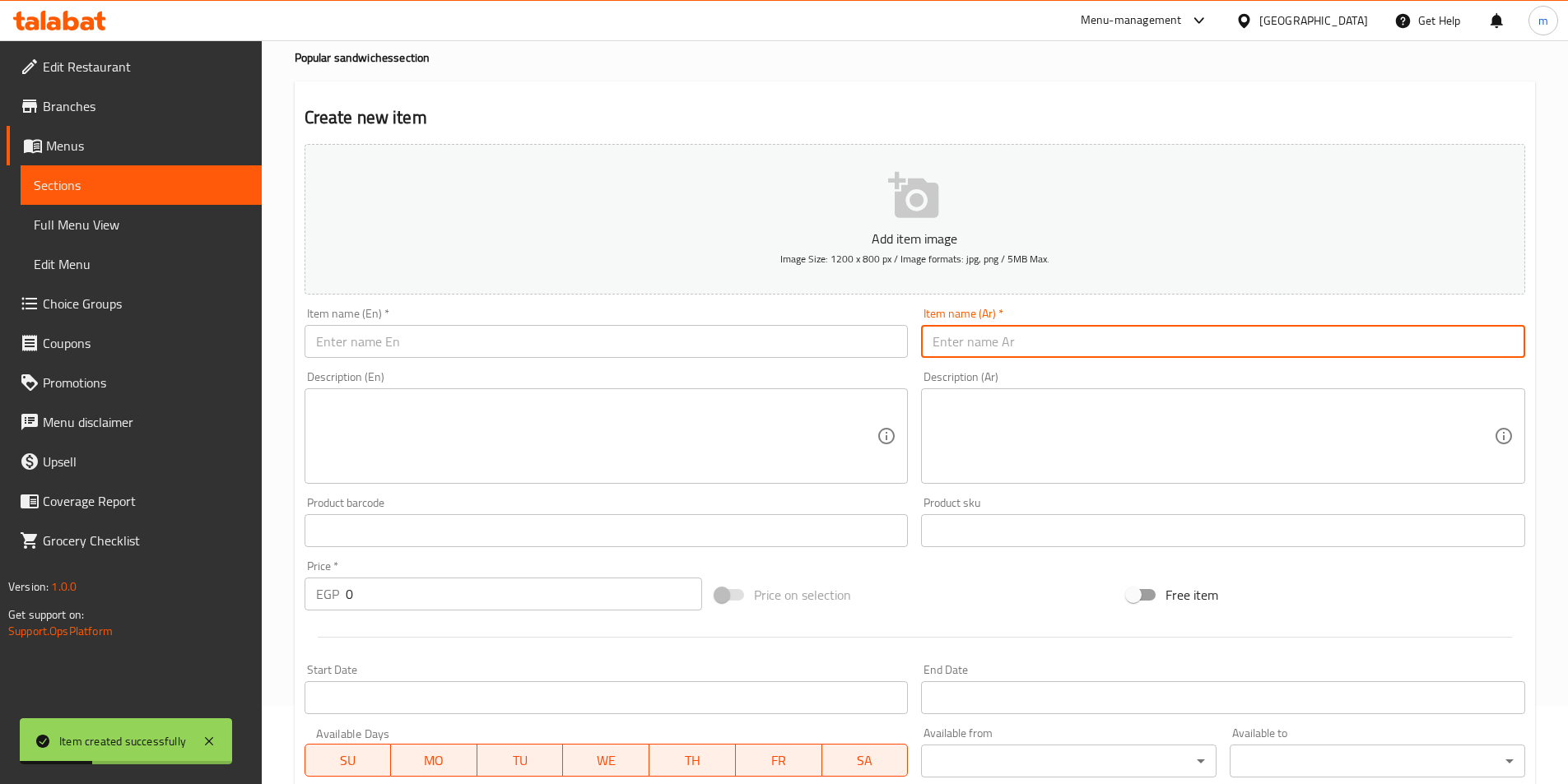
click at [1070, 348] on input "text" at bounding box center [1223, 341] width 605 height 33
paste input "ساندوتش فول باللحمة المفرومة"
type input "ساندوتش فول باللحمة المفرومة"
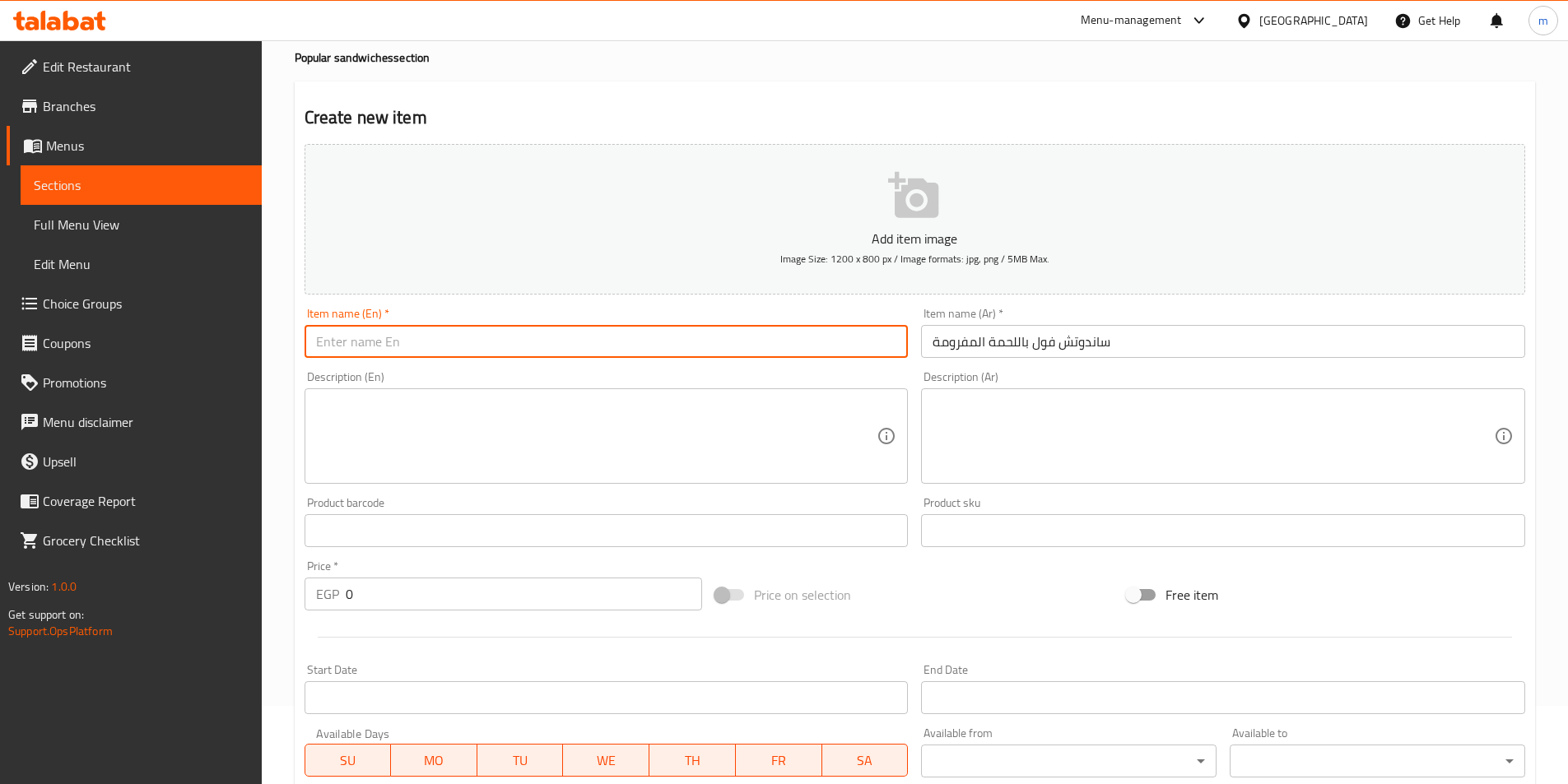
click at [705, 346] on input "text" at bounding box center [606, 341] width 605 height 33
paste input "Bean sandwich with minced meat"
click at [340, 351] on input "Bean sandwich with minced meat" at bounding box center [606, 341] width 605 height 33
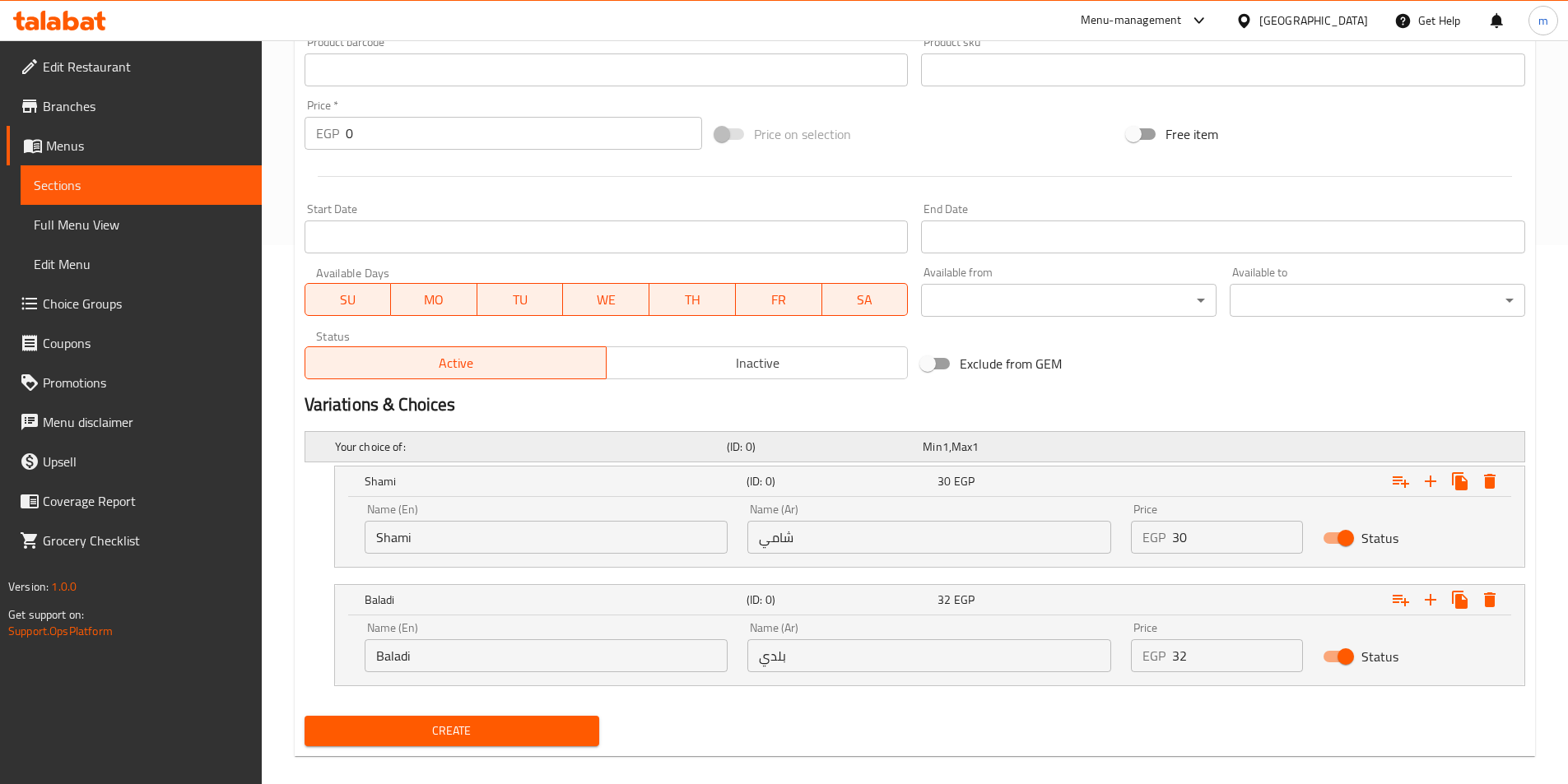
scroll to position [557, 0]
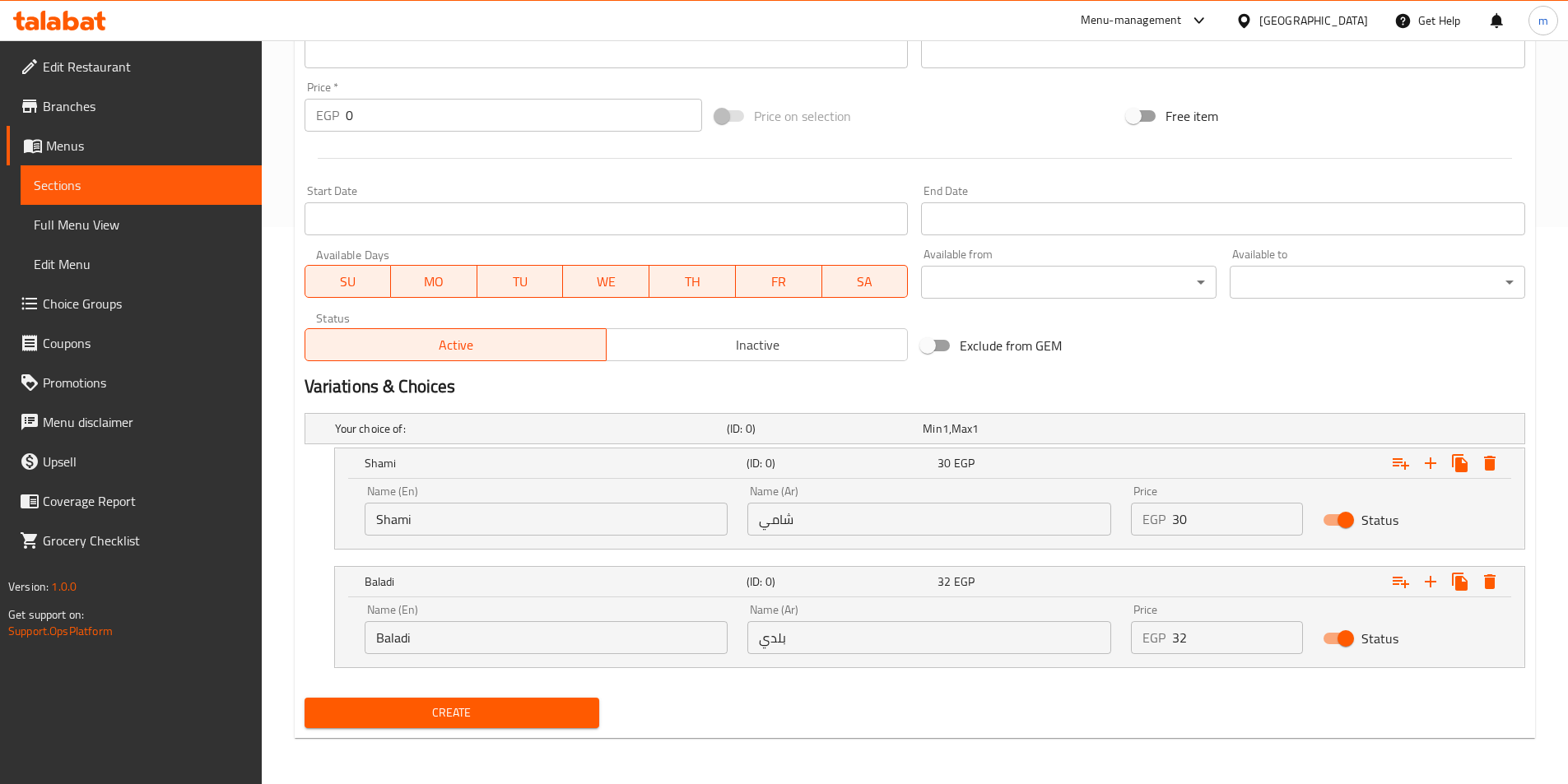
paste input "Foul"
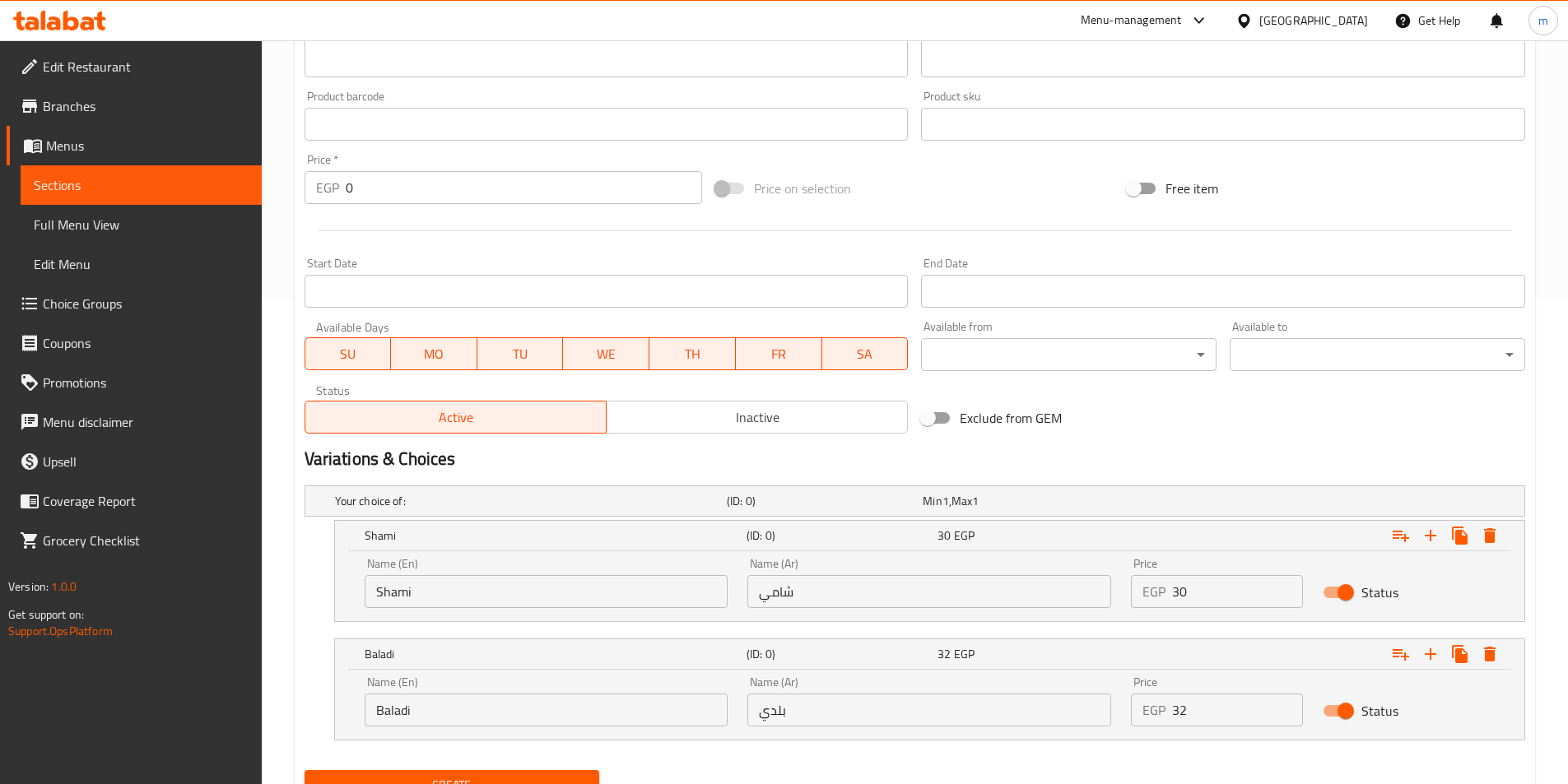
scroll to position [494, 0]
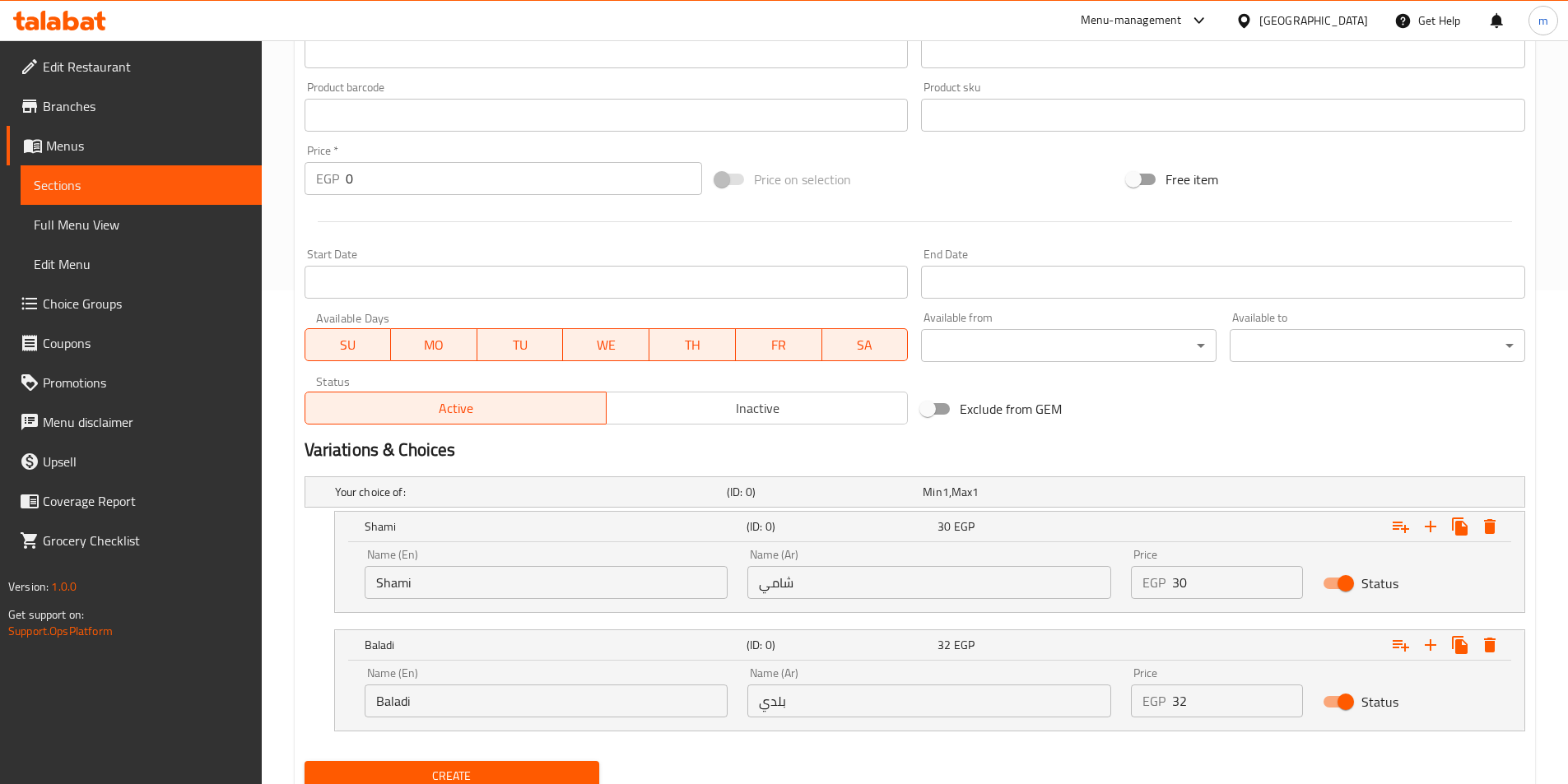
type input "Foul sandwich with minced meat"
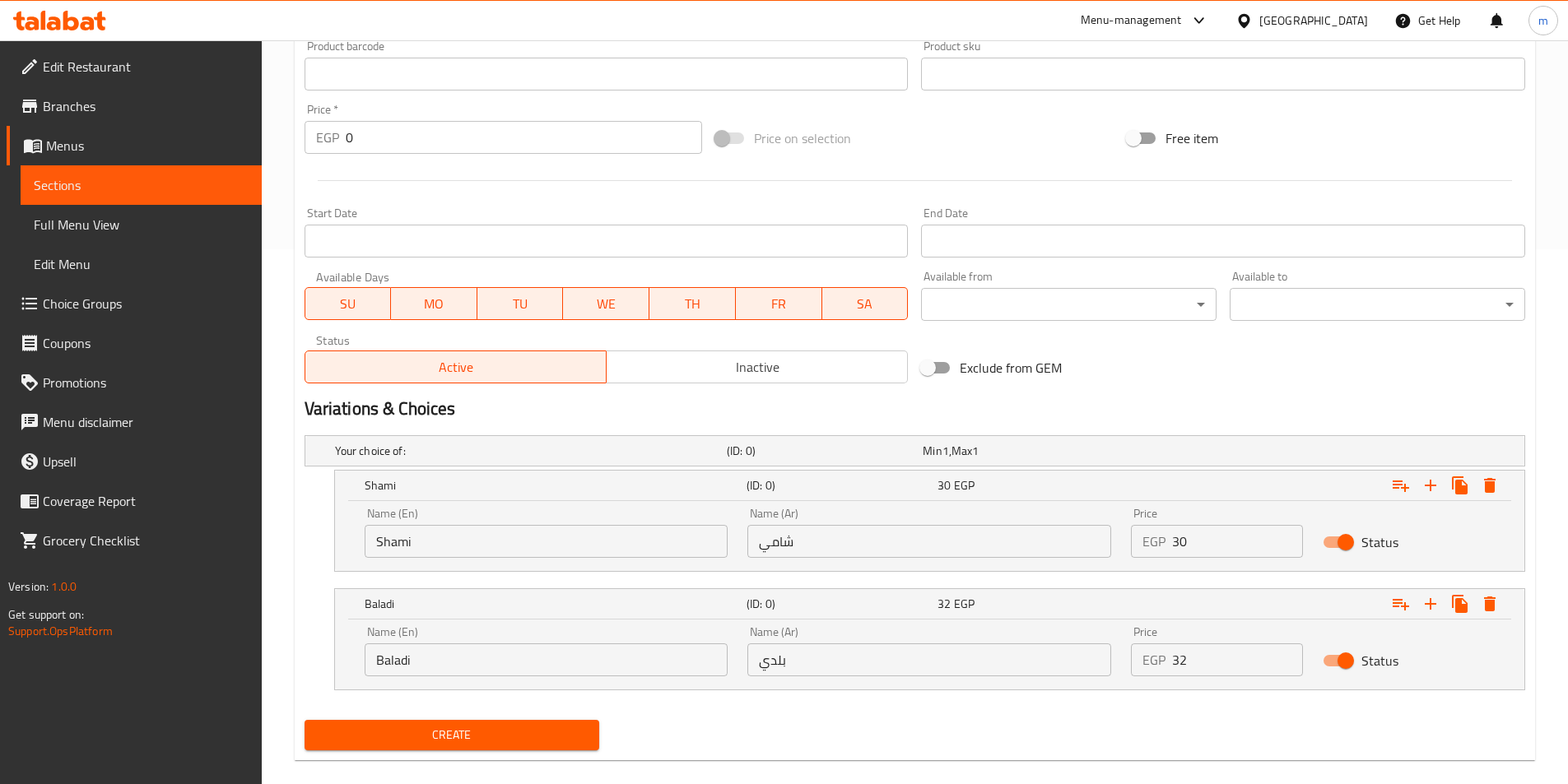
scroll to position [557, 0]
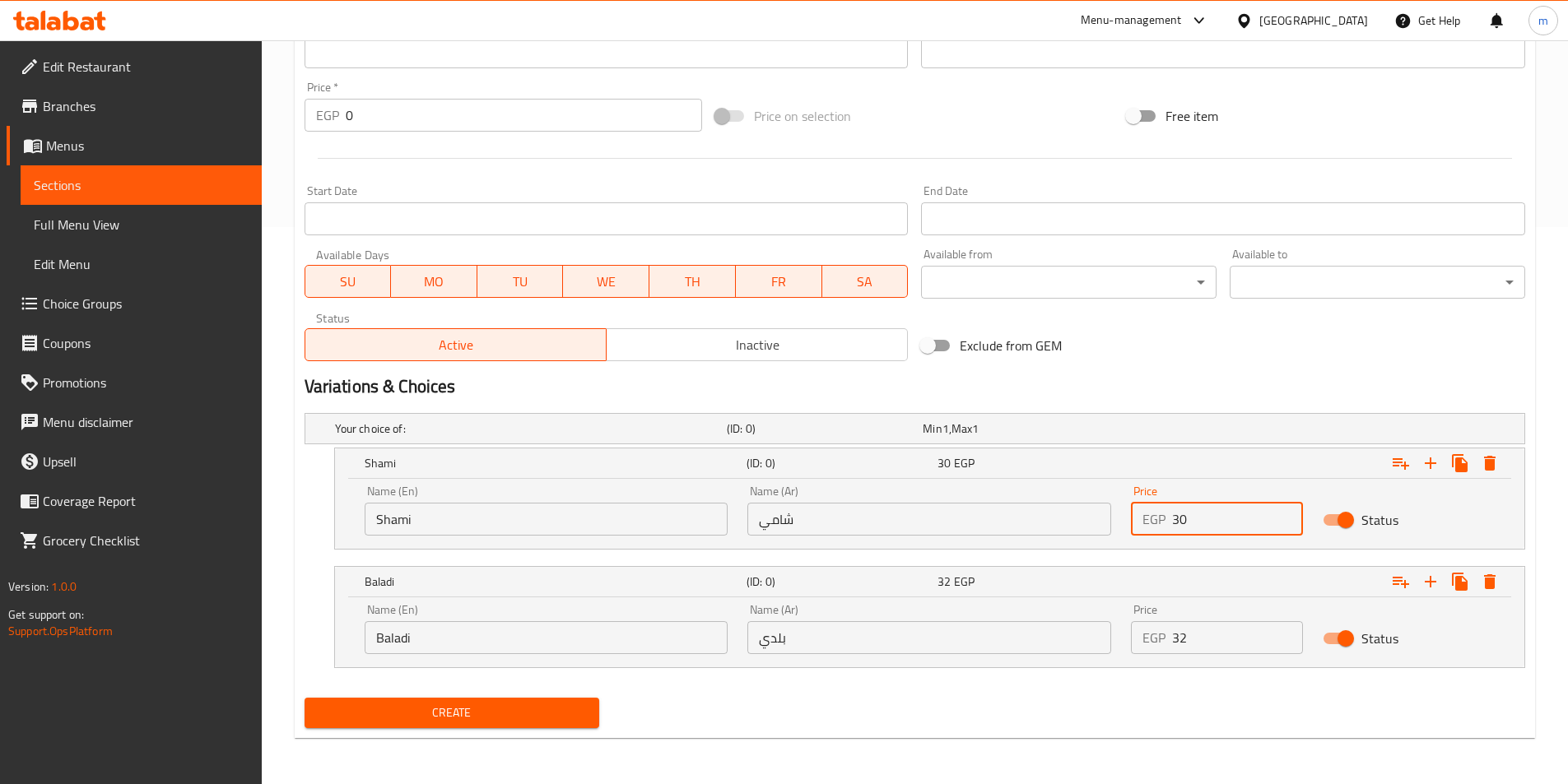
drag, startPoint x: 1224, startPoint y: 512, endPoint x: 1160, endPoint y: 526, distance: 65.5
click at [1160, 526] on div "EGP 30 Price" at bounding box center [1217, 519] width 172 height 33
type input "30"
drag, startPoint x: 1193, startPoint y: 642, endPoint x: 1139, endPoint y: 655, distance: 55.5
click at [1139, 655] on div "Price EGP 32 Price" at bounding box center [1217, 629] width 192 height 70
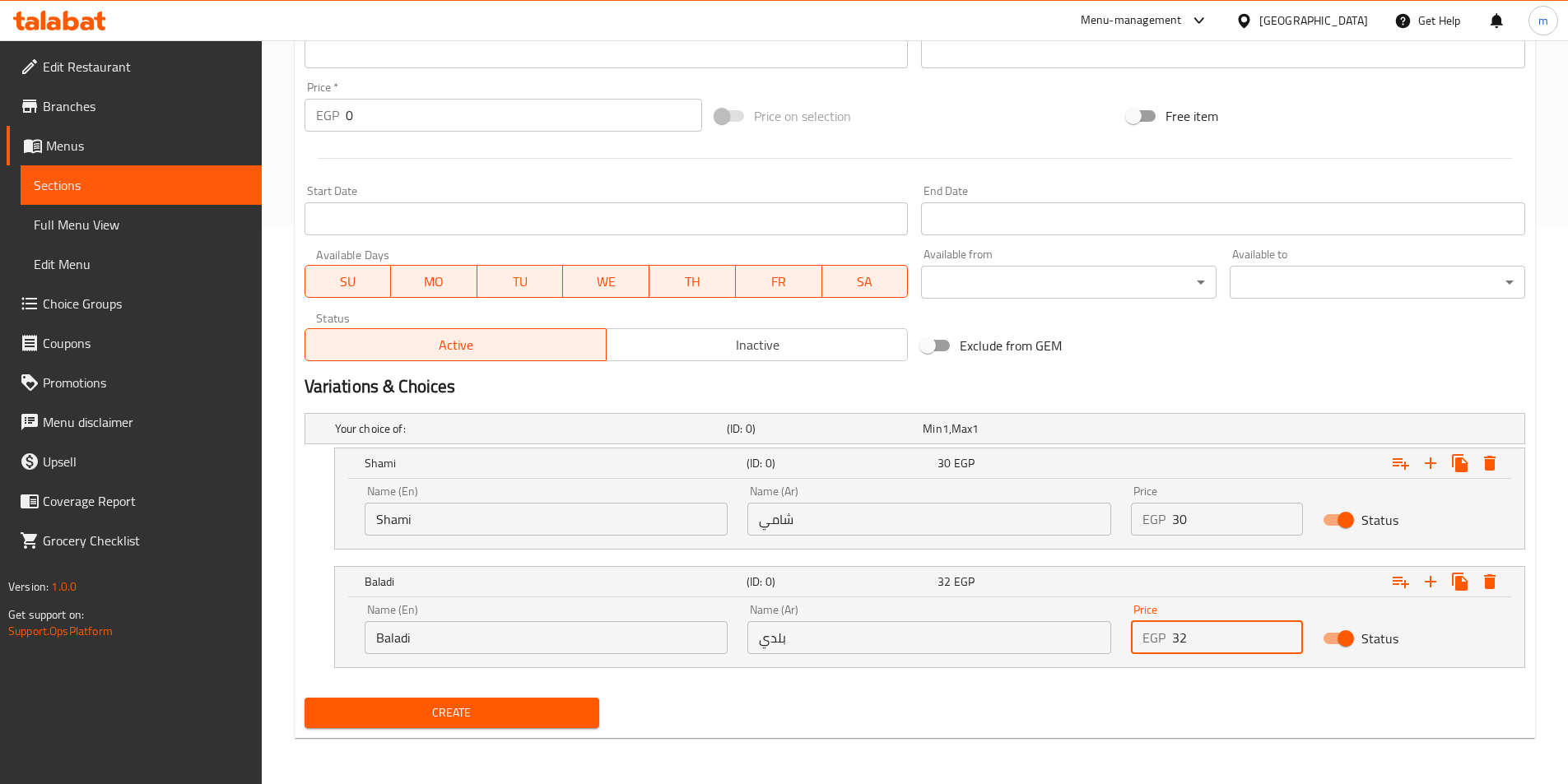
type input "32"
click at [304, 698] on button "Create" at bounding box center [452, 713] width 296 height 30
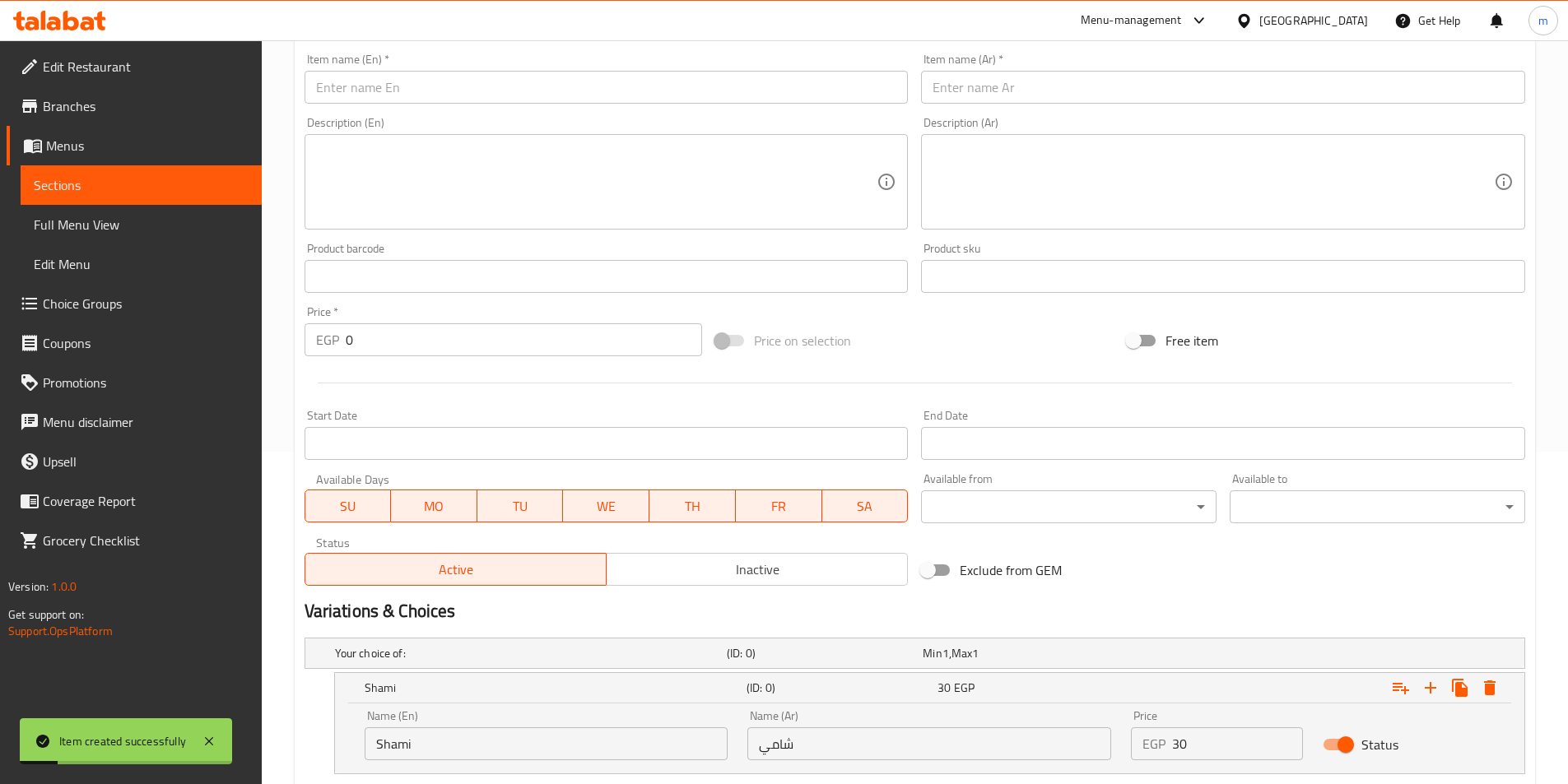
scroll to position [311, 0]
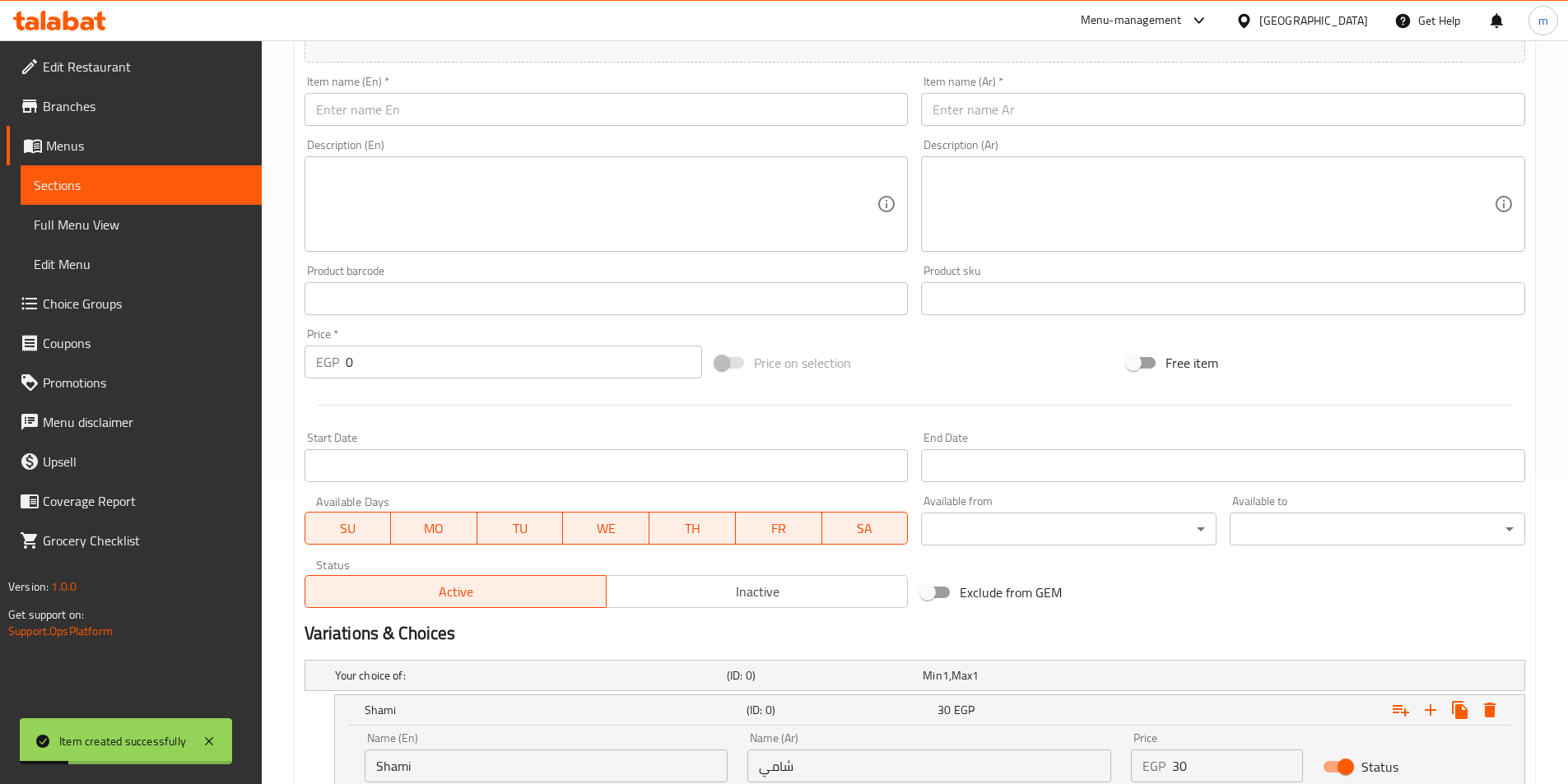
click at [966, 117] on input "text" at bounding box center [1223, 109] width 605 height 33
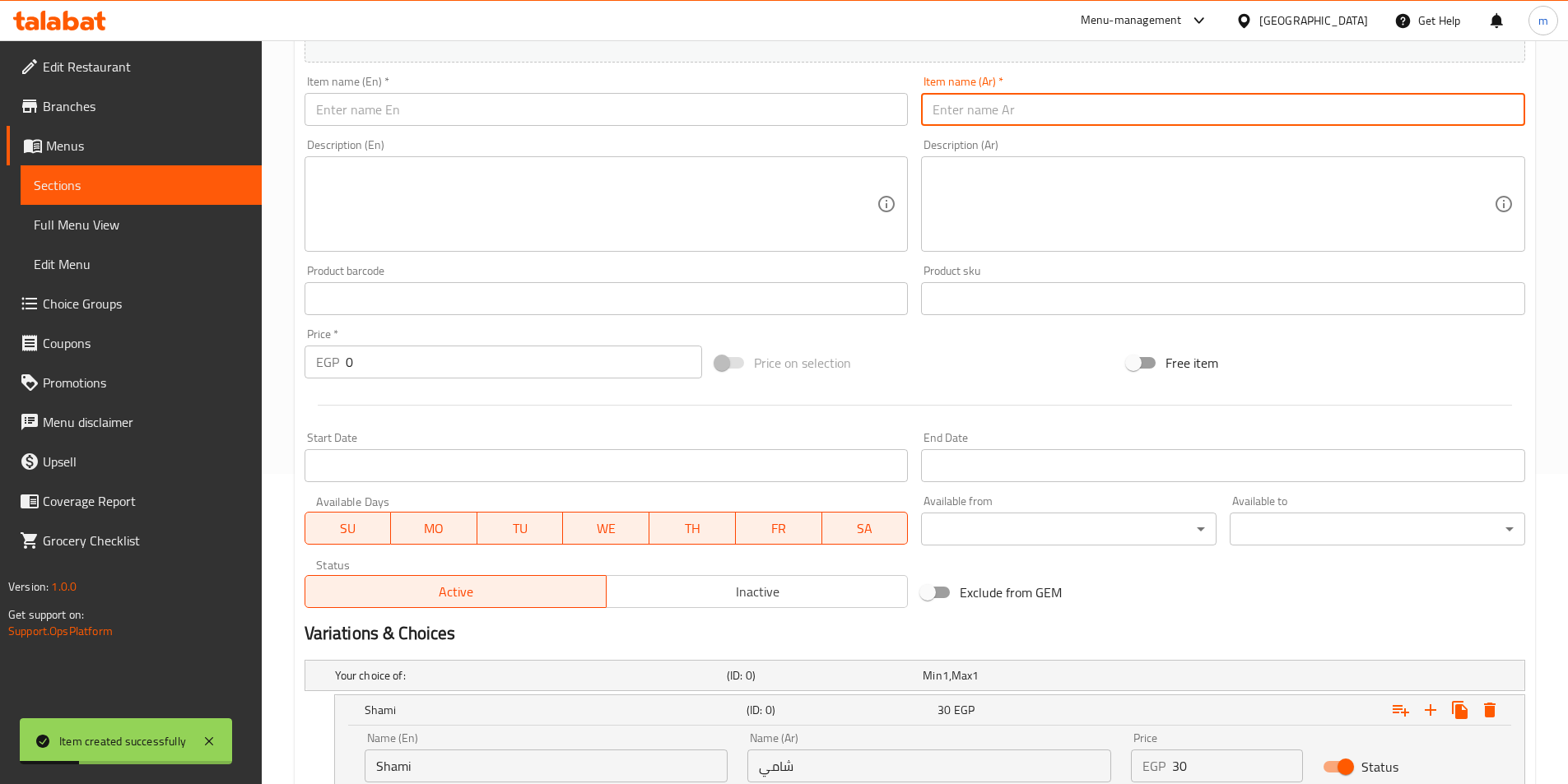
paste input "ساندوتش فول بالبيض بالبسطرمة"
type input "ساندوتش فول بالبيض بالبسطرمة"
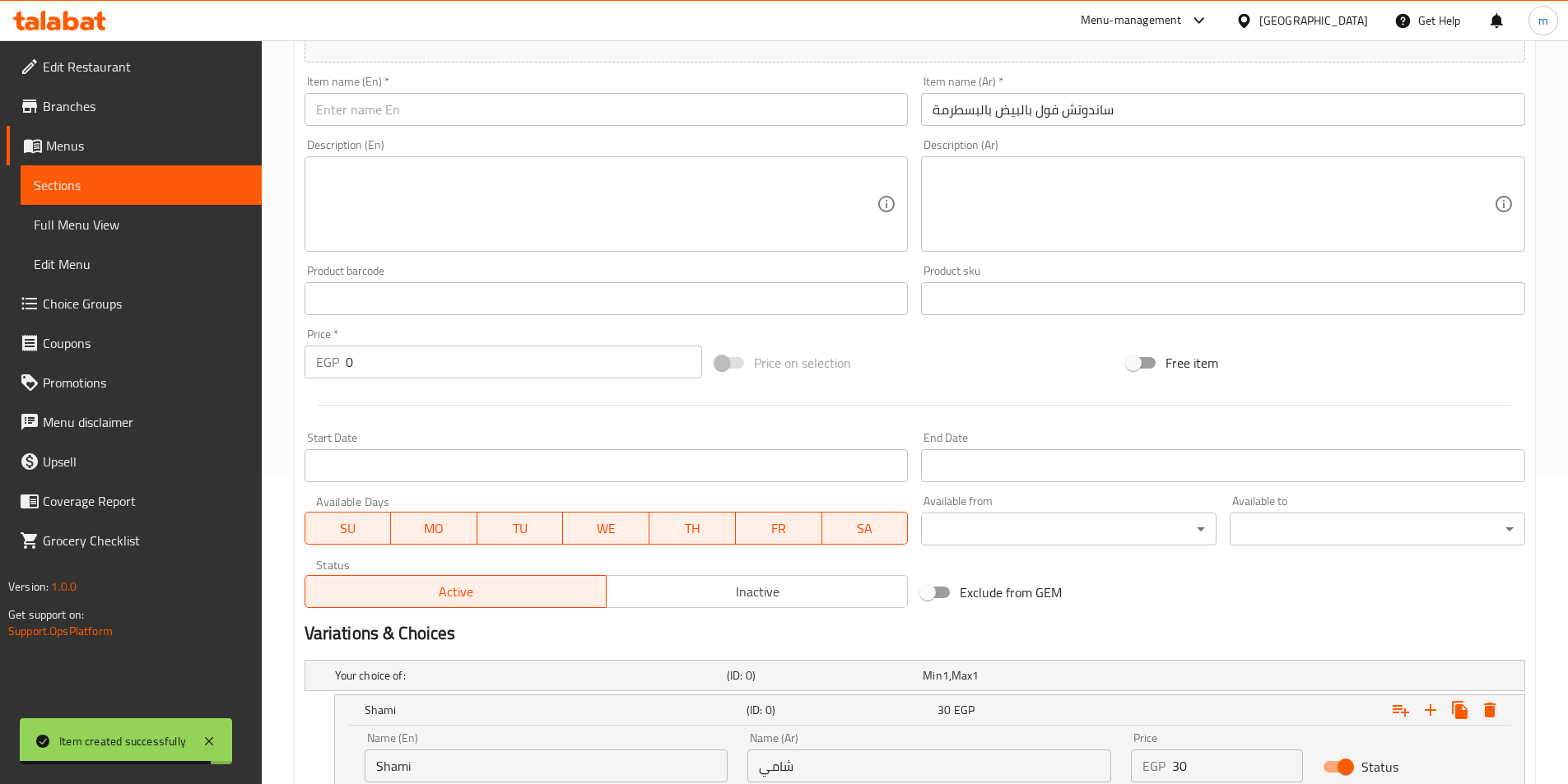
click at [626, 88] on div "Item name (En)   * Item name (En) *" at bounding box center [606, 100] width 605 height 50
click at [636, 102] on input "text" at bounding box center [606, 109] width 605 height 33
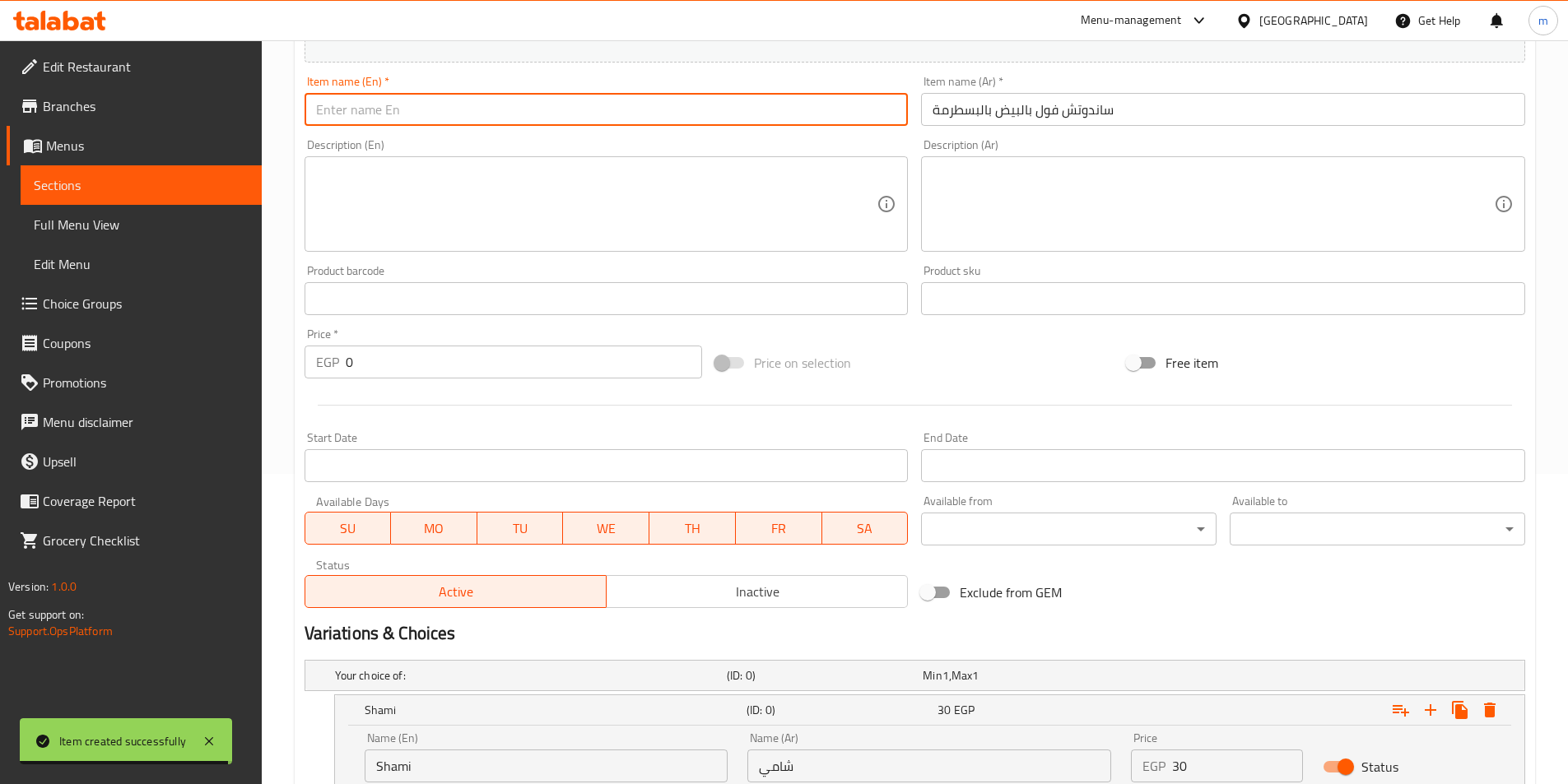
paste input "Fava bean and egg sandwich with pastrami"
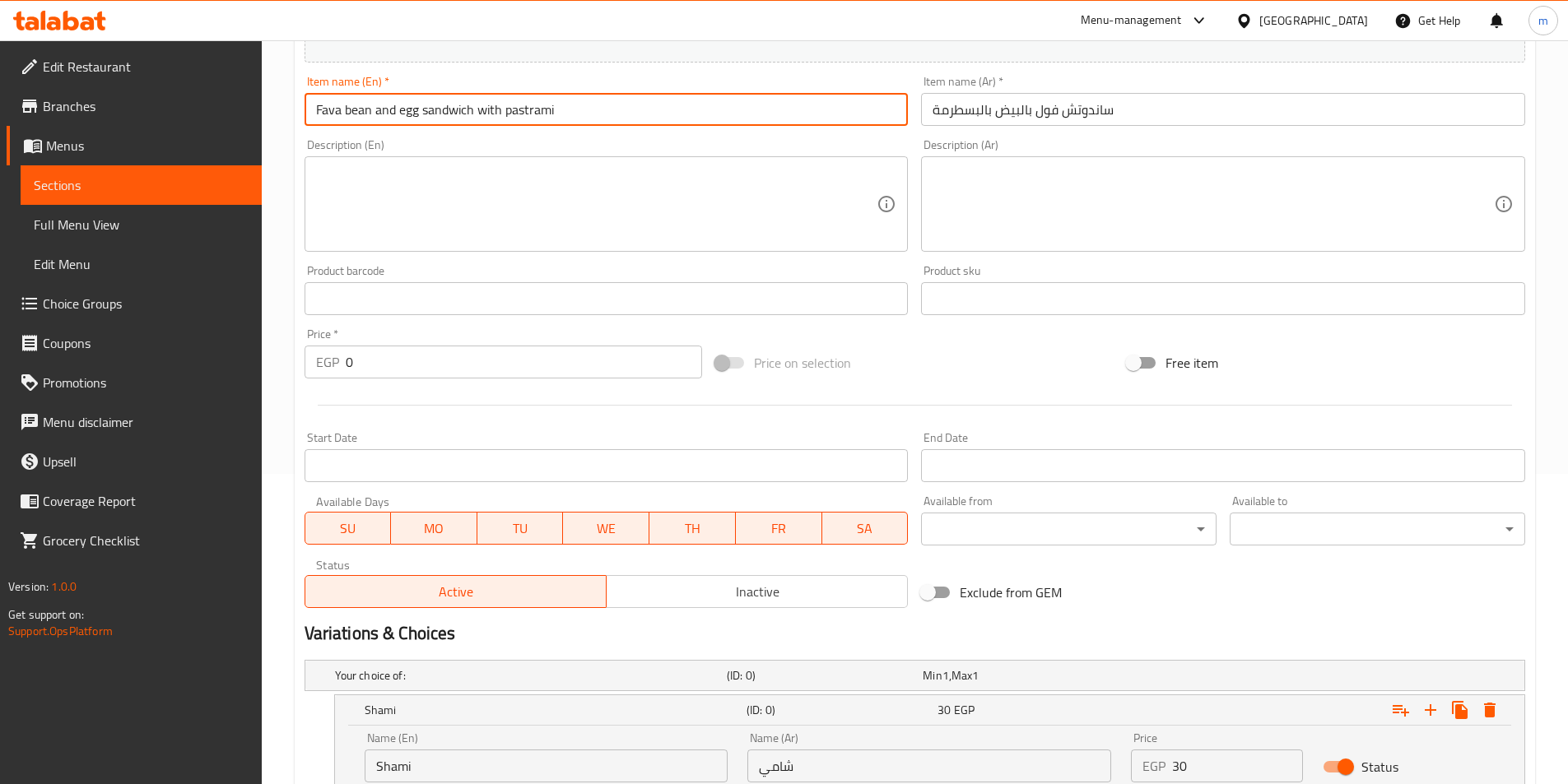
drag, startPoint x: 374, startPoint y: 115, endPoint x: 258, endPoint y: 109, distance: 116.2
click at [258, 109] on div "Edit Restaurant Branches Menus Sections Full Menu View Edit Menu Choice Groups …" at bounding box center [784, 381] width 1568 height 1302
paste input "oul"
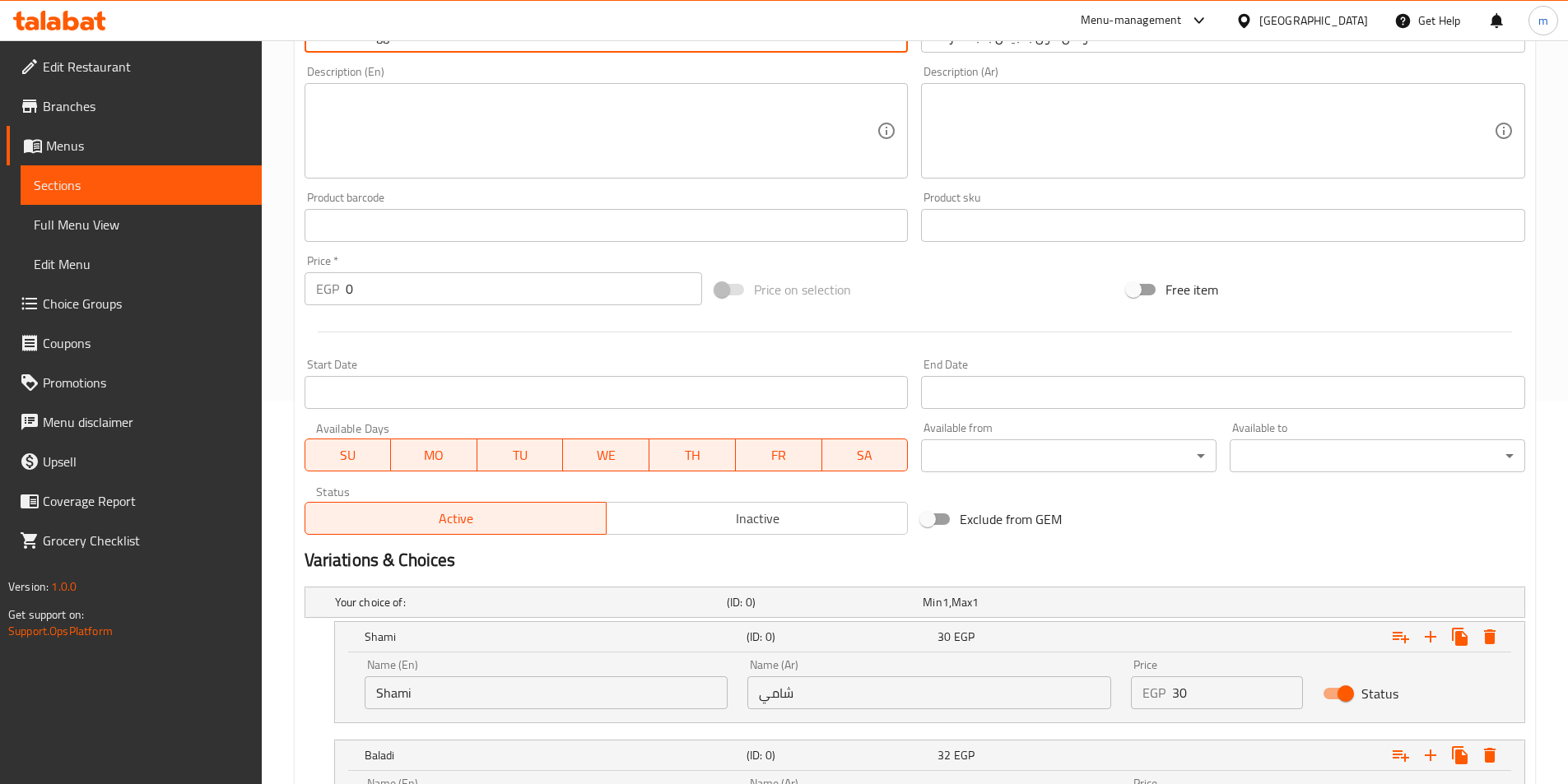
scroll to position [557, 0]
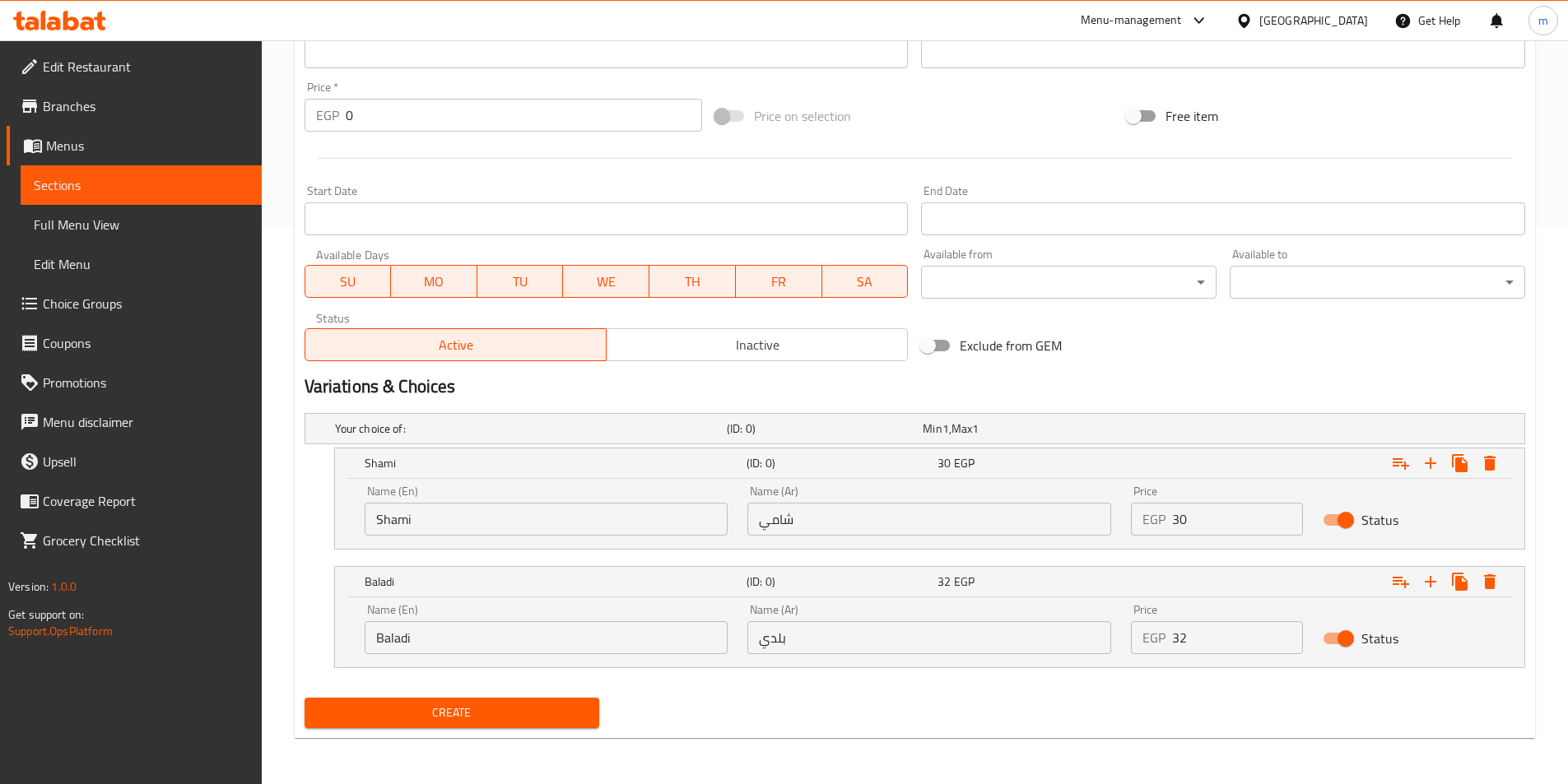
type input "Foul And Egg Sandwich With Pastrami"
drag, startPoint x: 1211, startPoint y: 509, endPoint x: 1047, endPoint y: 542, distance: 167.3
click at [1047, 541] on div "Name (En) Shami Name (En) Name (Ar) شامي Name (Ar) Price EGP 30 Price Status" at bounding box center [929, 511] width 1150 height 70
type input "30"
drag, startPoint x: 1198, startPoint y: 640, endPoint x: 1131, endPoint y: 648, distance: 67.5
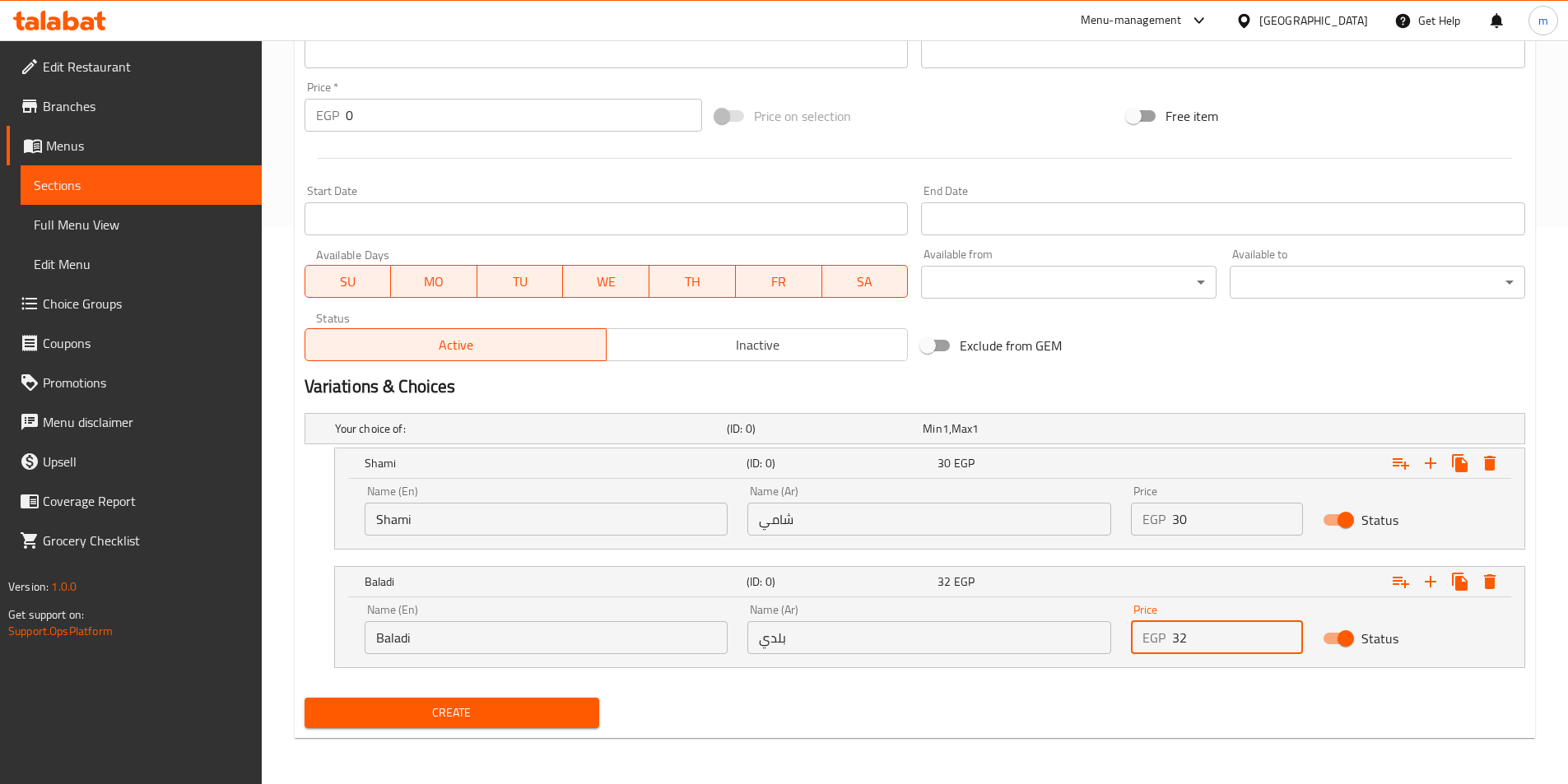
click at [1131, 648] on div "EGP 32 Price" at bounding box center [1217, 638] width 172 height 33
type input "32"
click at [304, 698] on button "Create" at bounding box center [452, 713] width 296 height 30
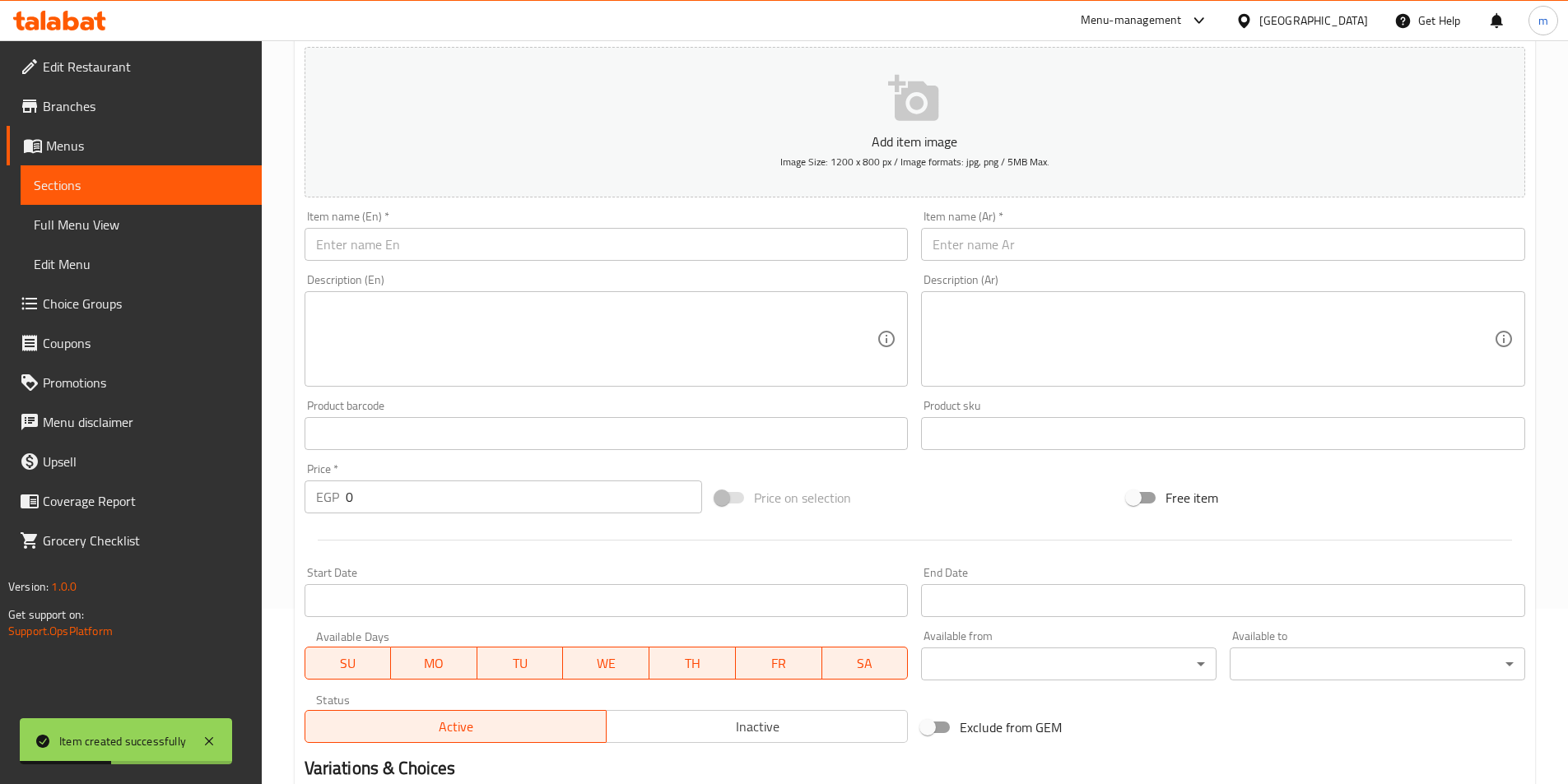
scroll to position [145, 0]
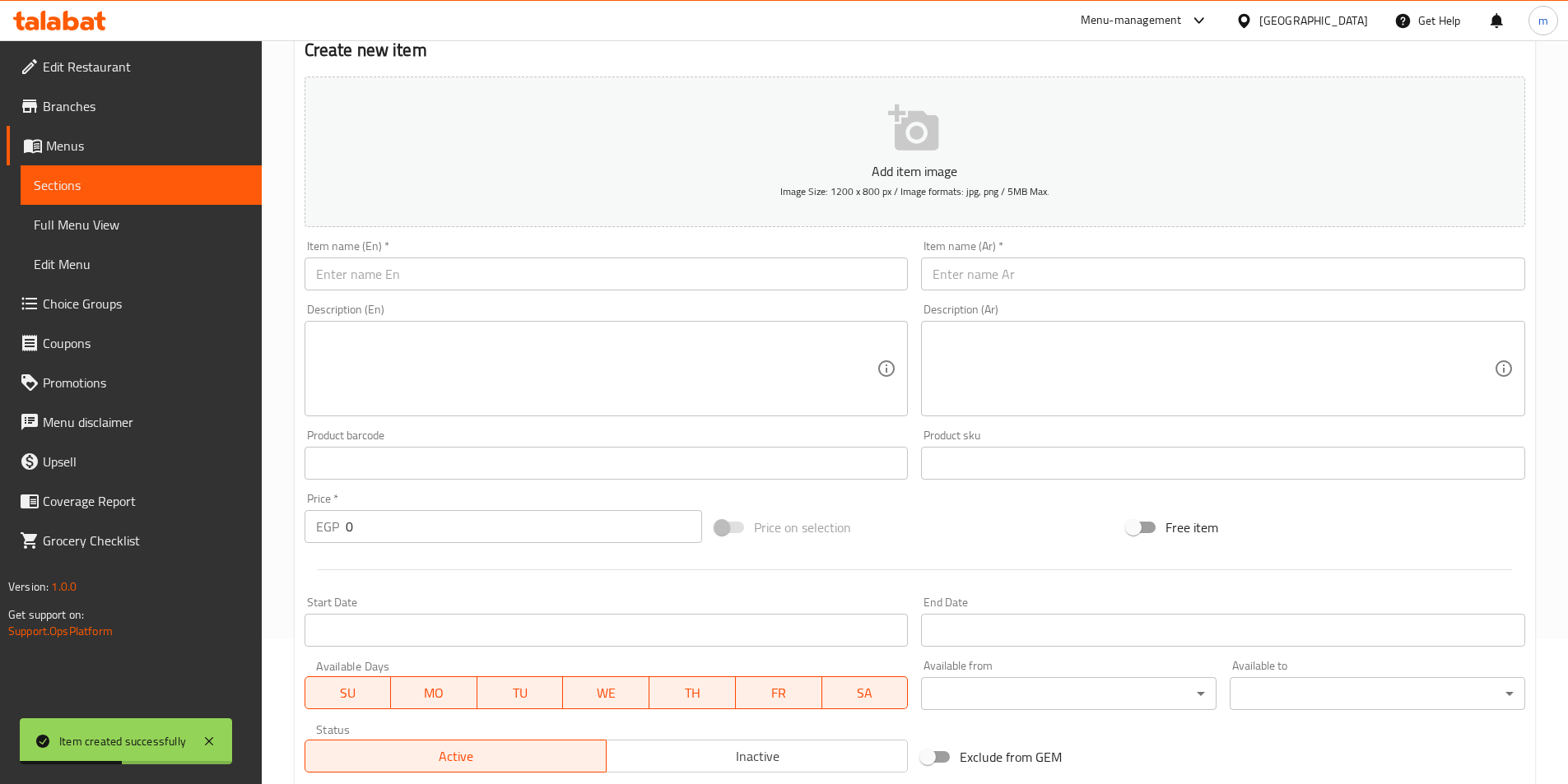
click at [1032, 278] on input "text" at bounding box center [1223, 274] width 605 height 33
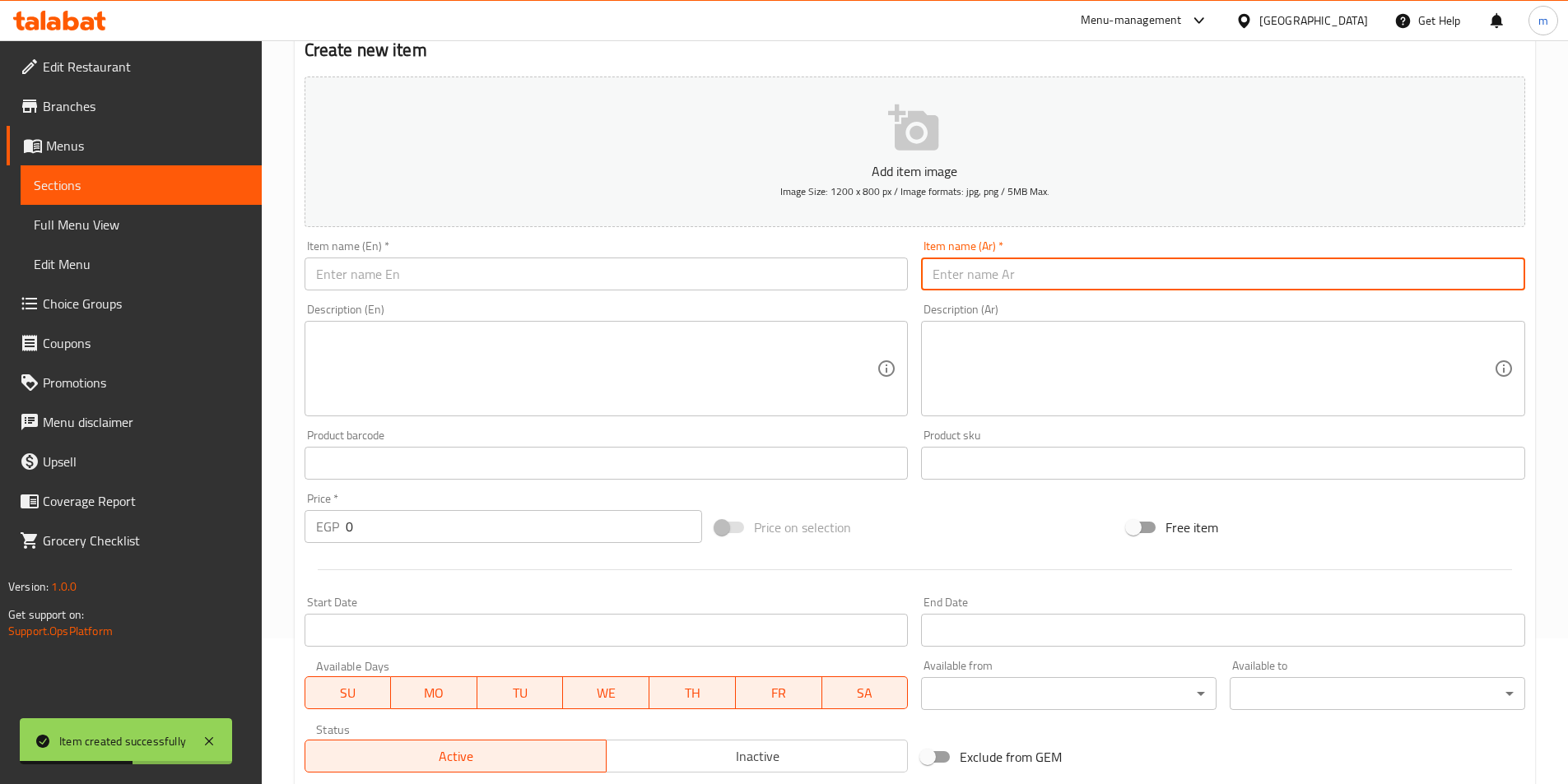
paste input "ساندوتش فول باذنجان"
type input "ساندوتش فول باذنجان"
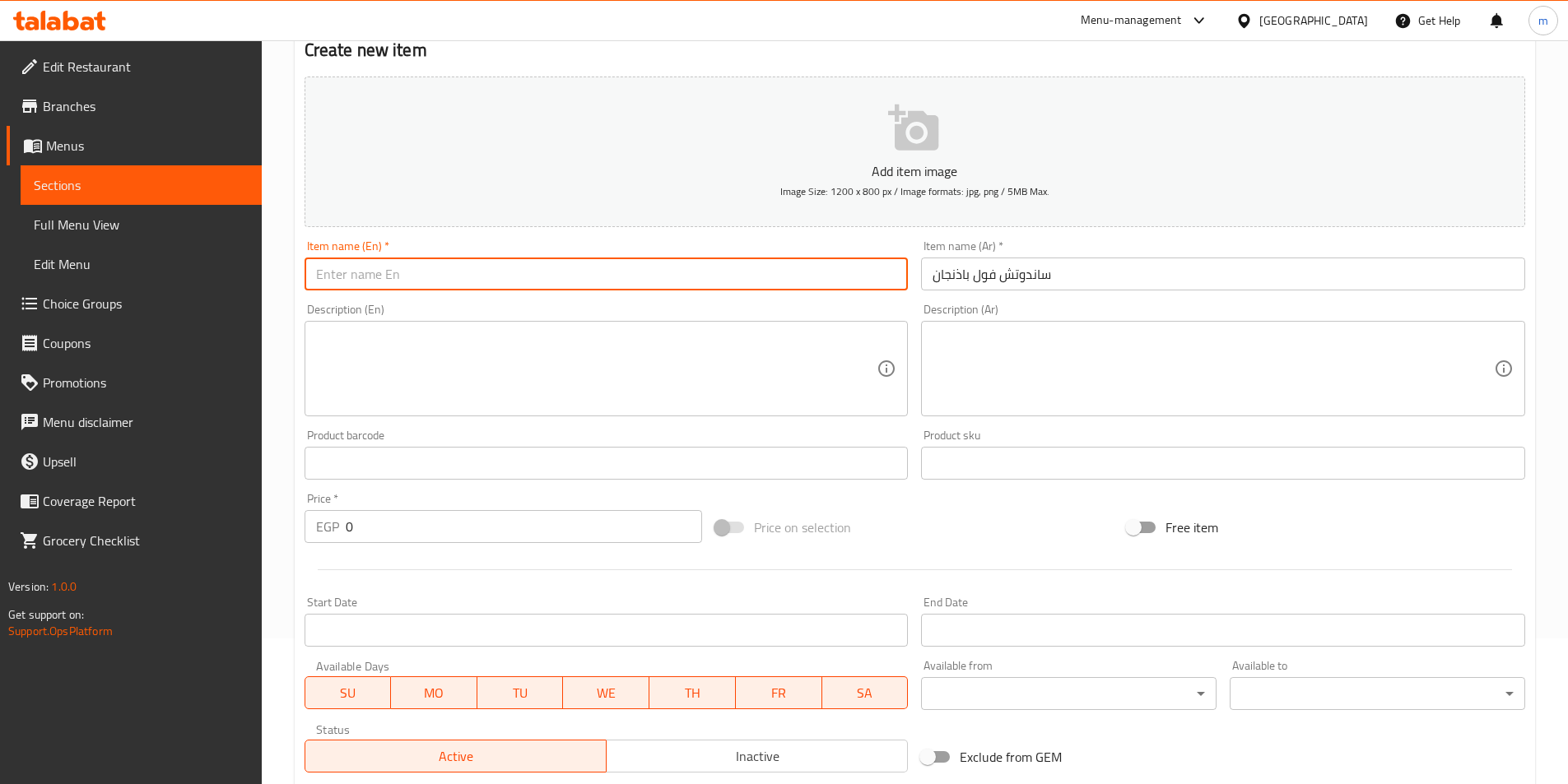
click at [890, 279] on input "text" at bounding box center [606, 274] width 605 height 33
paste input "Eggplant and fava bean sandwich"
drag, startPoint x: 447, startPoint y: 277, endPoint x: 391, endPoint y: 273, distance: 56.1
click at [391, 273] on input "Eggplant and fava bean sandwich" at bounding box center [606, 274] width 605 height 33
paste input "Foul"
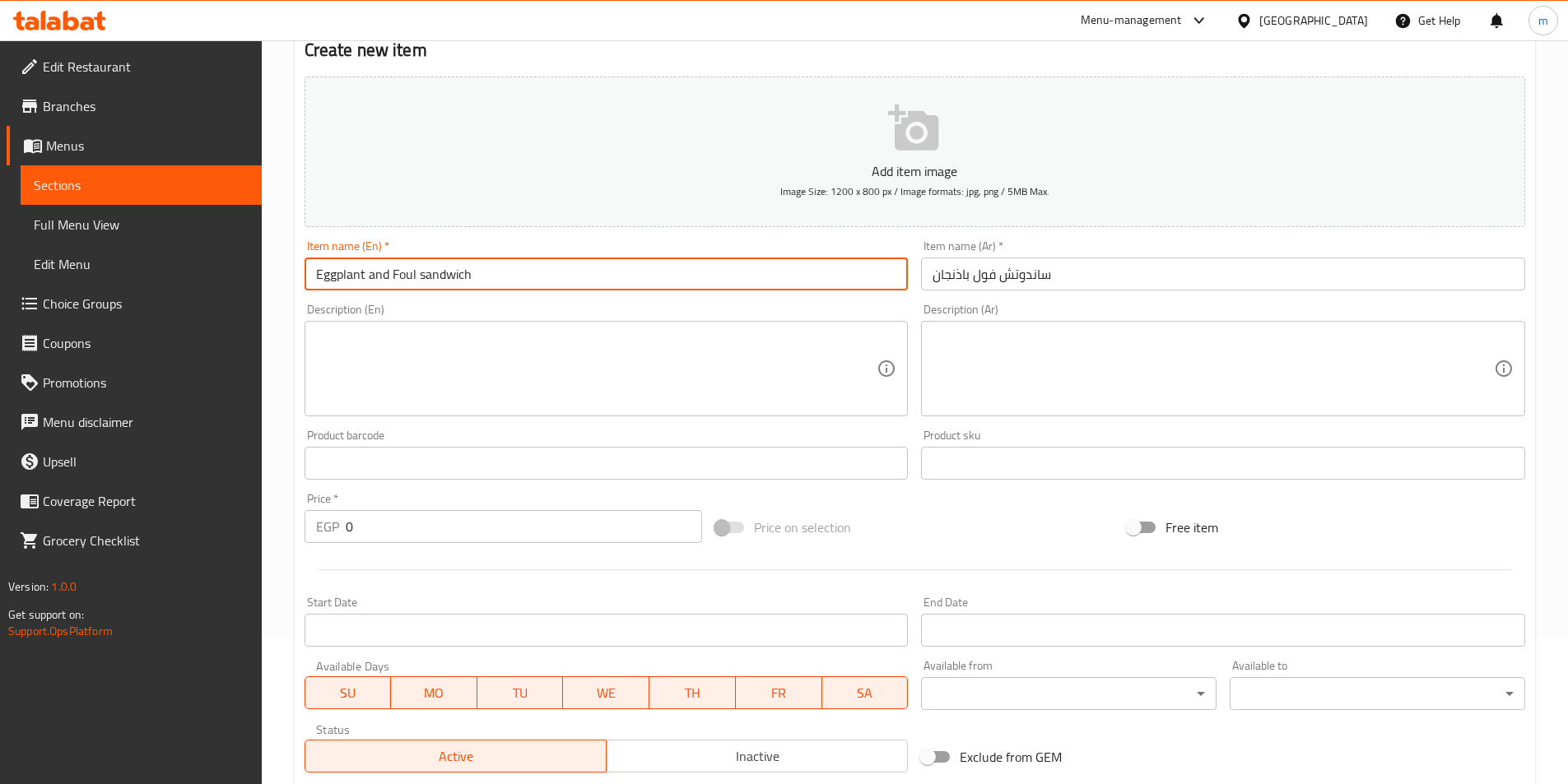
click at [404, 281] on input "Eggplant and Foul sandwich" at bounding box center [606, 274] width 605 height 33
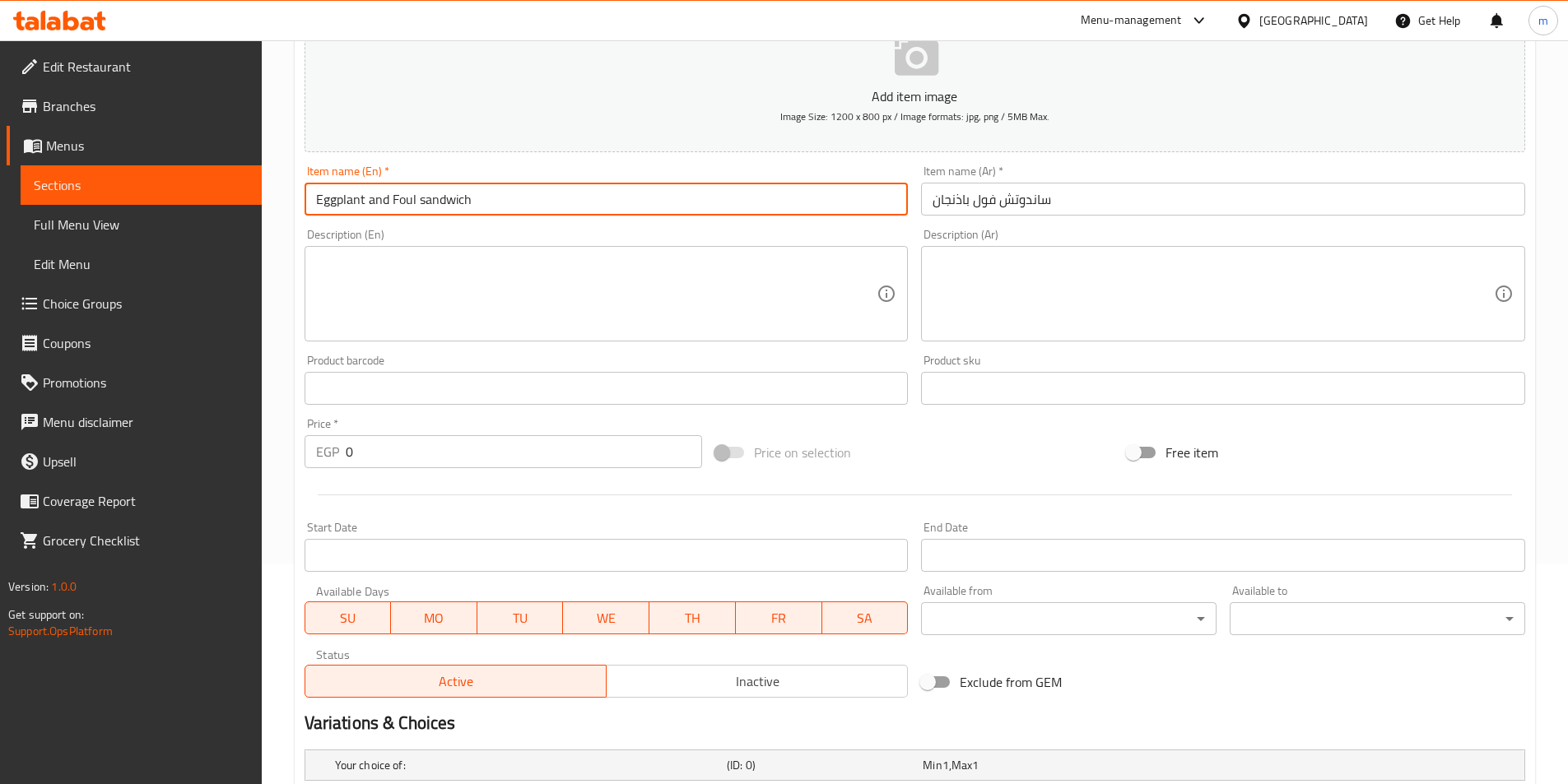
scroll to position [475, 0]
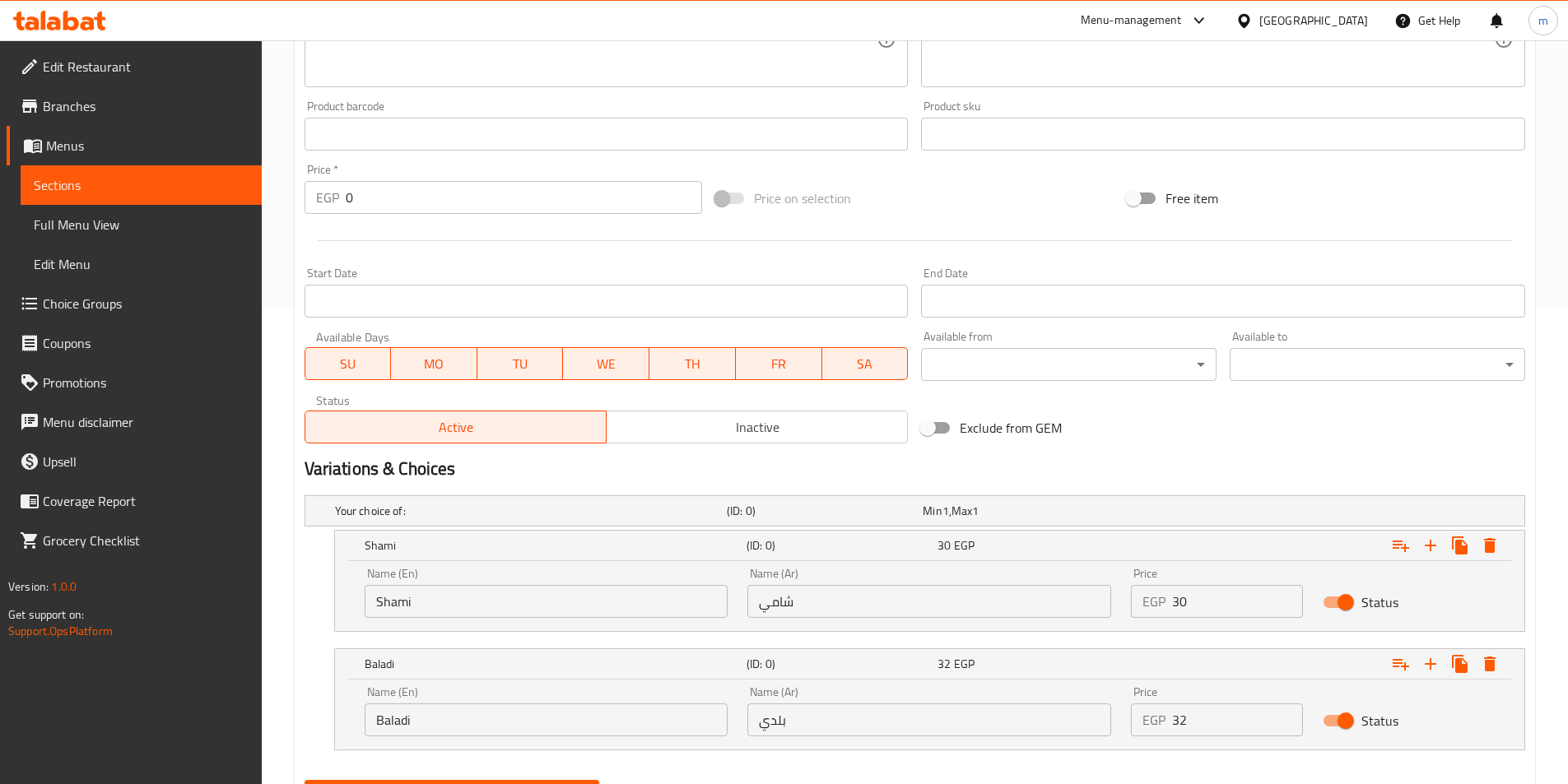
type input "Eggplant and Foul sandwich"
drag, startPoint x: 1171, startPoint y: 590, endPoint x: 1232, endPoint y: 602, distance: 62.2
click at [1232, 602] on div "EGP 30 Price" at bounding box center [1217, 602] width 172 height 33
drag, startPoint x: 1209, startPoint y: 594, endPoint x: 1146, endPoint y: 593, distance: 63.0
click at [1146, 593] on div "EGP 30 Price" at bounding box center [1217, 602] width 172 height 33
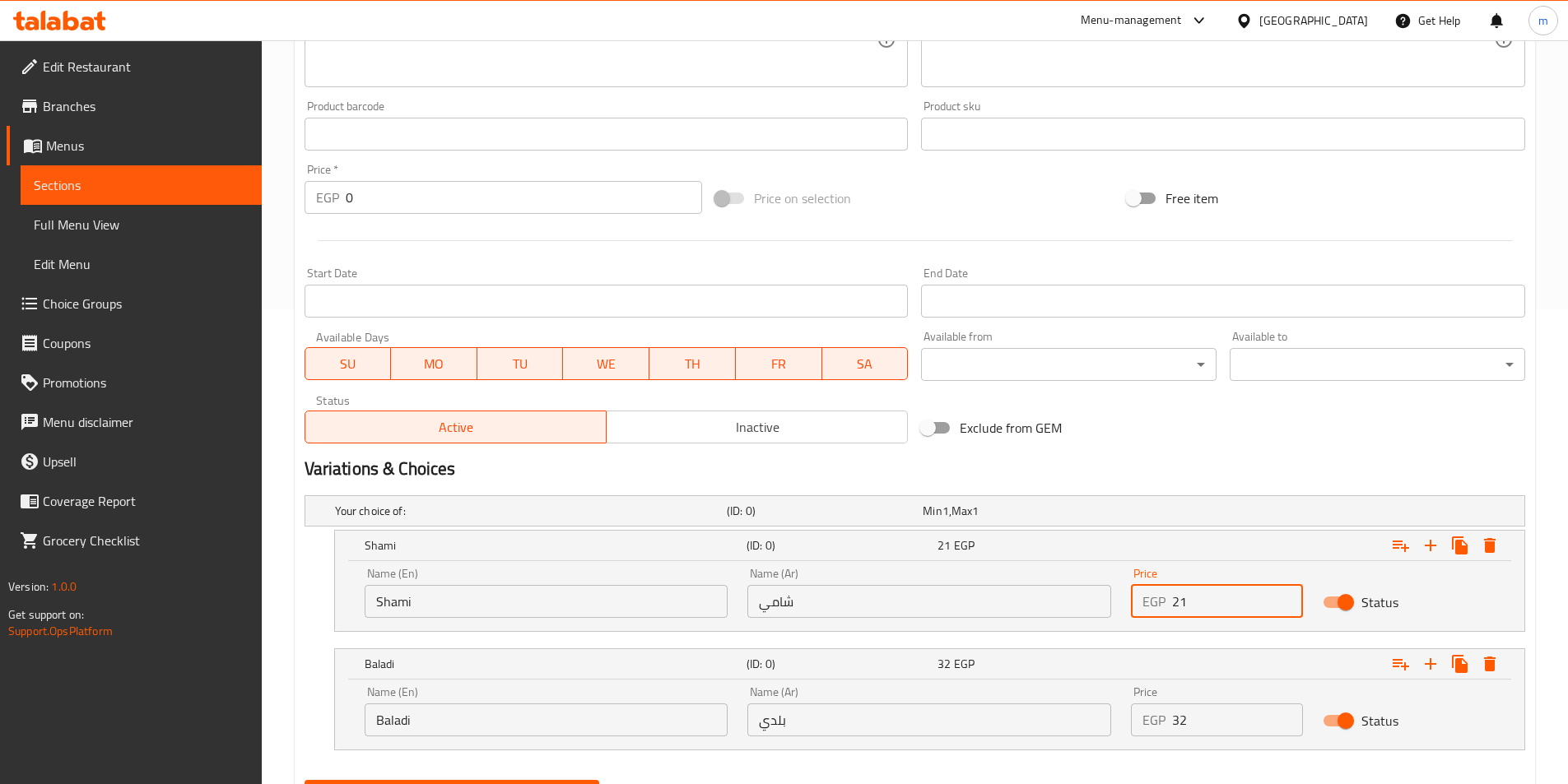
type input "21"
drag, startPoint x: 1196, startPoint y: 731, endPoint x: 1126, endPoint y: 711, distance: 72.8
click at [1126, 711] on div "Price EGP 32 Price" at bounding box center [1217, 711] width 192 height 70
type input "22"
click at [304, 780] on button "Create" at bounding box center [452, 795] width 296 height 30
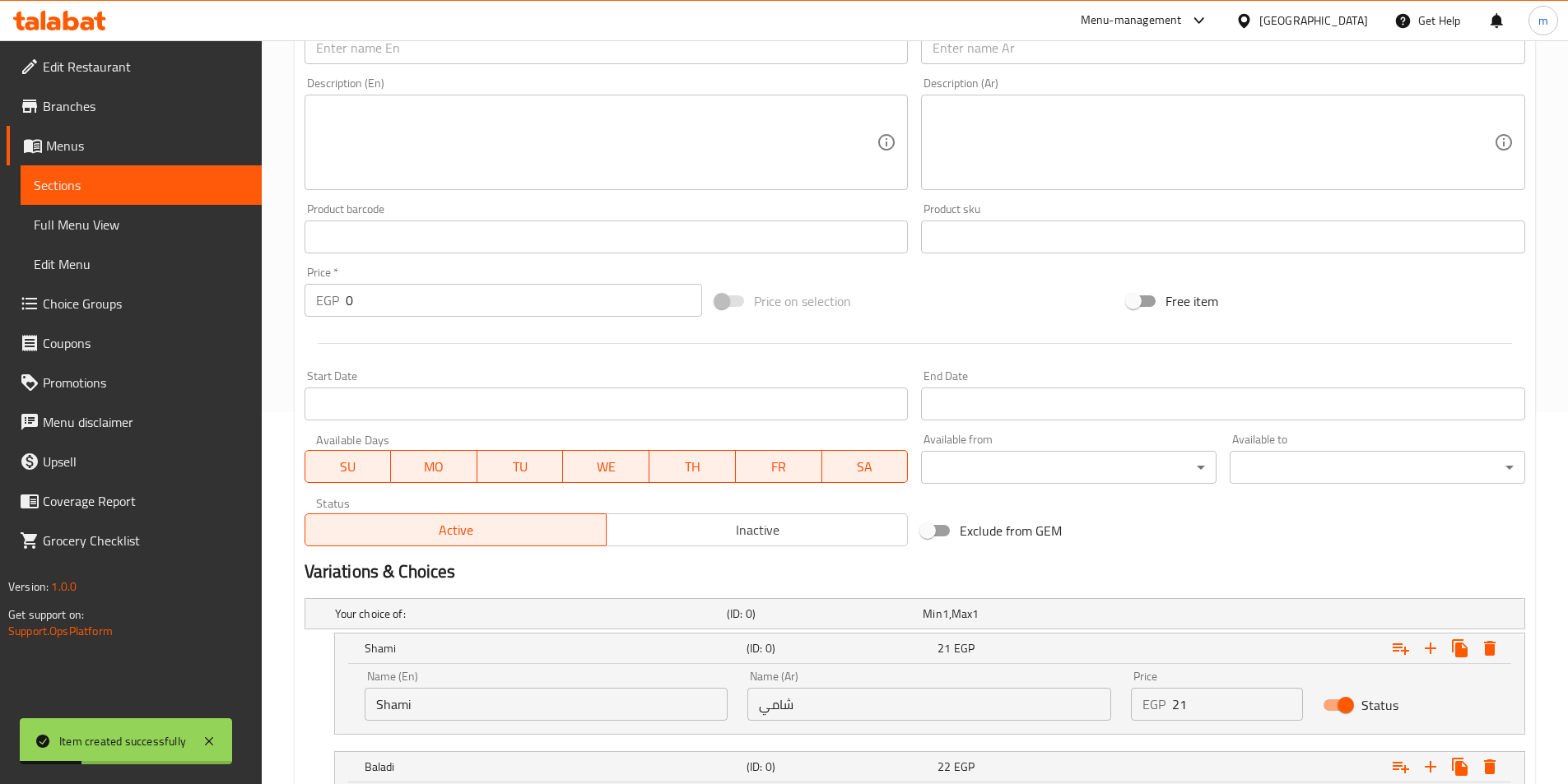
scroll to position [145, 0]
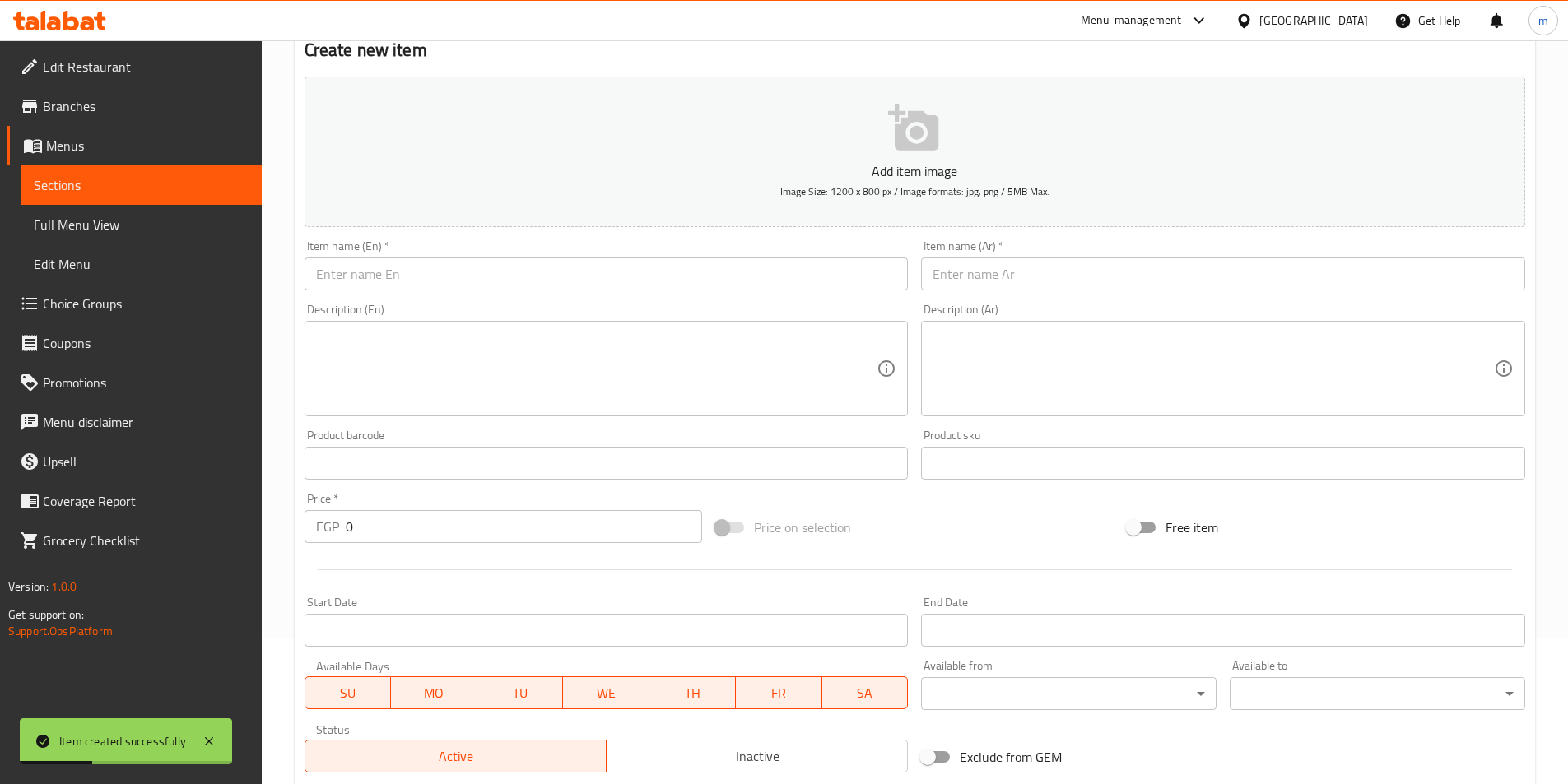
click at [968, 292] on div "Item name (Ar)   * Item name (Ar) *" at bounding box center [1223, 264] width 618 height 63
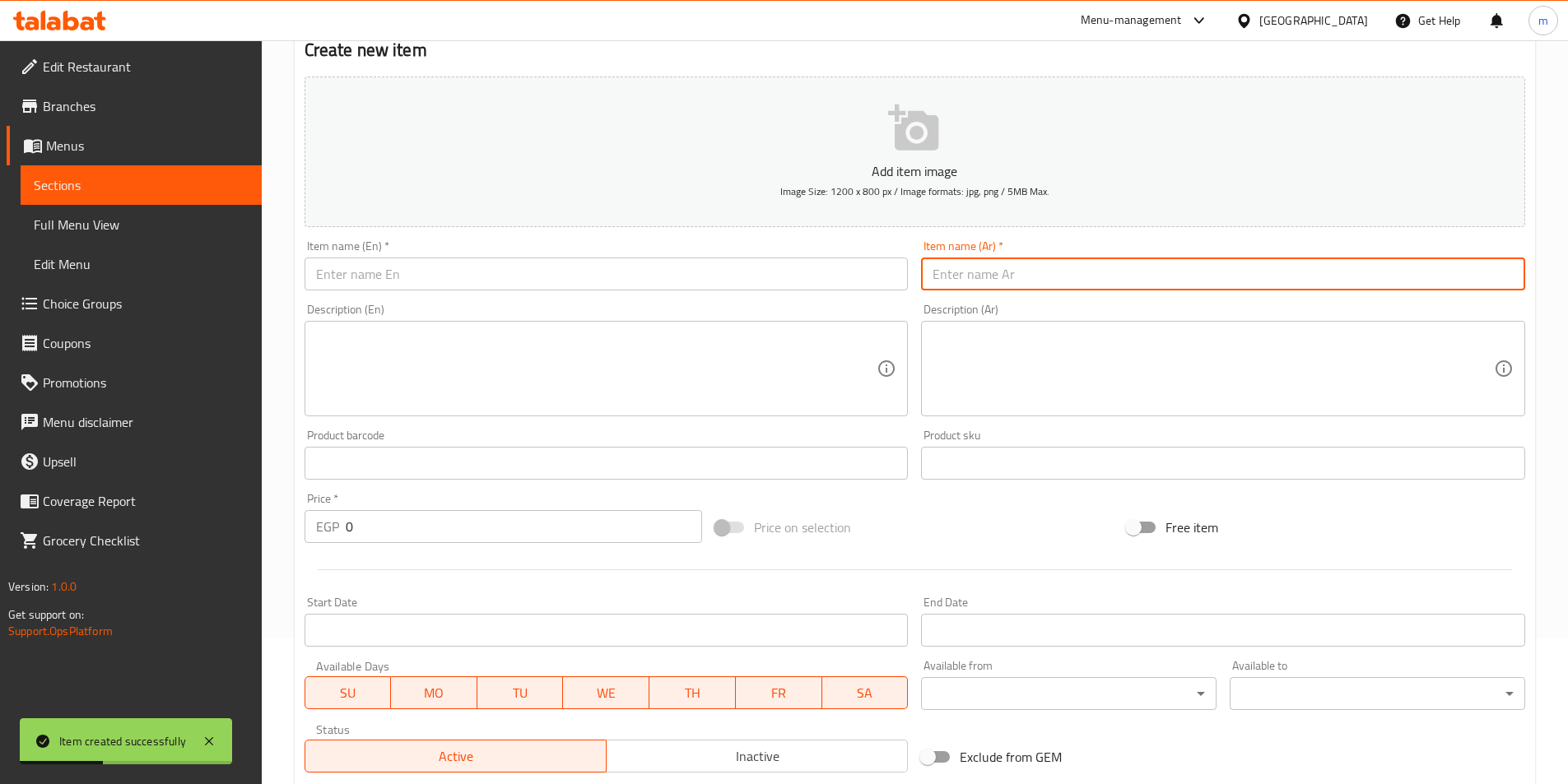
click at [971, 288] on input "text" at bounding box center [1223, 274] width 605 height 33
paste input "ساندوتش جبنة بالطماطم"
type input "ساندوتش جبنة بالطماطم"
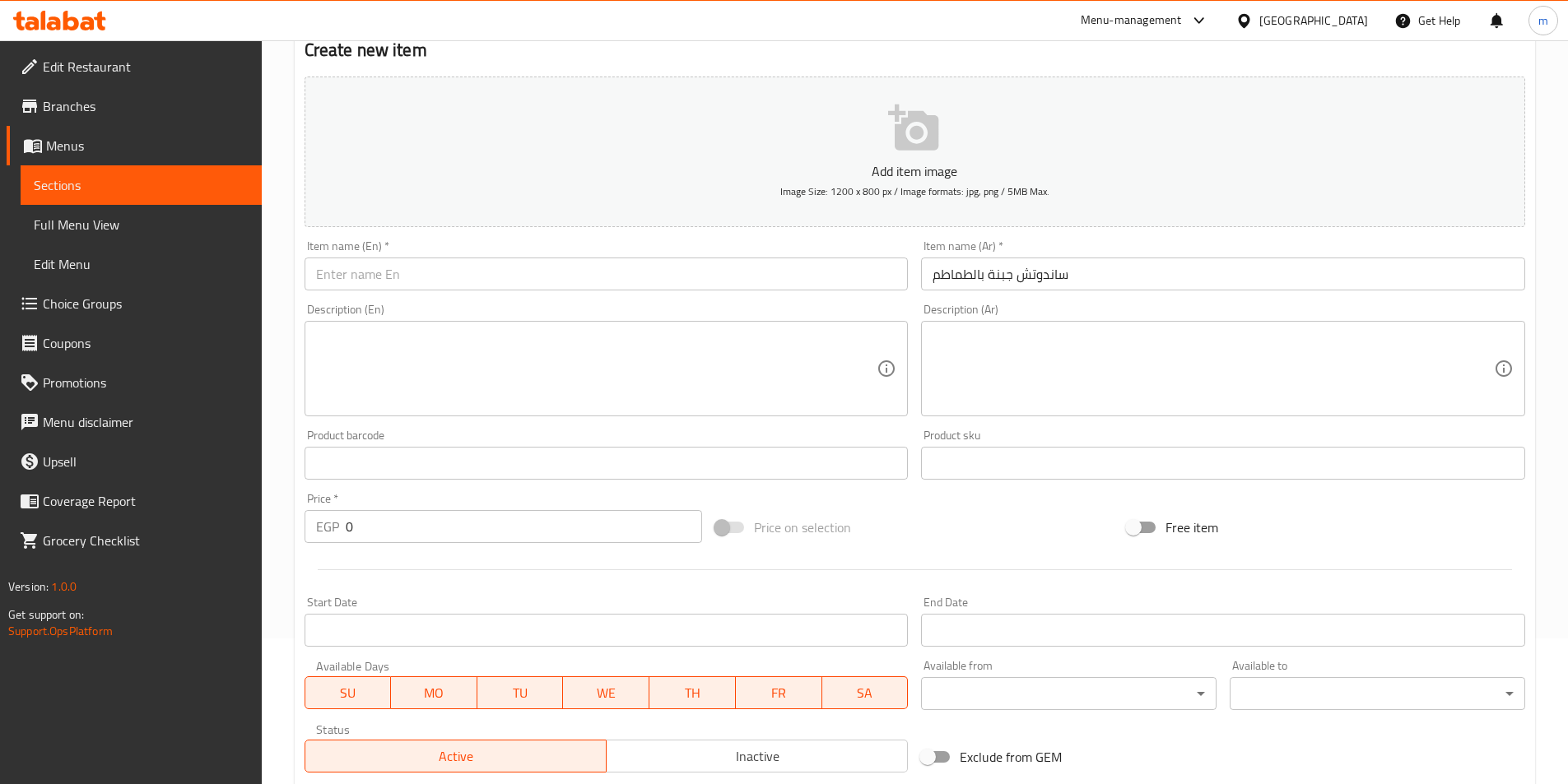
click at [639, 298] on div "Description (En) Description (En)" at bounding box center [606, 360] width 618 height 126
click at [648, 280] on input "text" at bounding box center [606, 274] width 605 height 33
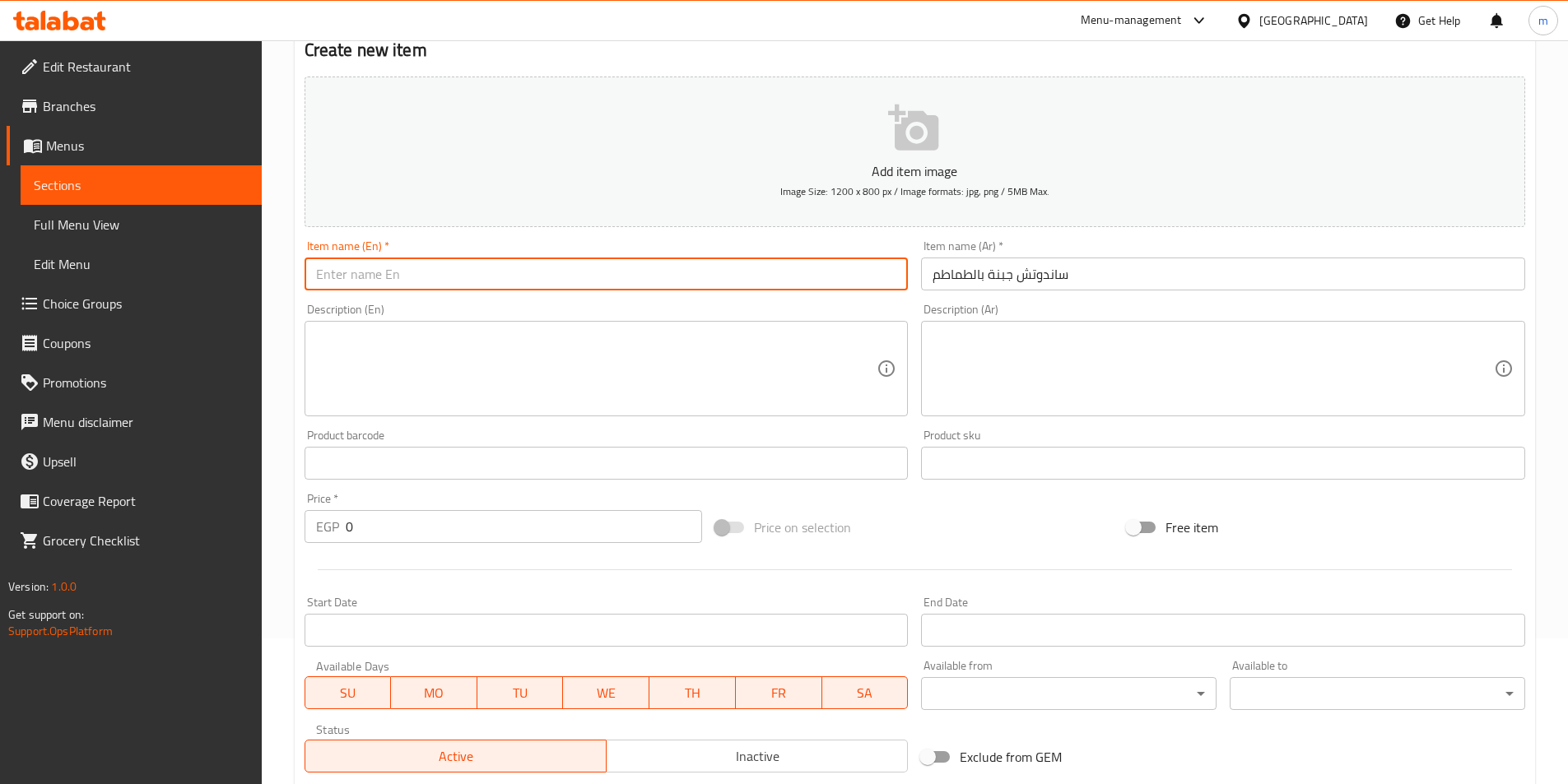
paste input "Cheese and tomato sandwich"
type input "Cheese and tomato sandwich"
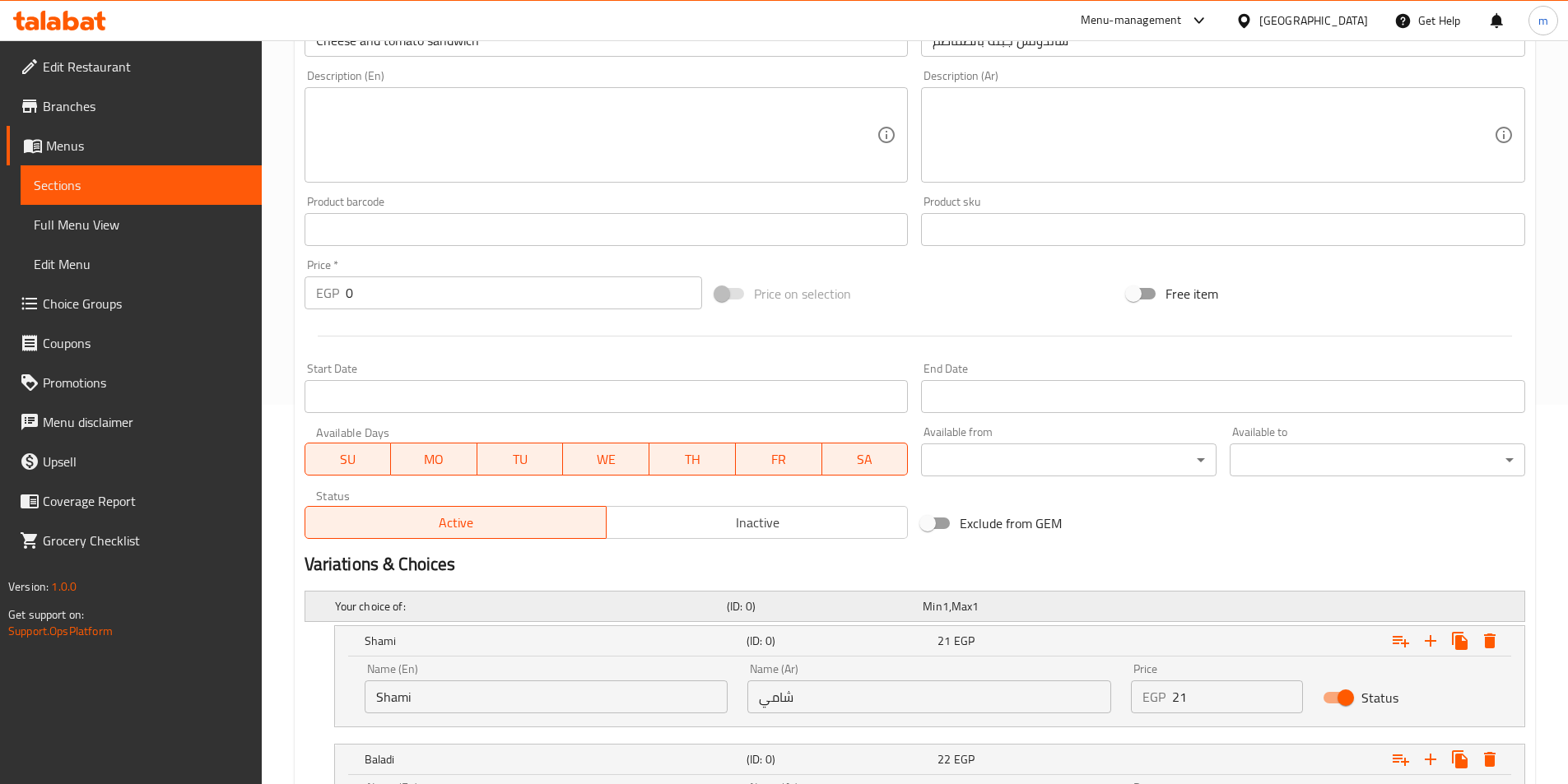
scroll to position [393, 0]
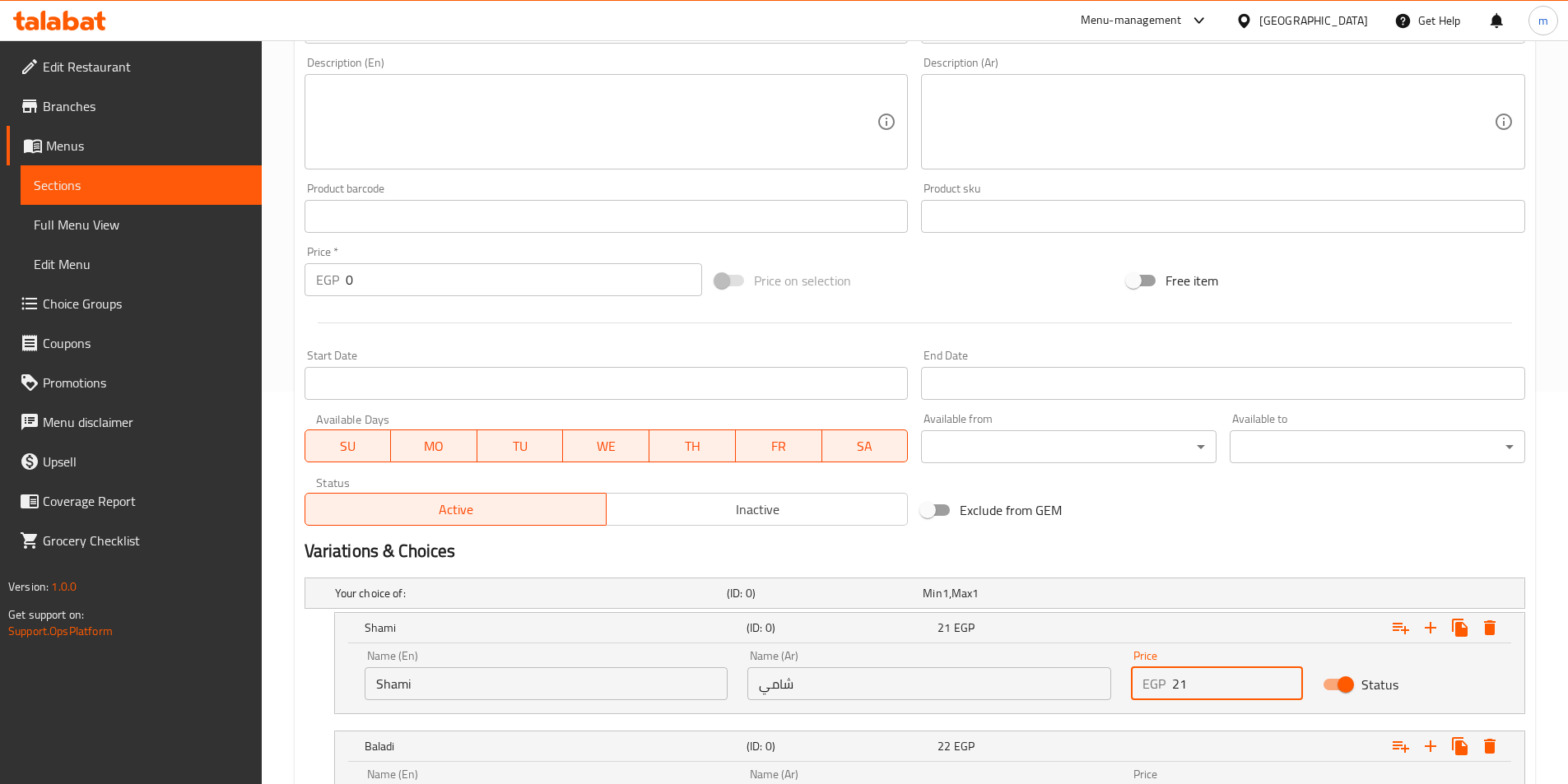
drag, startPoint x: 1187, startPoint y: 676, endPoint x: 1151, endPoint y: 622, distance: 64.9
click at [1171, 680] on div "EGP 21 Price" at bounding box center [1217, 684] width 172 height 33
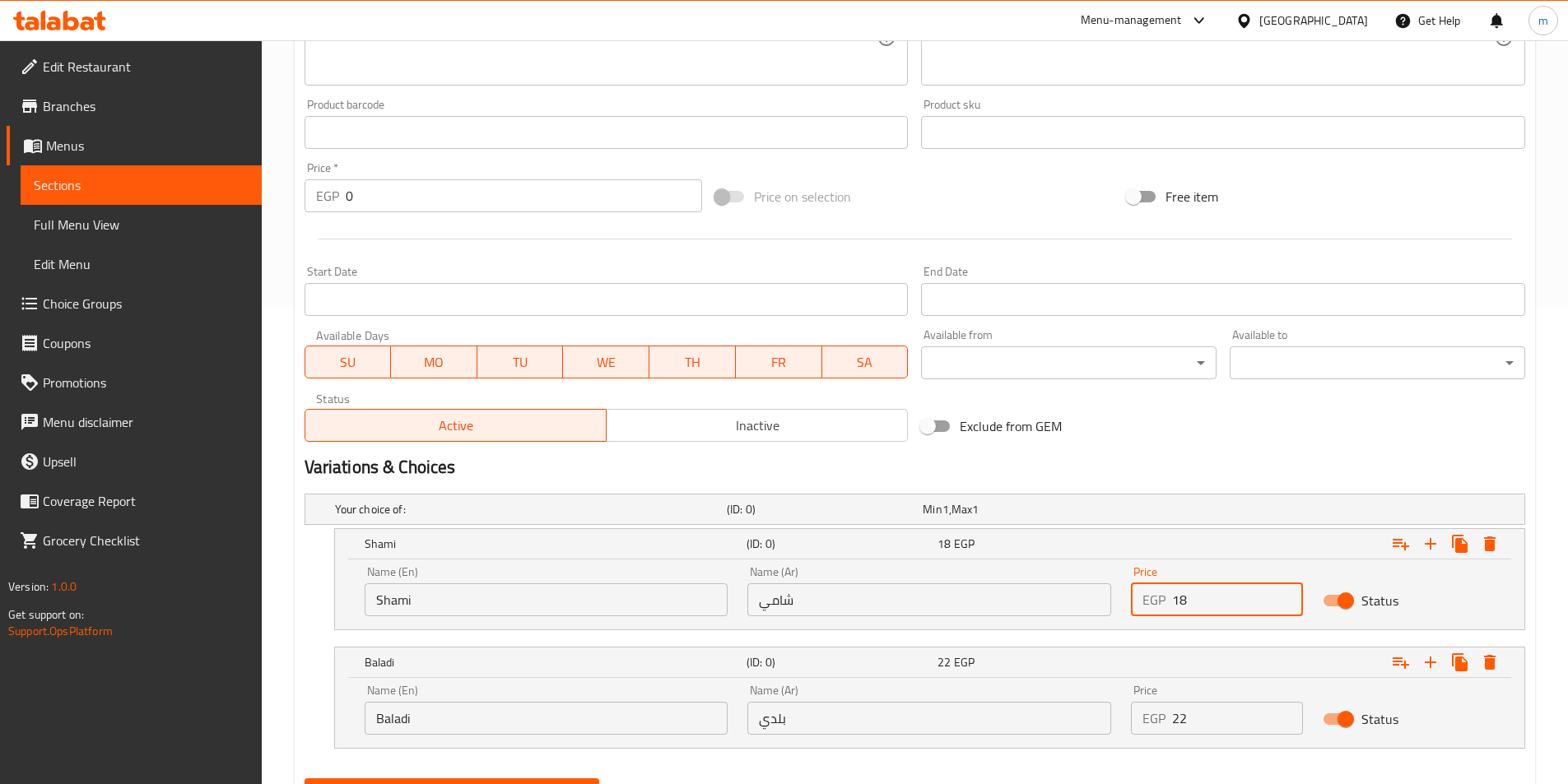
scroll to position [557, 0]
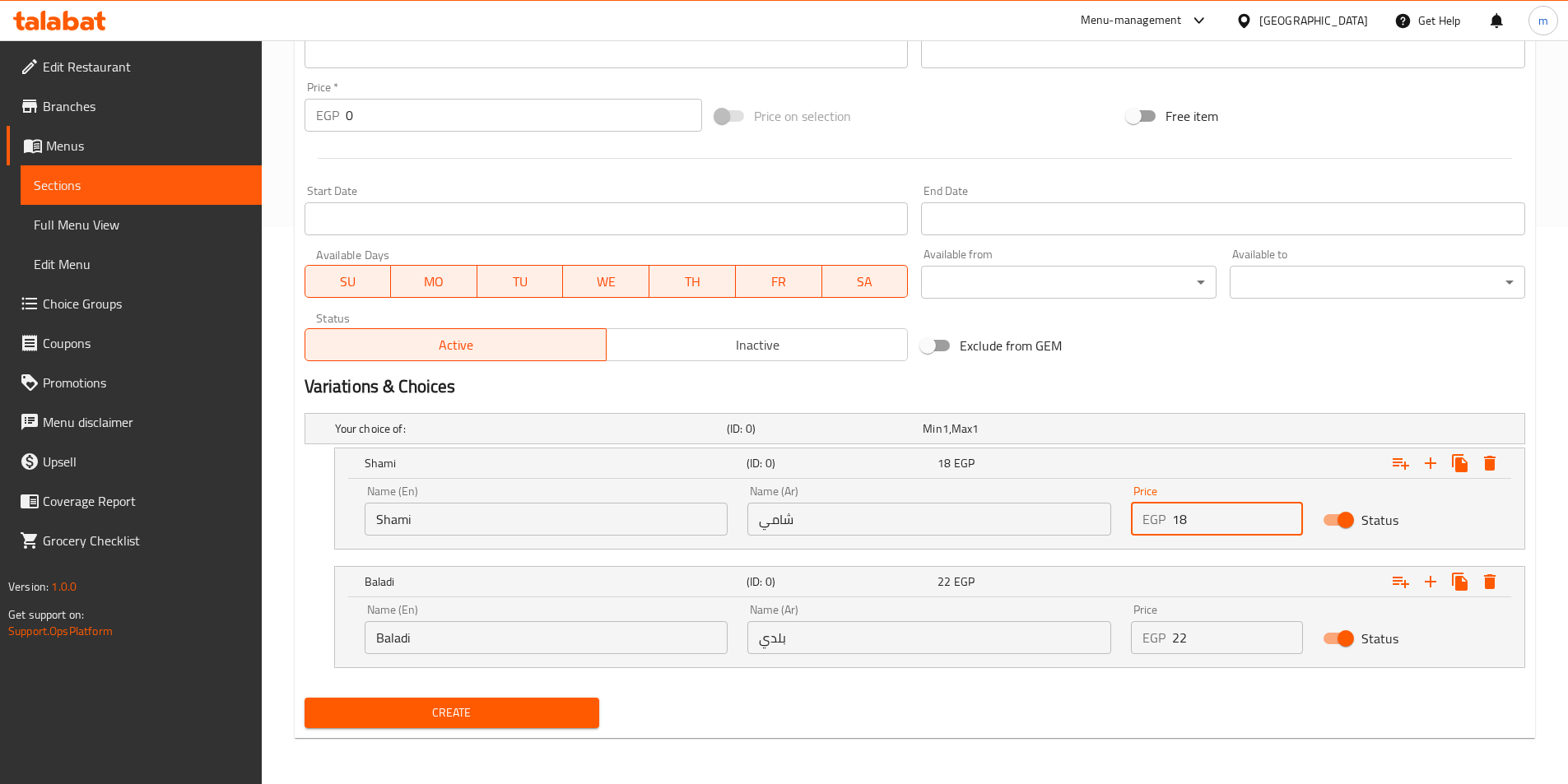
type input "18"
drag, startPoint x: 1195, startPoint y: 634, endPoint x: 1158, endPoint y: 635, distance: 37.0
click at [1158, 635] on div "EGP 22 Price" at bounding box center [1217, 638] width 172 height 33
type input "19"
click at [304, 698] on button "Create" at bounding box center [452, 713] width 296 height 30
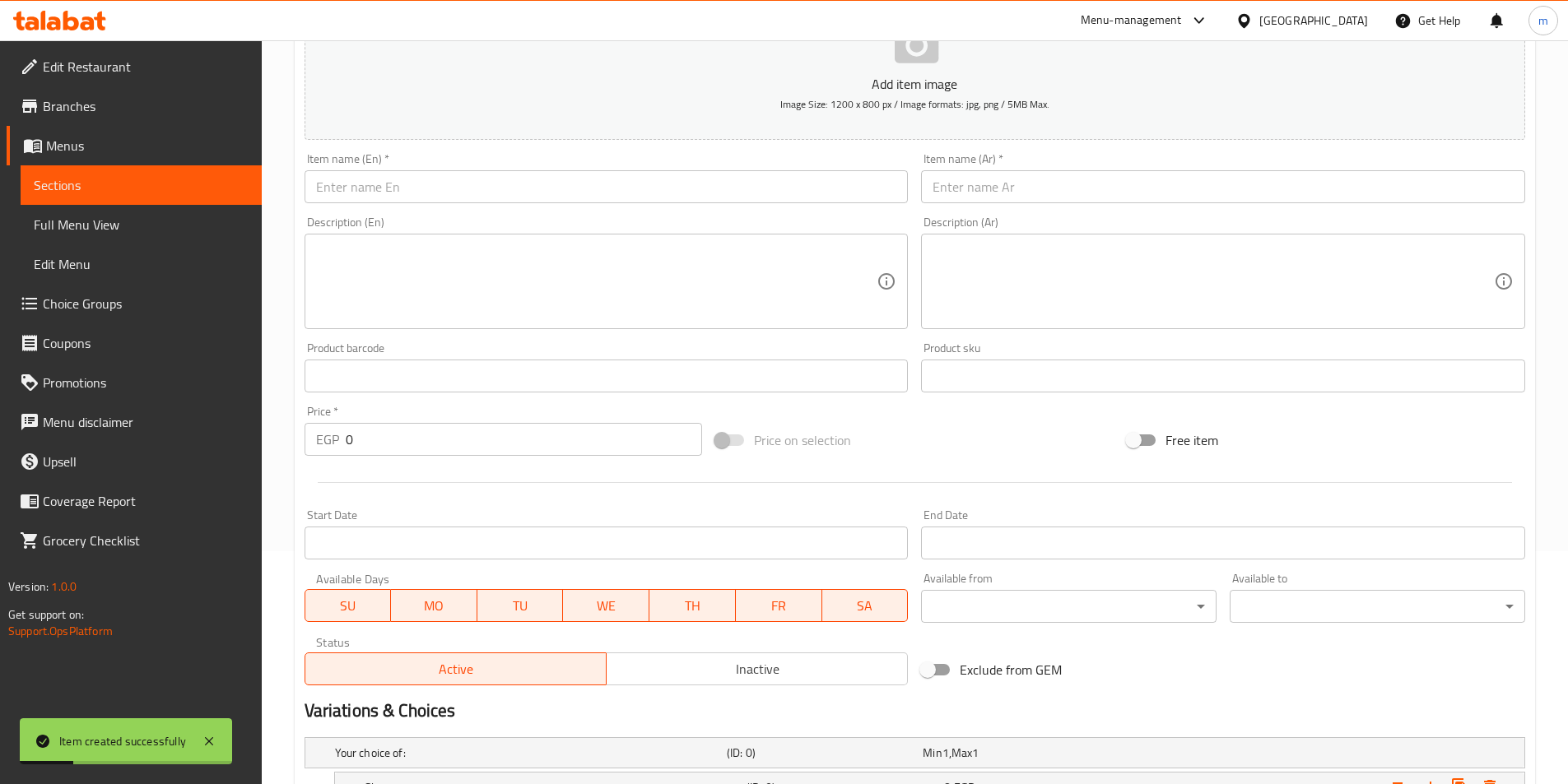
scroll to position [228, 0]
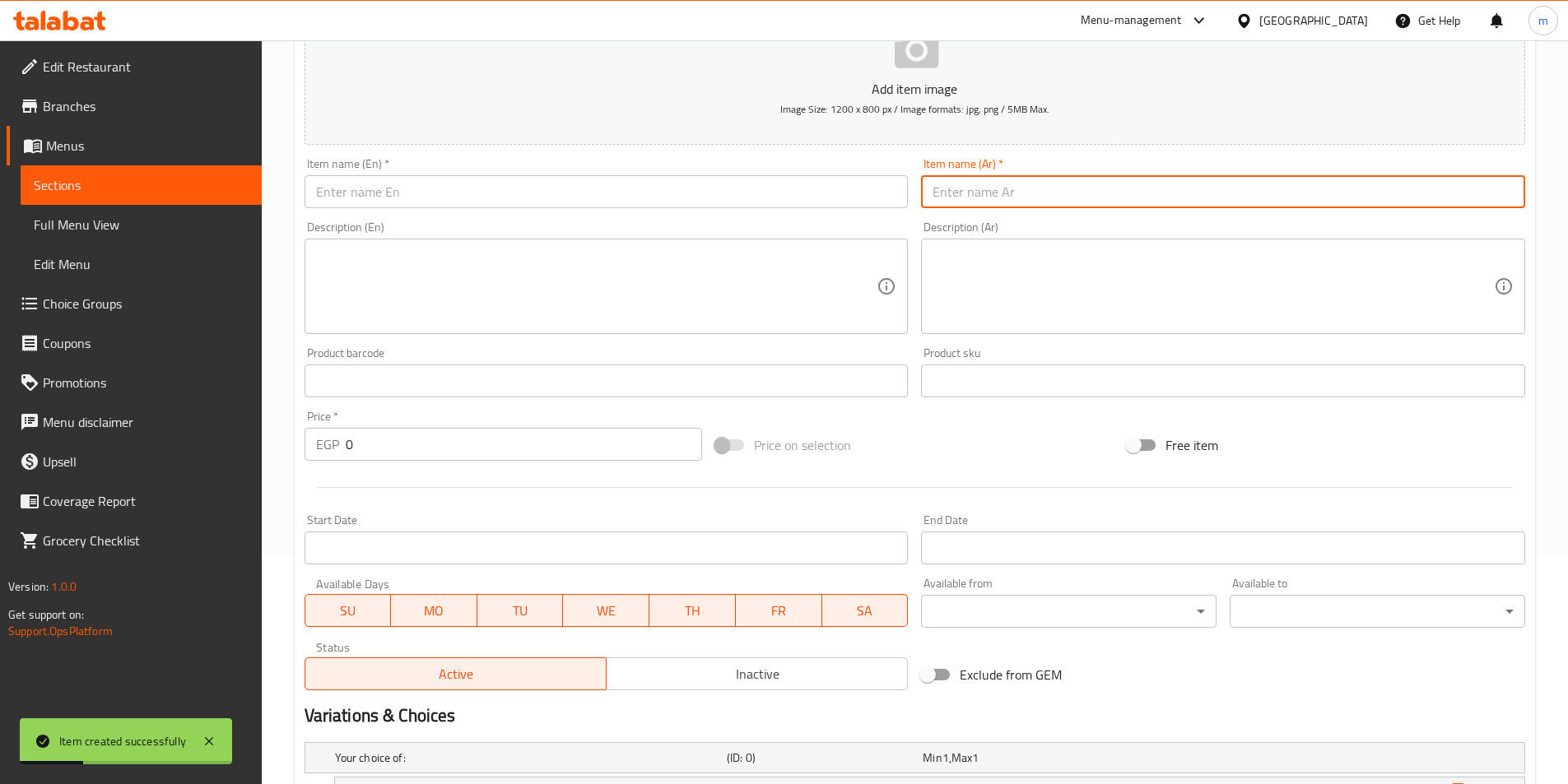
click at [1072, 196] on input "text" at bounding box center [1223, 192] width 605 height 33
paste input "ساندوتش سندوتش شكشوكة"
type input "ساندوتش سندوتش شكشوكة"
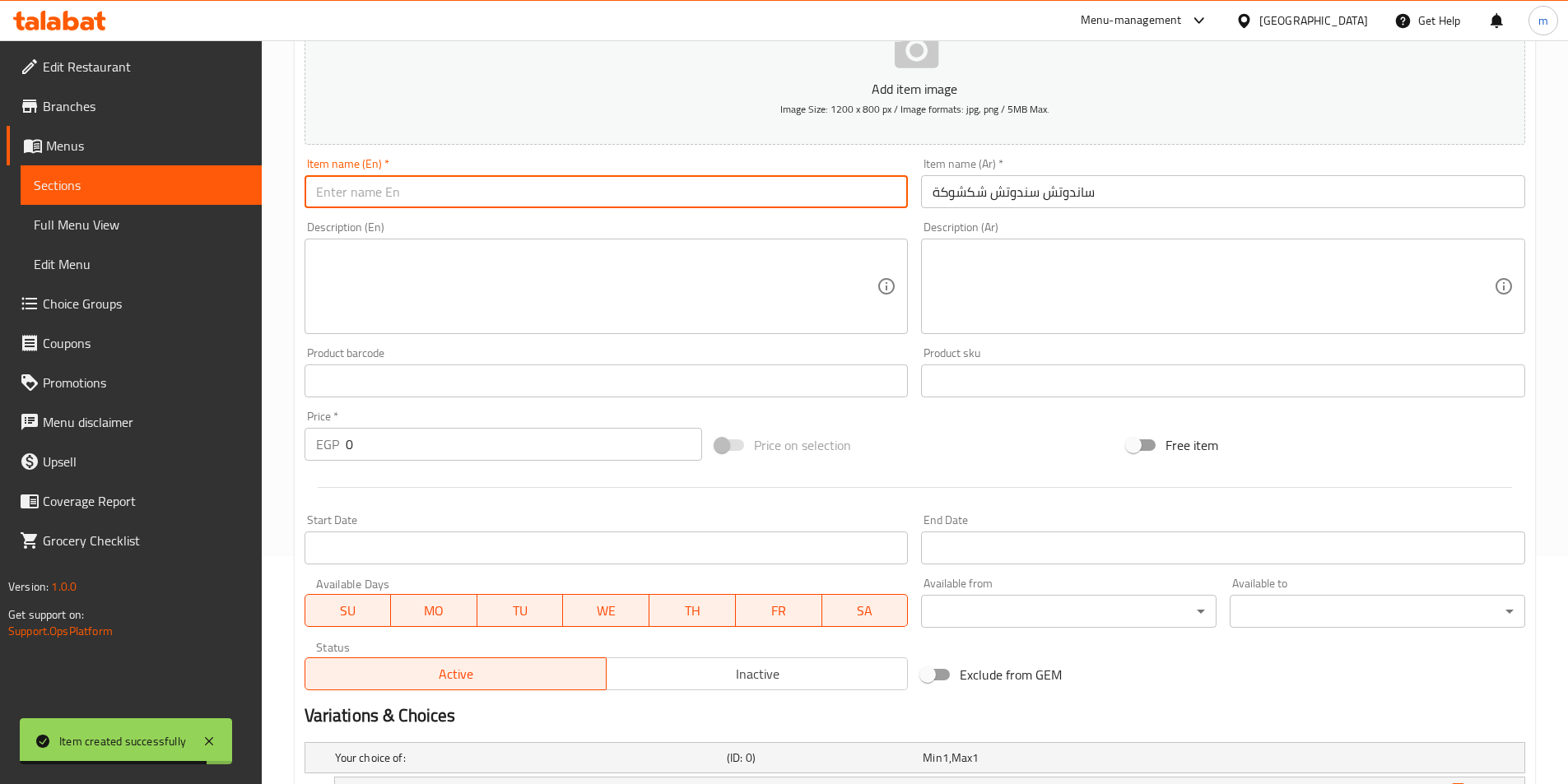
click at [874, 201] on input "text" at bounding box center [606, 192] width 605 height 33
paste input "Shakshouka sandwich"
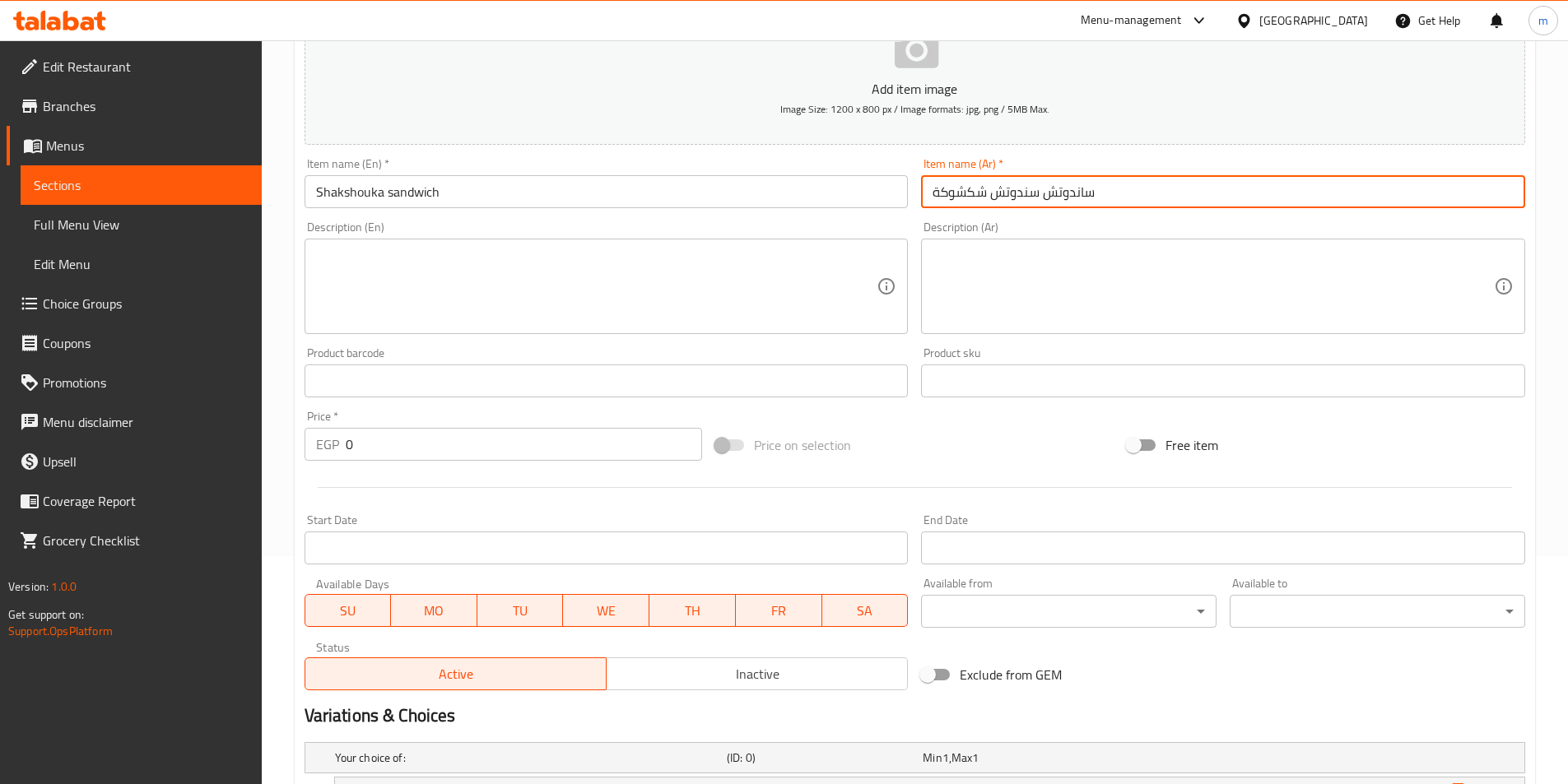
click at [953, 187] on input "ساندوتش سندوتش شكشوكة" at bounding box center [1223, 192] width 605 height 33
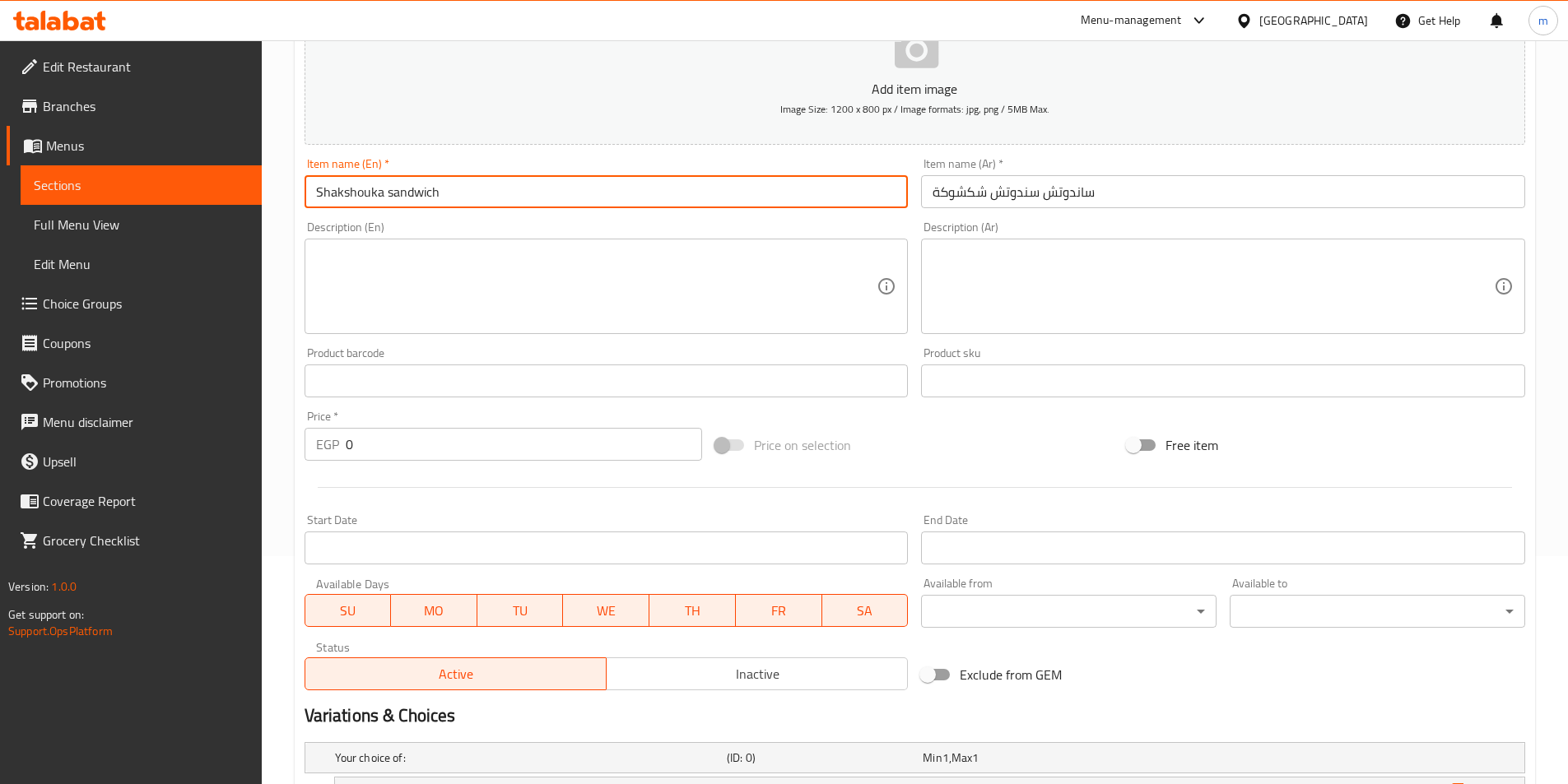
click at [366, 196] on input "Shakshouka sandwich" at bounding box center [606, 192] width 605 height 33
paste input "ka"
type input "Shakshoka sandwich"
click at [1040, 185] on input "ساندوتش سندوتش شكشوكة" at bounding box center [1223, 192] width 605 height 33
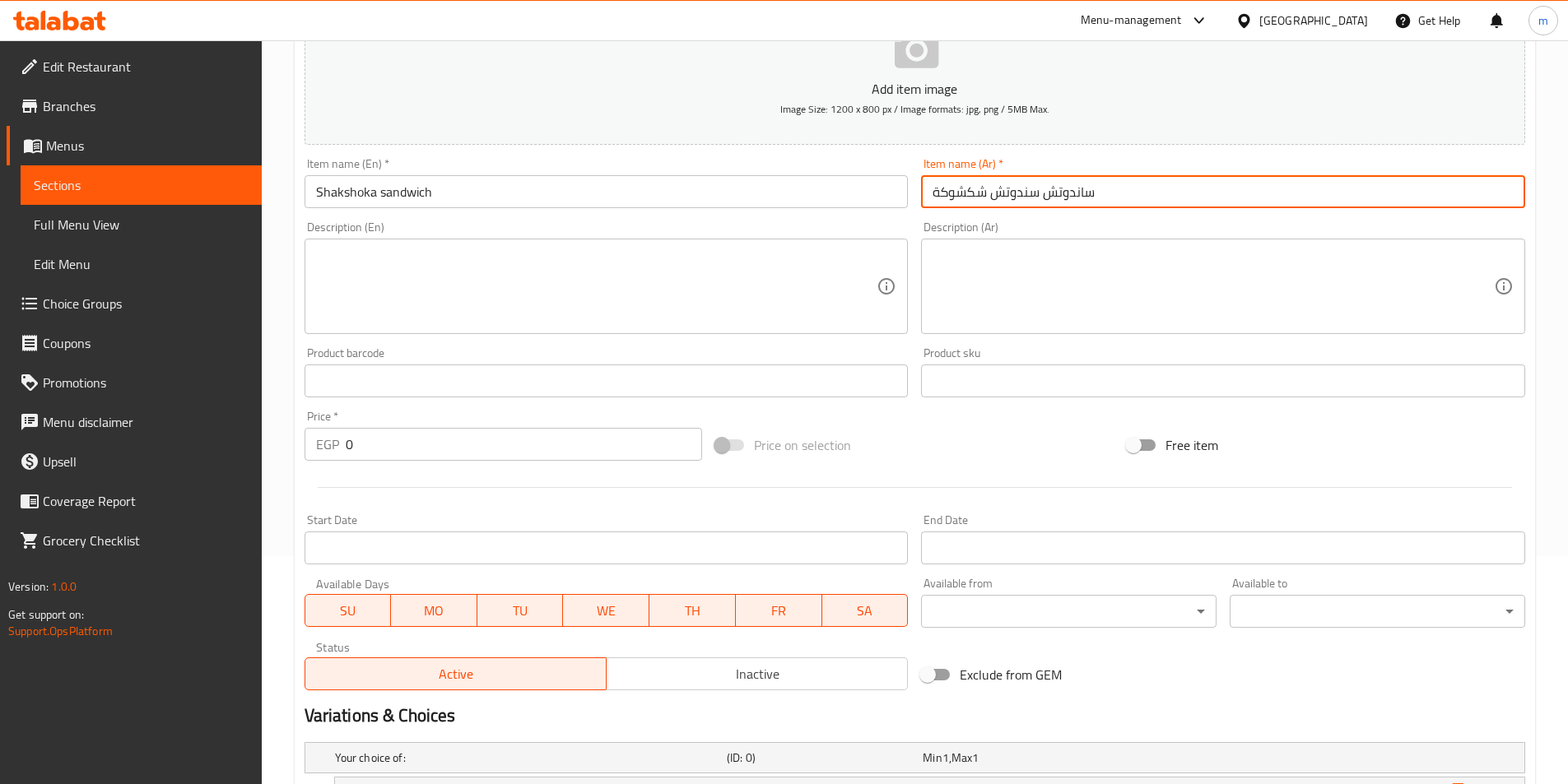
click at [1040, 185] on input "ساندوتش سندوتش شكشوكة" at bounding box center [1223, 192] width 605 height 33
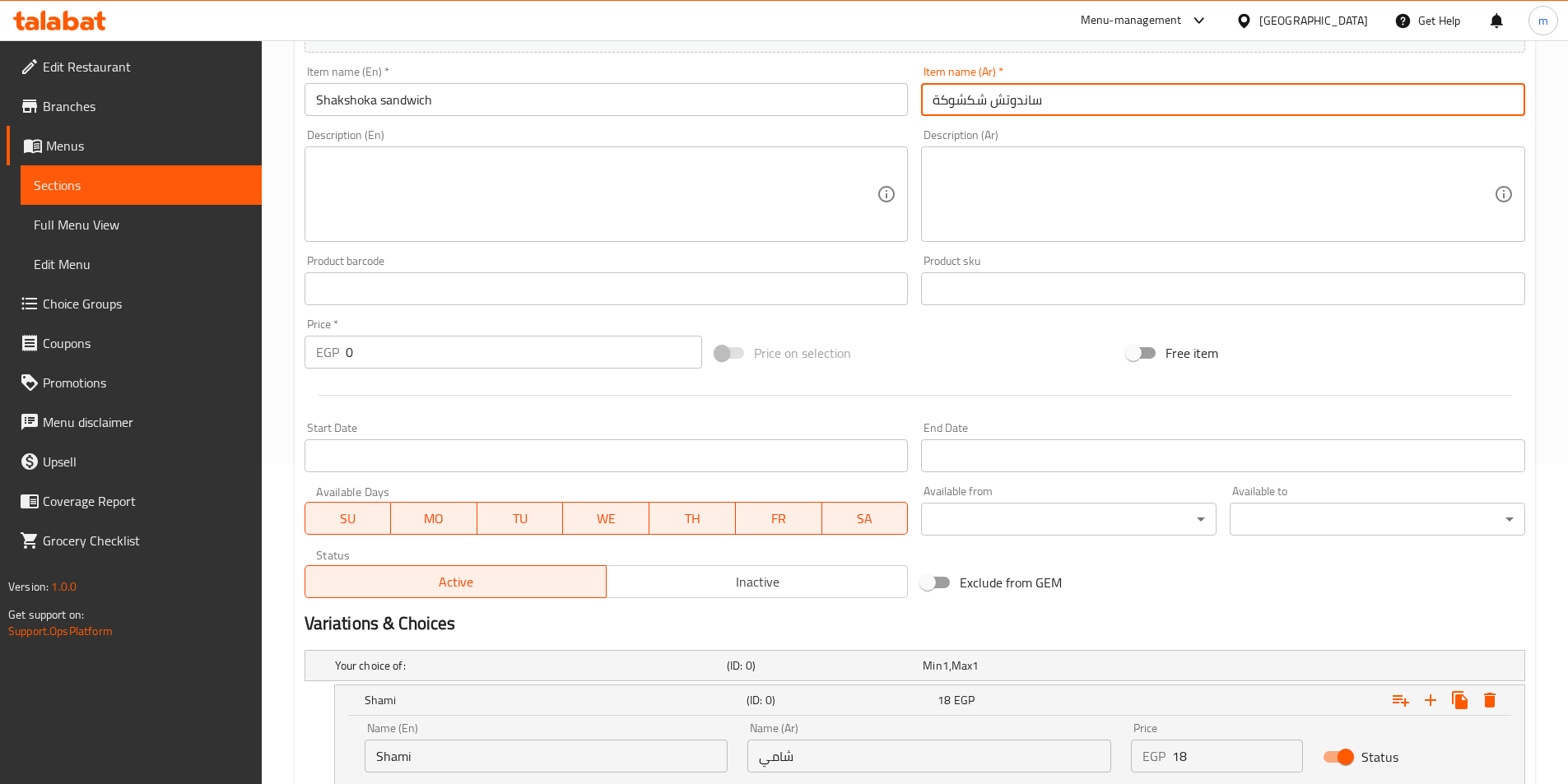
scroll to position [557, 0]
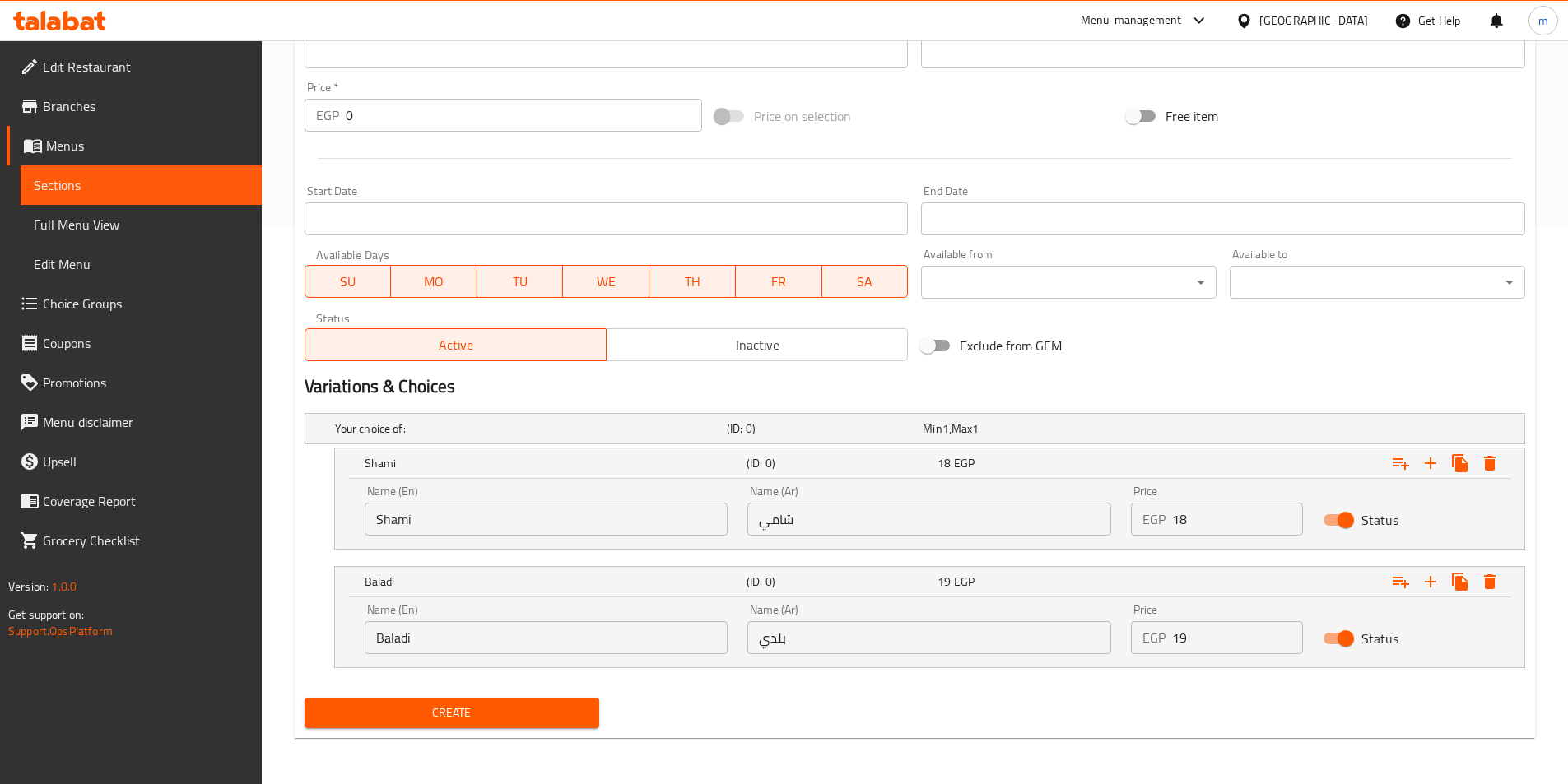
type input "ساندوتش شكشوكة"
drag, startPoint x: 1217, startPoint y: 521, endPoint x: 1098, endPoint y: 505, distance: 120.1
click at [1098, 505] on div "Name (En) Shami Name (En) Name (Ar) شامي Name (Ar) Price EGP 18 Price Status" at bounding box center [929, 511] width 1150 height 70
type input "19"
drag, startPoint x: 1192, startPoint y: 618, endPoint x: 1167, endPoint y: 623, distance: 25.5
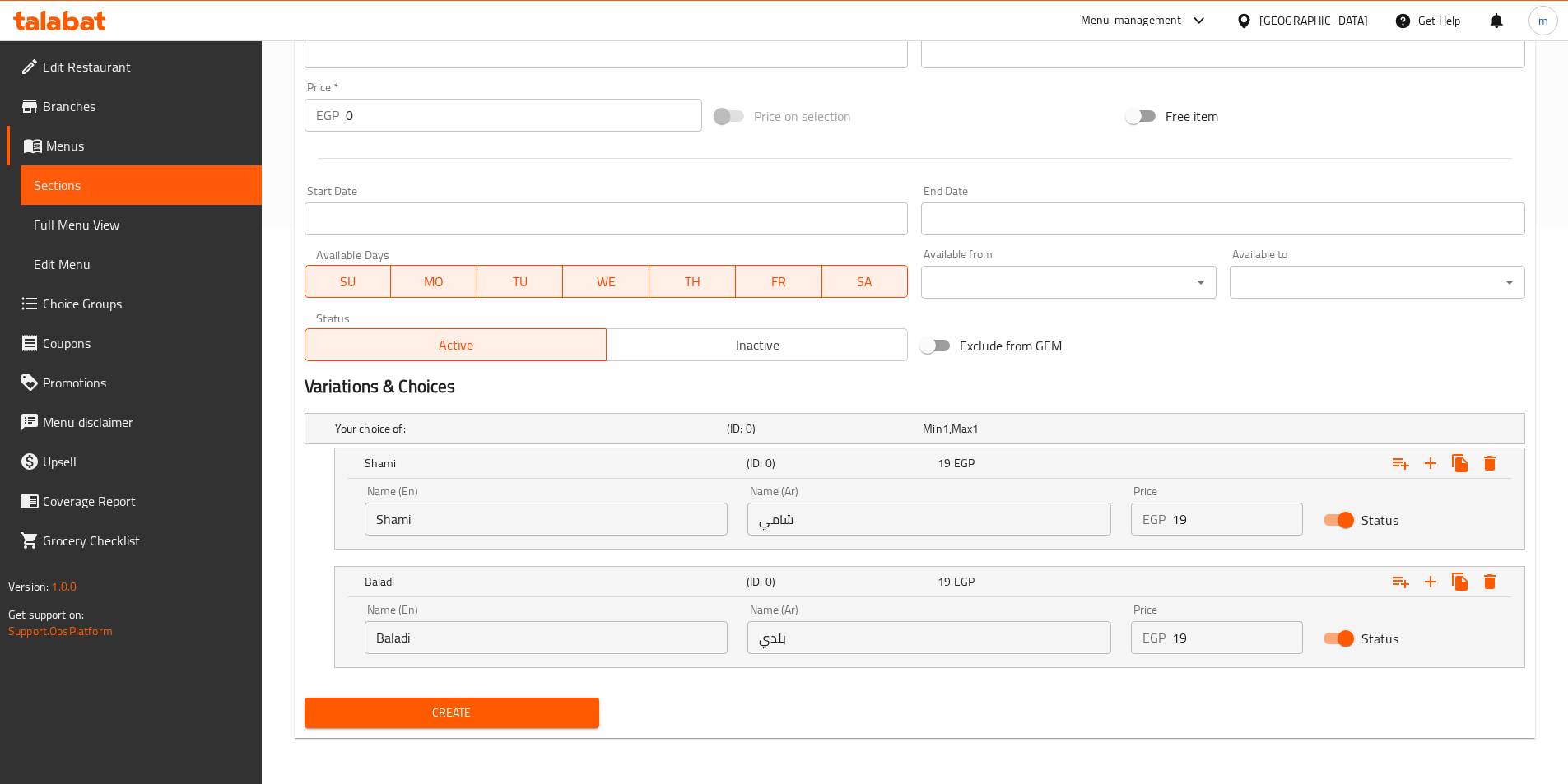
click at [1167, 623] on div "Price EGP 19 Price" at bounding box center [1217, 629] width 172 height 50
drag, startPoint x: 1187, startPoint y: 636, endPoint x: 1167, endPoint y: 640, distance: 20.4
click at [1167, 640] on div "EGP 19 Price" at bounding box center [1217, 638] width 172 height 33
type input "21"
click at [304, 698] on button "Create" at bounding box center [452, 713] width 296 height 30
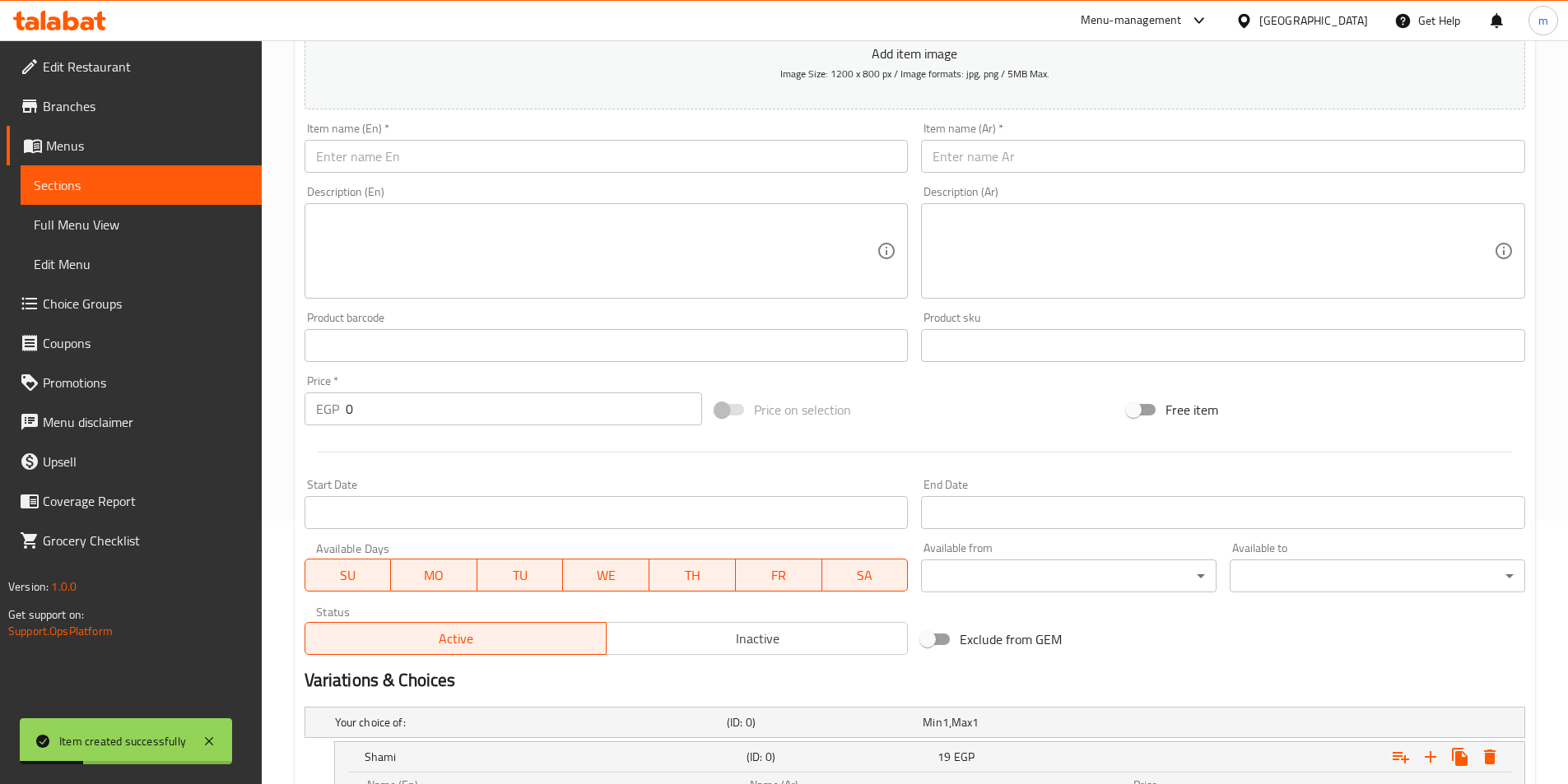
scroll to position [228, 0]
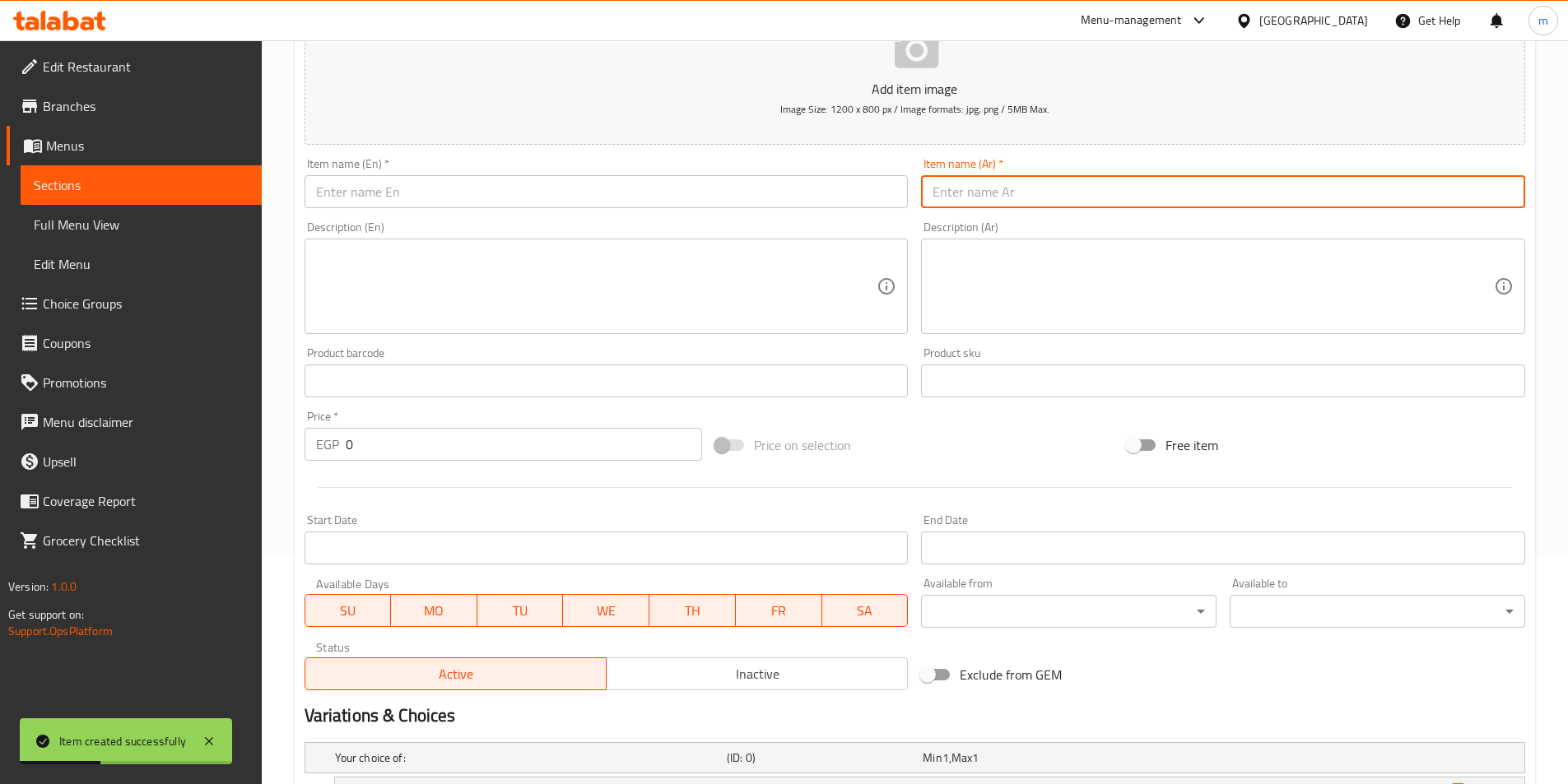
click at [1082, 200] on input "text" at bounding box center [1223, 192] width 605 height 33
paste input "ساندوتش سسندوتش عجة بلدي"
click at [1017, 197] on input "ساندوتش سسندوتش عجة بلدي" at bounding box center [1223, 192] width 605 height 33
click at [1027, 191] on input "ساندوتش عجة بلدي" at bounding box center [1223, 192] width 605 height 33
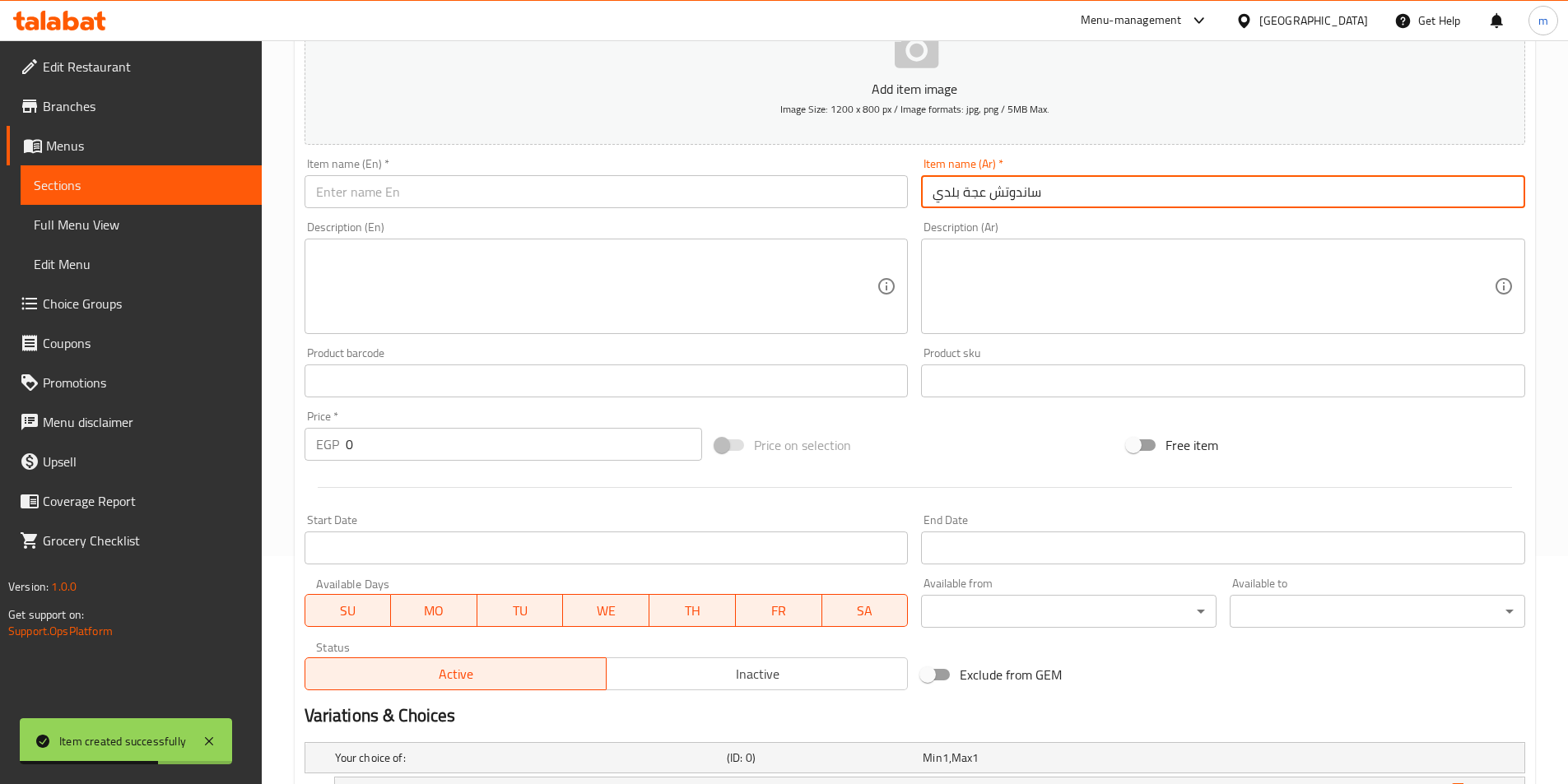
click at [1027, 191] on input "ساندوتش عجة بلدي" at bounding box center [1223, 192] width 605 height 33
type input "ساندوتش عجة بلدي"
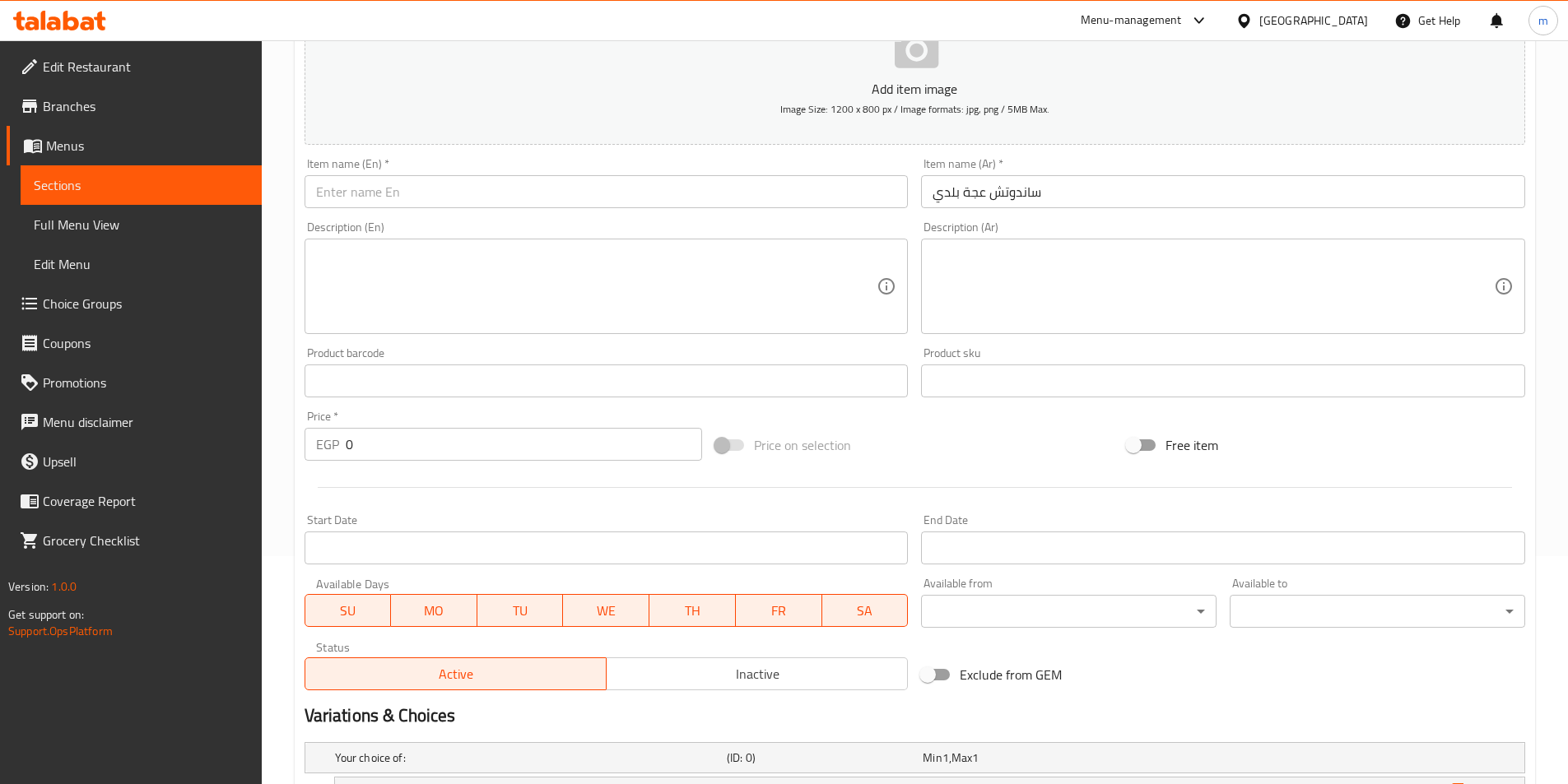
click at [348, 201] on input "text" at bounding box center [606, 192] width 605 height 33
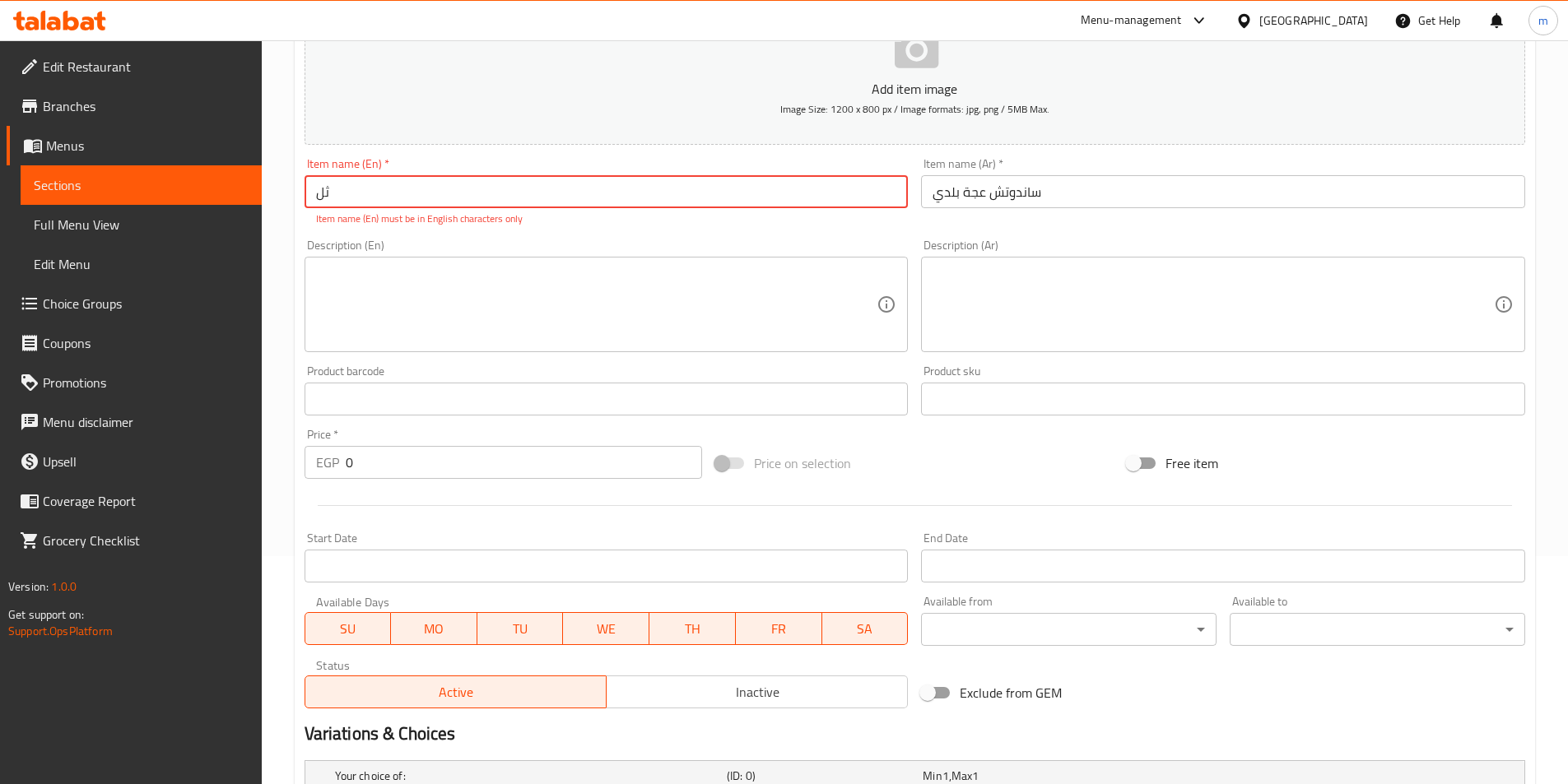
type input "ث"
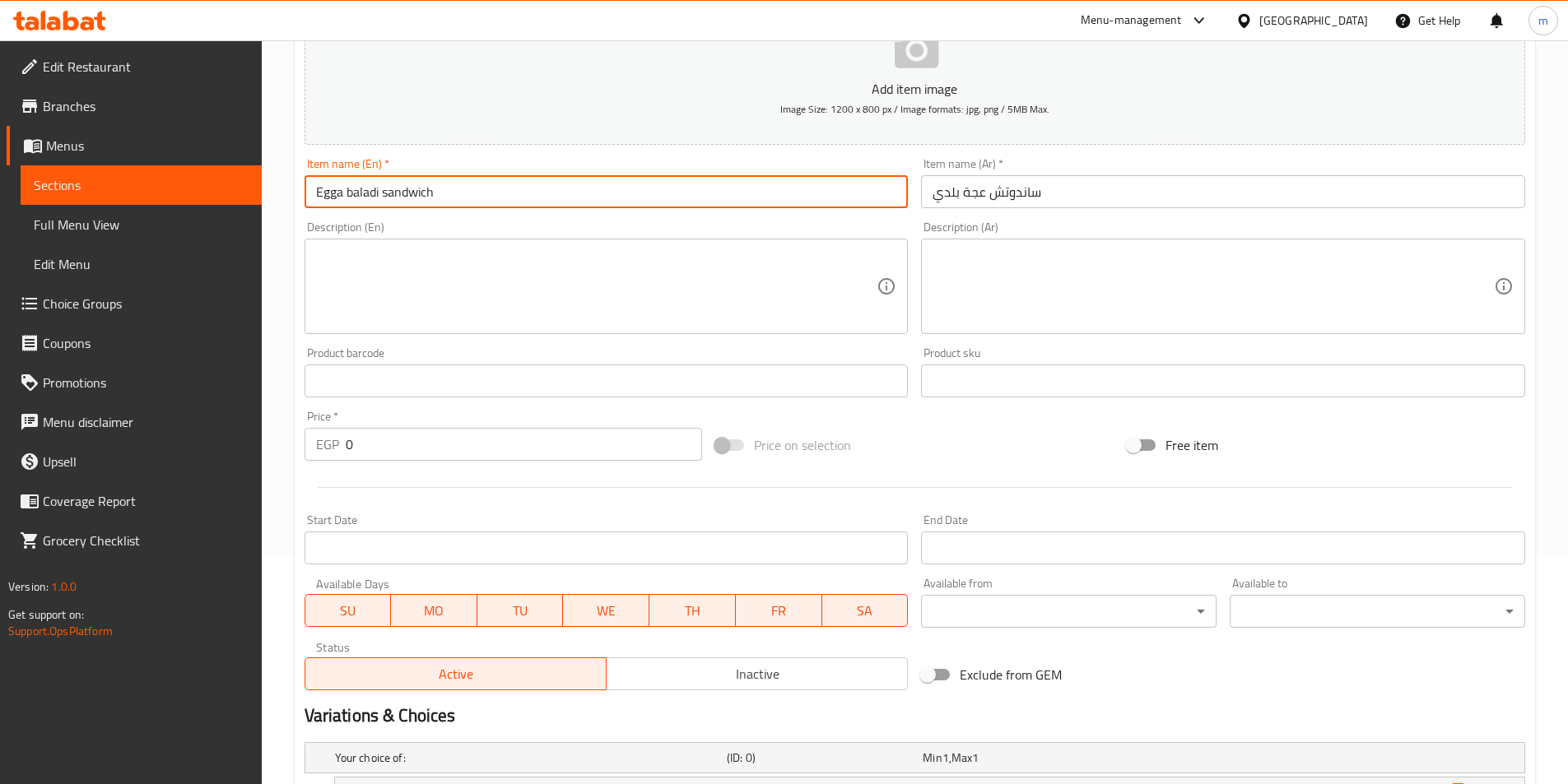
type input "Egga baladi sandwich"
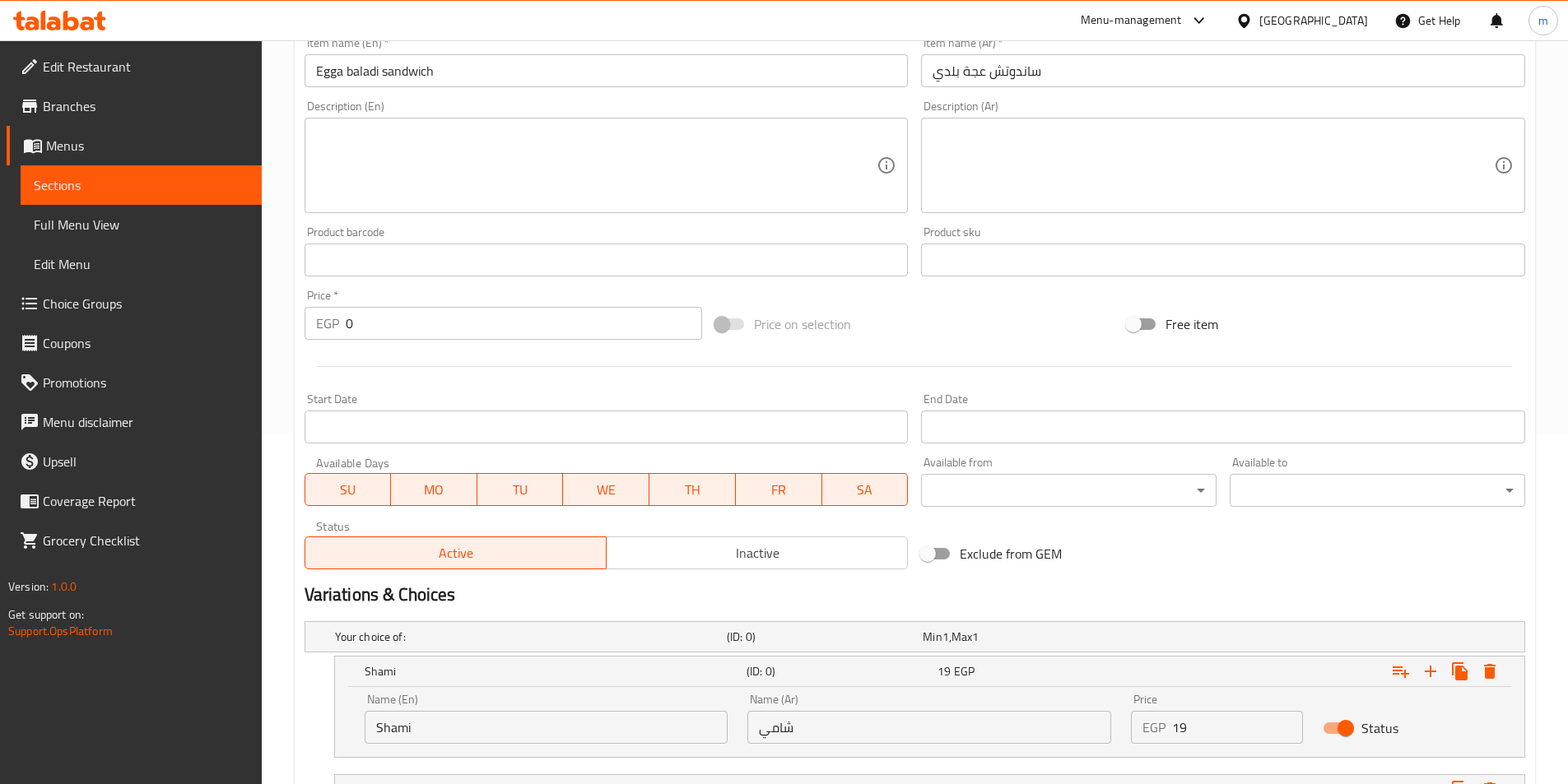
scroll to position [475, 0]
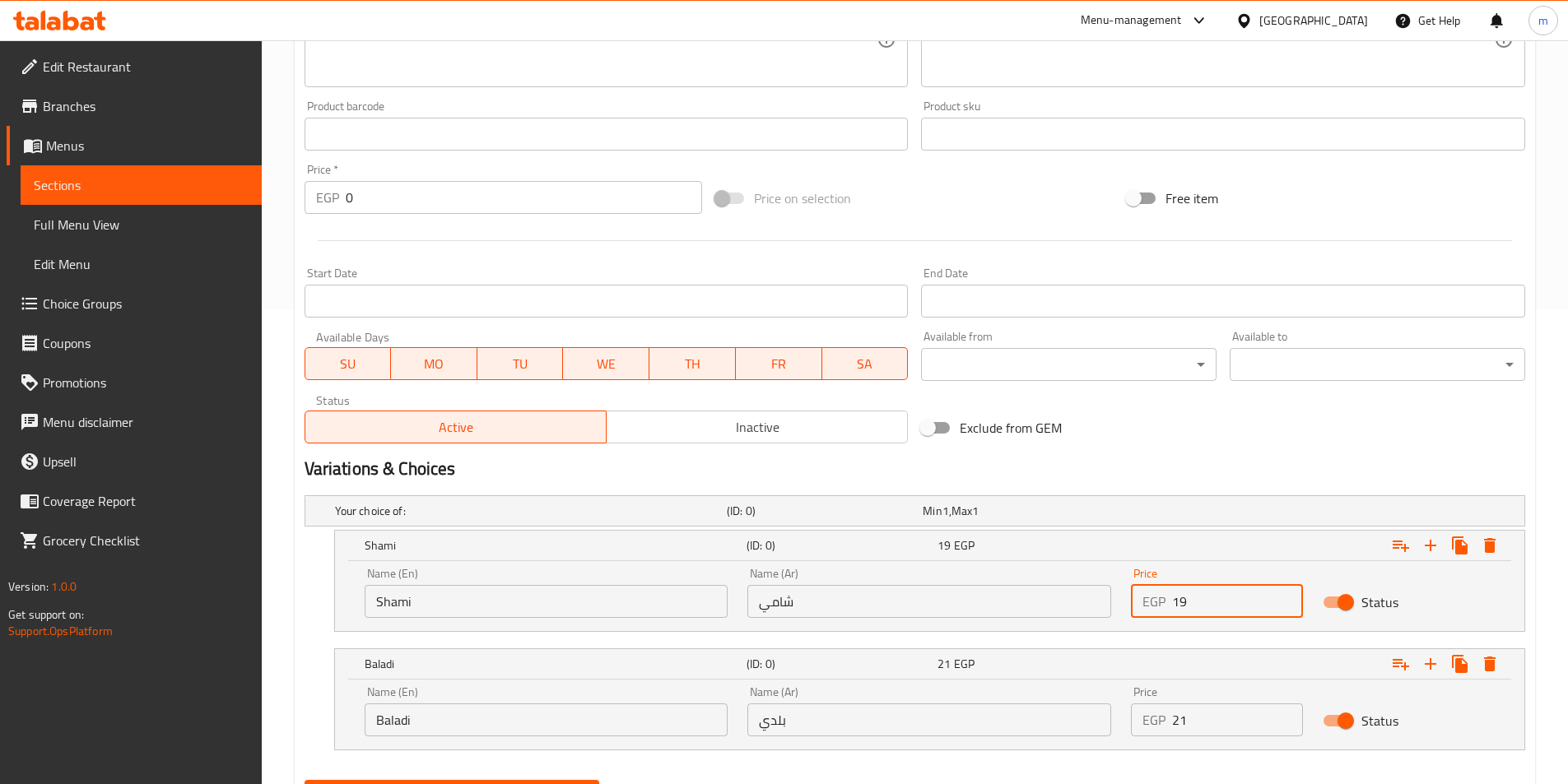
drag, startPoint x: 1179, startPoint y: 603, endPoint x: 1159, endPoint y: 595, distance: 21.5
click at [1159, 595] on div "EGP 19 Price" at bounding box center [1217, 602] width 172 height 33
type input "26"
drag, startPoint x: 1184, startPoint y: 707, endPoint x: 1167, endPoint y: 713, distance: 18.0
click at [1167, 713] on div "EGP 21 Price" at bounding box center [1217, 720] width 172 height 33
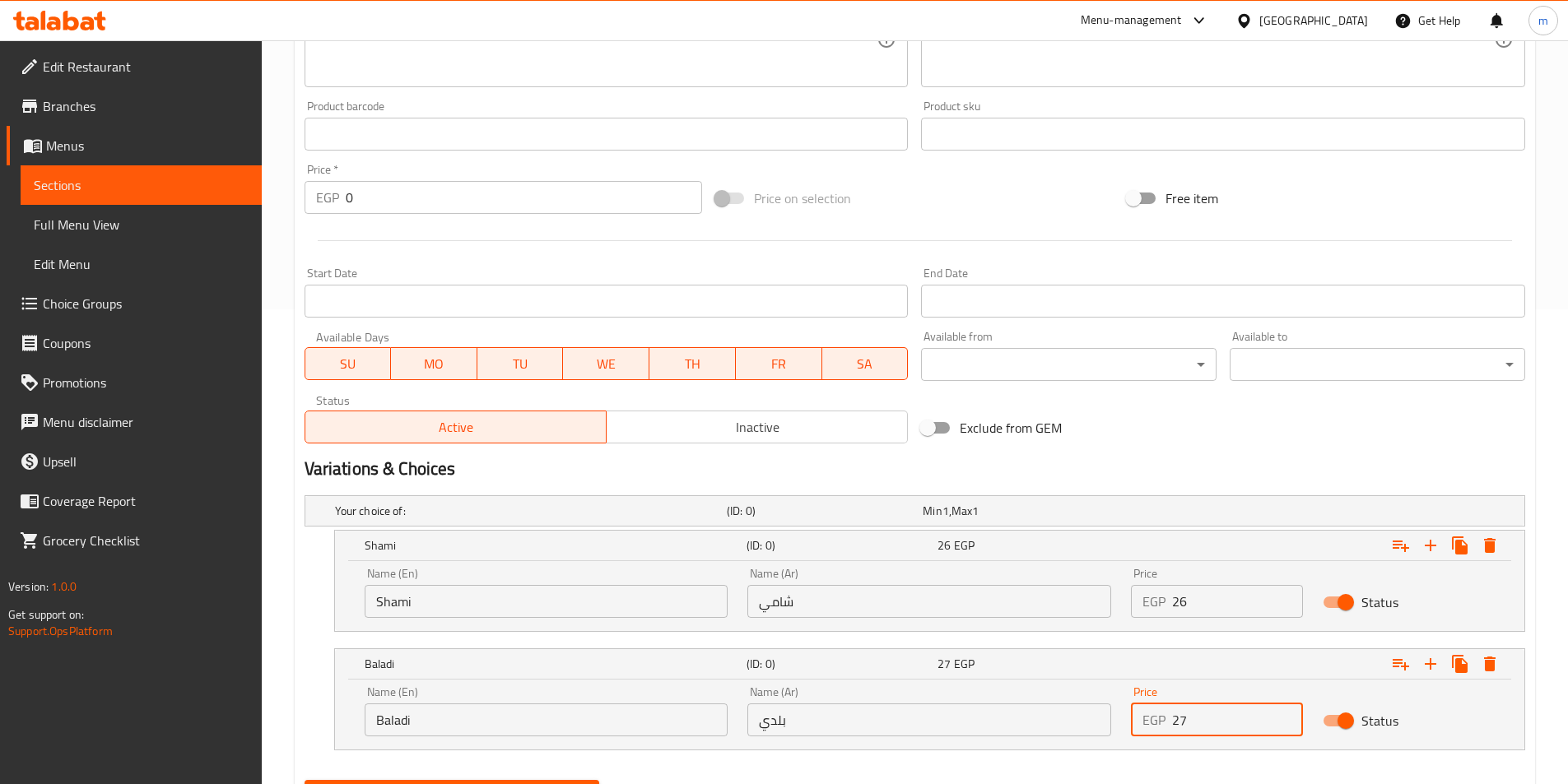
type input "27"
click at [304, 780] on button "Create" at bounding box center [452, 795] width 296 height 30
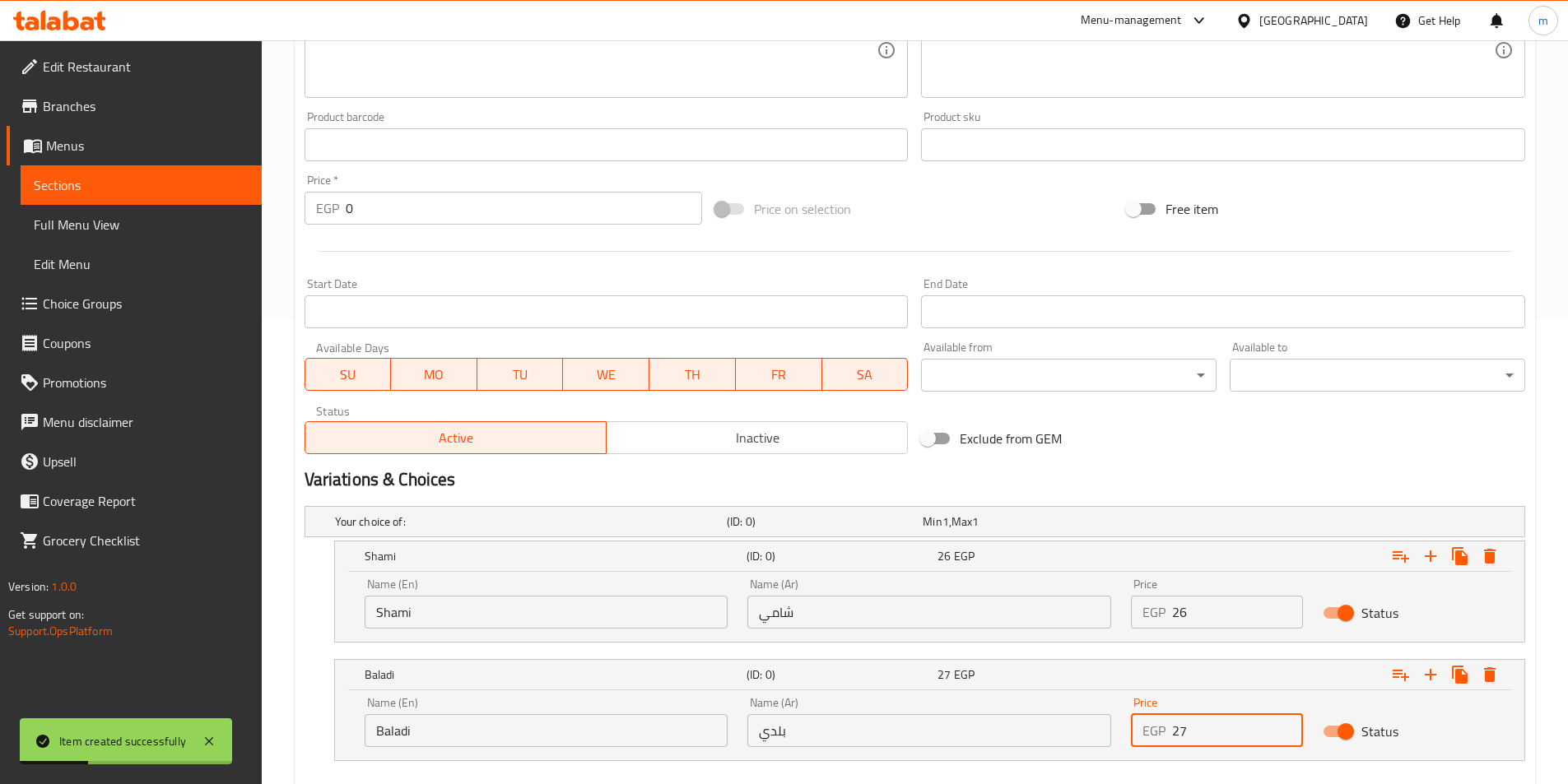
scroll to position [393, 0]
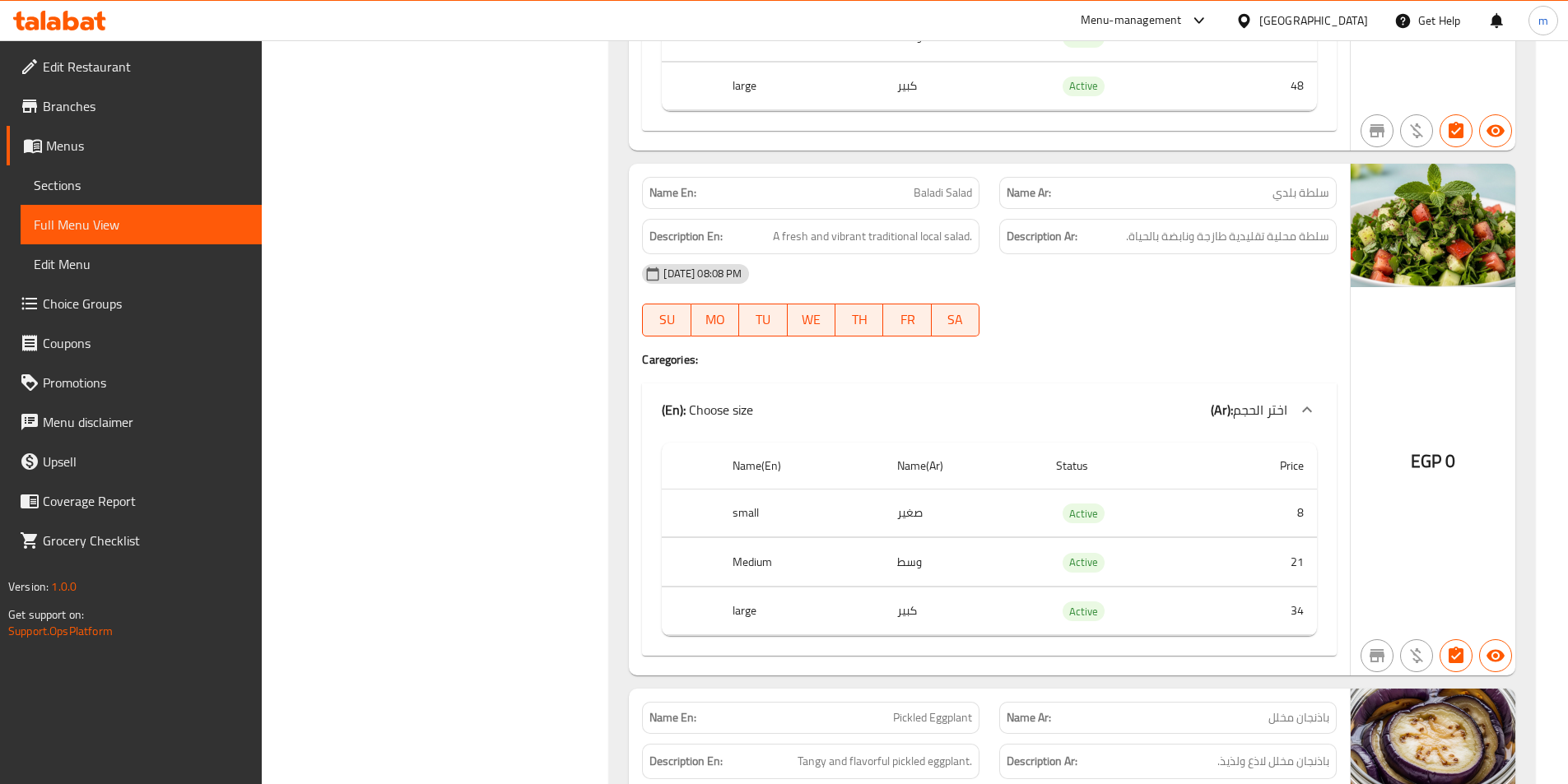
scroll to position [37761, 0]
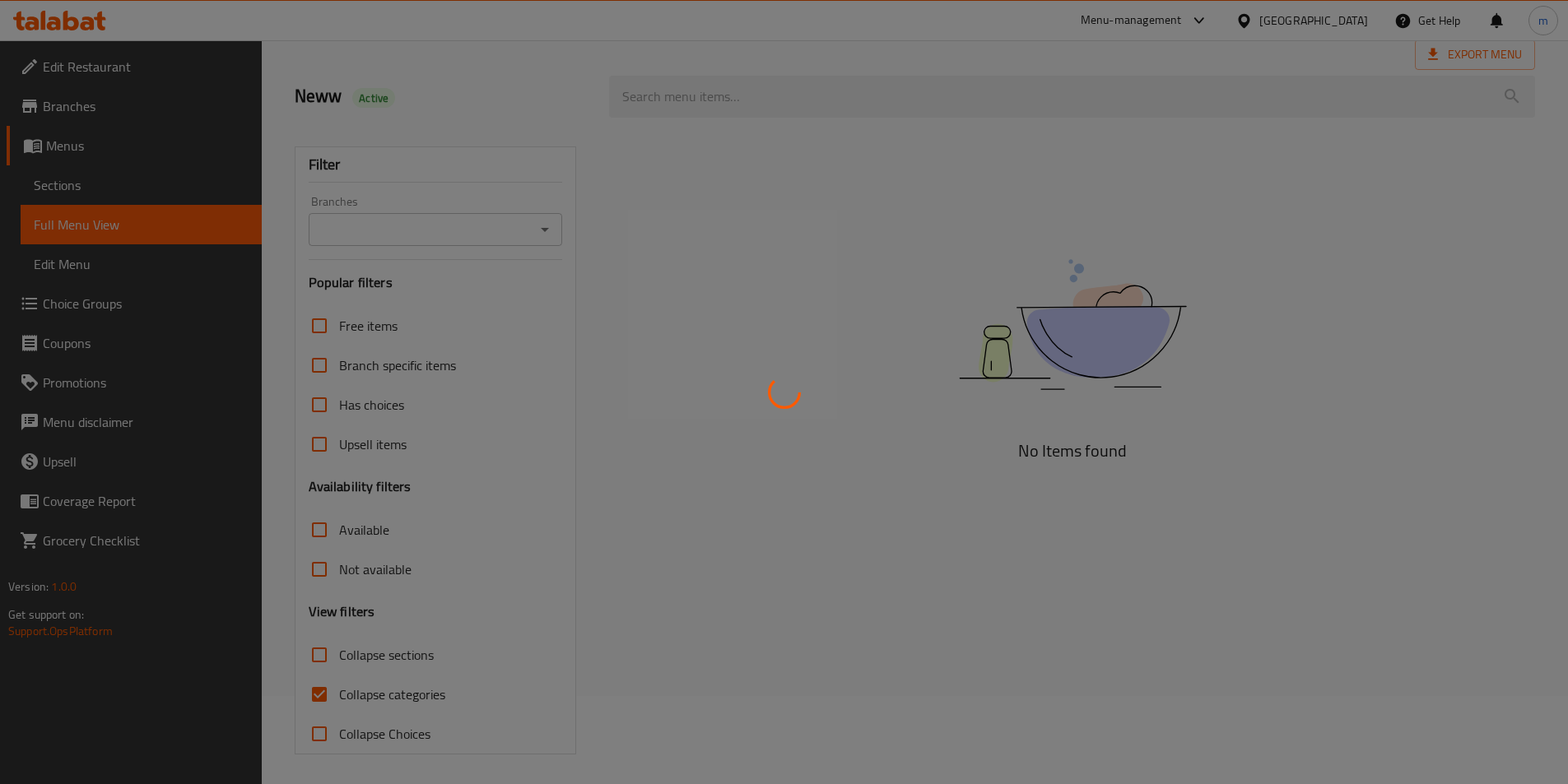
scroll to position [92, 0]
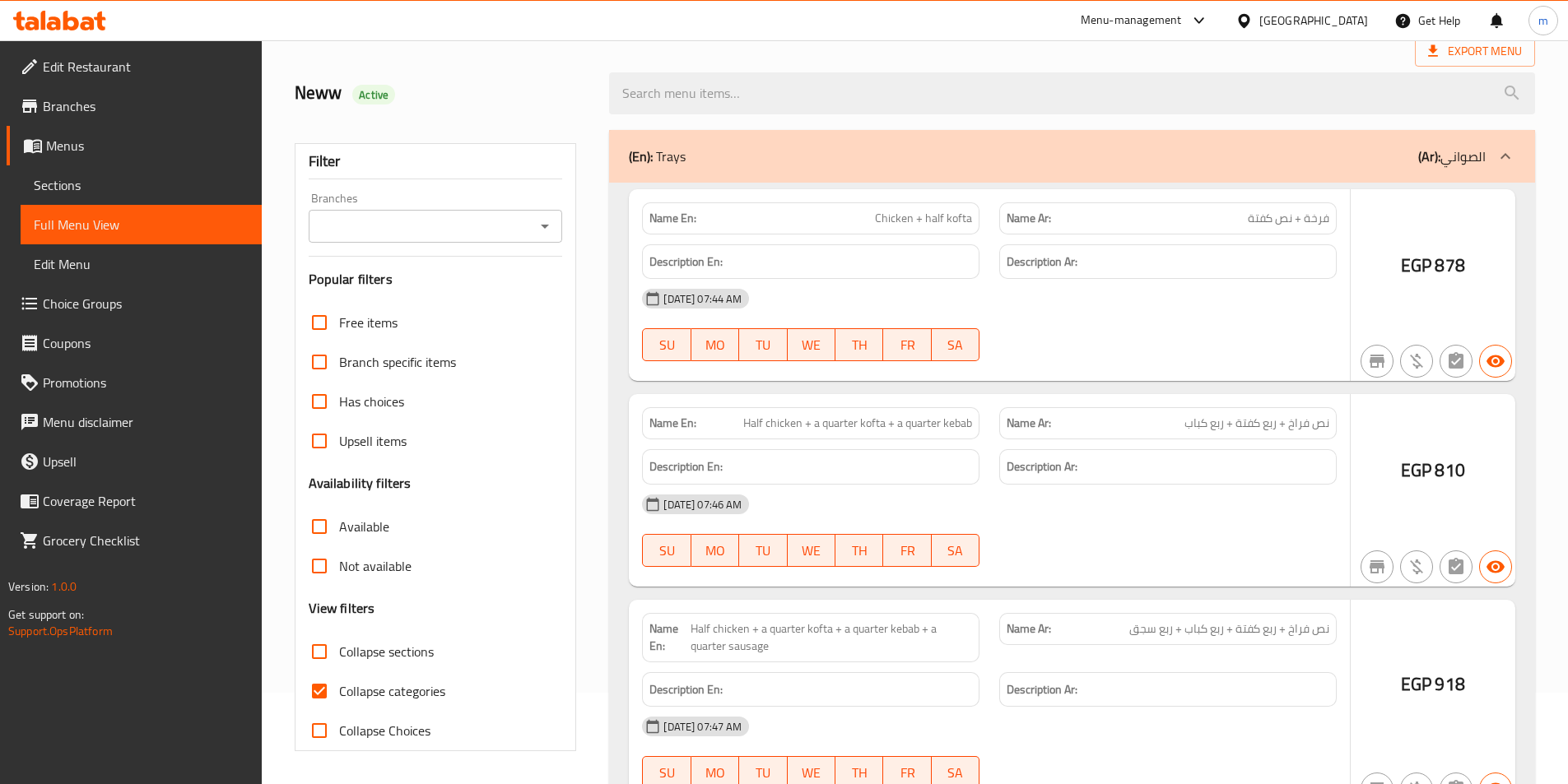
click at [419, 650] on div at bounding box center [784, 392] width 1568 height 784
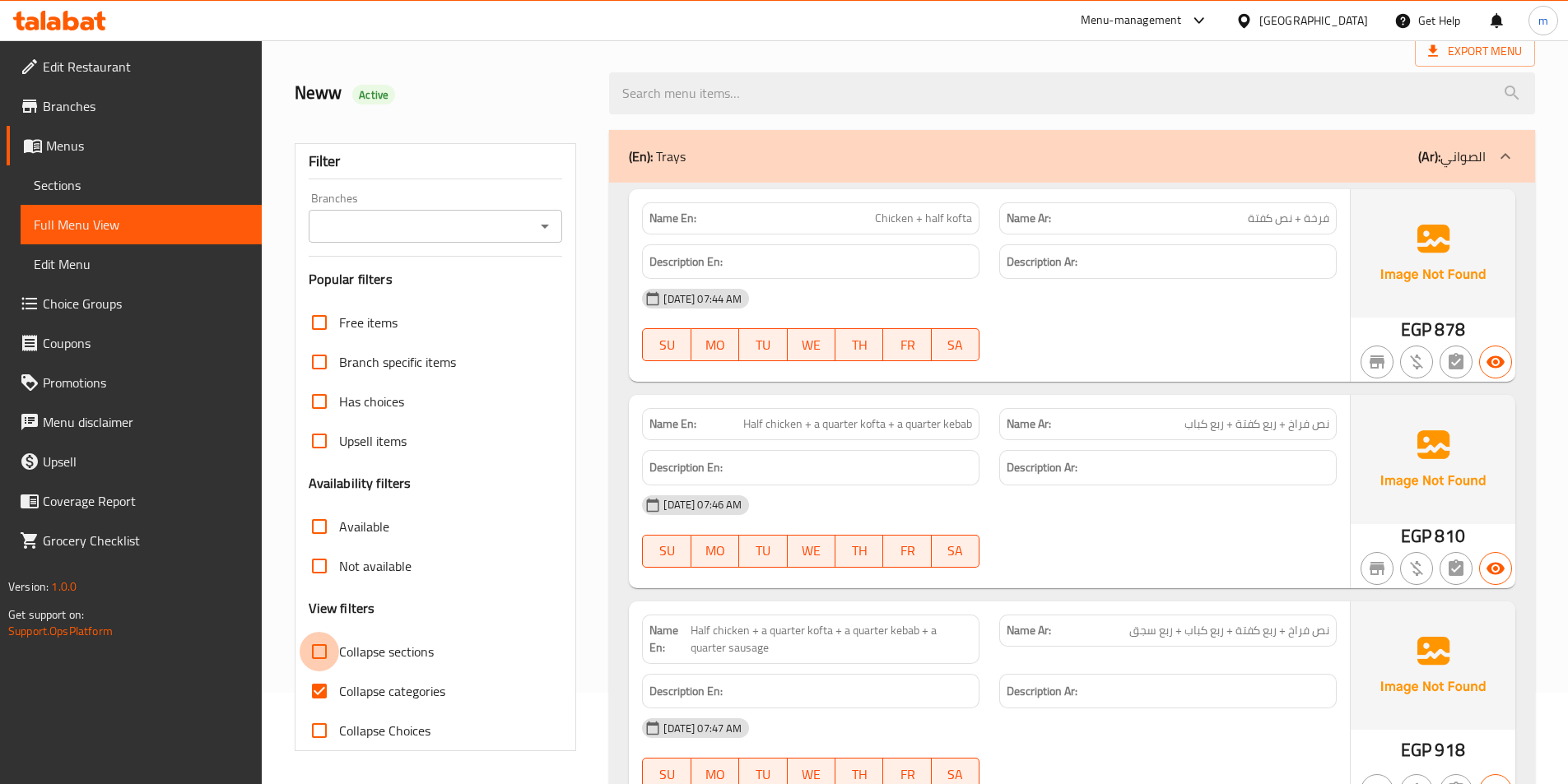
click at [330, 654] on input "Collapse sections" at bounding box center [319, 652] width 40 height 40
checkbox input "true"
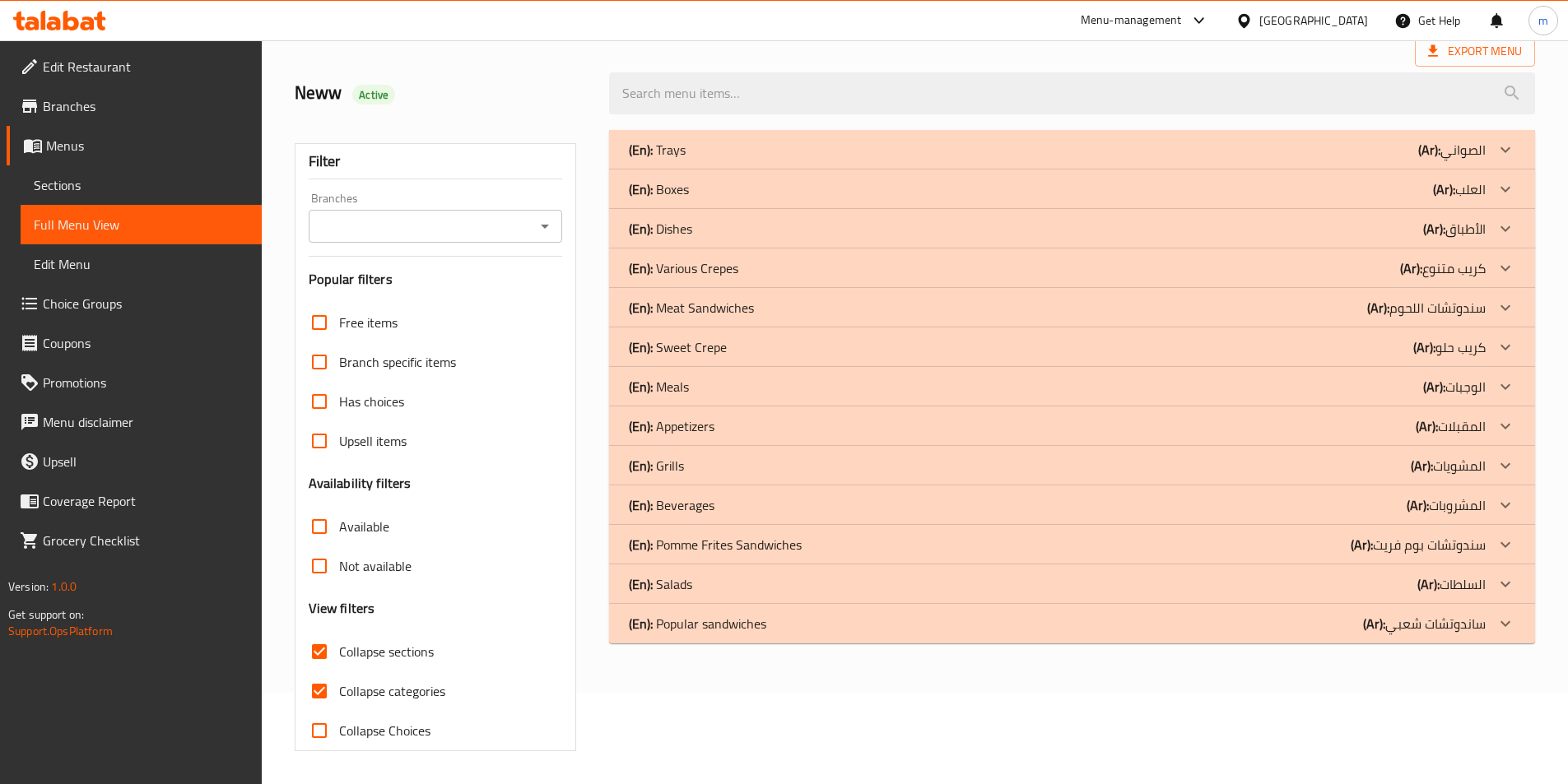
click at [1372, 617] on b "(Ar):" at bounding box center [1374, 623] width 23 height 25
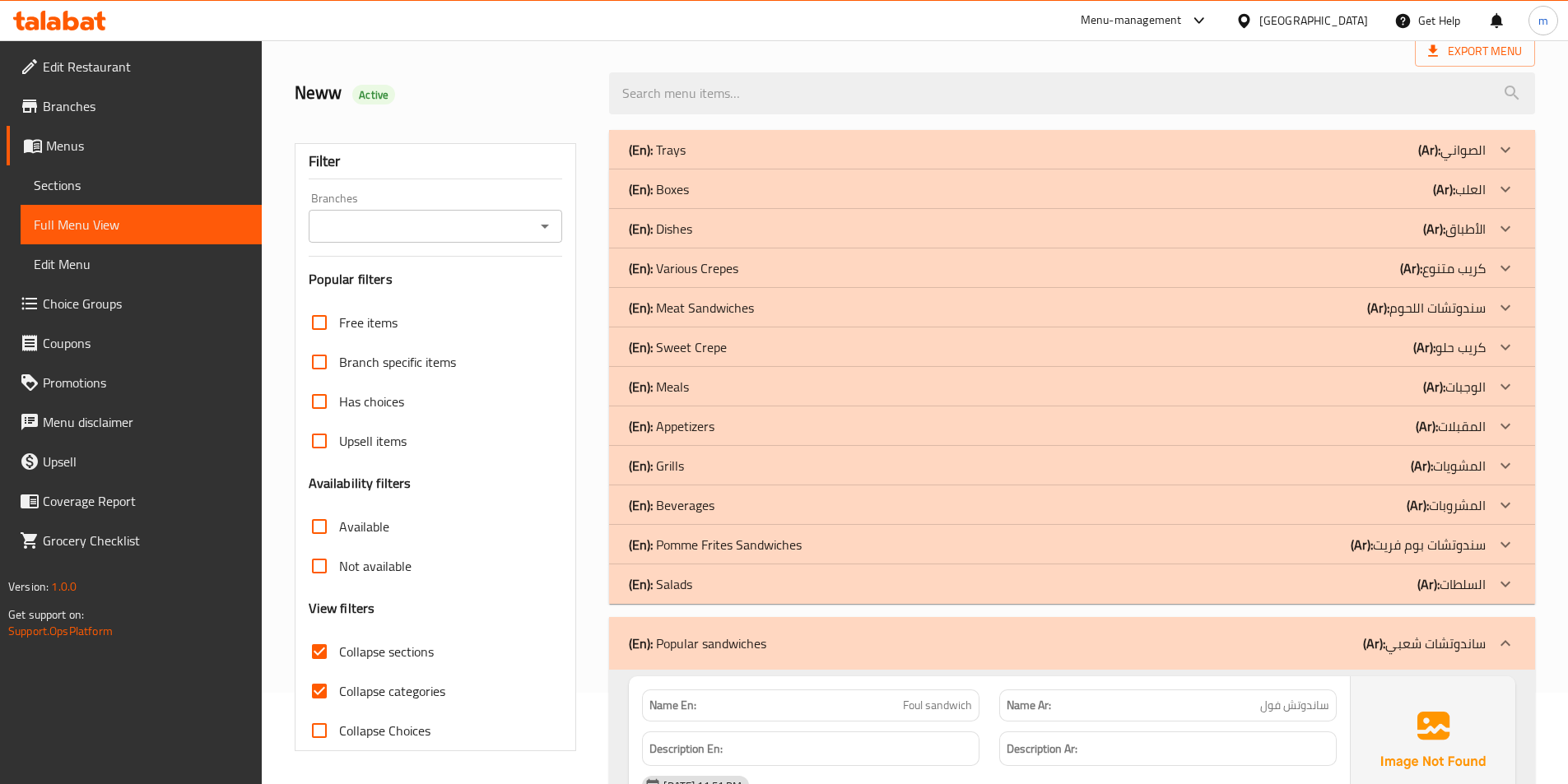
click at [400, 303] on div "Free items Branch specific items Has choices Upsell items Availability filters …" at bounding box center [435, 527] width 254 height 448
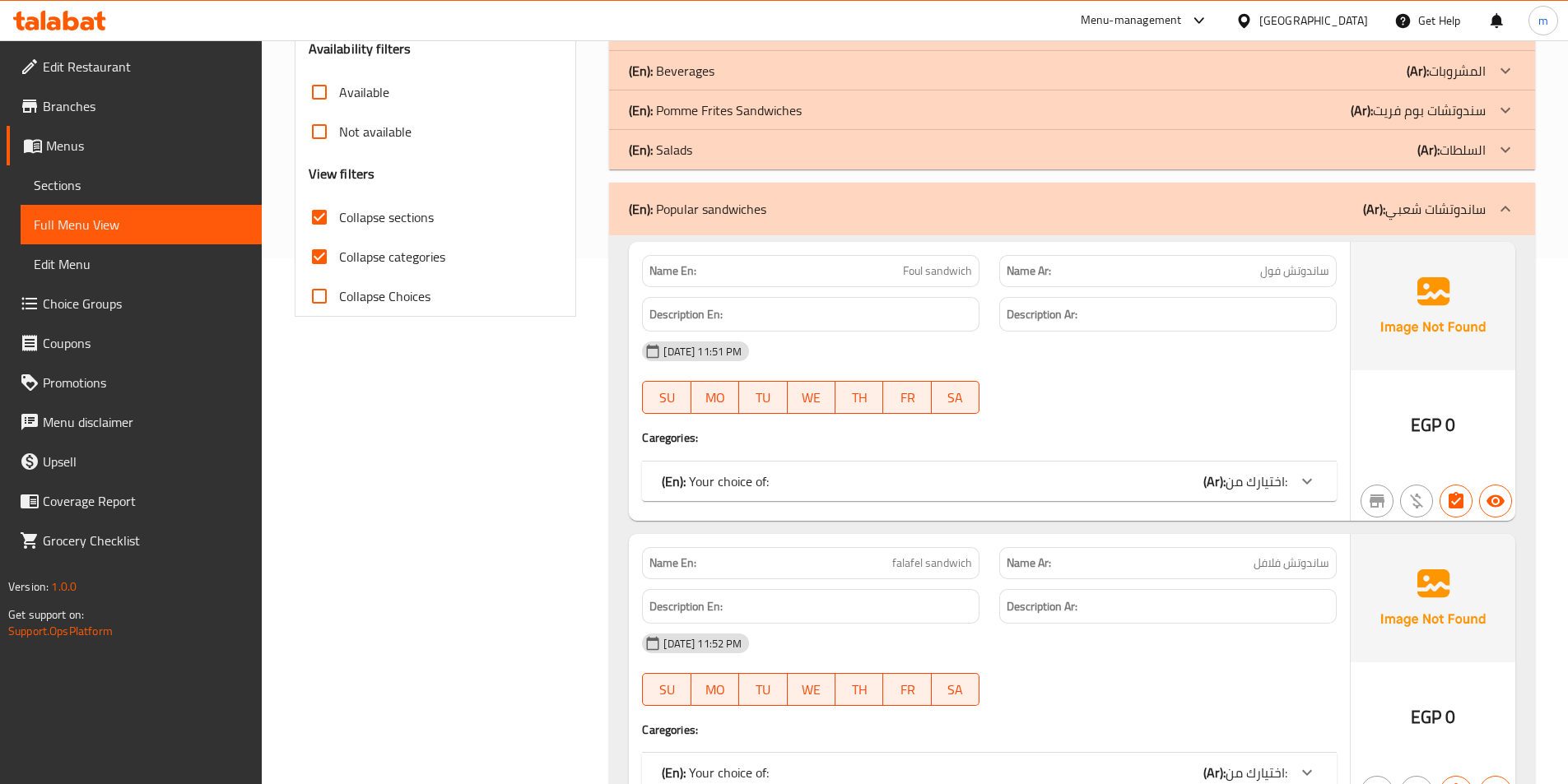
click at [349, 254] on span "Collapse categories" at bounding box center [392, 256] width 106 height 20
click at [339, 254] on input "Collapse categories" at bounding box center [319, 257] width 40 height 40
checkbox input "false"
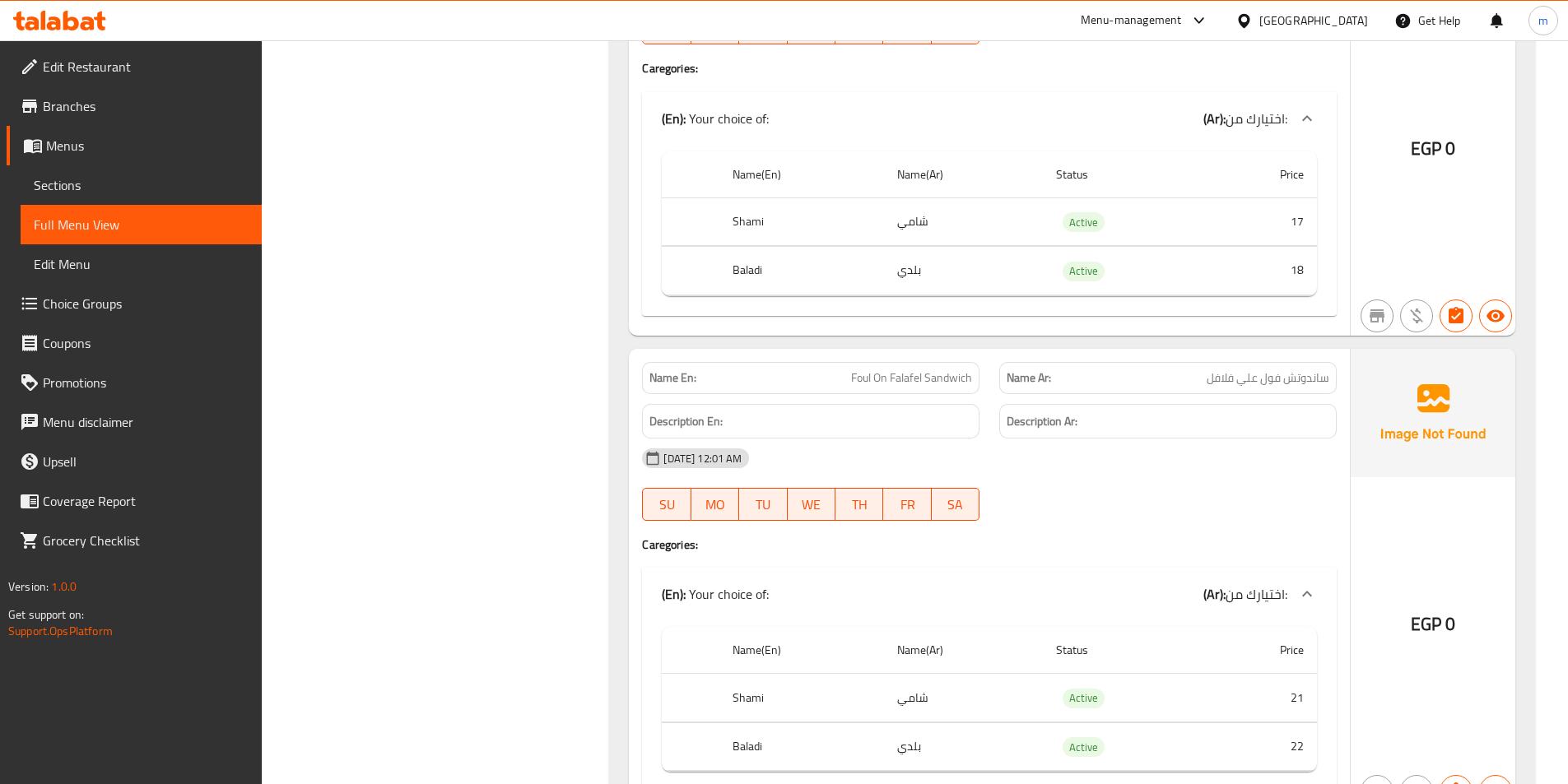
scroll to position [4799, 0]
